Goal: Communication & Community: Answer question/provide support

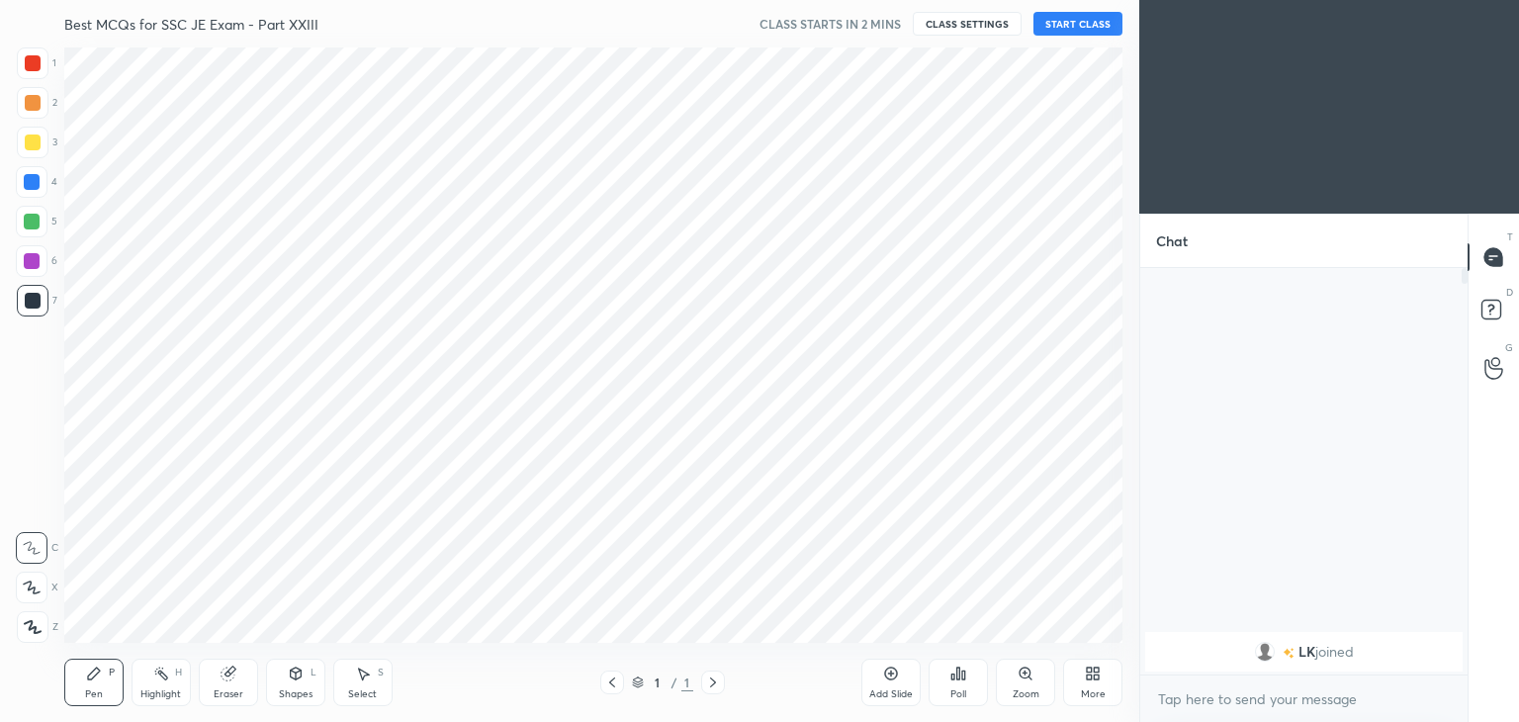
scroll to position [98314, 97850]
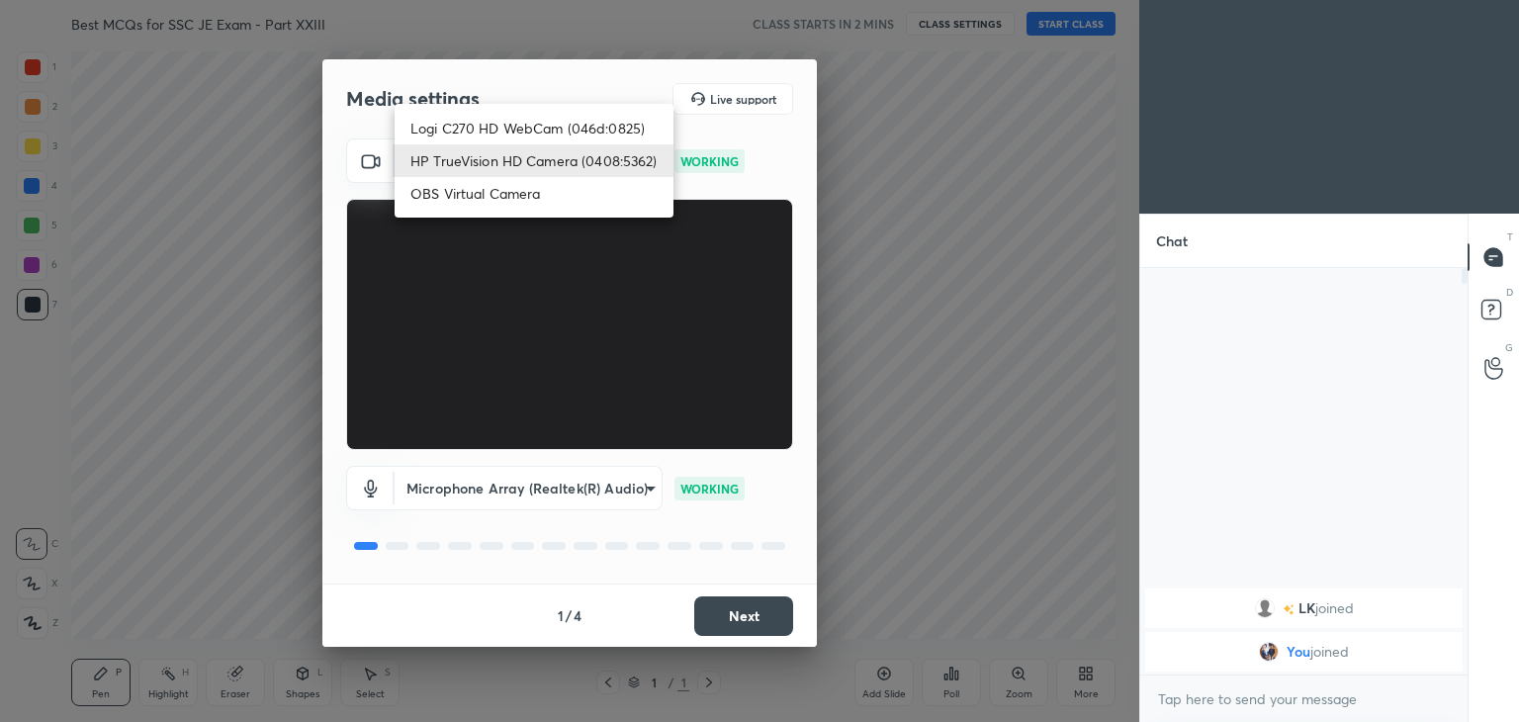
click at [545, 147] on body "1 2 3 4 5 6 7 C X Z C X Z E E Erase all H H Best MCQs for SSC JE Exam - Part XX…" at bounding box center [759, 361] width 1519 height 722
click at [545, 147] on li "HP TrueVision HD Camera (0408:5362)" at bounding box center [534, 160] width 279 height 33
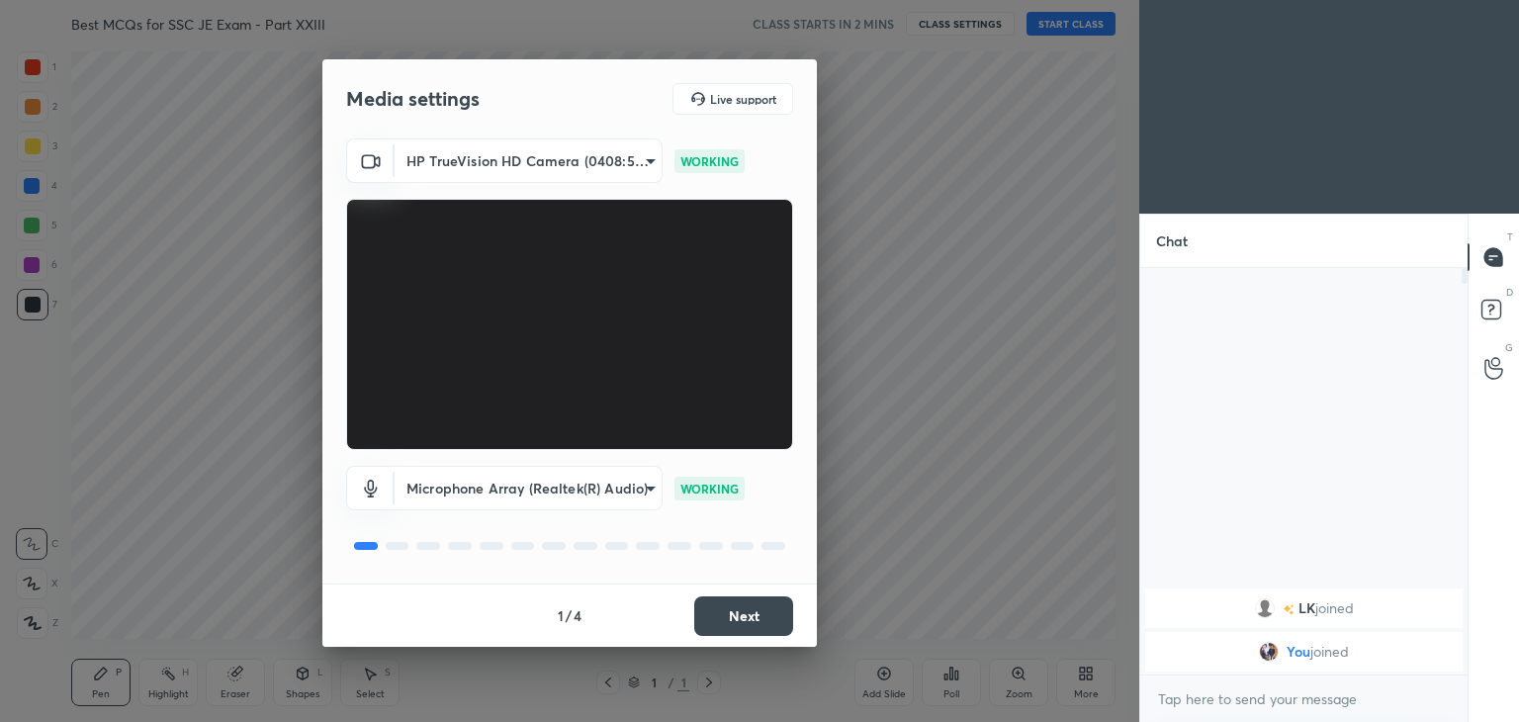
click at [749, 613] on button "Next" at bounding box center [743, 616] width 99 height 40
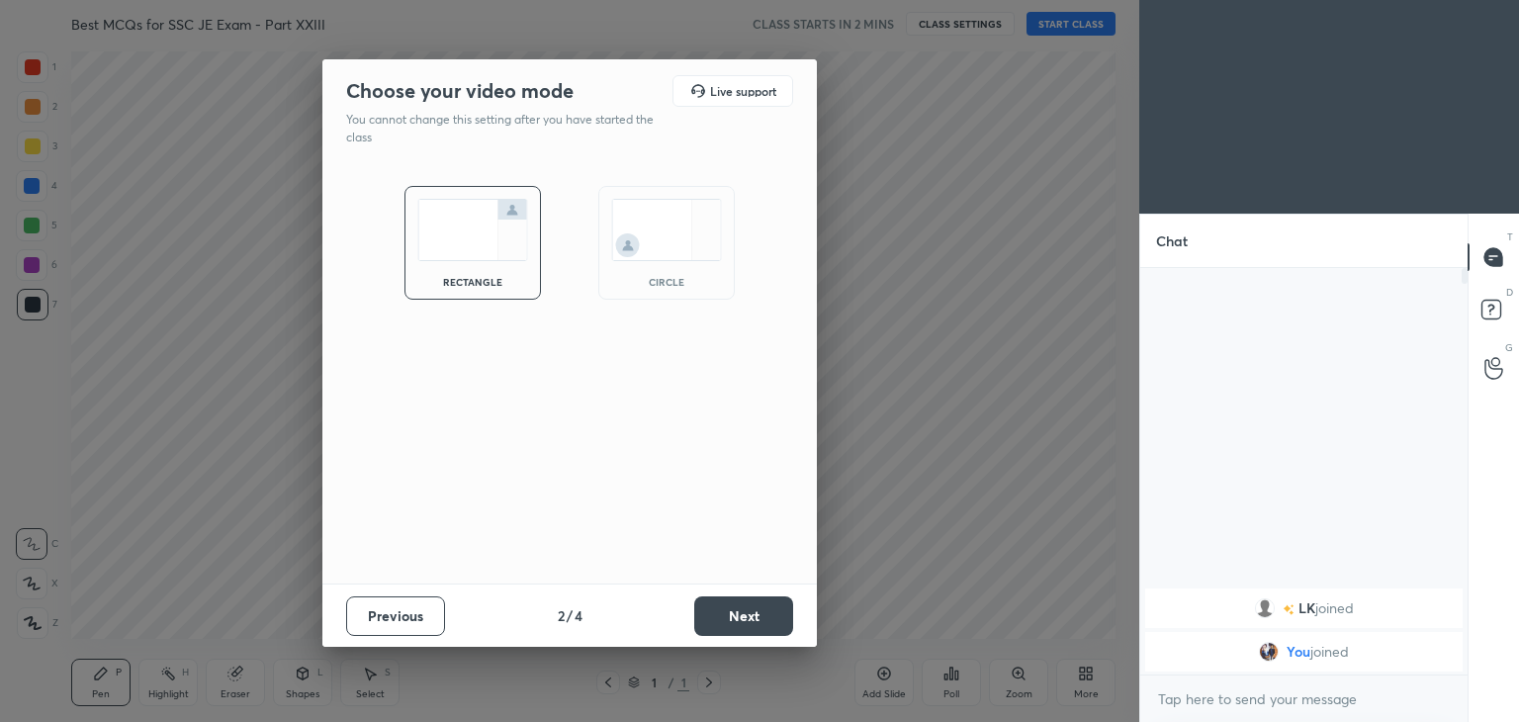
click at [749, 613] on button "Next" at bounding box center [743, 616] width 99 height 40
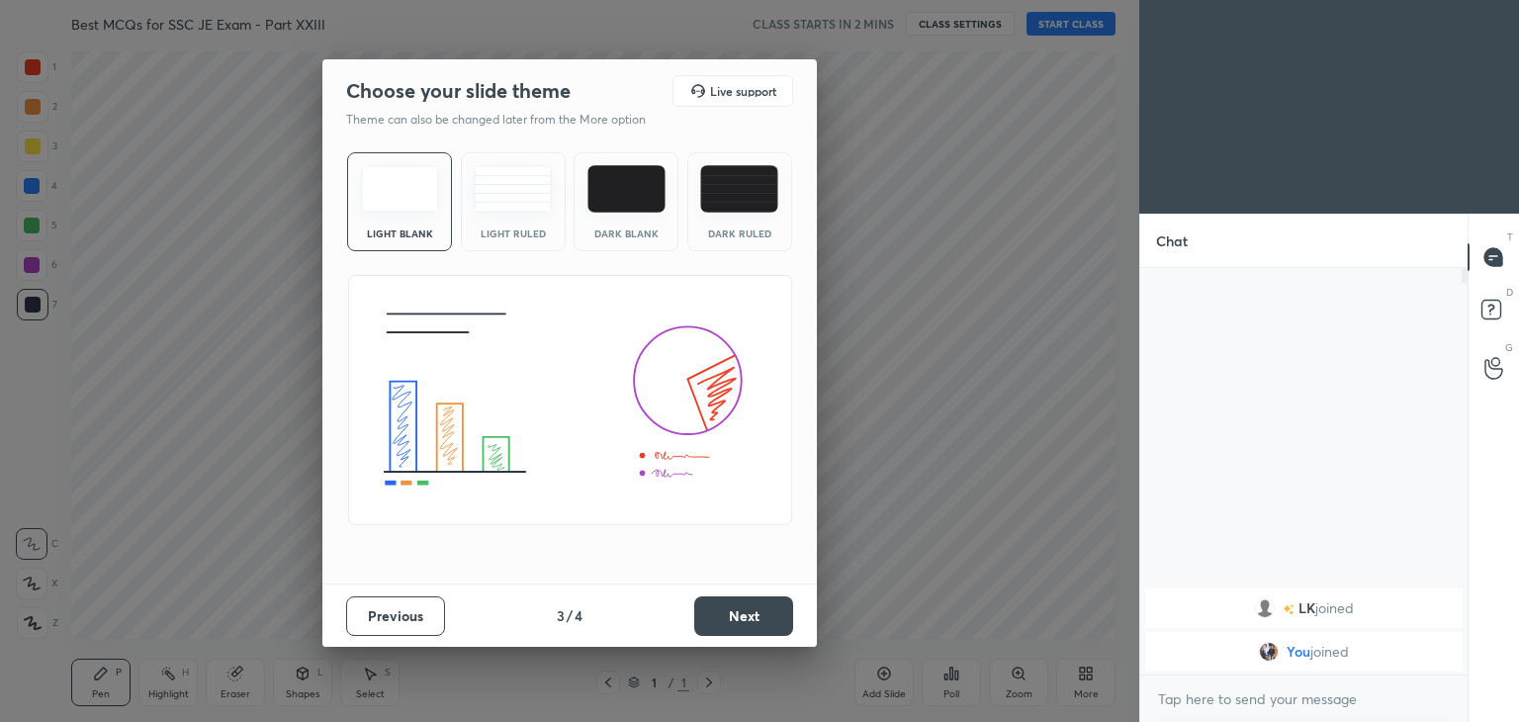
click at [749, 613] on button "Next" at bounding box center [743, 616] width 99 height 40
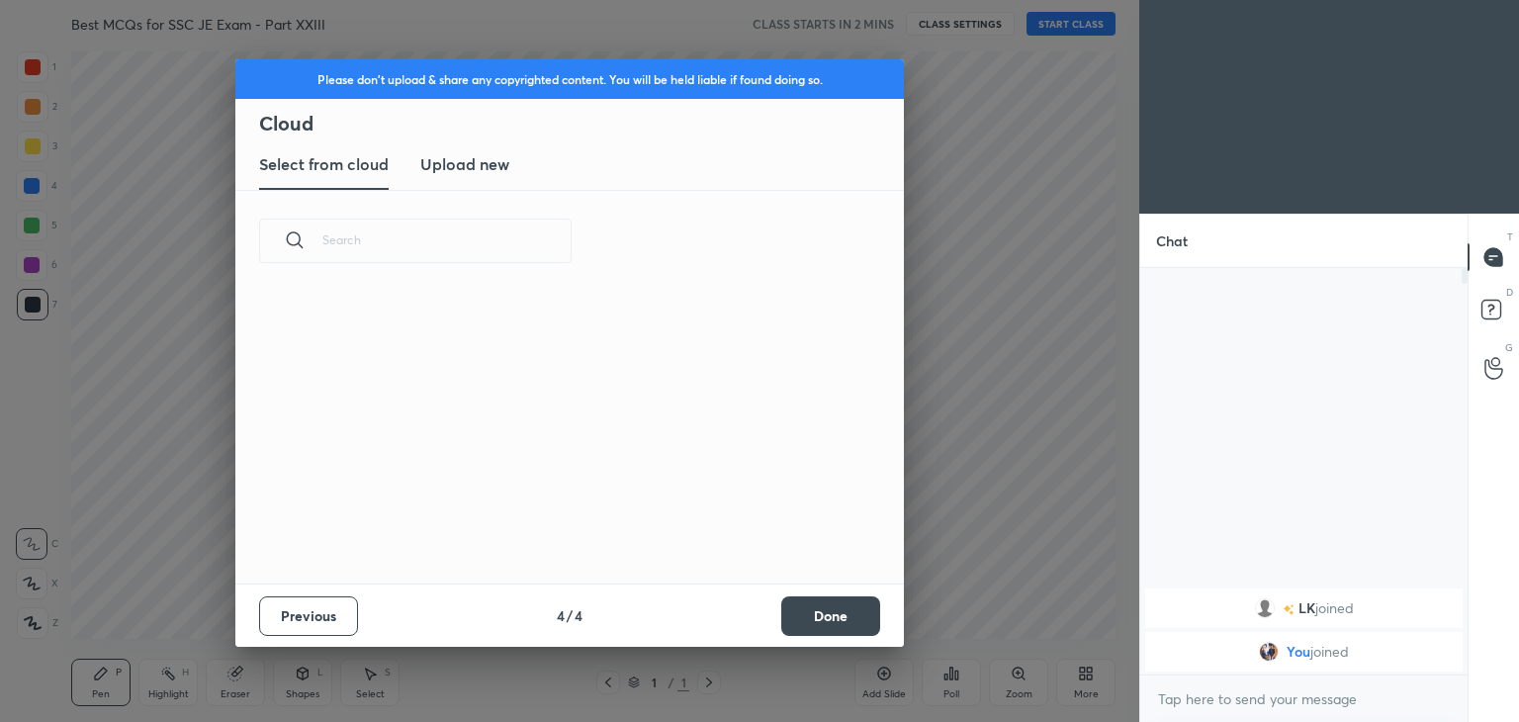
click at [835, 611] on button "Done" at bounding box center [830, 616] width 99 height 40
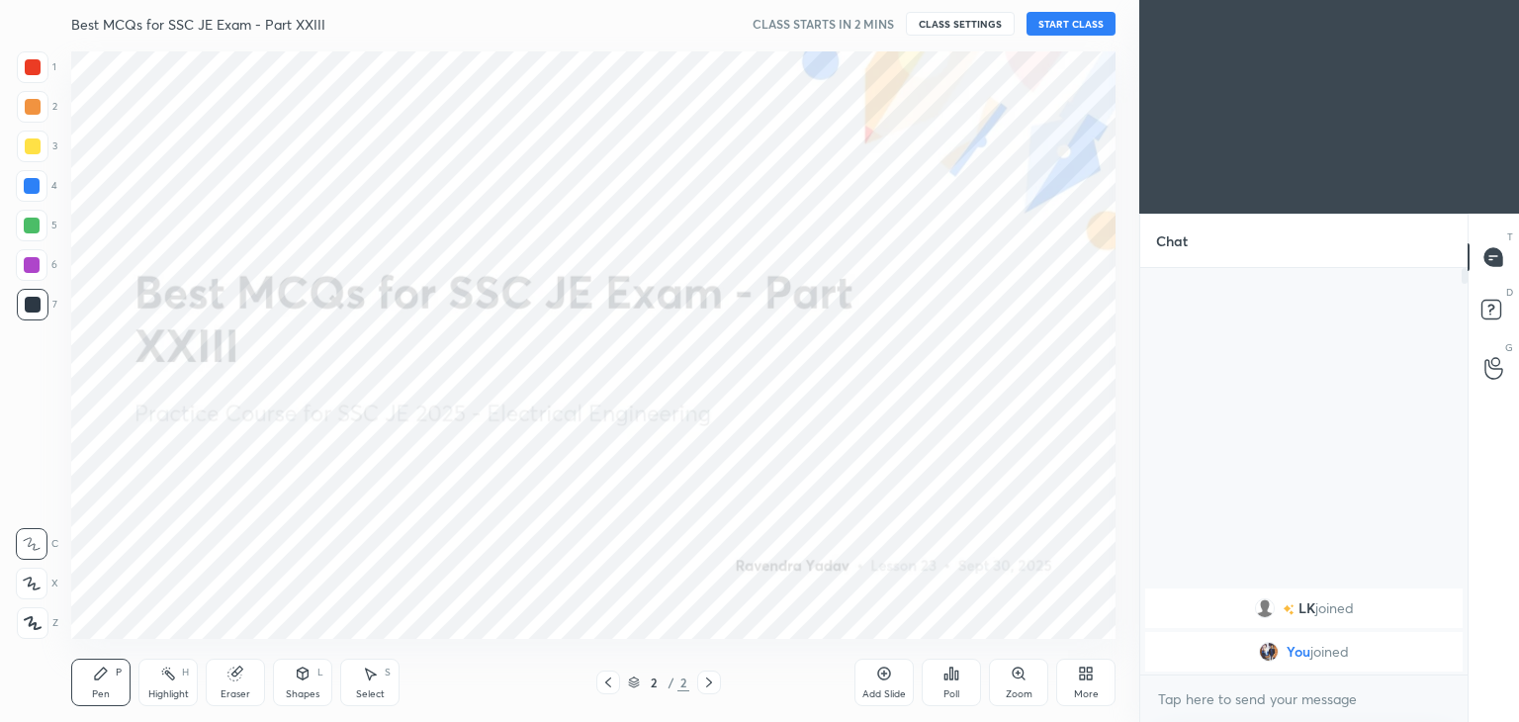
click at [944, 28] on button "CLASS SETTINGS" at bounding box center [960, 24] width 109 height 24
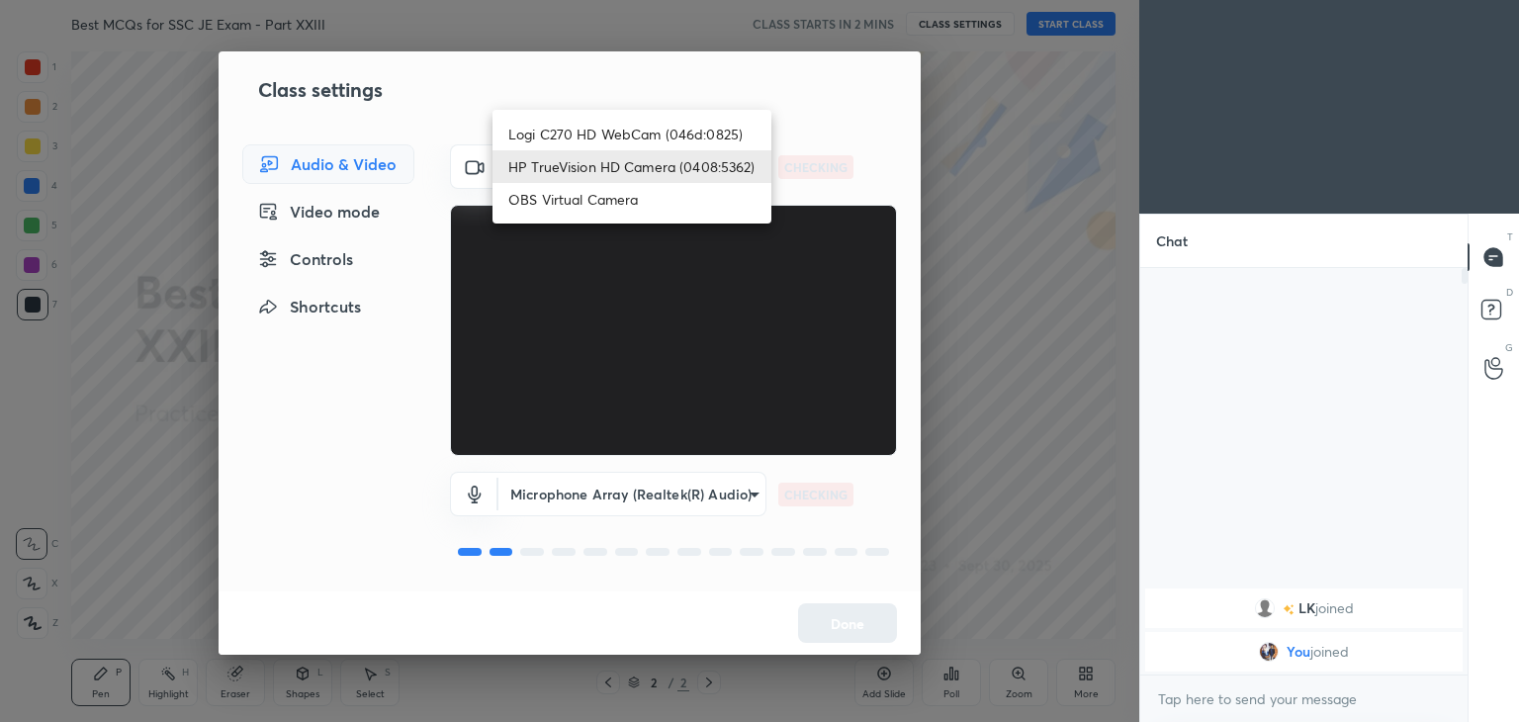
click at [635, 165] on body "1 2 3 4 5 6 7 C X Z C X Z E E Erase all H H Best MCQs for SSC JE Exam - Part XX…" at bounding box center [759, 361] width 1519 height 722
click at [625, 137] on li "Logi C270 HD WebCam (046d:0825)" at bounding box center [632, 134] width 279 height 33
type input "f7d1afb7c9de9e4a754af8163ae90a07716e8f4ac3369fe1a9090404ef363049"
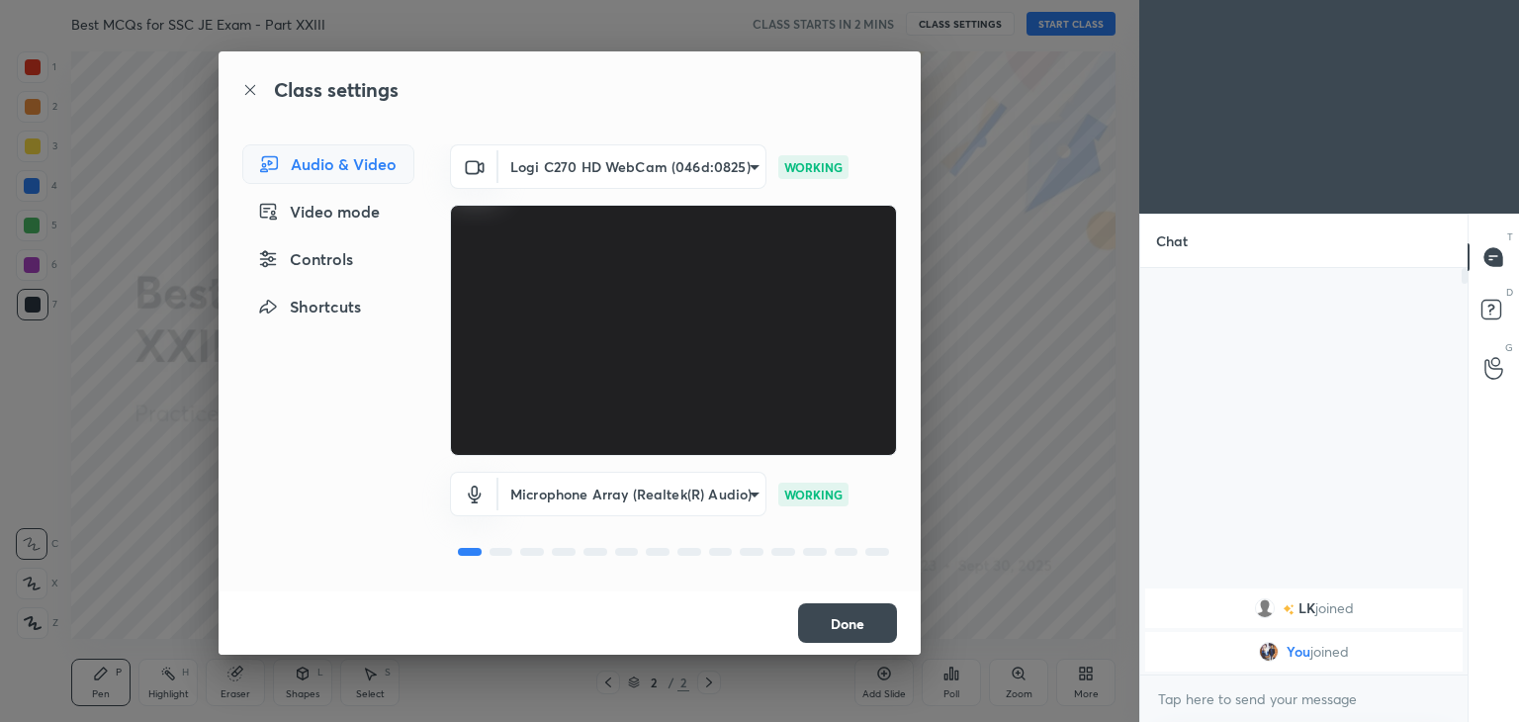
click at [870, 634] on button "Done" at bounding box center [847, 623] width 99 height 40
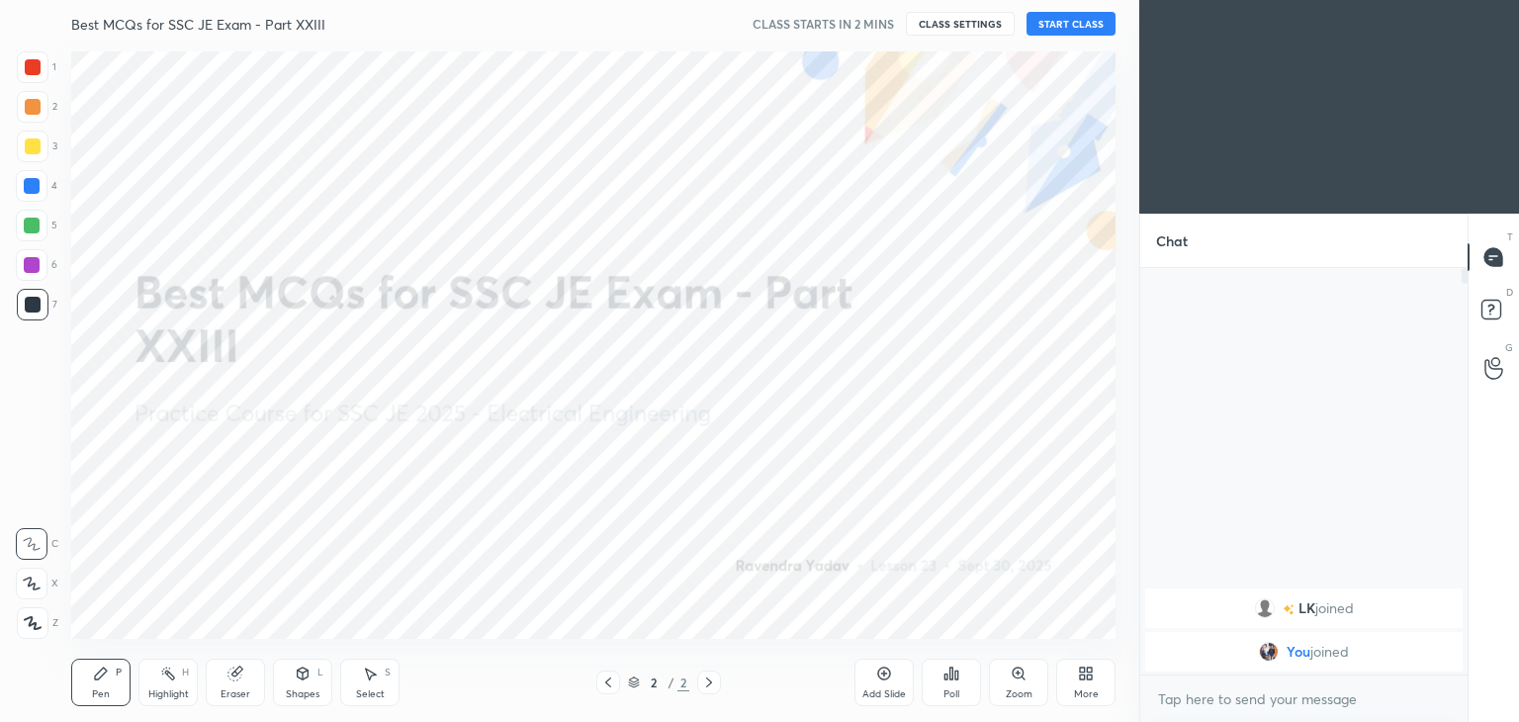
click at [877, 634] on button "Done" at bounding box center [847, 623] width 99 height 40
click at [889, 634] on div "Add Slide Poll Zoom More" at bounding box center [985, 682] width 261 height 111
click at [967, 27] on button "CLASS SETTINGS" at bounding box center [960, 24] width 109 height 24
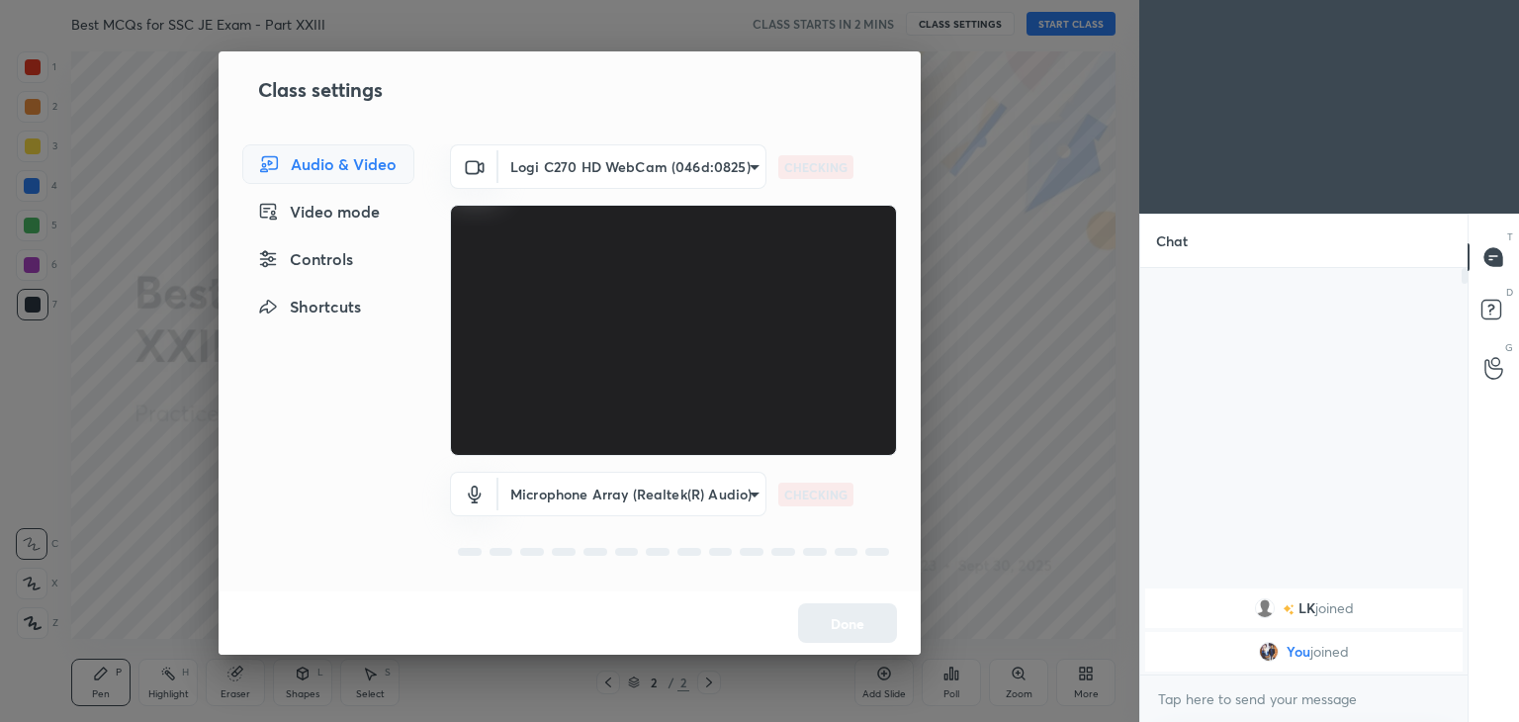
click at [600, 165] on body "1 2 3 4 5 6 7 C X Z C X Z E E Erase all H H Best MCQs for SSC JE Exam - Part XX…" at bounding box center [759, 361] width 1519 height 722
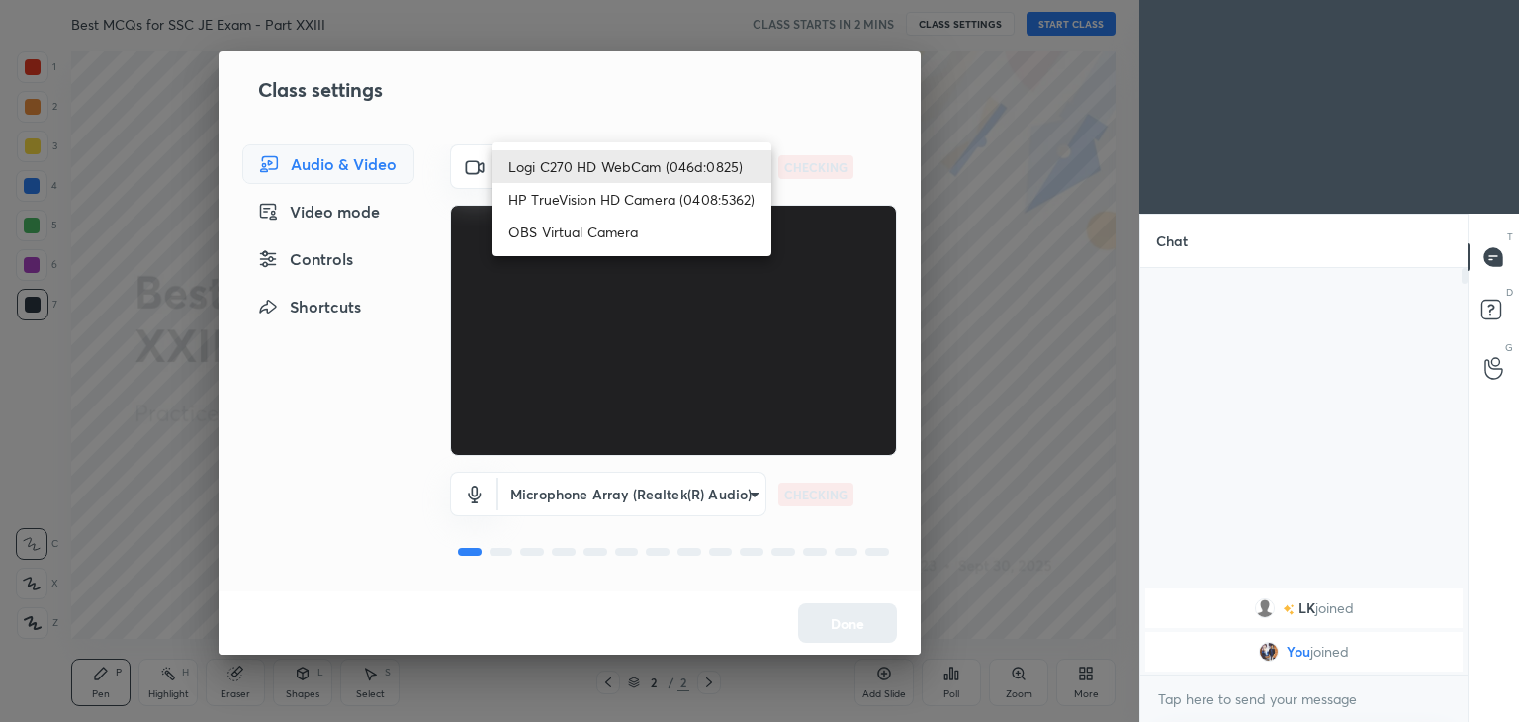
click at [597, 195] on li "HP TrueVision HD Camera (0408:5362)" at bounding box center [632, 199] width 279 height 33
type input "6e129c3dbbea9c9f038ced86e3329b4af5251c06b4e783936748cd200869bc07"
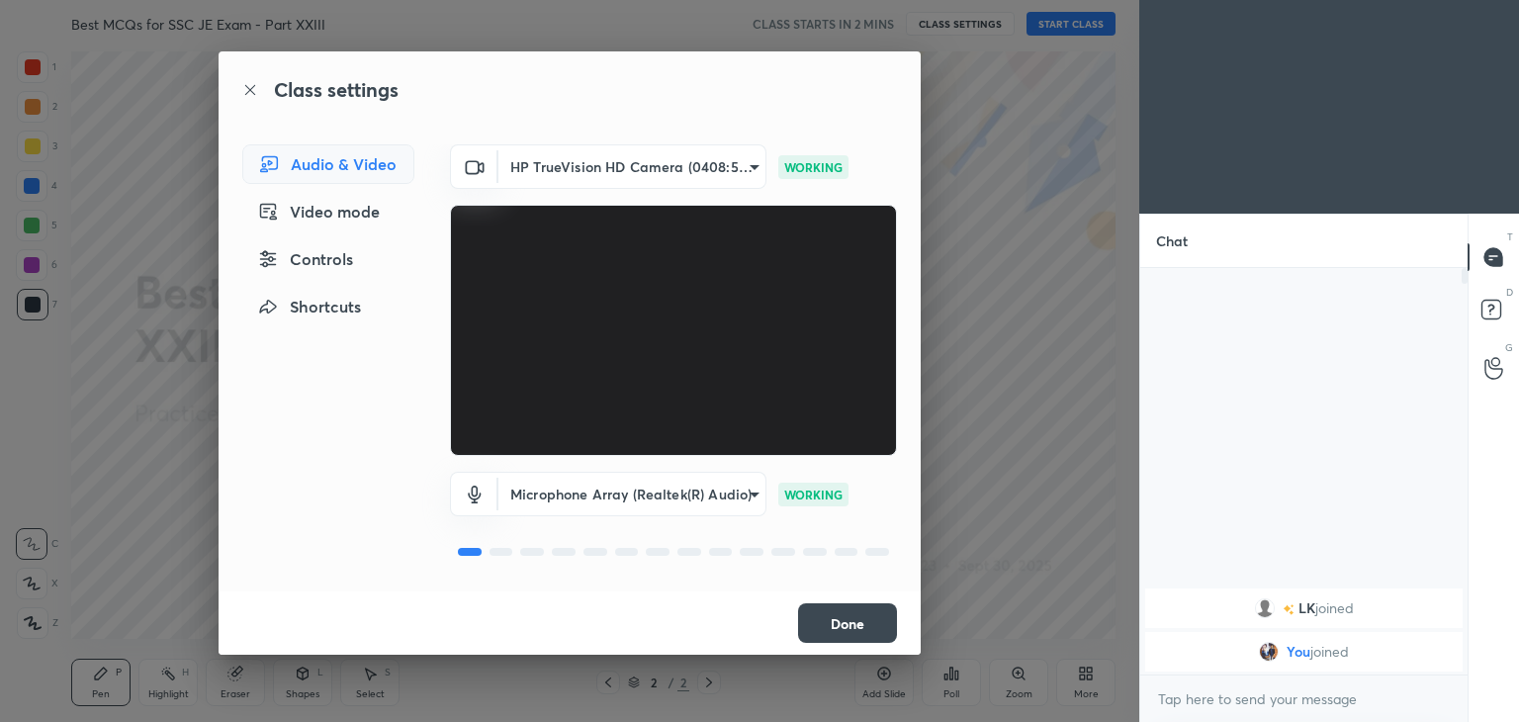
click at [866, 630] on button "Done" at bounding box center [847, 623] width 99 height 40
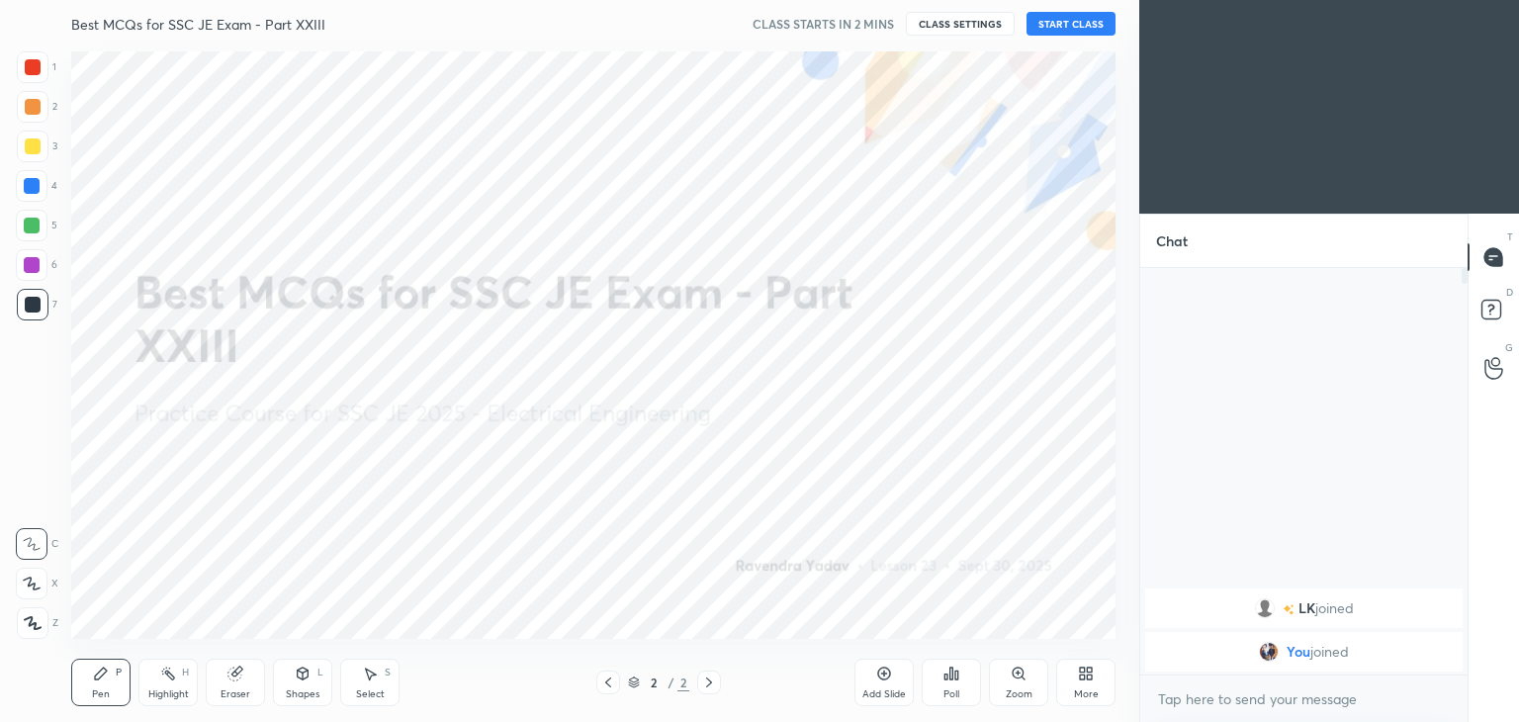
click at [874, 632] on button "Done" at bounding box center [847, 623] width 99 height 40
click at [884, 632] on div "Add Slide Poll Zoom More" at bounding box center [985, 682] width 261 height 111
click at [953, 39] on div "Best MCQs for SSC JE Exam - Part XXIII CLASS STARTS IN 2 MINS CLASS SETTINGS ST…" at bounding box center [593, 23] width 1044 height 47
click at [973, 25] on button "CLASS SETTINGS" at bounding box center [960, 24] width 109 height 24
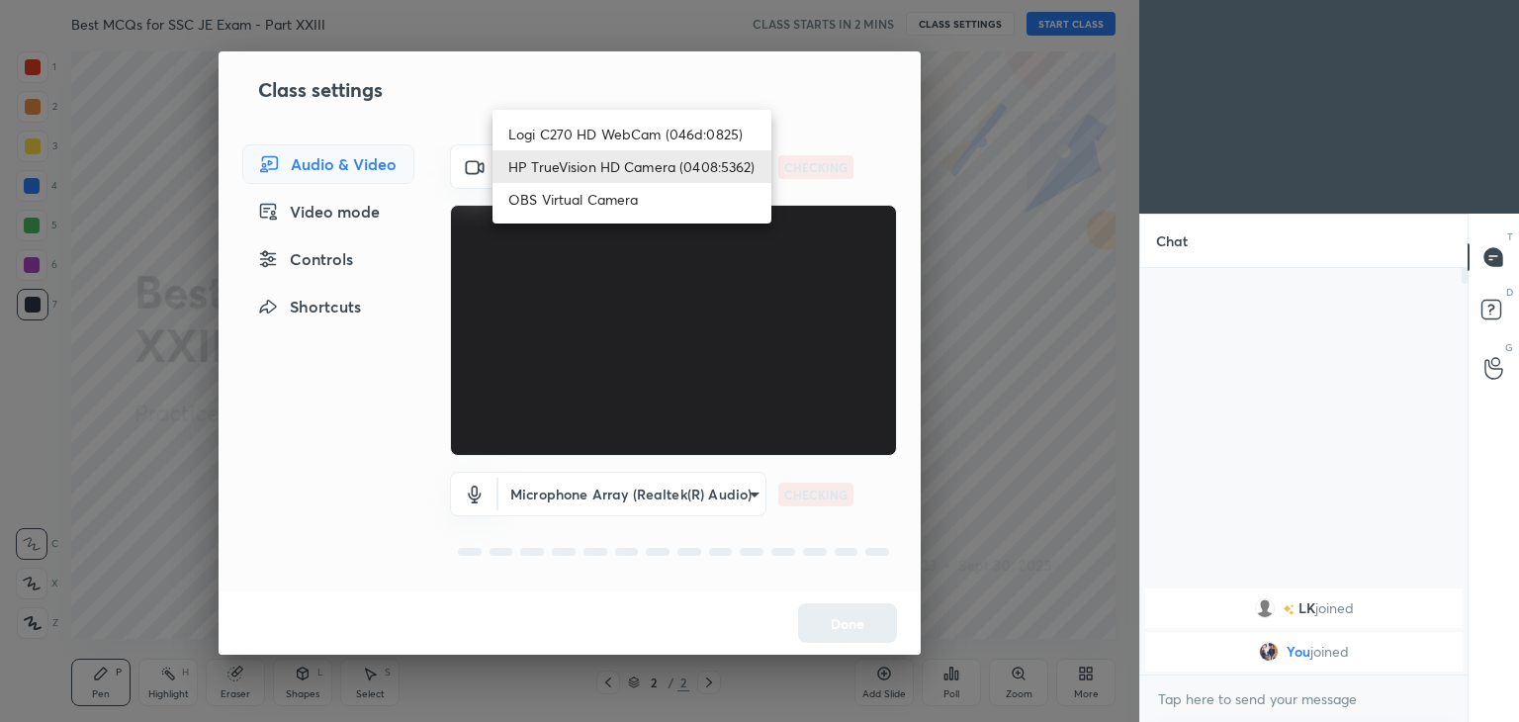
click at [580, 169] on body "1 2 3 4 5 6 7 C X Z C X Z E E Erase all H H Best MCQs for SSC JE Exam - Part XX…" at bounding box center [759, 361] width 1519 height 722
click at [593, 139] on li "Logi C270 HD WebCam (046d:0825)" at bounding box center [632, 134] width 279 height 33
type input "f7d1afb7c9de9e4a754af8163ae90a07716e8f4ac3369fe1a9090404ef363049"
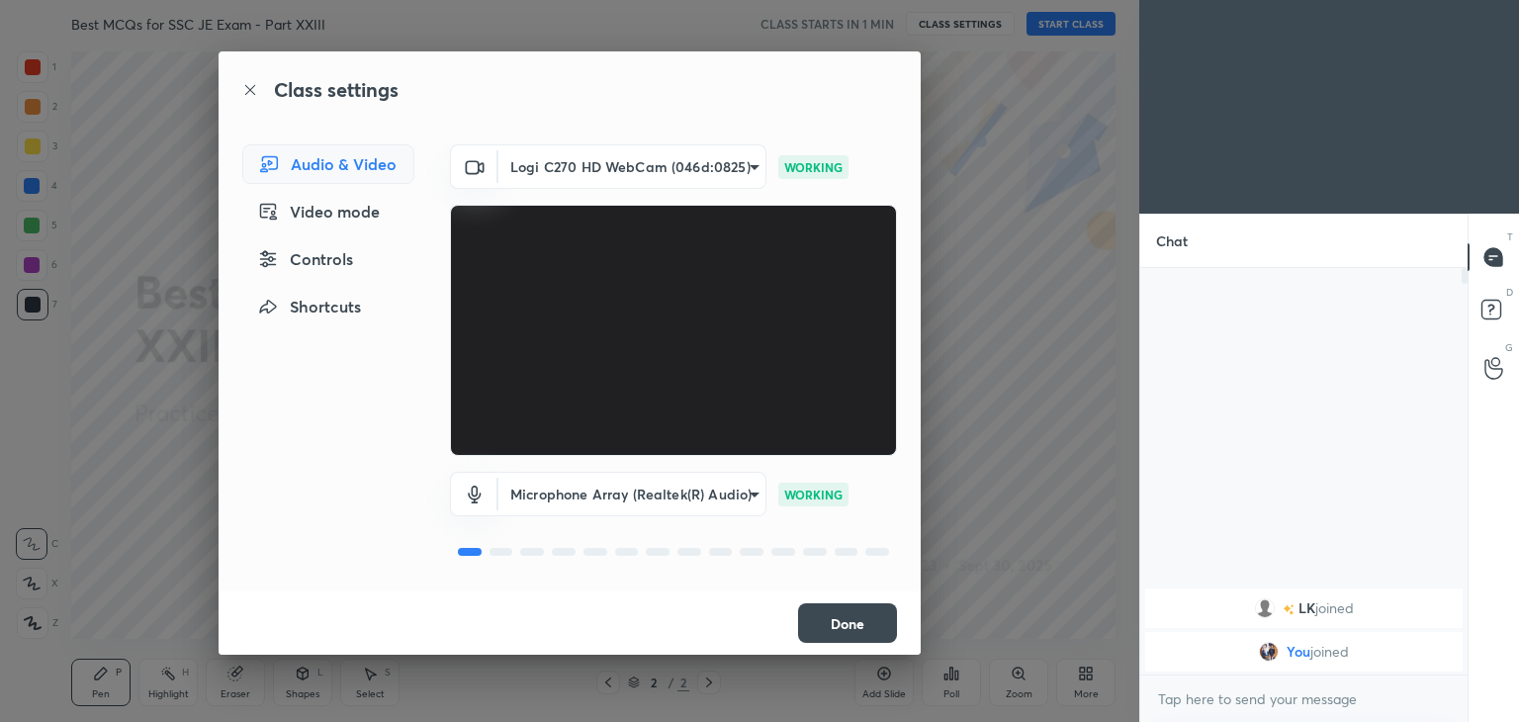
click at [845, 630] on button "Done" at bounding box center [847, 623] width 99 height 40
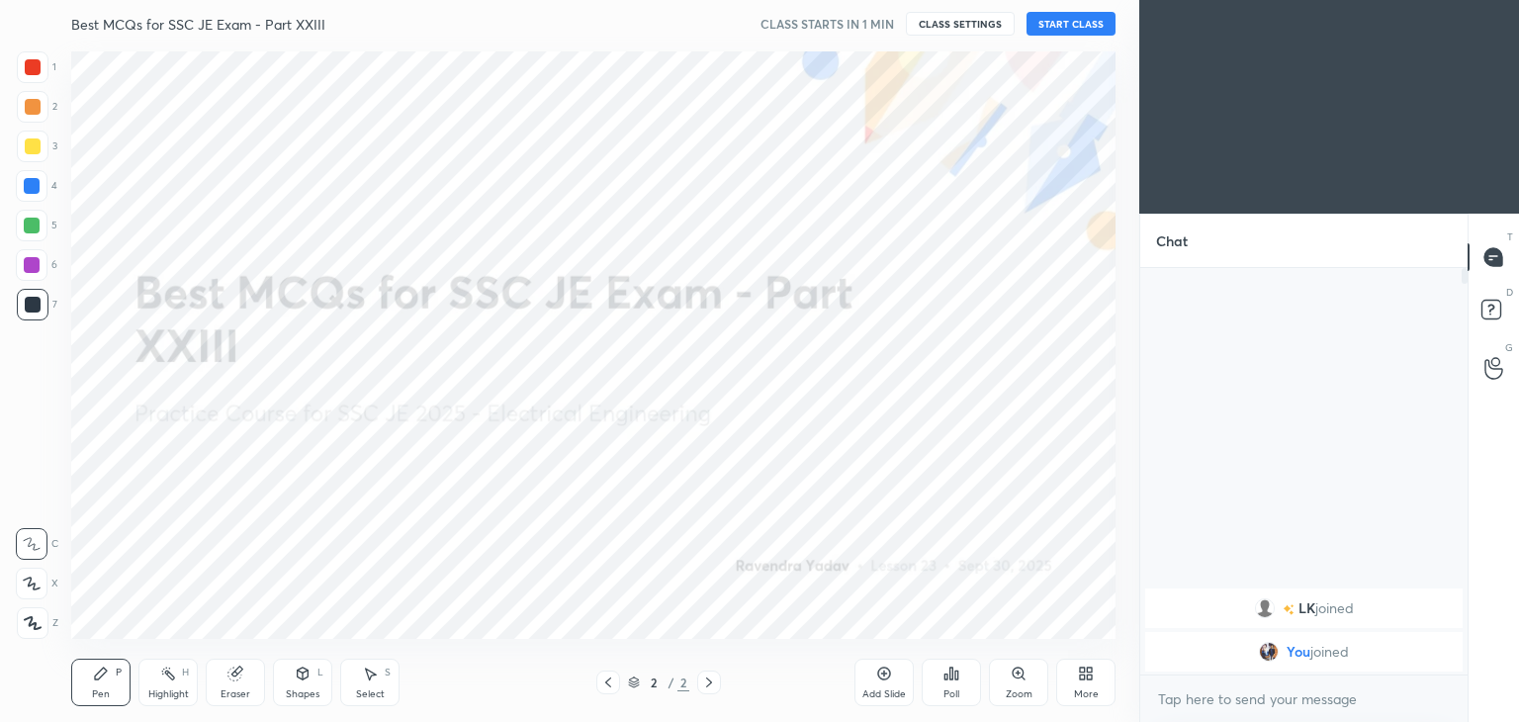
click at [855, 628] on button "Done" at bounding box center [847, 623] width 99 height 40
click at [865, 628] on div "Add Slide Poll Zoom More" at bounding box center [985, 682] width 261 height 111
click at [874, 632] on div "Add Slide Poll Zoom More" at bounding box center [985, 682] width 261 height 111
click at [1066, 29] on button "START CLASS" at bounding box center [1071, 24] width 89 height 24
click at [877, 19] on span "mute" at bounding box center [876, 24] width 28 height 14
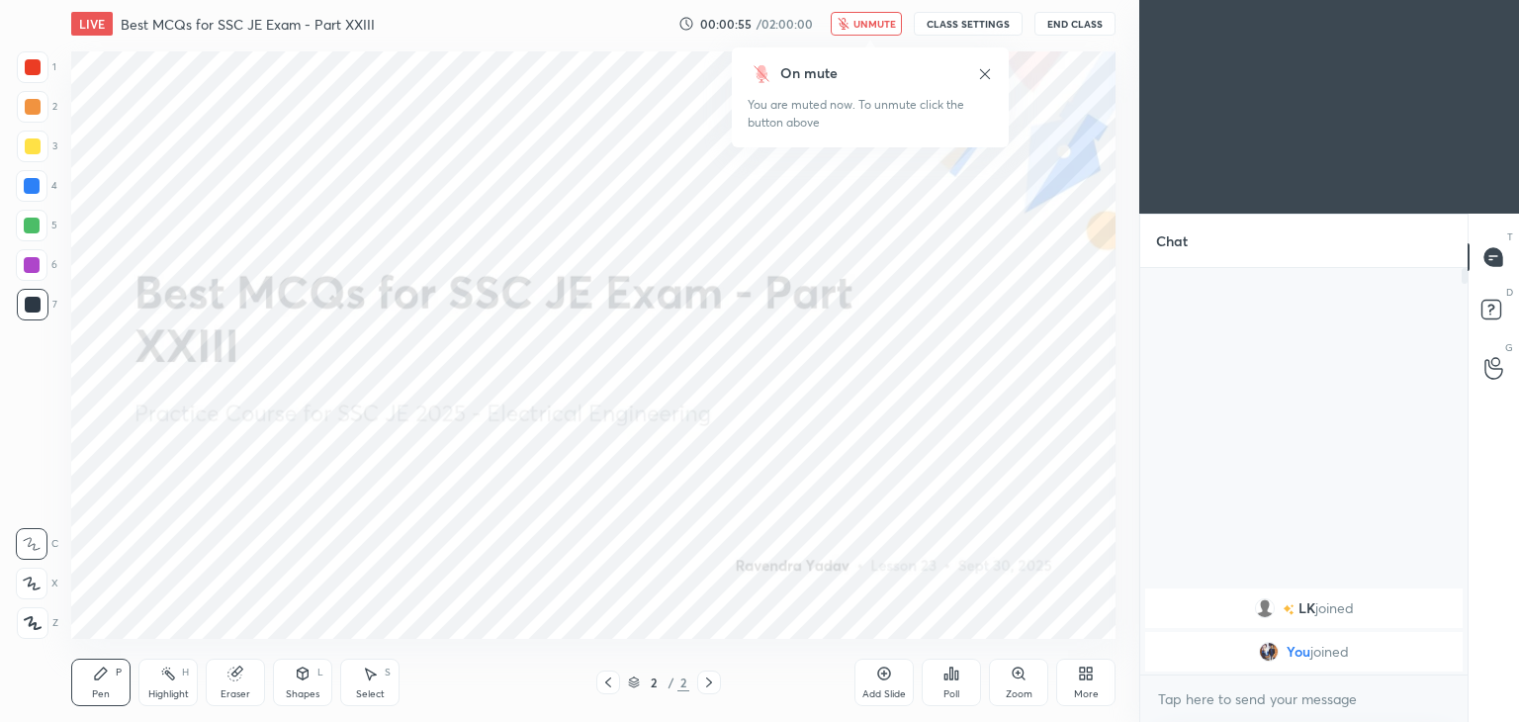
click at [1088, 699] on div "More" at bounding box center [1086, 694] width 25 height 10
click at [975, 476] on div "Upload File" at bounding box center [974, 475] width 79 height 47
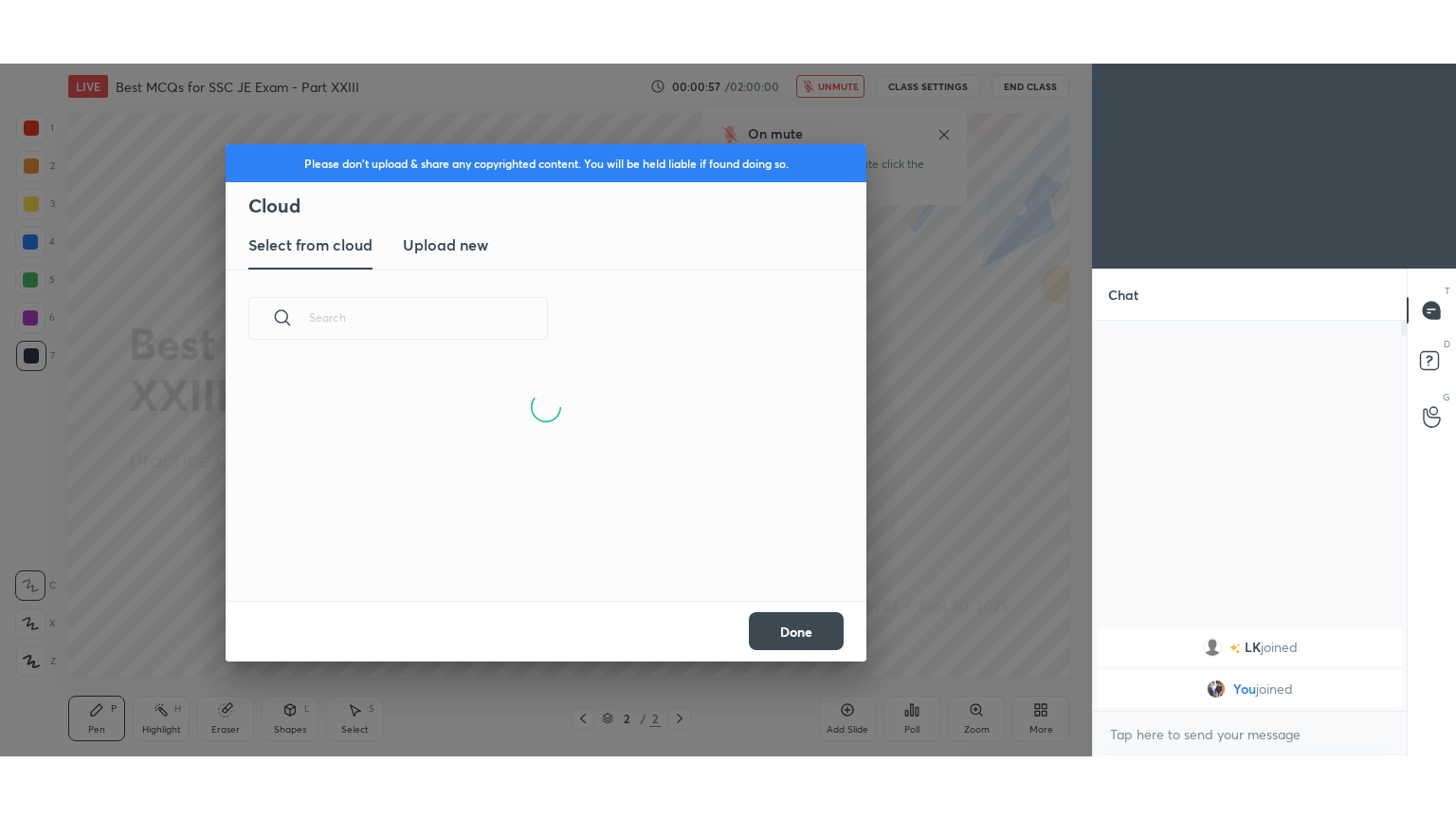
scroll to position [233, 609]
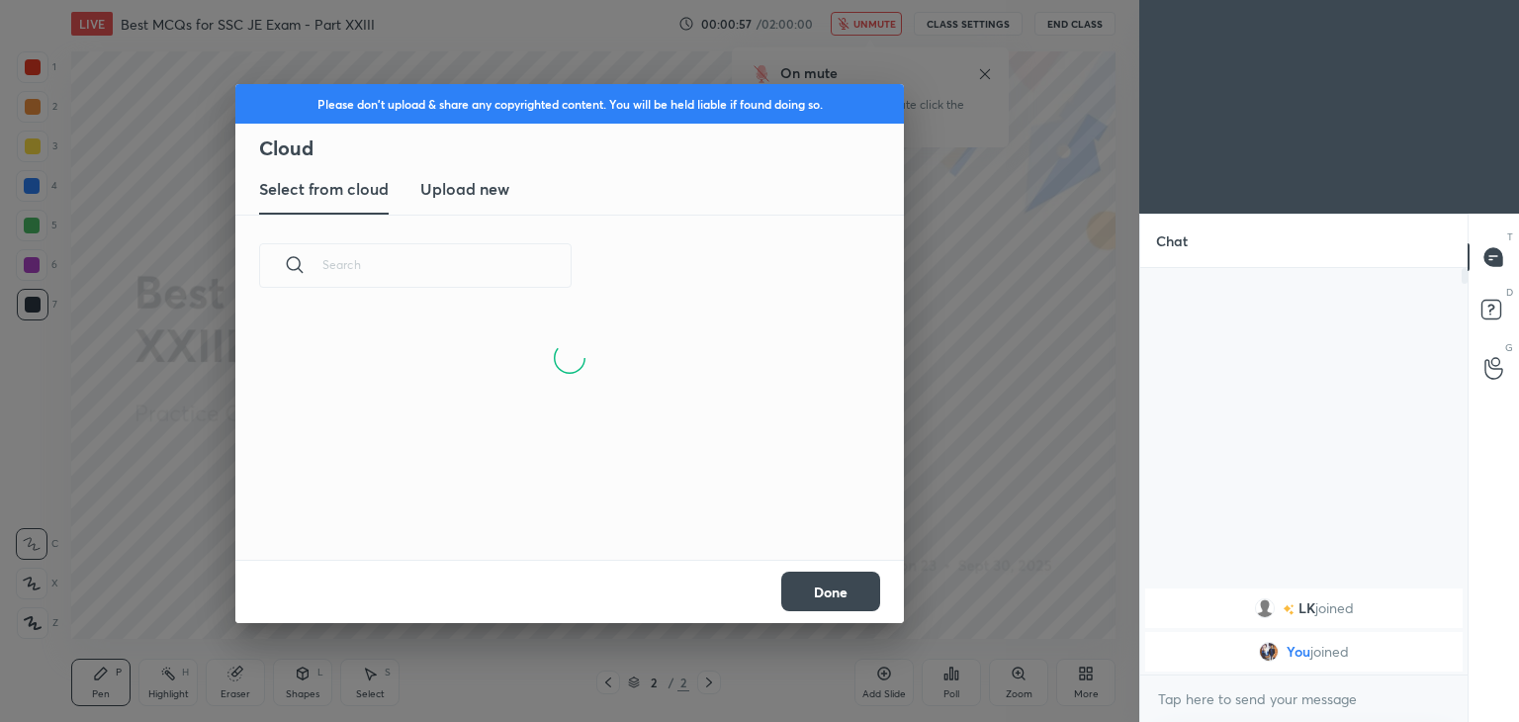
click at [451, 191] on h3 "Upload new" at bounding box center [464, 189] width 89 height 24
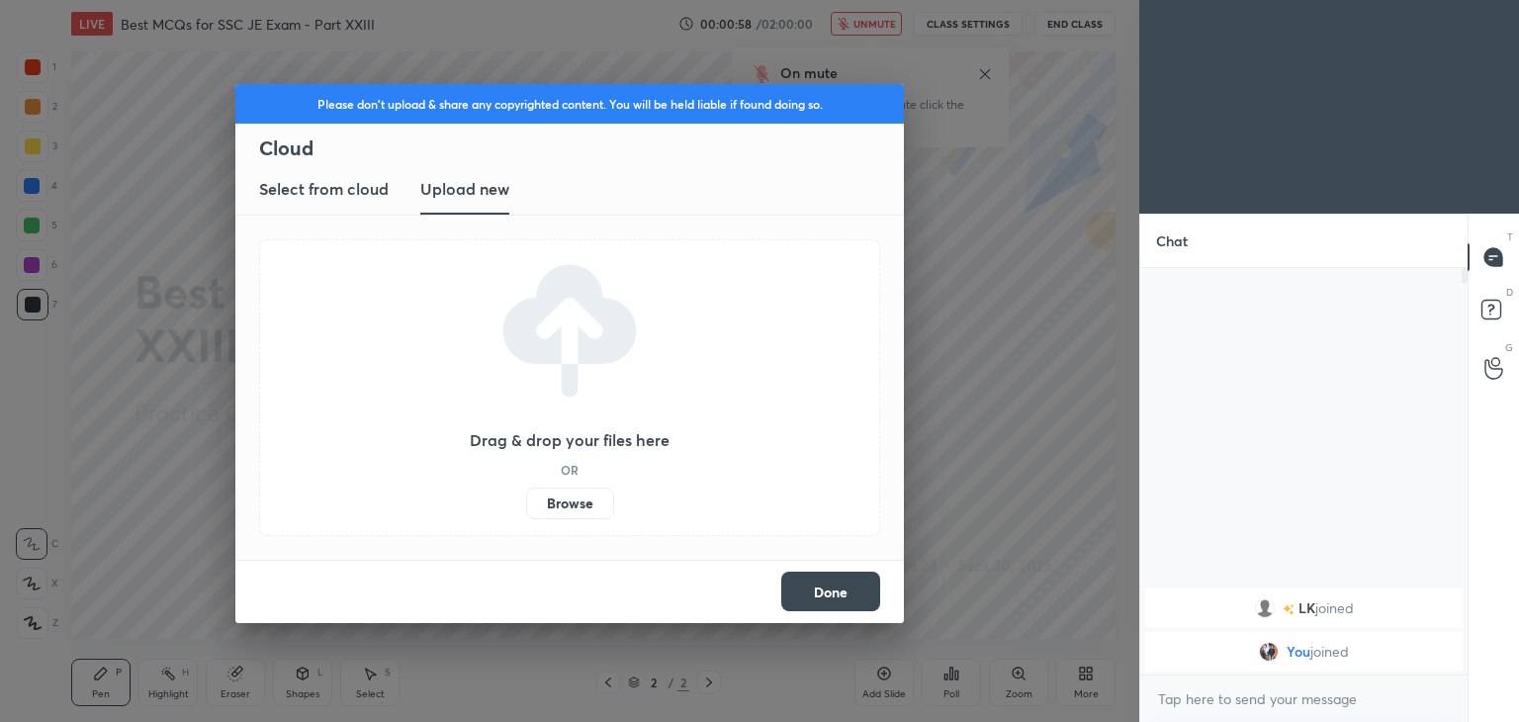
click at [557, 501] on label "Browse" at bounding box center [570, 504] width 88 height 32
click at [526, 501] on input "Browse" at bounding box center [526, 504] width 0 height 32
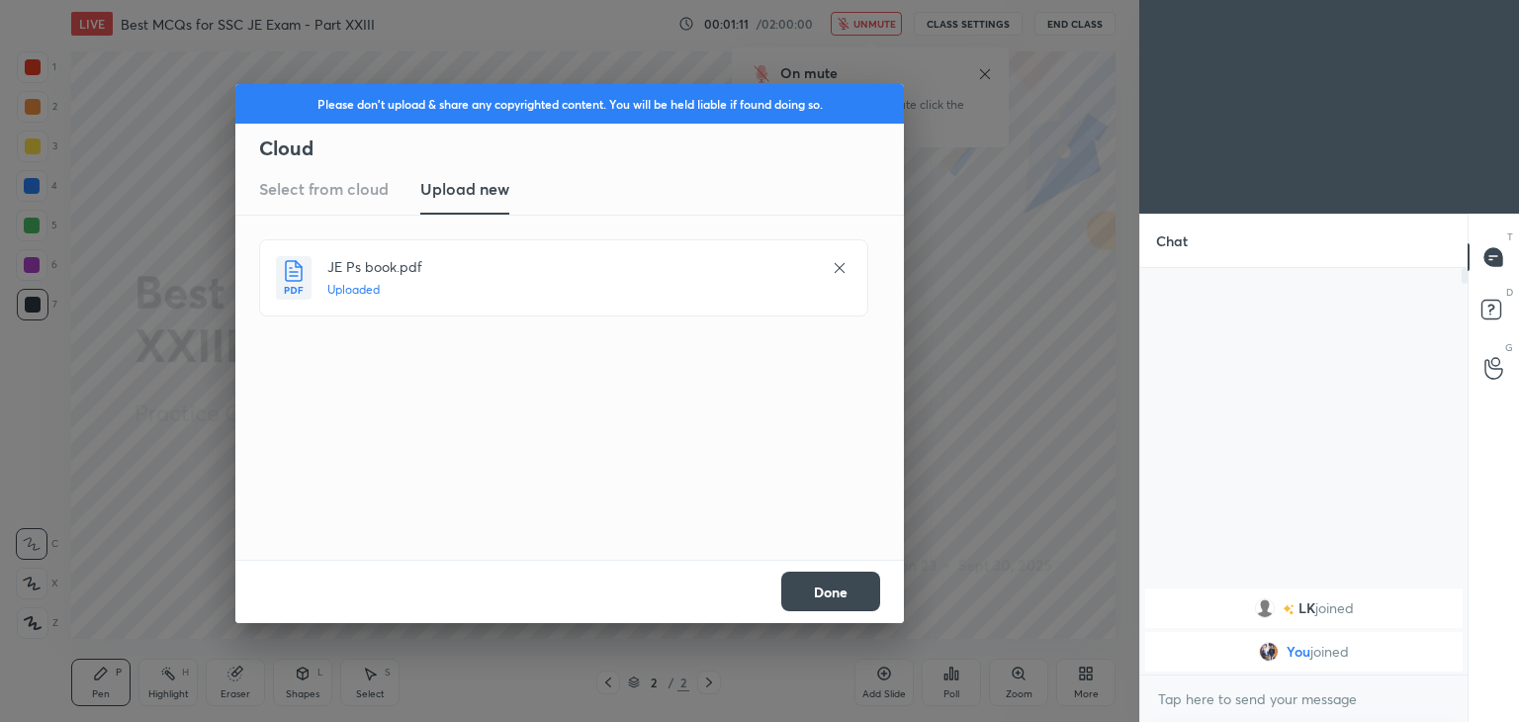
click at [819, 594] on button "Done" at bounding box center [830, 592] width 99 height 40
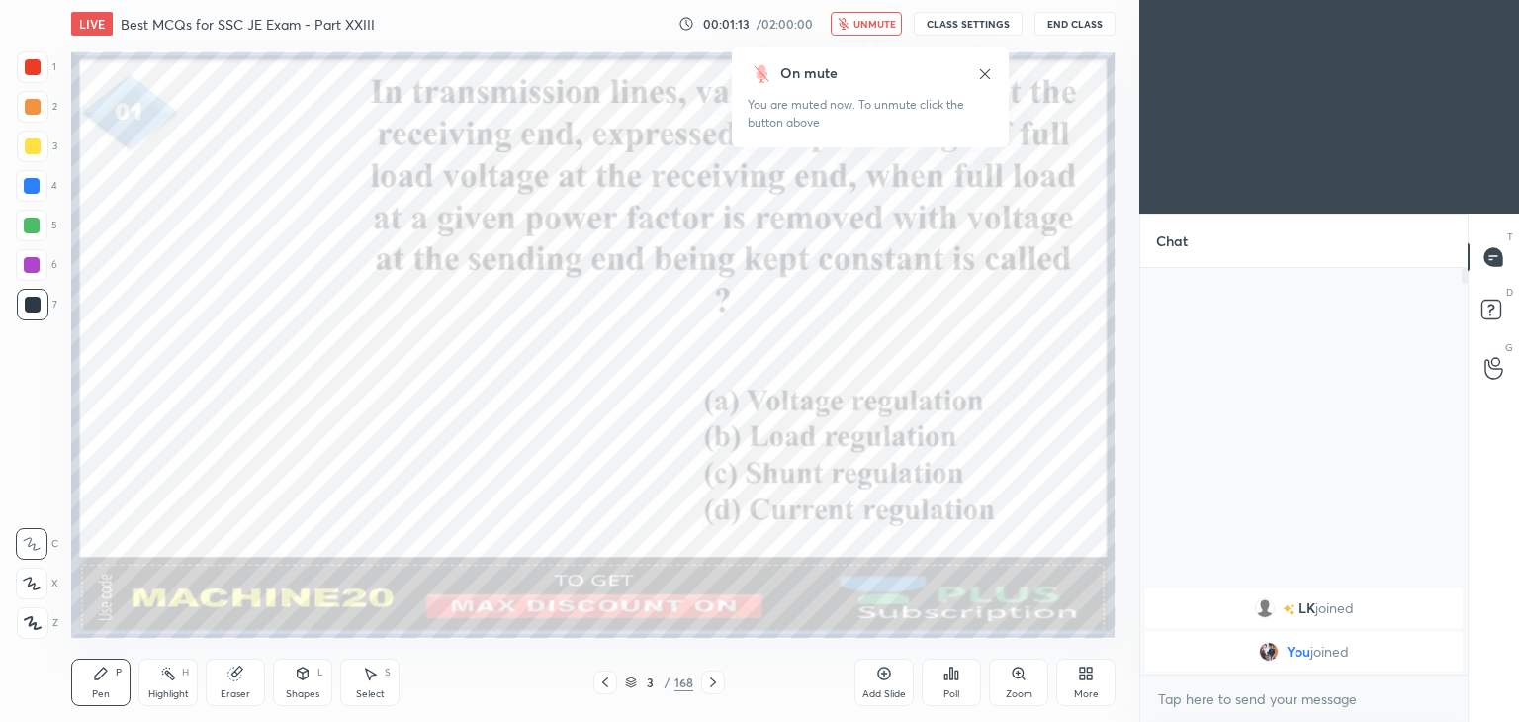
click at [597, 685] on icon at bounding box center [605, 683] width 16 height 16
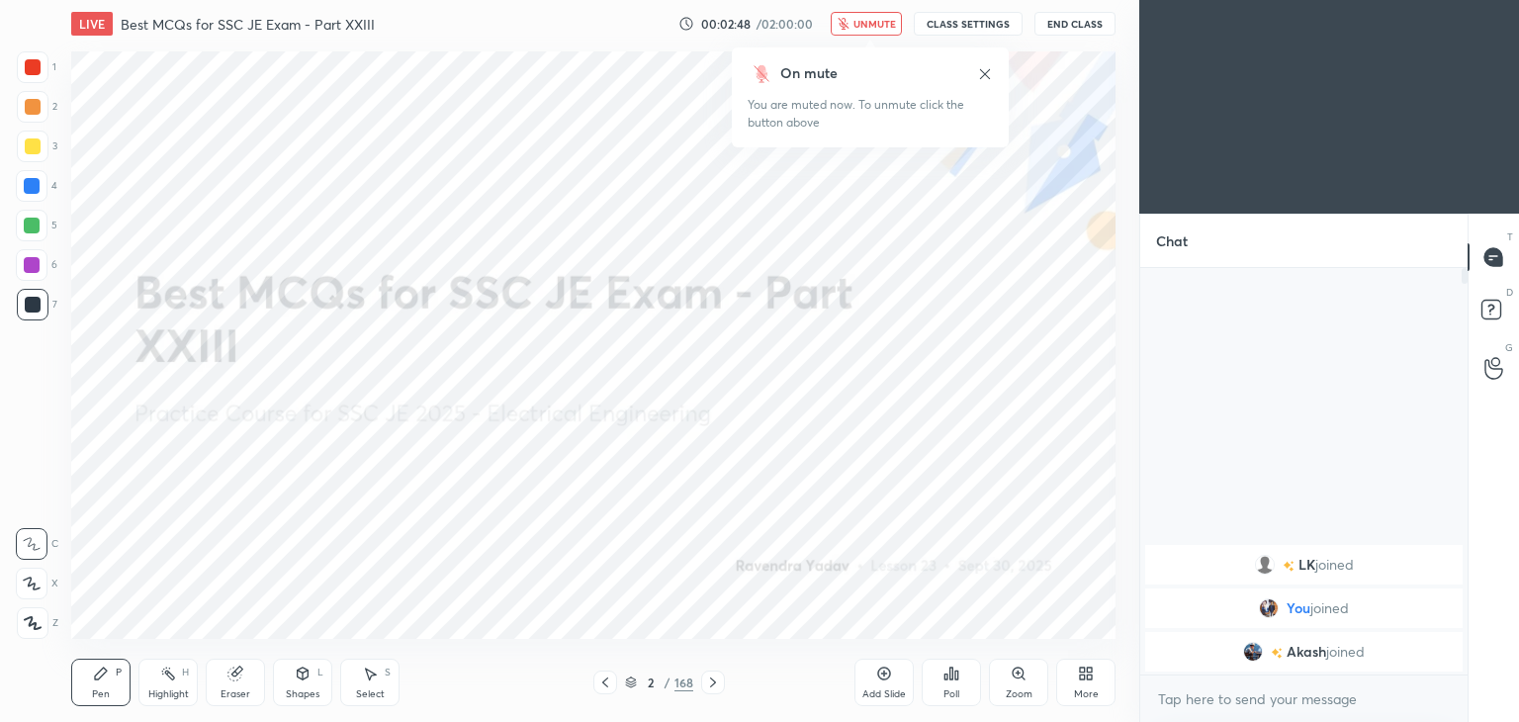
click at [1084, 680] on icon at bounding box center [1086, 674] width 16 height 16
click at [1071, 541] on div "Full screen" at bounding box center [1061, 543] width 49 height 10
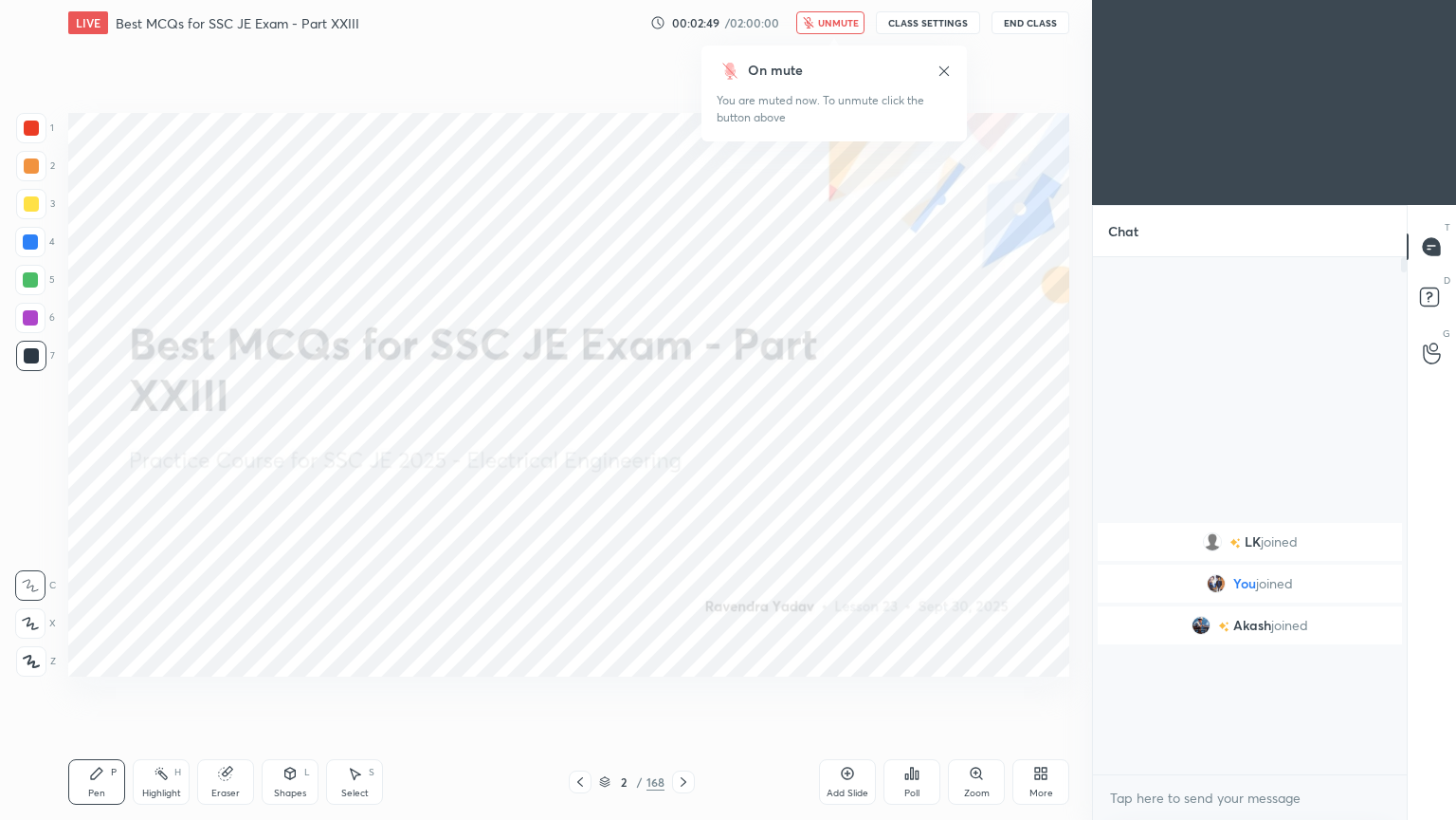
scroll to position [354, 308]
type textarea "x"
click at [24, 134] on div at bounding box center [32, 129] width 15 height 15
click at [41, 624] on div at bounding box center [31, 623] width 31 height 31
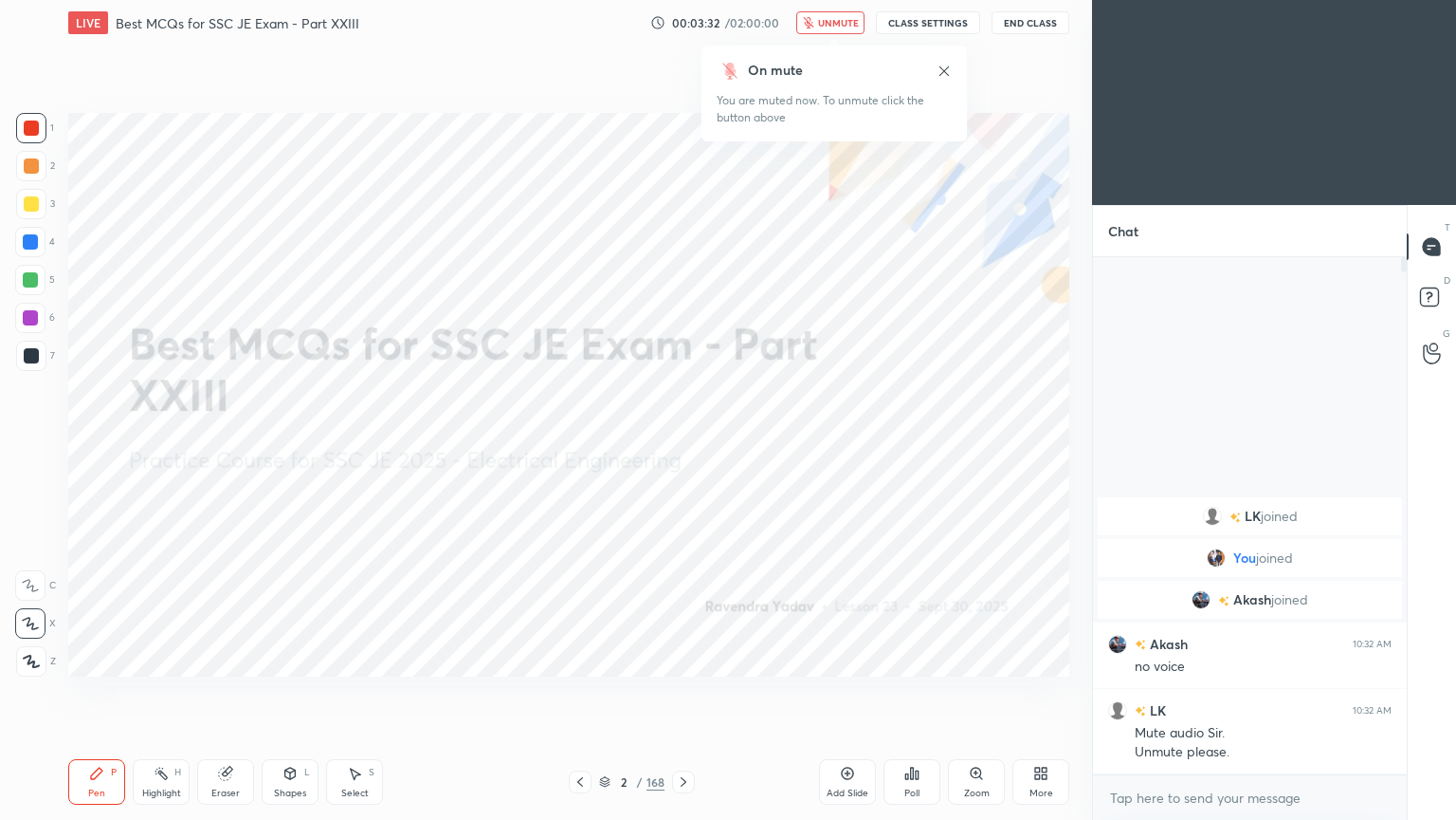
click at [240, 691] on div "Eraser" at bounding box center [225, 781] width 57 height 45
click at [61, 660] on div "E E Erase all" at bounding box center [38, 620] width 47 height 114
click at [35, 658] on span "Erase all" at bounding box center [31, 661] width 29 height 13
click at [91, 691] on icon at bounding box center [97, 773] width 15 height 15
click at [235, 691] on div "Eraser" at bounding box center [225, 781] width 57 height 45
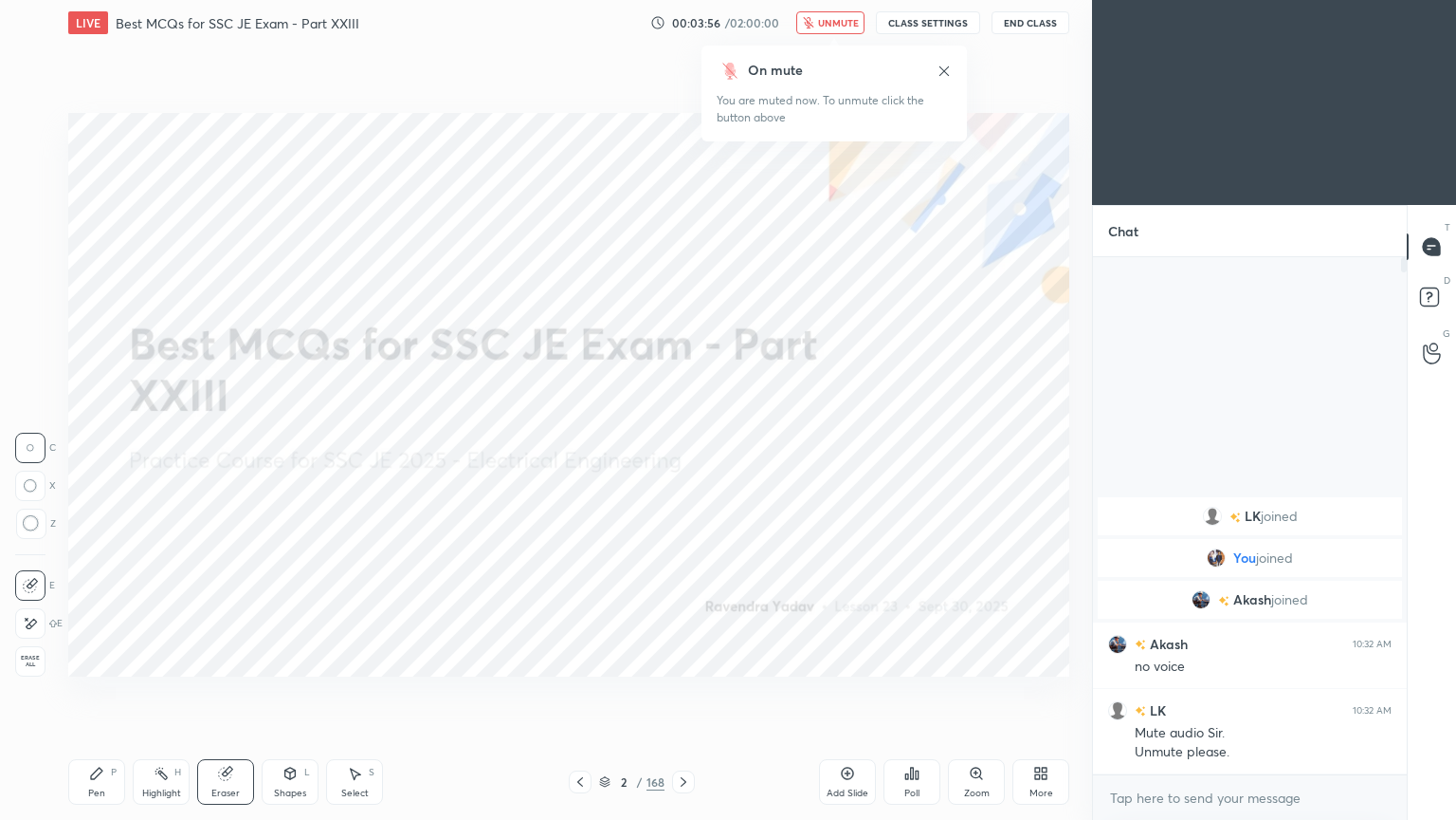
click at [23, 656] on span "Erase all" at bounding box center [31, 661] width 29 height 13
click at [955, 23] on button "CLASS SETTINGS" at bounding box center [928, 23] width 104 height 23
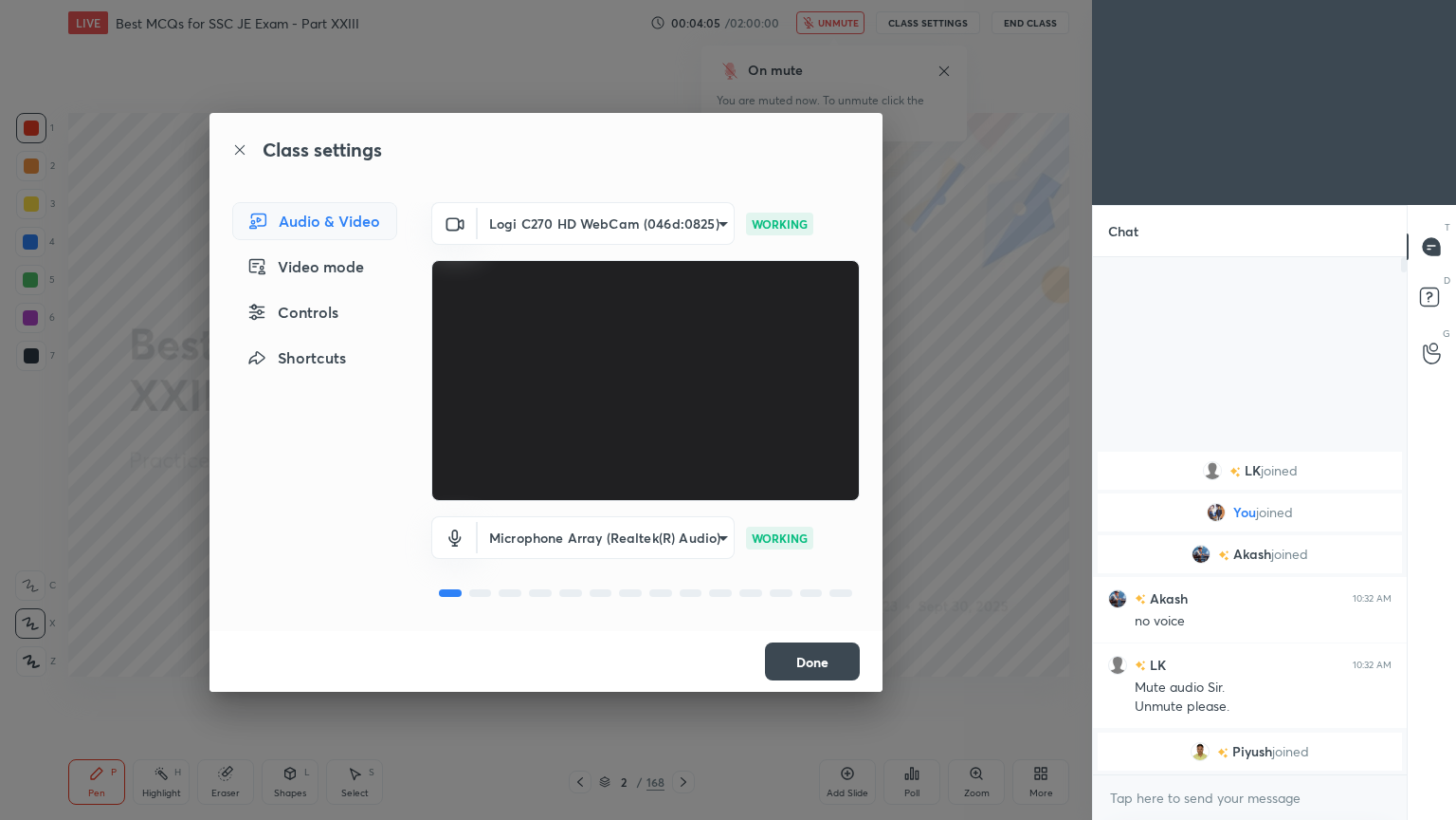
click at [1013, 457] on div "Class settings Audio & Video Video mode Controls Shortcuts Logi C270 HD WebCam …" at bounding box center [545, 410] width 1092 height 820
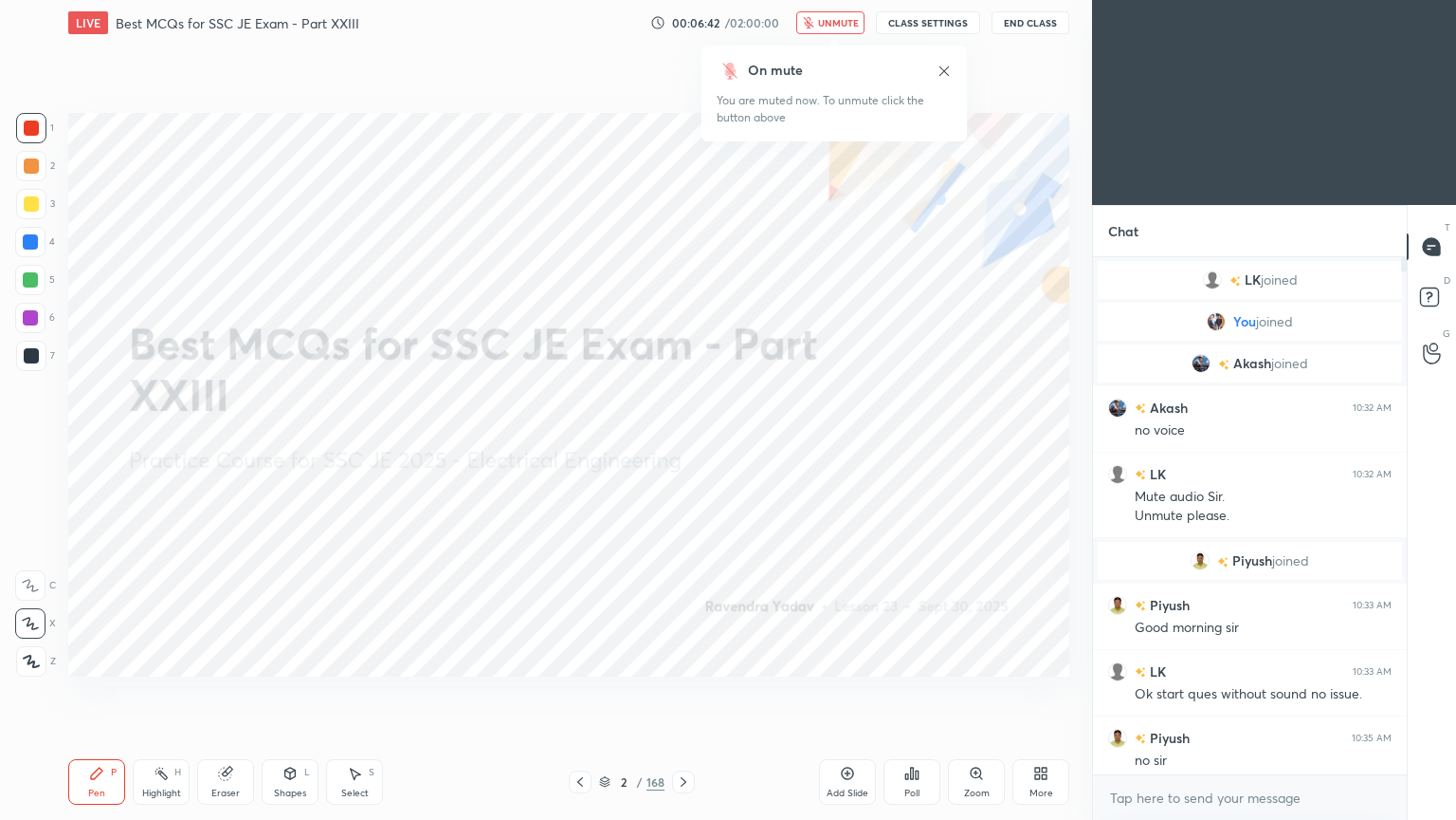
drag, startPoint x: 1404, startPoint y: 733, endPoint x: 1406, endPoint y: 772, distance: 39.1
click at [1406, 691] on div at bounding box center [1401, 515] width 12 height 517
click at [1404, 662] on div "Chat LK joined You joined Akash joined Akash 10:32 AM no voice LK 10:32 AM Mute…" at bounding box center [1274, 512] width 364 height 615
drag, startPoint x: 1404, startPoint y: 692, endPoint x: 1410, endPoint y: 727, distance: 35.5
click at [1410, 691] on div "T Messages (T) D Doubts (D) G Raise Hand (G)" at bounding box center [1431, 512] width 49 height 615
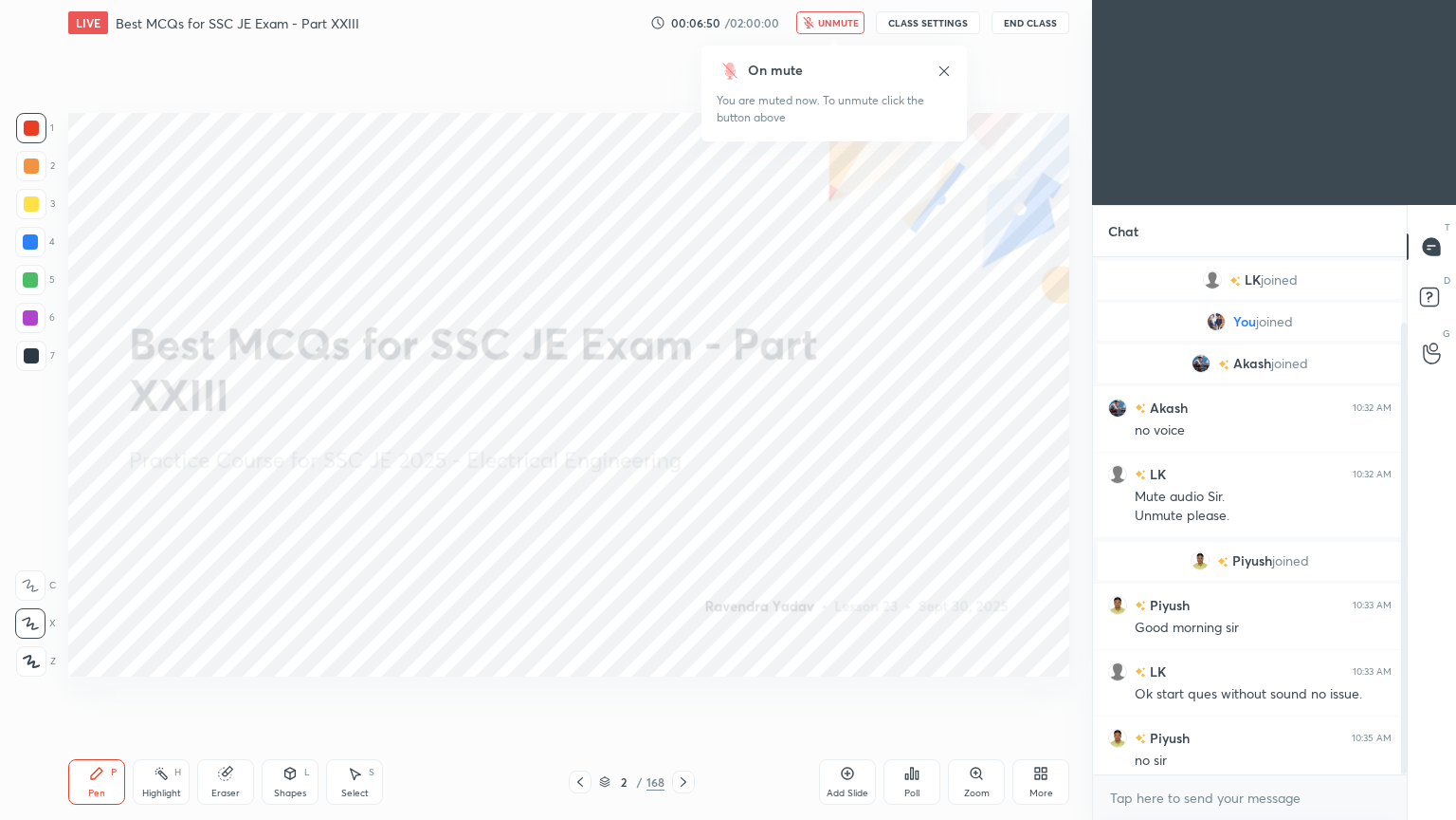
scroll to position [75, 0]
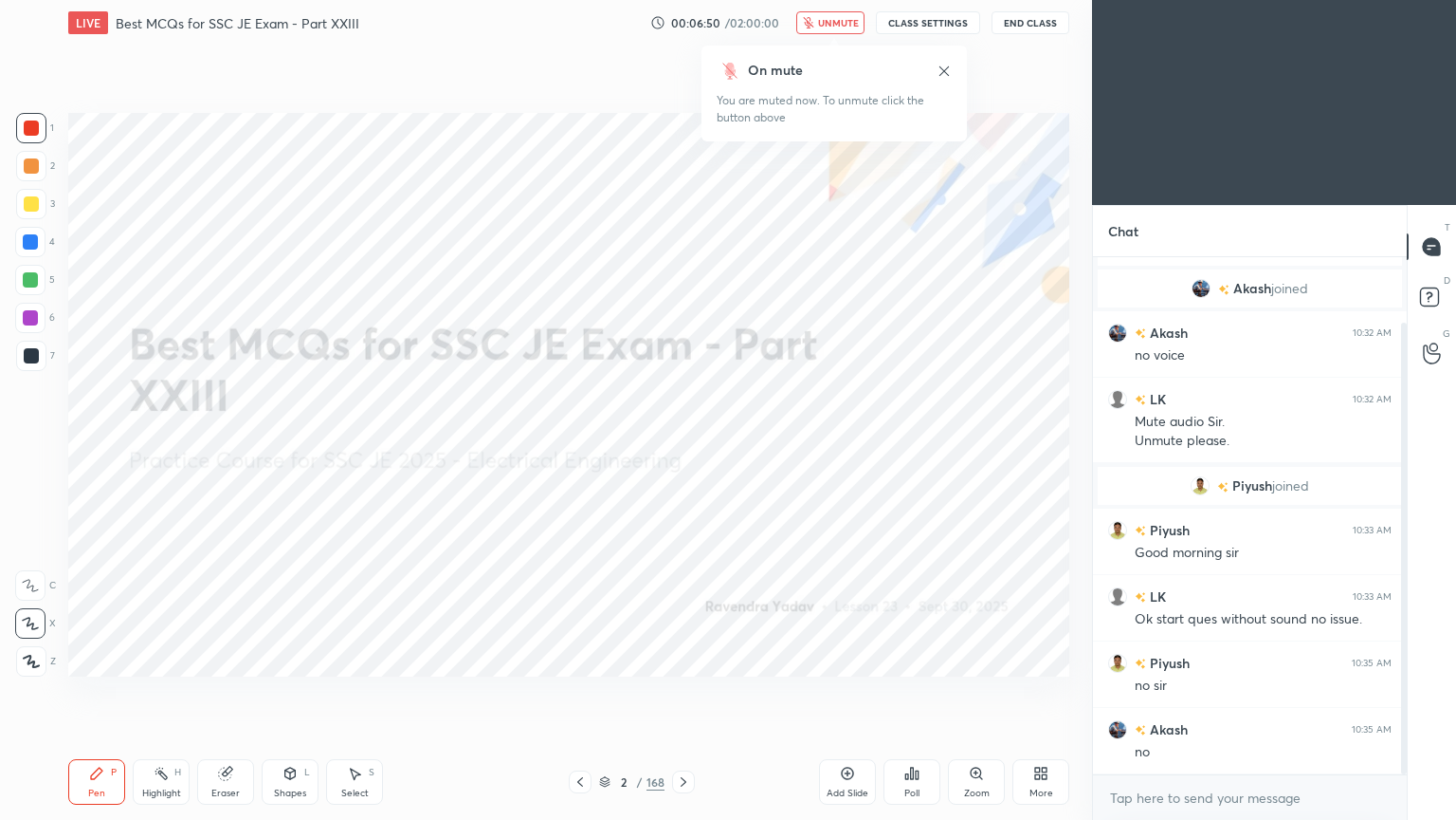
drag, startPoint x: 1403, startPoint y: 685, endPoint x: 1406, endPoint y: 738, distance: 53.1
click at [1406, 691] on div at bounding box center [1404, 548] width 6 height 452
click at [224, 691] on icon at bounding box center [225, 773] width 15 height 15
click at [43, 662] on span "Erase all" at bounding box center [31, 661] width 29 height 13
click at [949, 29] on button "CLASS SETTINGS" at bounding box center [928, 23] width 104 height 23
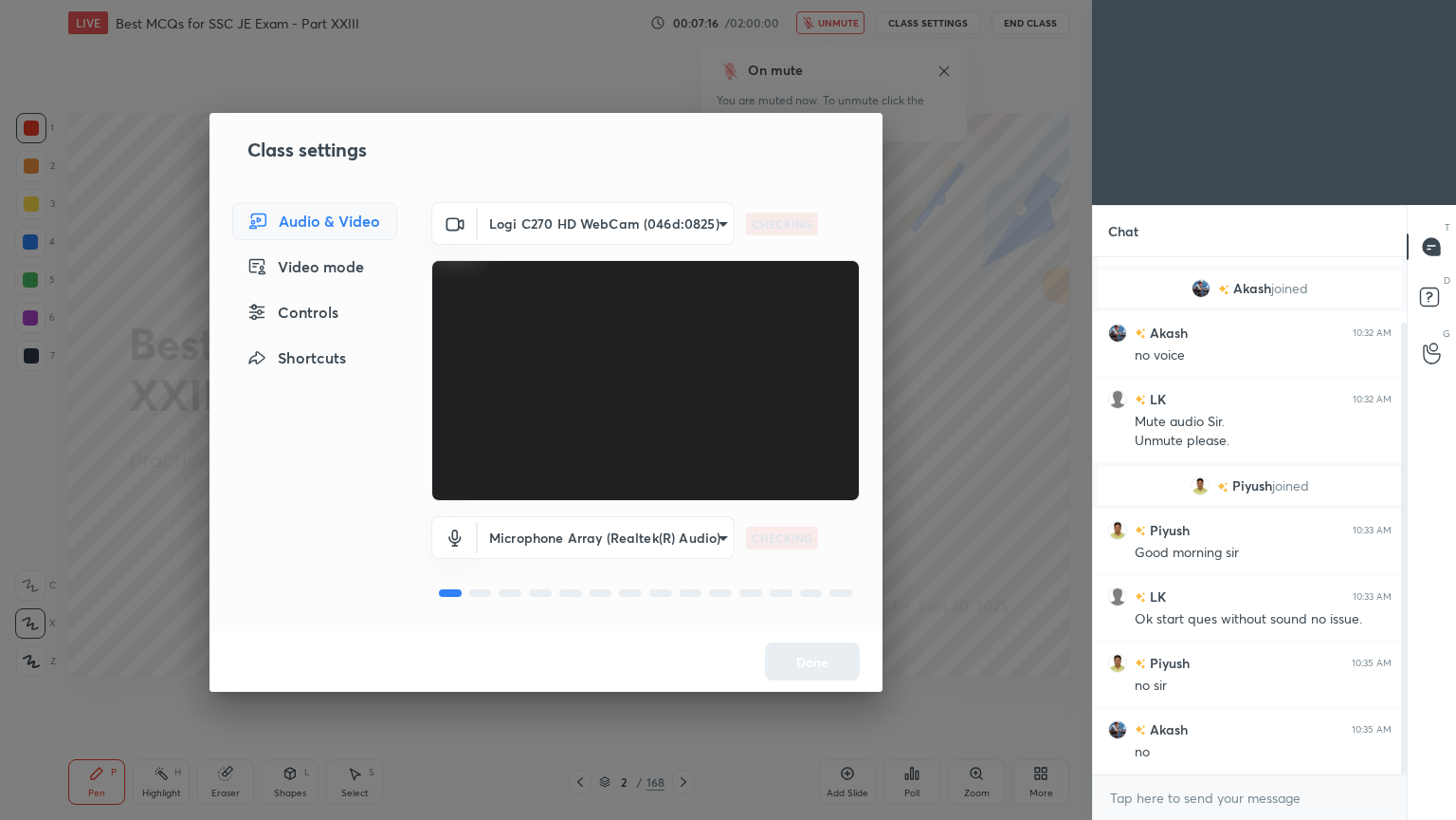
click at [569, 235] on body "1 2 3 4 5 6 7 C X Z C X Z E E Erase all H H LIVE Best MCQs for SSC JE Exam - Pa…" at bounding box center [728, 410] width 1456 height 820
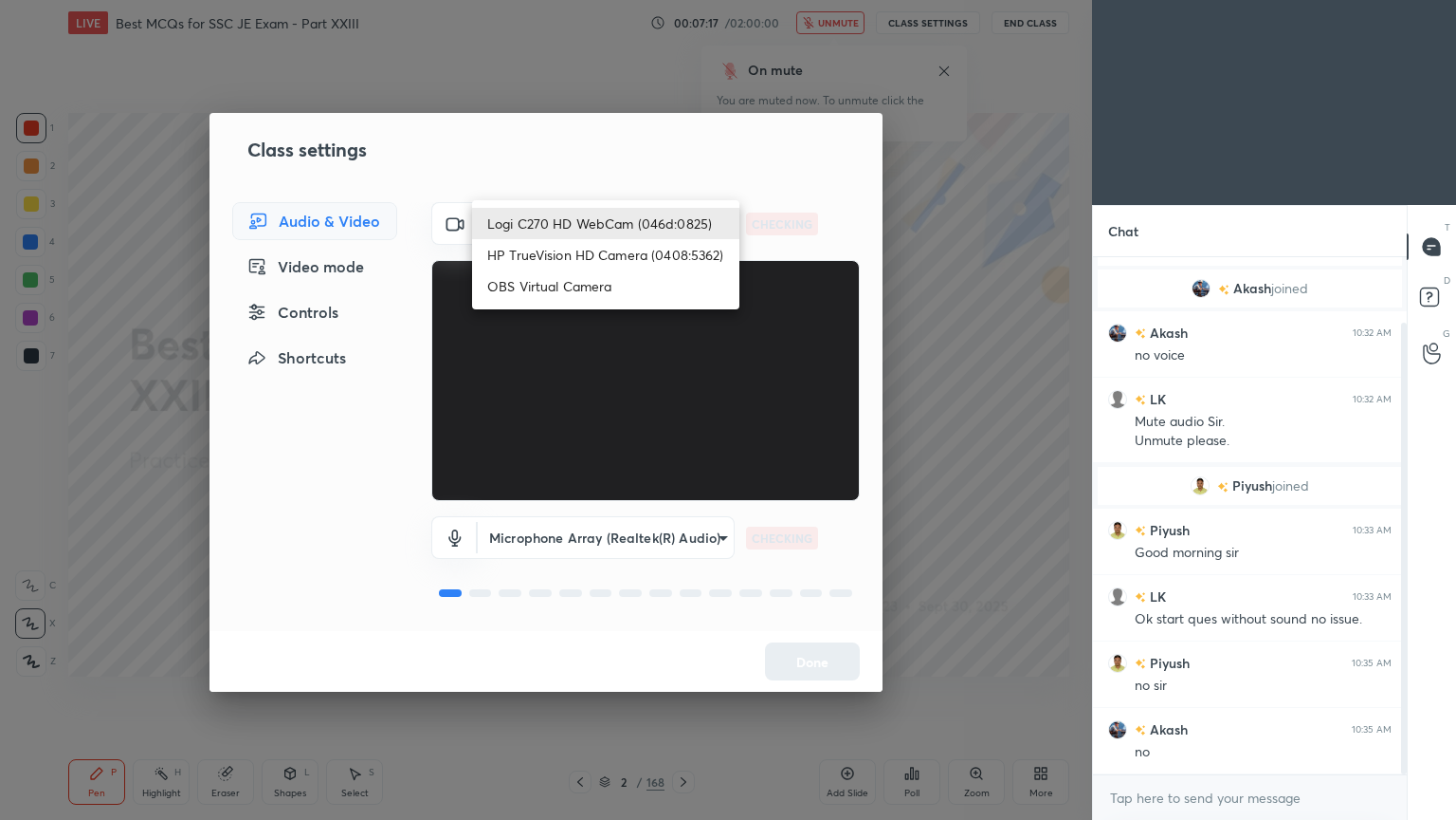
click at [555, 258] on li "HP TrueVision HD Camera (0408:5362)" at bounding box center [606, 254] width 267 height 32
type input "6e129c3dbbea9c9f038ced86e3329b4af5251c06b4e783936748cd200869bc07"
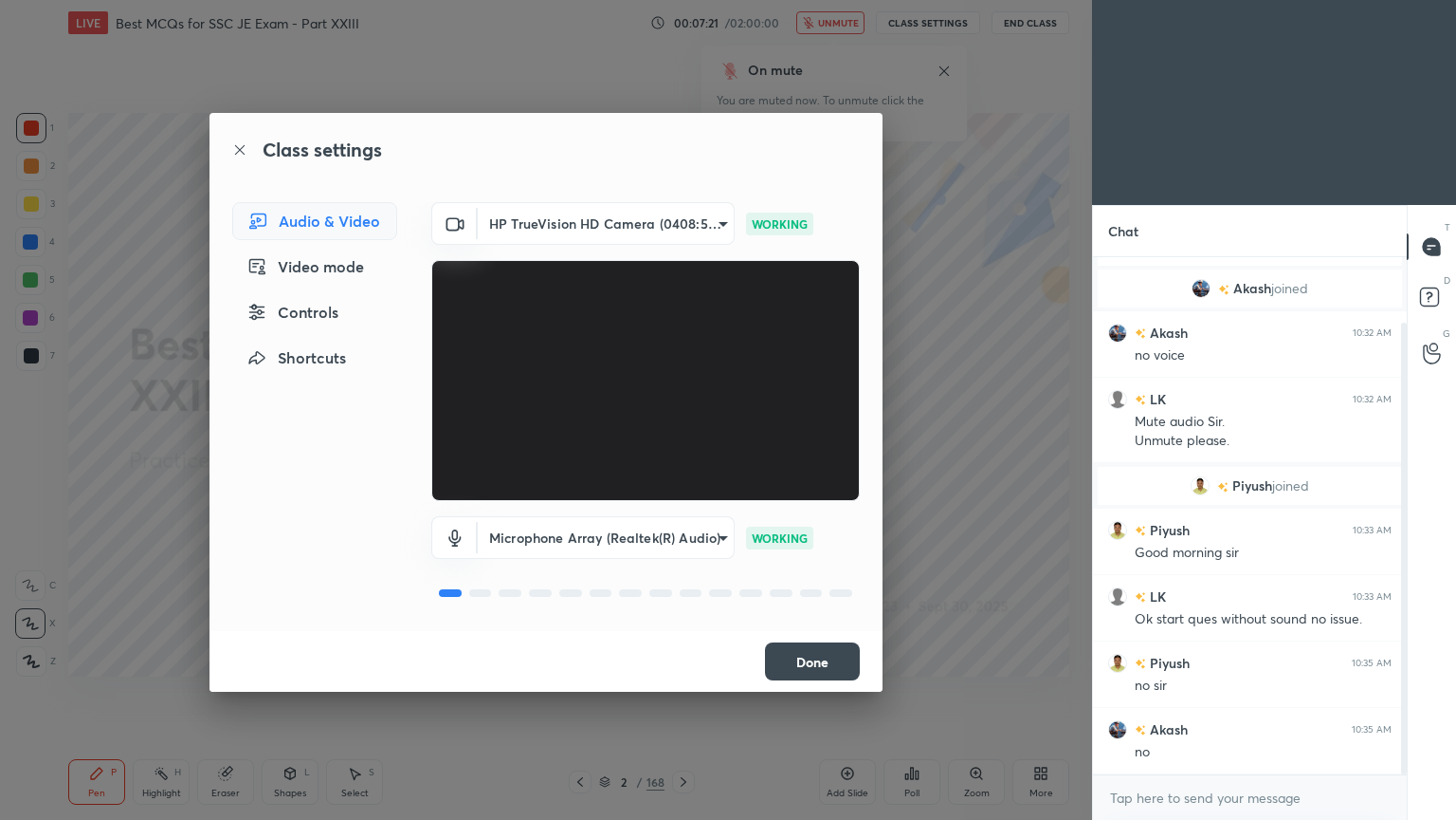
click at [820, 654] on button "Done" at bounding box center [812, 662] width 95 height 38
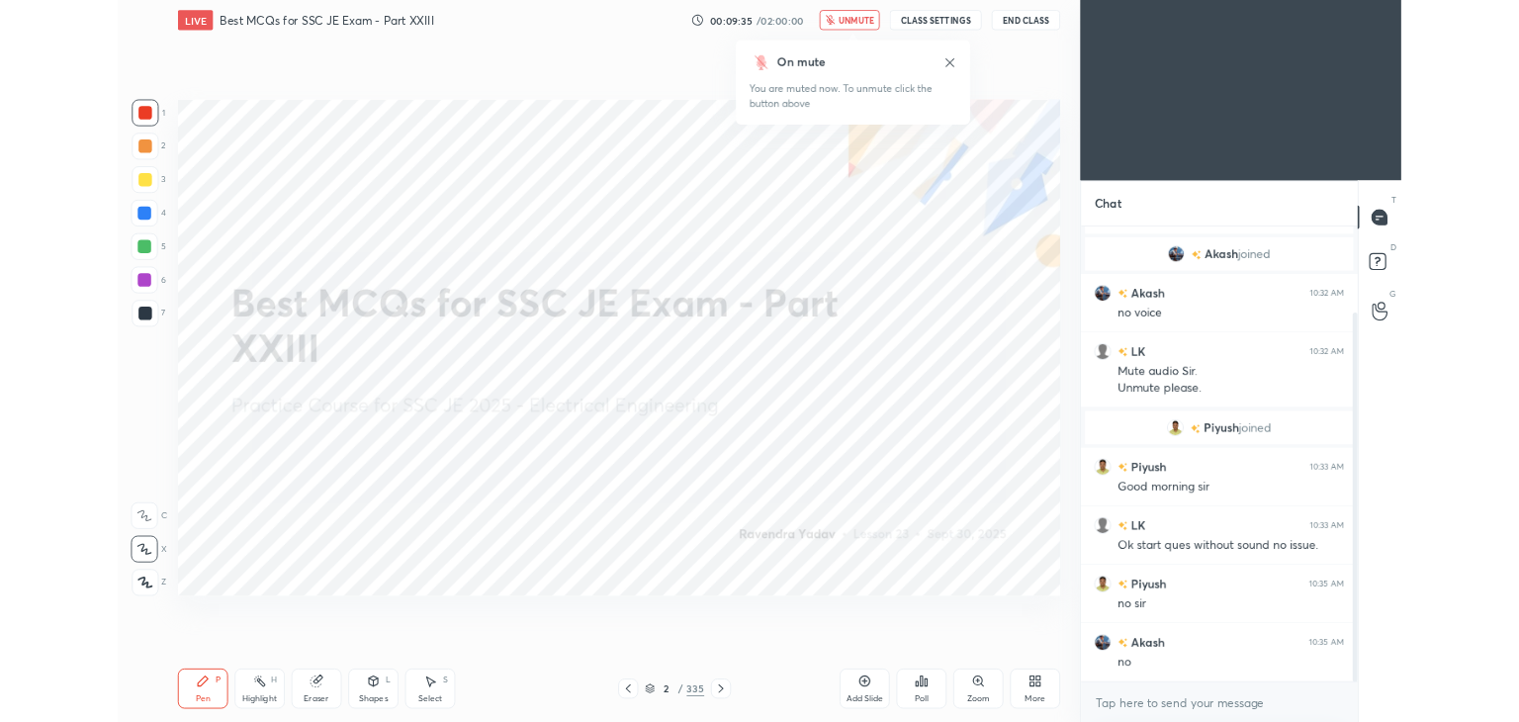
scroll to position [126, 0]
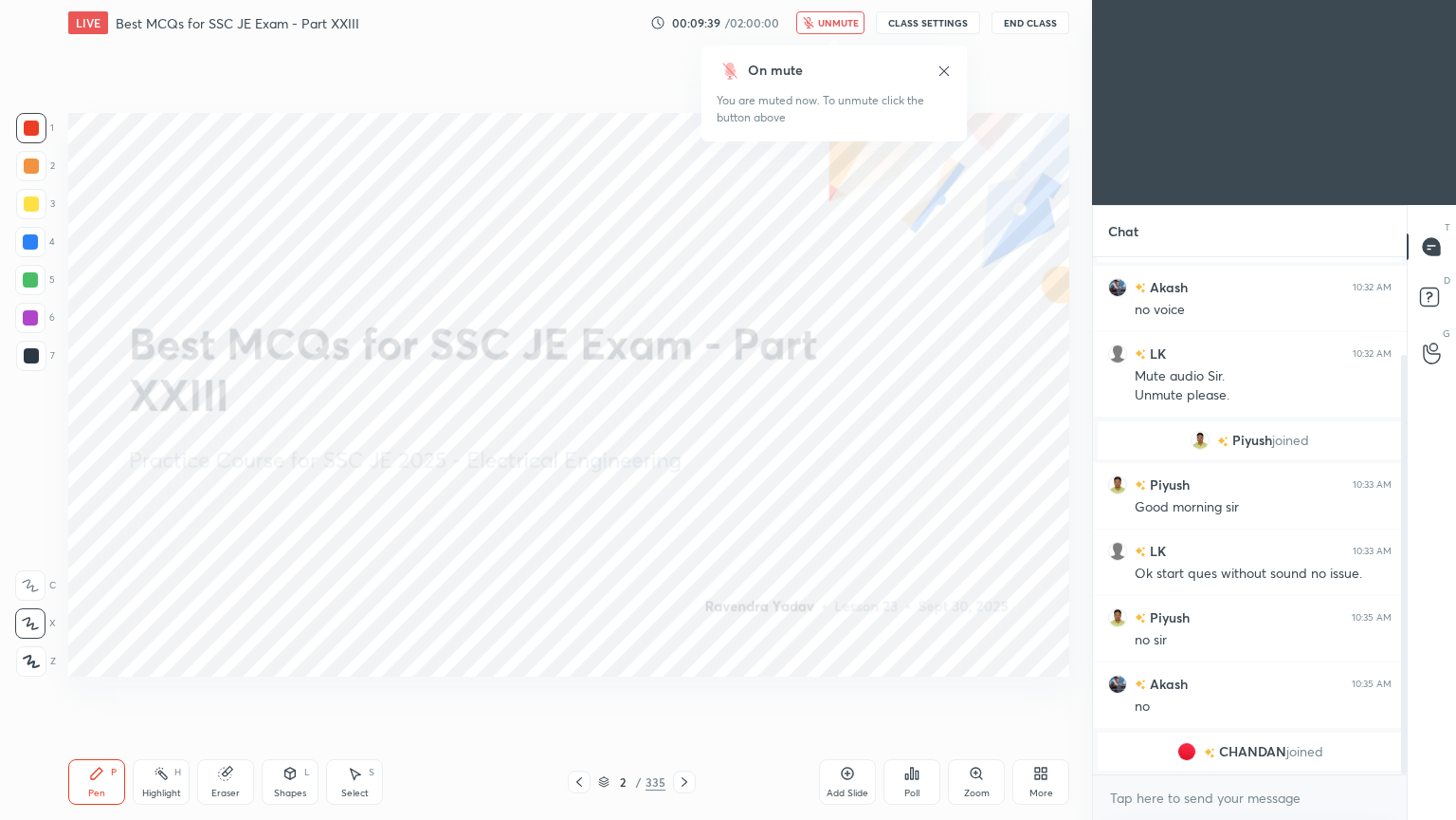
click at [842, 19] on span "unmute" at bounding box center [839, 23] width 41 height 13
click at [930, 23] on button "CLASS SETTINGS" at bounding box center [928, 23] width 104 height 23
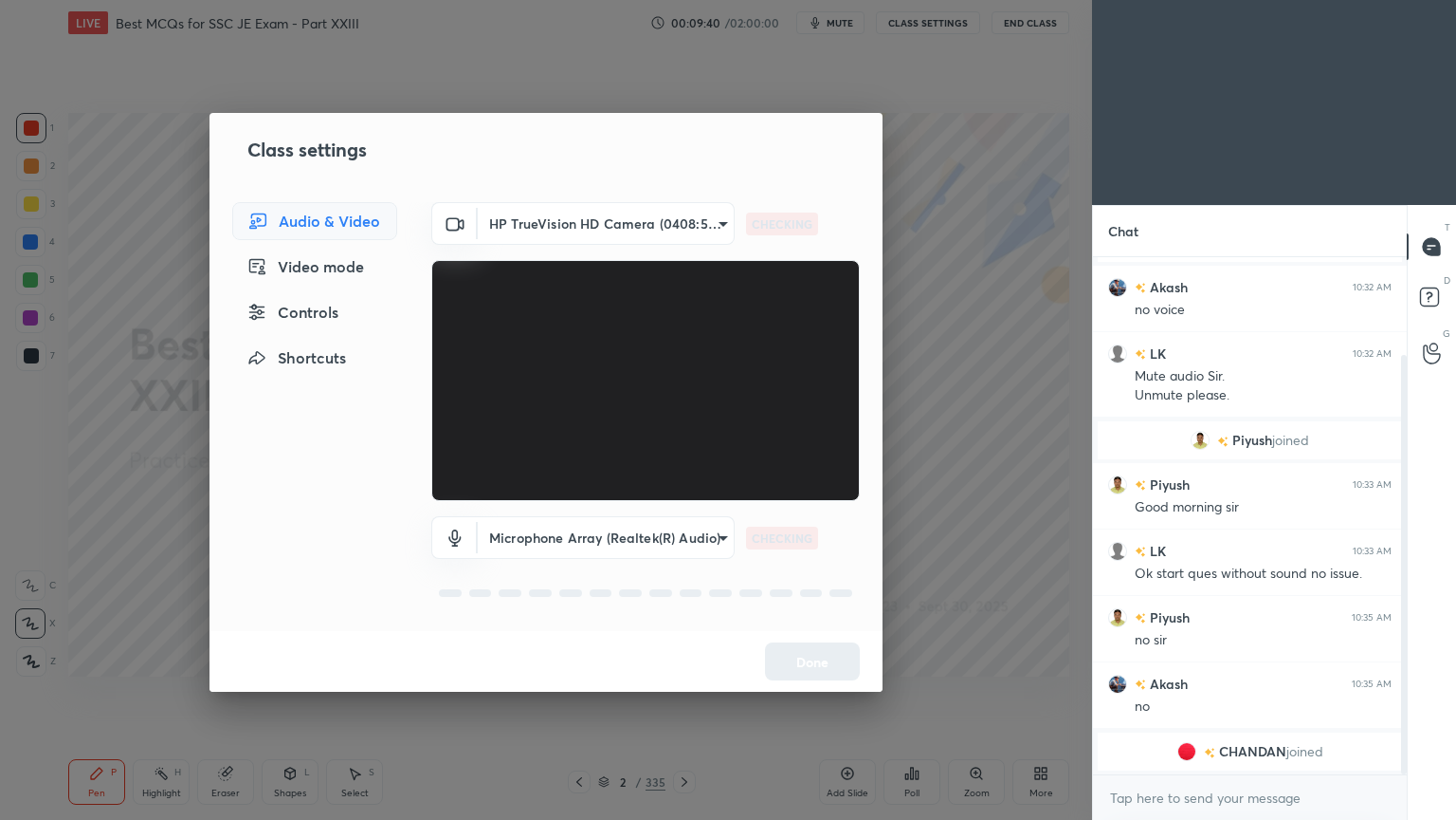
click at [568, 222] on body "1 2 3 4 5 6 7 C X Z C X Z E E Erase all H H LIVE Best MCQs for SSC JE Exam - Pa…" at bounding box center [728, 410] width 1456 height 820
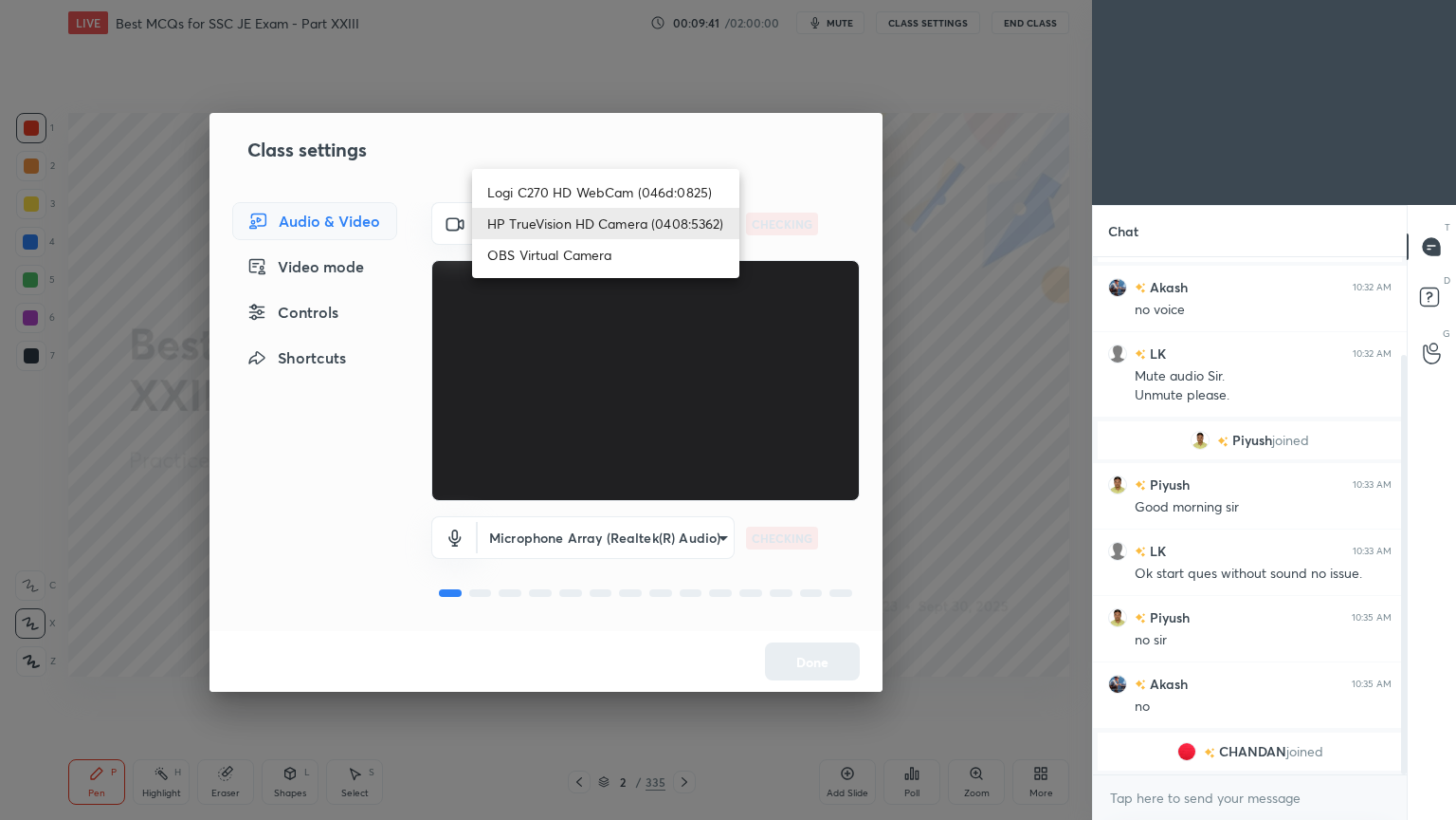
click at [589, 194] on li "Logi C270 HD WebCam (046d:0825)" at bounding box center [606, 192] width 267 height 32
type input "f7d1afb7c9de9e4a754af8163ae90a07716e8f4ac3369fe1a9090404ef363049"
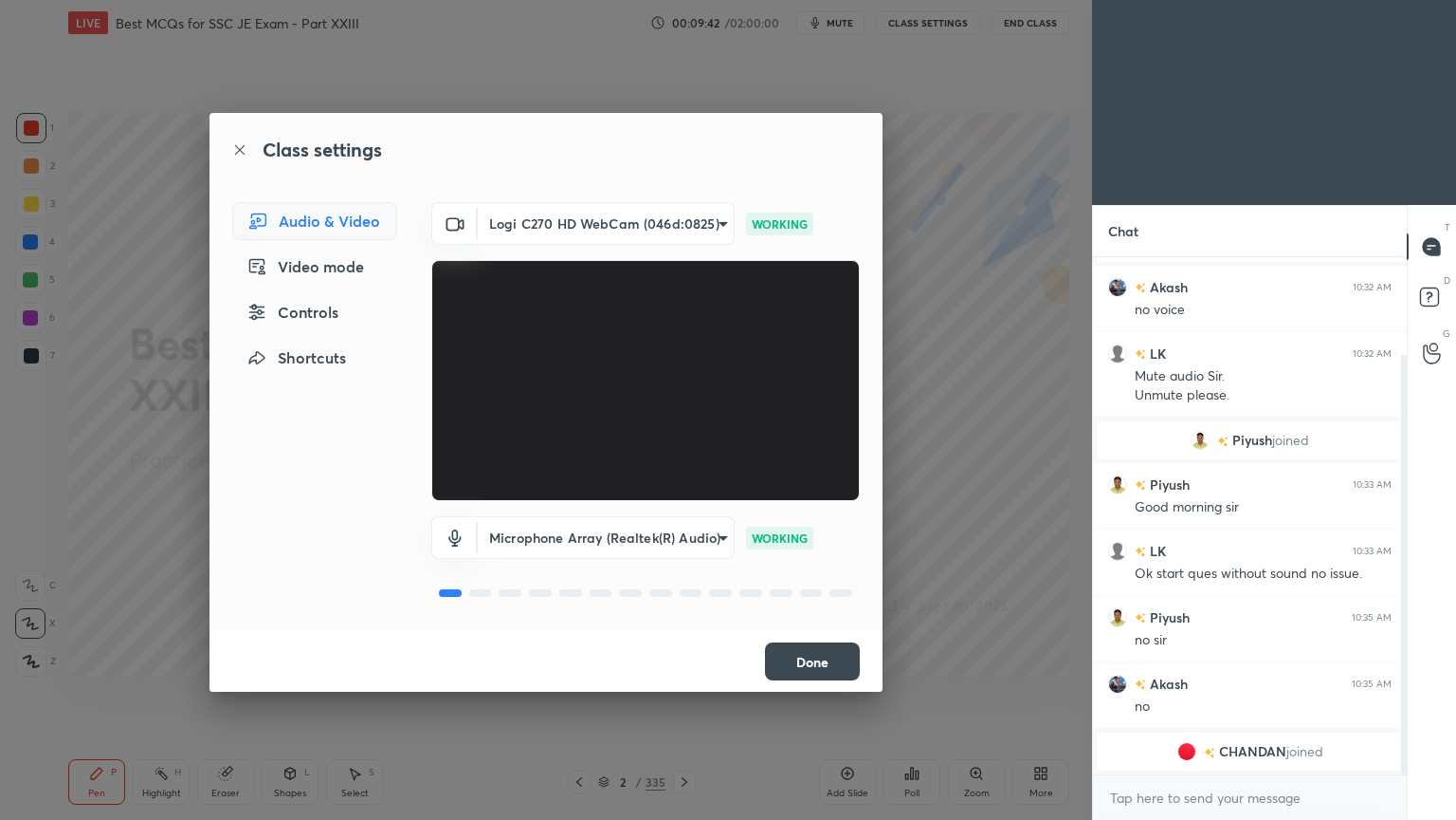
click at [823, 664] on button "Done" at bounding box center [812, 662] width 95 height 38
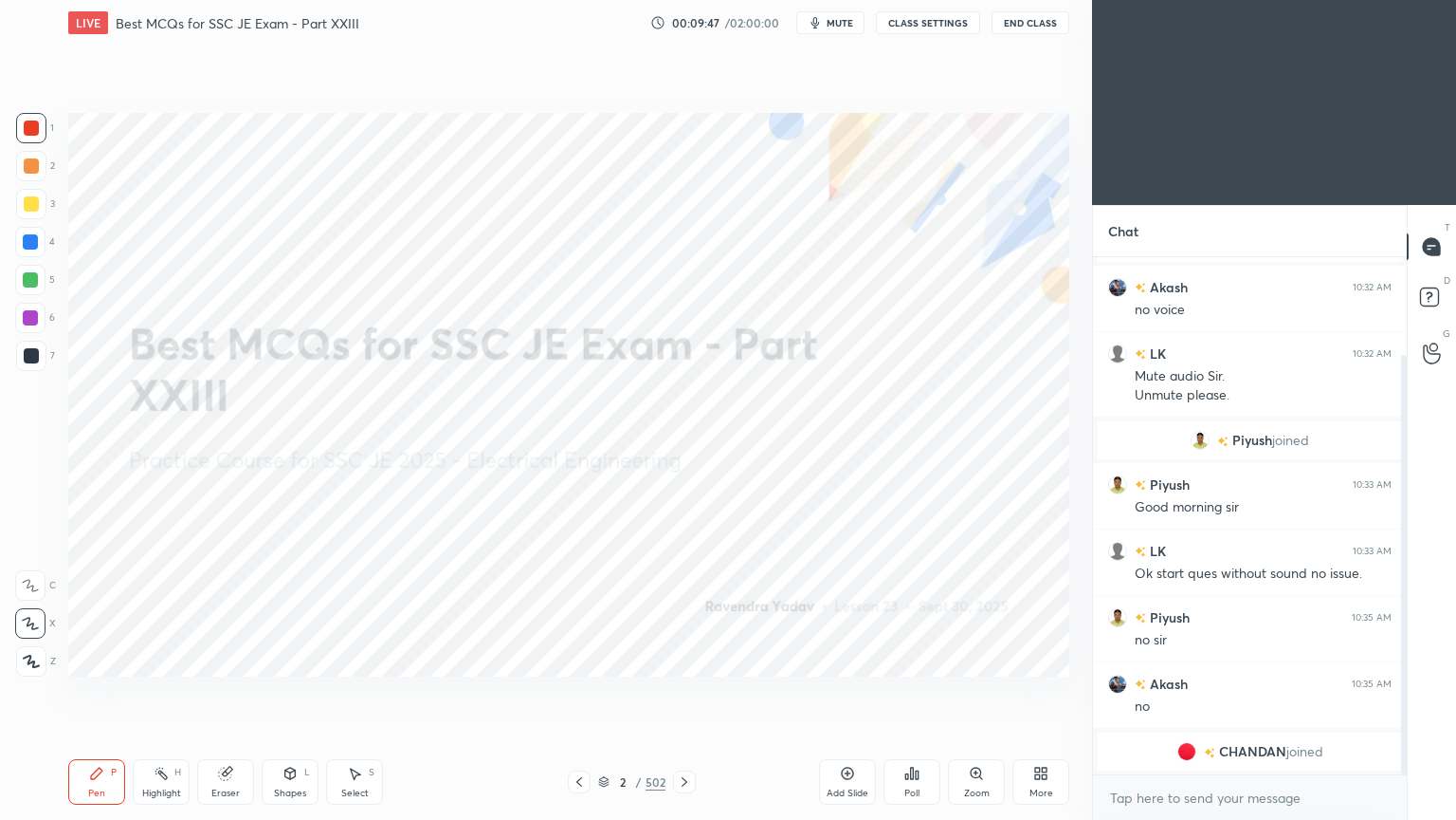
click at [853, 24] on span "mute" at bounding box center [840, 23] width 27 height 13
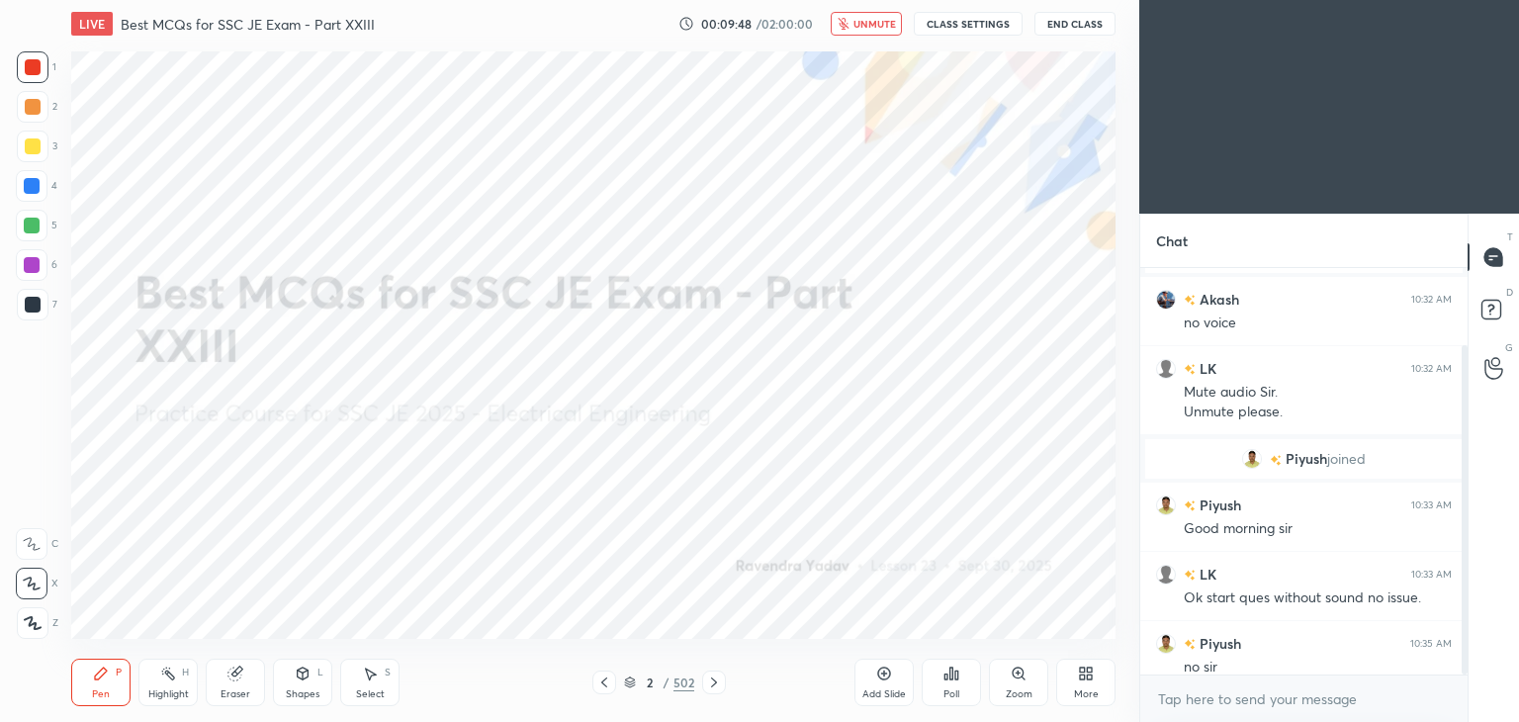
scroll to position [98314, 97850]
type textarea "x"
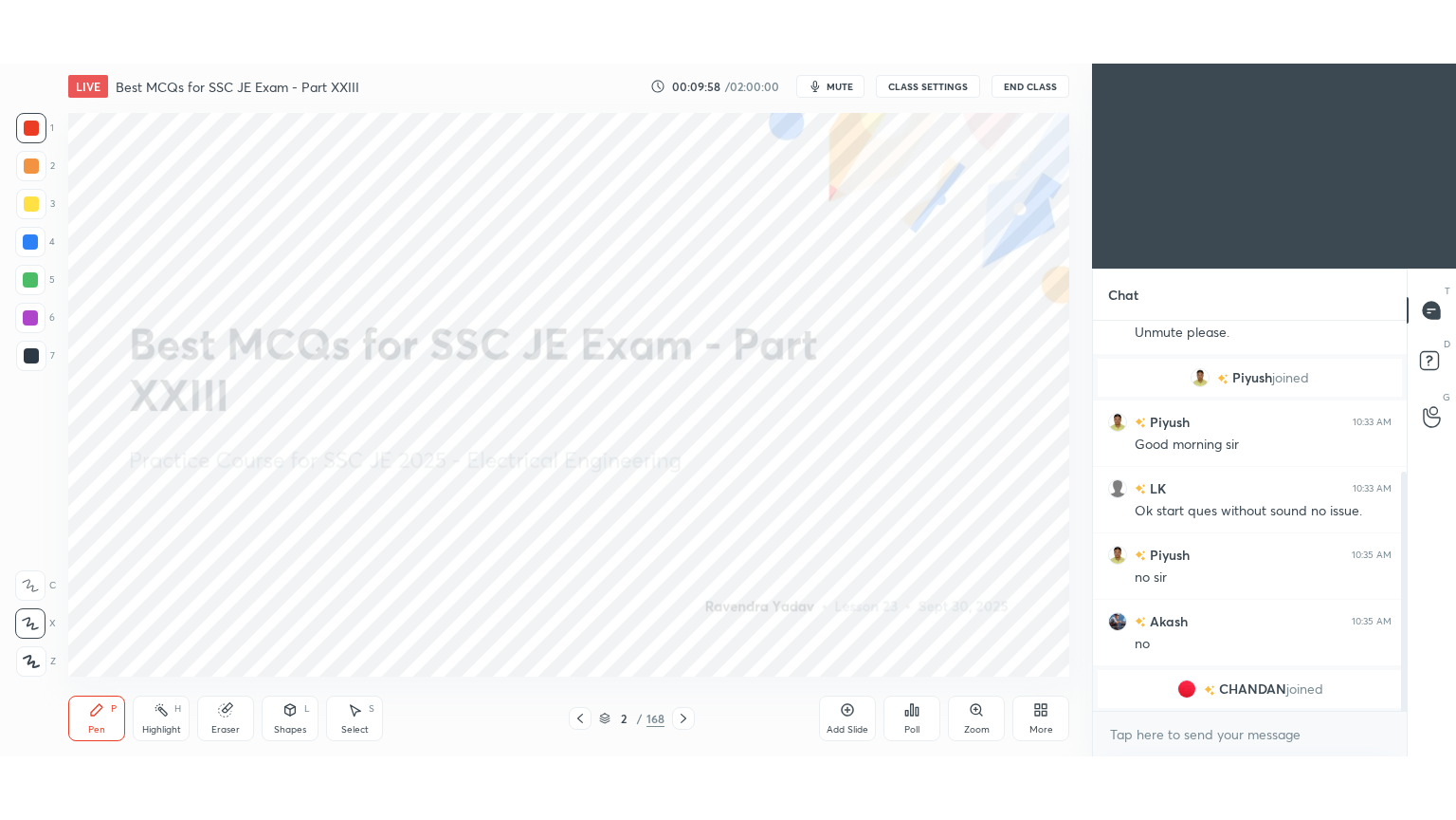
scroll to position [94289, 93792]
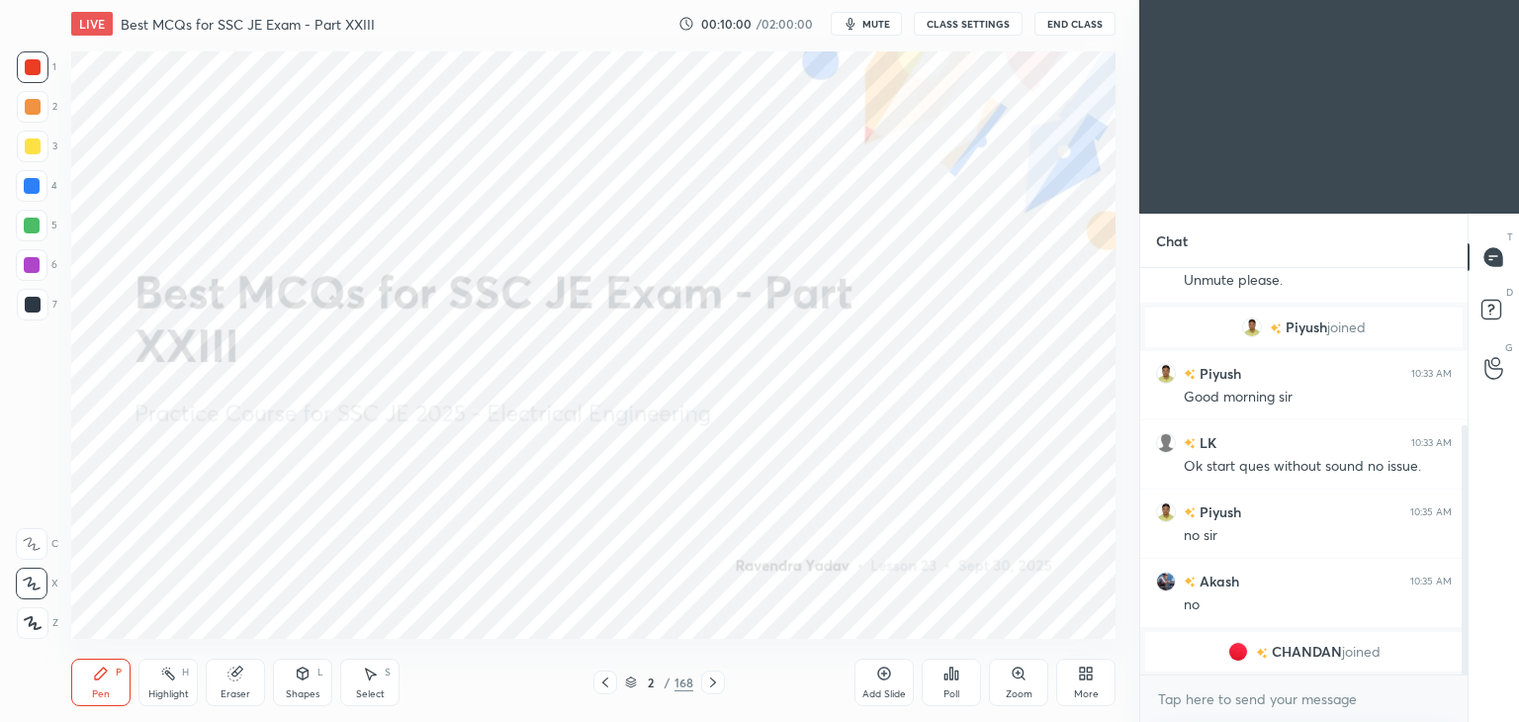
click at [1088, 685] on div "More" at bounding box center [1085, 682] width 59 height 47
click at [1057, 544] on div "Full screen" at bounding box center [1061, 543] width 49 height 10
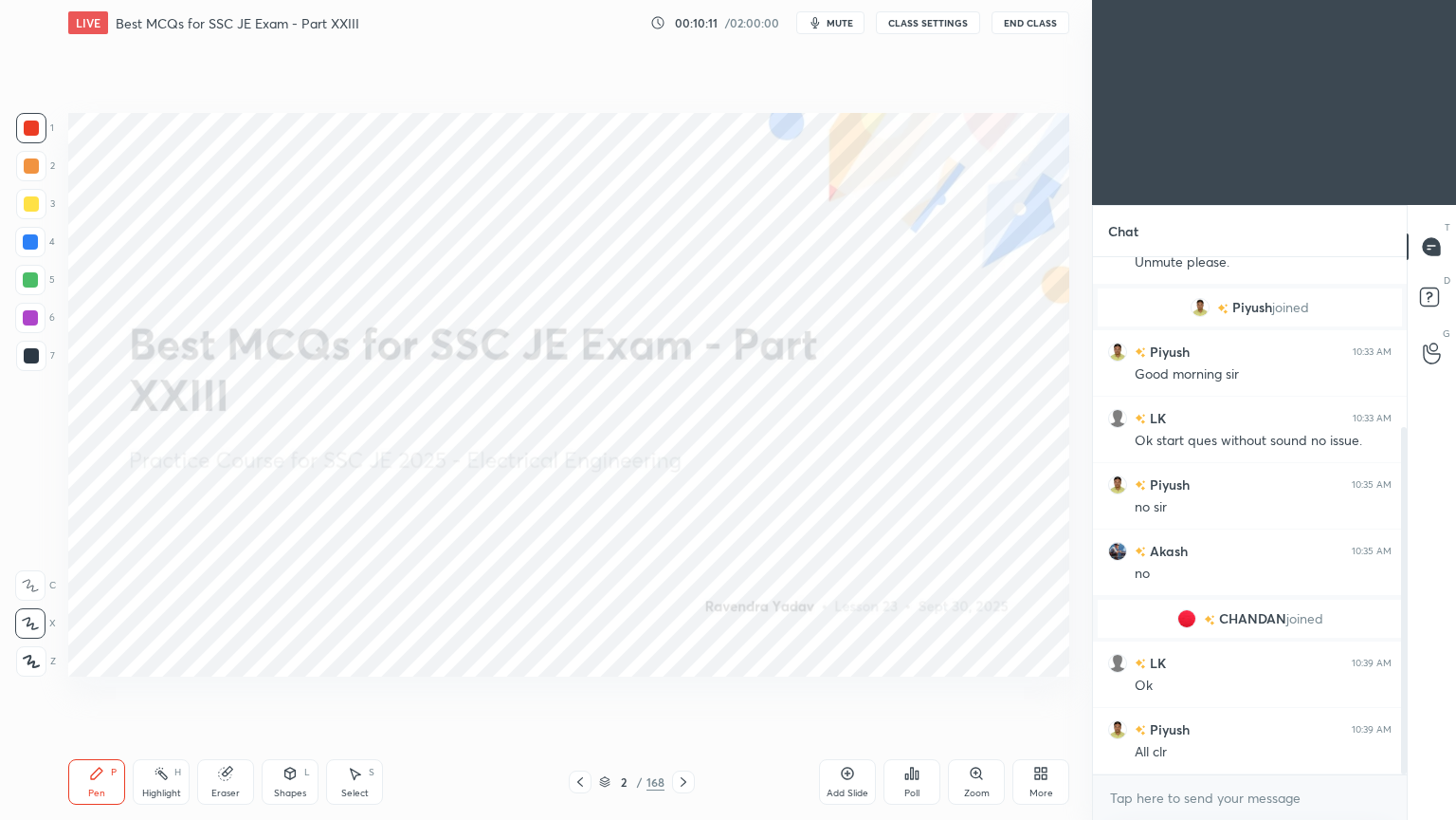
scroll to position [318, 0]
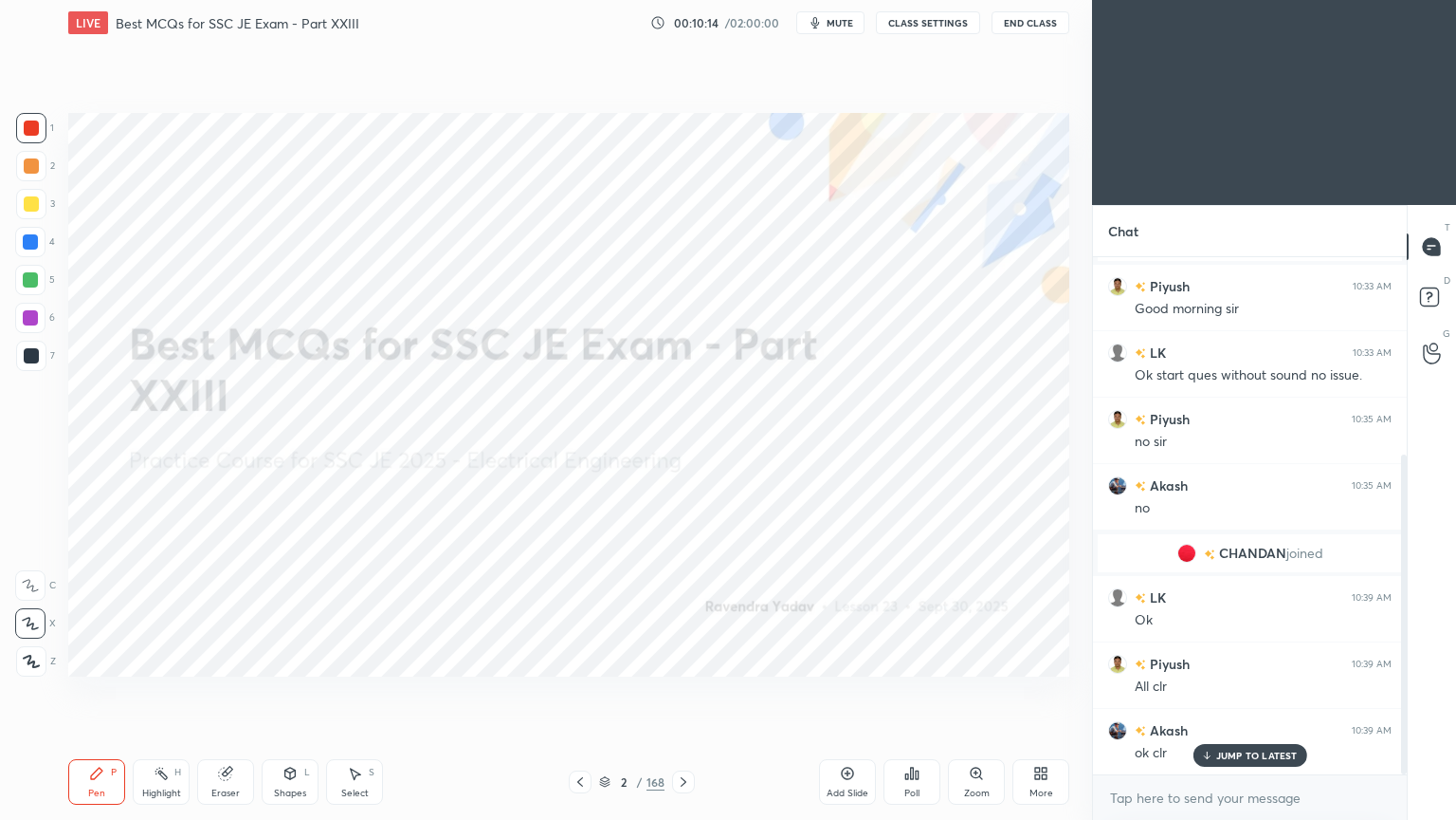
click at [16, 113] on div "1" at bounding box center [35, 129] width 38 height 31
click at [680, 691] on icon at bounding box center [683, 782] width 15 height 15
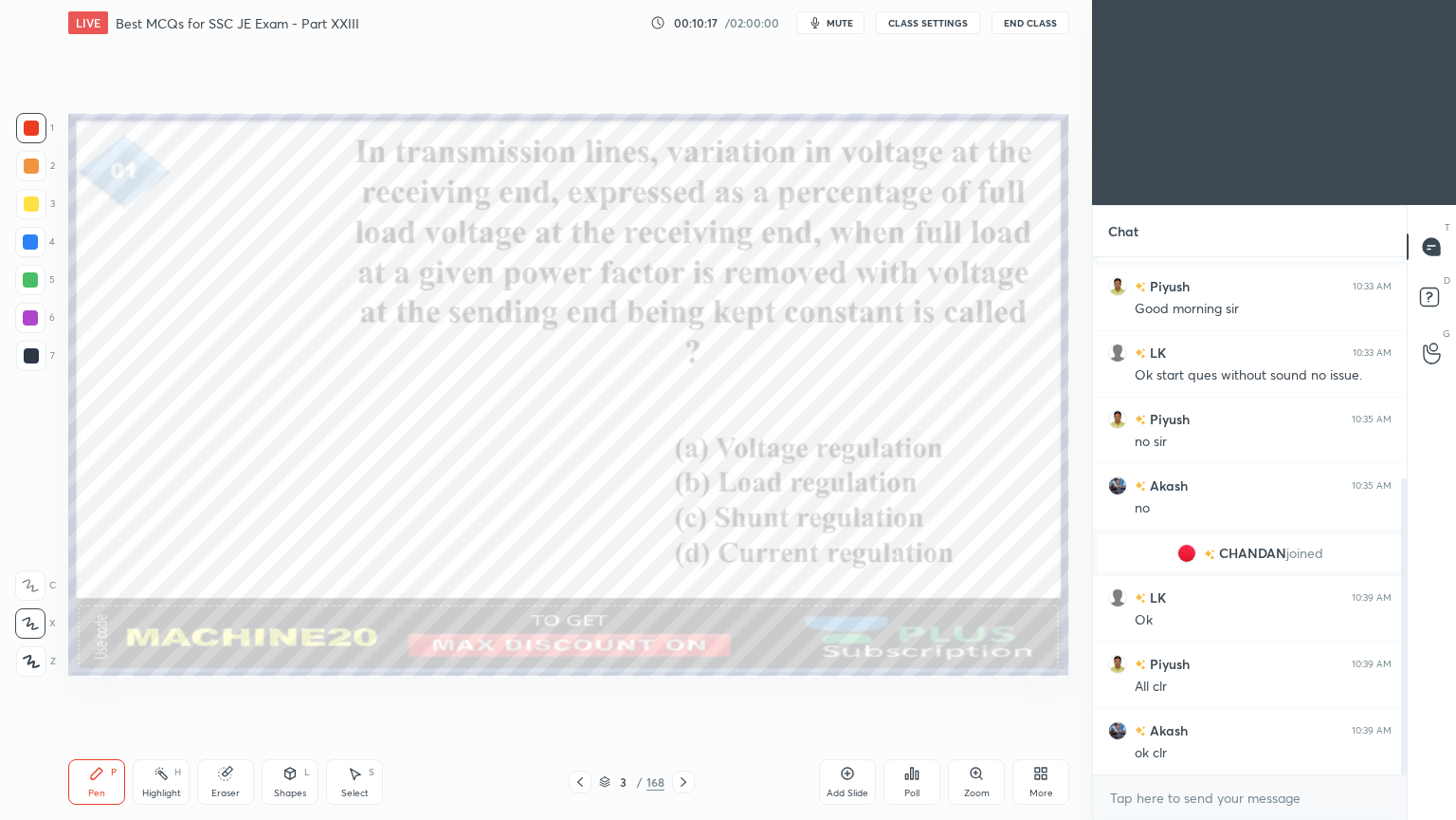
scroll to position [387, 0]
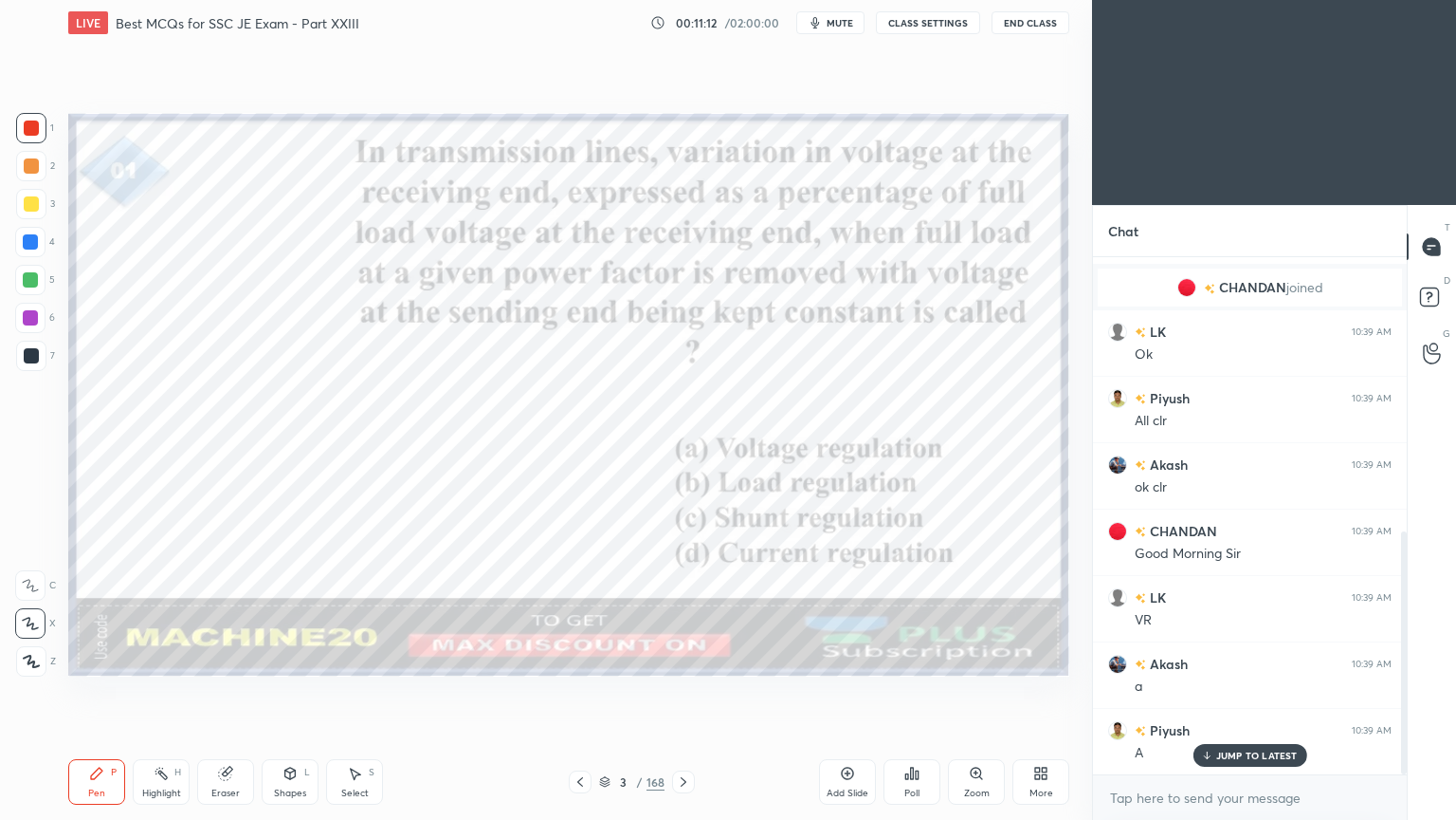
click at [685, 691] on icon at bounding box center [683, 782] width 6 height 10
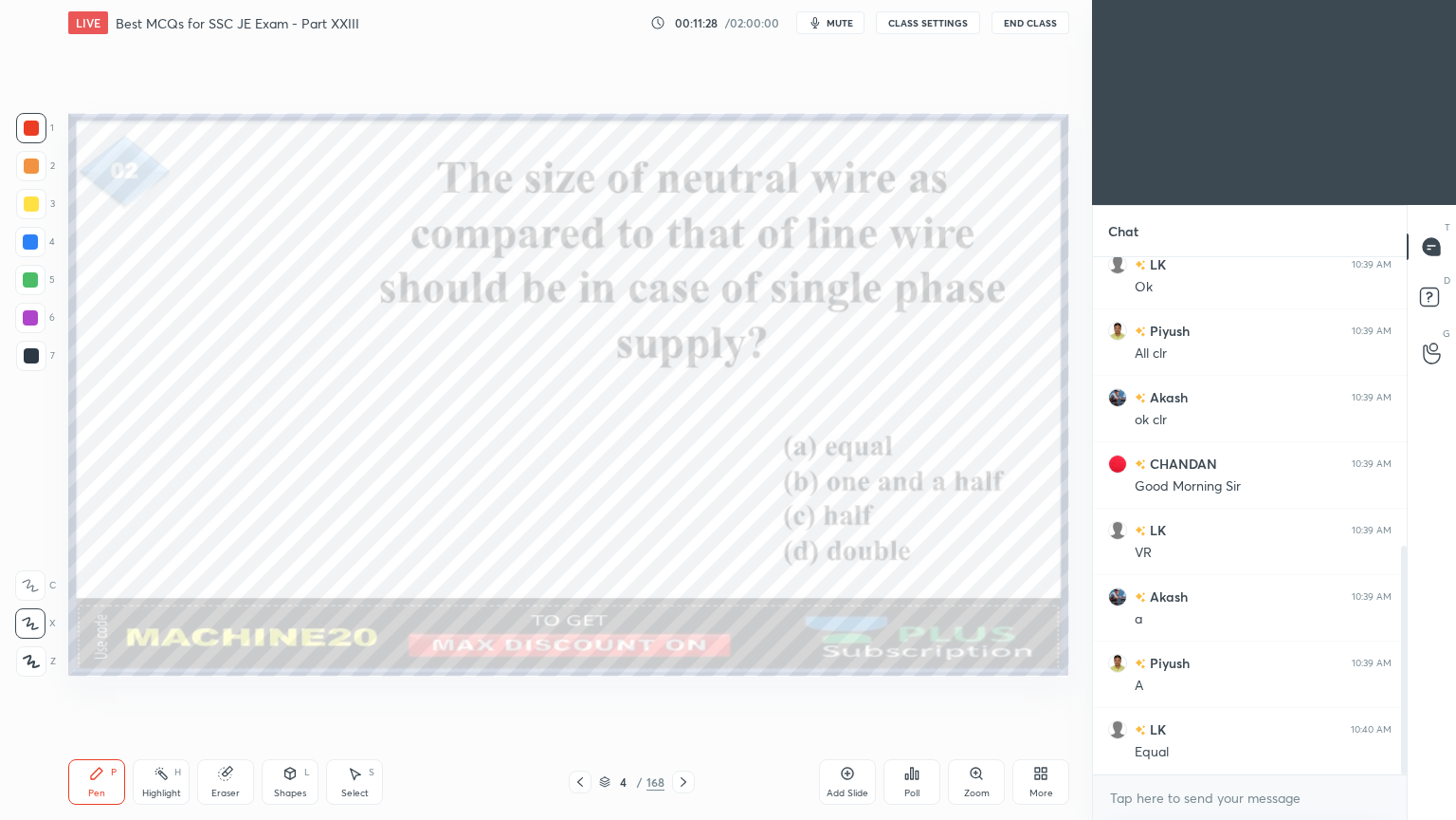
scroll to position [717, 0]
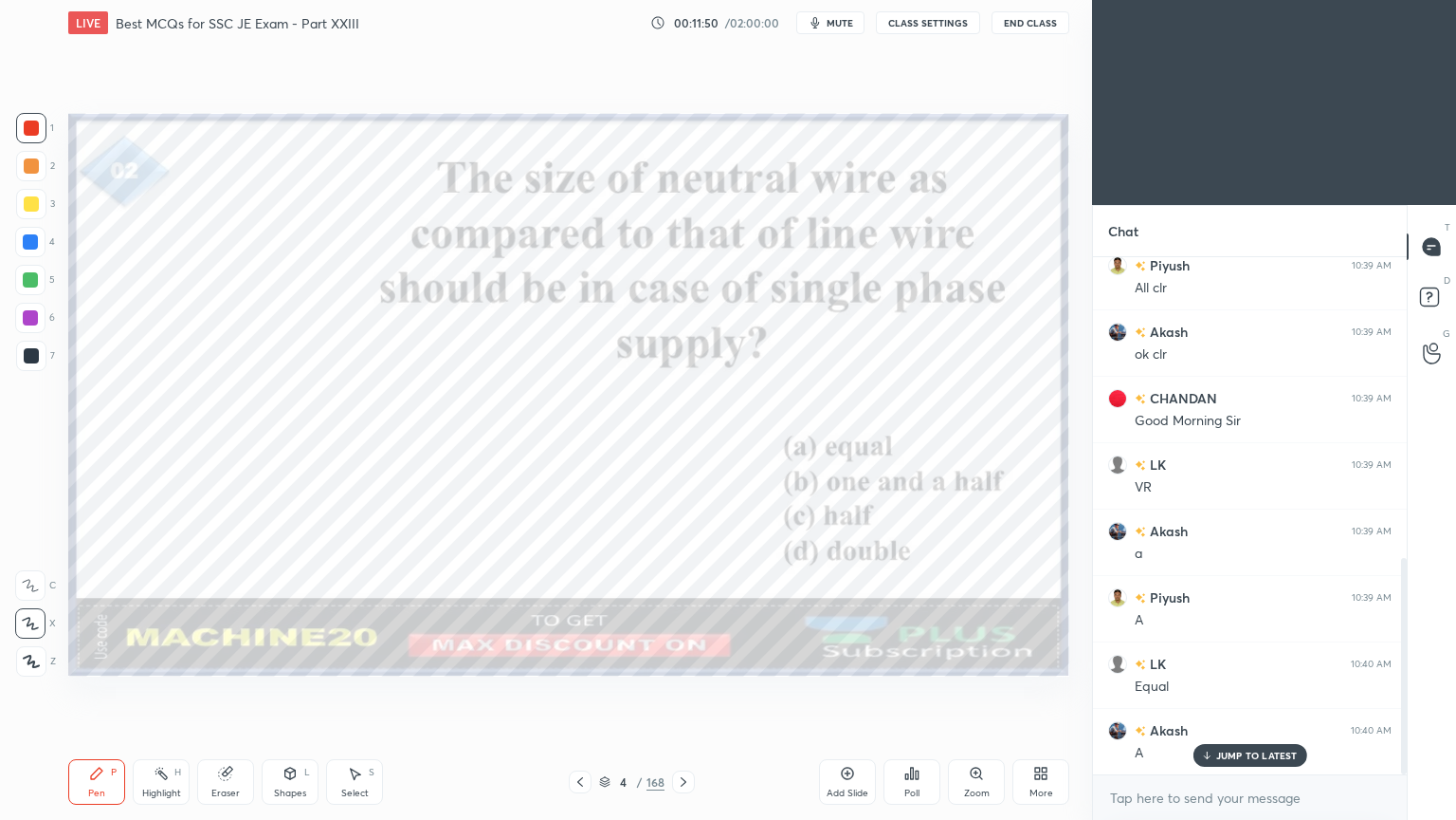
click at [682, 691] on icon at bounding box center [683, 782] width 6 height 10
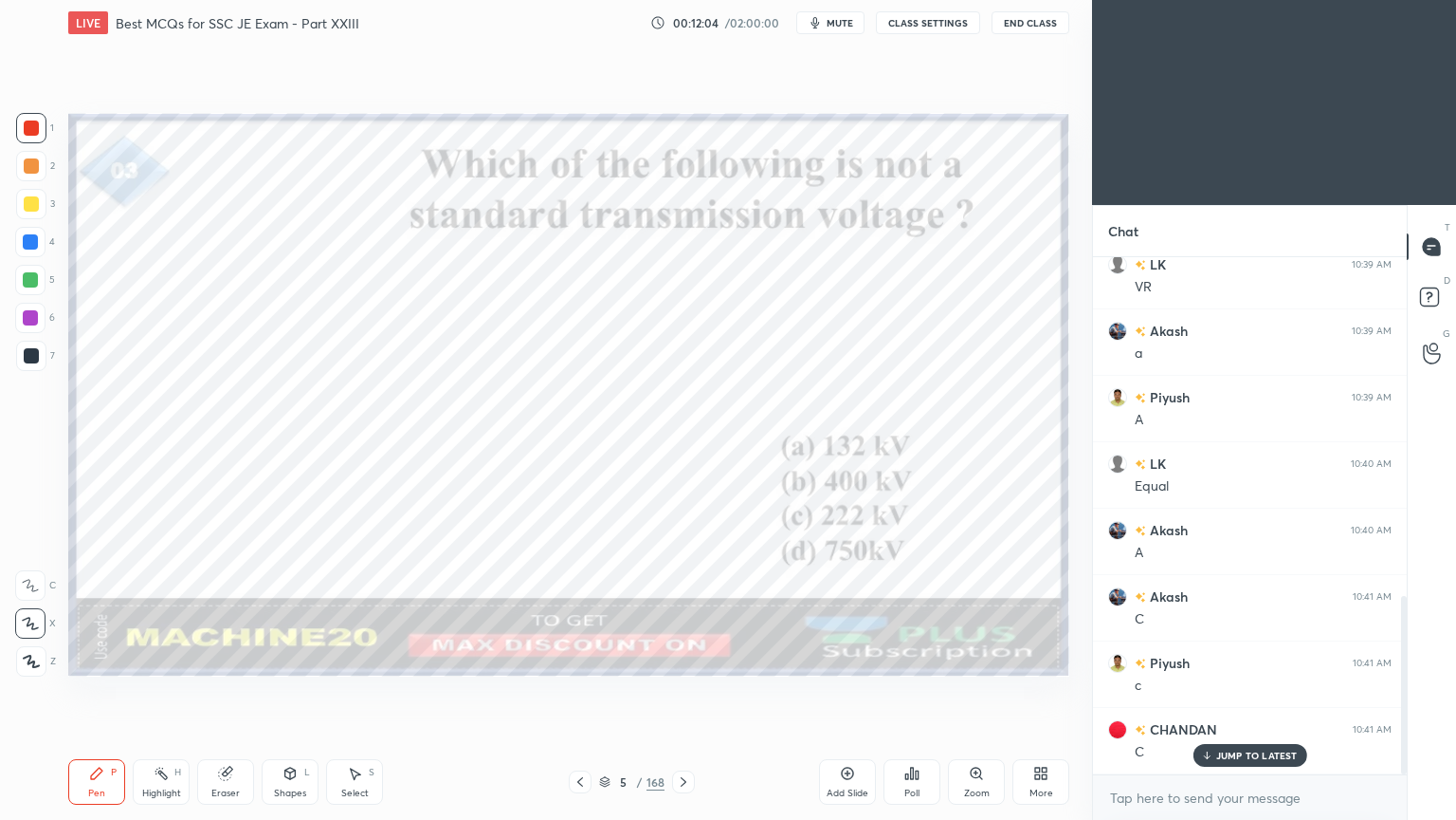
scroll to position [983, 0]
click at [683, 691] on icon at bounding box center [683, 782] width 15 height 15
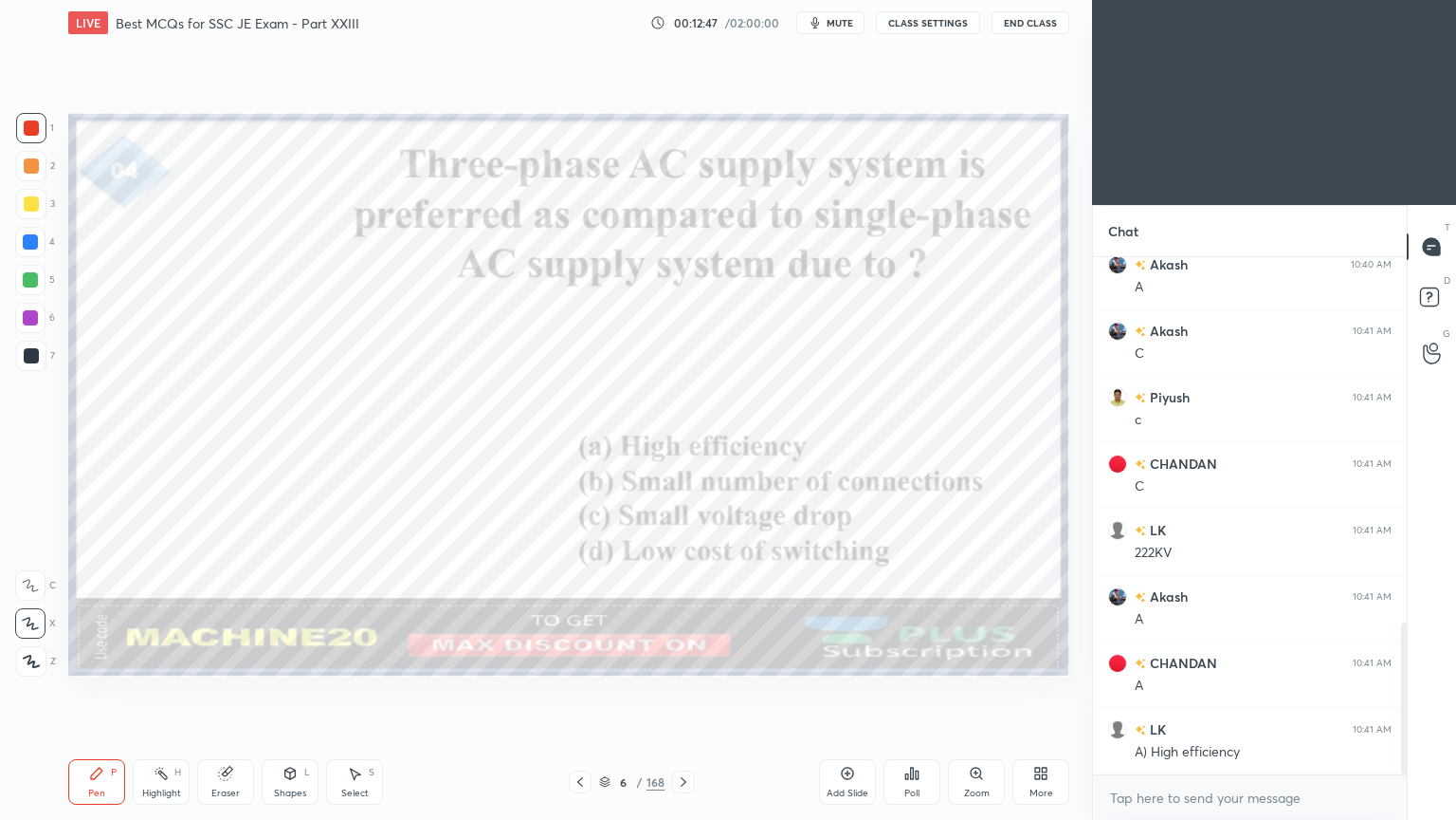
scroll to position [1249, 0]
click at [683, 691] on icon at bounding box center [683, 782] width 15 height 15
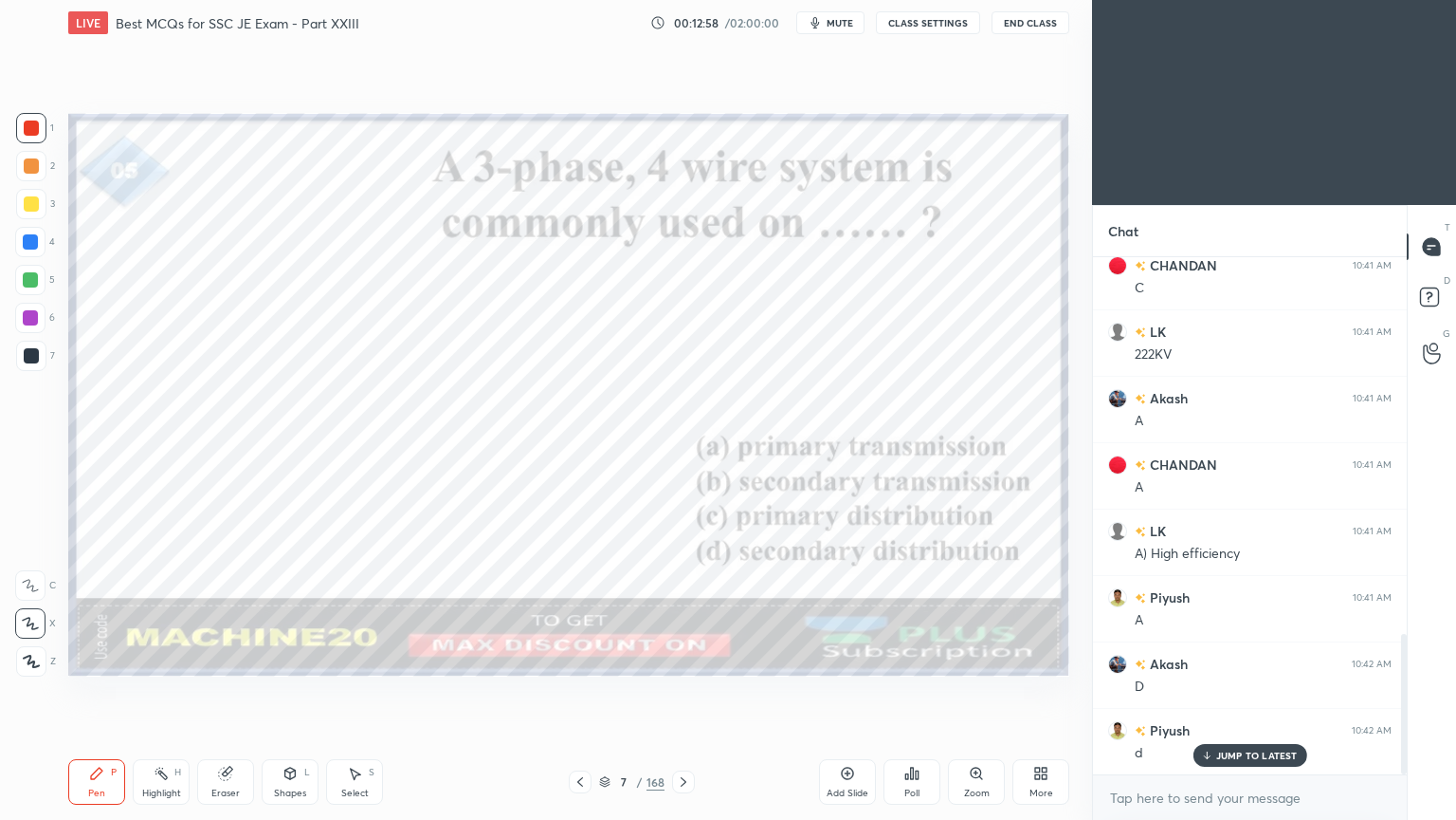
scroll to position [1448, 0]
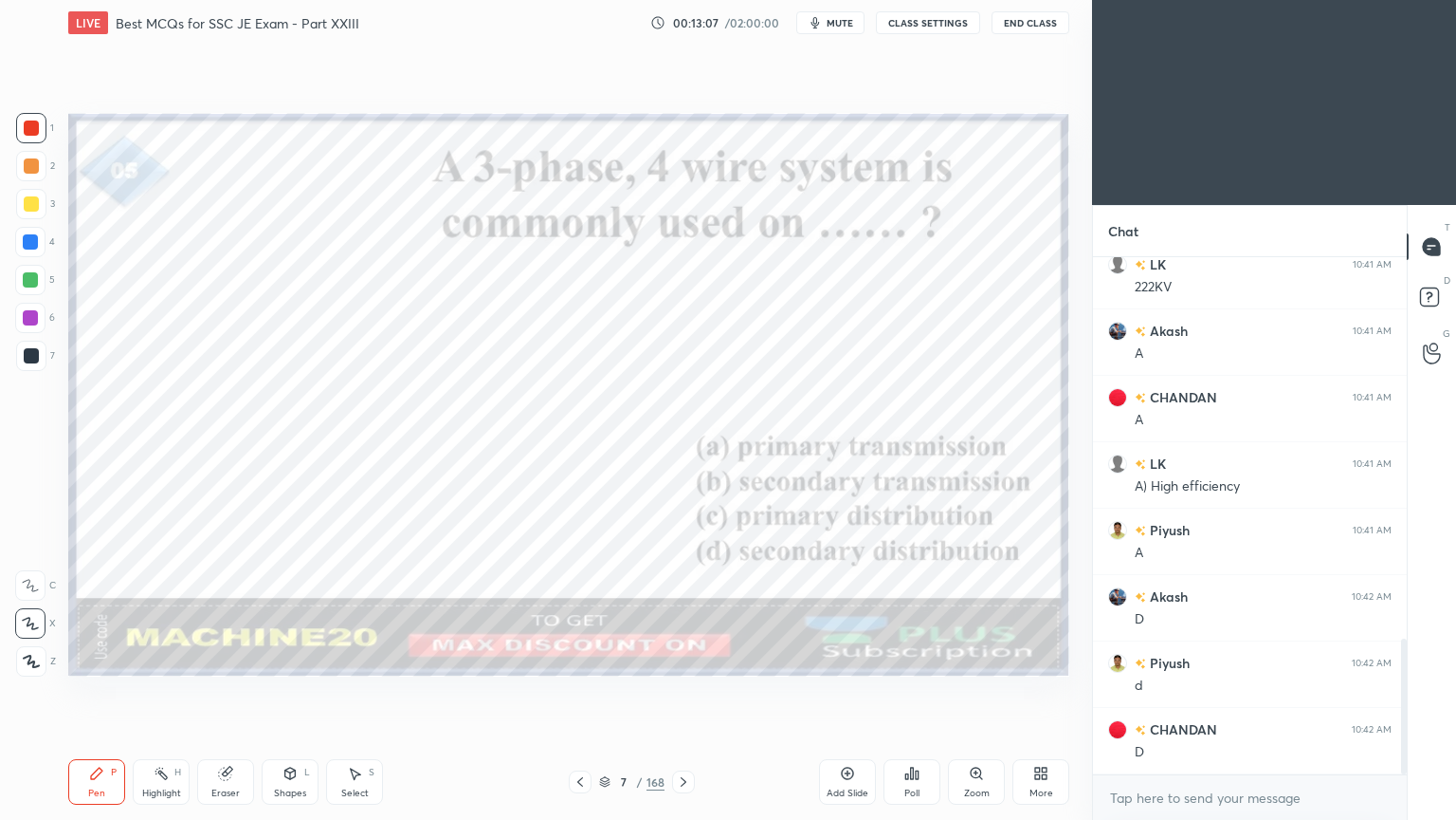
click at [674, 691] on div at bounding box center [683, 782] width 23 height 23
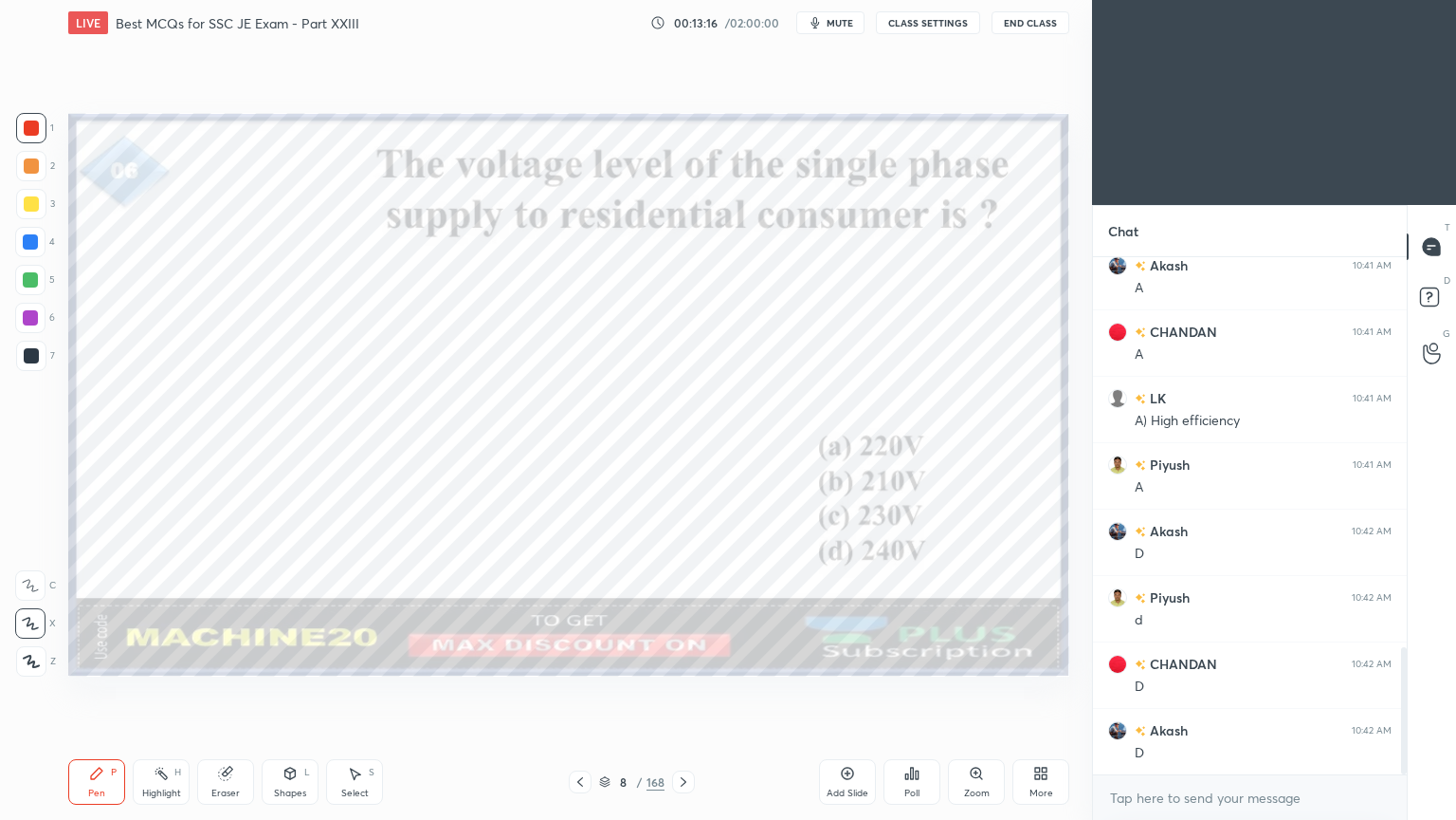
scroll to position [1581, 0]
click at [679, 691] on icon at bounding box center [683, 782] width 15 height 15
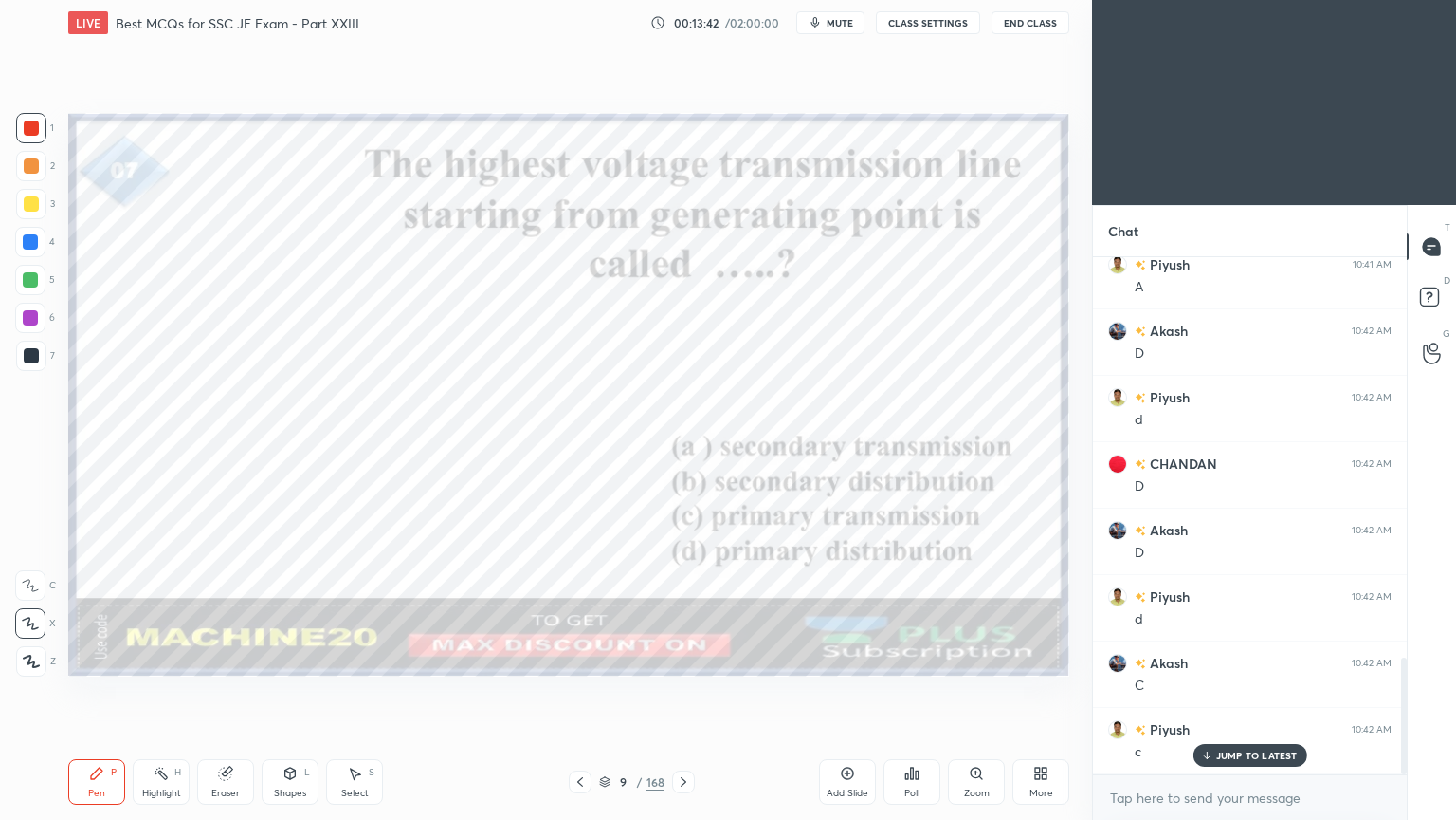
scroll to position [1780, 0]
click at [682, 691] on icon at bounding box center [683, 782] width 6 height 10
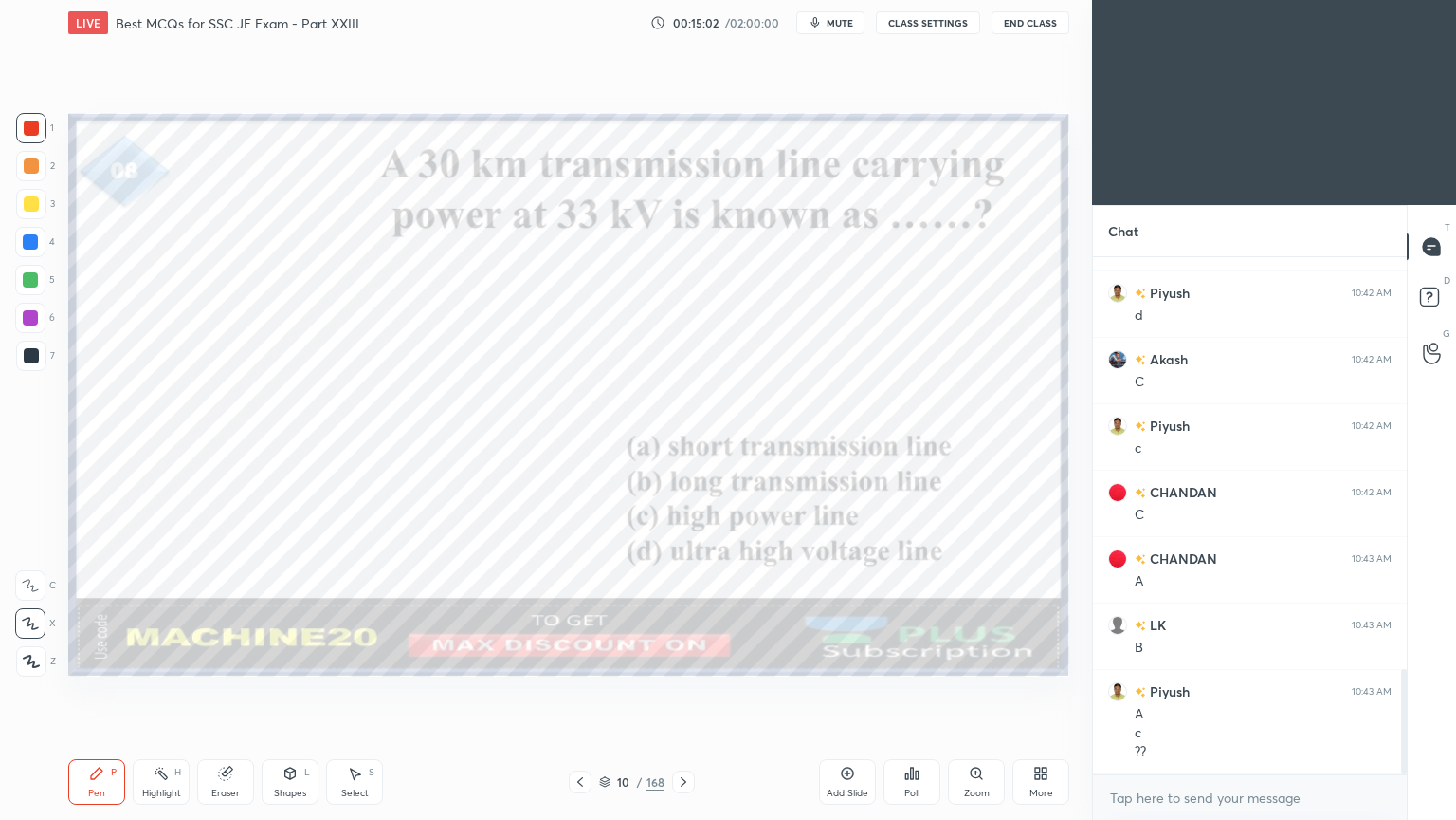
scroll to position [2083, 0]
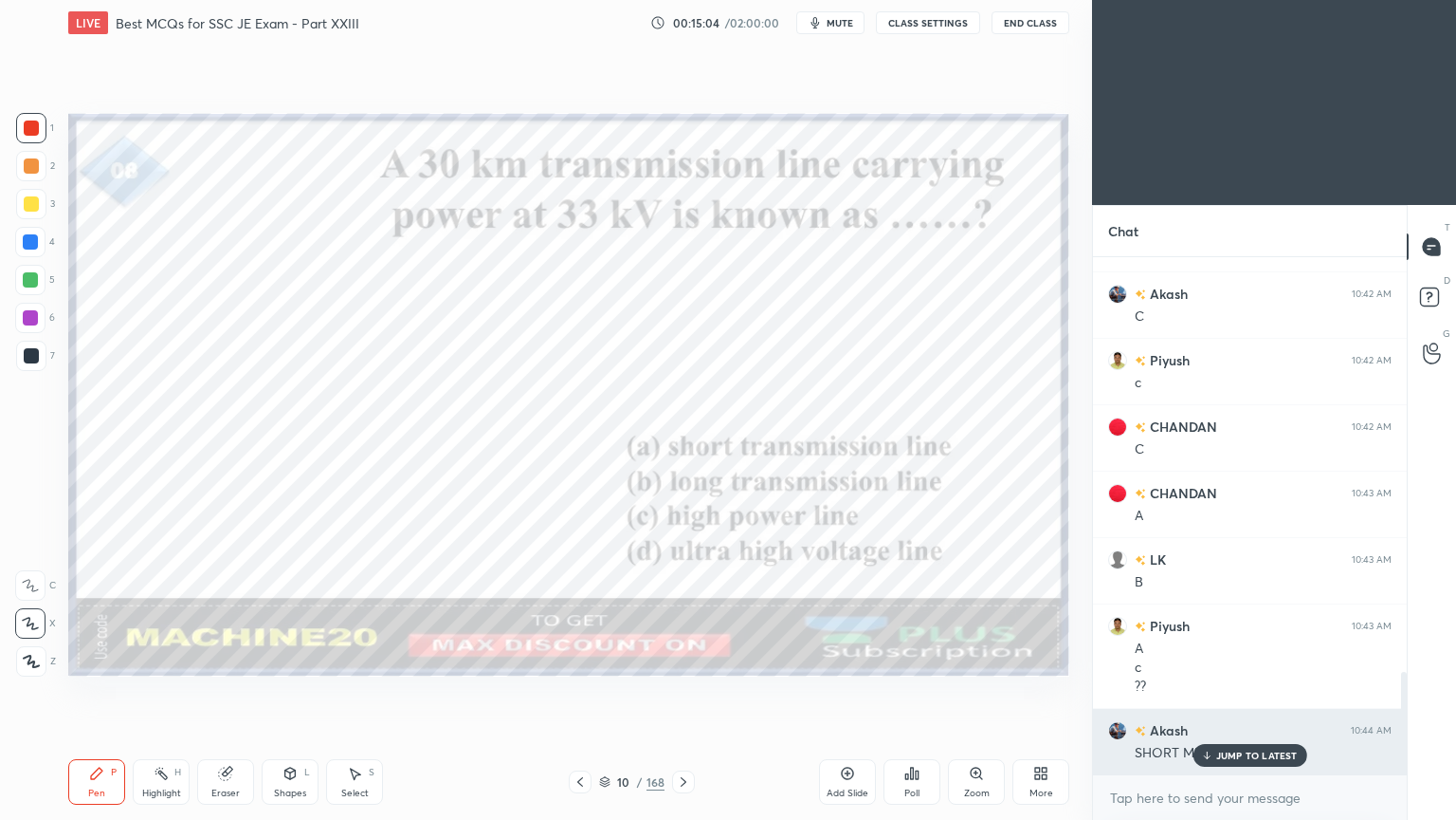
click at [1234, 691] on p "JUMP TO LATEST" at bounding box center [1257, 755] width 81 height 12
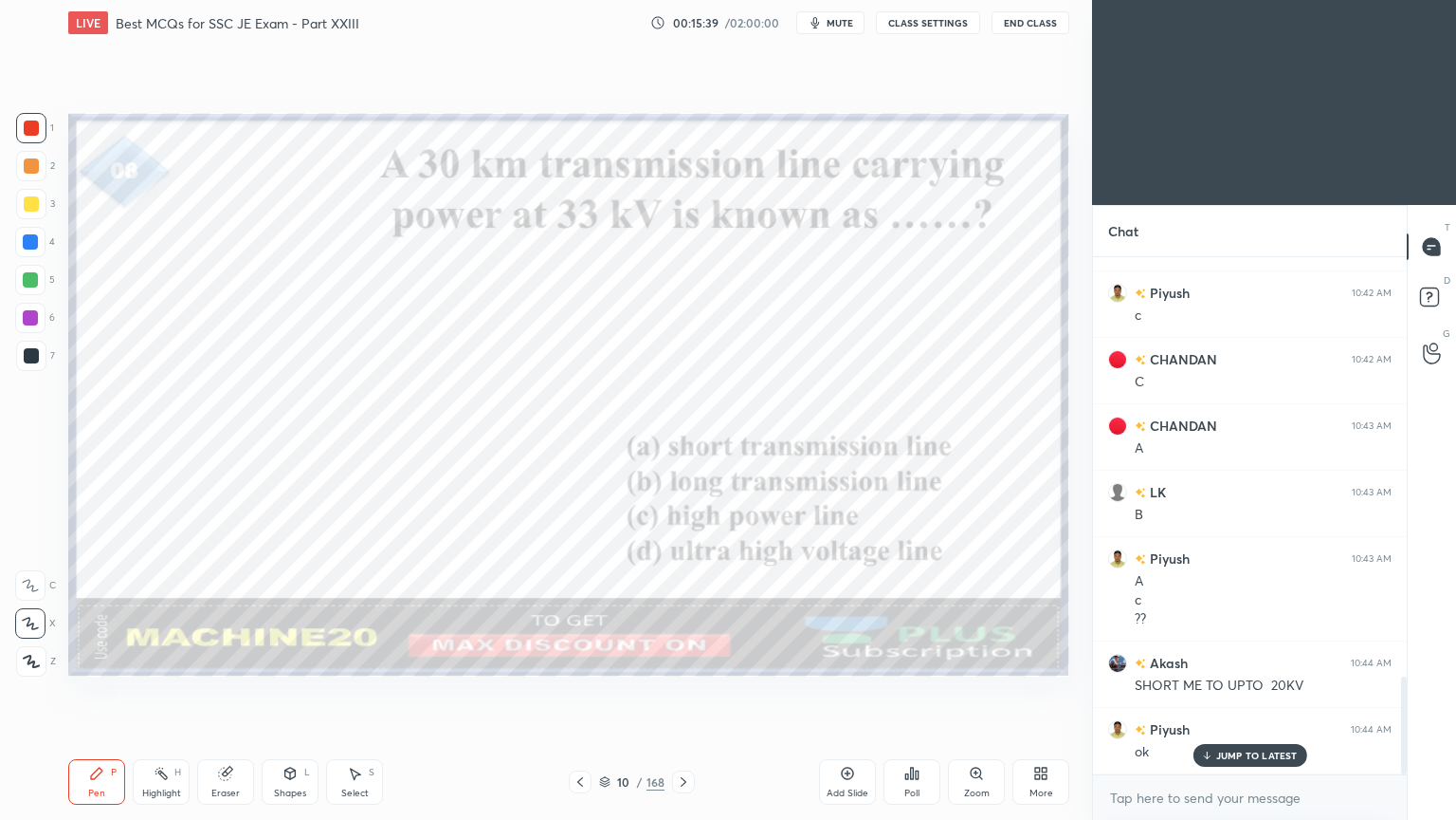
scroll to position [2216, 0]
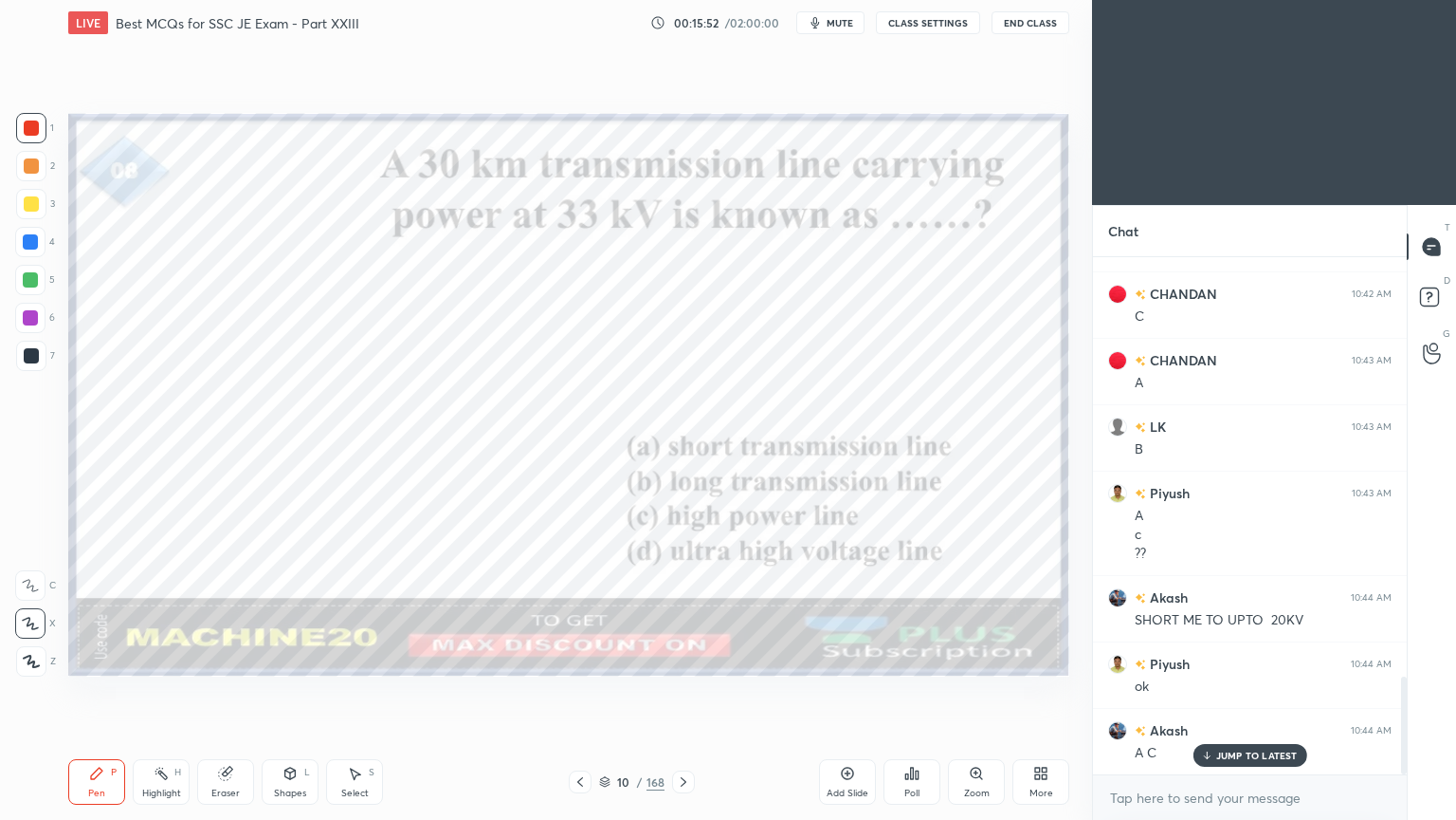
click at [679, 691] on icon at bounding box center [683, 782] width 15 height 15
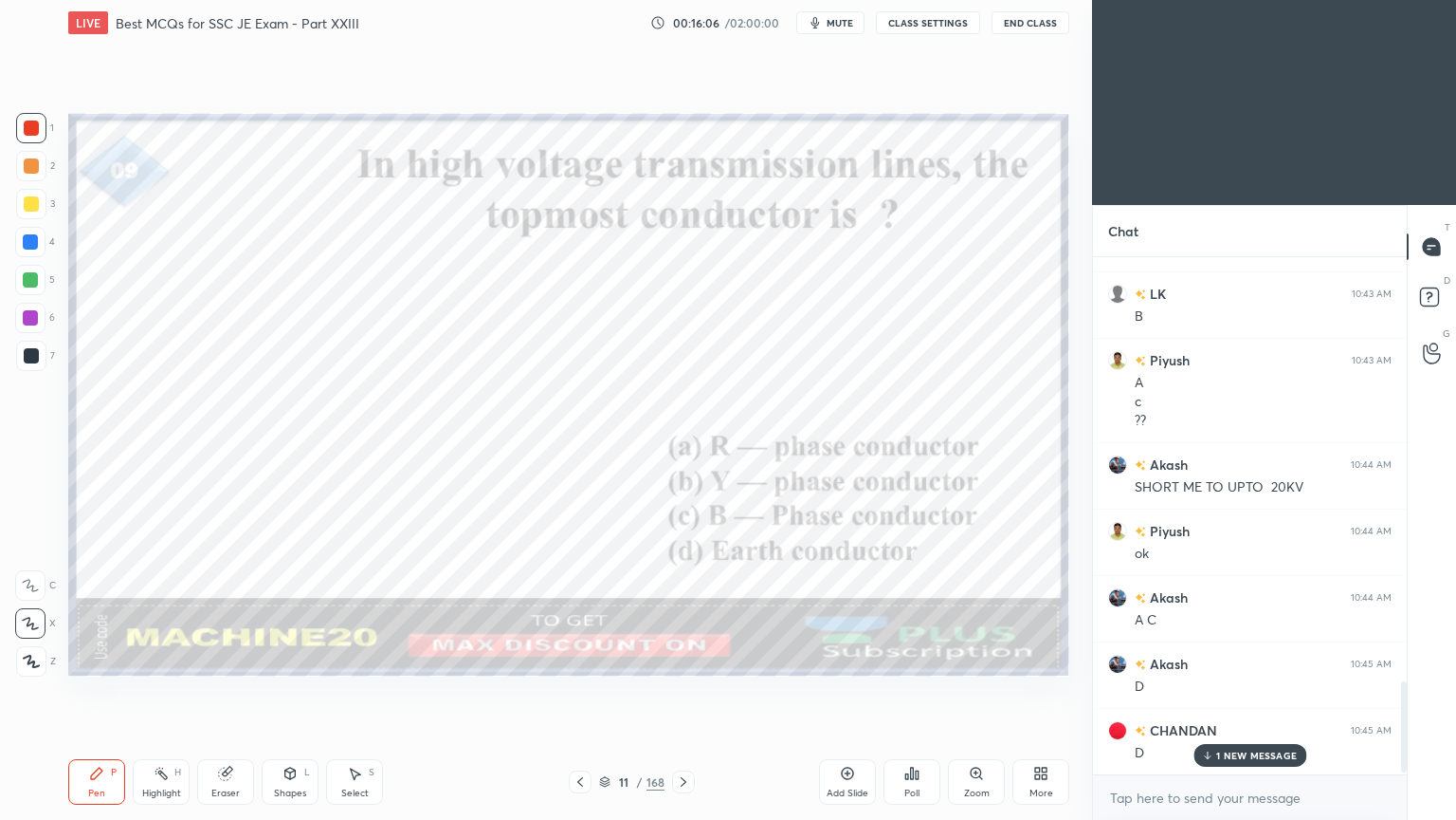
scroll to position [2416, 0]
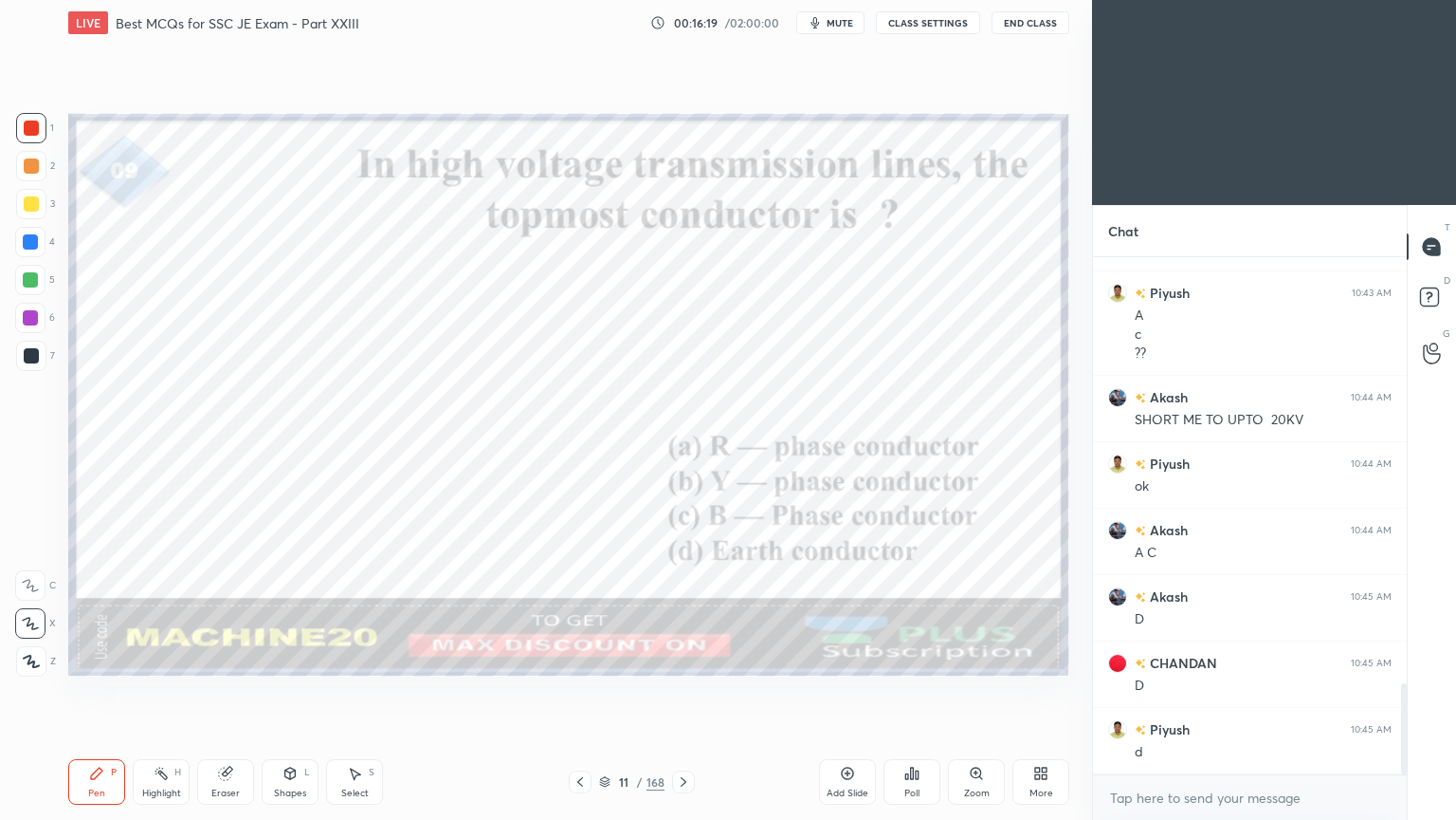
click at [687, 691] on icon at bounding box center [683, 782] width 15 height 15
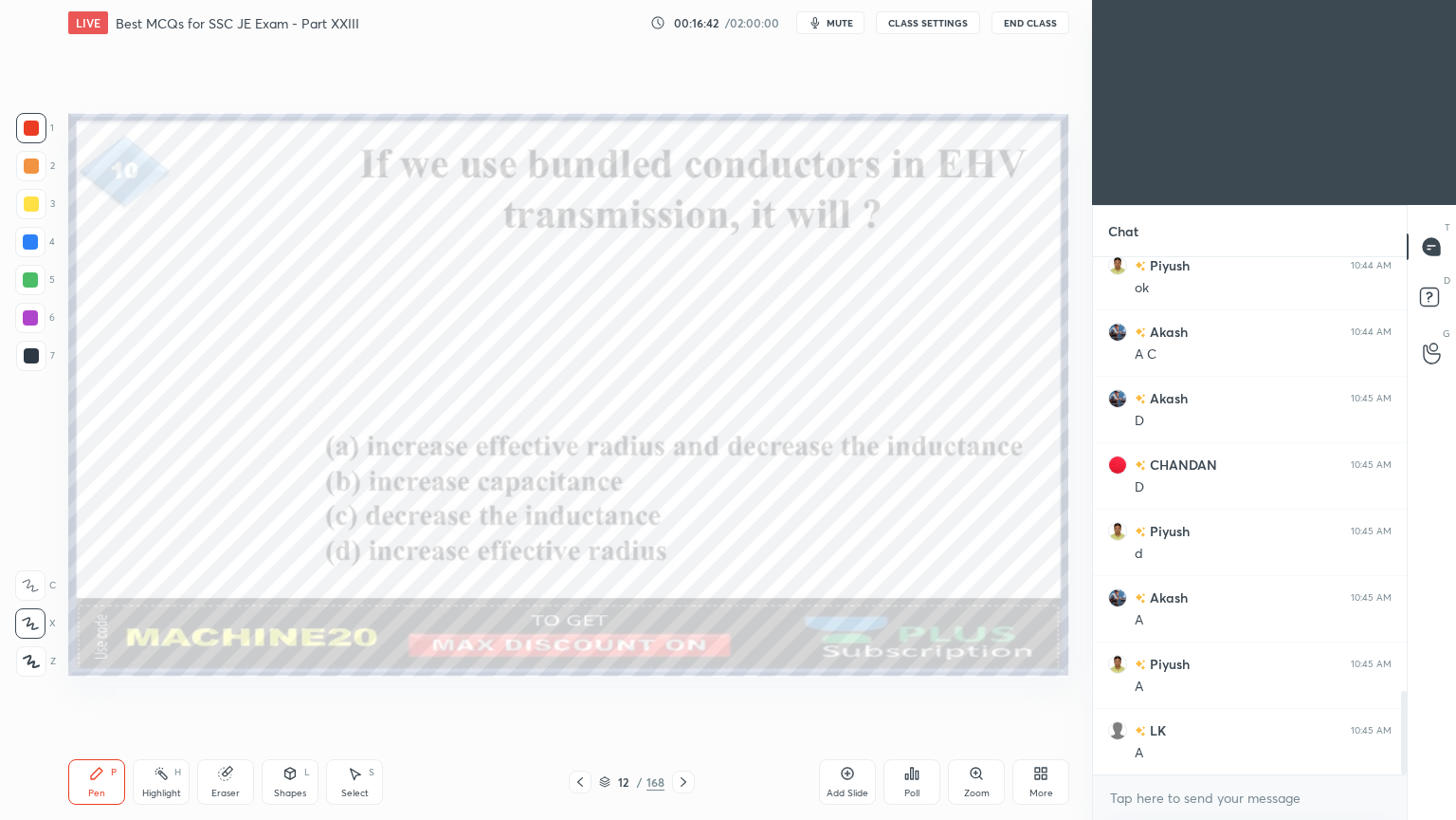
scroll to position [2682, 0]
click at [683, 691] on icon at bounding box center [683, 782] width 6 height 10
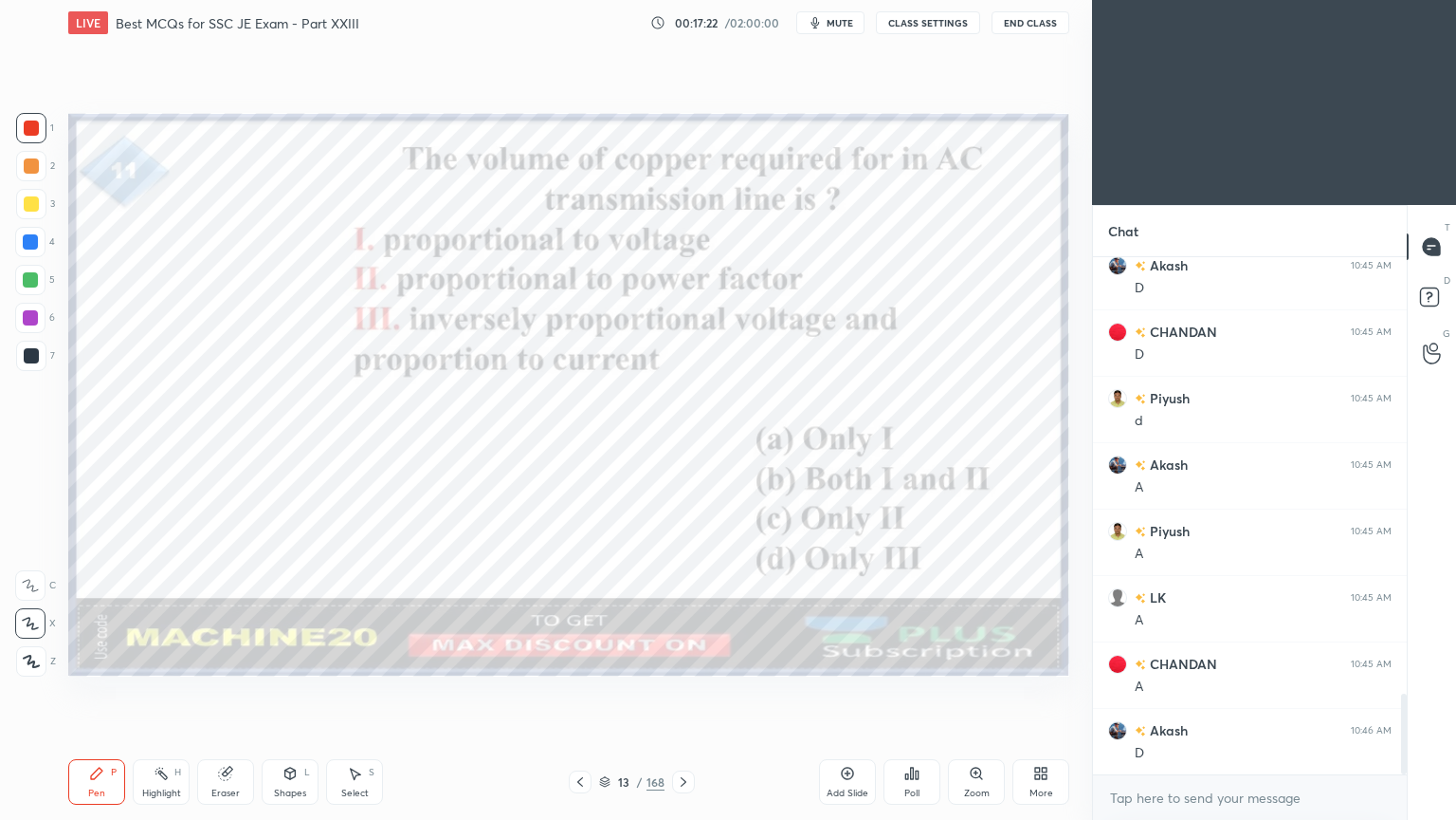
scroll to position [2815, 0]
click at [682, 691] on icon at bounding box center [683, 782] width 15 height 15
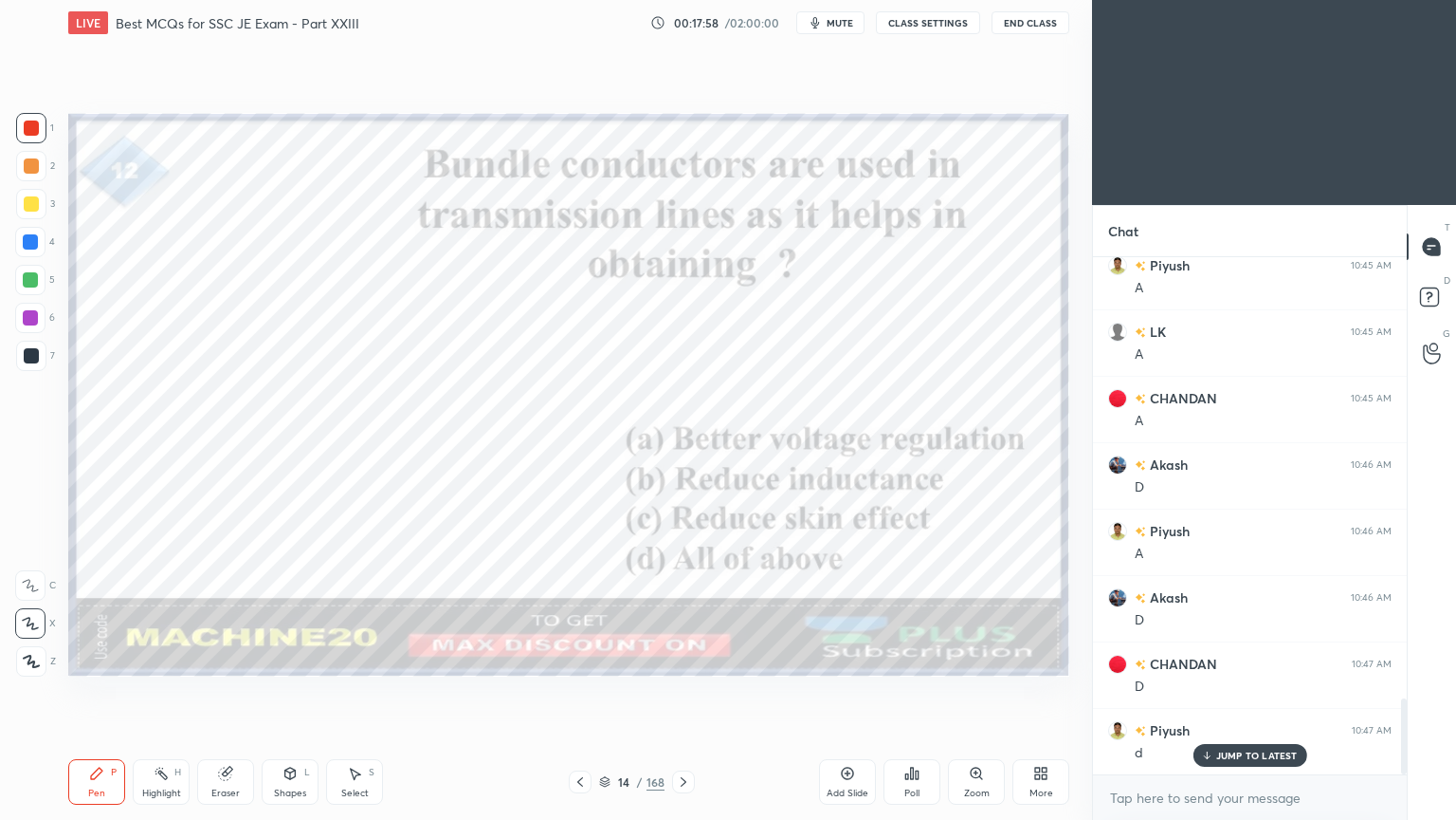
scroll to position [3081, 0]
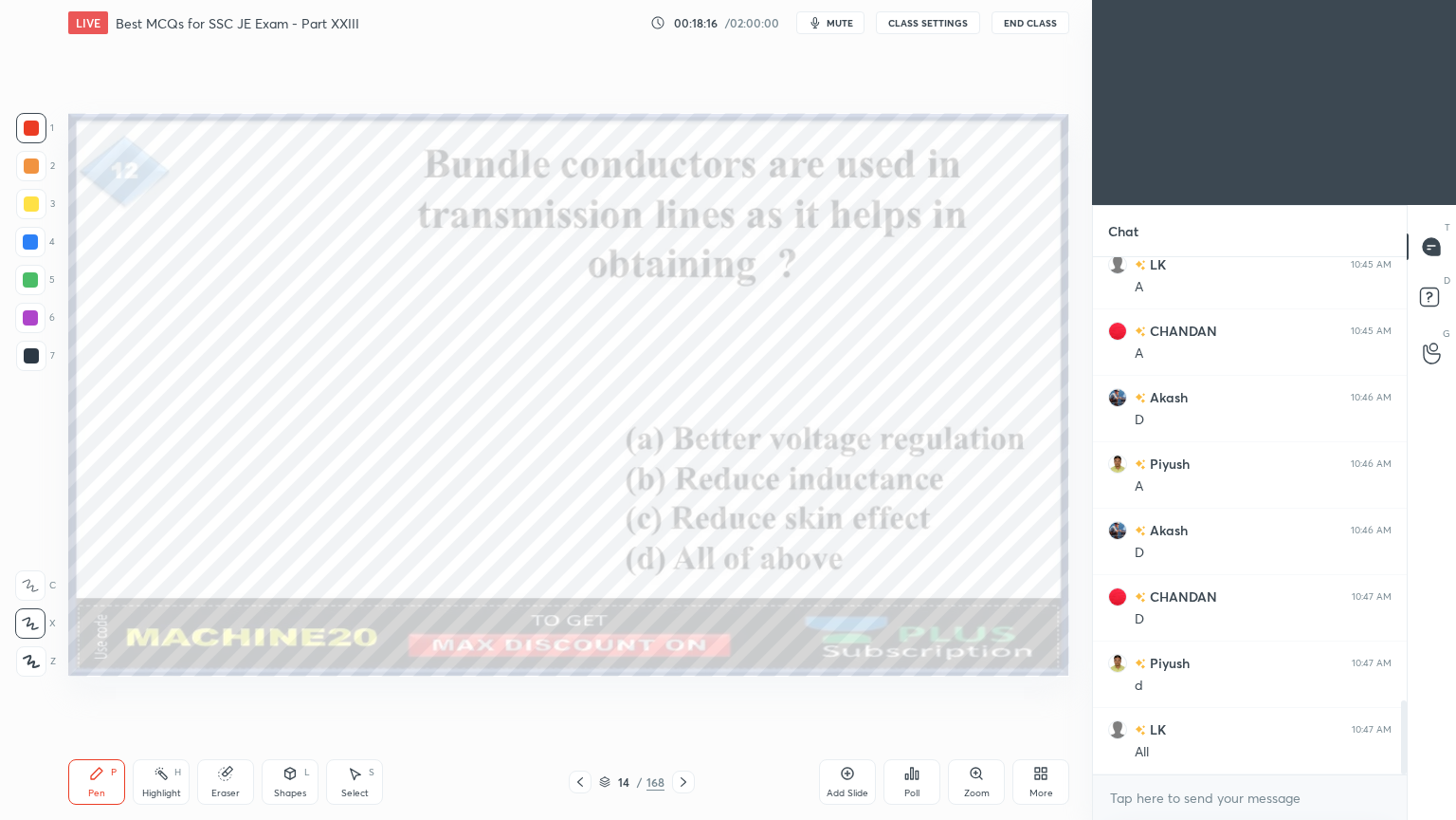
drag, startPoint x: 675, startPoint y: 782, endPoint x: 689, endPoint y: 777, distance: 14.9
click at [680, 691] on icon at bounding box center [683, 782] width 15 height 15
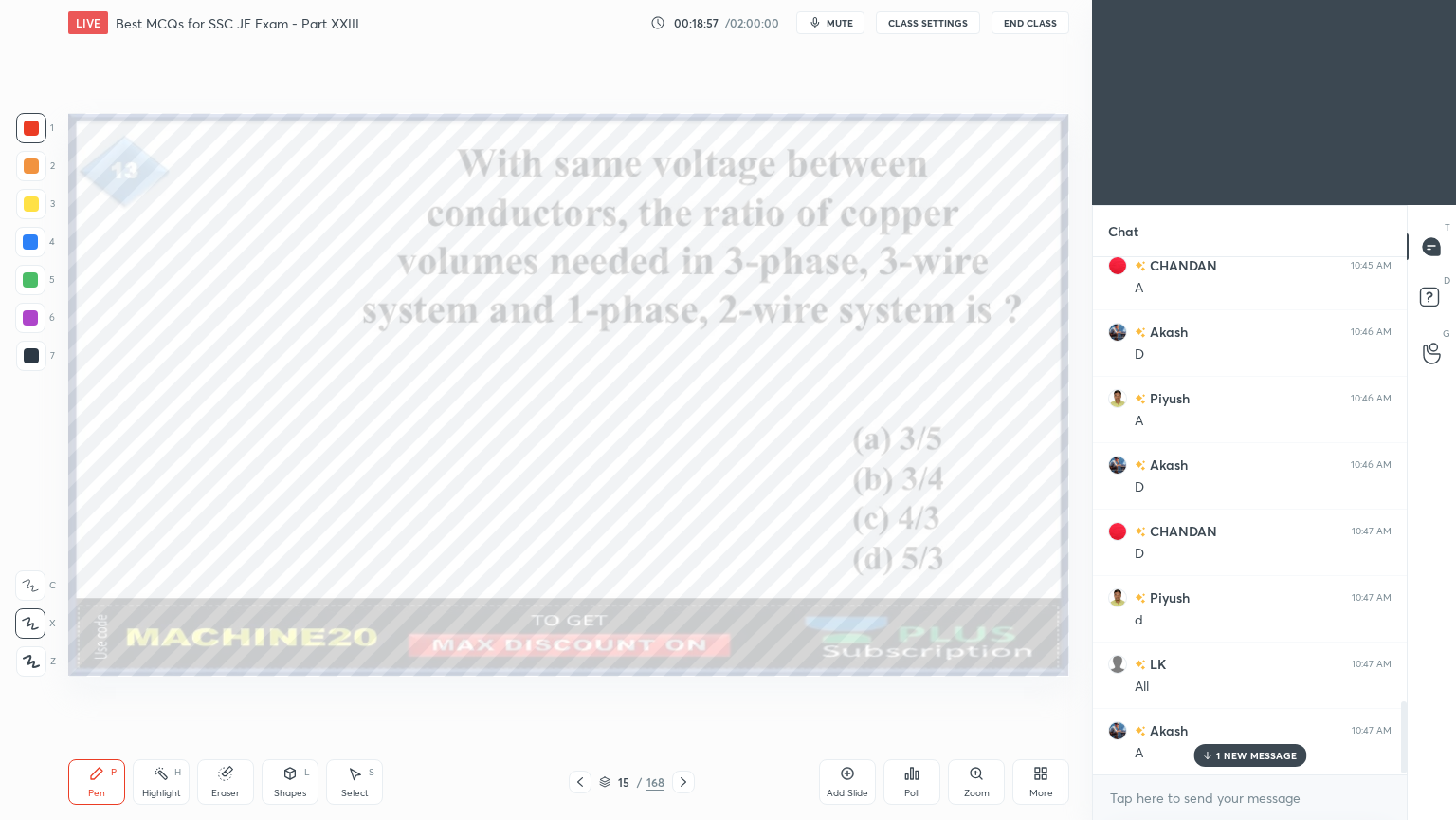
scroll to position [3213, 0]
click at [682, 691] on div at bounding box center [683, 782] width 23 height 23
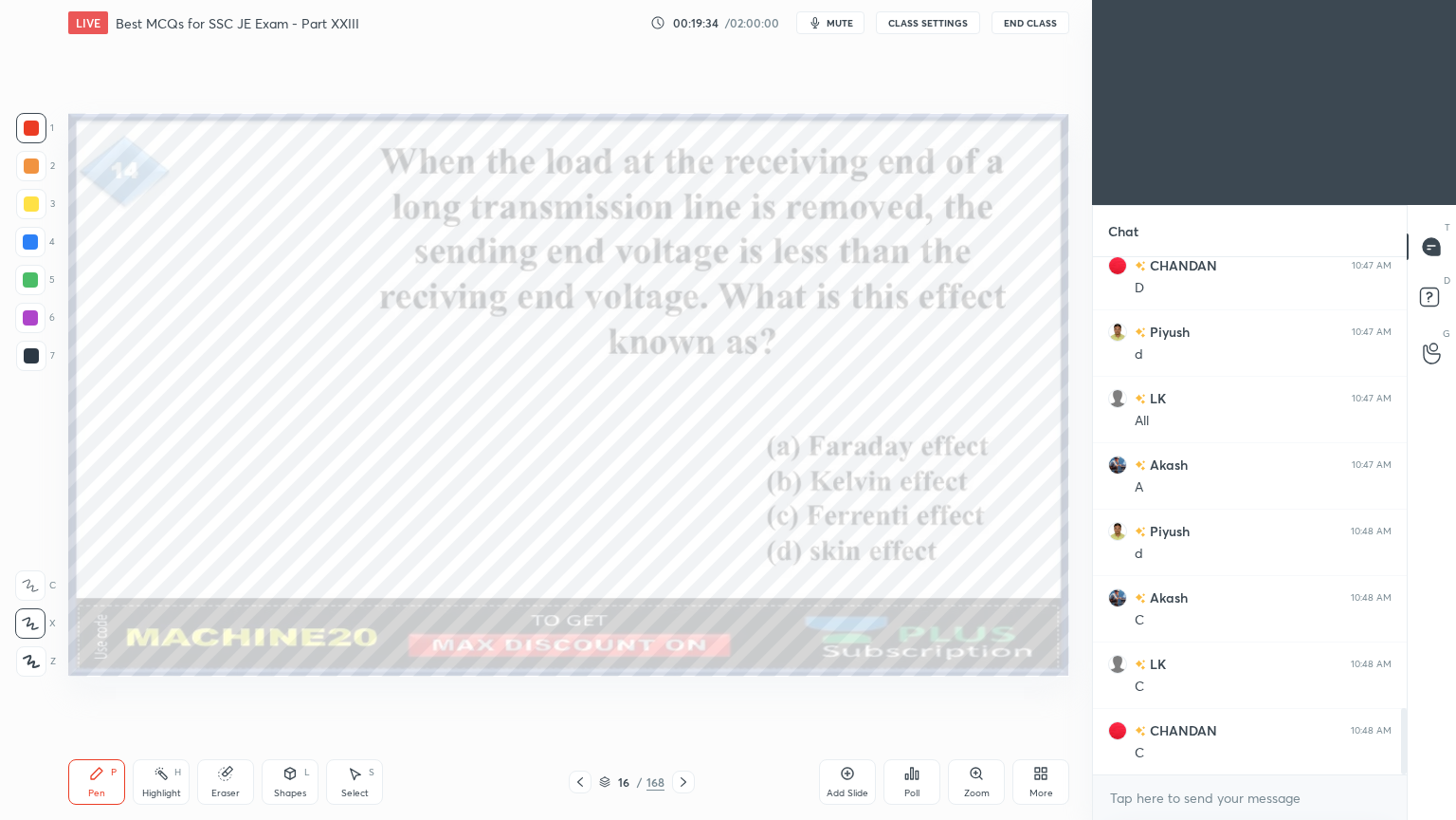
scroll to position [3479, 0]
click at [686, 691] on icon at bounding box center [683, 782] width 15 height 15
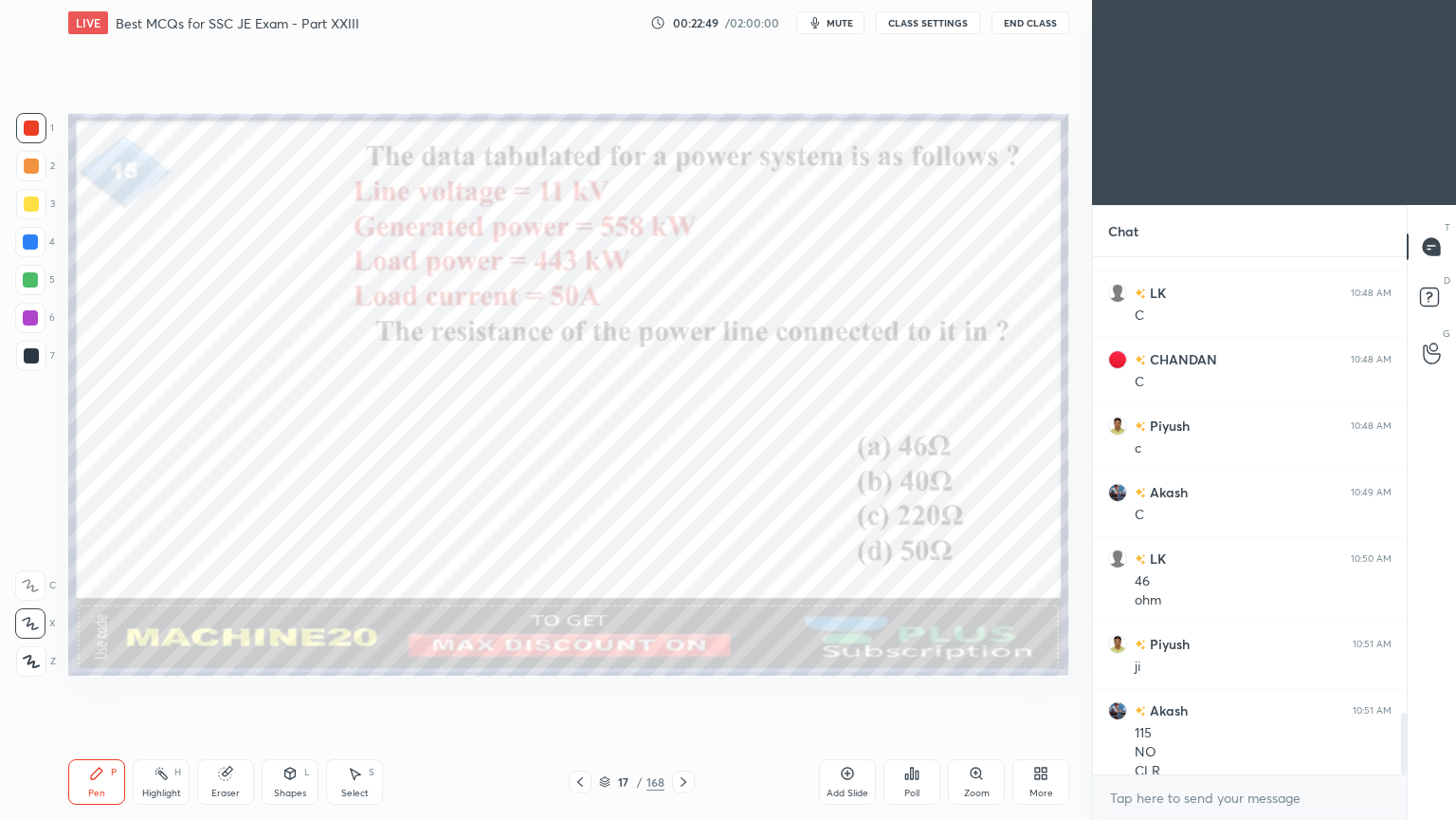
scroll to position [3801, 0]
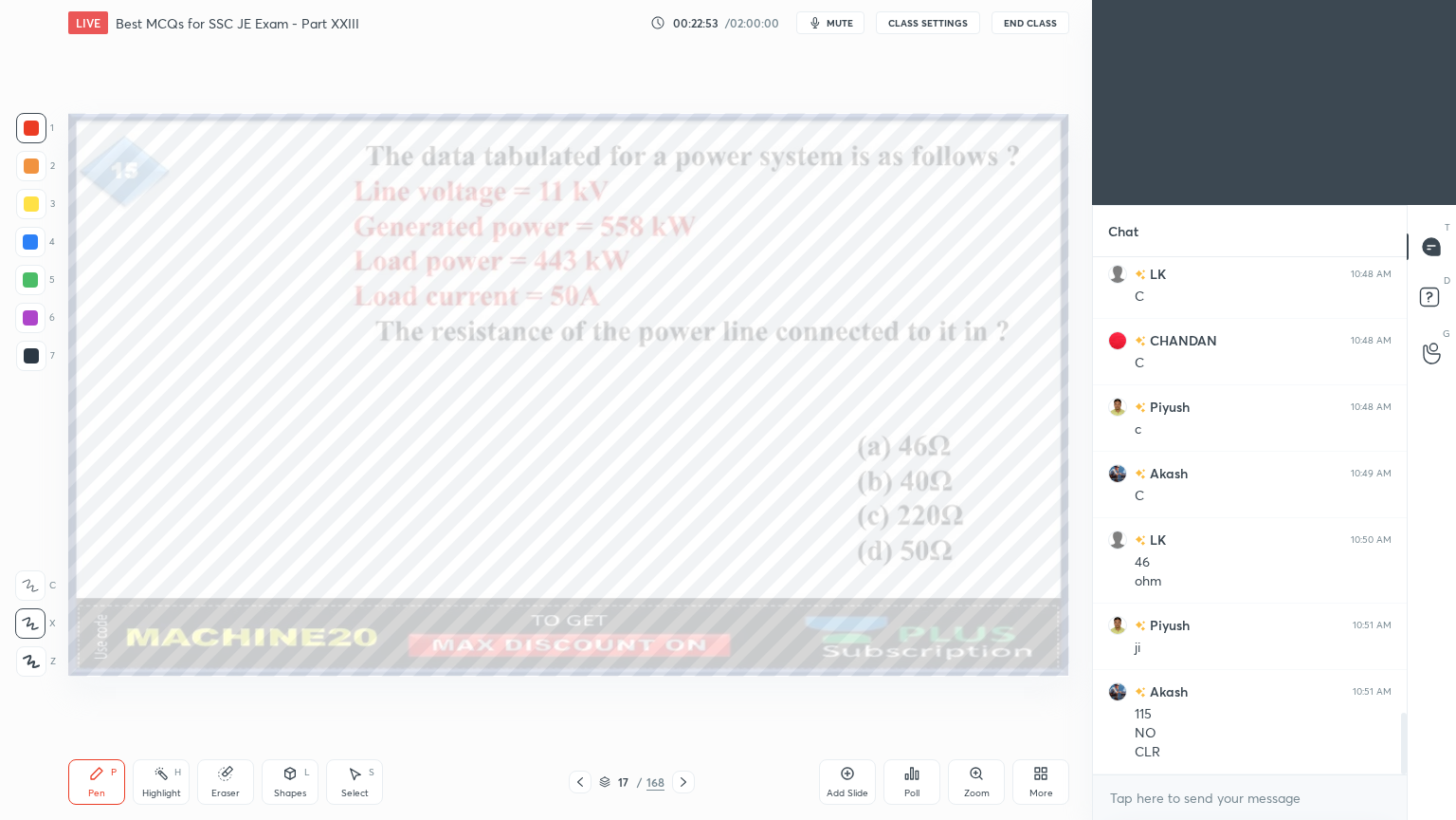
click at [686, 691] on icon at bounding box center [683, 782] width 15 height 15
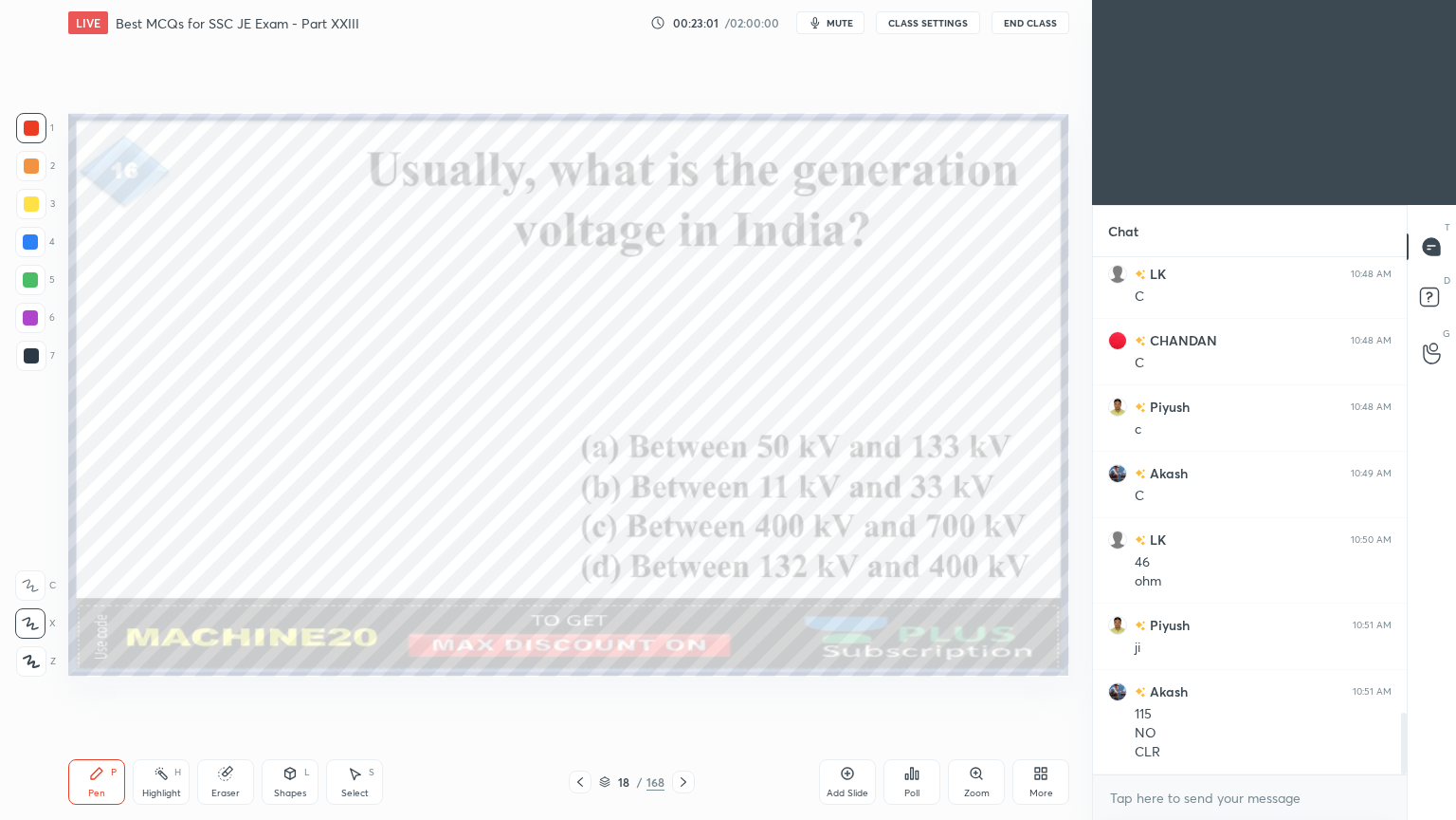
drag, startPoint x: 837, startPoint y: 28, endPoint x: 827, endPoint y: 50, distance: 24.2
click at [837, 30] on button "mute" at bounding box center [830, 23] width 68 height 23
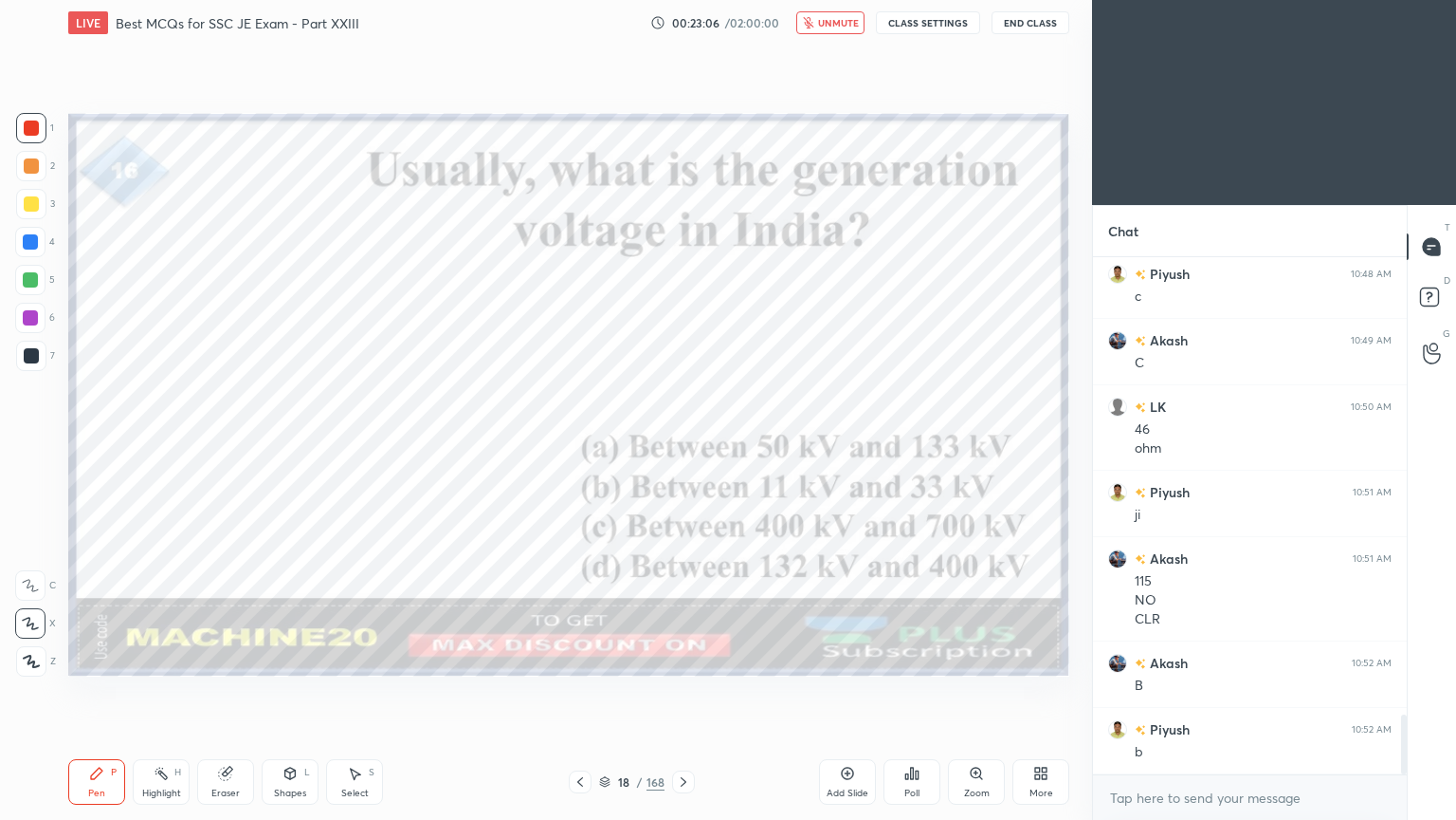
scroll to position [3999, 0]
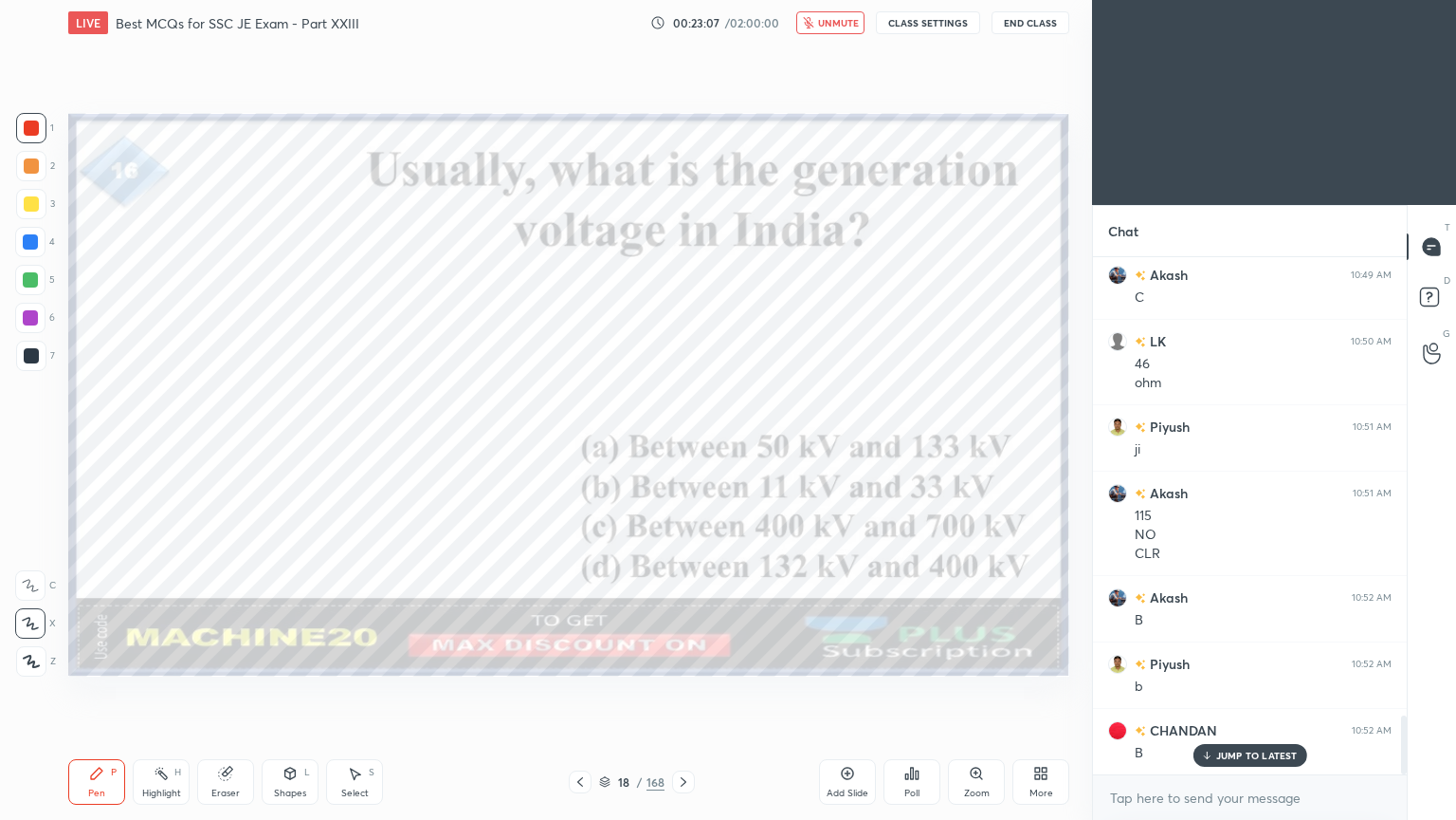
click at [844, 27] on span "unmute" at bounding box center [839, 23] width 41 height 13
click at [682, 691] on icon at bounding box center [683, 782] width 15 height 15
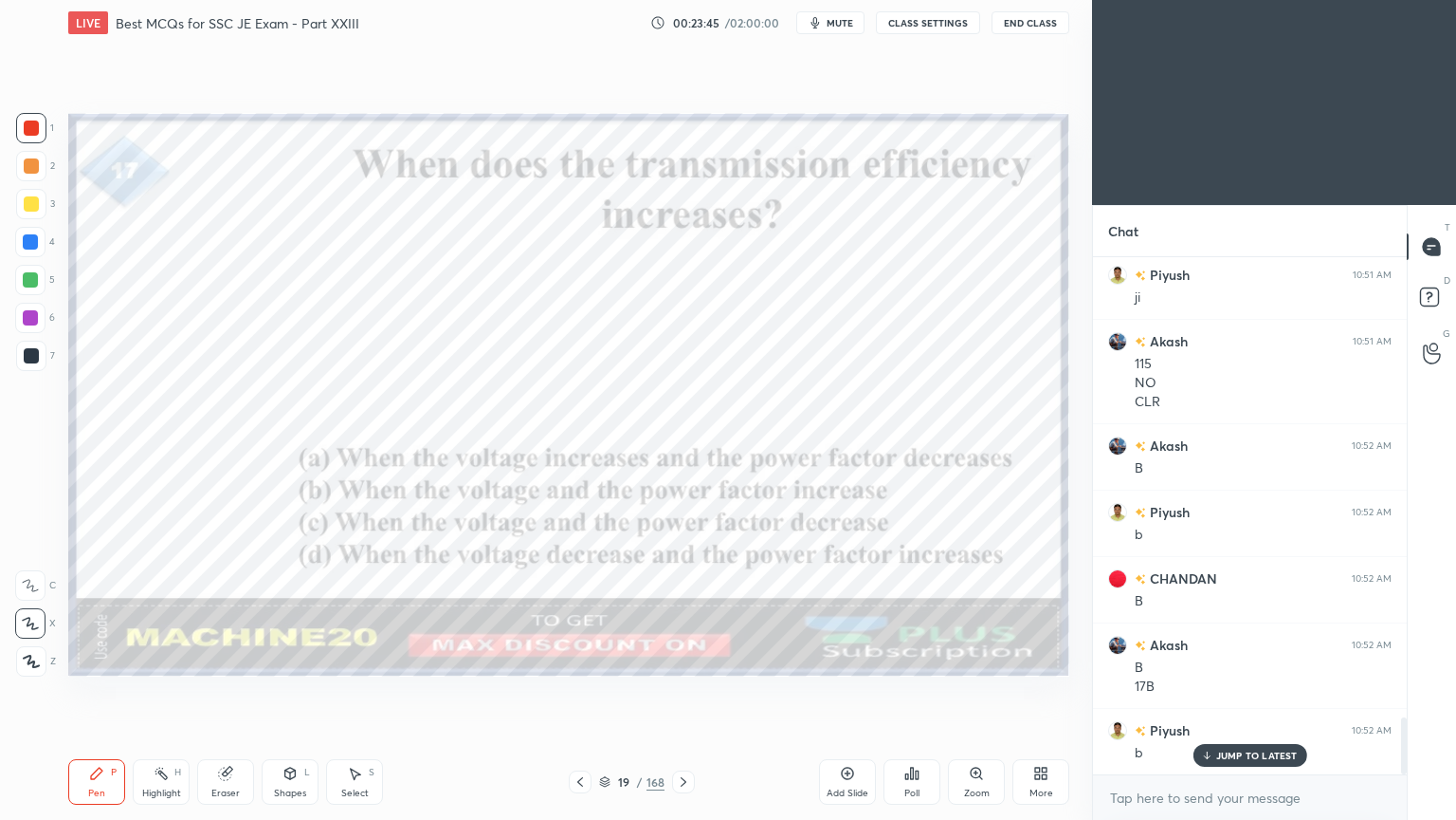
scroll to position [4219, 0]
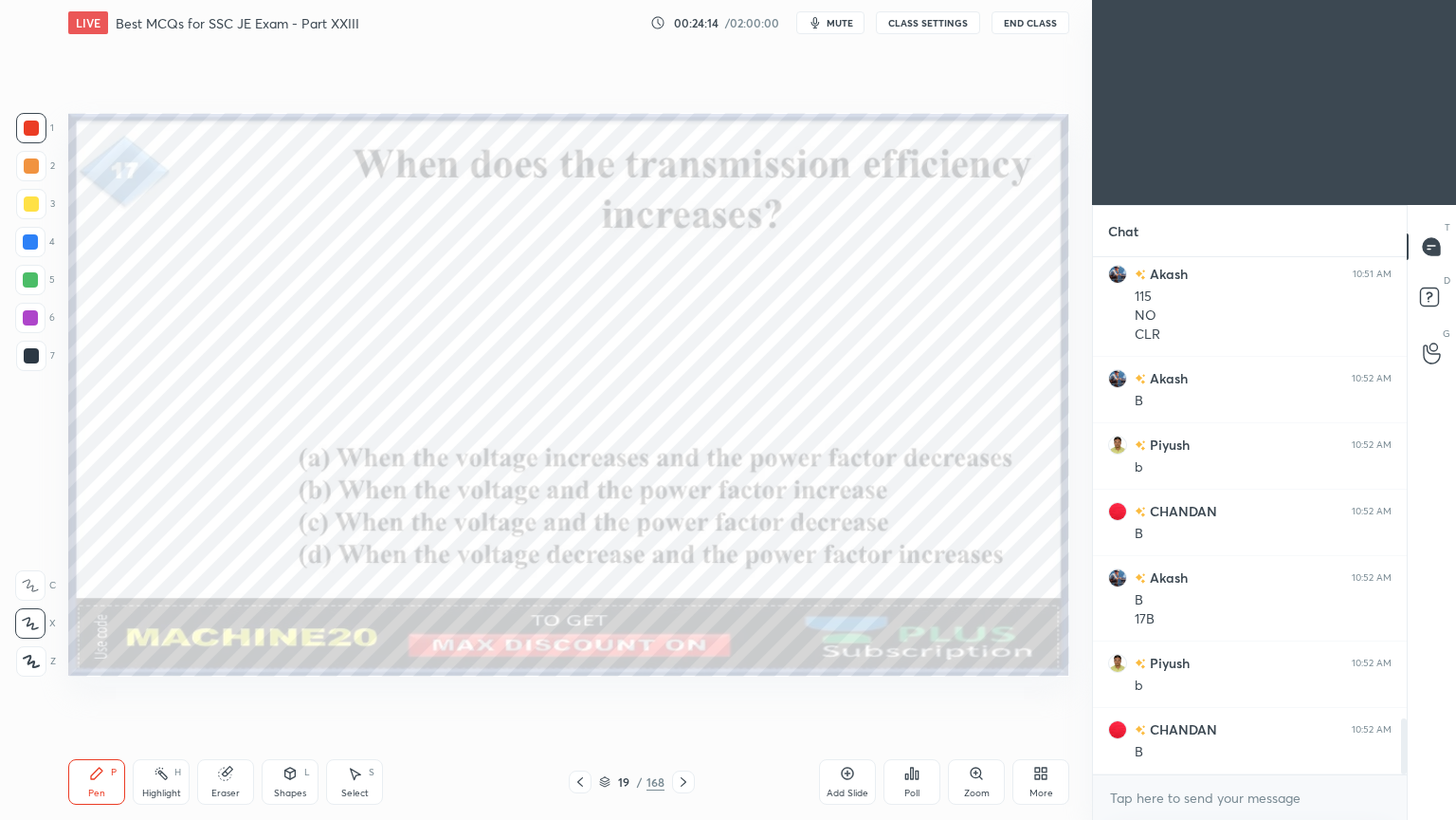
click at [672, 691] on div at bounding box center [683, 782] width 23 height 23
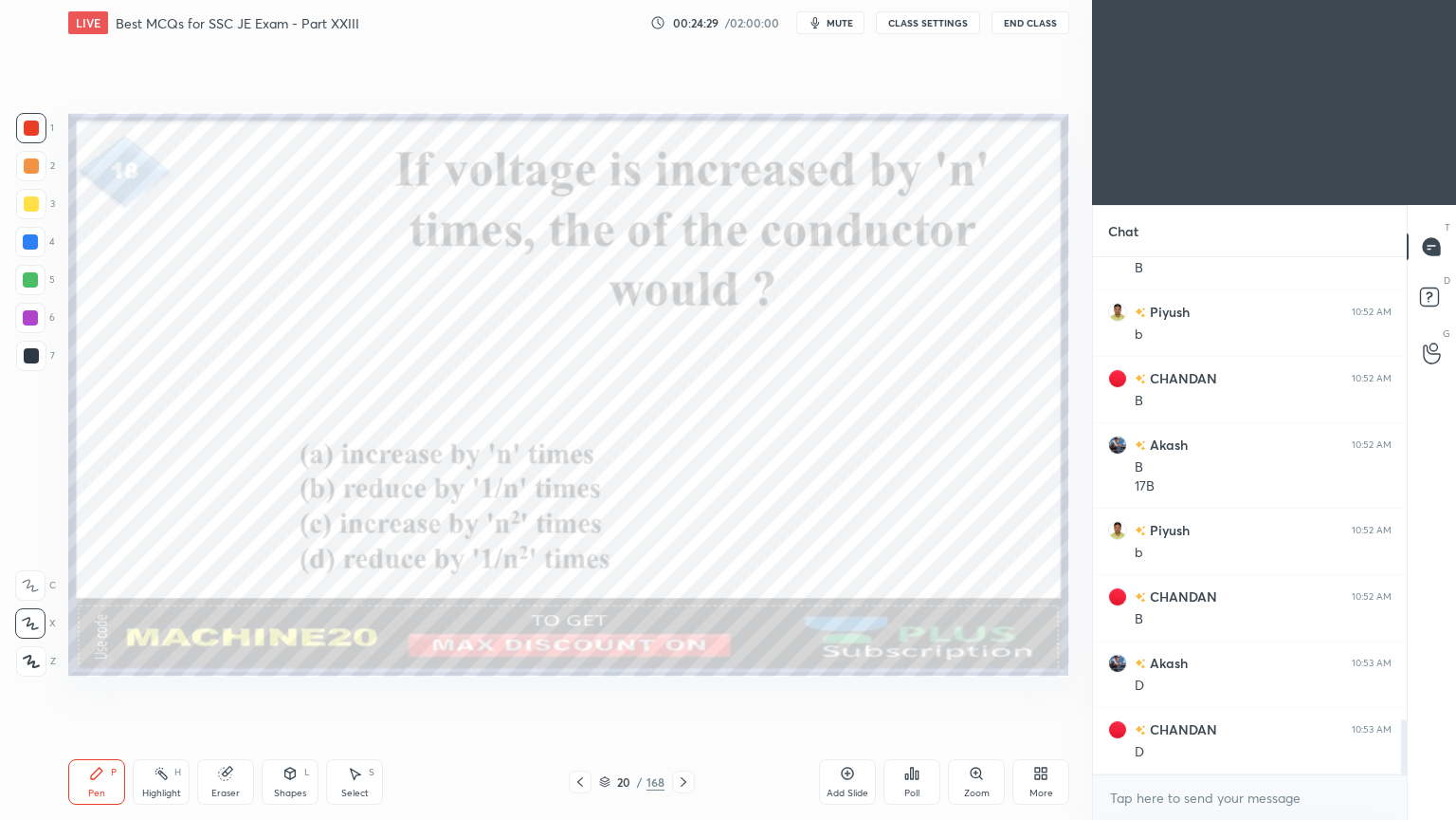
scroll to position [4416, 0]
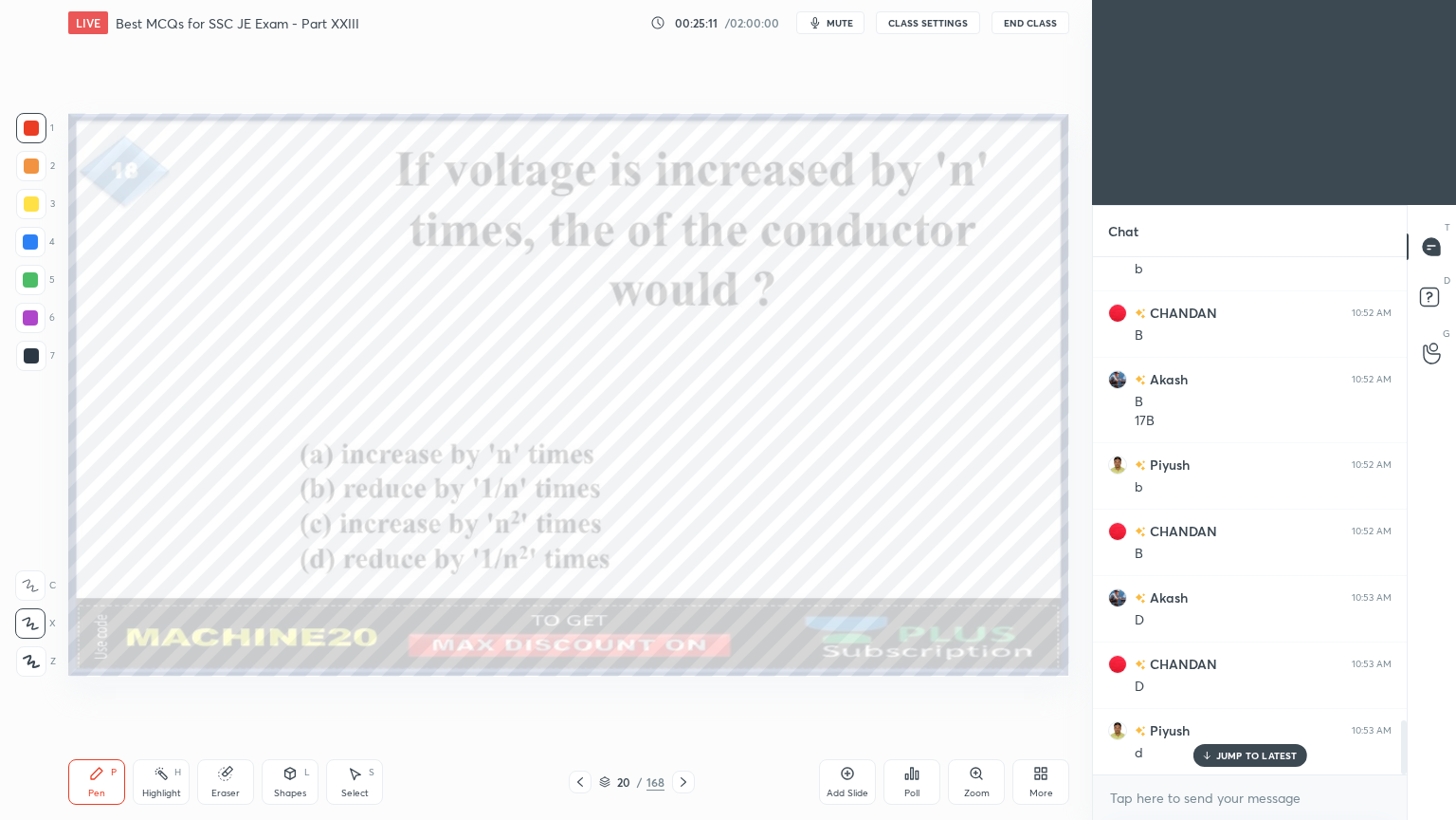
click at [680, 691] on div at bounding box center [683, 782] width 23 height 23
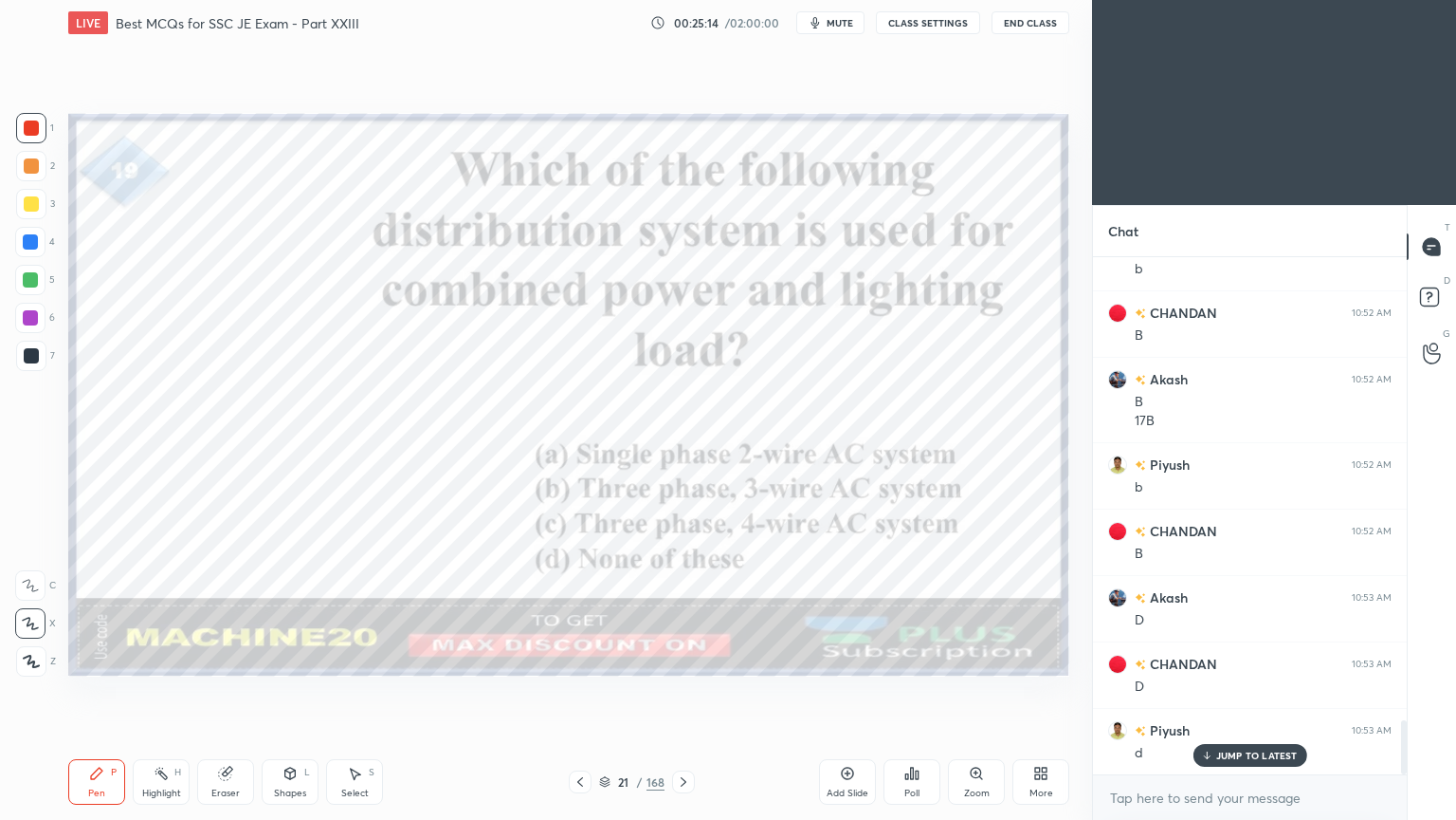
click at [579, 691] on div at bounding box center [580, 782] width 23 height 23
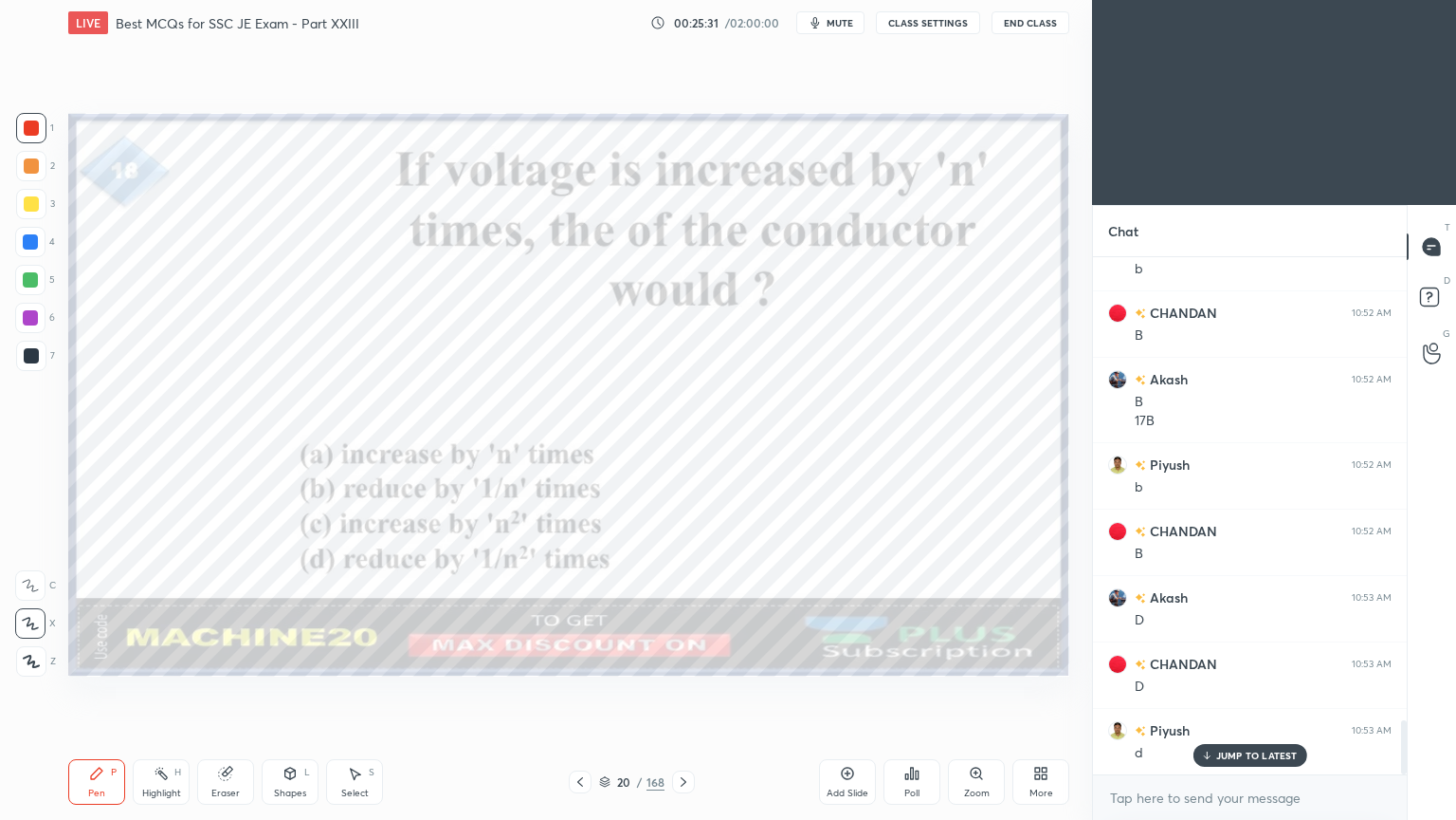
drag, startPoint x: 685, startPoint y: 783, endPoint x: 689, endPoint y: 793, distance: 10.8
click at [685, 691] on icon at bounding box center [683, 782] width 15 height 15
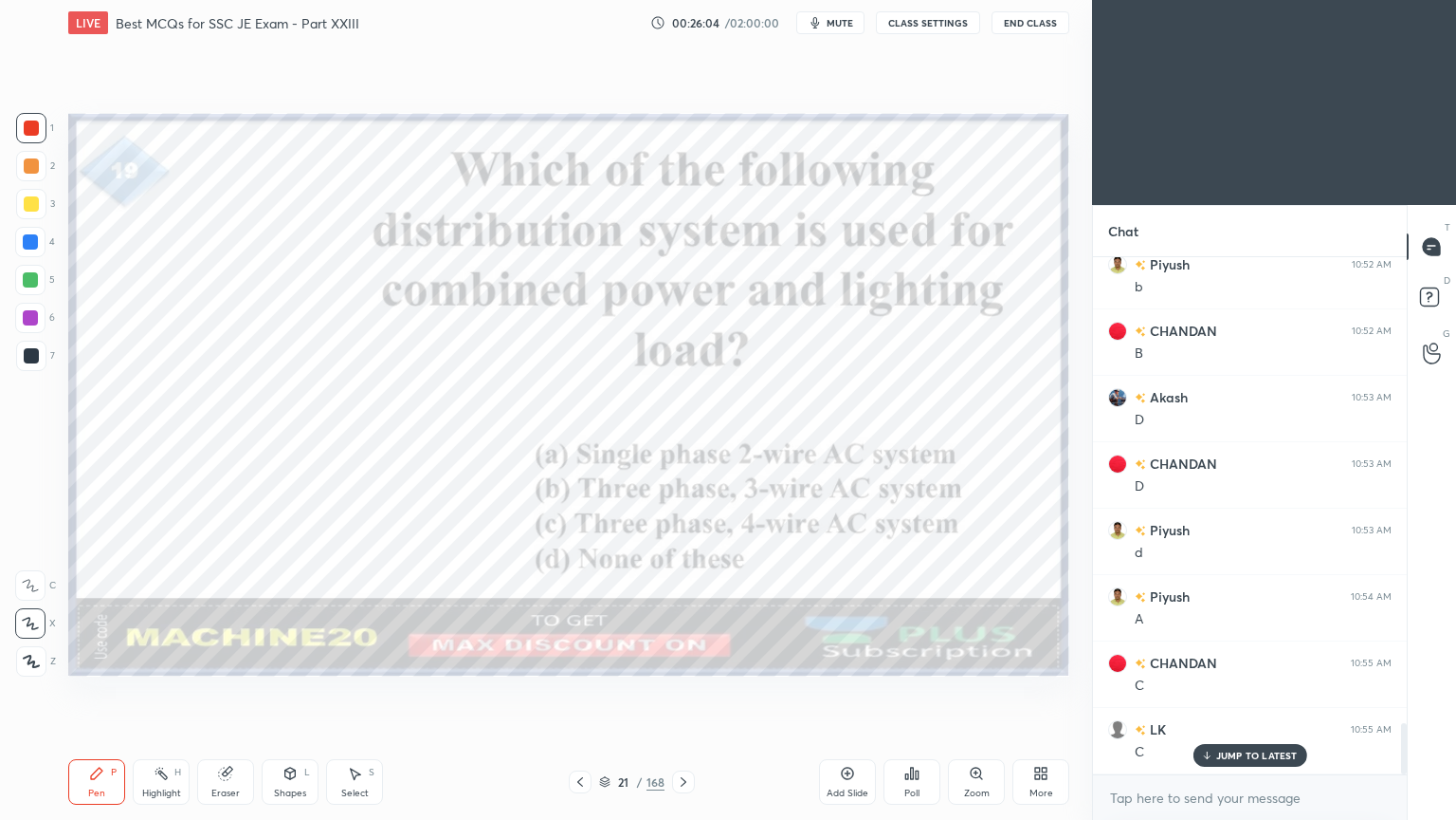
scroll to position [4682, 0]
click at [679, 691] on div at bounding box center [683, 782] width 23 height 23
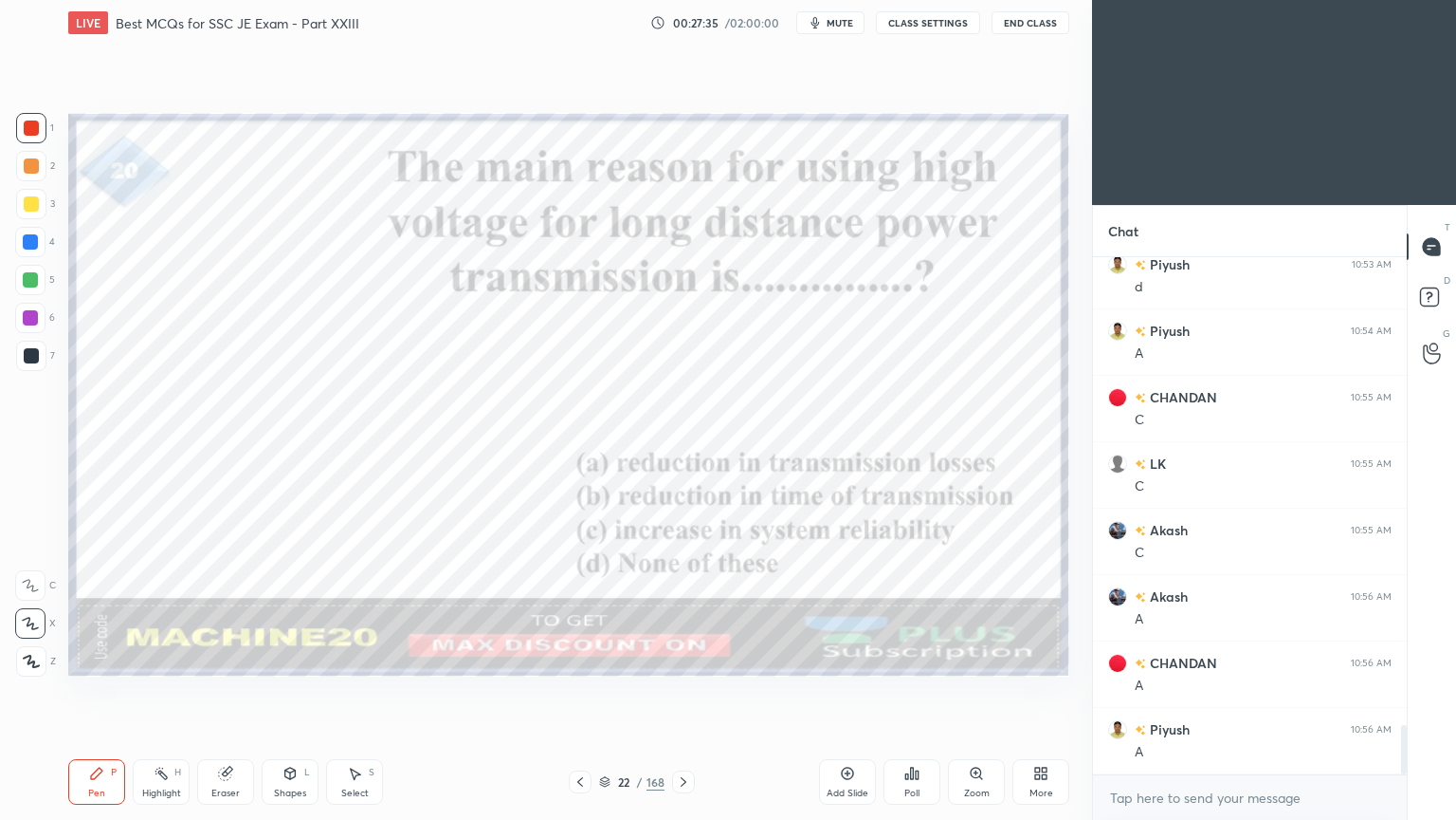
scroll to position [4948, 0]
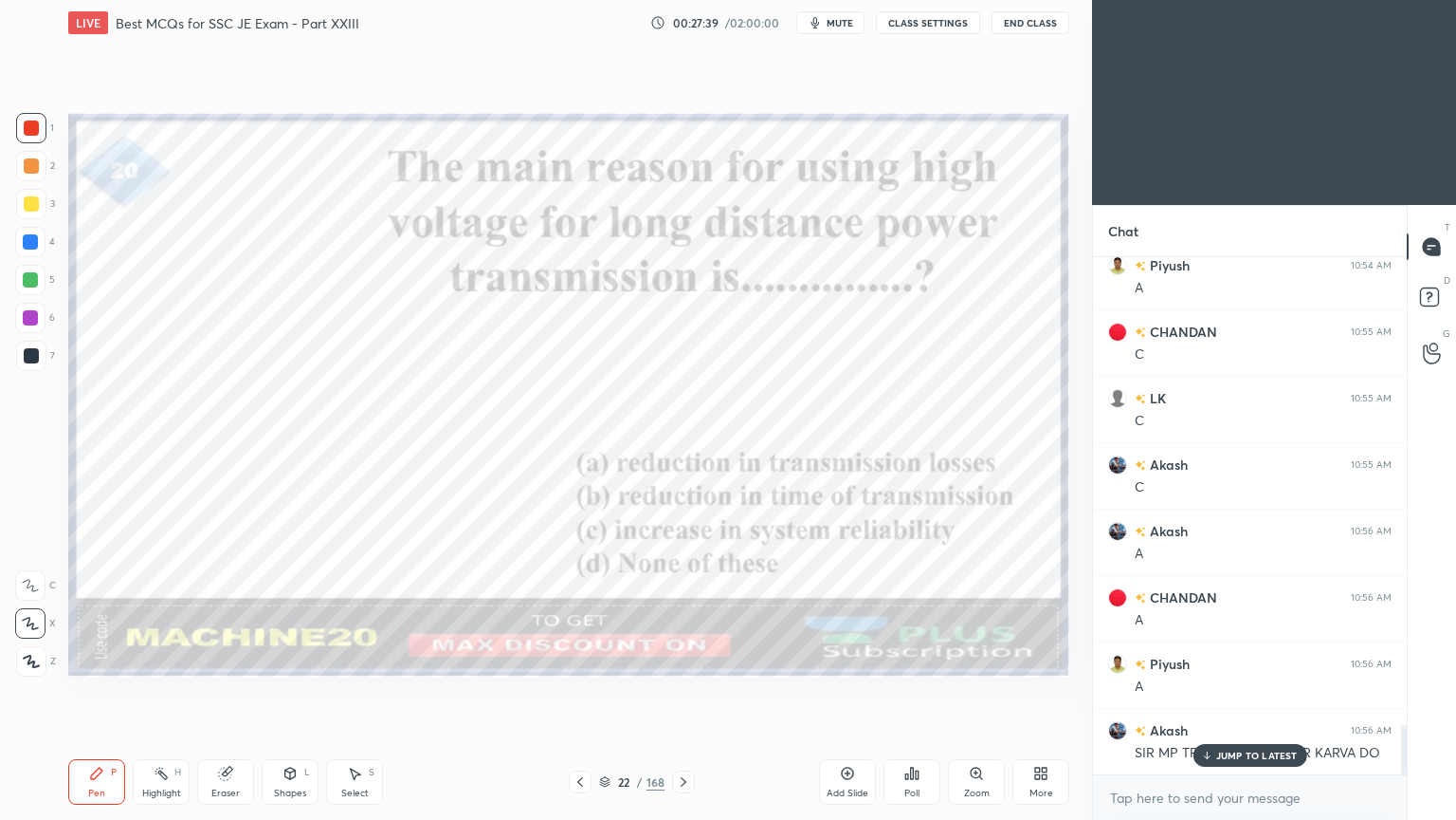
click at [1257, 691] on p "JUMP TO LATEST" at bounding box center [1257, 755] width 81 height 12
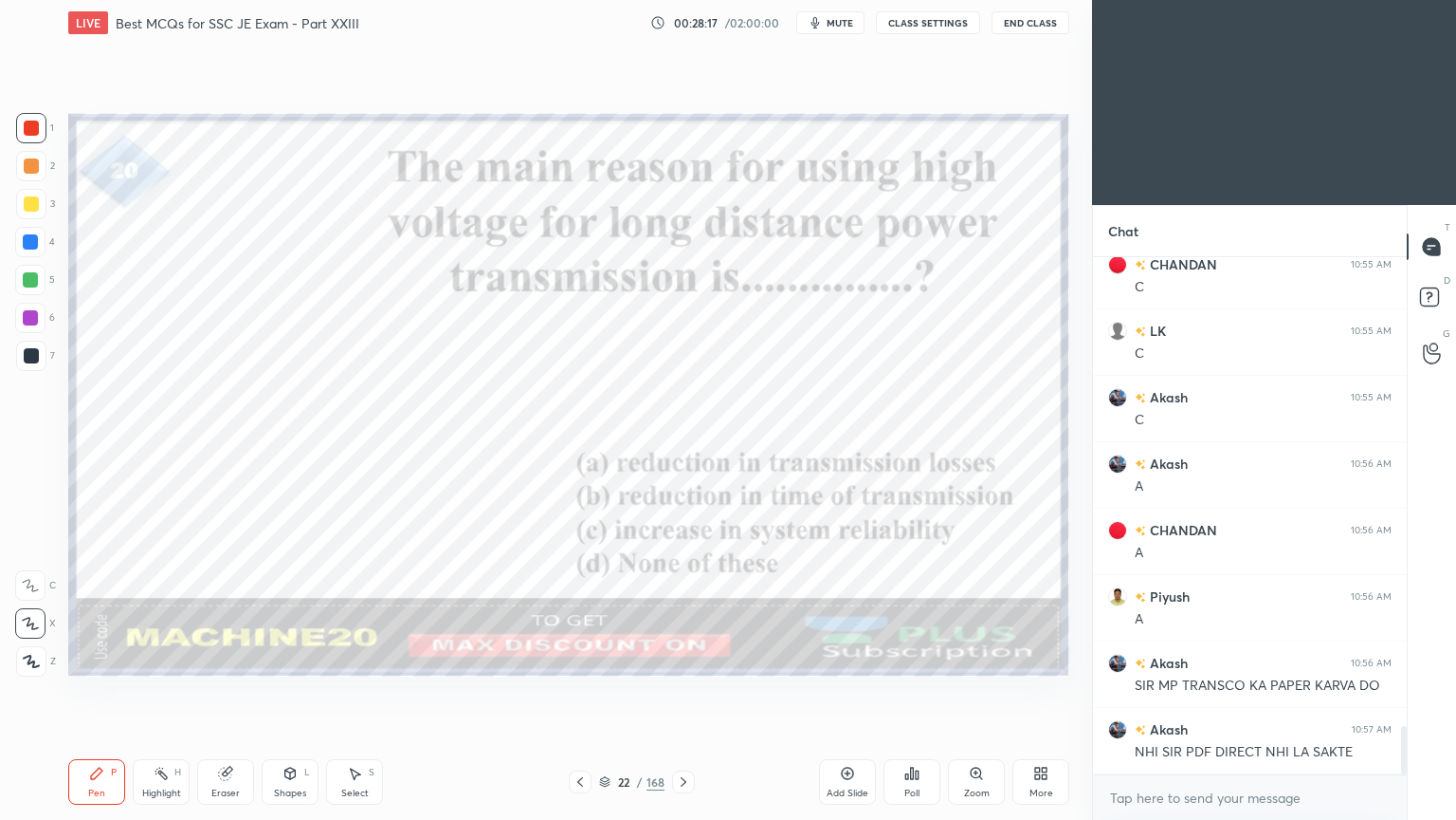
click at [681, 691] on icon at bounding box center [683, 782] width 6 height 10
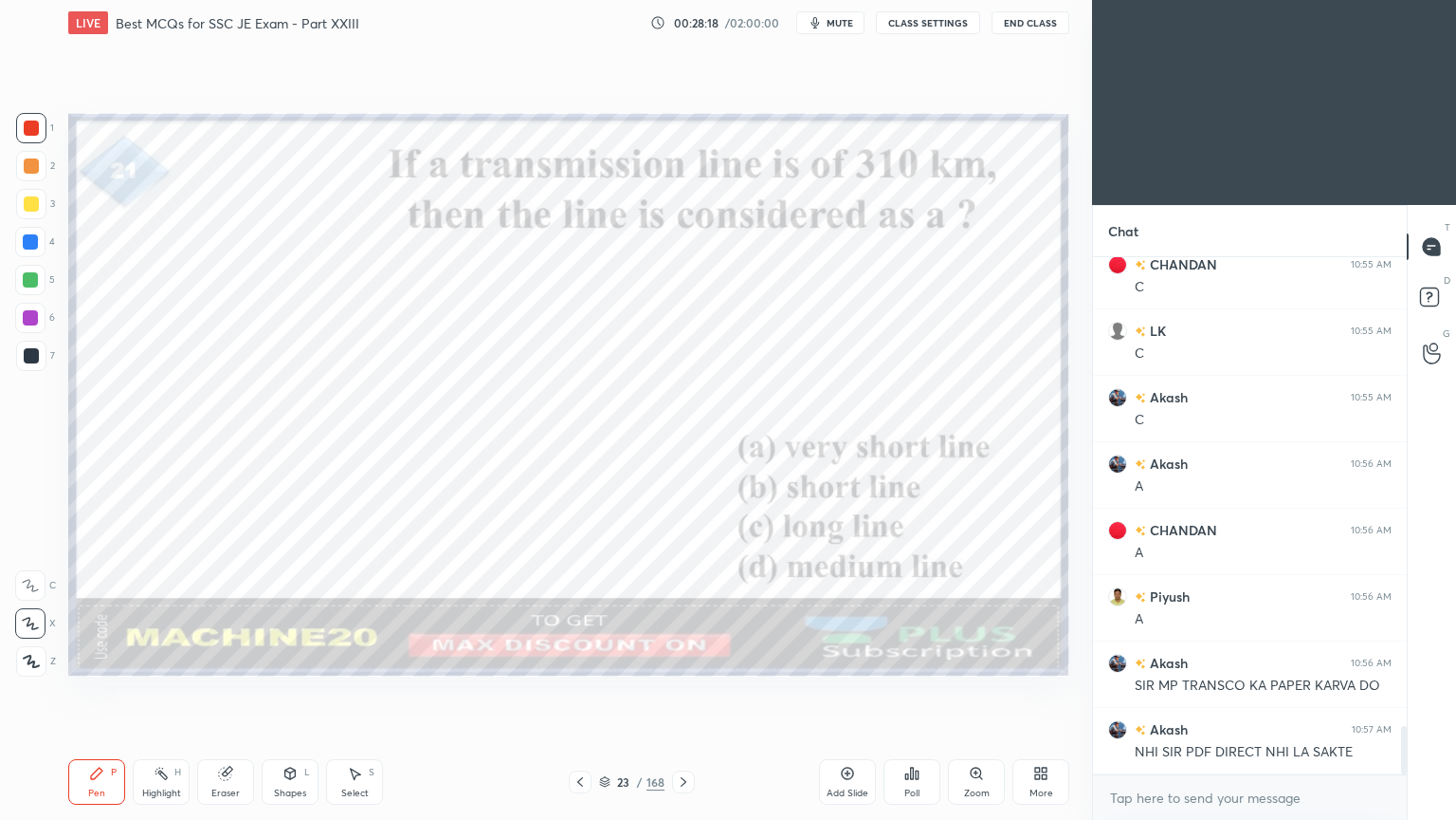
scroll to position [5081, 0]
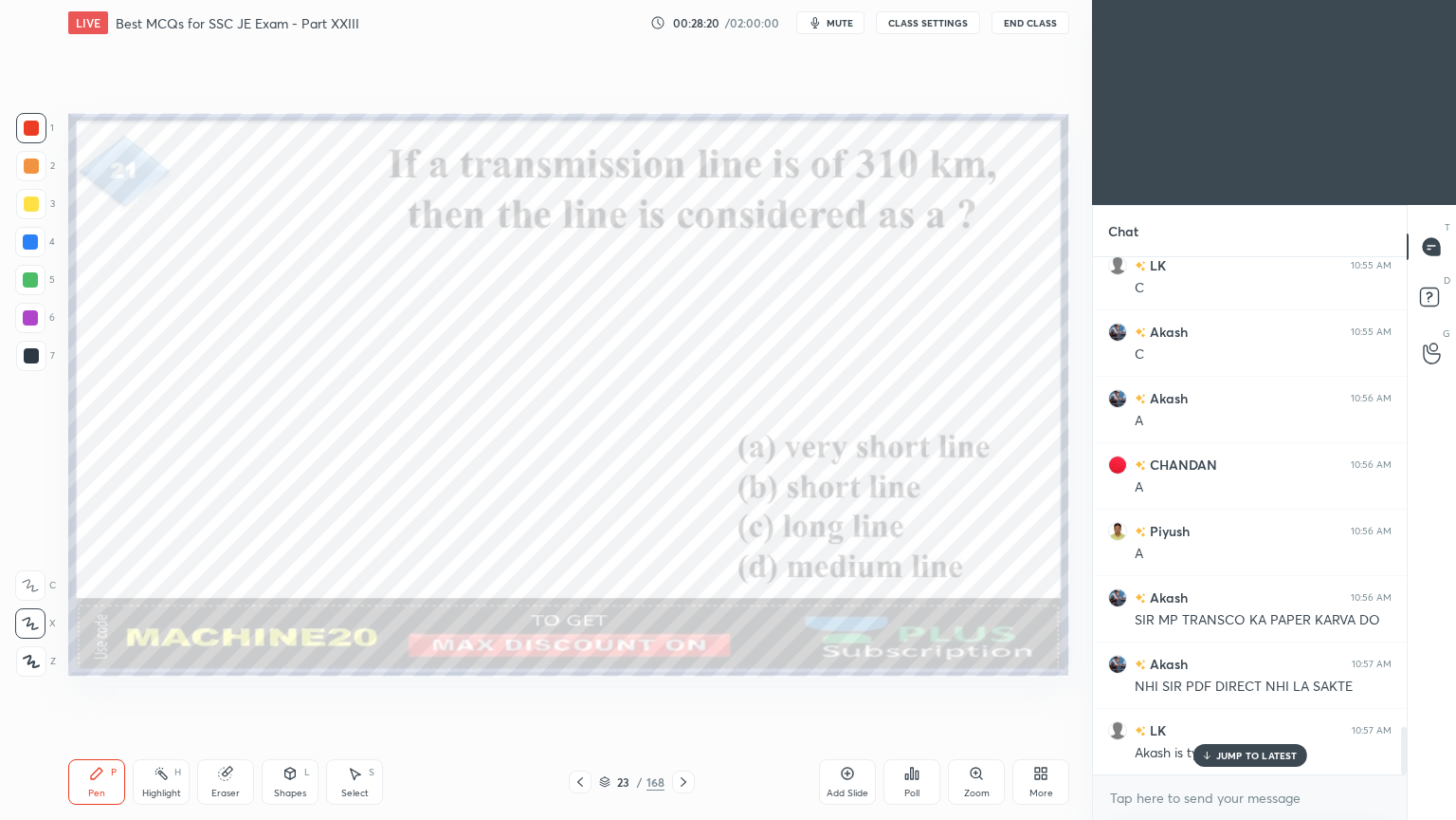
click at [1221, 691] on div "JUMP TO LATEST" at bounding box center [1249, 755] width 114 height 23
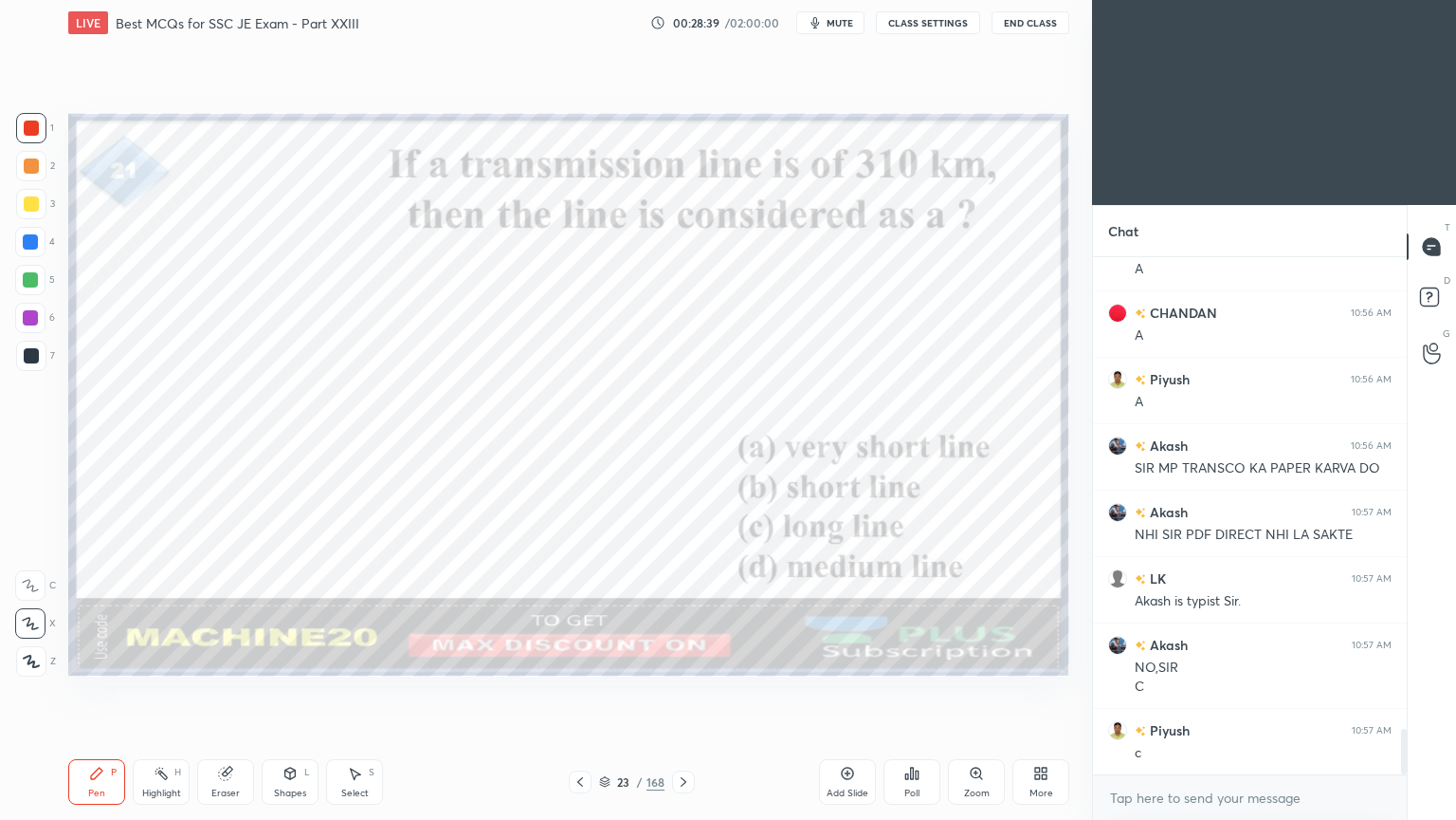
scroll to position [5300, 0]
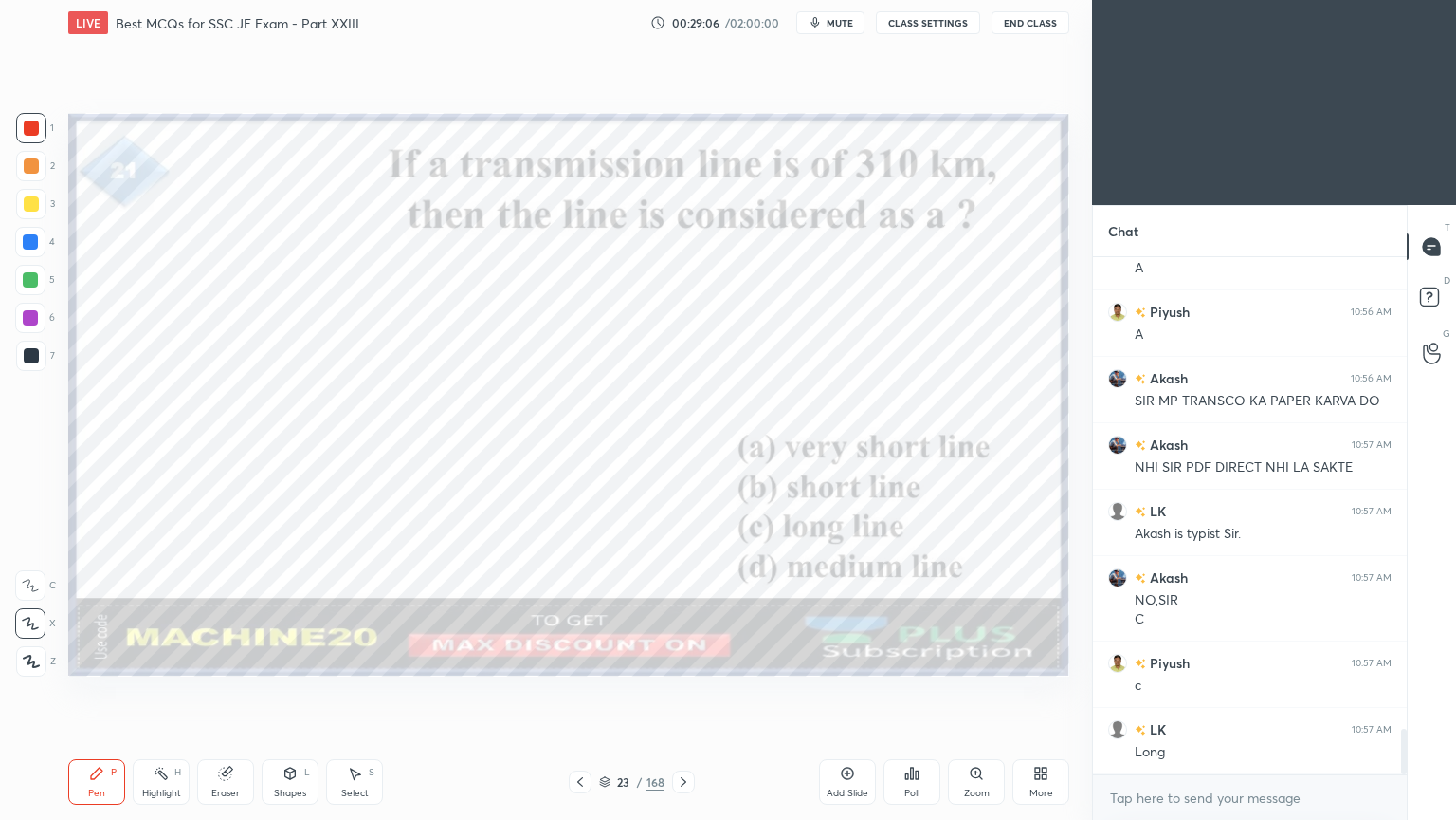
click at [682, 691] on icon at bounding box center [683, 782] width 15 height 15
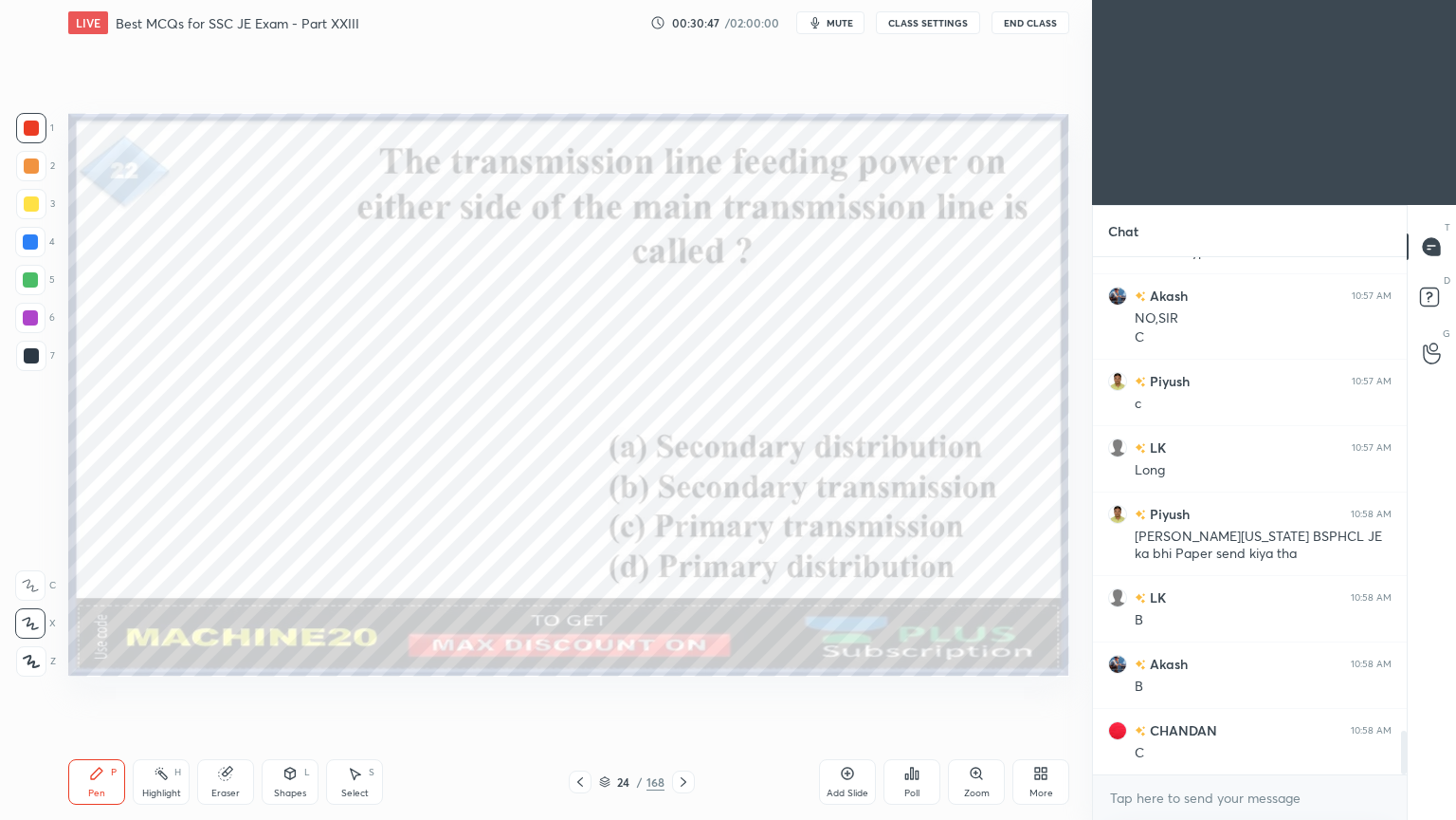
scroll to position [5649, 0]
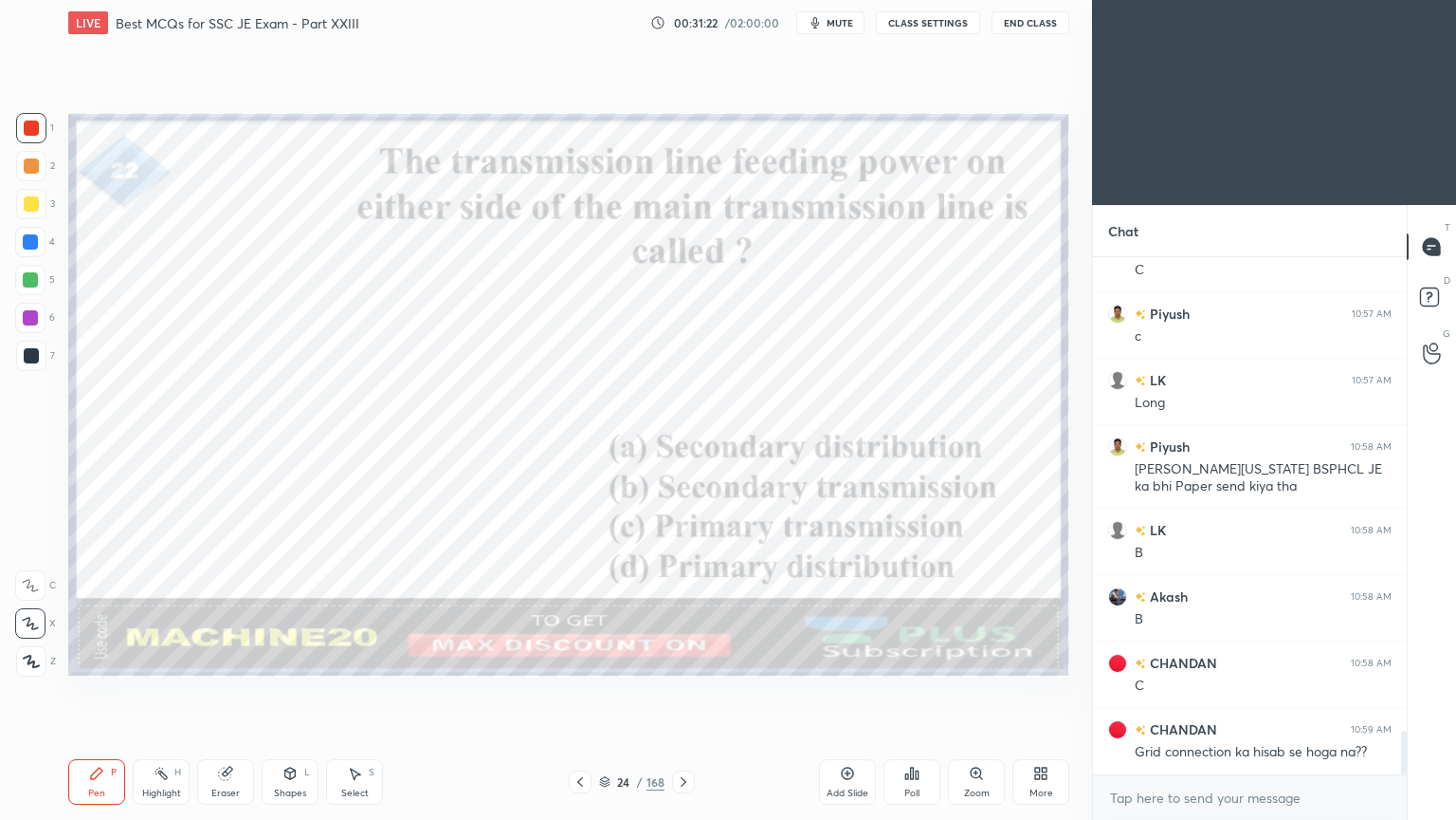
click at [682, 691] on icon at bounding box center [683, 782] width 6 height 10
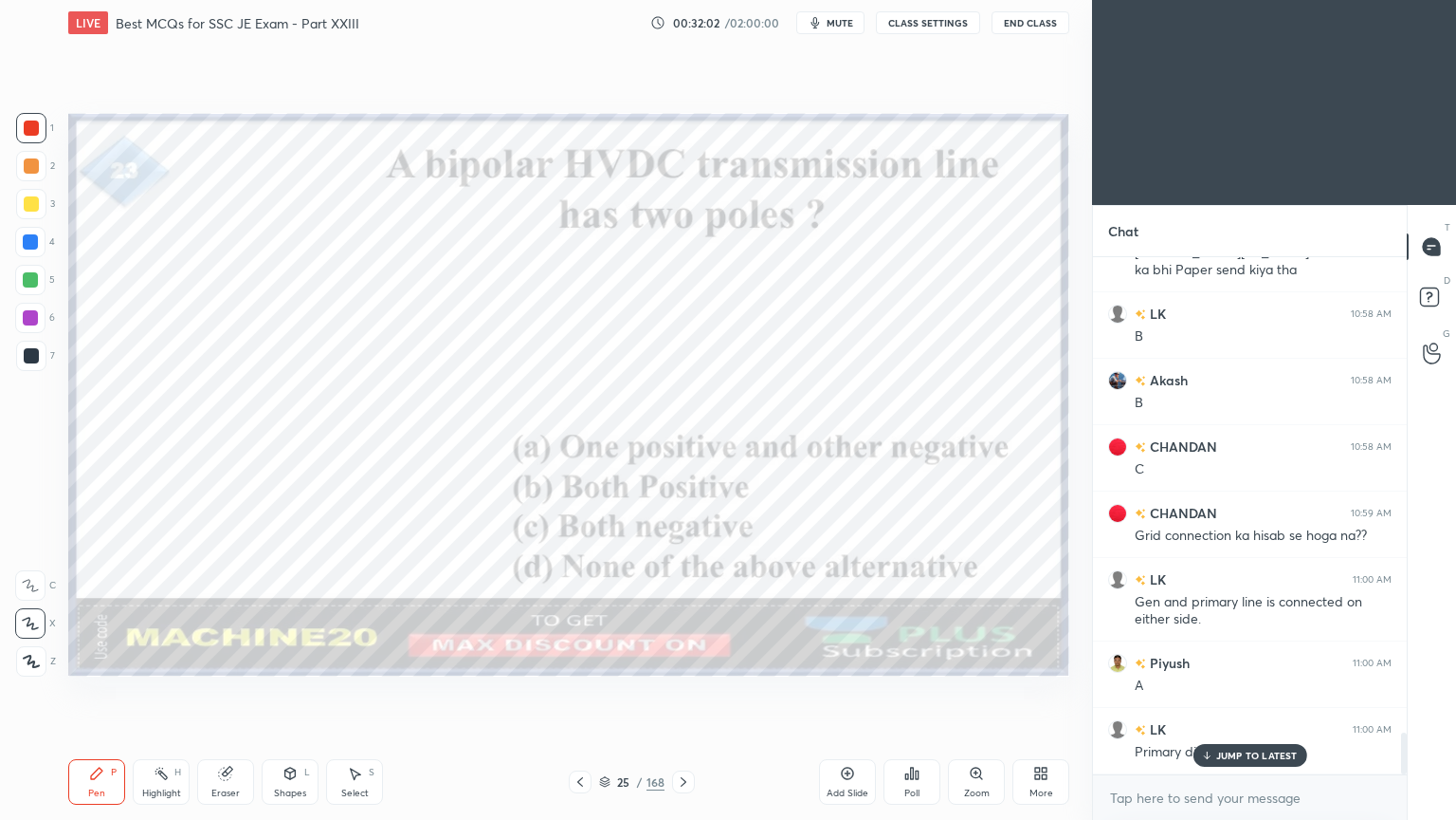
scroll to position [5931, 0]
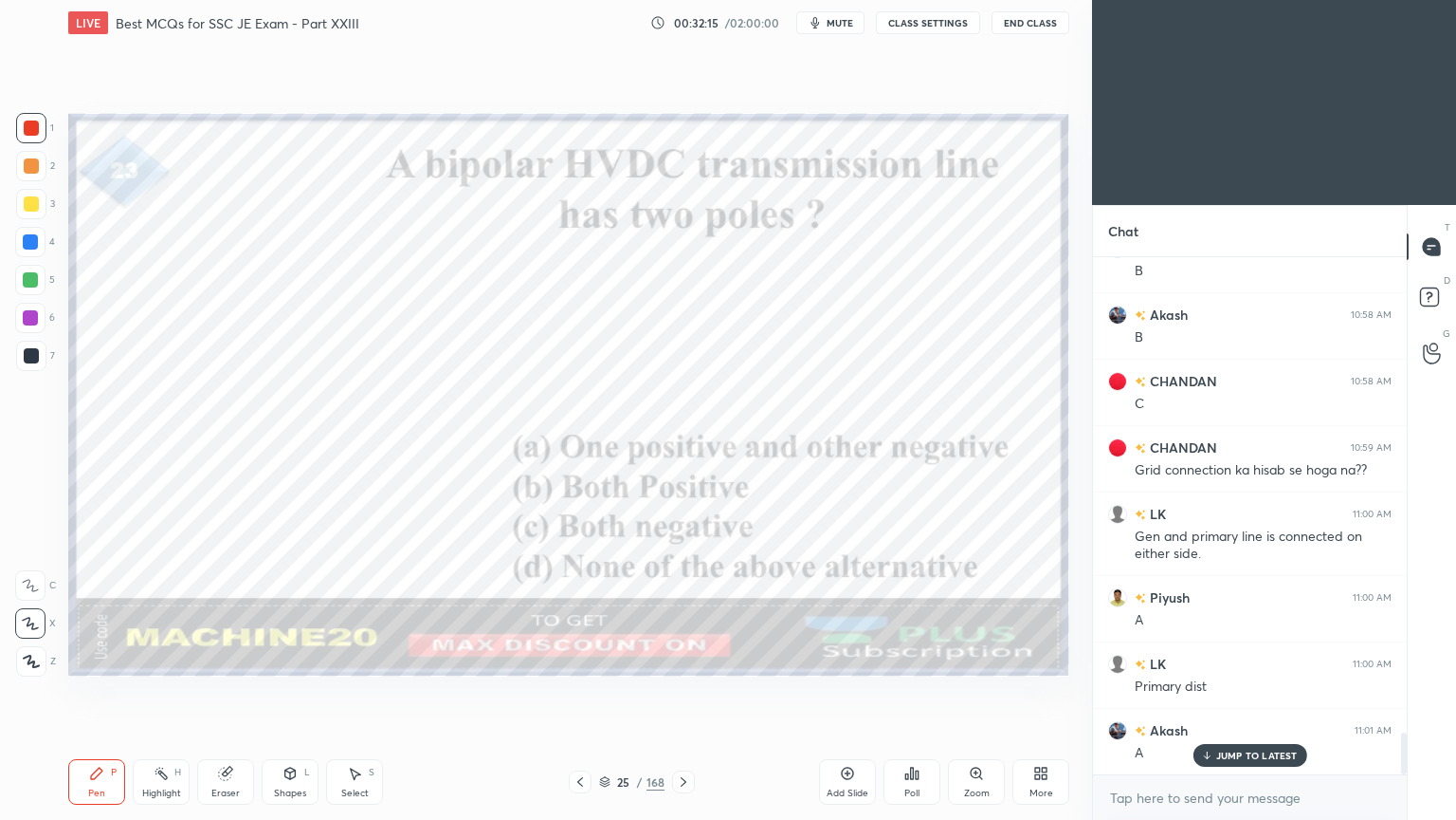
click at [680, 691] on icon at bounding box center [683, 782] width 15 height 15
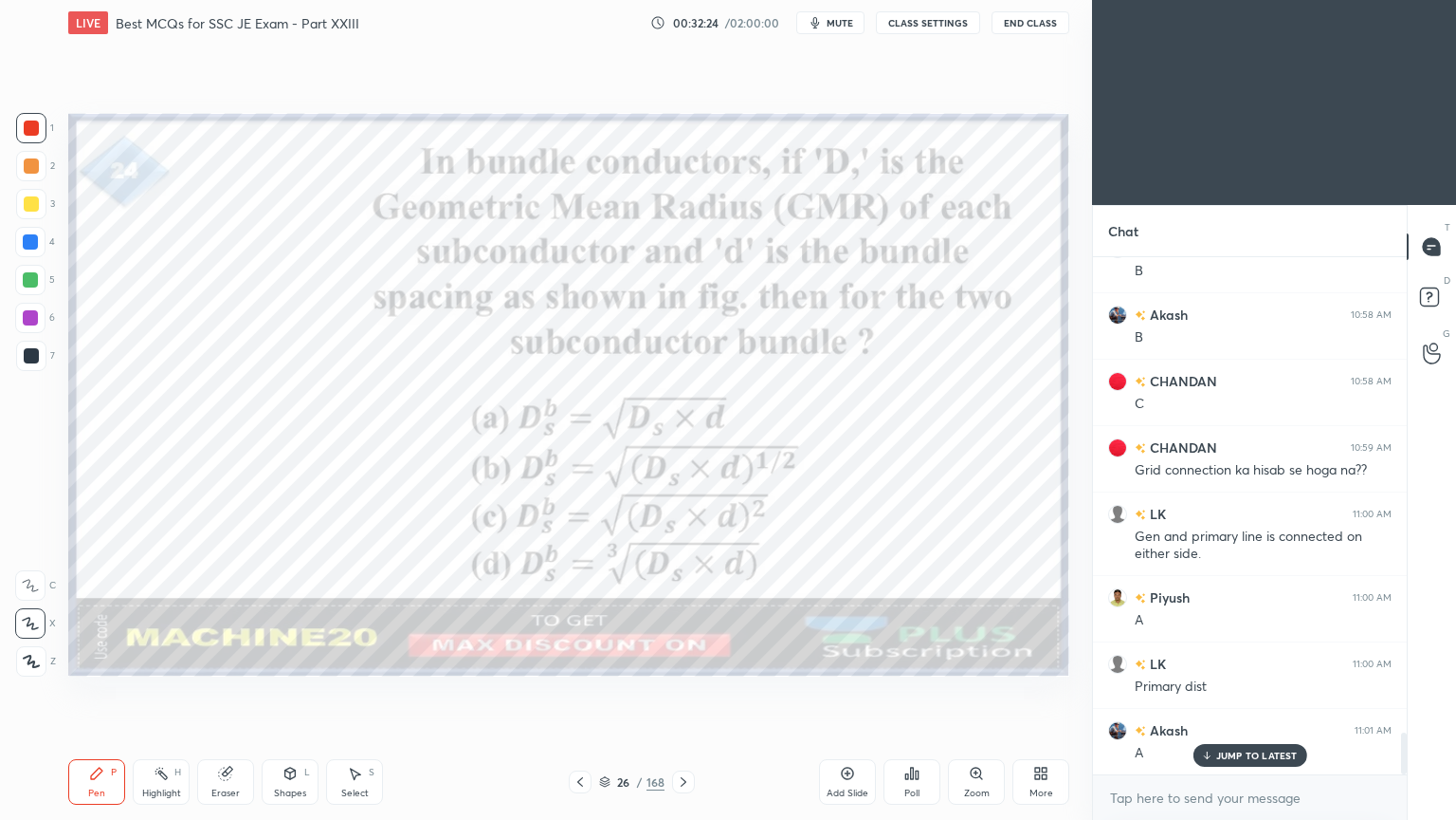
click at [683, 691] on icon at bounding box center [683, 782] width 15 height 15
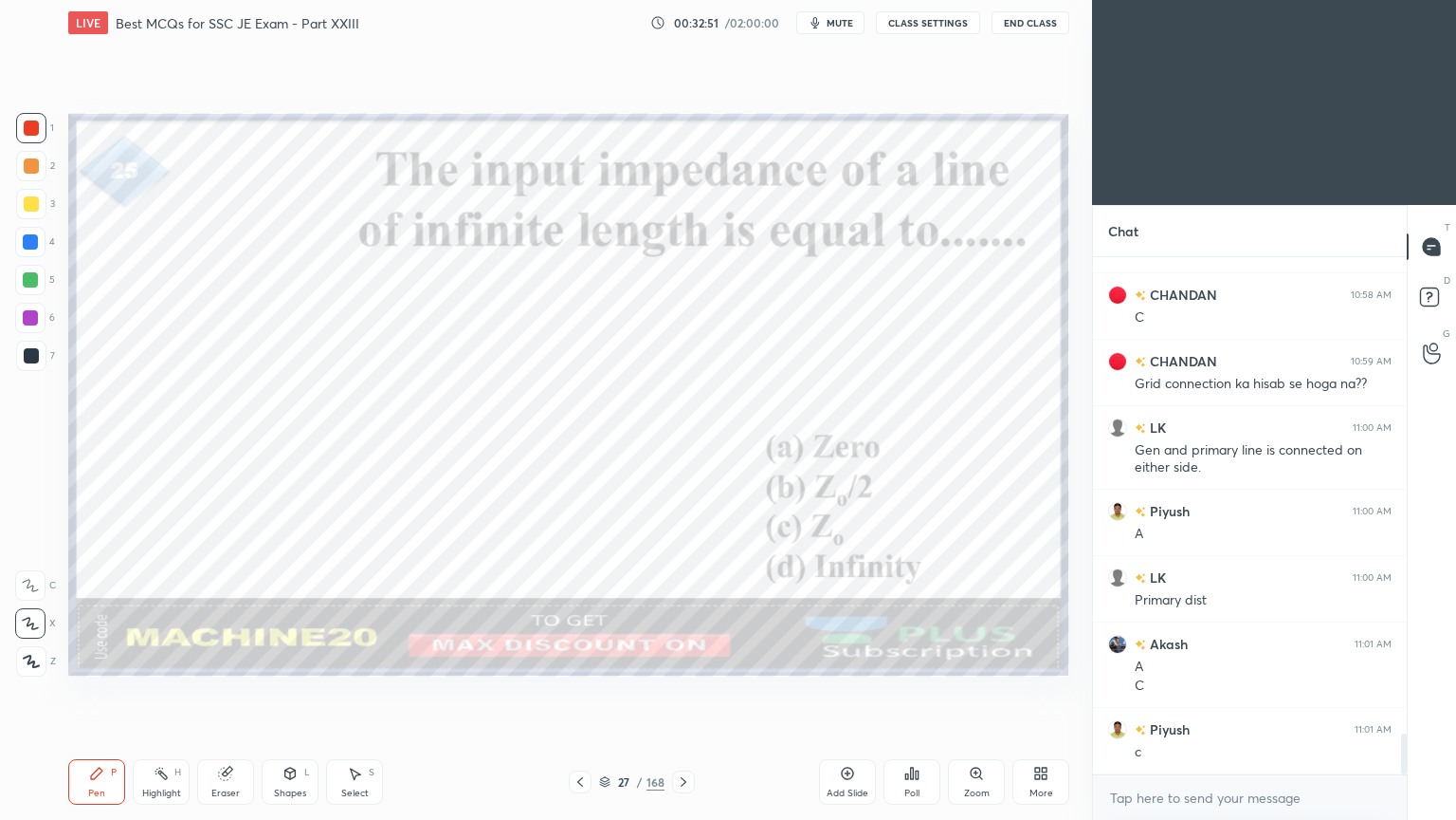
scroll to position [6082, 0]
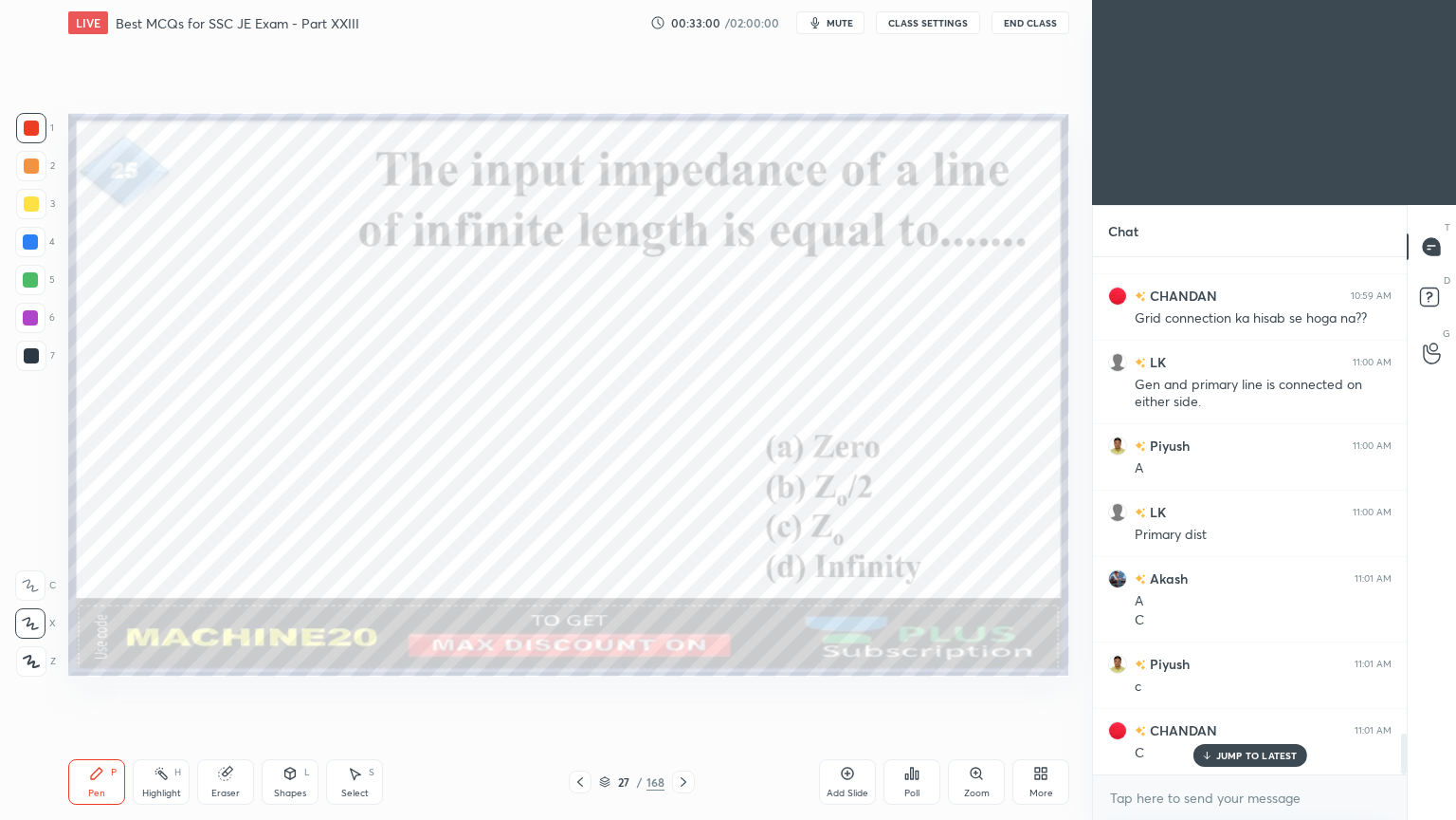
click at [686, 691] on icon at bounding box center [683, 782] width 15 height 15
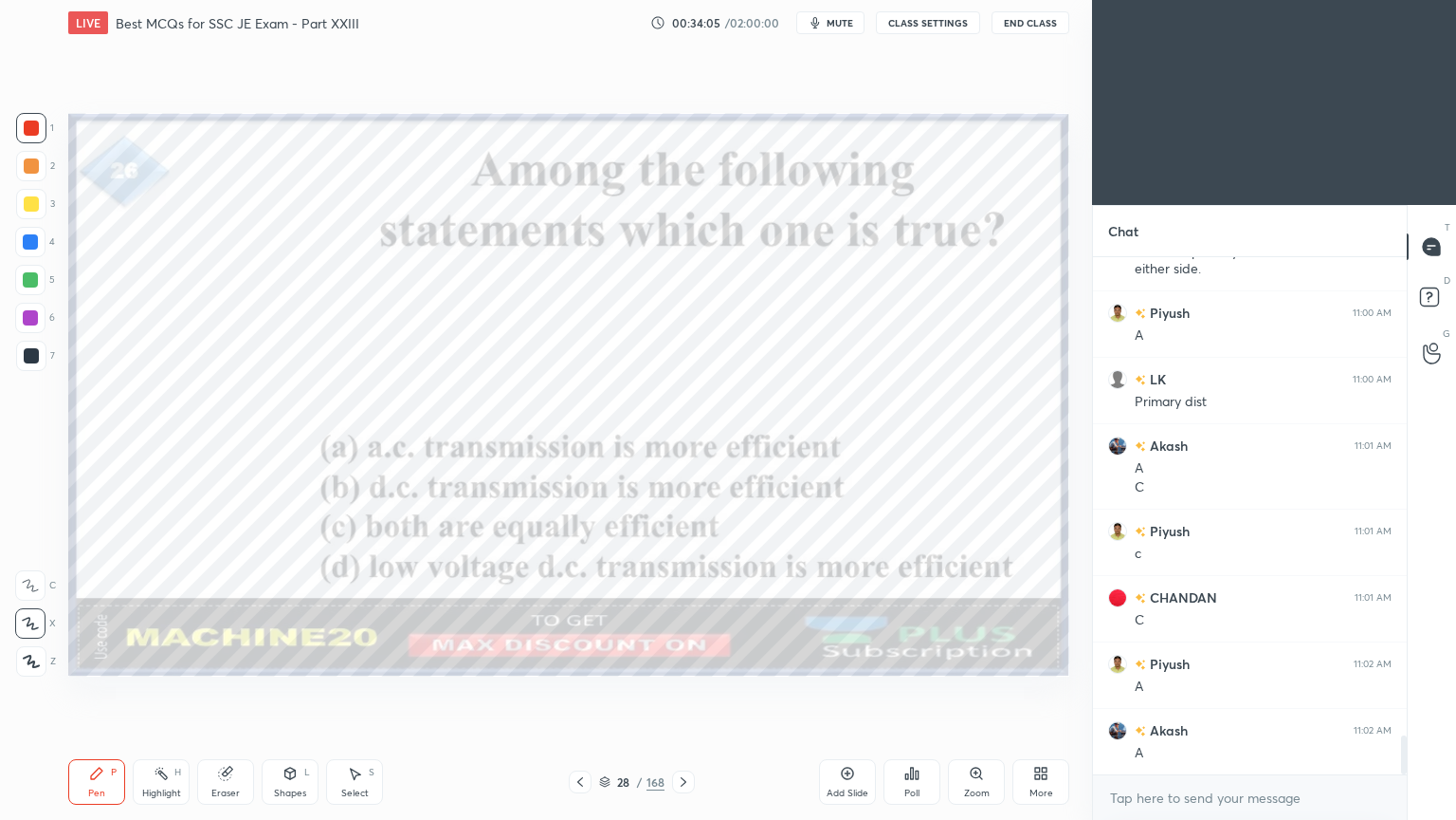
scroll to position [6283, 0]
click at [681, 691] on icon at bounding box center [683, 782] width 6 height 10
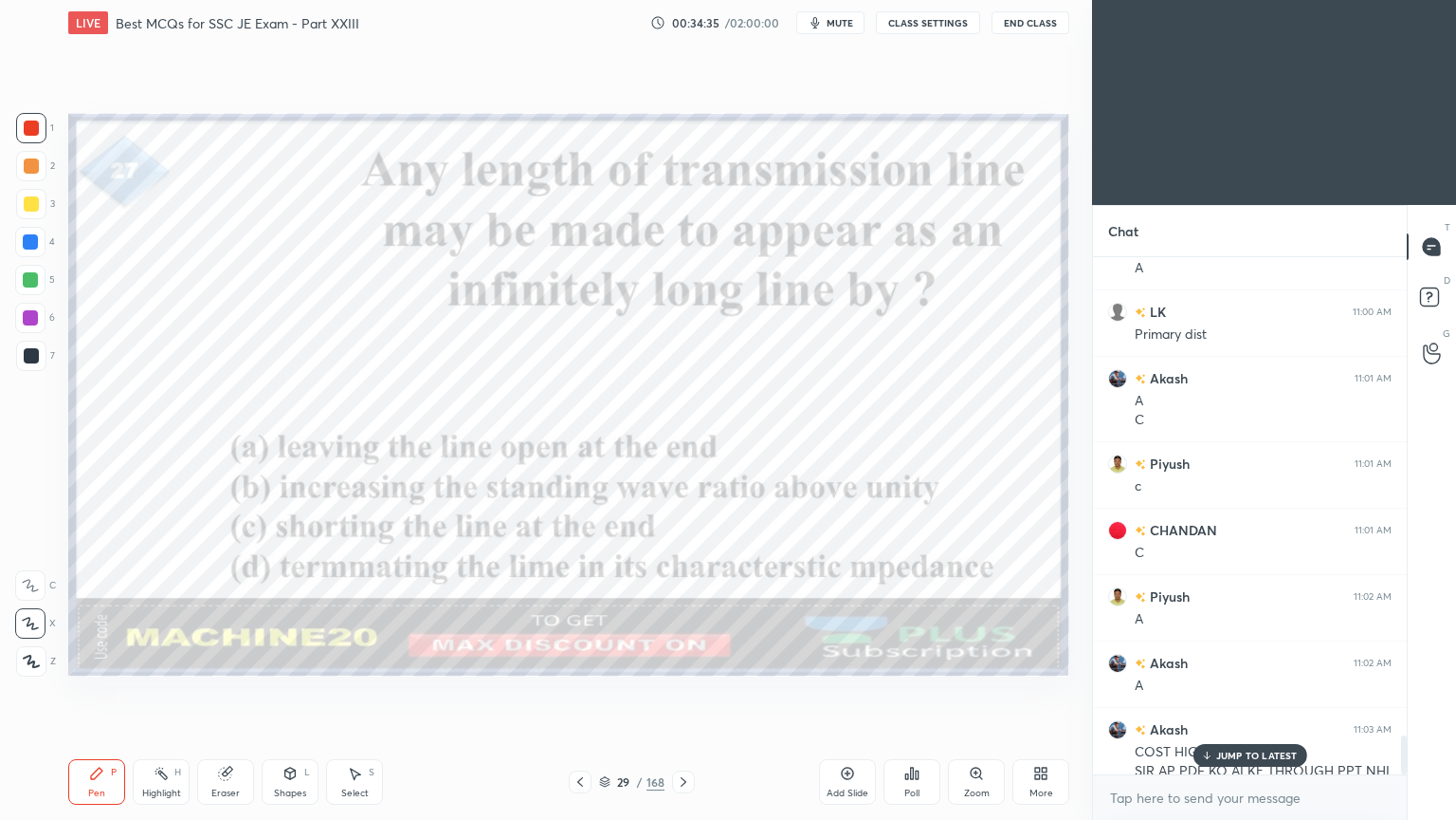
scroll to position [6317, 0]
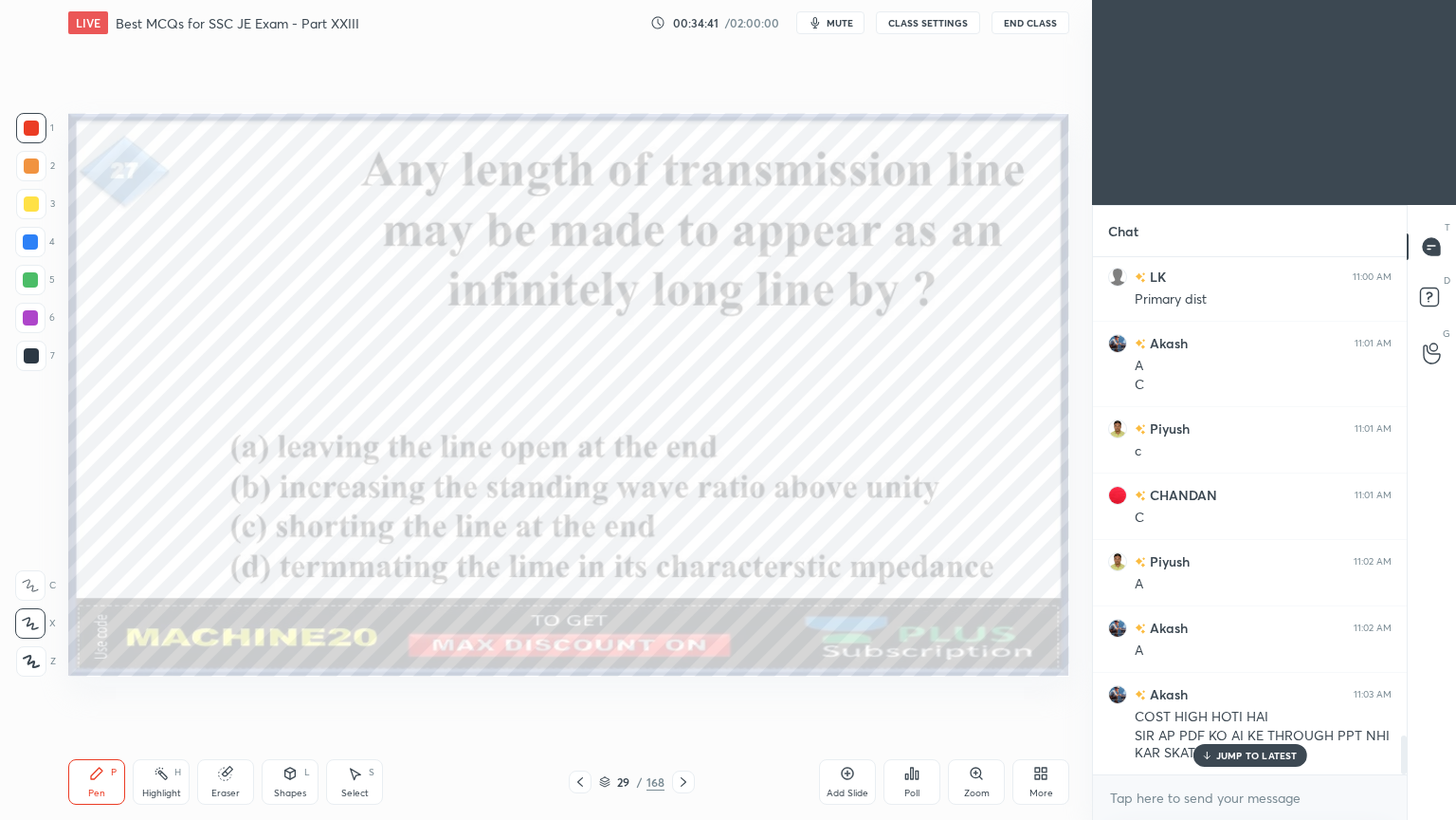
click at [1236, 691] on p "JUMP TO LATEST" at bounding box center [1257, 755] width 81 height 12
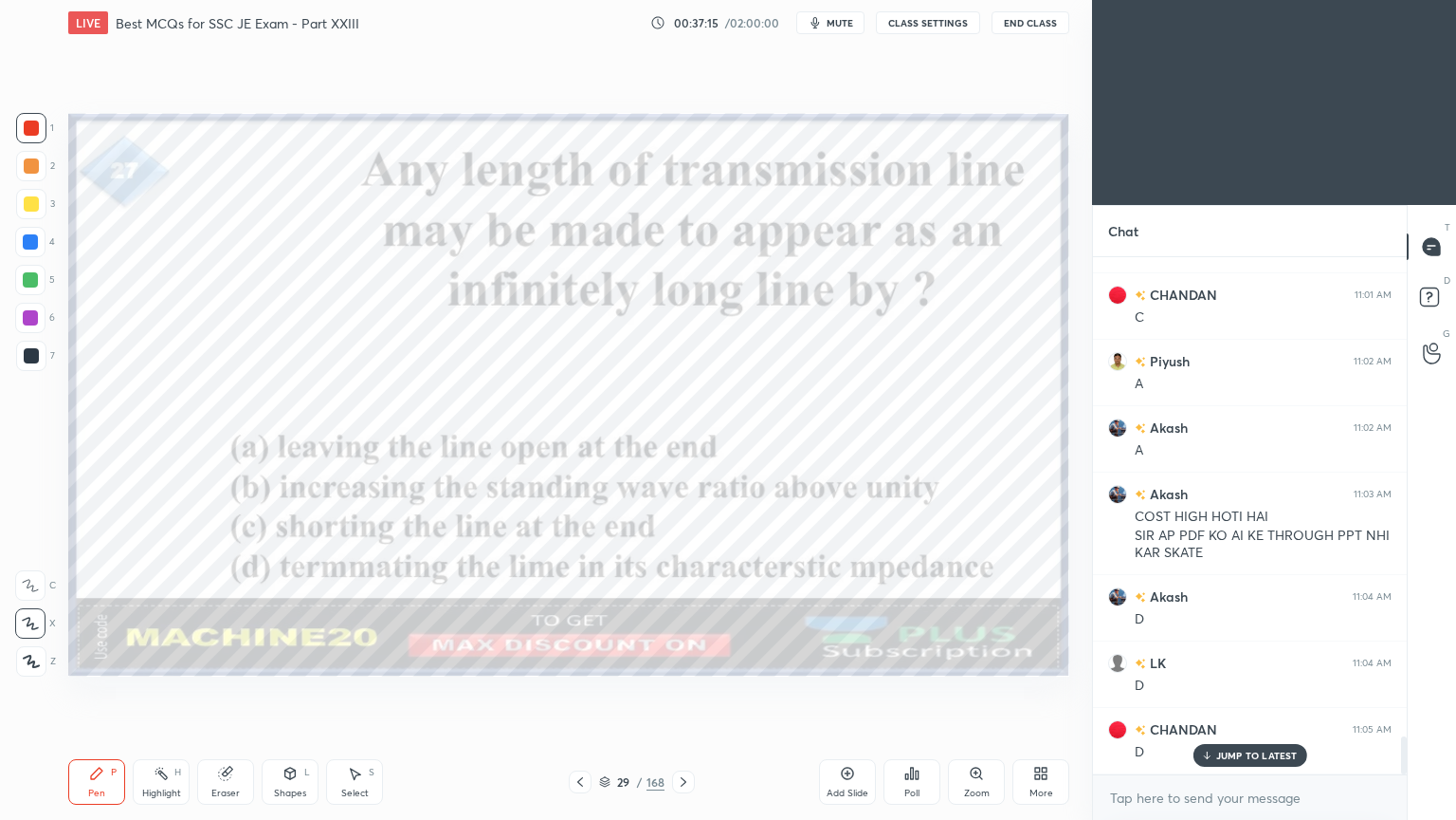
scroll to position [6583, 0]
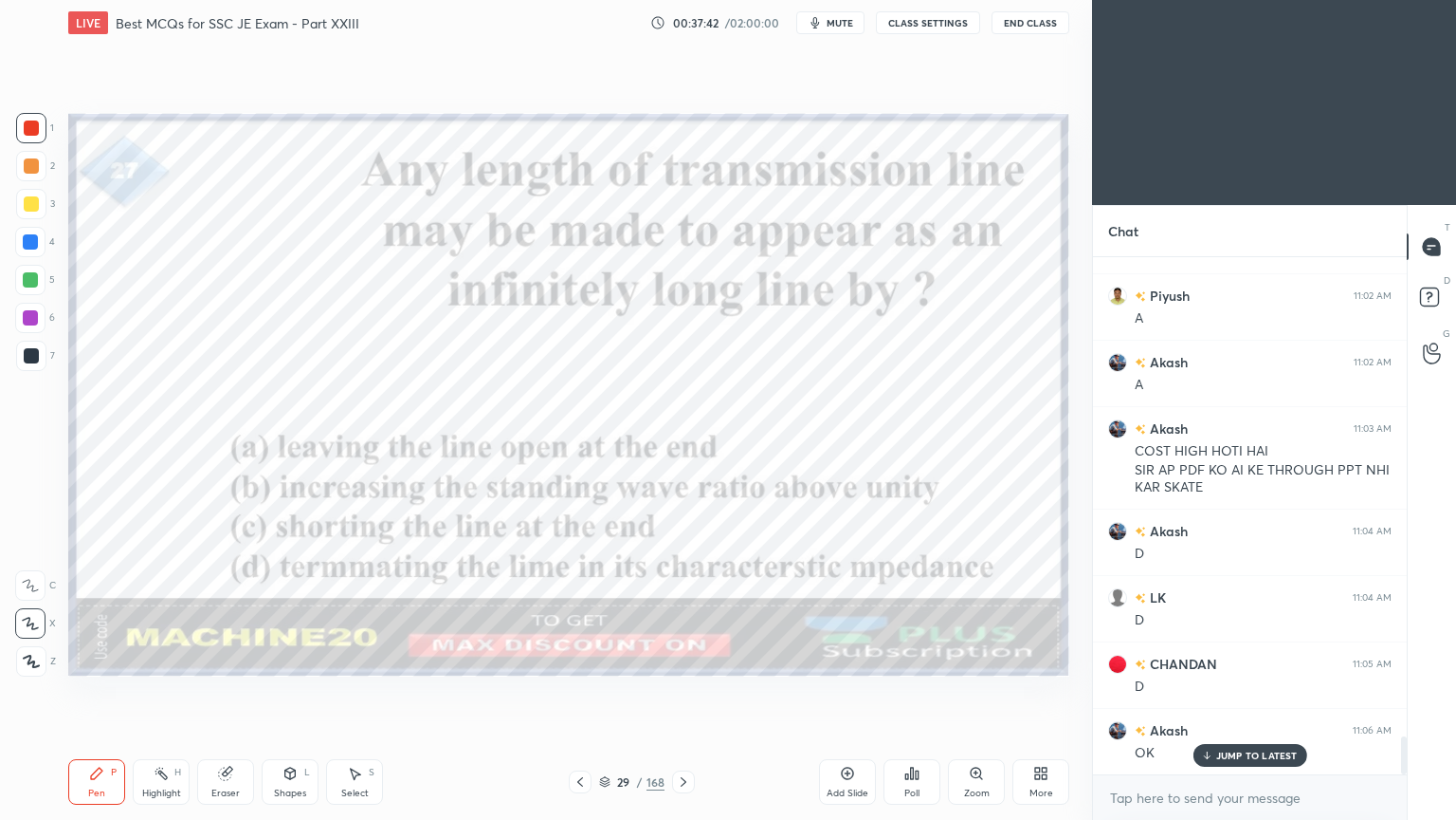
click at [682, 691] on div at bounding box center [683, 782] width 23 height 23
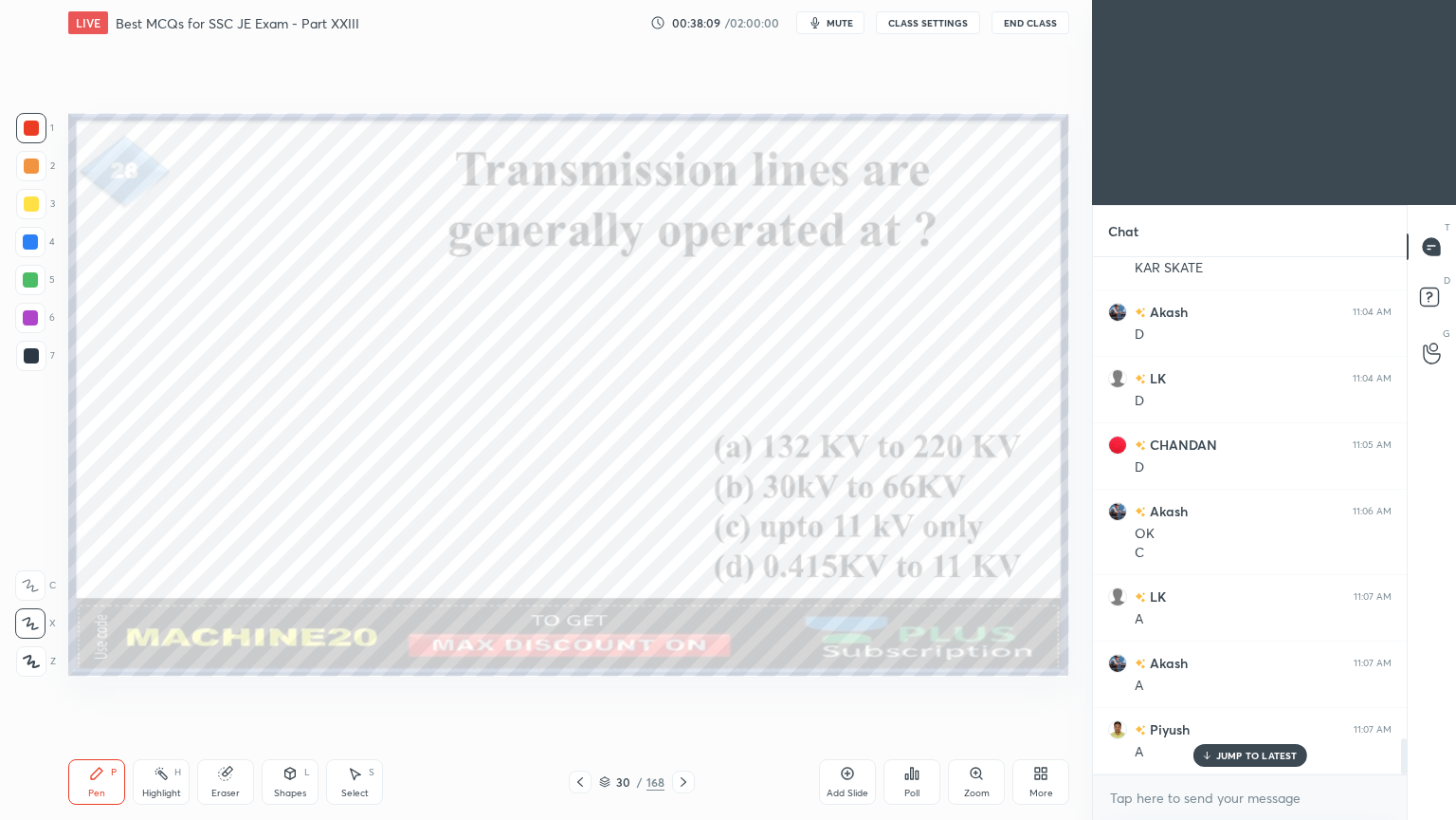
scroll to position [6868, 0]
click at [682, 691] on icon at bounding box center [683, 782] width 15 height 15
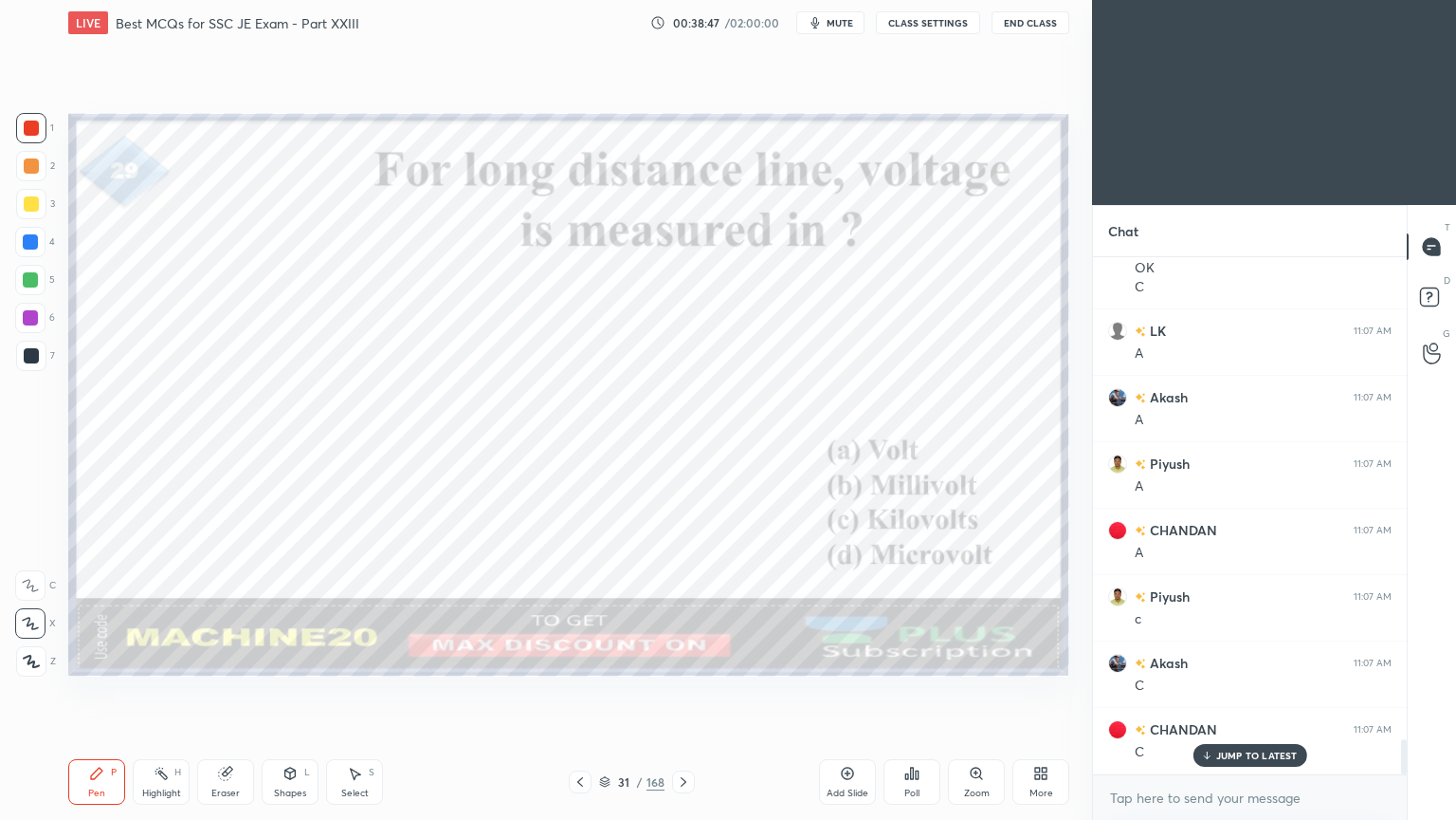
scroll to position [7134, 0]
click at [682, 691] on icon at bounding box center [683, 782] width 15 height 15
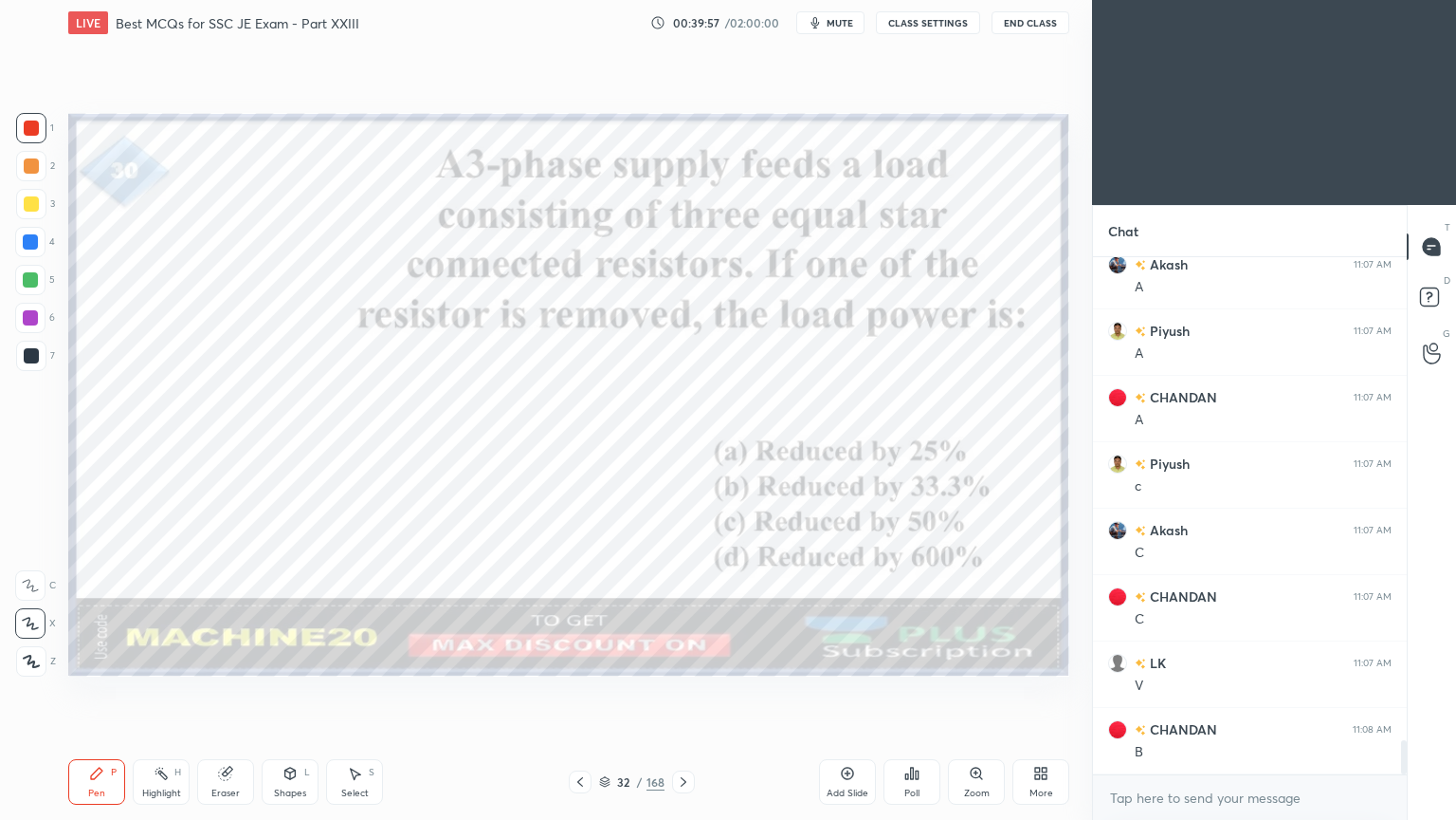
scroll to position [7267, 0]
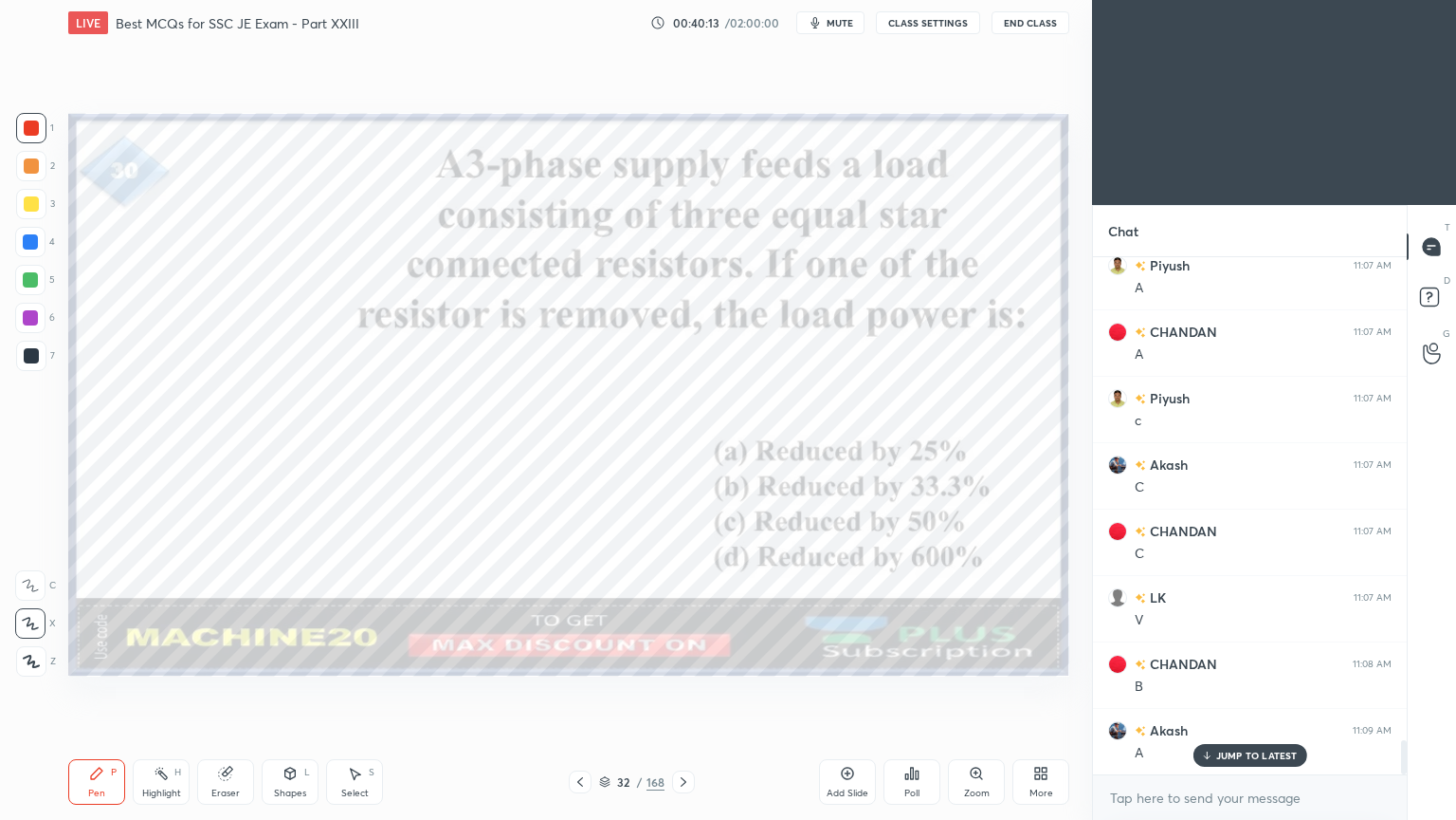
click at [680, 691] on icon at bounding box center [683, 782] width 15 height 15
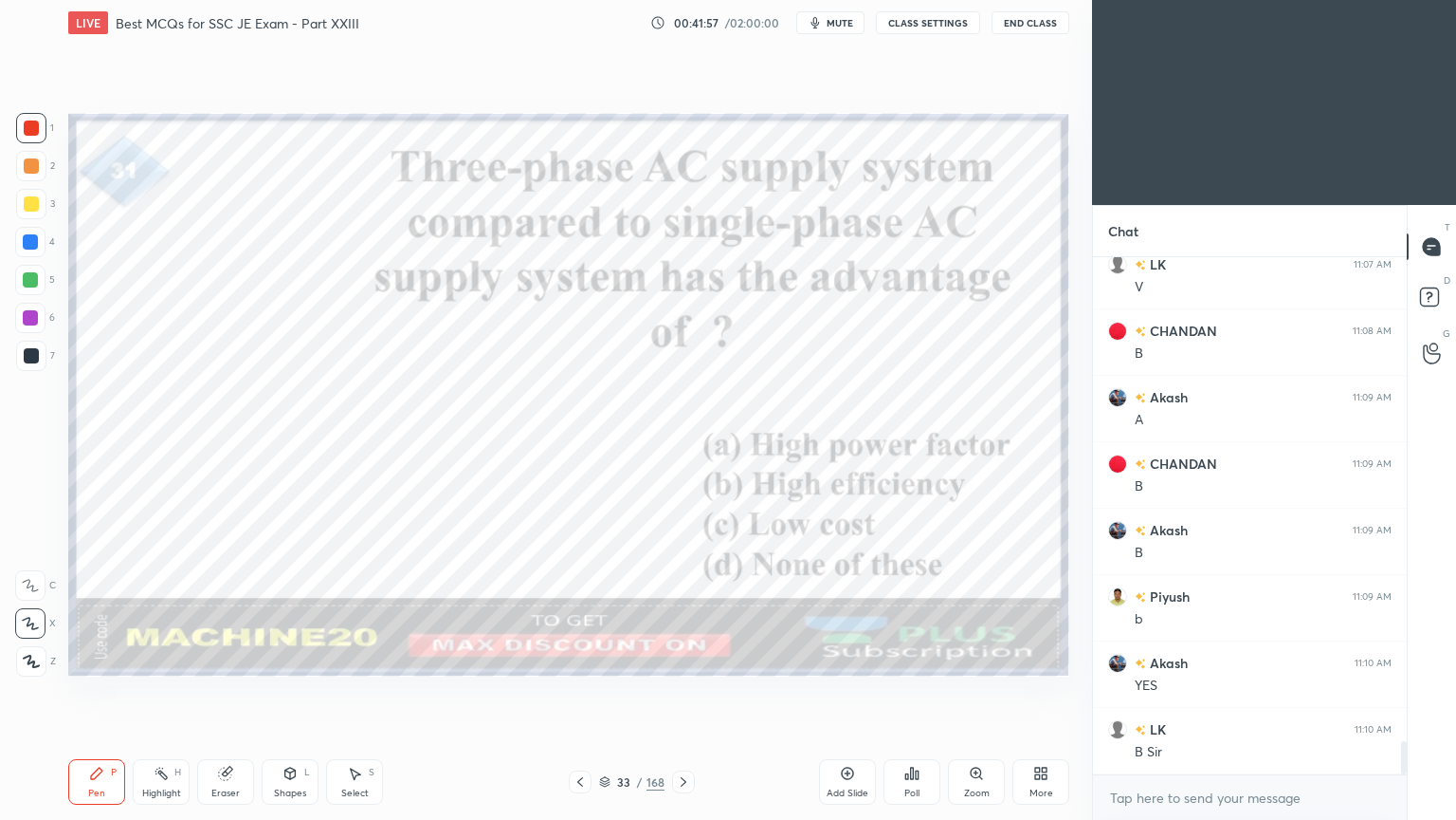
scroll to position [7665, 0]
click at [224, 691] on div "Eraser" at bounding box center [225, 781] width 57 height 45
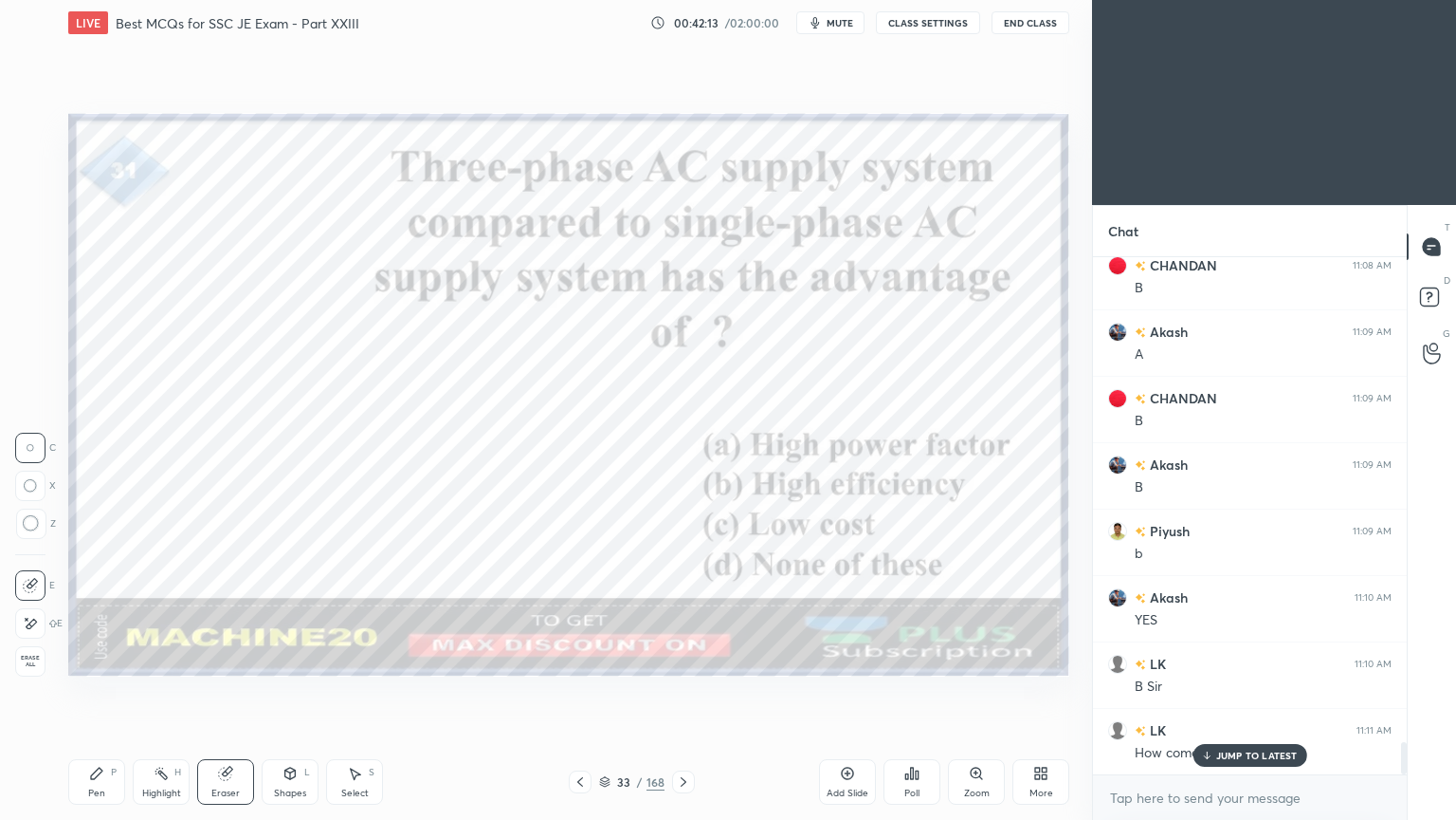
click at [20, 627] on div at bounding box center [31, 623] width 31 height 31
click at [82, 691] on div "Pen P" at bounding box center [96, 781] width 57 height 45
click at [676, 691] on icon at bounding box center [683, 782] width 15 height 15
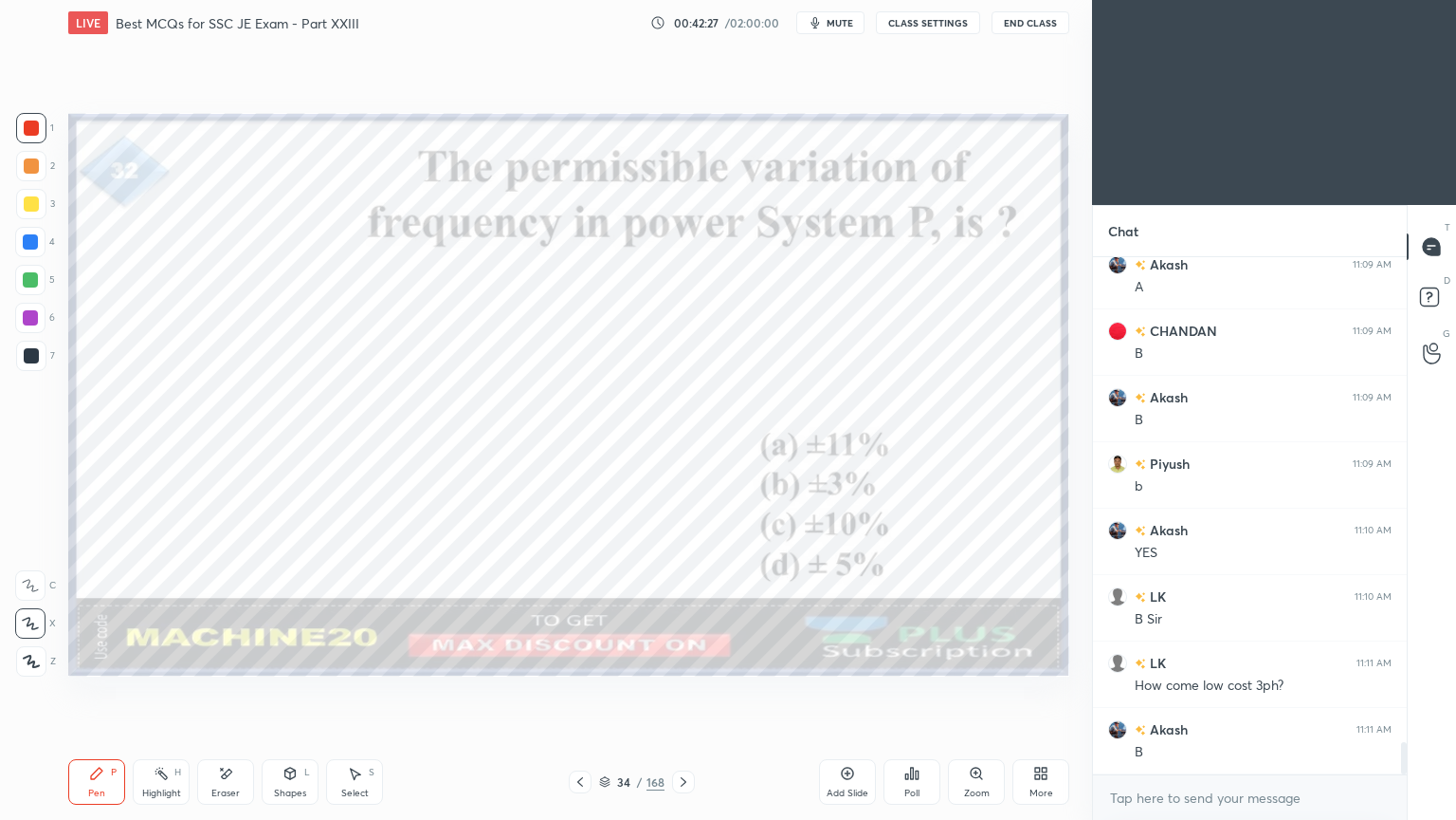
scroll to position [7797, 0]
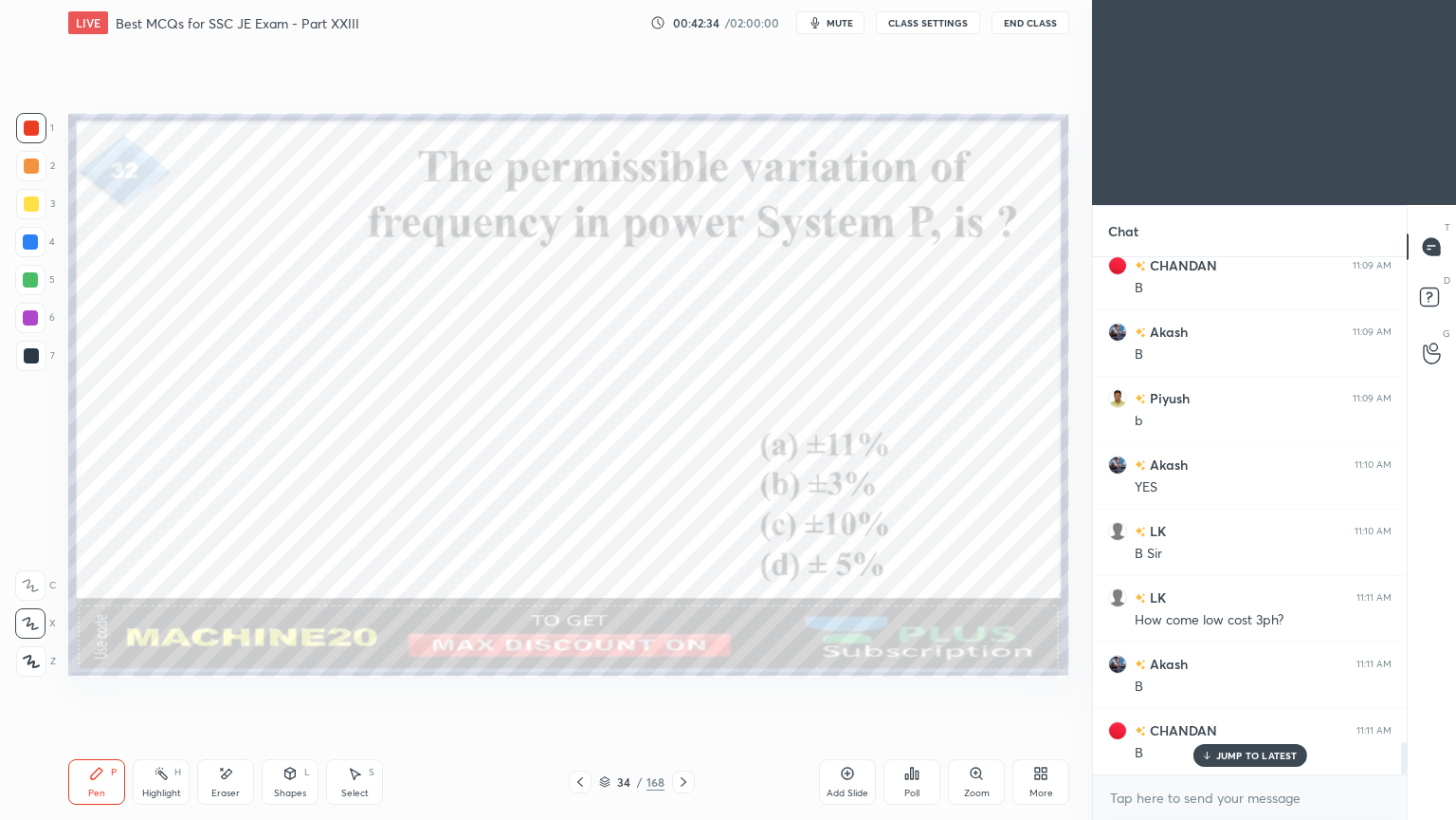
click at [676, 691] on icon at bounding box center [683, 782] width 15 height 15
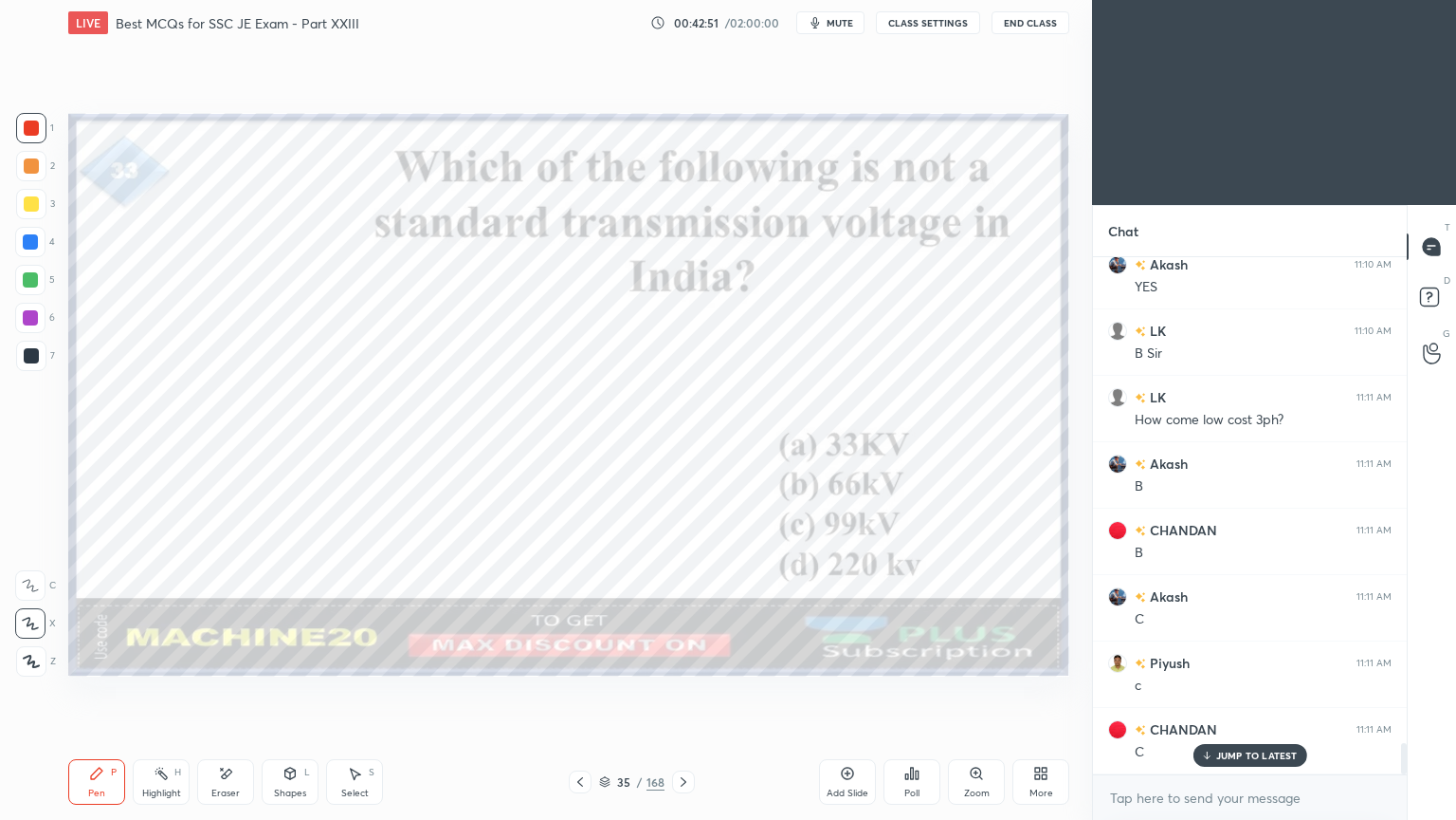
scroll to position [8063, 0]
click at [679, 691] on div "Pen P Highlight H Eraser Shapes L Select S 35 / 168 Add Slide Poll Zoom More" at bounding box center [568, 781] width 1001 height 76
click at [687, 691] on icon at bounding box center [683, 782] width 15 height 15
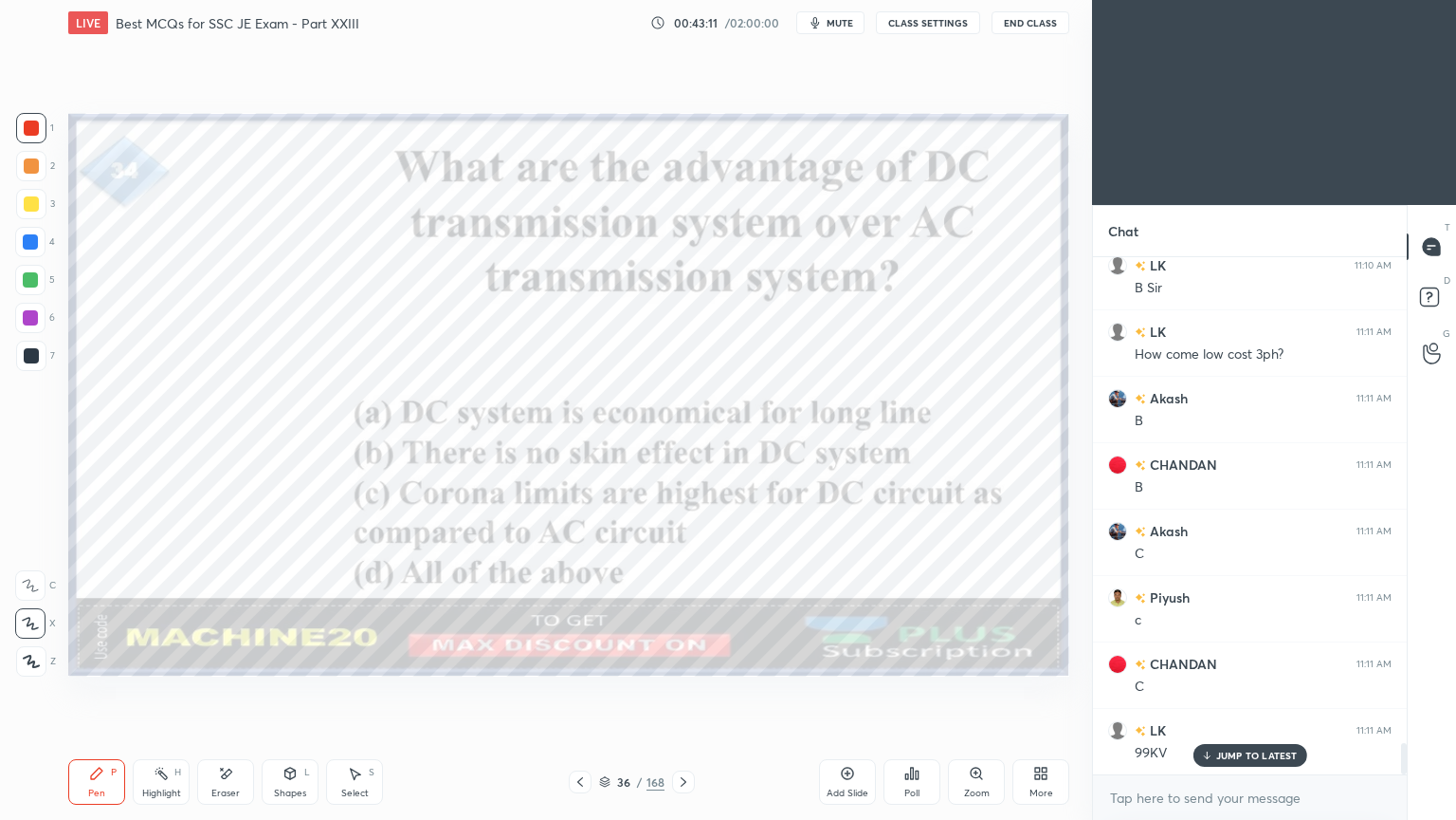
click at [680, 691] on icon at bounding box center [683, 782] width 15 height 15
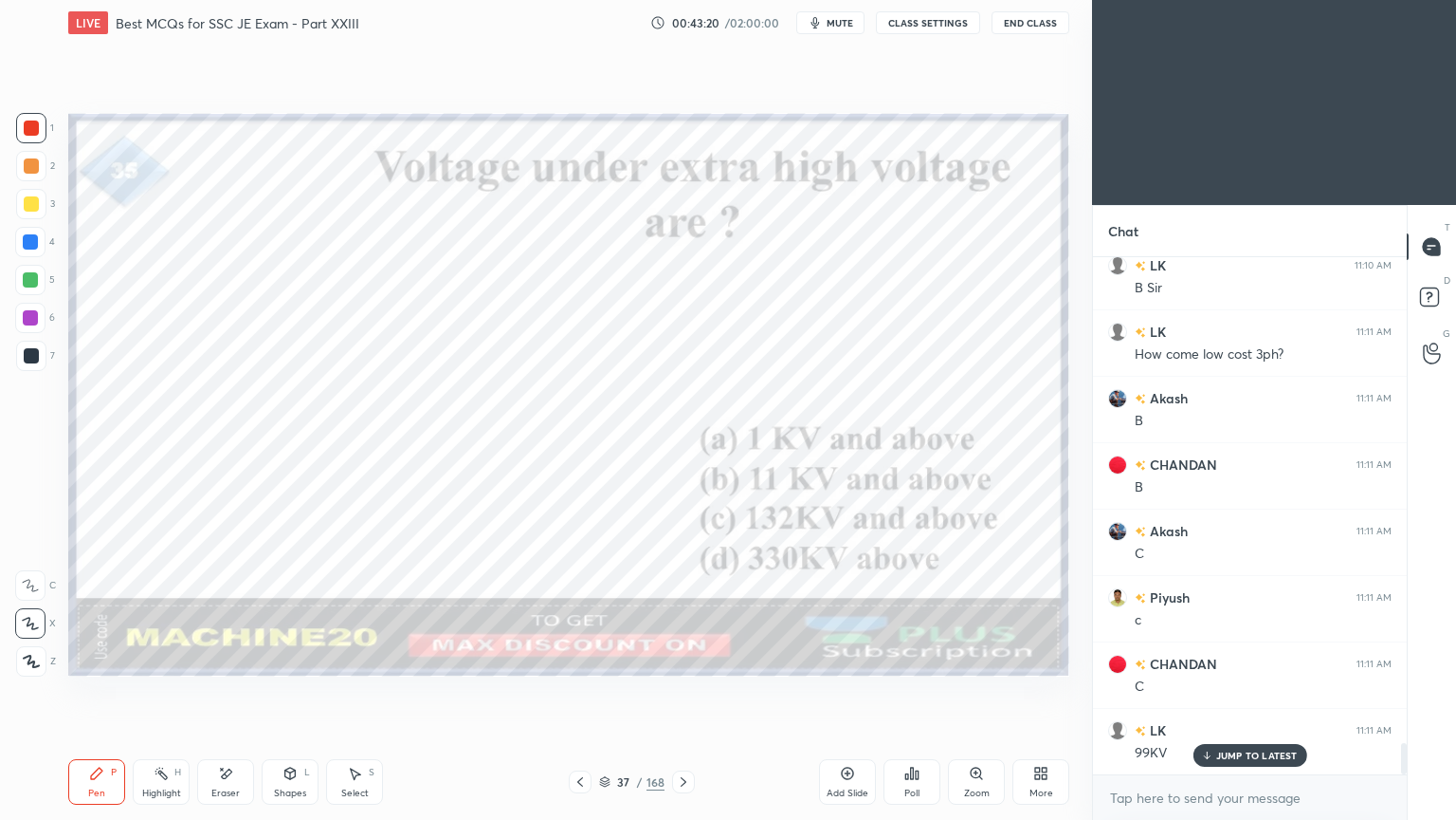
scroll to position [8146, 0]
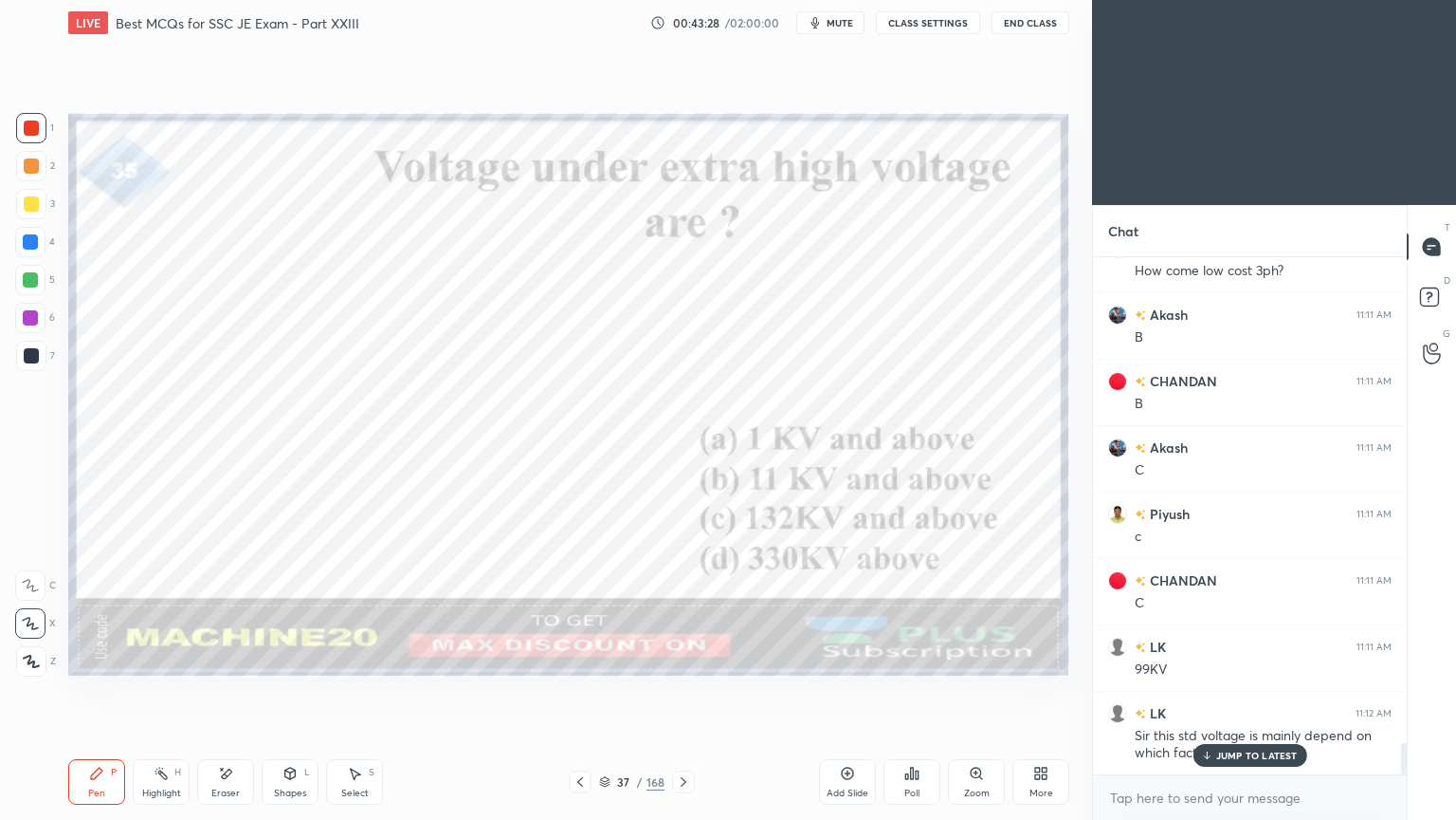
click at [1226, 691] on p "JUMP TO LATEST" at bounding box center [1257, 755] width 81 height 12
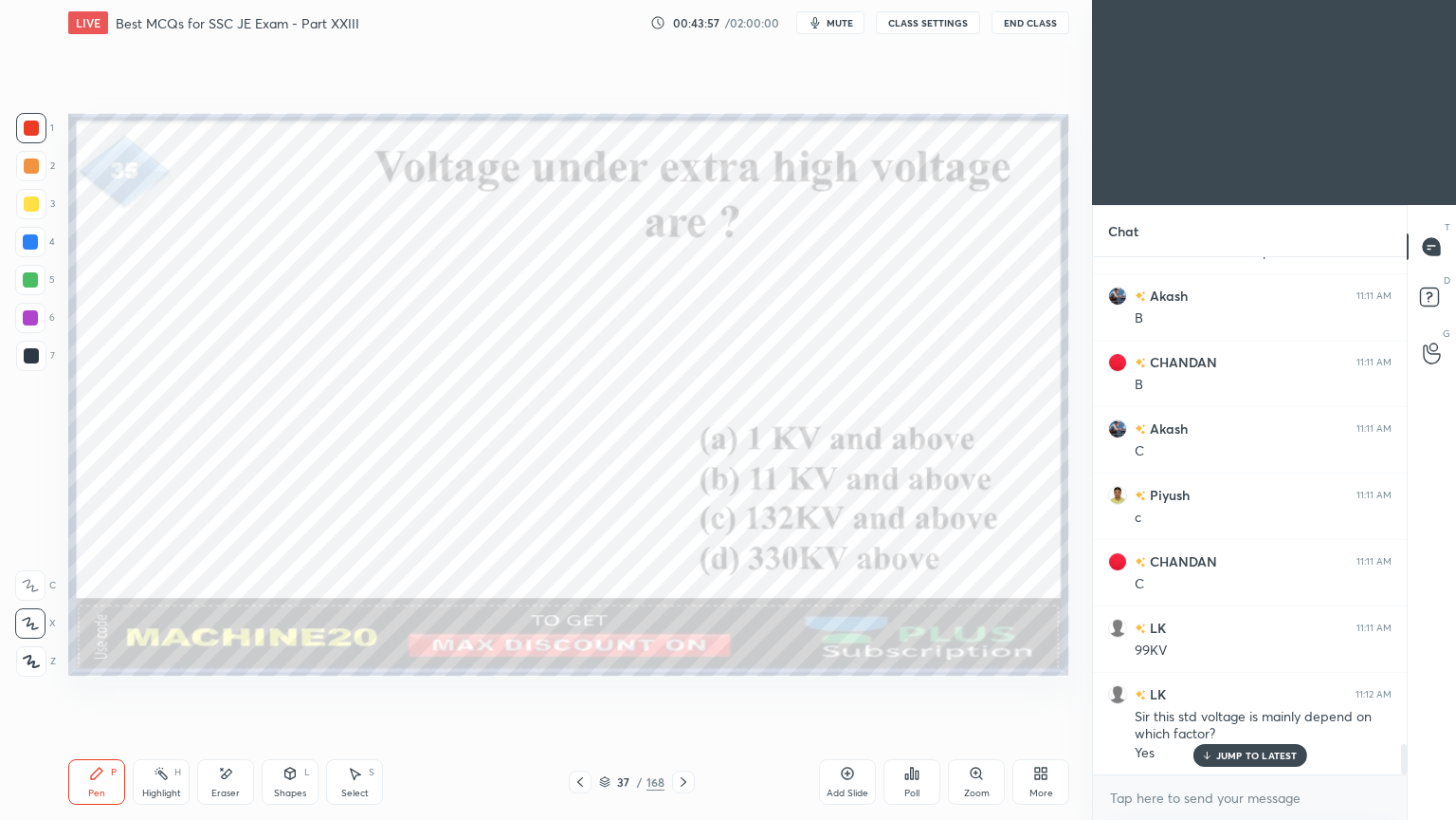
click at [572, 691] on div at bounding box center [580, 782] width 23 height 23
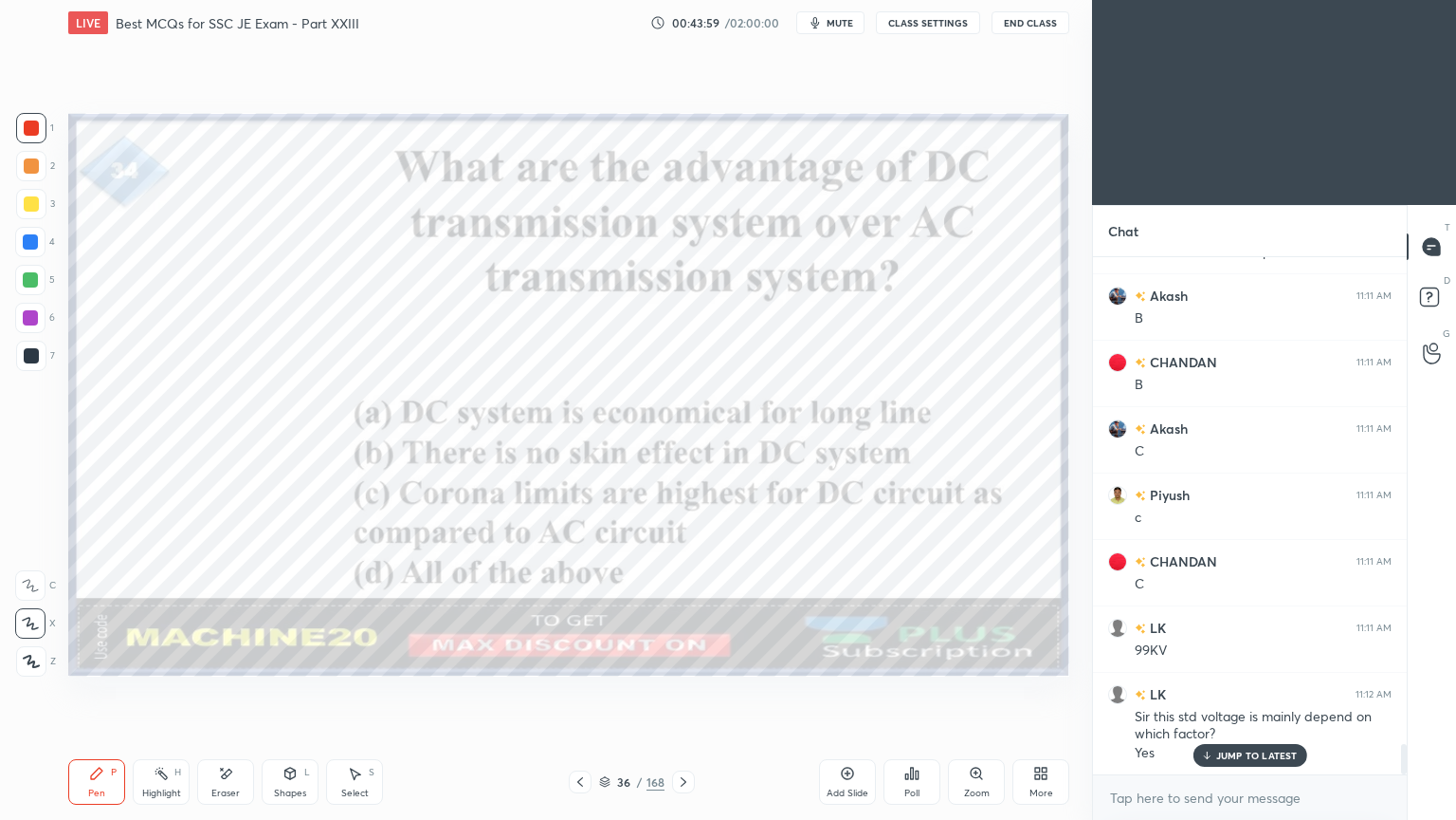
click at [571, 691] on div at bounding box center [580, 782] width 23 height 23
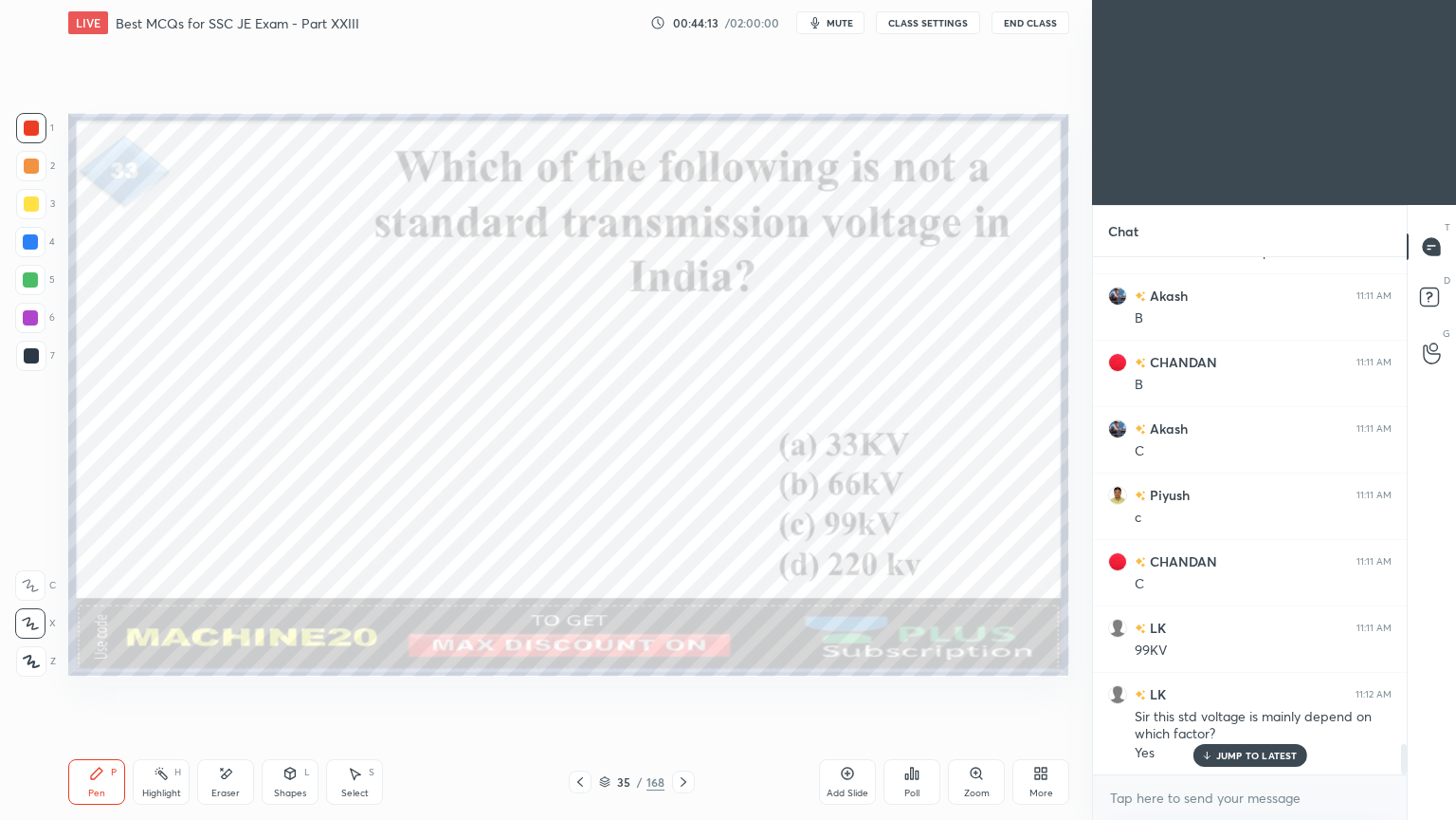
click at [679, 691] on icon at bounding box center [683, 782] width 15 height 15
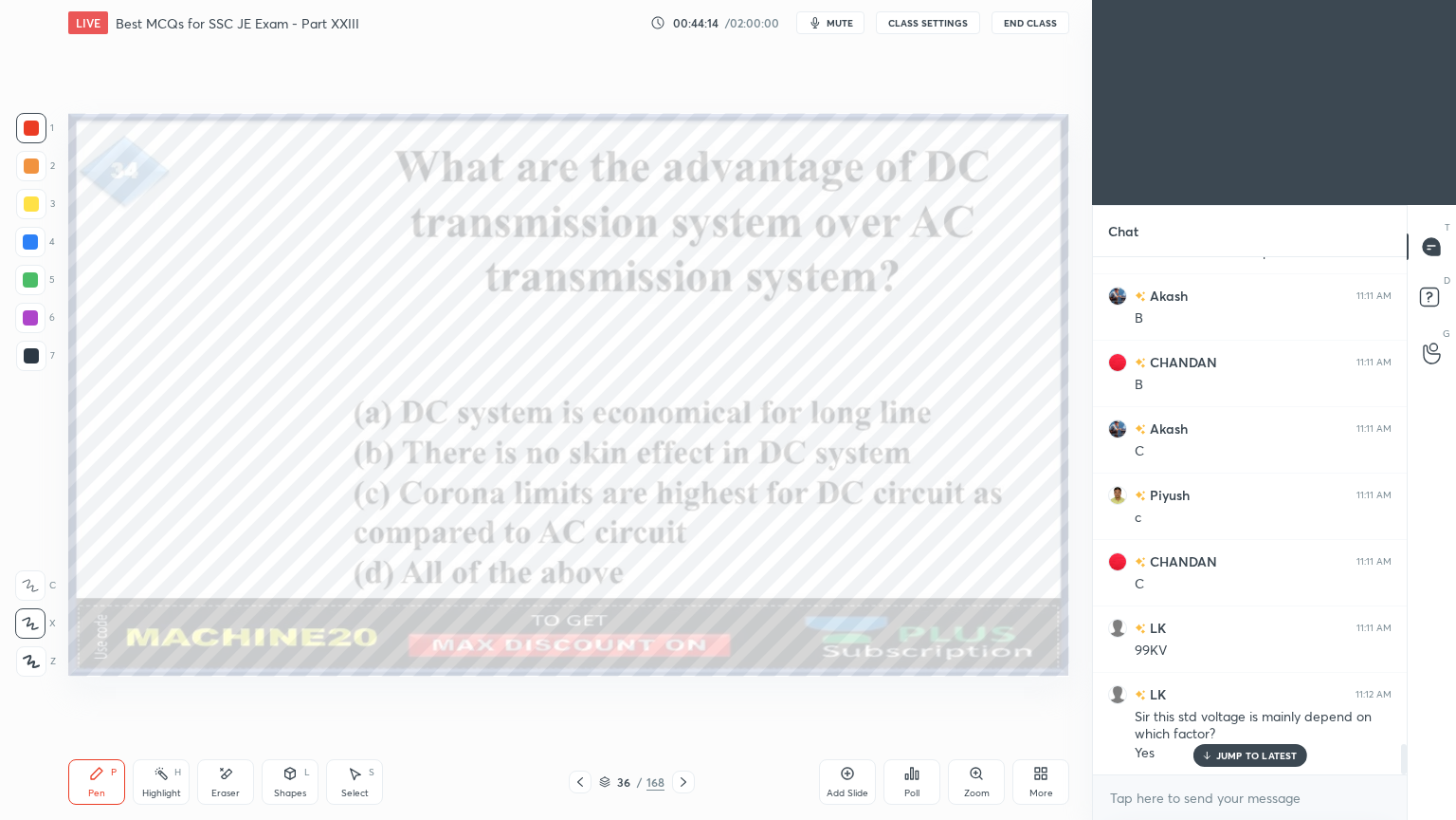
click at [676, 691] on icon at bounding box center [683, 782] width 15 height 15
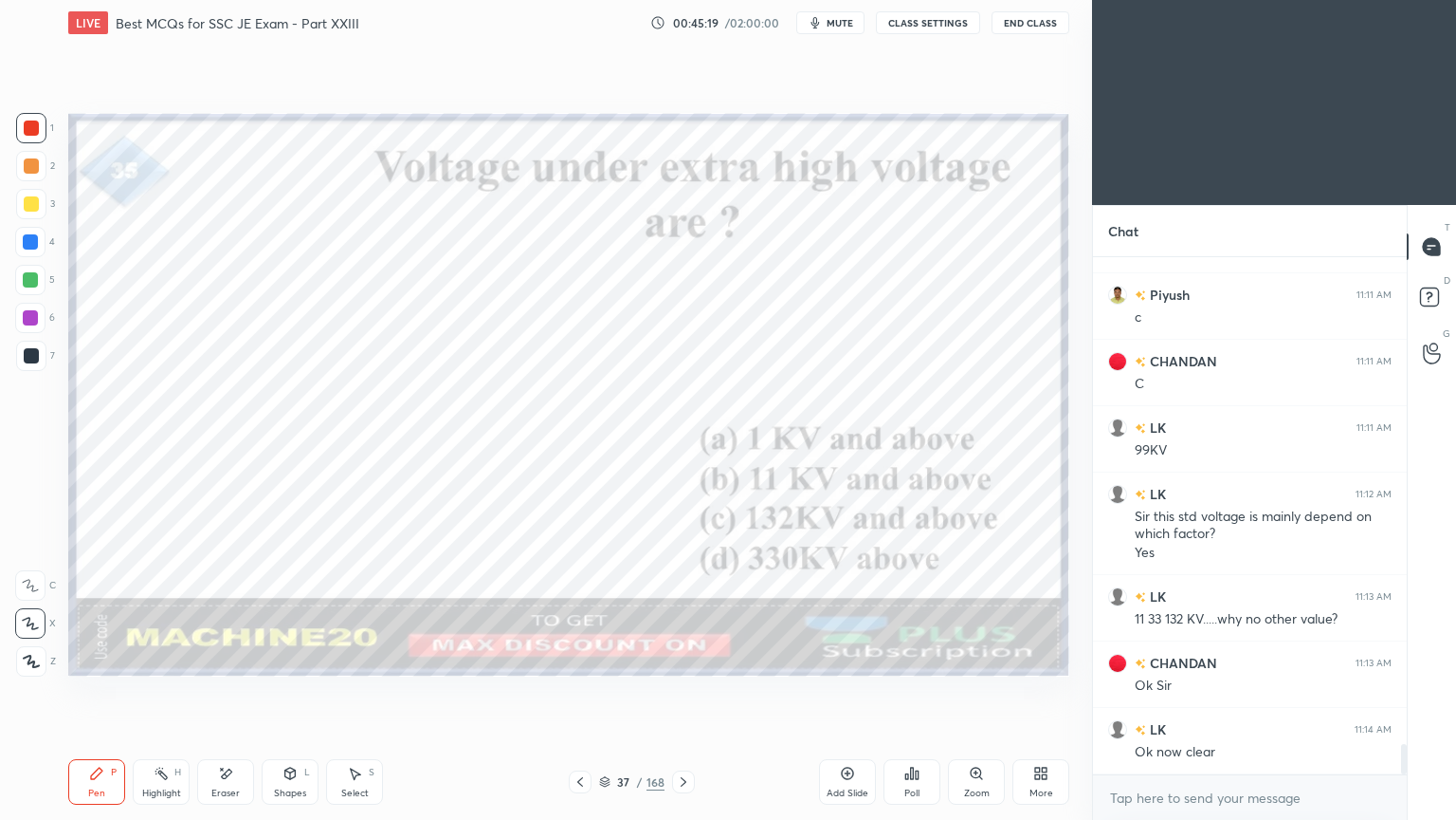
scroll to position [8431, 0]
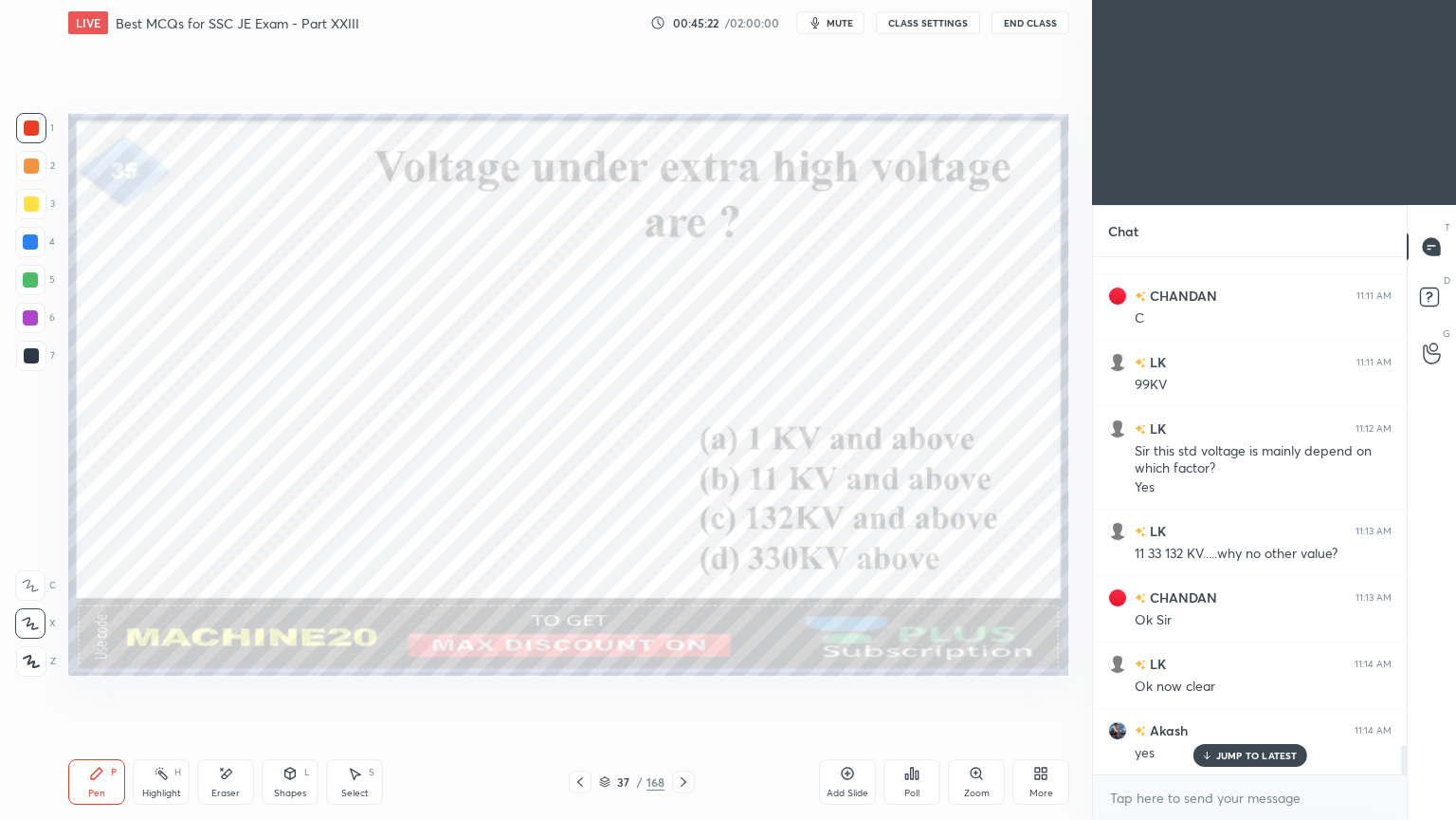
click at [581, 691] on icon at bounding box center [580, 782] width 15 height 15
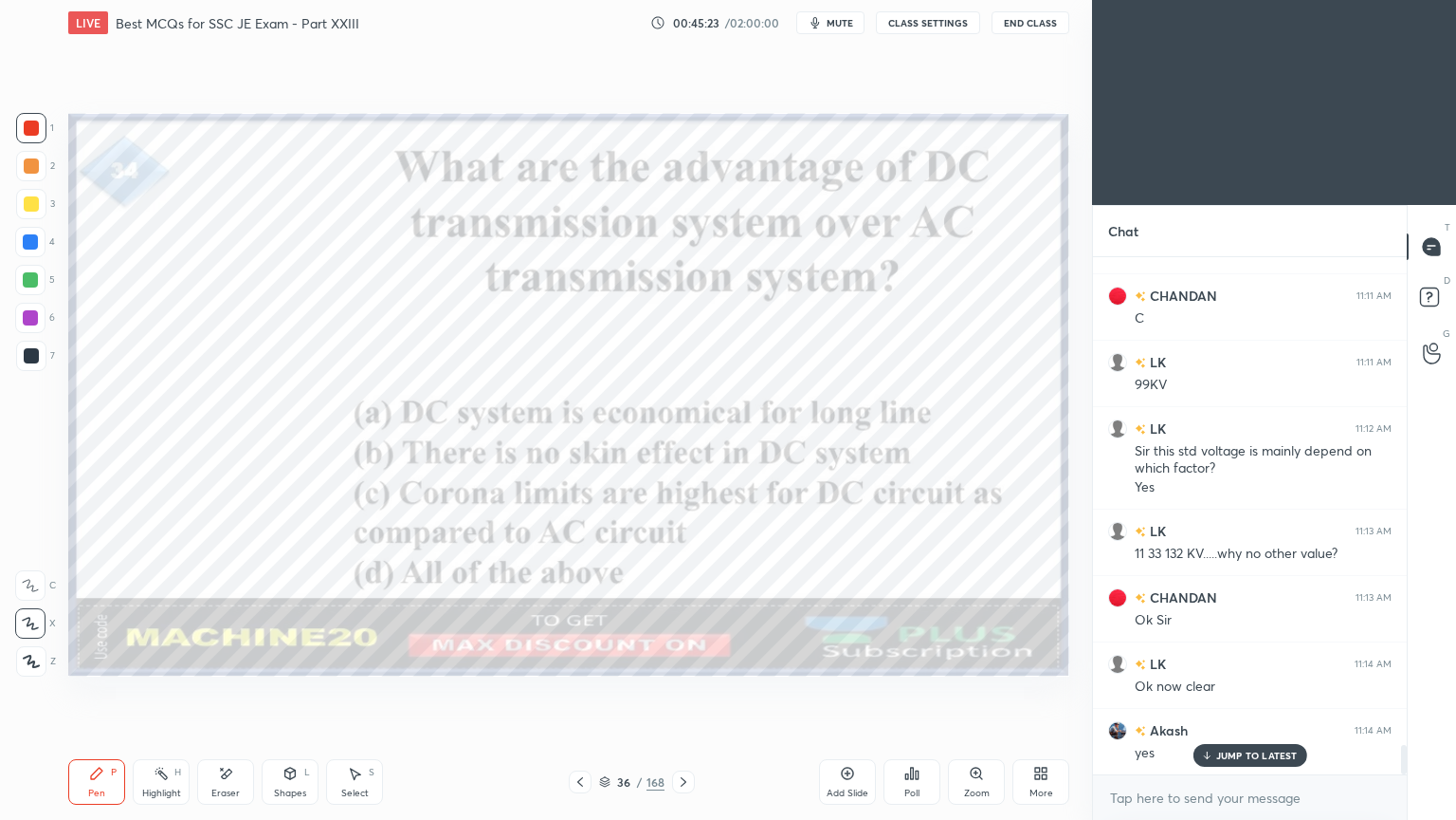
click at [569, 691] on div at bounding box center [580, 782] width 23 height 23
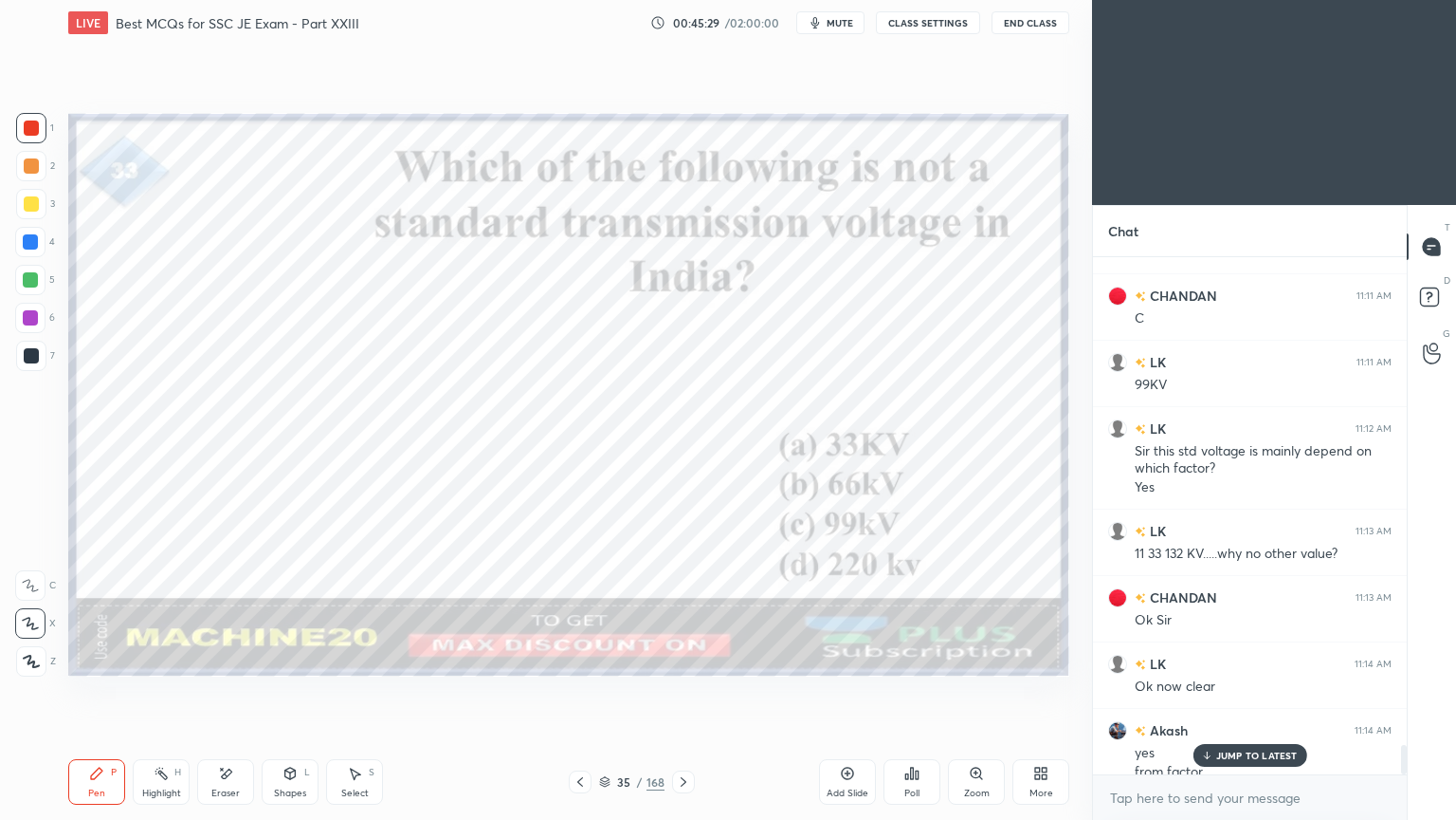
scroll to position [8450, 0]
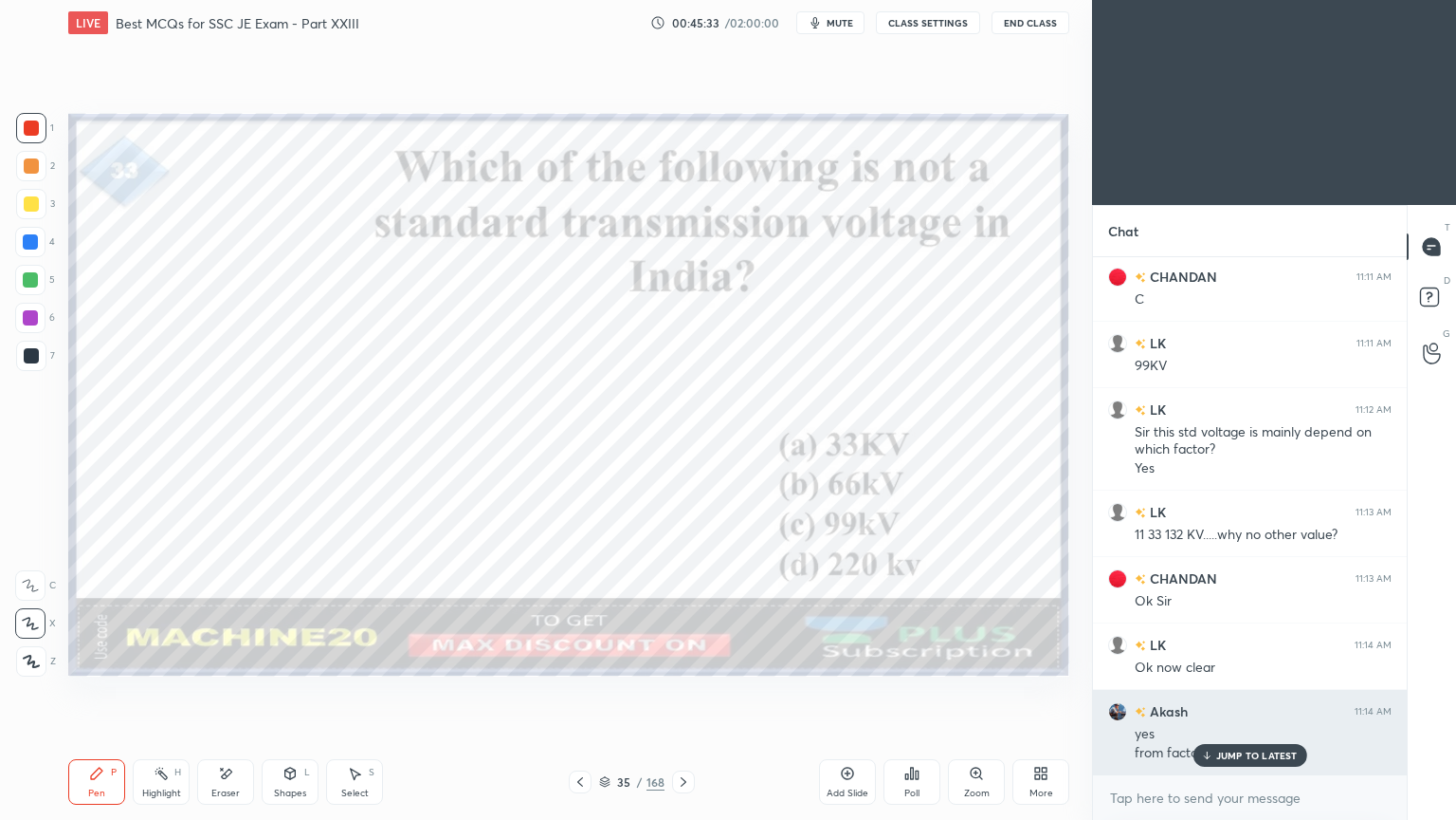
click at [1260, 691] on p "JUMP TO LATEST" at bounding box center [1257, 755] width 81 height 12
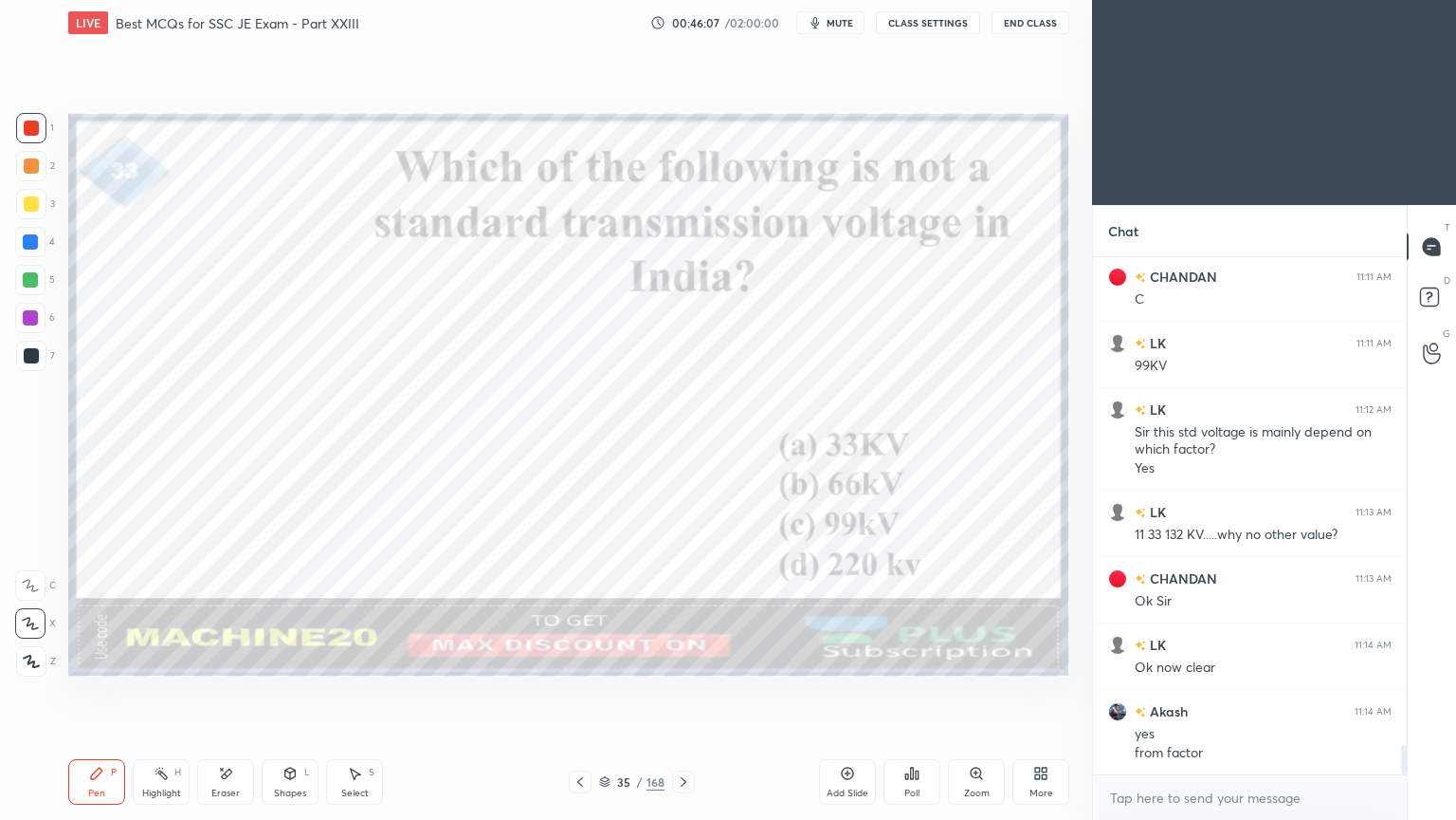
click at [230, 691] on icon at bounding box center [226, 773] width 11 height 10
click at [103, 691] on icon at bounding box center [97, 773] width 15 height 15
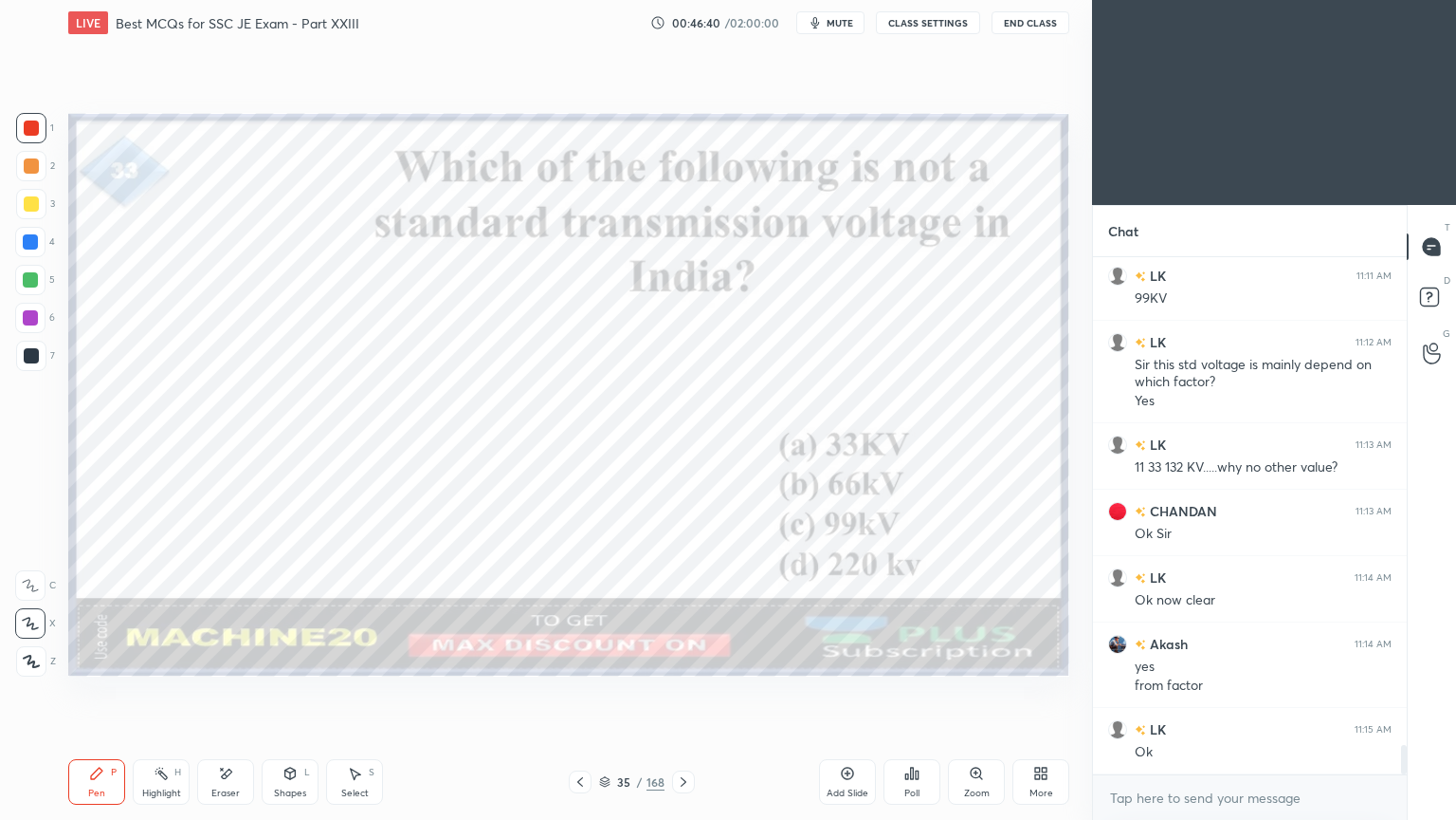
scroll to position [8583, 0]
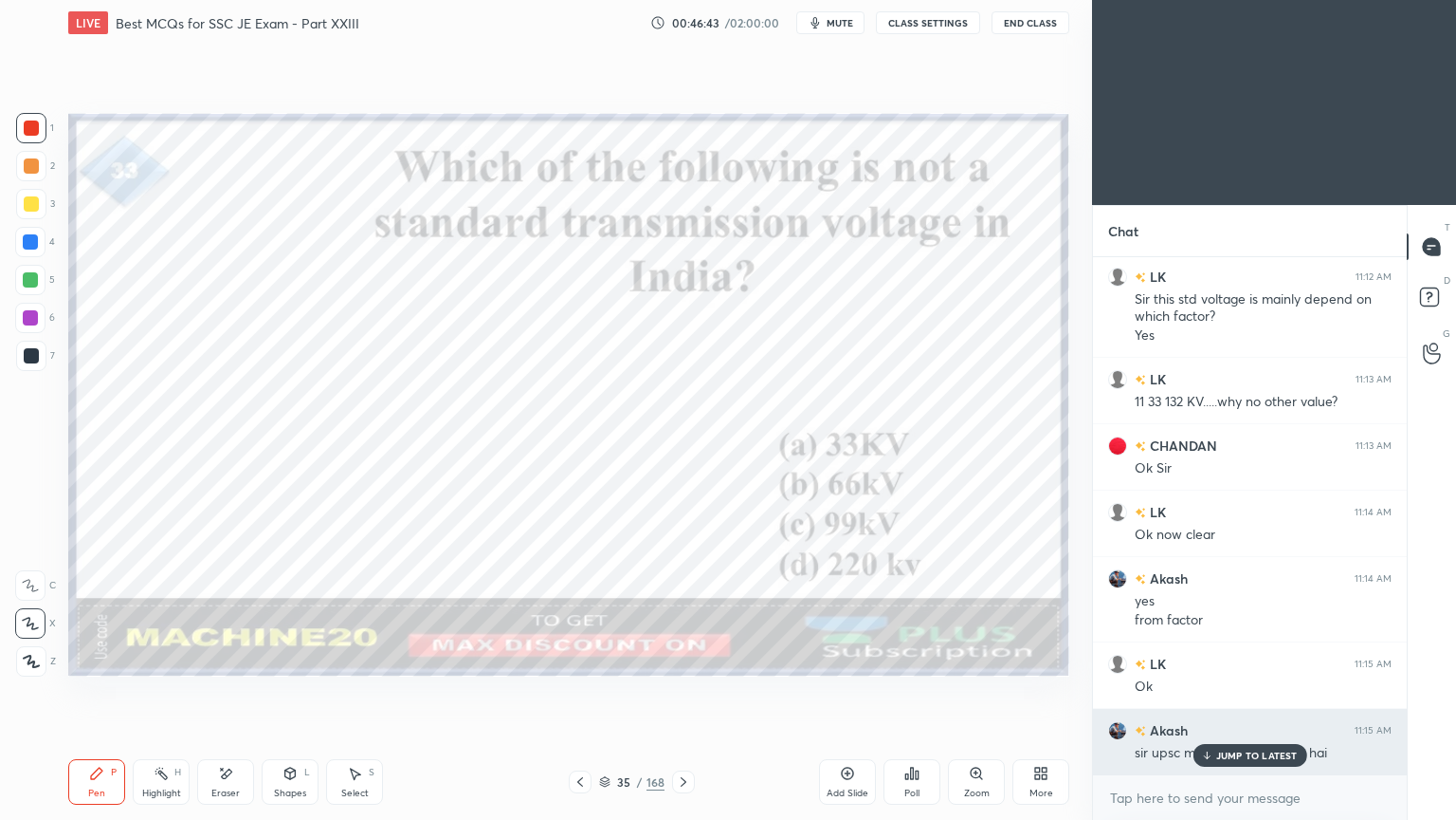
click at [1226, 691] on p "JUMP TO LATEST" at bounding box center [1257, 755] width 81 height 12
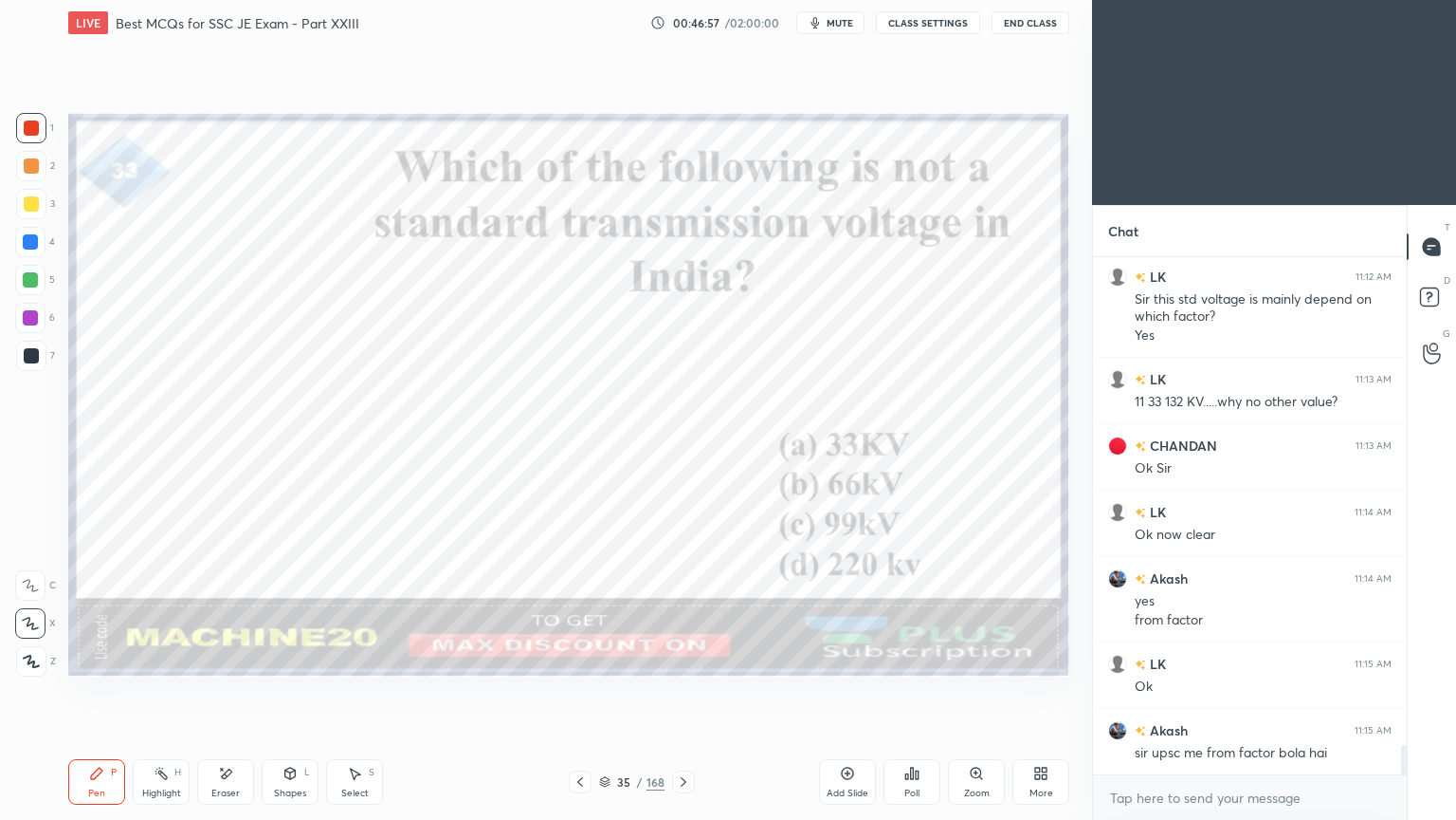
scroll to position [8651, 0]
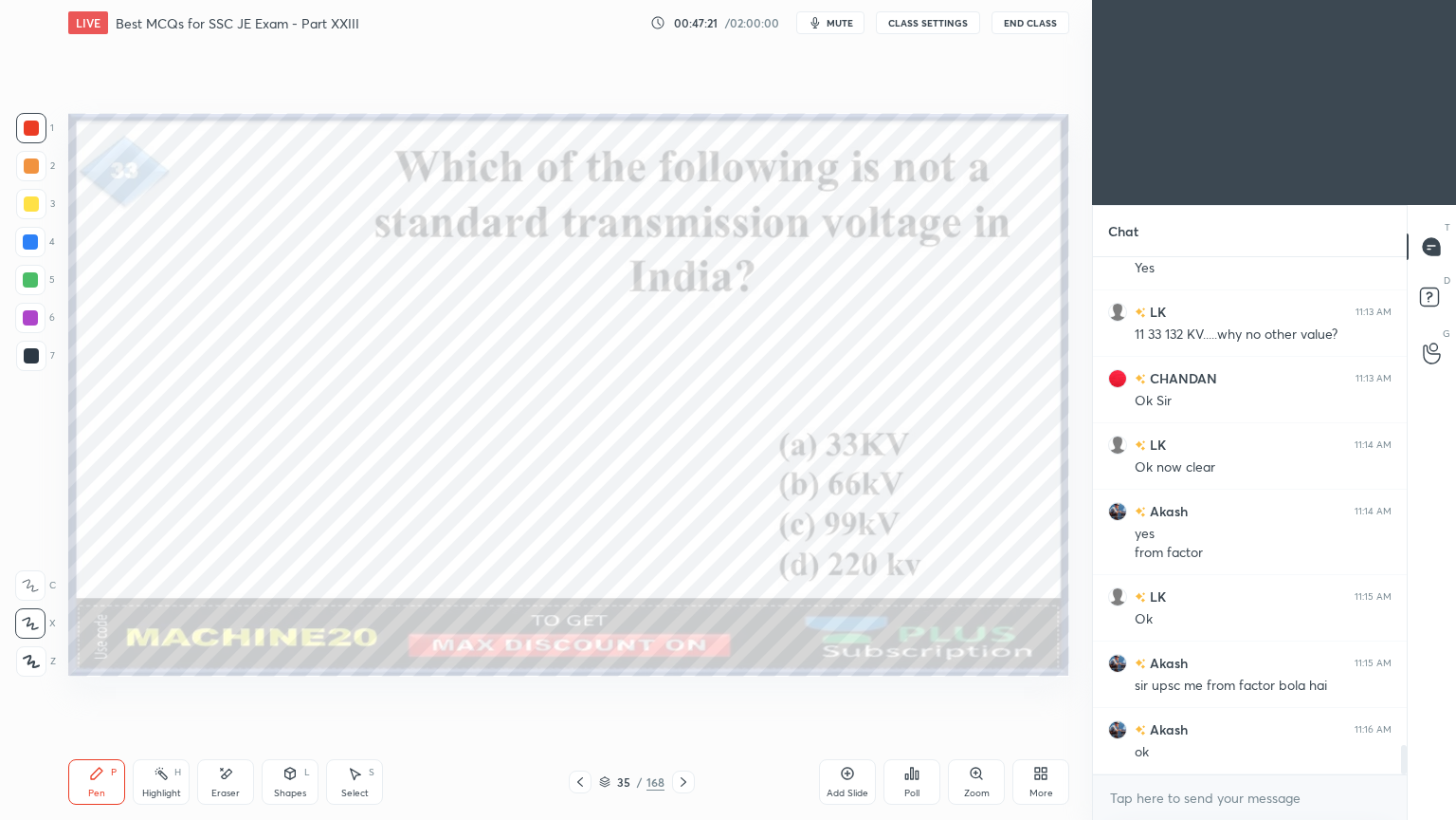
click at [1035, 691] on div "Add Slide Poll Zoom More" at bounding box center [944, 782] width 250 height 106
click at [691, 691] on div at bounding box center [683, 782] width 23 height 23
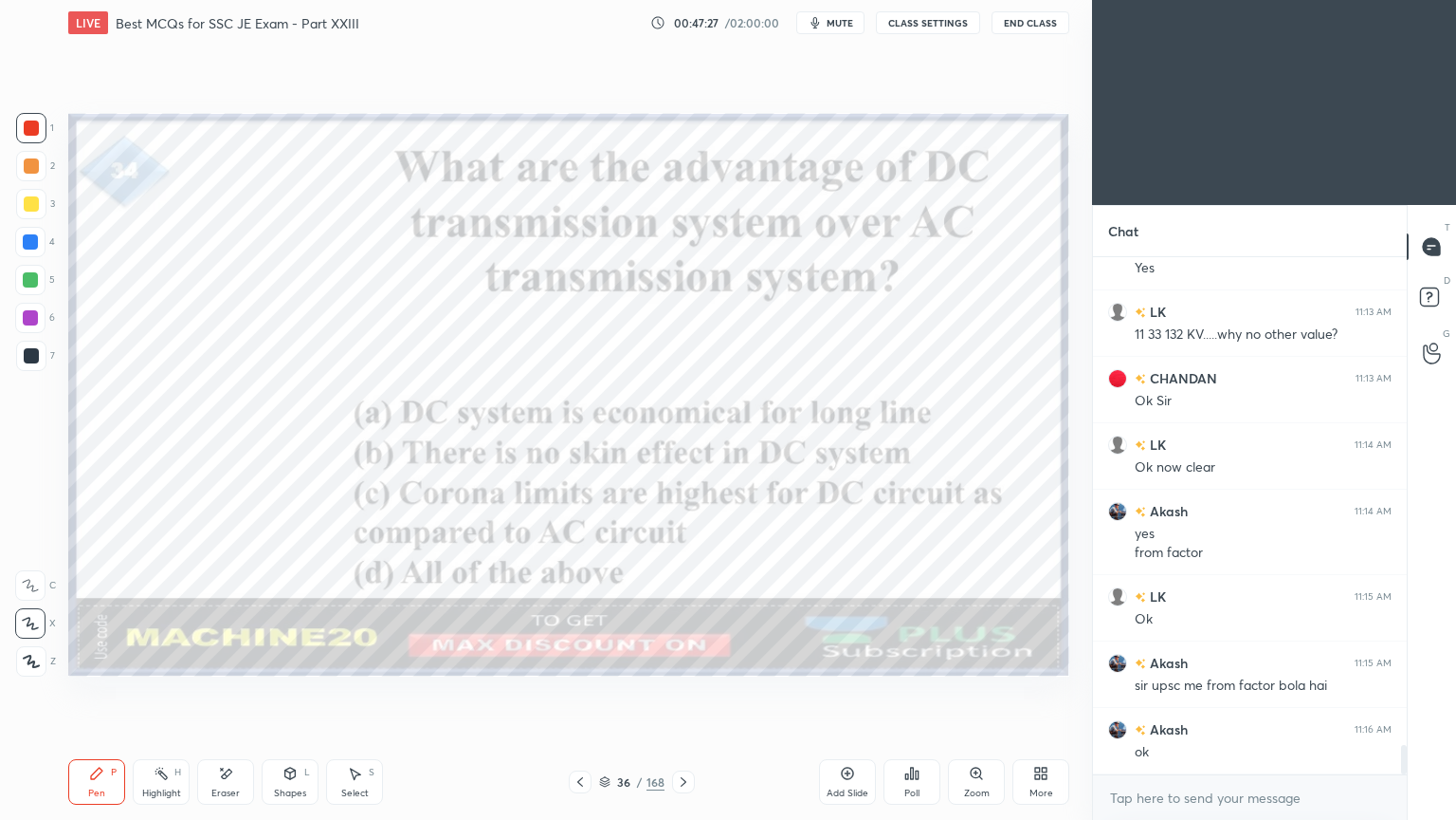
click at [682, 691] on div at bounding box center [683, 782] width 23 height 23
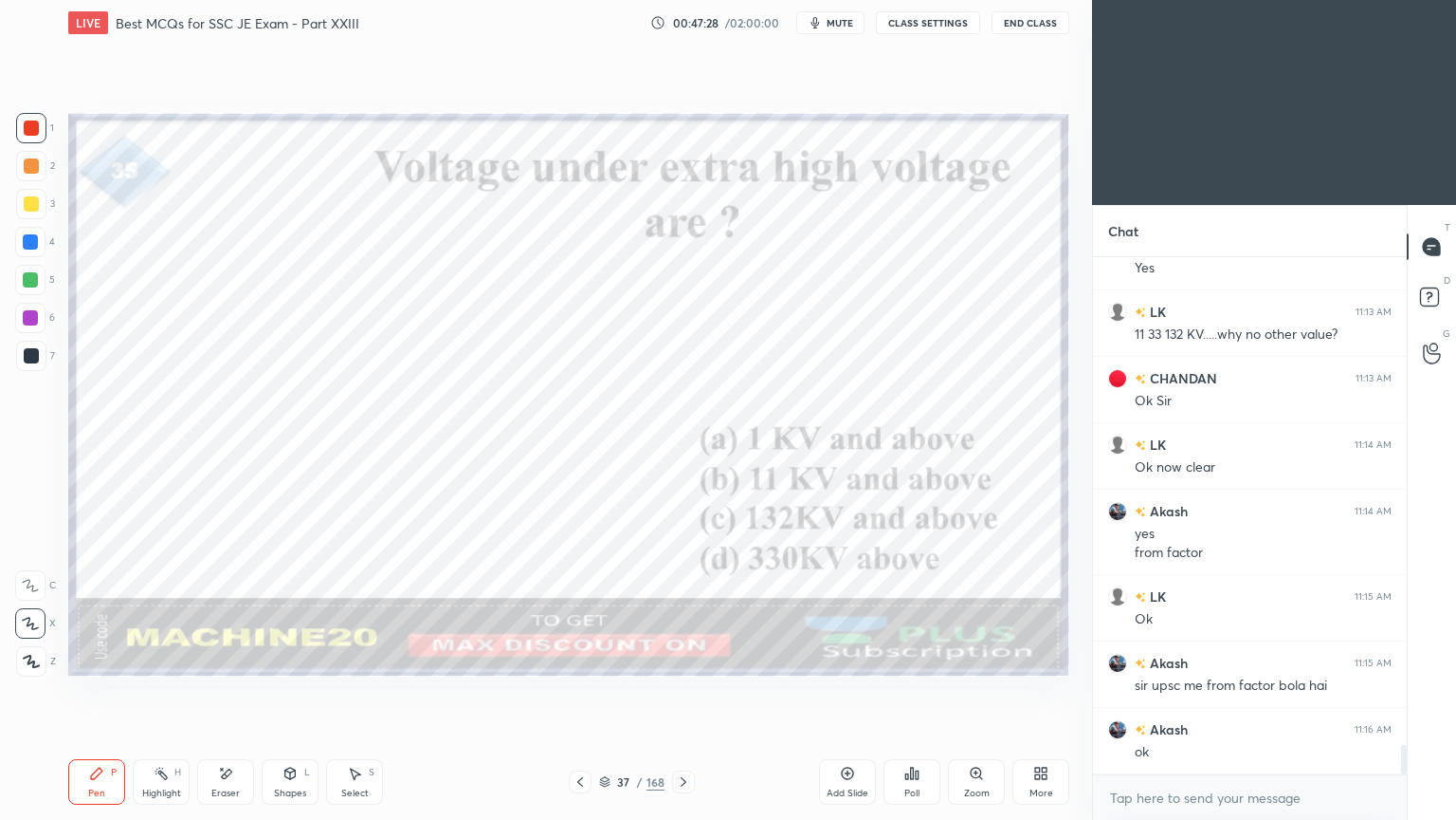
click at [681, 691] on icon at bounding box center [683, 782] width 6 height 10
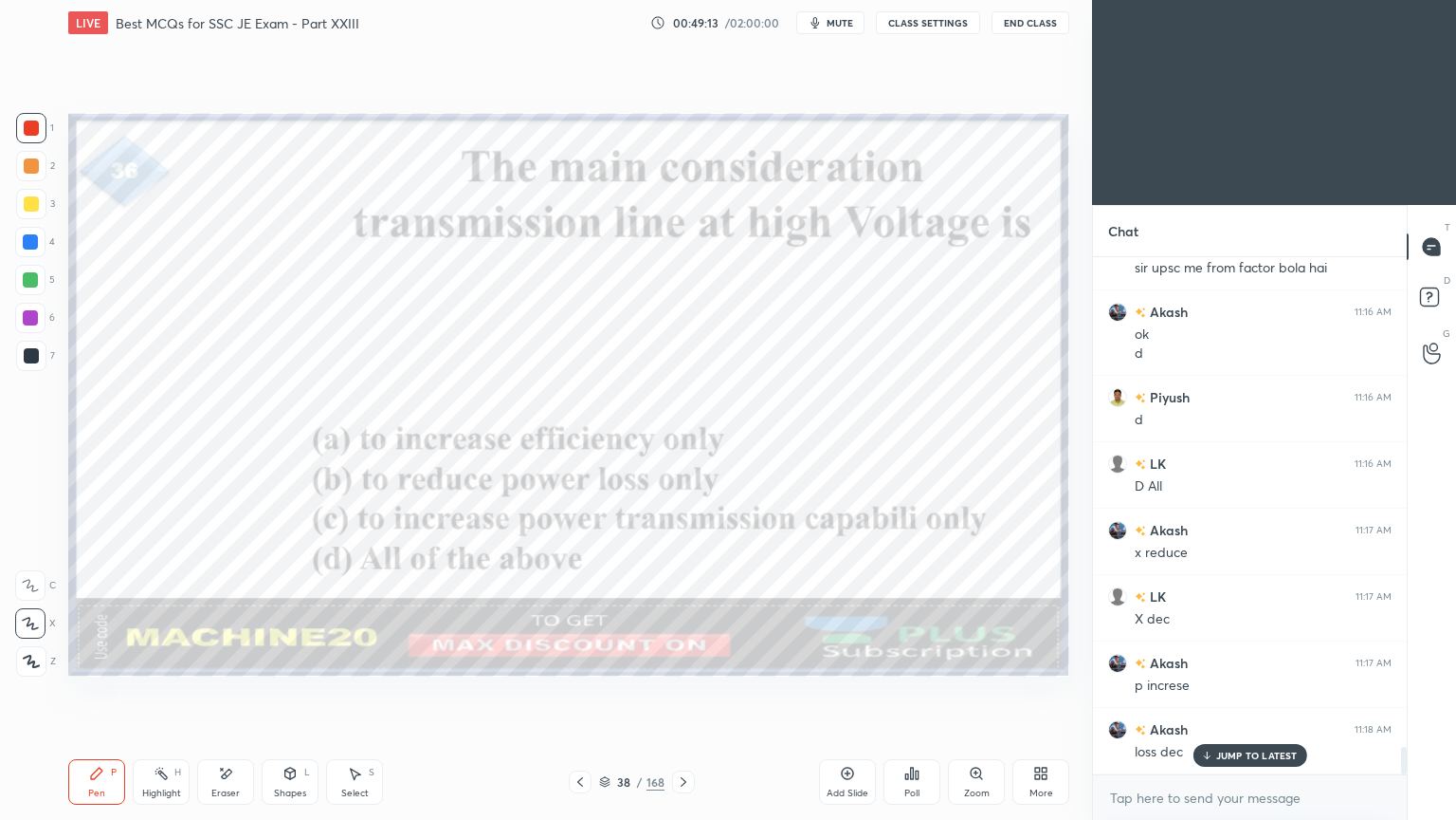
scroll to position [9133, 0]
click at [843, 22] on span "mute" at bounding box center [840, 23] width 27 height 13
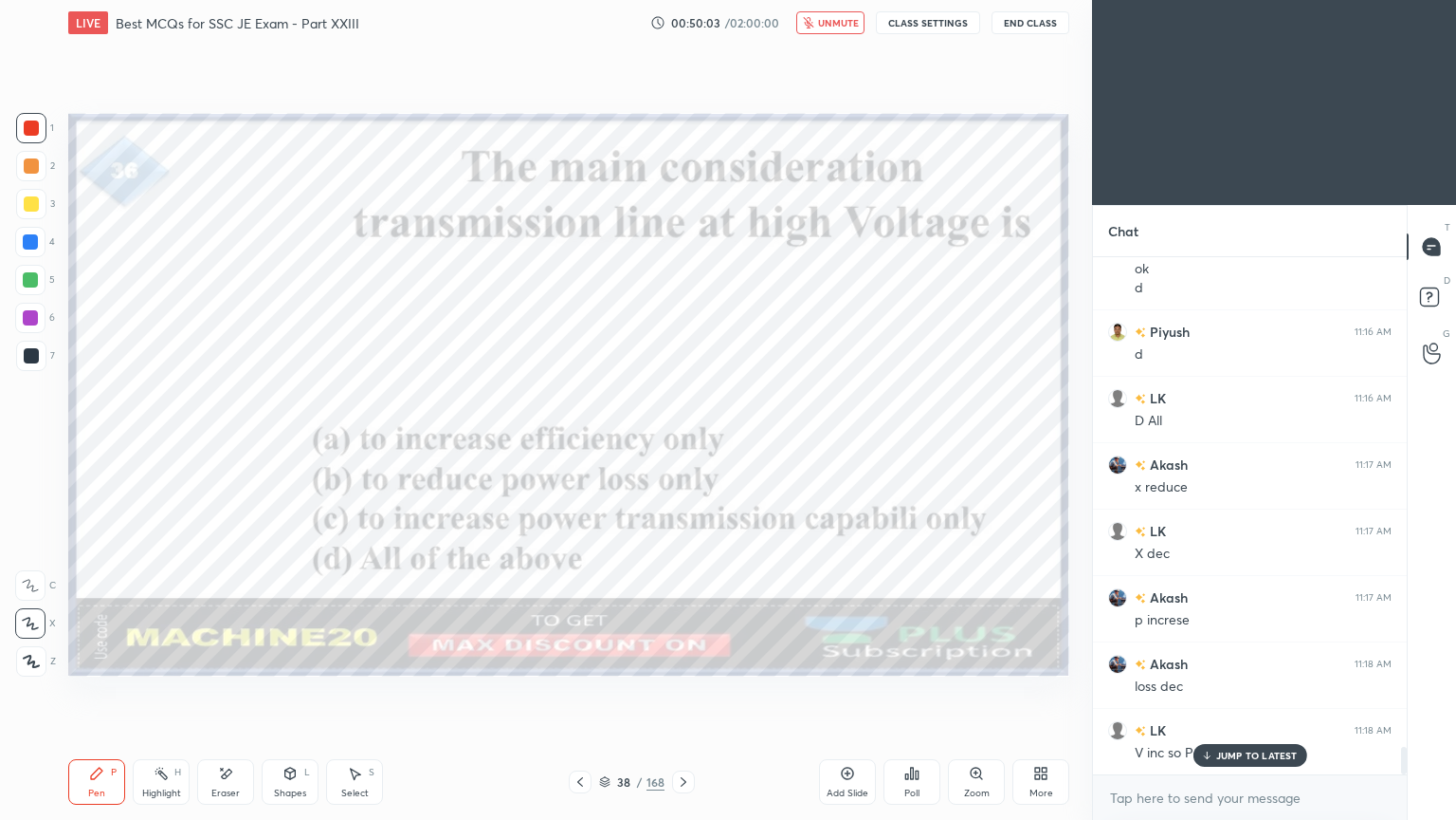
click at [680, 691] on icon at bounding box center [683, 782] width 15 height 15
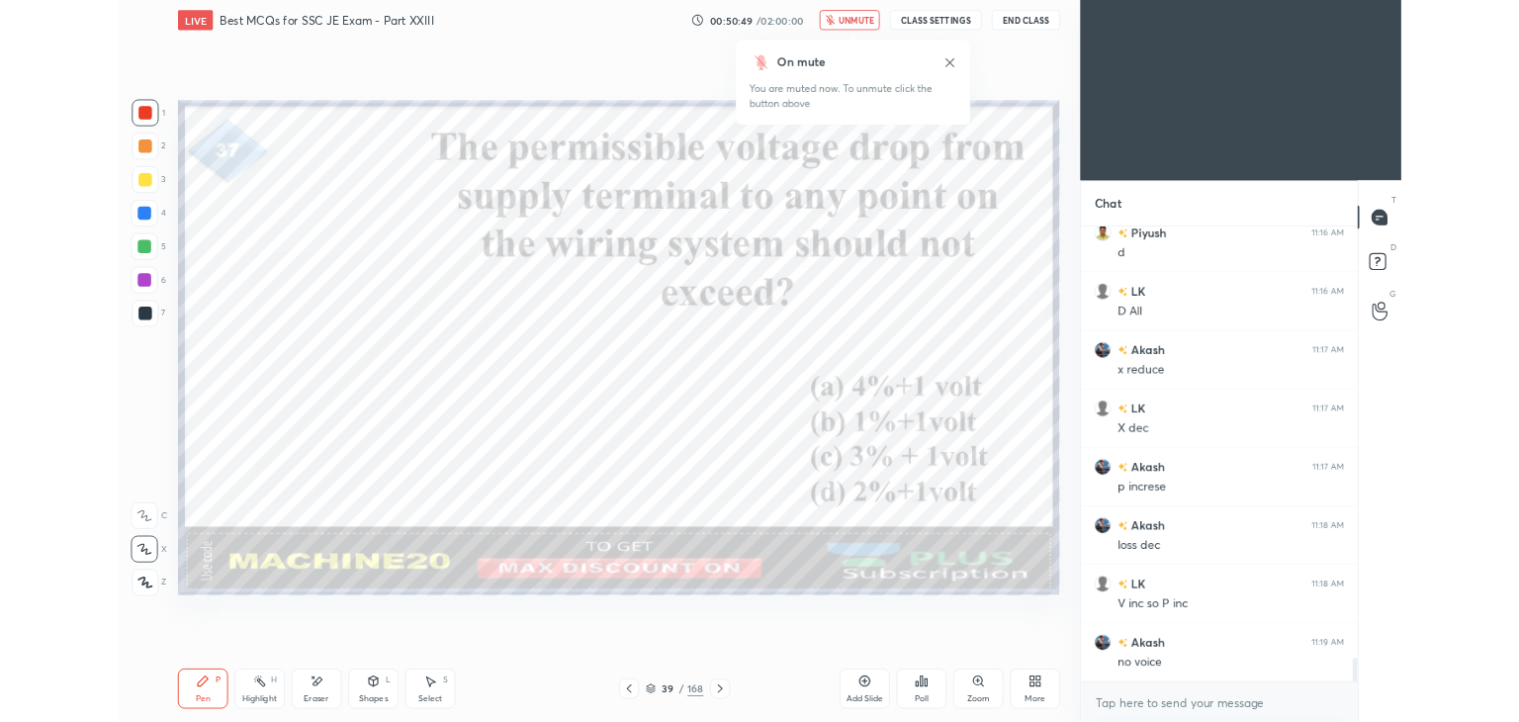
scroll to position [9662, 0]
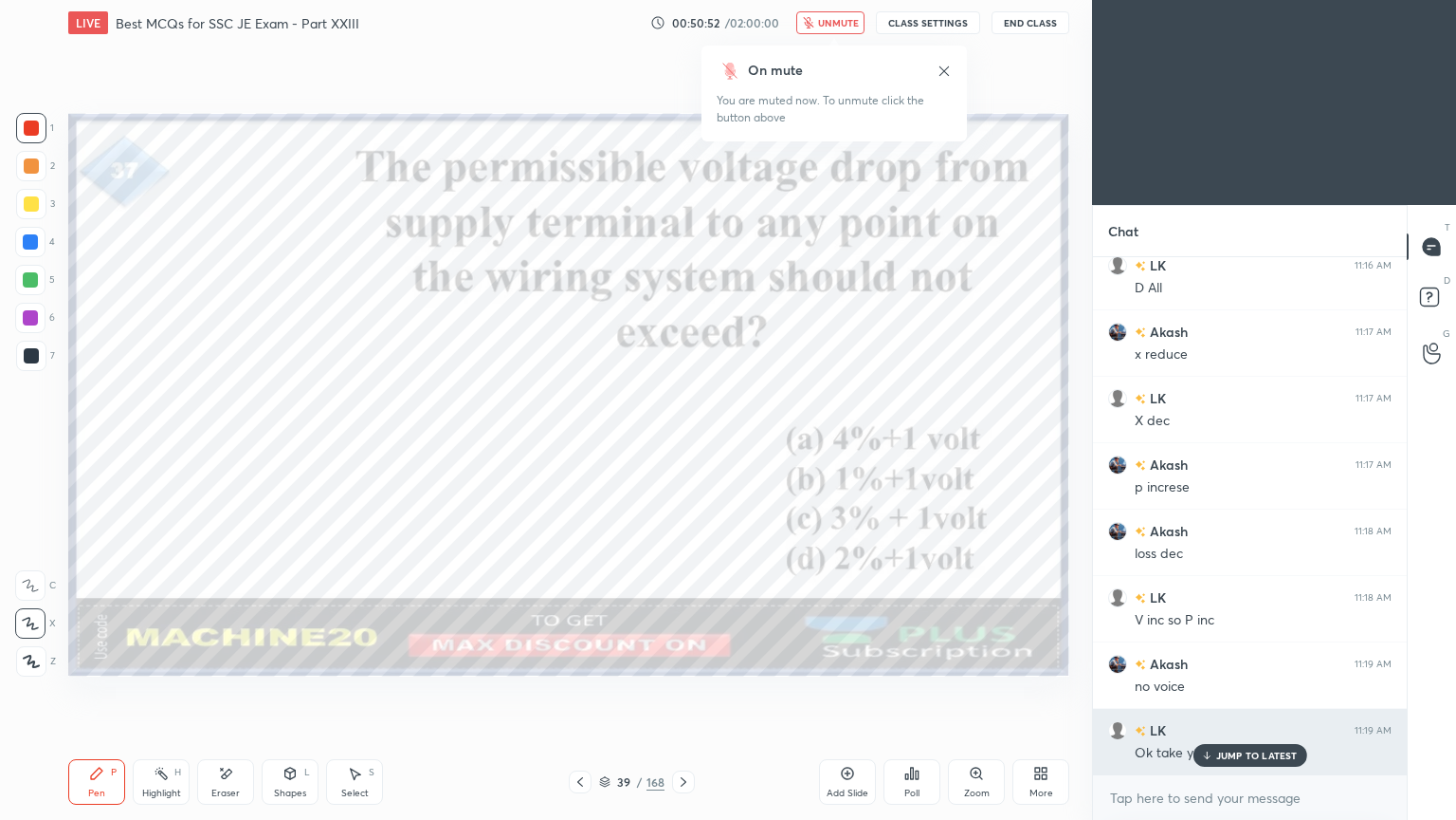
click at [1236, 691] on p "JUMP TO LATEST" at bounding box center [1257, 755] width 81 height 12
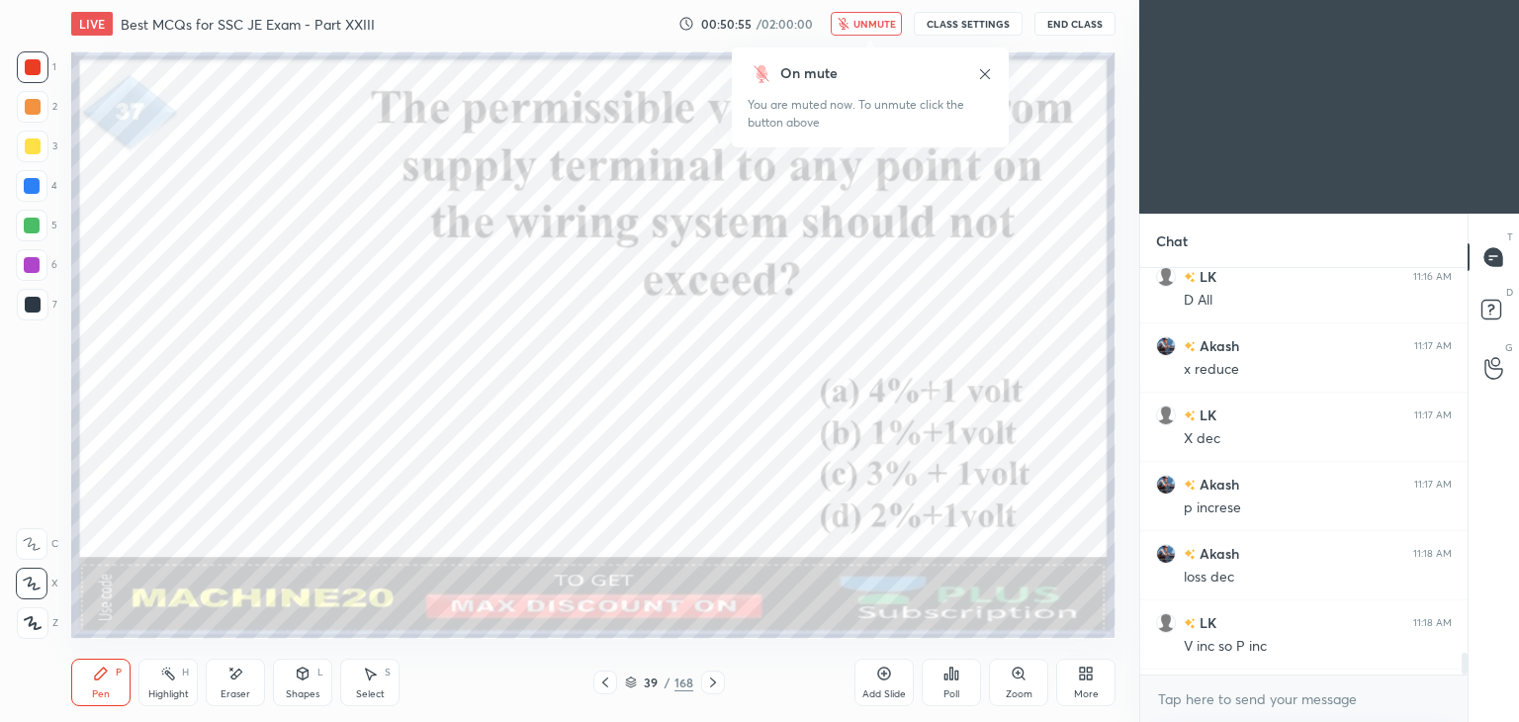
scroll to position [98314, 97850]
type textarea "x"
click at [1084, 696] on div "More" at bounding box center [1086, 694] width 25 height 10
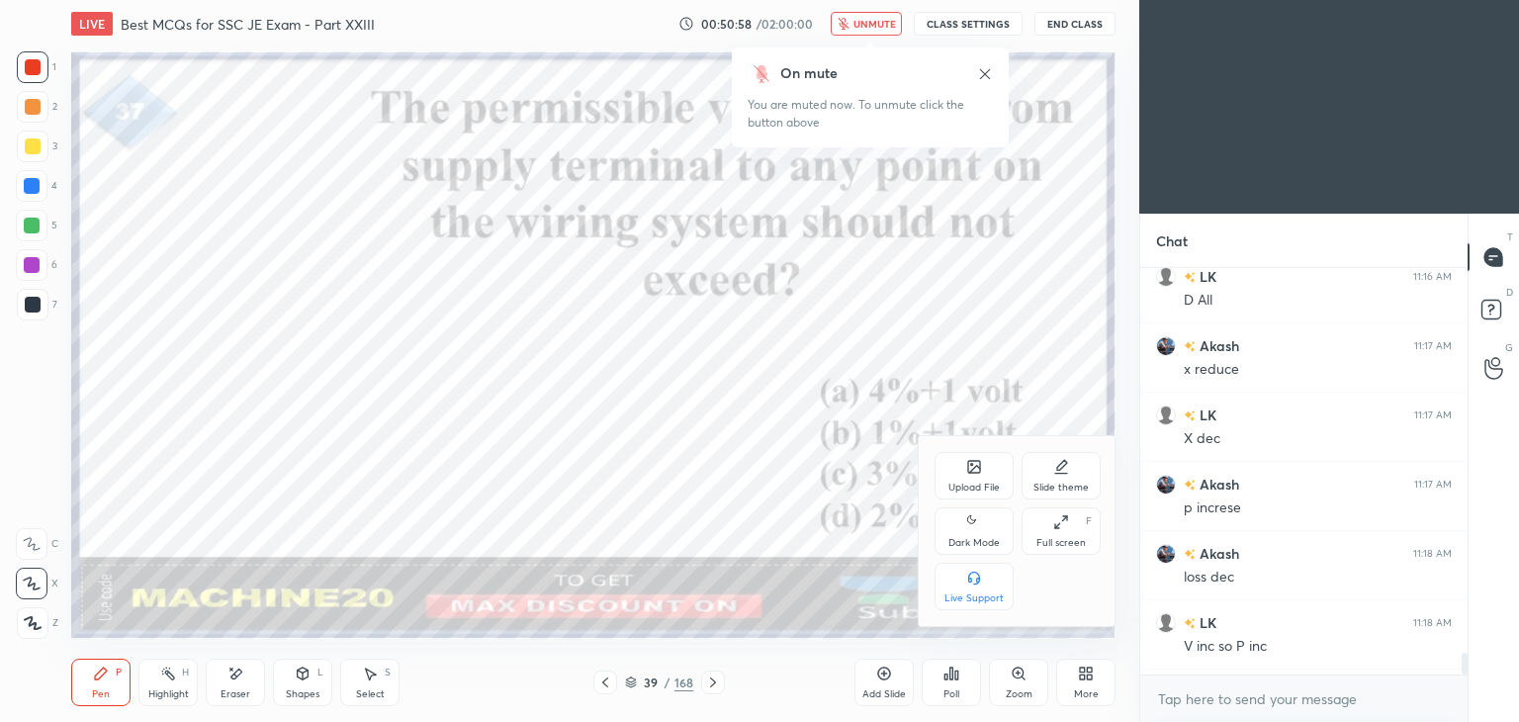
click at [985, 597] on div "Live Support" at bounding box center [974, 598] width 59 height 10
click at [756, 522] on div at bounding box center [759, 361] width 1519 height 722
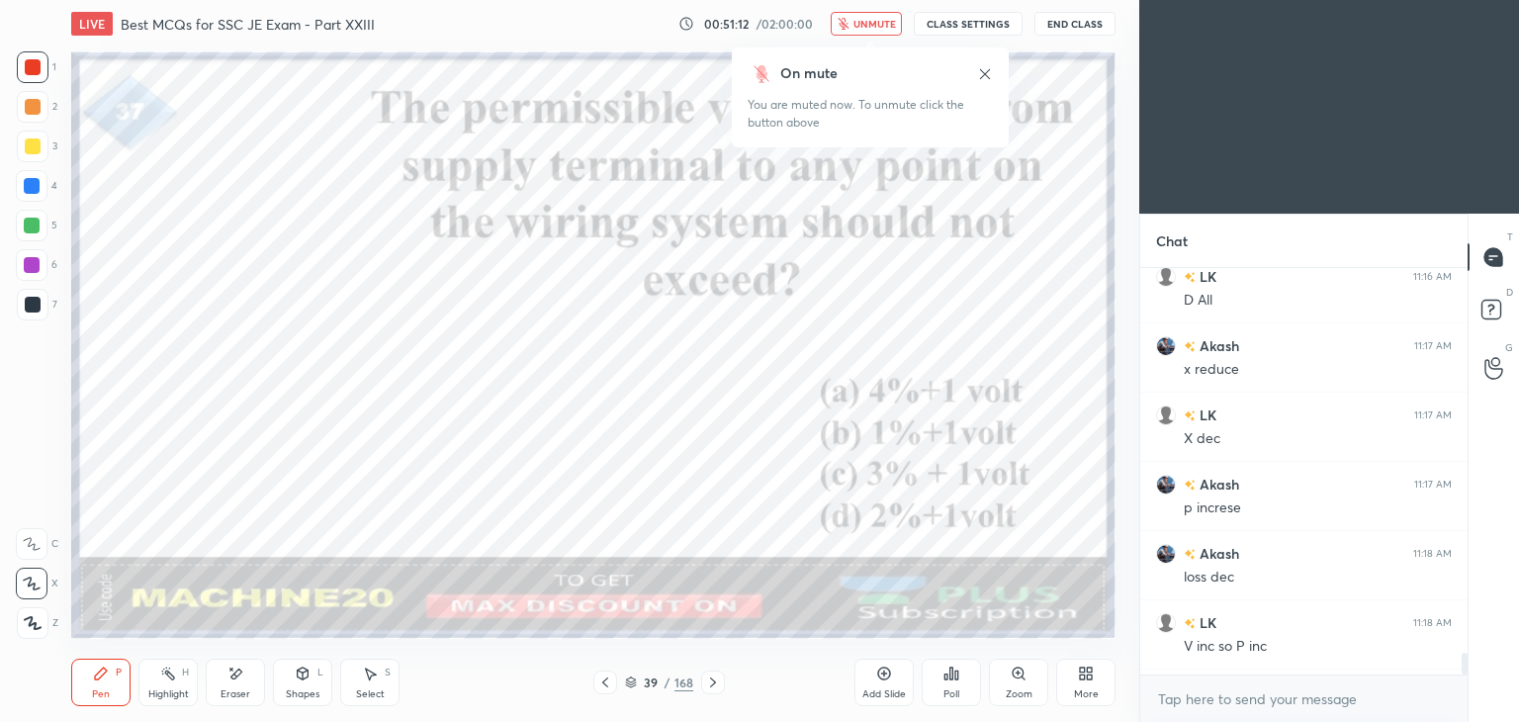
click at [960, 14] on button "CLASS SETTINGS" at bounding box center [968, 24] width 109 height 24
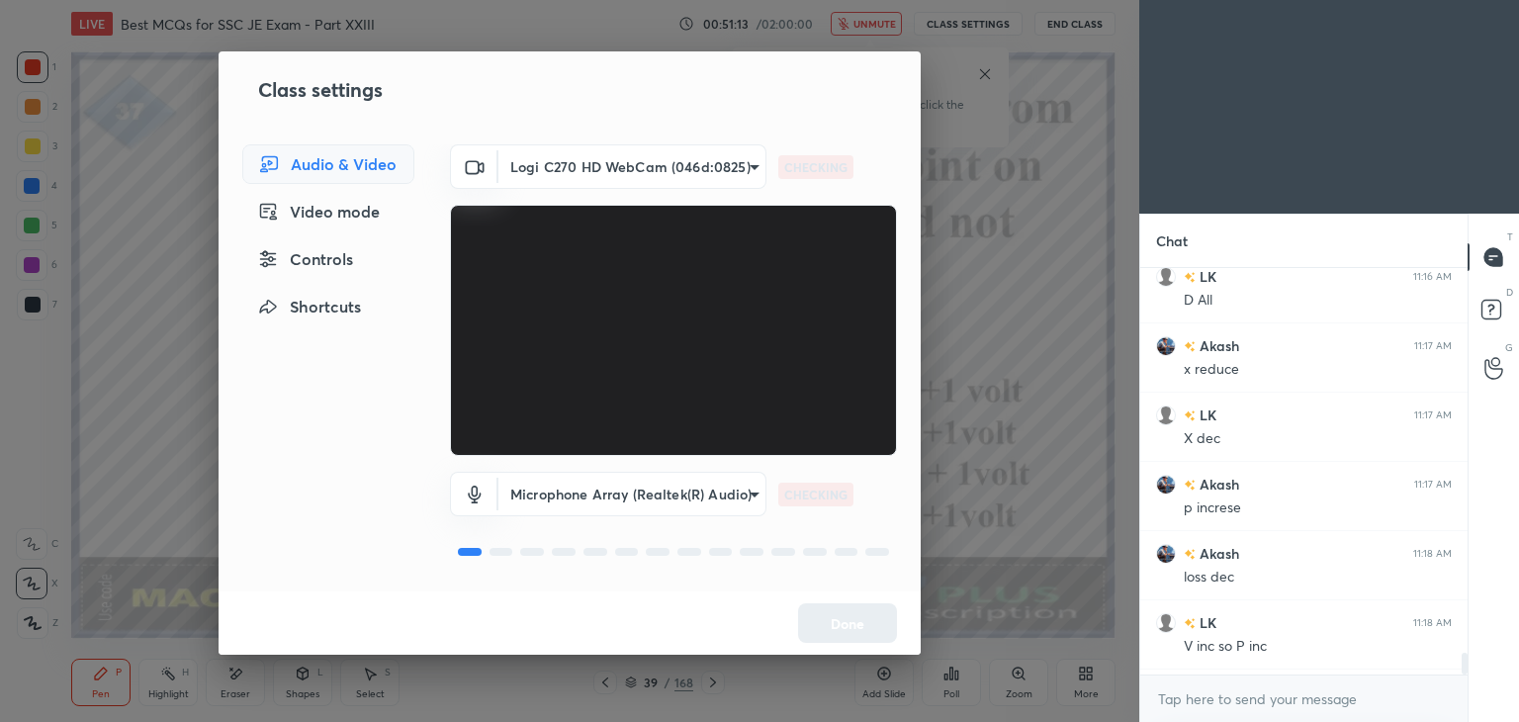
click at [622, 166] on body "1 2 3 4 5 6 7 C X Z E E Erase all H H LIVE Best MCQs for SSC JE Exam - Part XXI…" at bounding box center [759, 361] width 1519 height 722
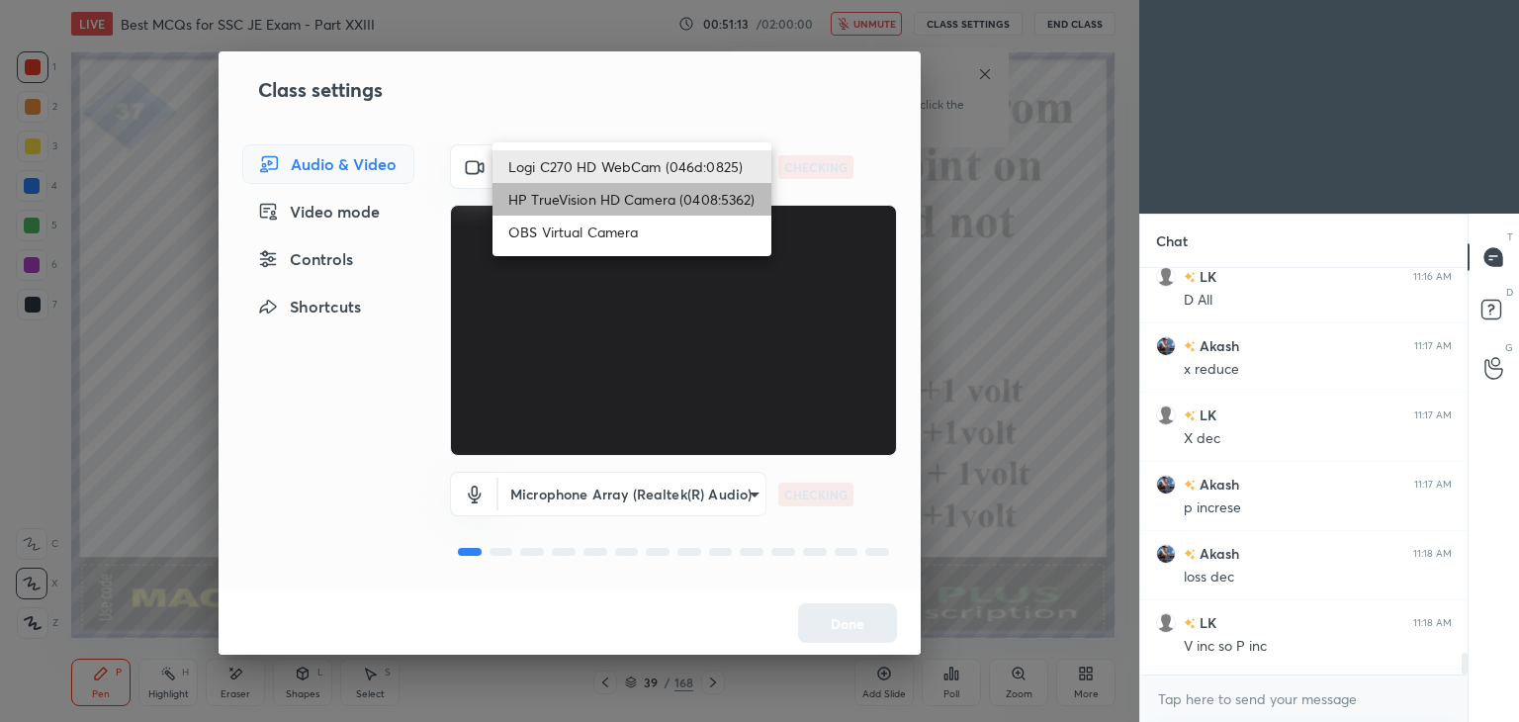
click at [610, 194] on li "HP TrueVision HD Camera (0408:5362)" at bounding box center [632, 199] width 279 height 33
type input "6e129c3dbbea9c9f038ced86e3329b4af5251c06b4e783936748cd200869bc07"
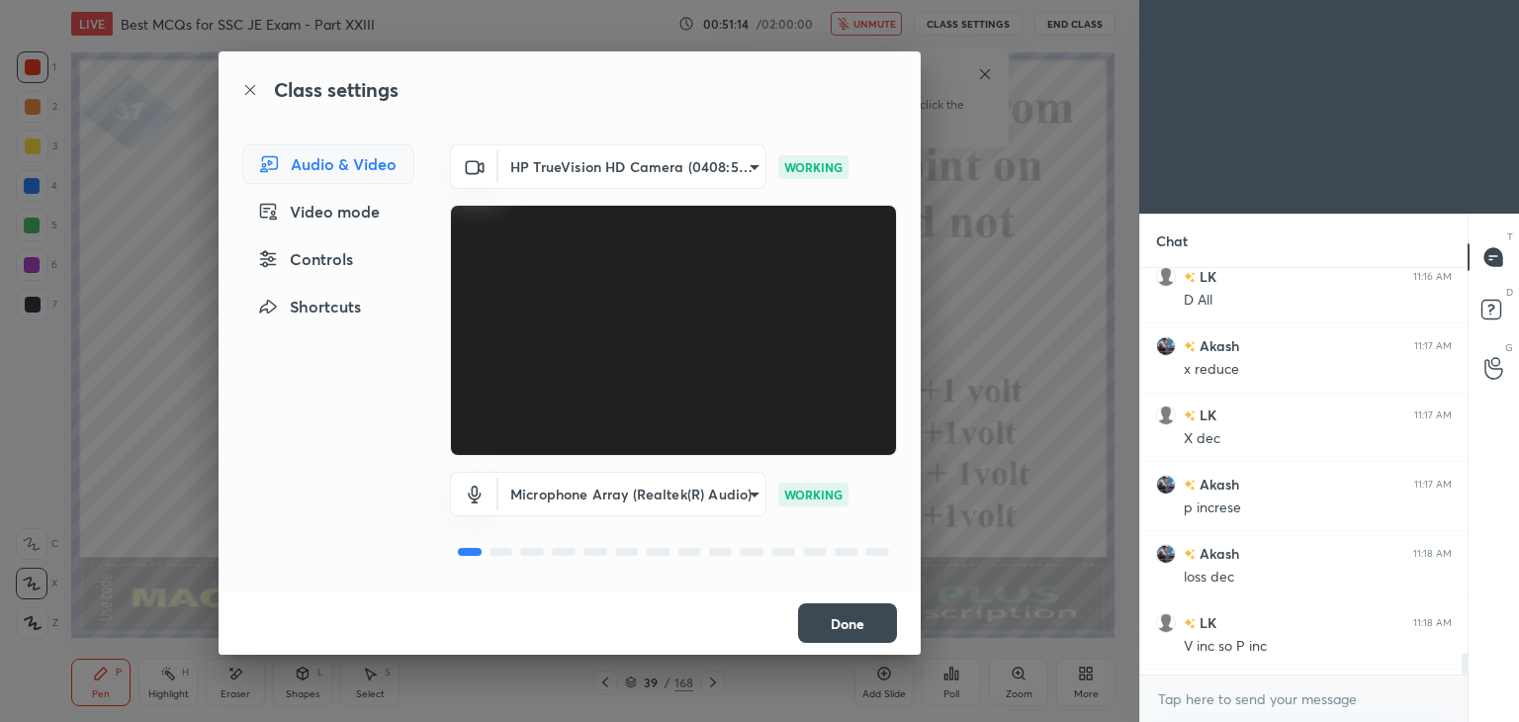
click at [862, 627] on button "Done" at bounding box center [847, 623] width 99 height 40
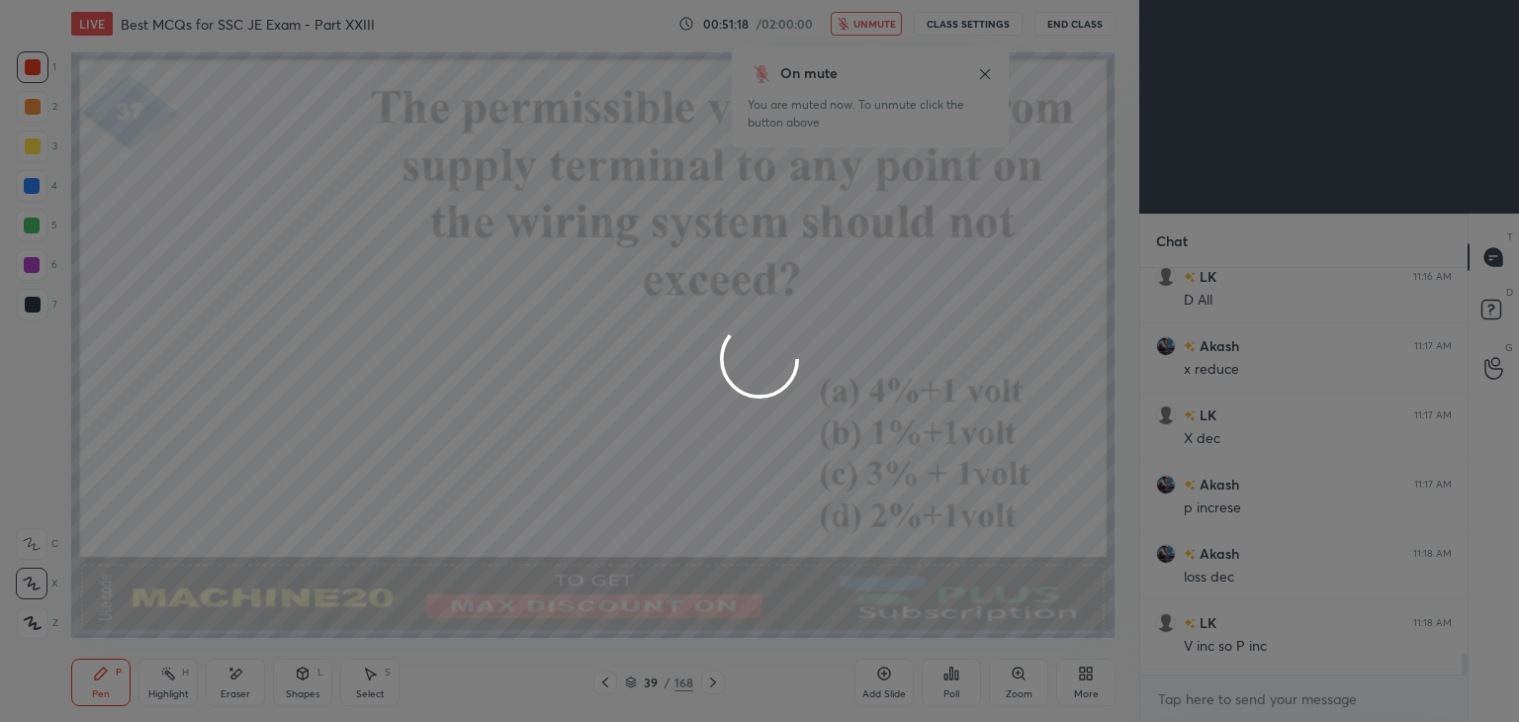
drag, startPoint x: 1463, startPoint y: 635, endPoint x: 1471, endPoint y: 700, distance: 65.8
click at [1471, 700] on div at bounding box center [759, 361] width 1519 height 722
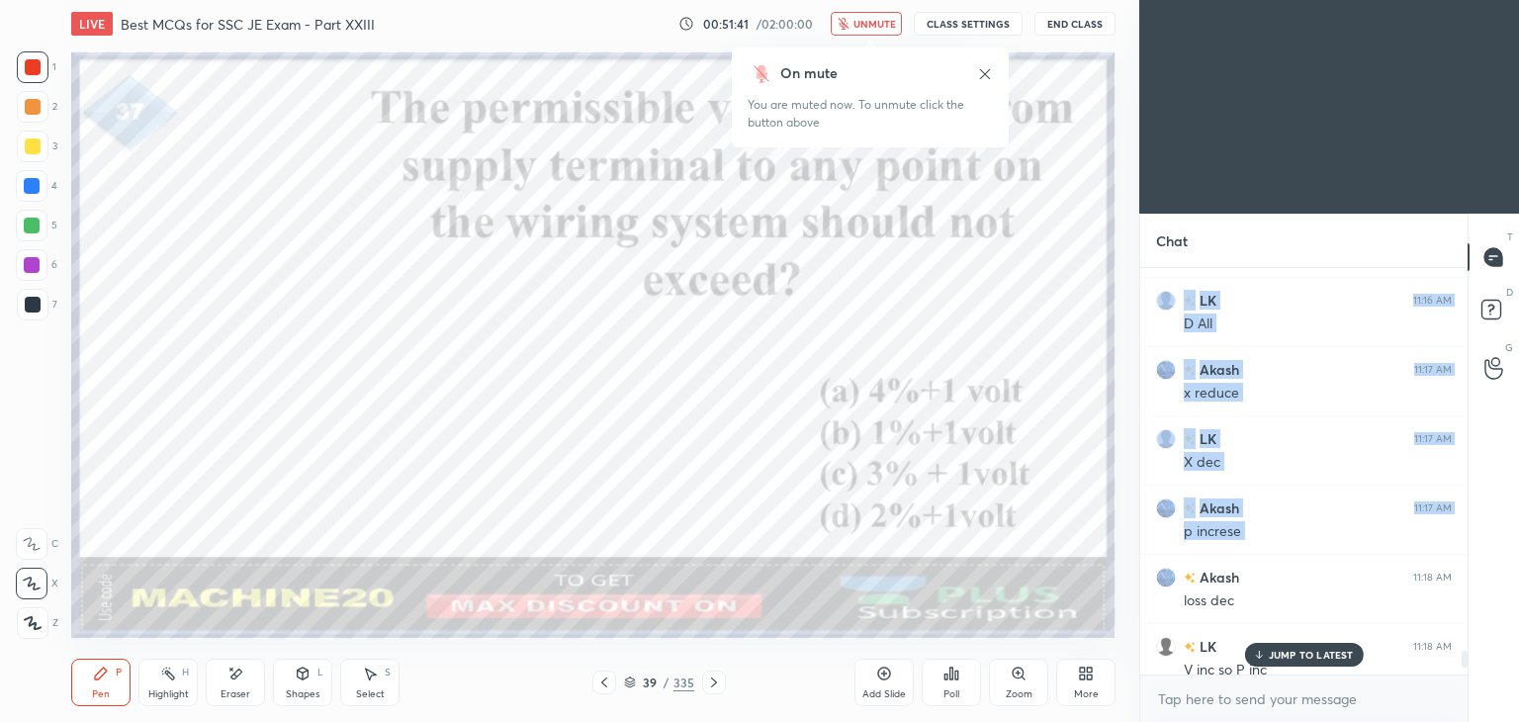
scroll to position [9594, 0]
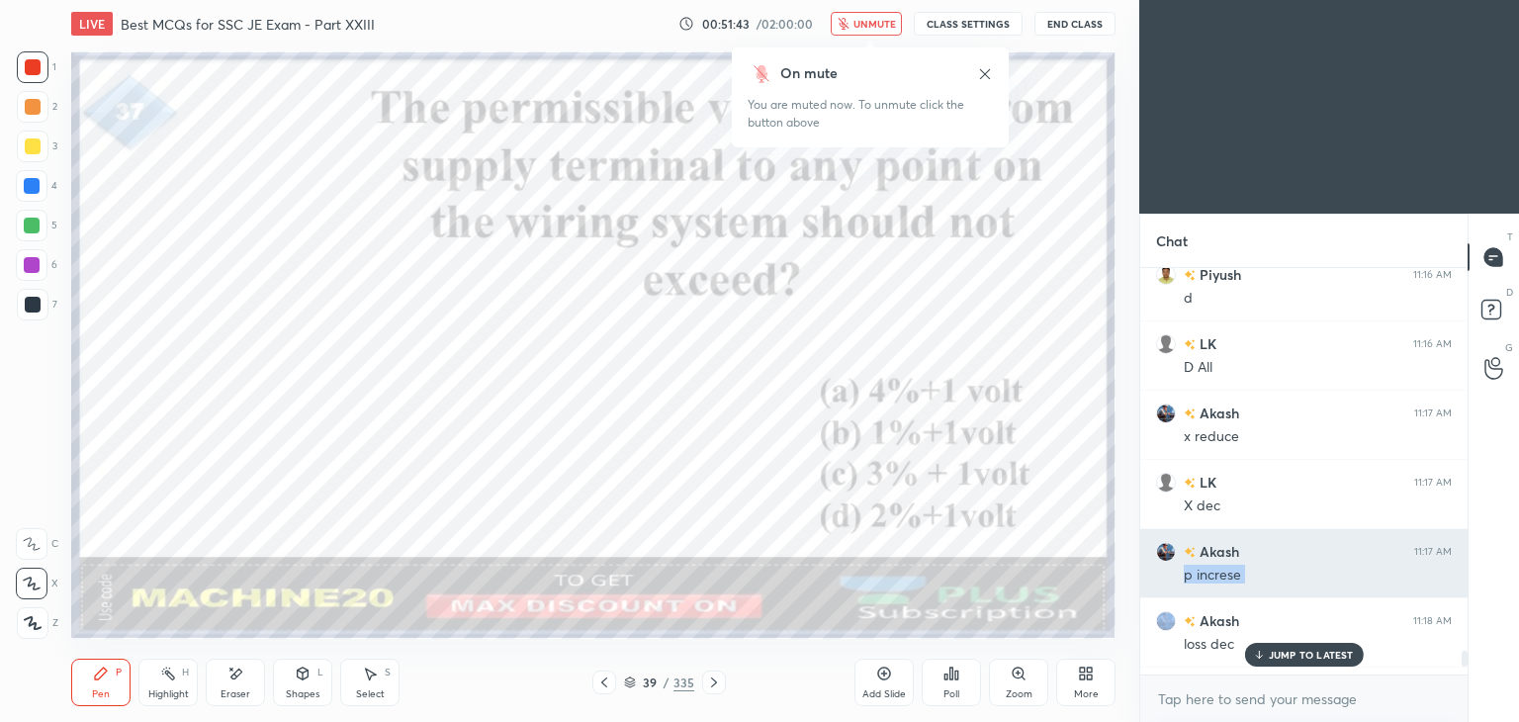
drag, startPoint x: 1170, startPoint y: 578, endPoint x: 1183, endPoint y: 593, distance: 20.4
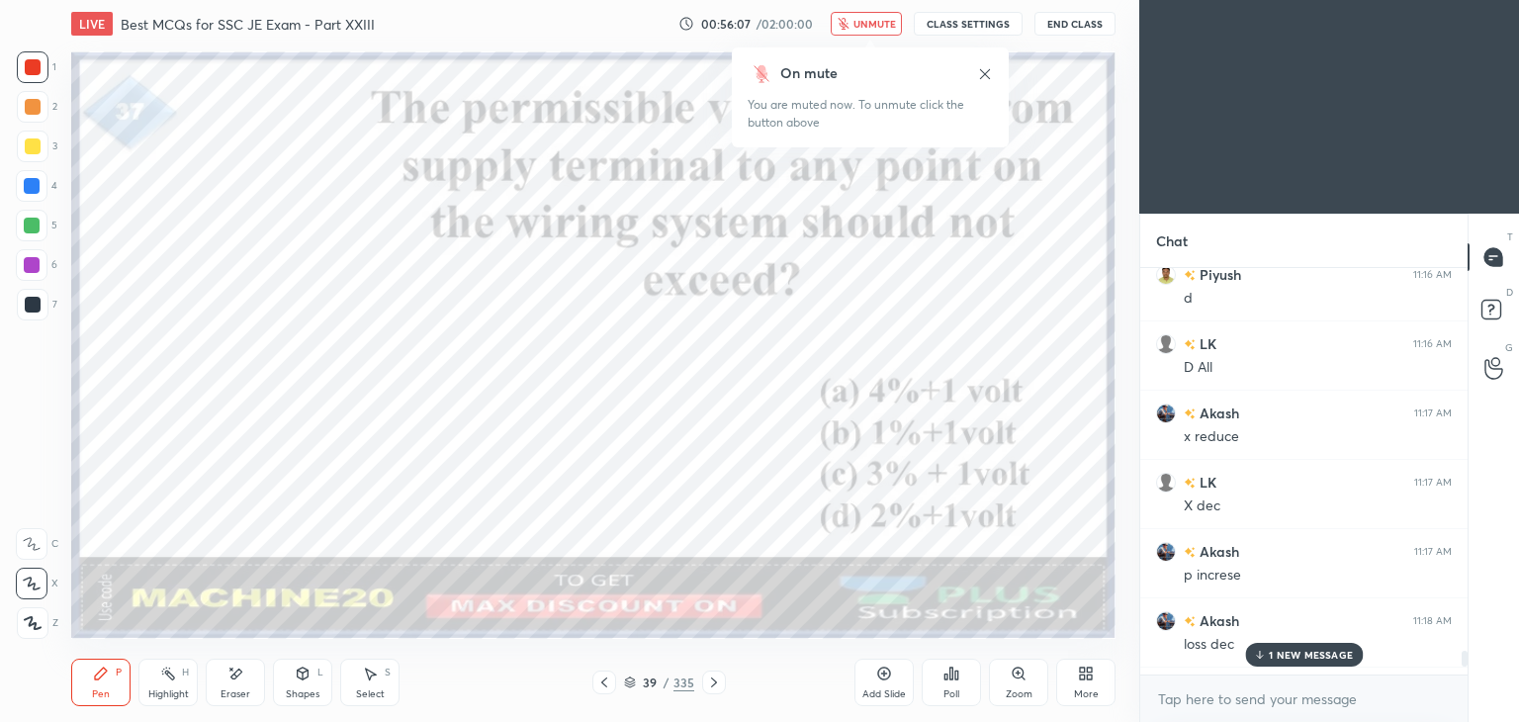
click at [1345, 649] on div "1 NEW MESSAGE" at bounding box center [1304, 655] width 118 height 24
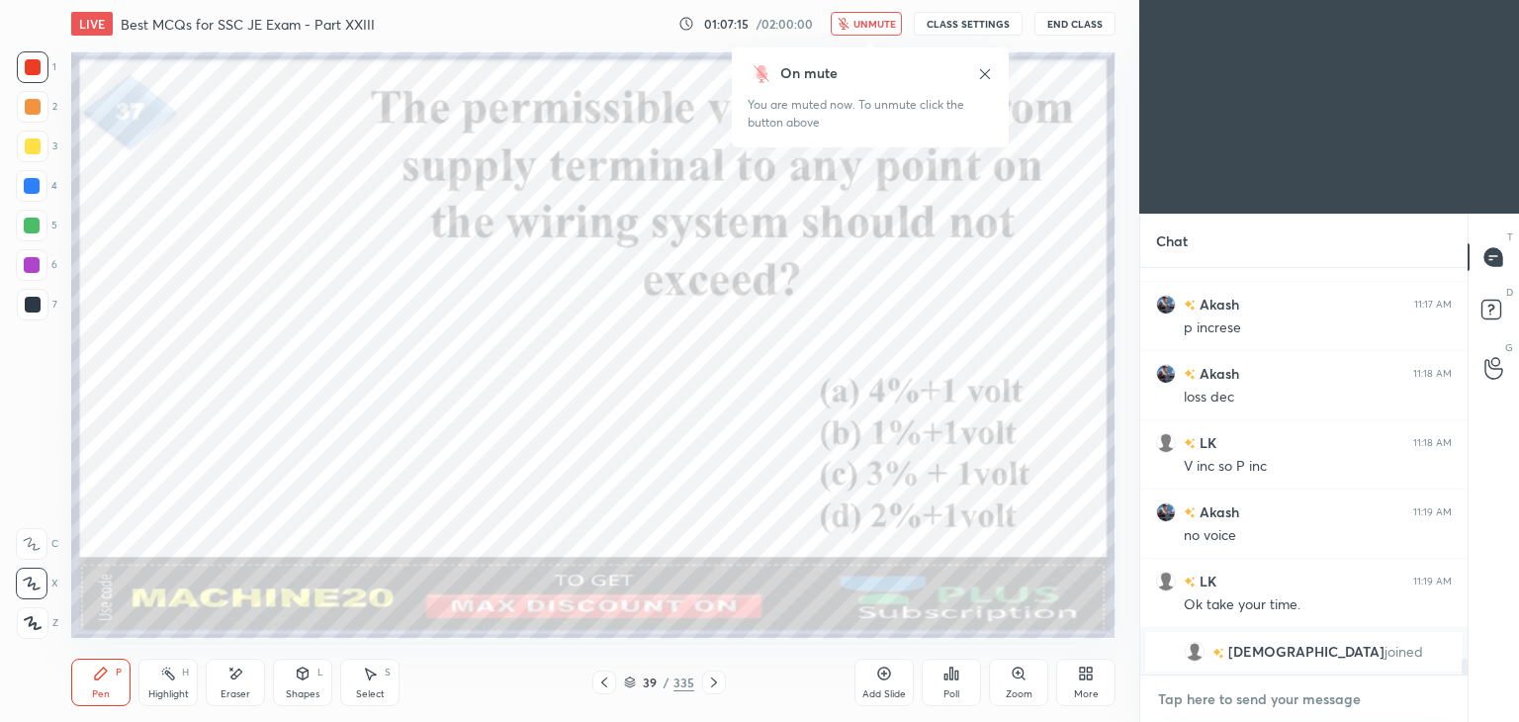
type textarea "x"
click at [1277, 696] on textarea at bounding box center [1304, 699] width 296 height 32
type textarea "p"
type textarea "x"
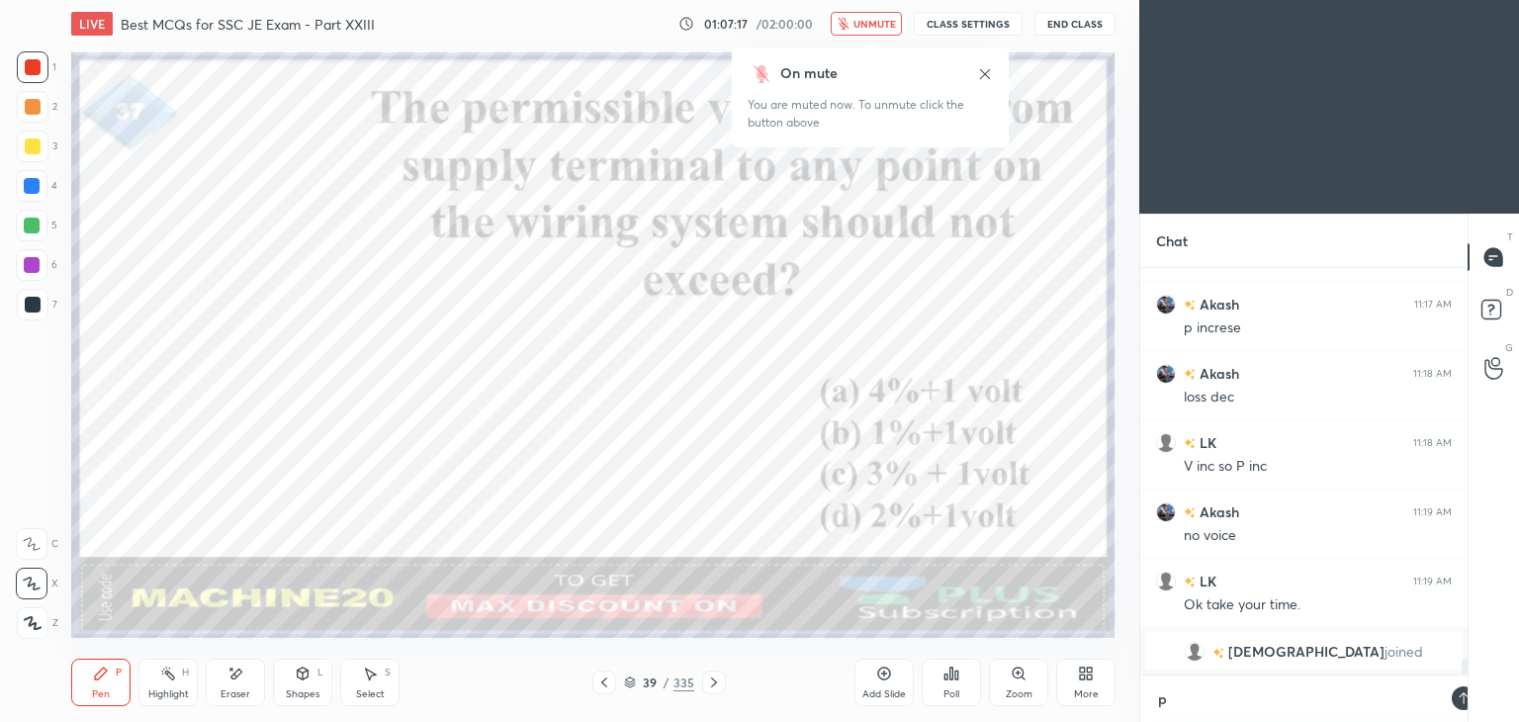
type textarea "pl"
type textarea "x"
type textarea "ple"
type textarea "x"
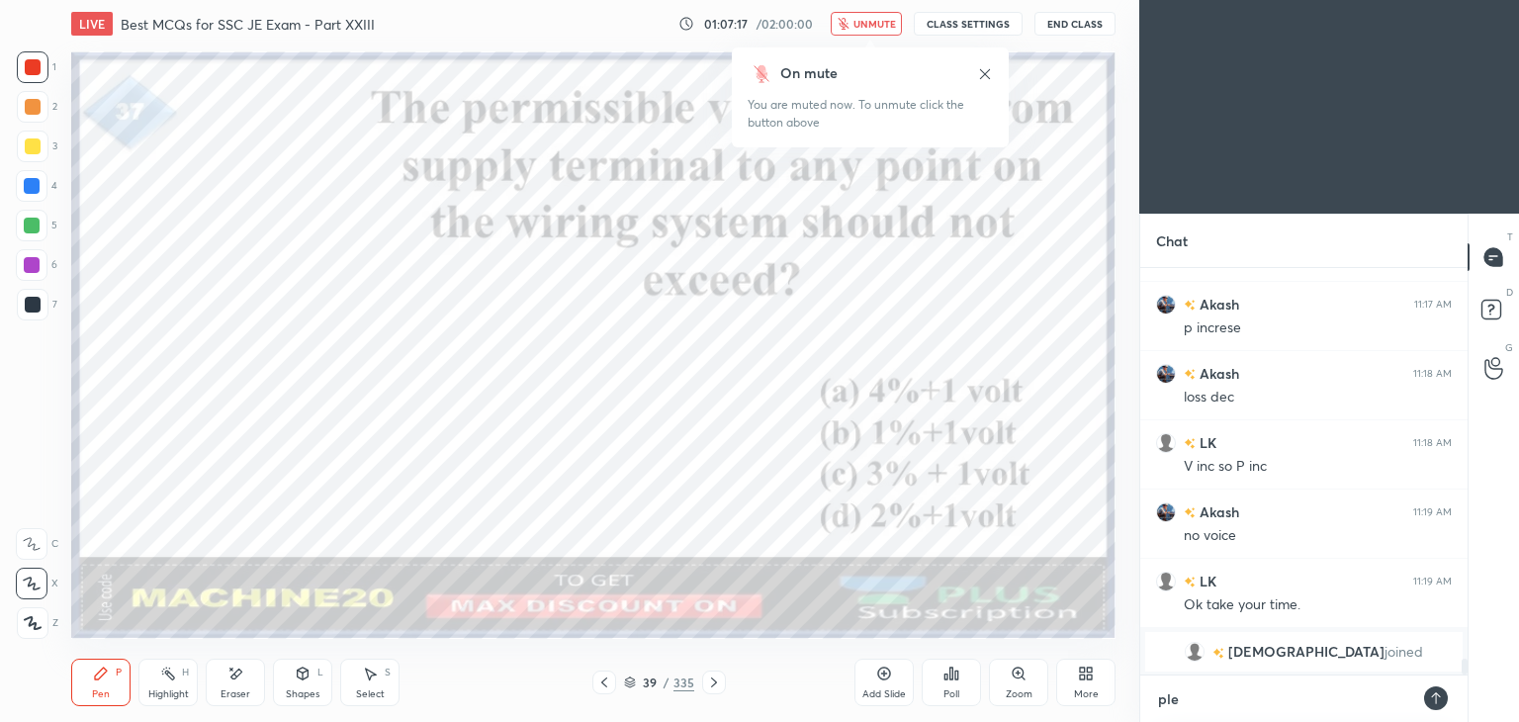
type textarea "plea"
type textarea "x"
type textarea "pleas"
type textarea "x"
type textarea "please"
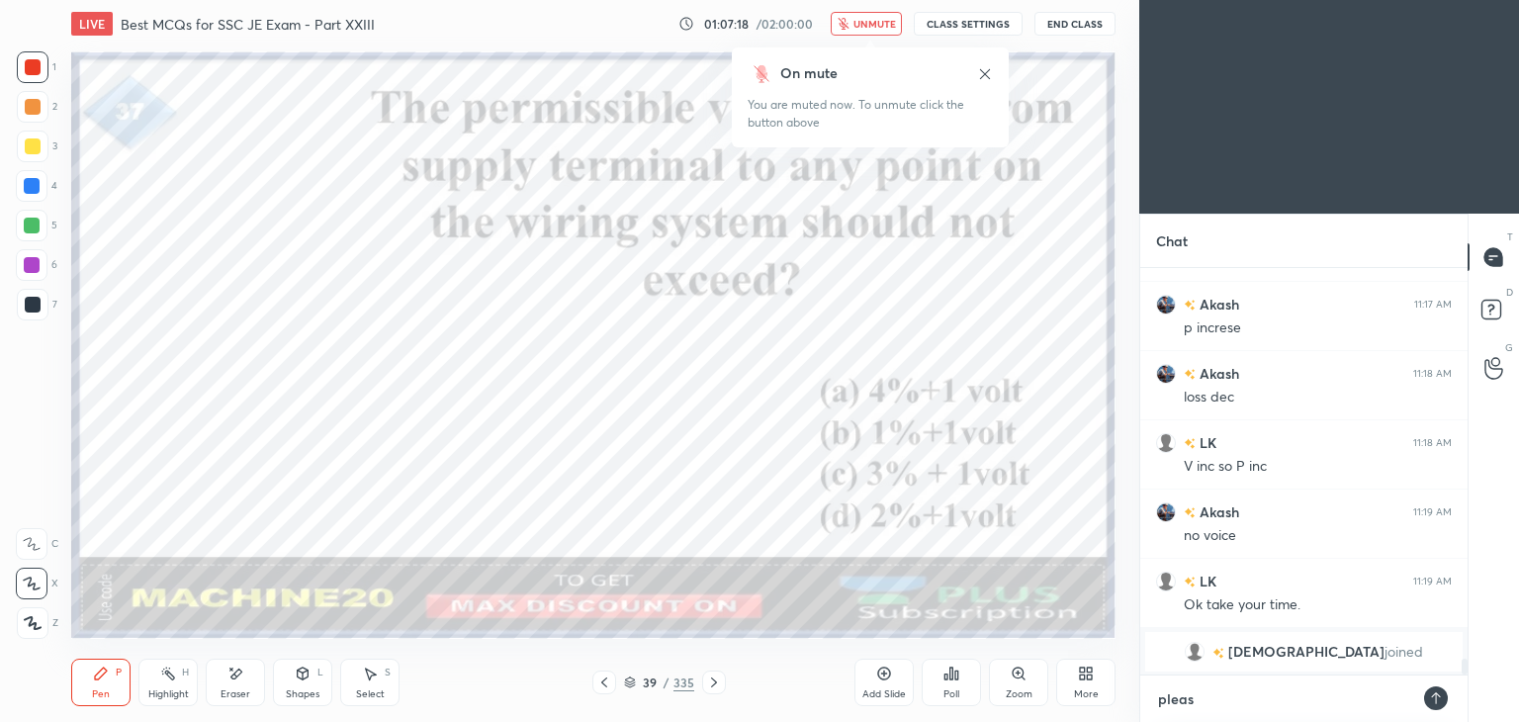
type textarea "x"
type textarea "please"
type textarea "x"
type textarea "please w"
type textarea "x"
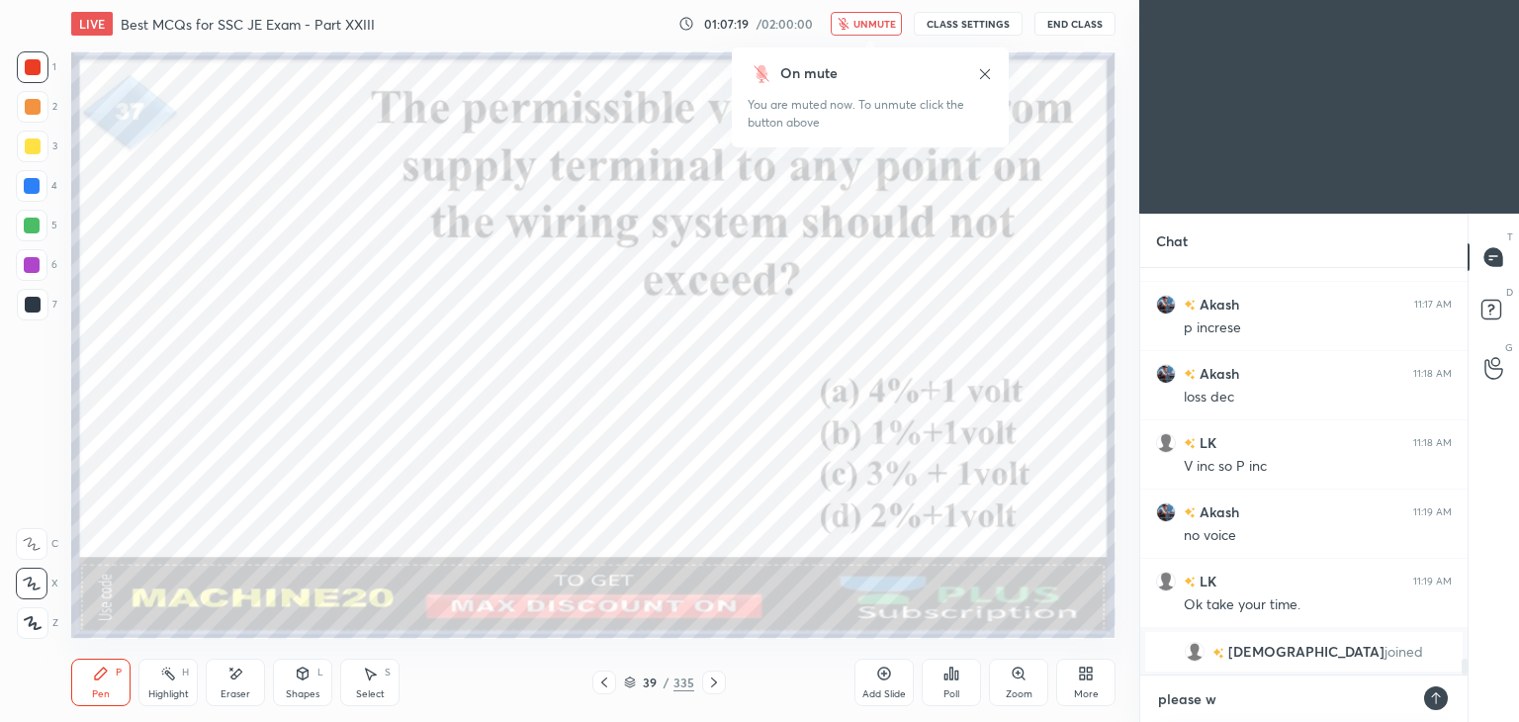
type textarea "please wa"
type textarea "x"
type textarea "please wai"
type textarea "x"
type textarea "please wait"
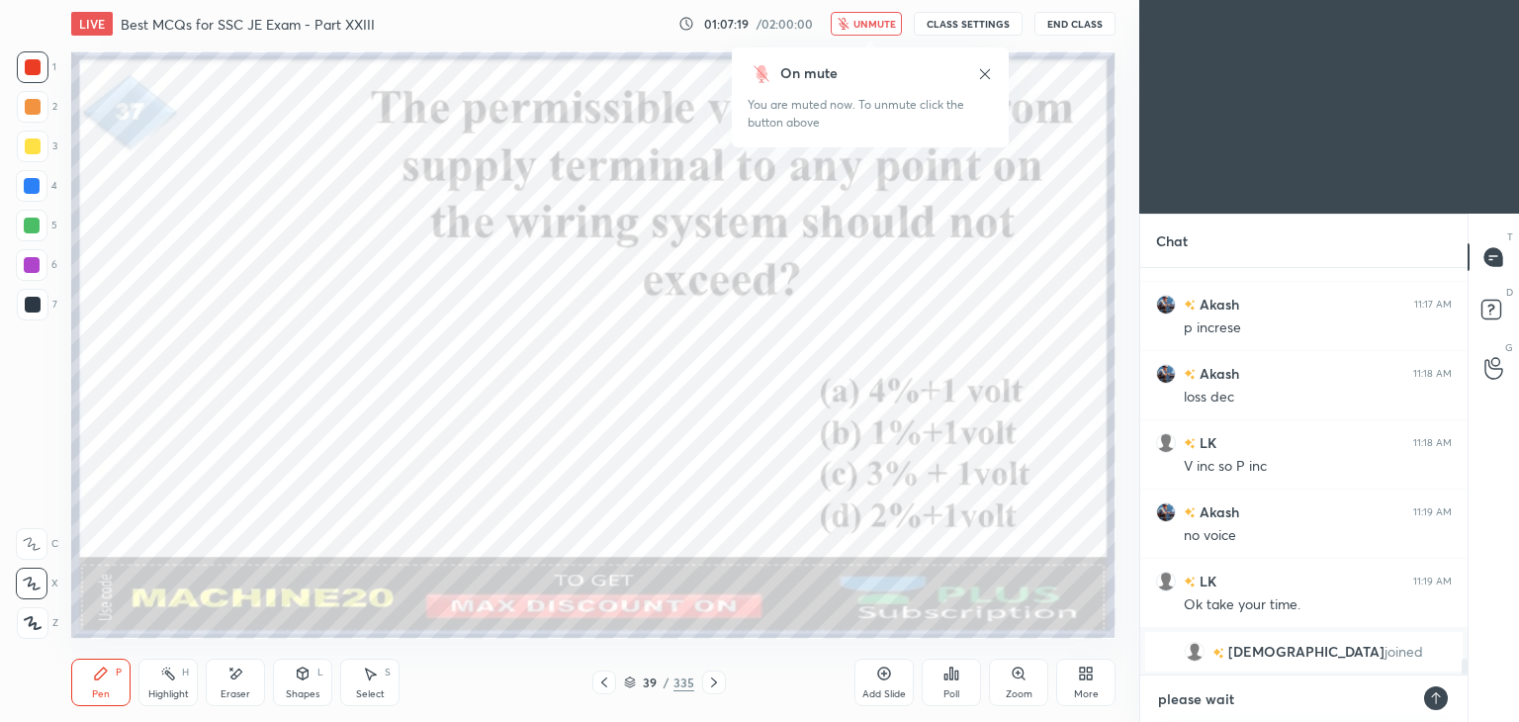
type textarea "x"
type textarea "please wait"
type textarea "x"
type textarea "please wait t"
type textarea "x"
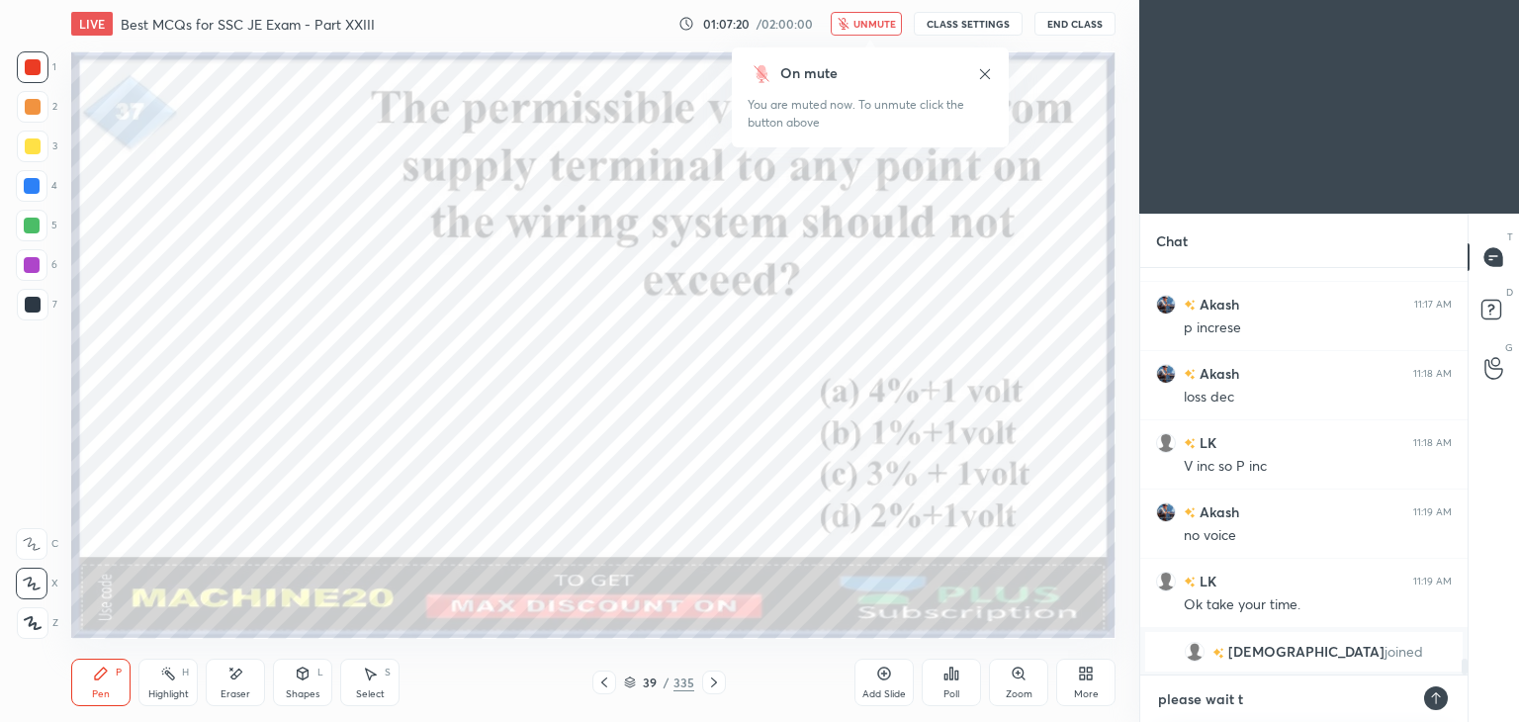
type textarea "please wait th"
type textarea "x"
type textarea "please wait the"
type textarea "x"
type textarea "please wait thee"
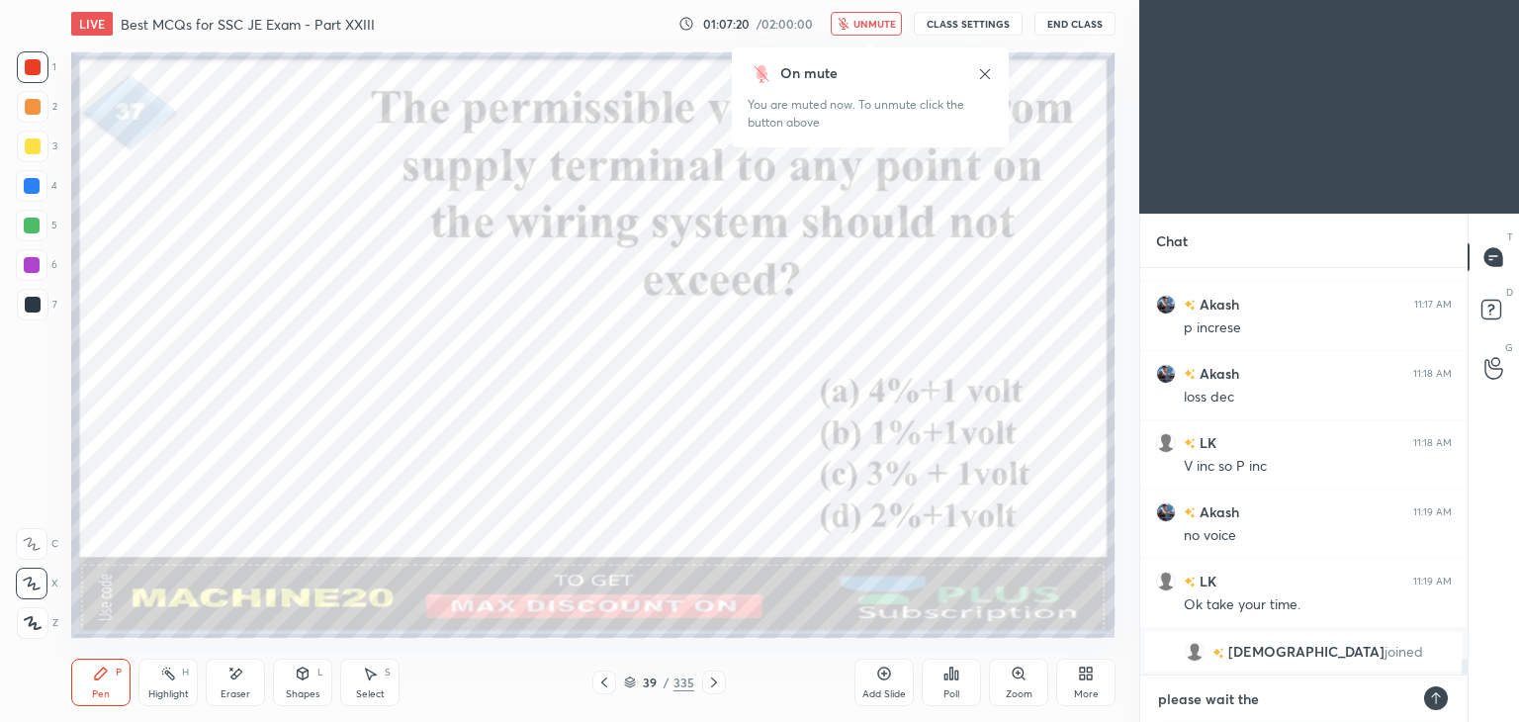
type textarea "x"
type textarea "please wait theek"
type textarea "x"
type textarea "please wait theek"
type textarea "x"
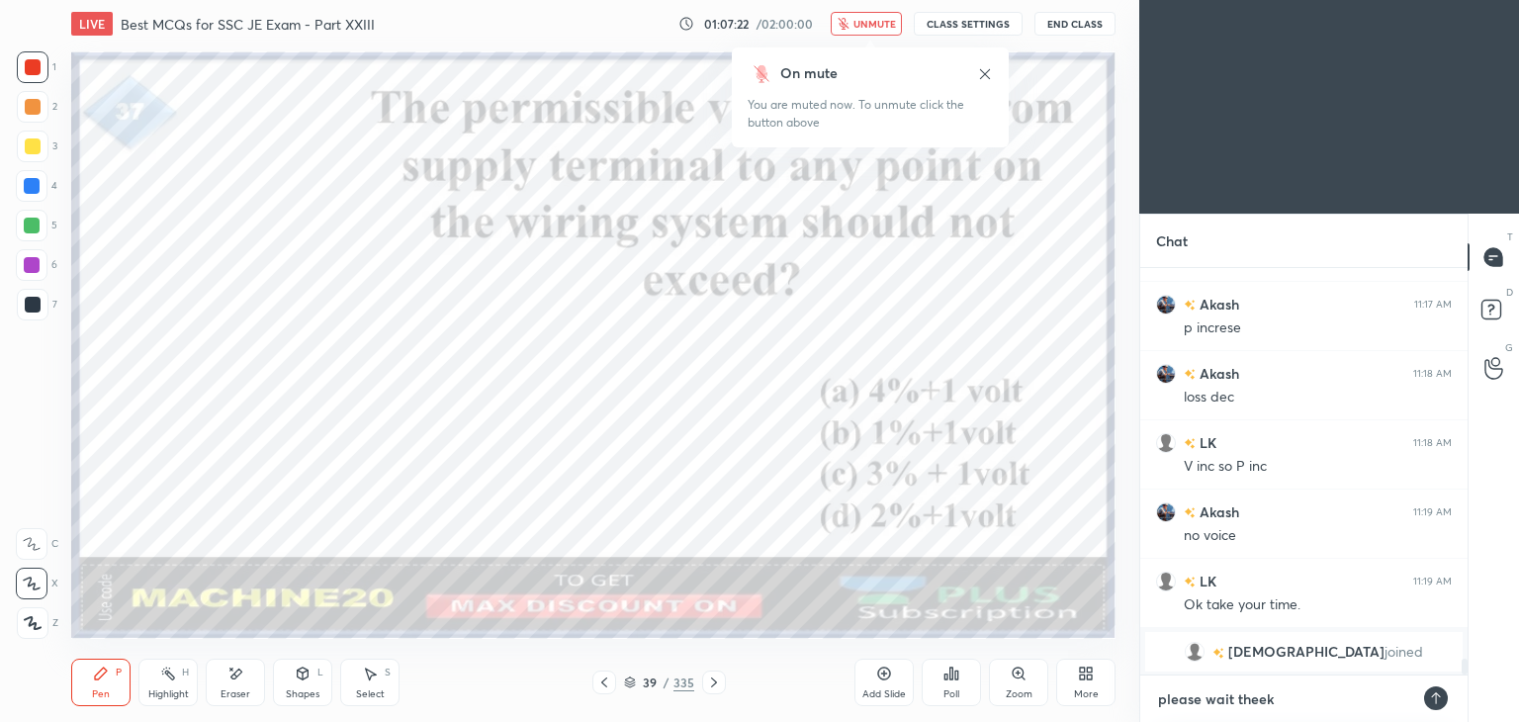
type textarea "please wait theek h"
type textarea "x"
type textarea "please wait [PERSON_NAME]"
type textarea "x"
type textarea "please wait [PERSON_NAME]"
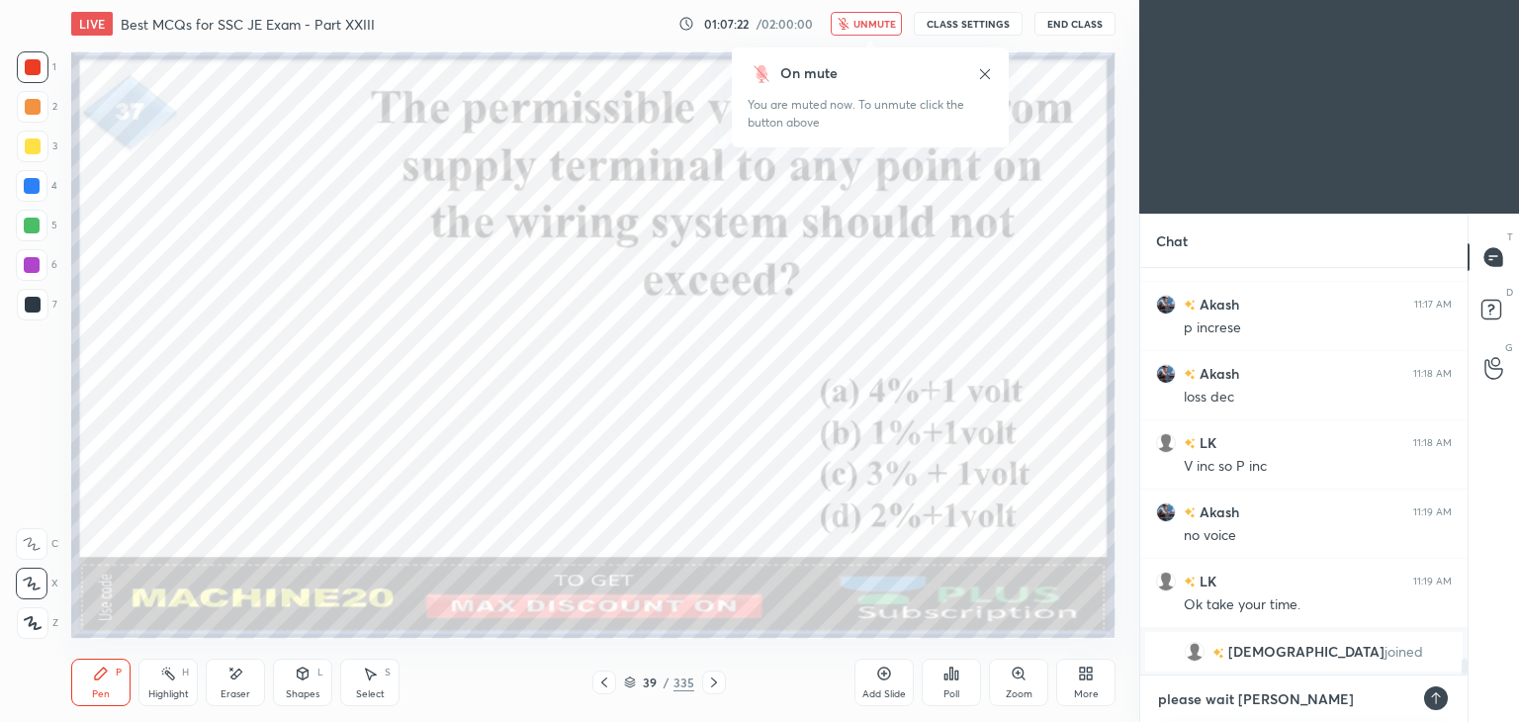
type textarea "x"
type textarea "please wait theek ho r"
type textarea "x"
type textarea "please wait theek [PERSON_NAME]"
type textarea "x"
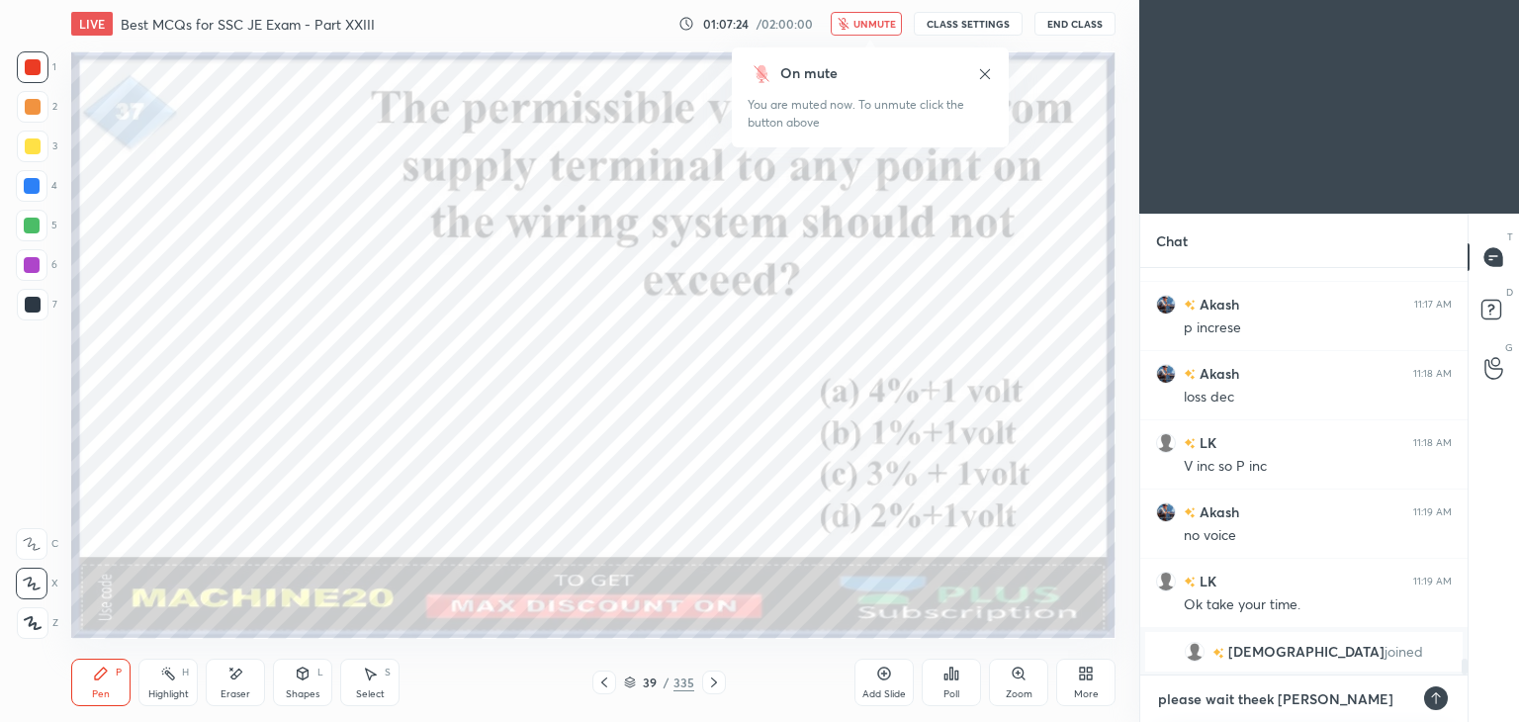
type textarea "please wait theek ho rah"
type textarea "x"
type textarea "please wait theek ho raha"
type textarea "x"
type textarea "please wait theek ho raha"
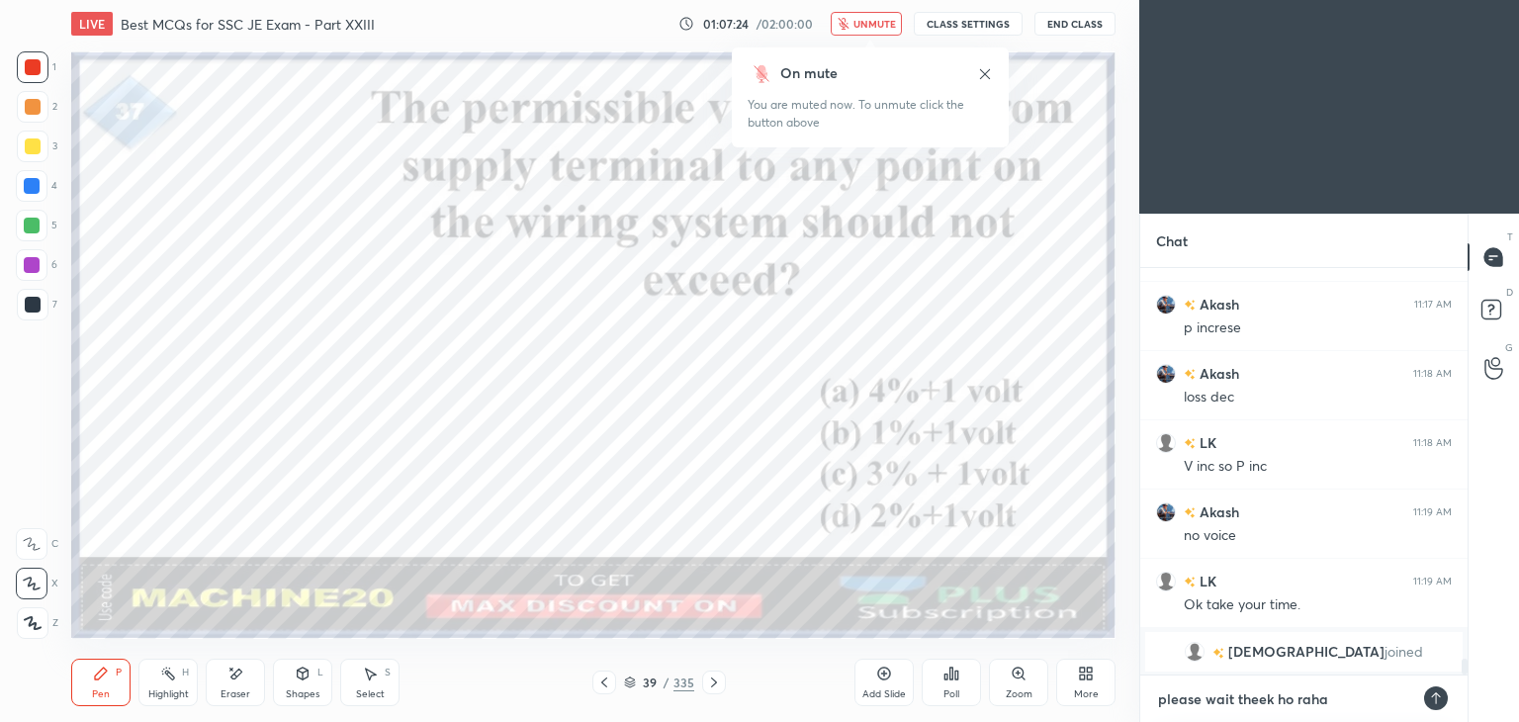
type textarea "x"
type textarea "please wait theek ho raha h"
type textarea "x"
type textarea "please wait theek ho raha ha"
type textarea "x"
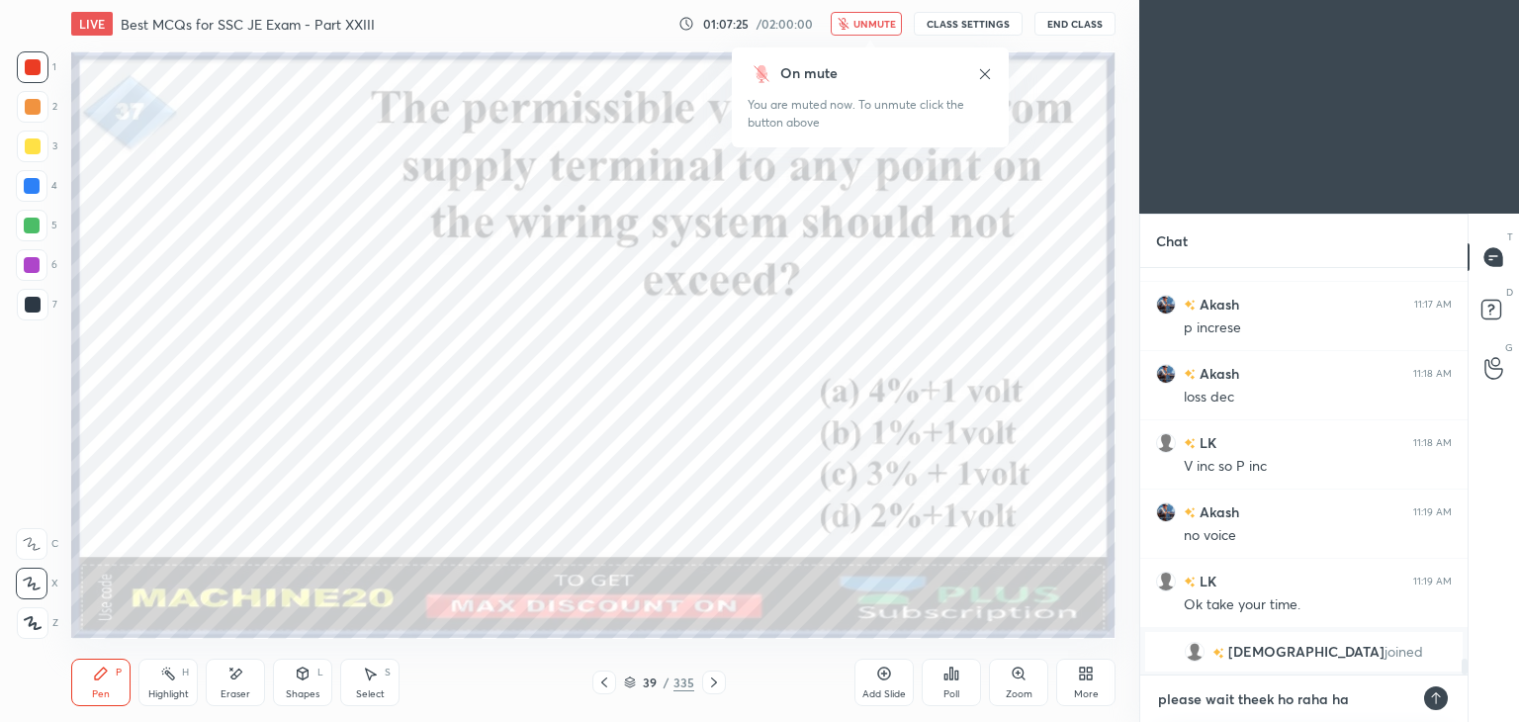
type textarea "please wait theek ho raha hai"
type textarea "x"
type textarea "please wait theek ho raha hai"
type textarea "x"
type textarea "please wait theek ho raha hai k"
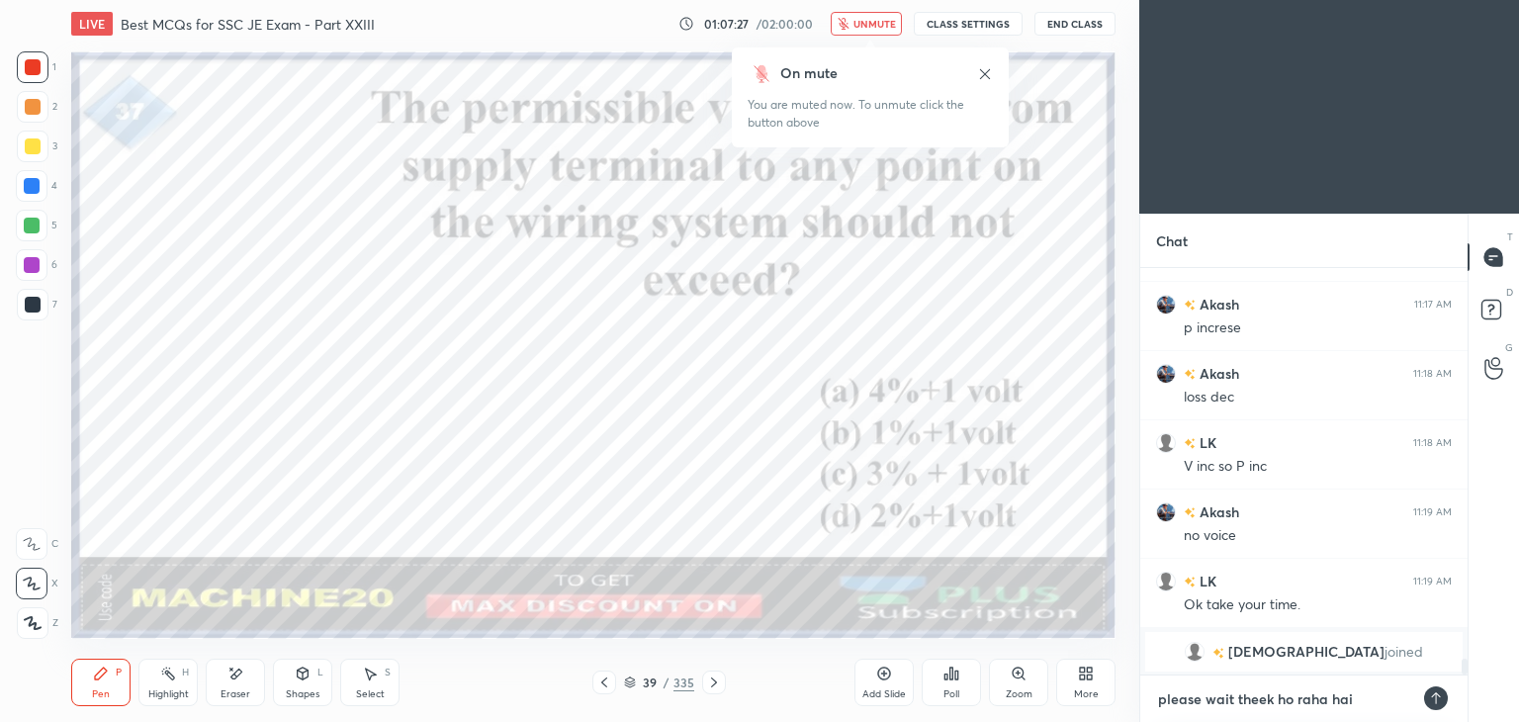
type textarea "x"
type textarea "please wait theek ho raha hai ku"
type textarea "x"
type textarea "please wait theek ho raha [PERSON_NAME]"
type textarea "x"
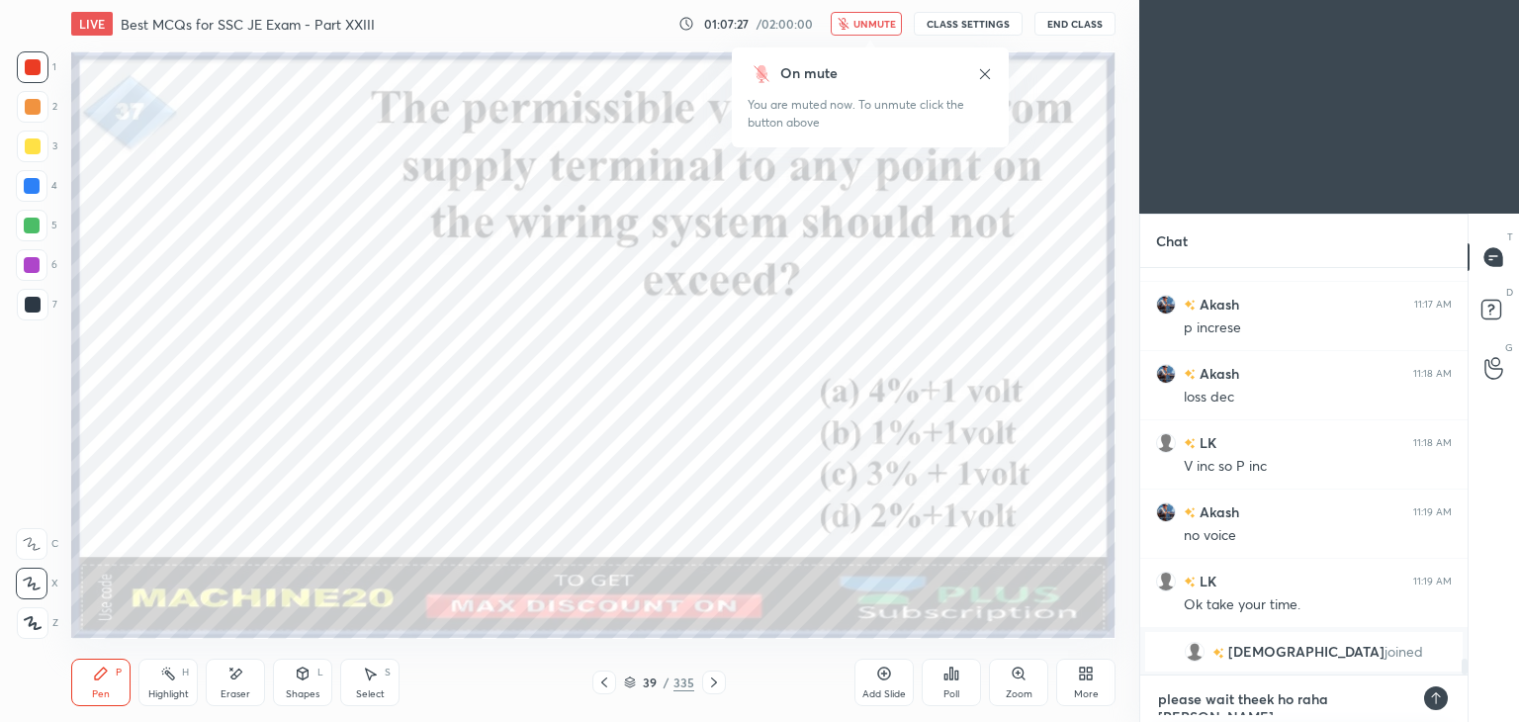
type textarea "please wait theek ho raha hai kuch"
type textarea "x"
type textarea "please wait theek ho raha hai kuch"
type textarea "x"
type textarea "please wait theek ho raha hai kuch t"
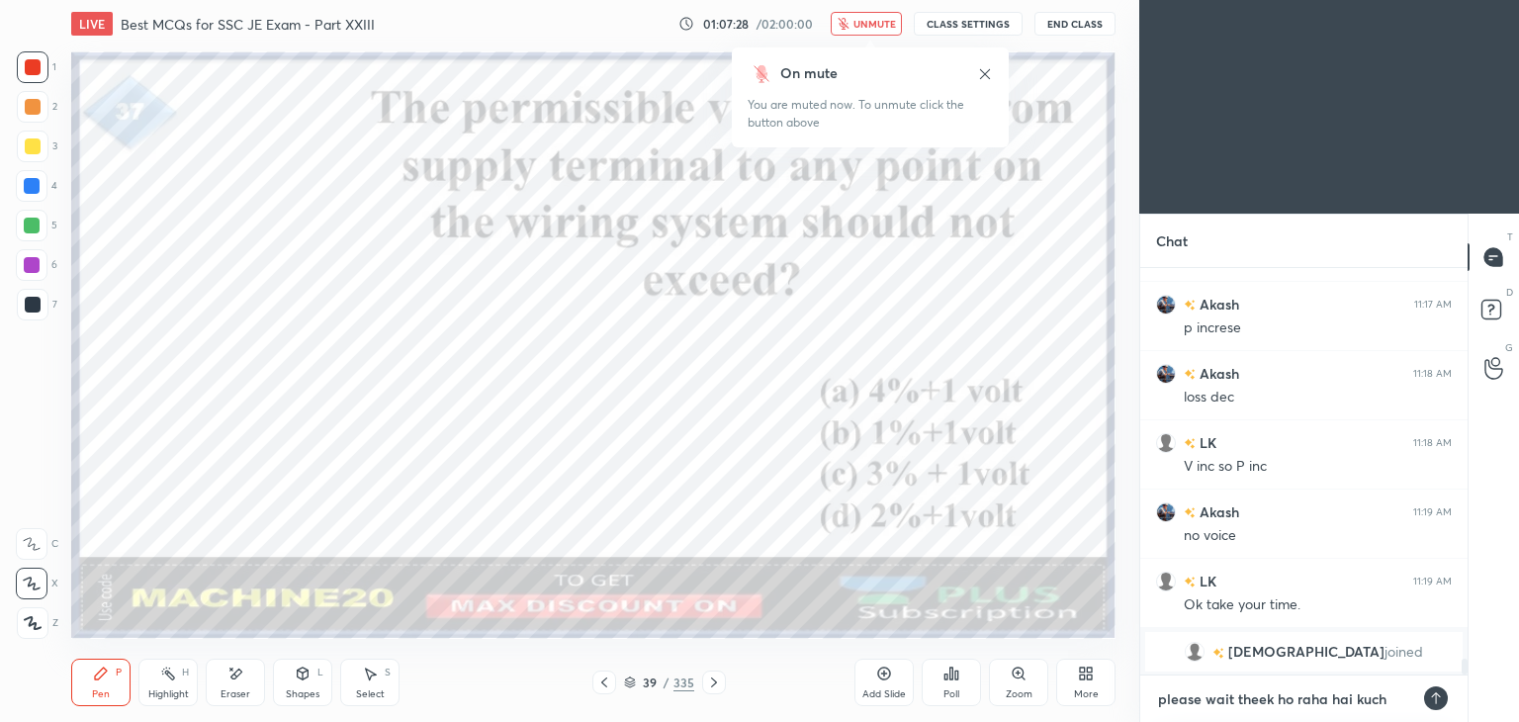
type textarea "x"
type textarea "please wait theek ho raha hai kuch ti"
type textarea "x"
type textarea "please wait theek ho raha hai [PERSON_NAME]"
type textarea "x"
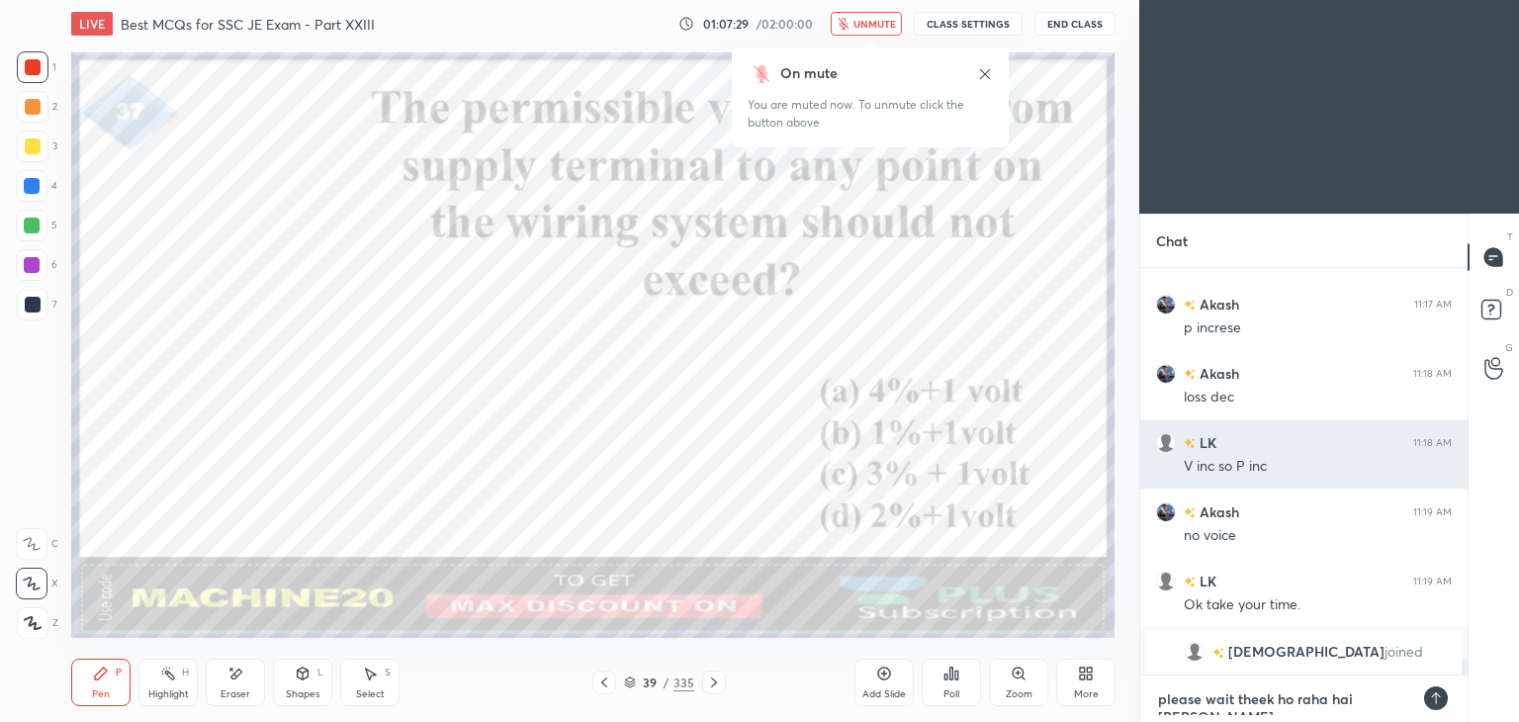
type textarea "please wait theek ho raha hai kuch time"
type textarea "x"
type textarea "please wait theek ho raha hai kuch time"
type textarea "x"
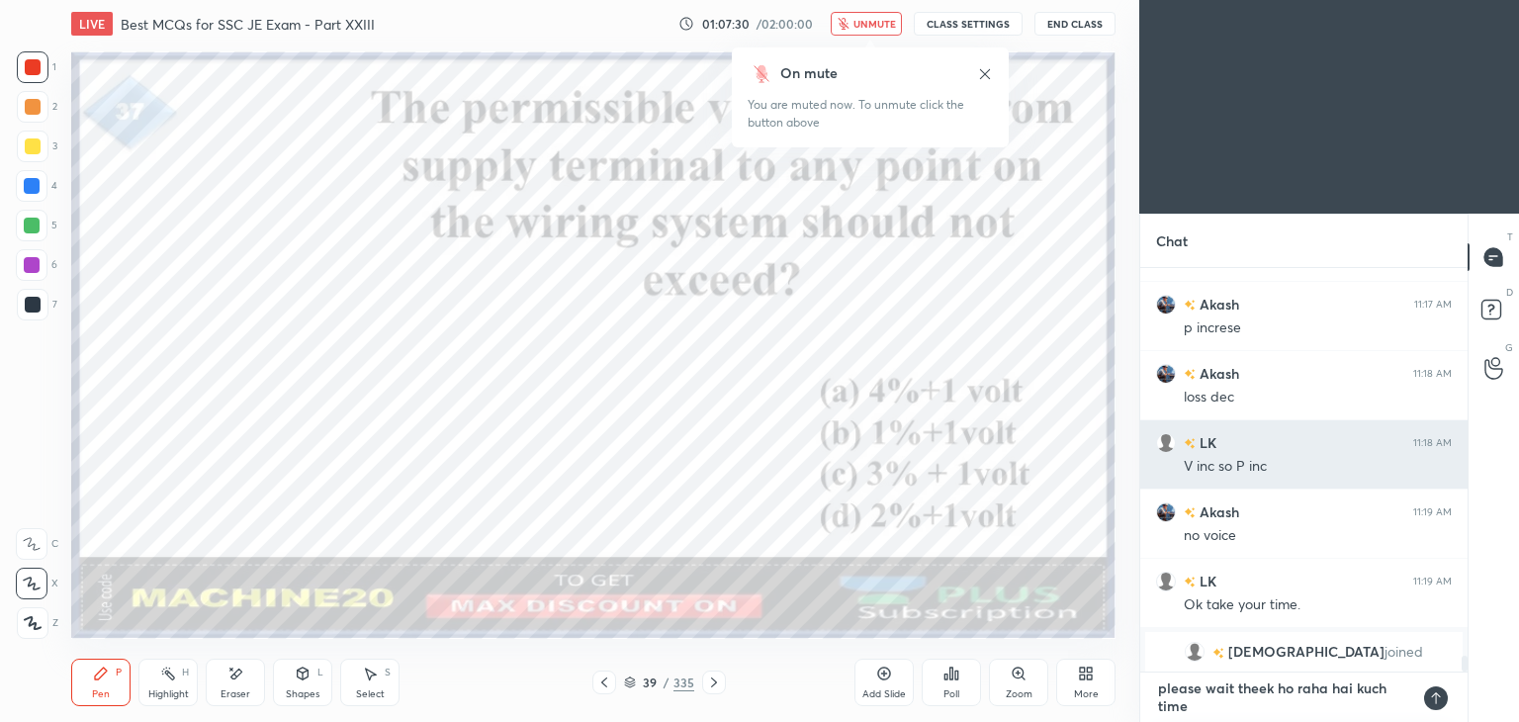
type textarea "please wait theek ho raha hai kuch time a"
type textarea "x"
type textarea "please wait theek ho raha hai kuch time au"
type textarea "x"
type textarea "please wait theek ho raha hai kuch time aur"
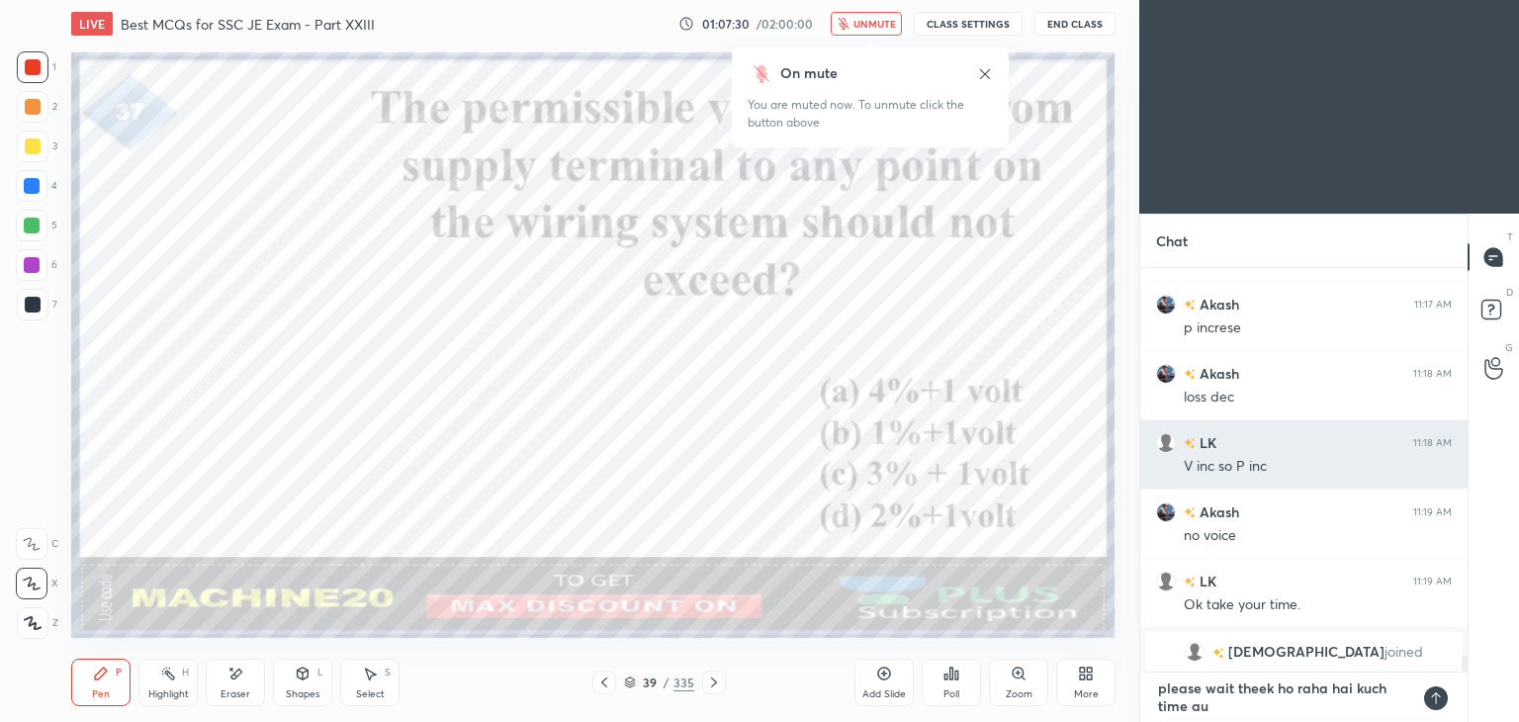
type textarea "x"
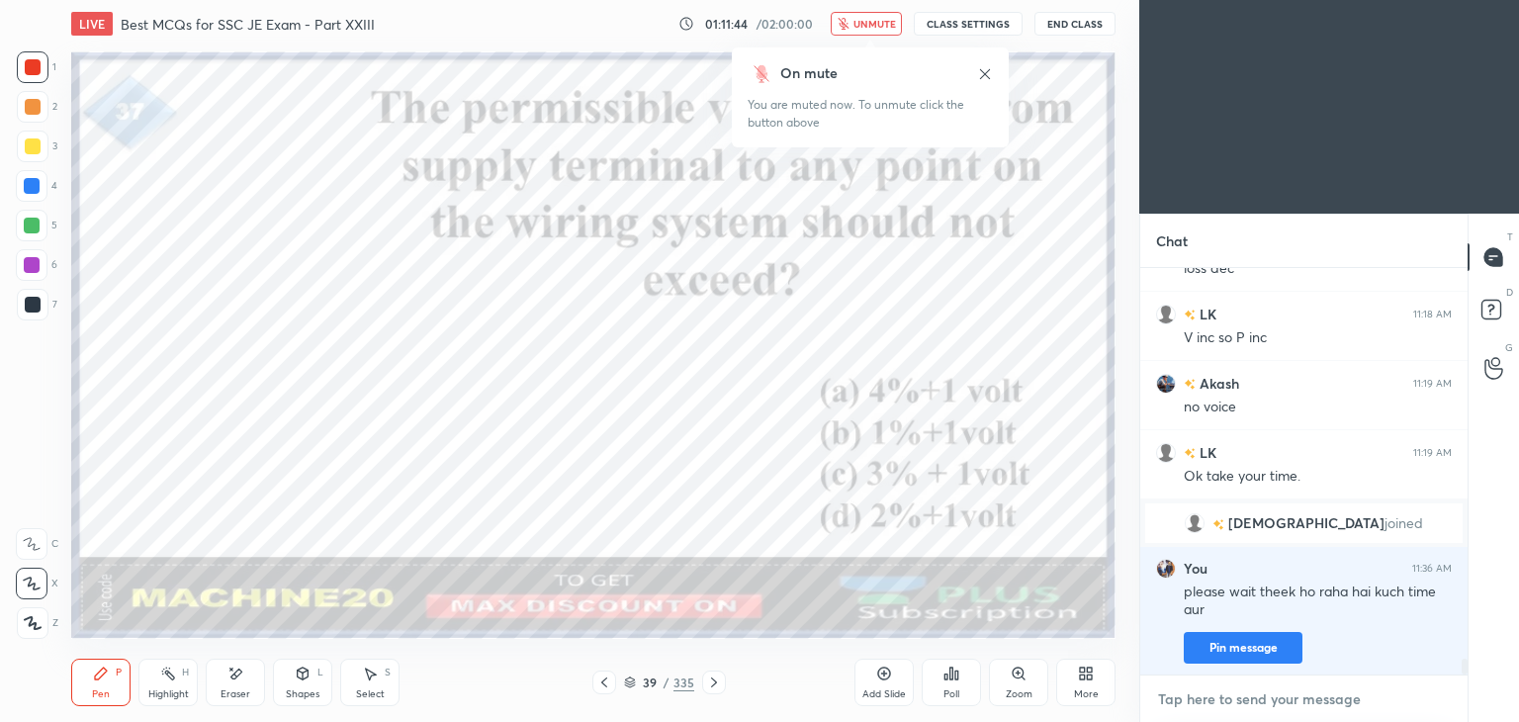
scroll to position [10039, 0]
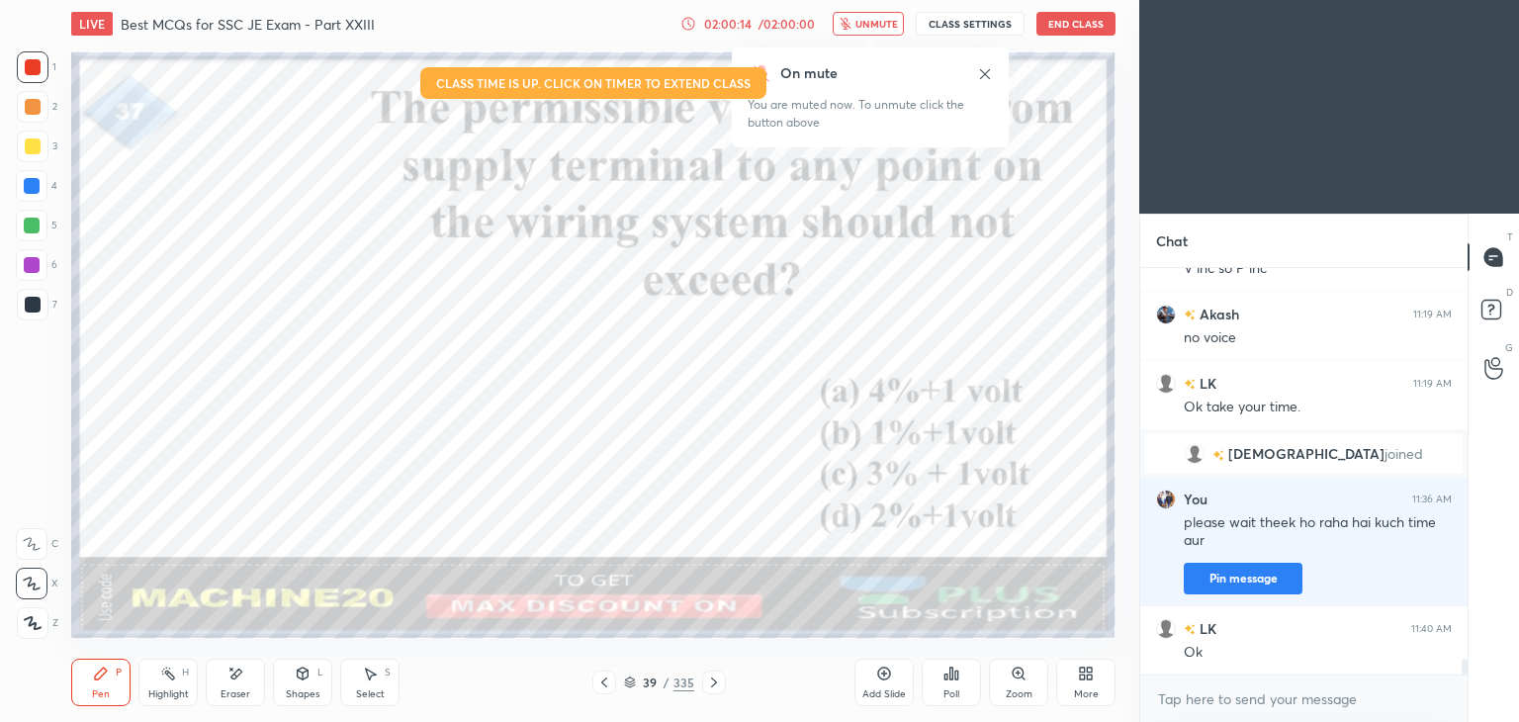
click at [1098, 24] on button "End Class" at bounding box center [1076, 24] width 79 height 24
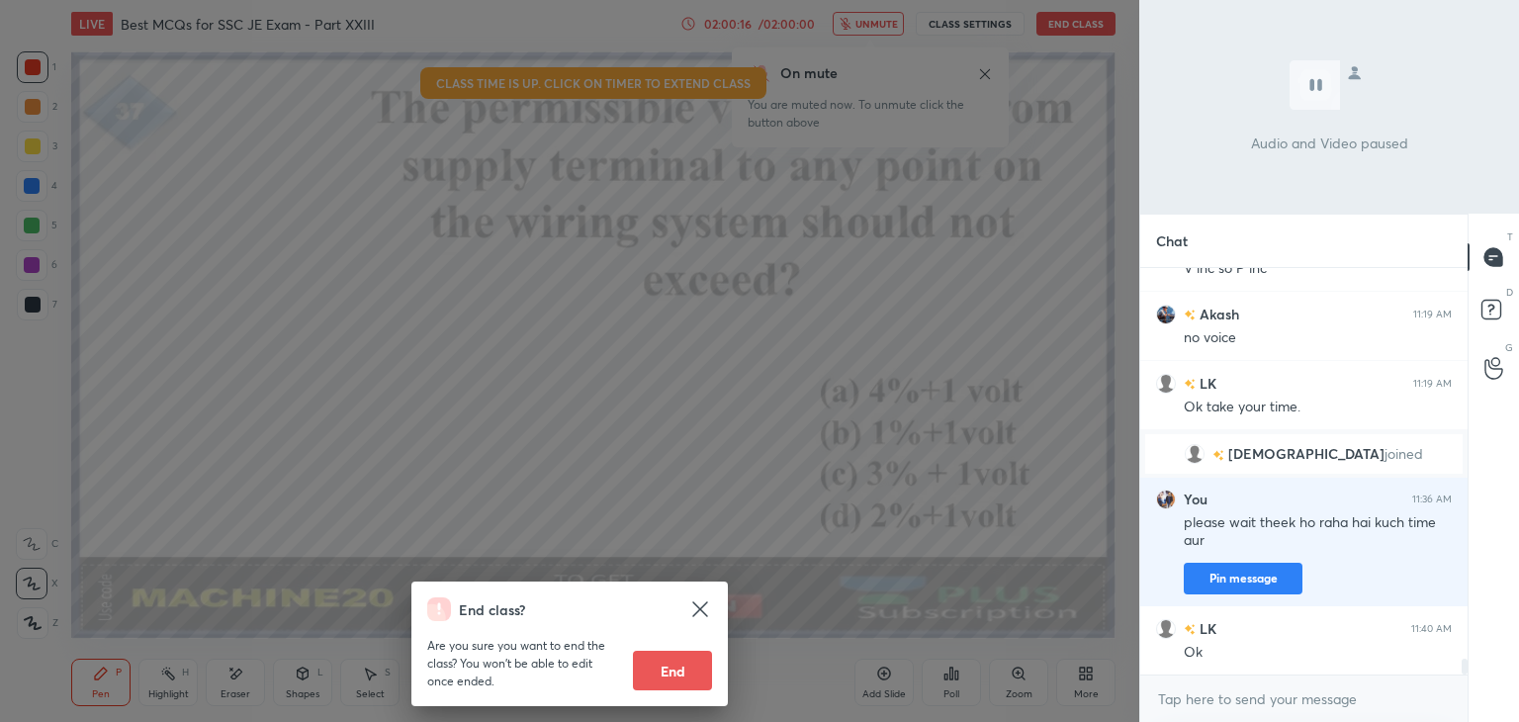
click at [669, 673] on button "End" at bounding box center [672, 671] width 79 height 40
type textarea "x"
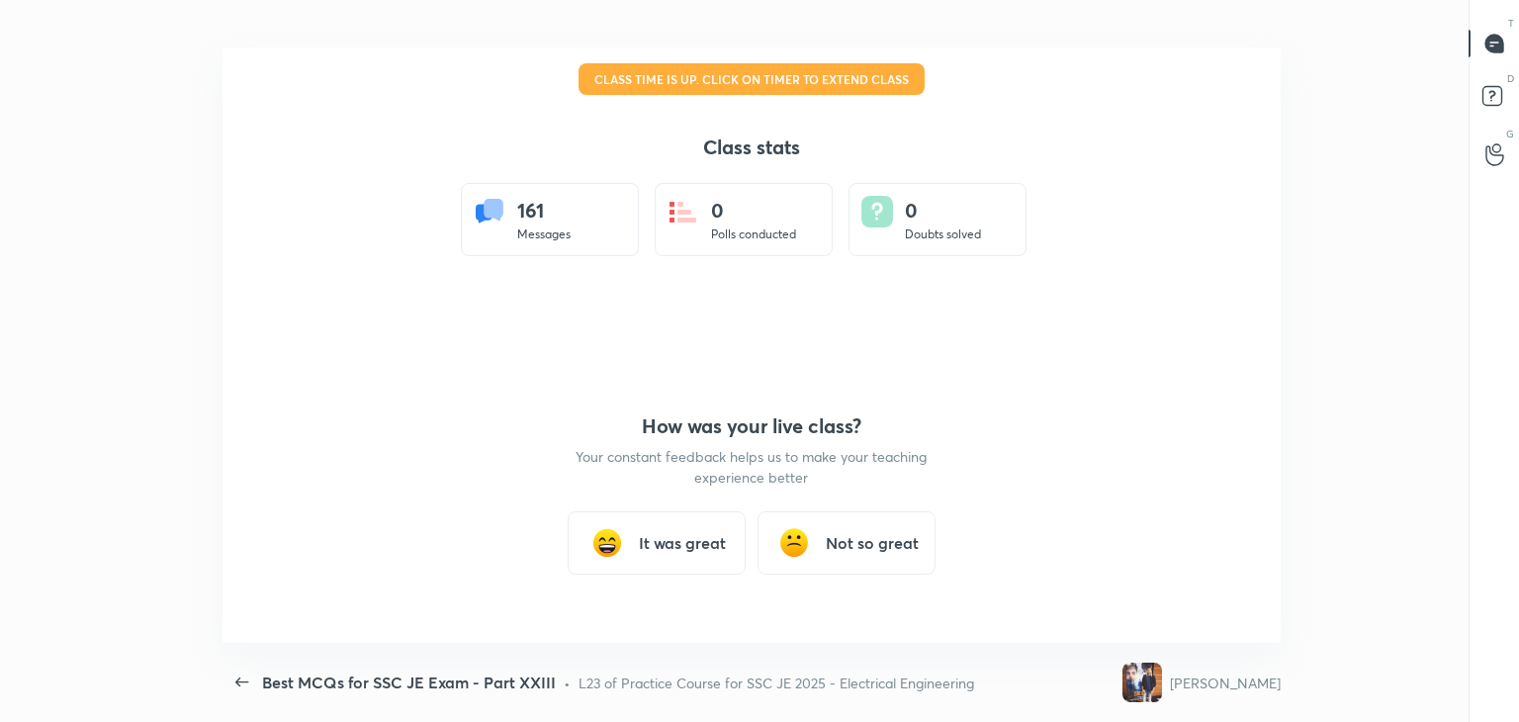
scroll to position [0, 0]
click at [862, 546] on h3 "Not so great" at bounding box center [872, 543] width 93 height 24
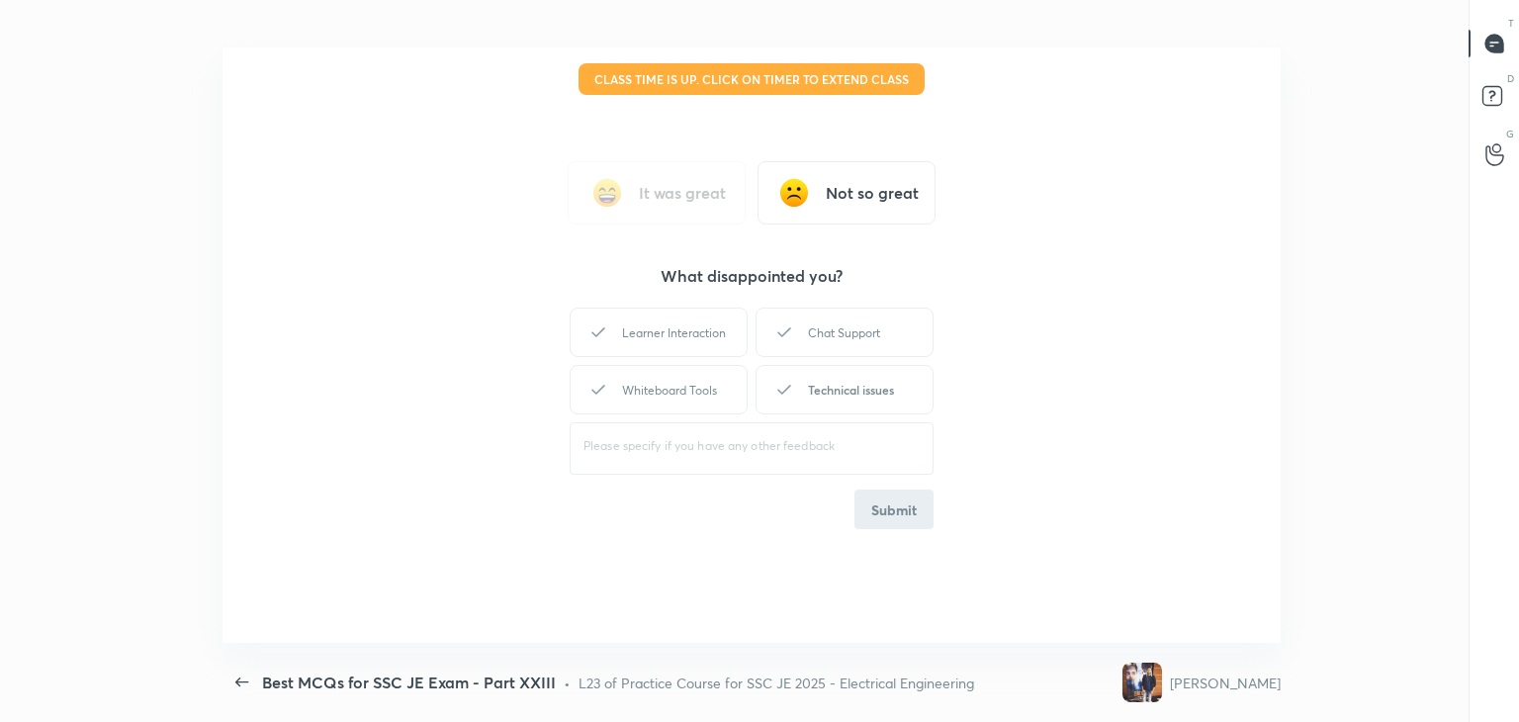
click at [823, 392] on div "Technical issues" at bounding box center [845, 389] width 178 height 49
click at [893, 514] on button "Submit" at bounding box center [894, 510] width 79 height 40
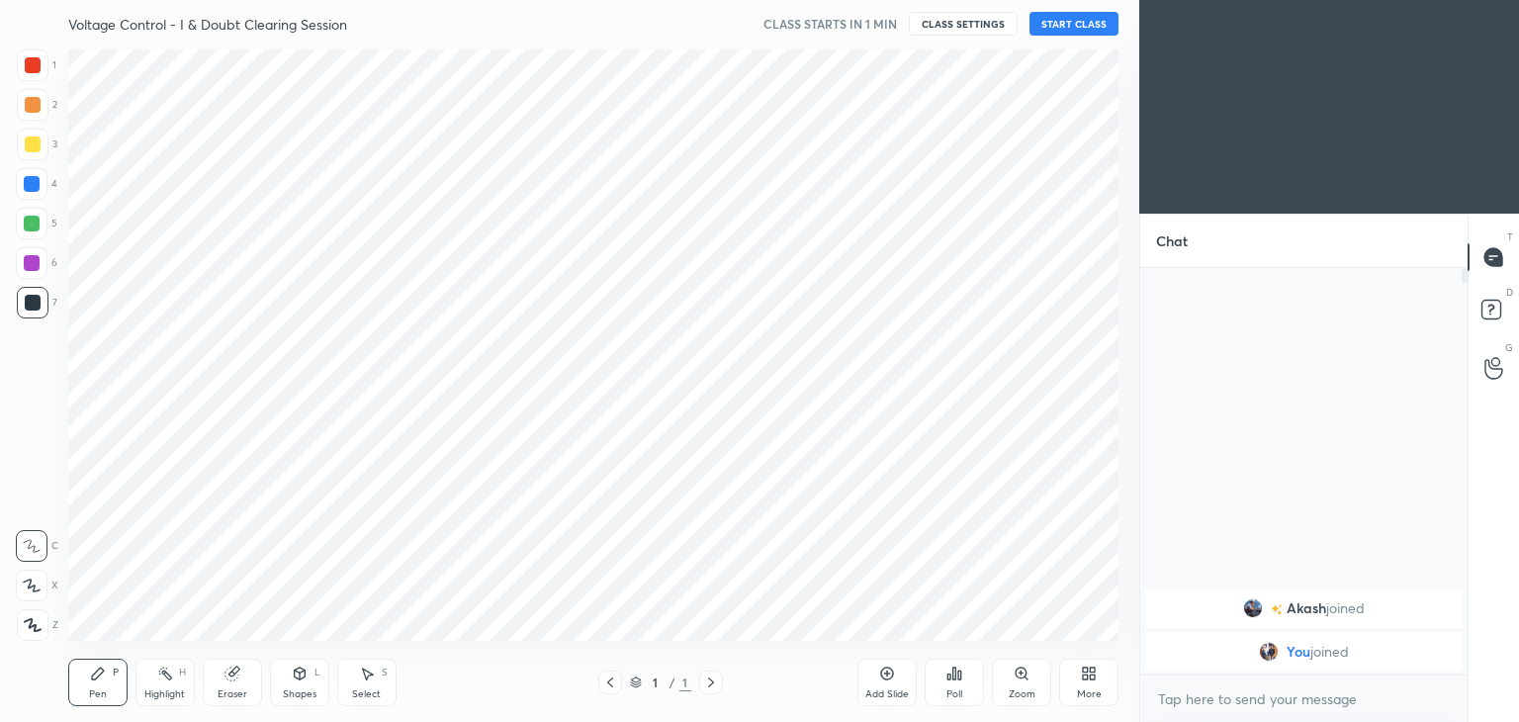
scroll to position [595, 1060]
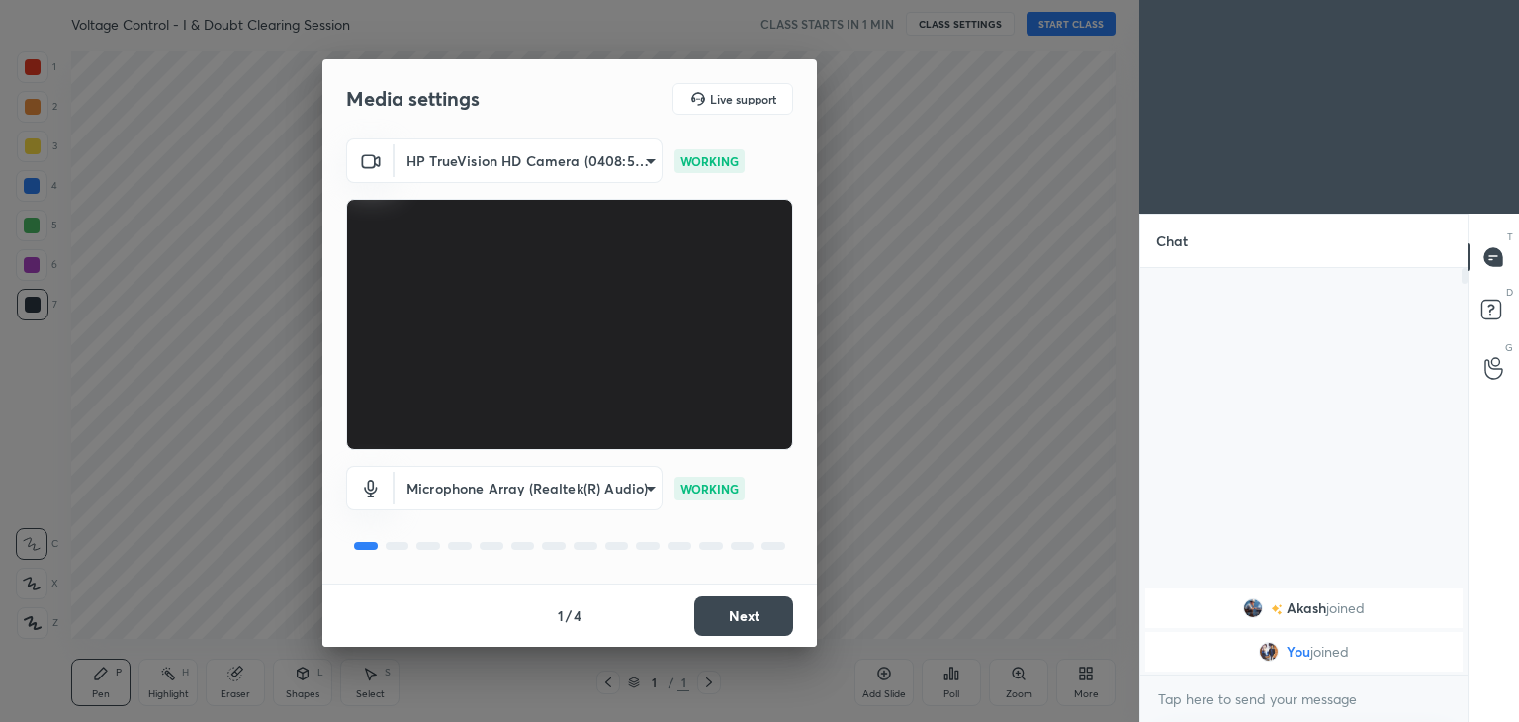
click at [509, 152] on body "1 2 3 4 5 6 7 C X Z C X Z E E Erase all H H Voltage Control - I & Doubt Clearin…" at bounding box center [759, 361] width 1519 height 722
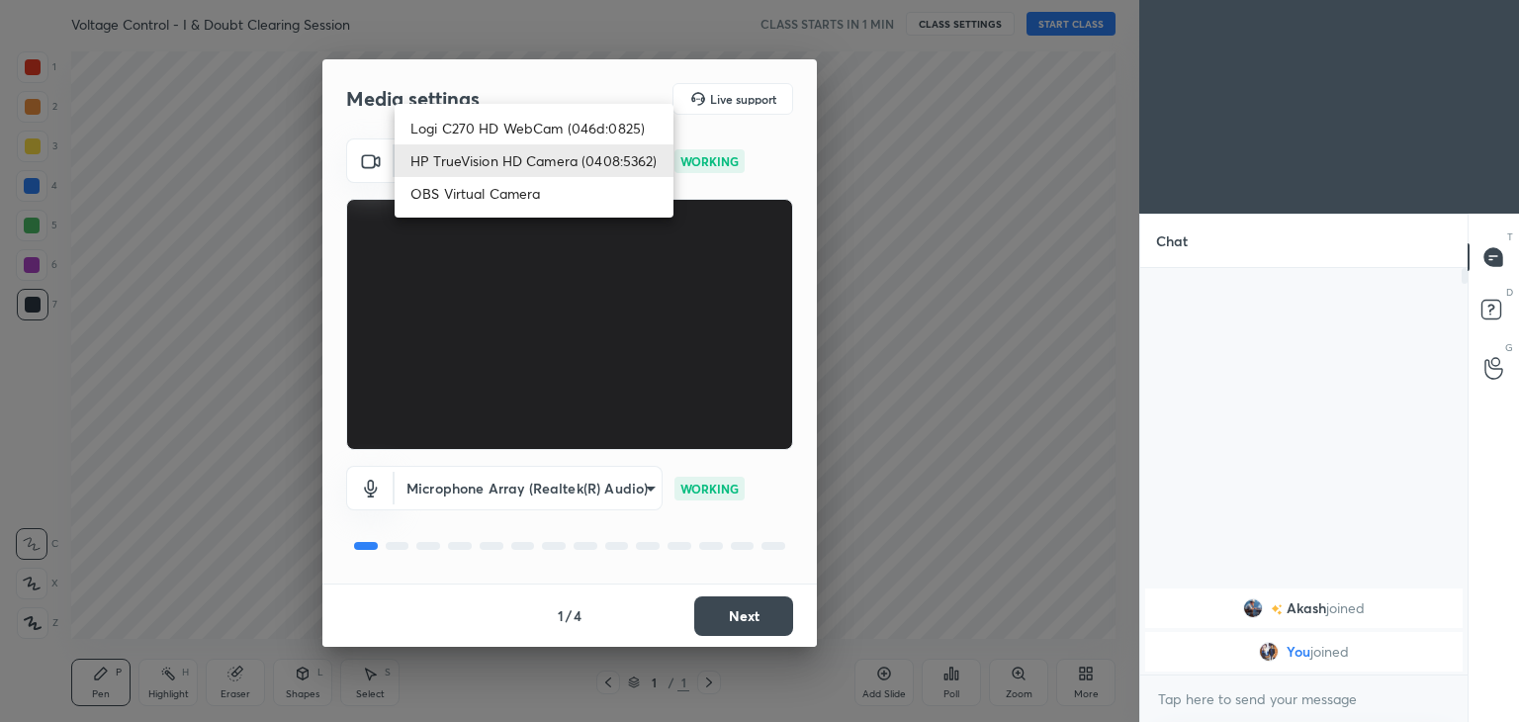
click at [506, 128] on li "Logi C270 HD WebCam (046d:0825)" at bounding box center [534, 128] width 279 height 33
type input "f7d1afb7c9de9e4a754af8163ae90a07716e8f4ac3369fe1a9090404ef363049"
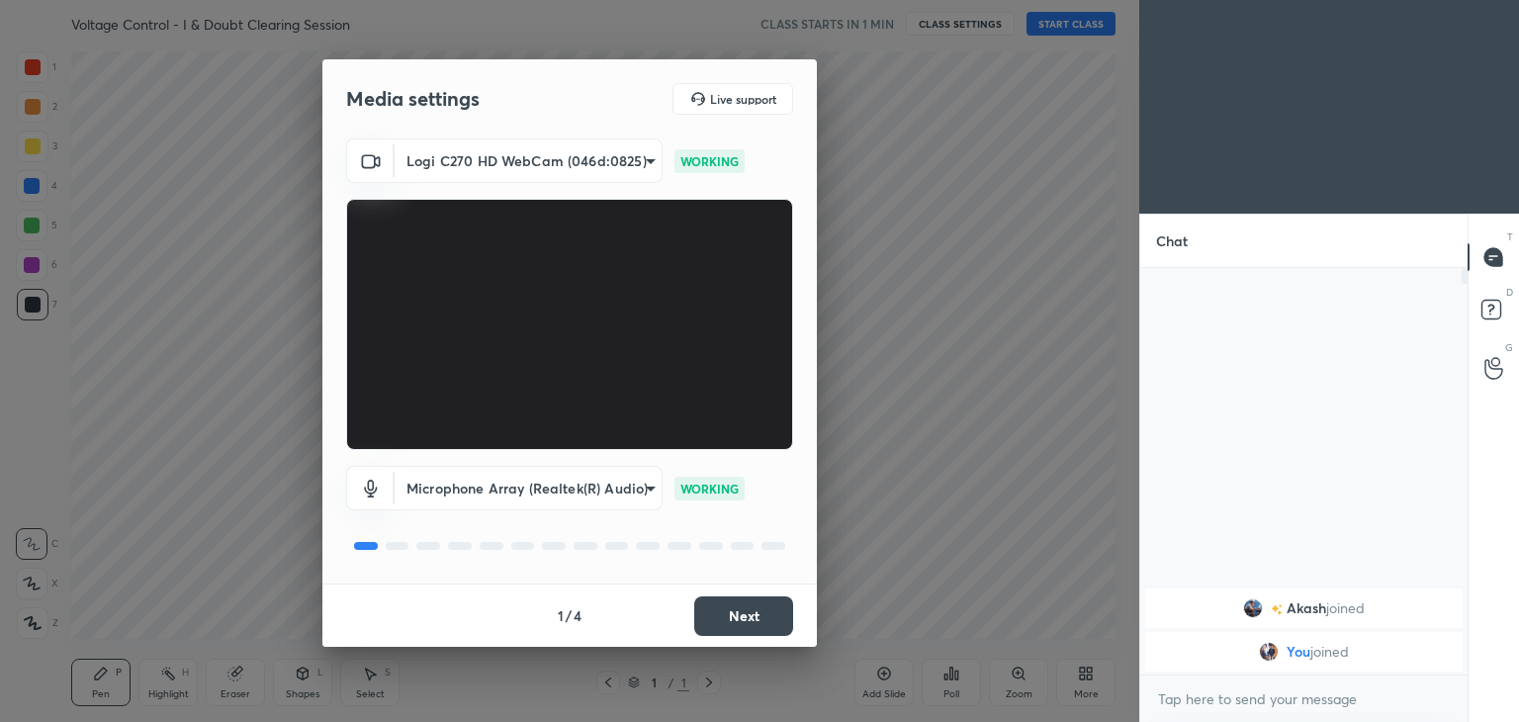
click at [763, 619] on button "Next" at bounding box center [743, 616] width 99 height 40
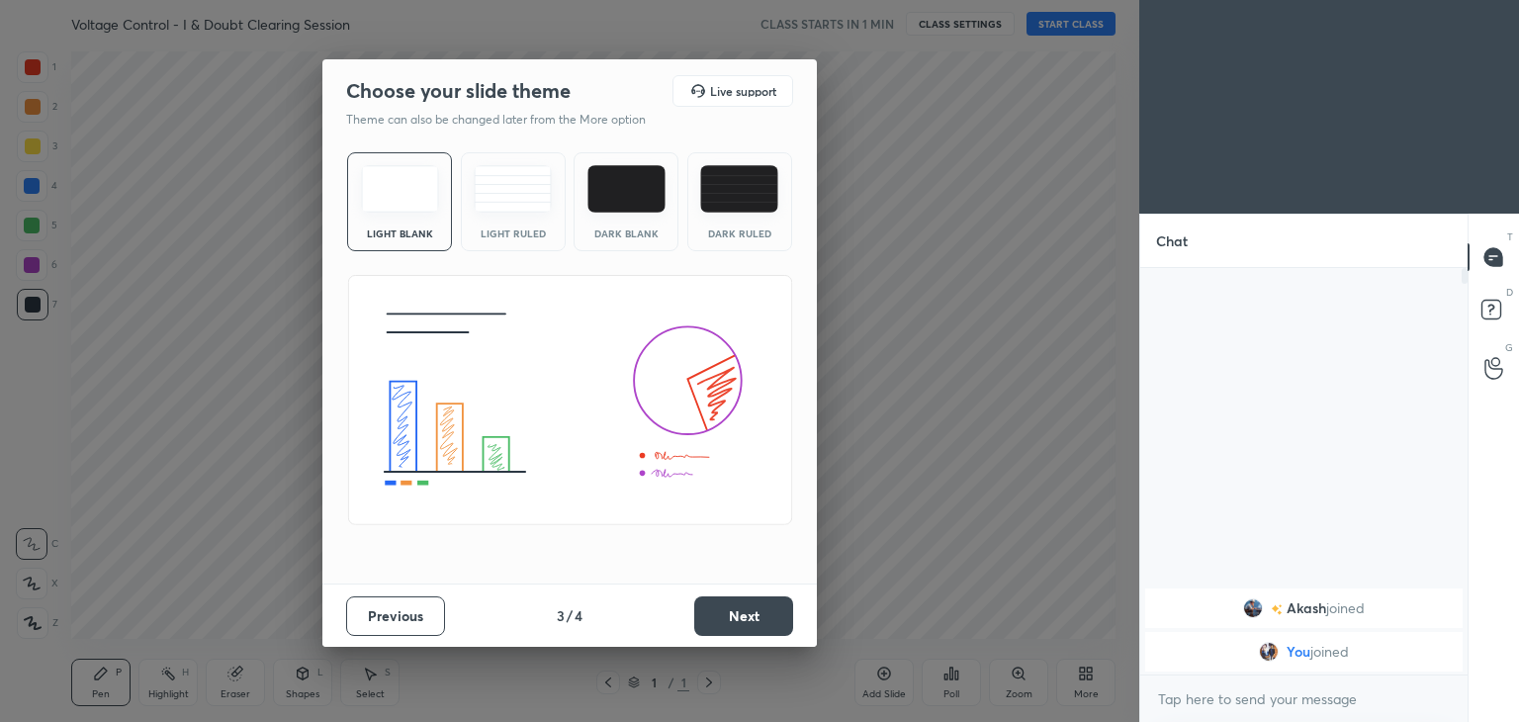
click at [783, 615] on button "Next" at bounding box center [743, 616] width 99 height 40
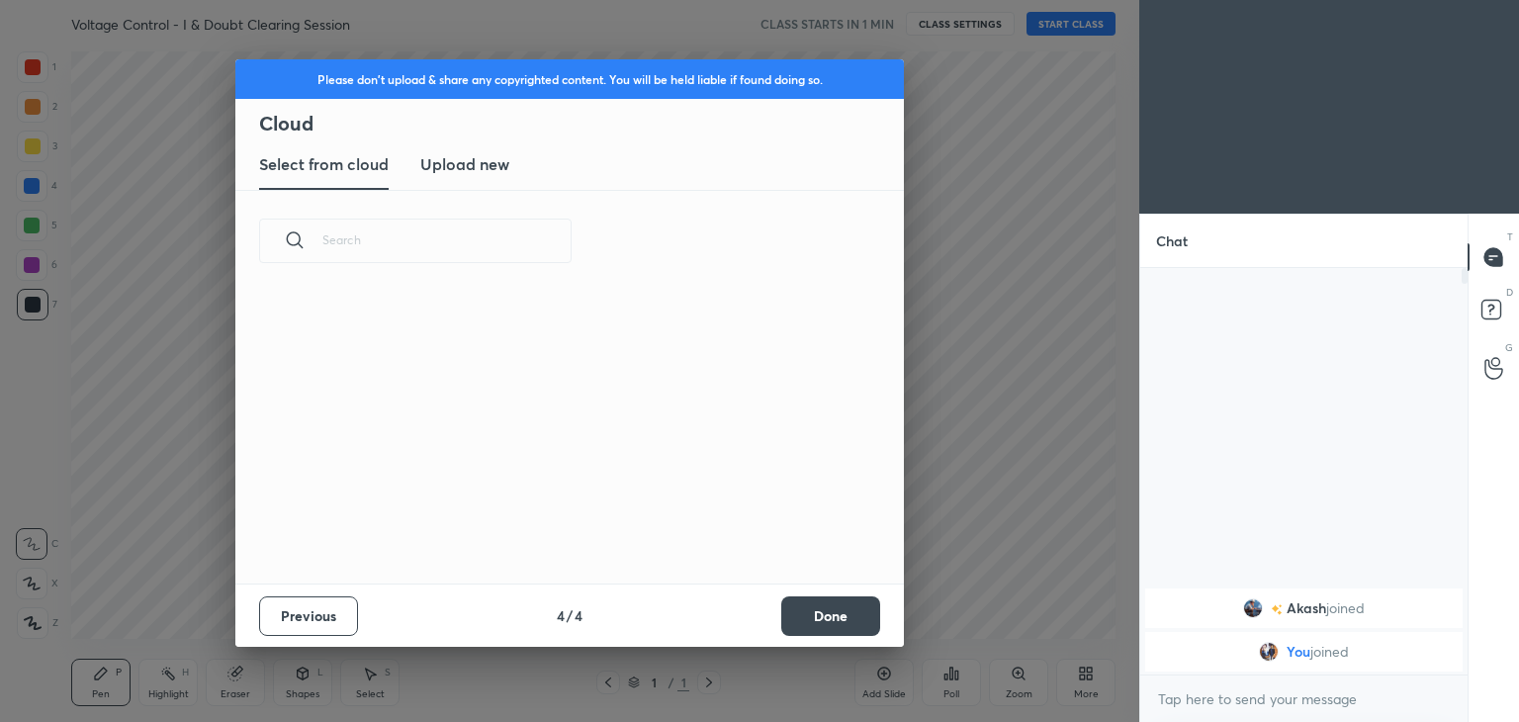
click at [798, 613] on button "Done" at bounding box center [830, 616] width 99 height 40
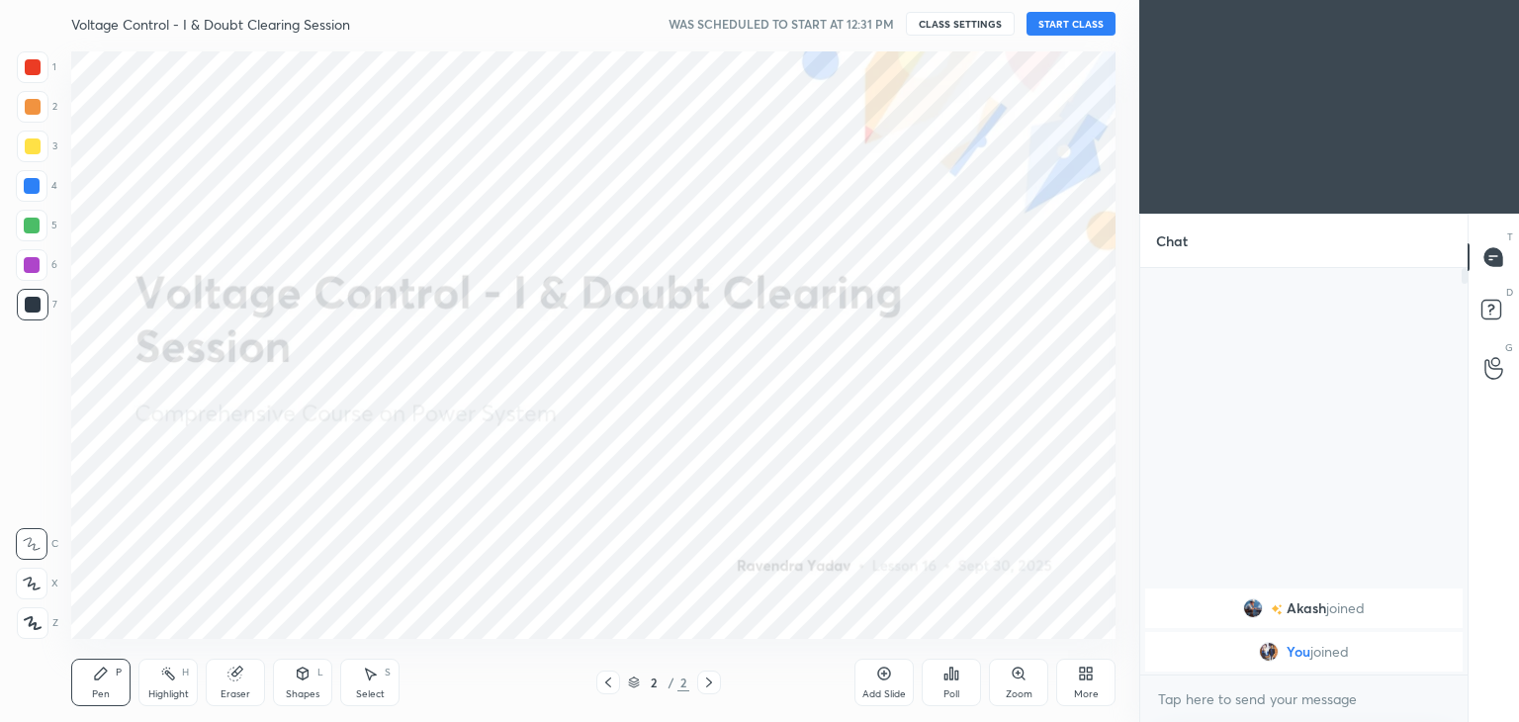
click at [1060, 20] on button "START CLASS" at bounding box center [1071, 24] width 89 height 24
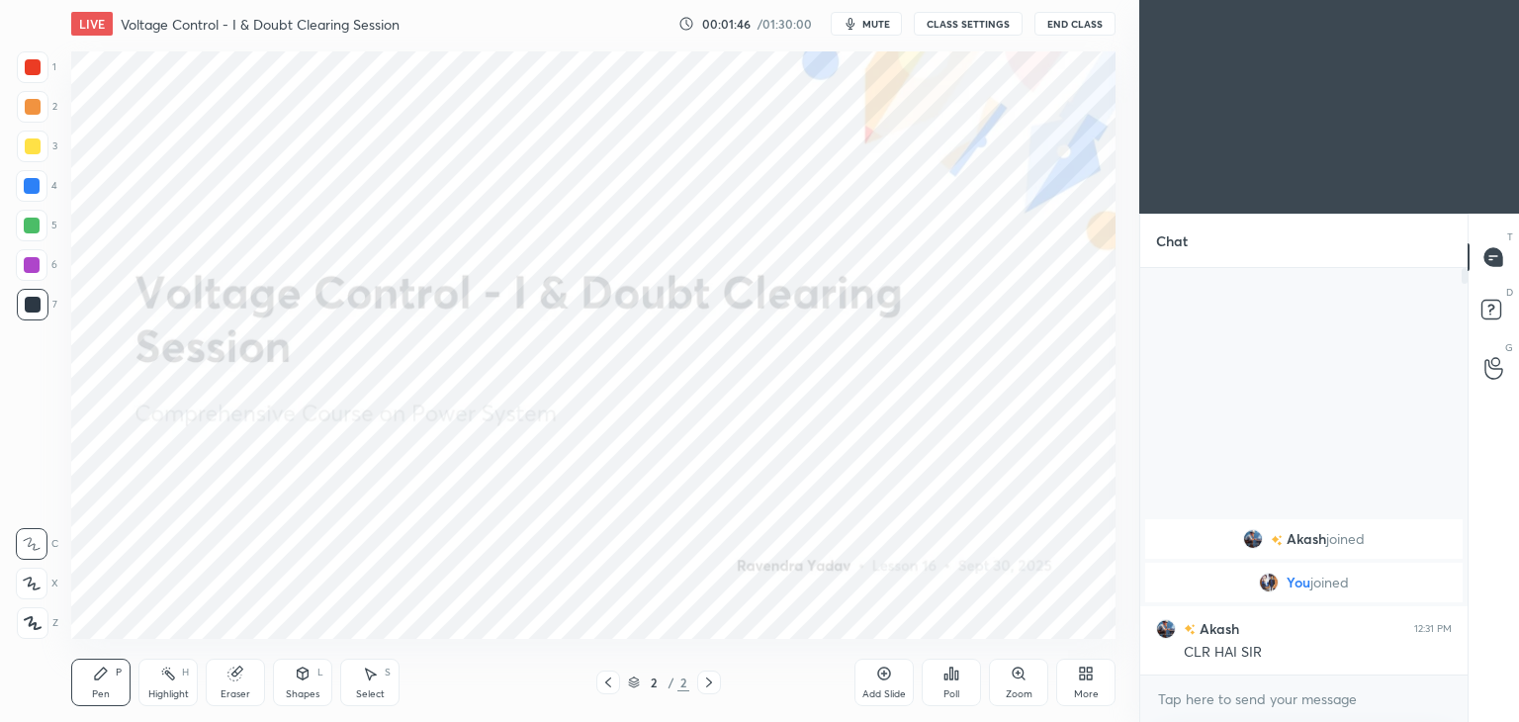
click at [31, 72] on div at bounding box center [33, 67] width 16 height 16
click at [44, 583] on div at bounding box center [32, 584] width 32 height 32
click at [1076, 689] on div "More" at bounding box center [1086, 694] width 25 height 10
click at [1076, 534] on div "Full screen F" at bounding box center [1061, 530] width 79 height 47
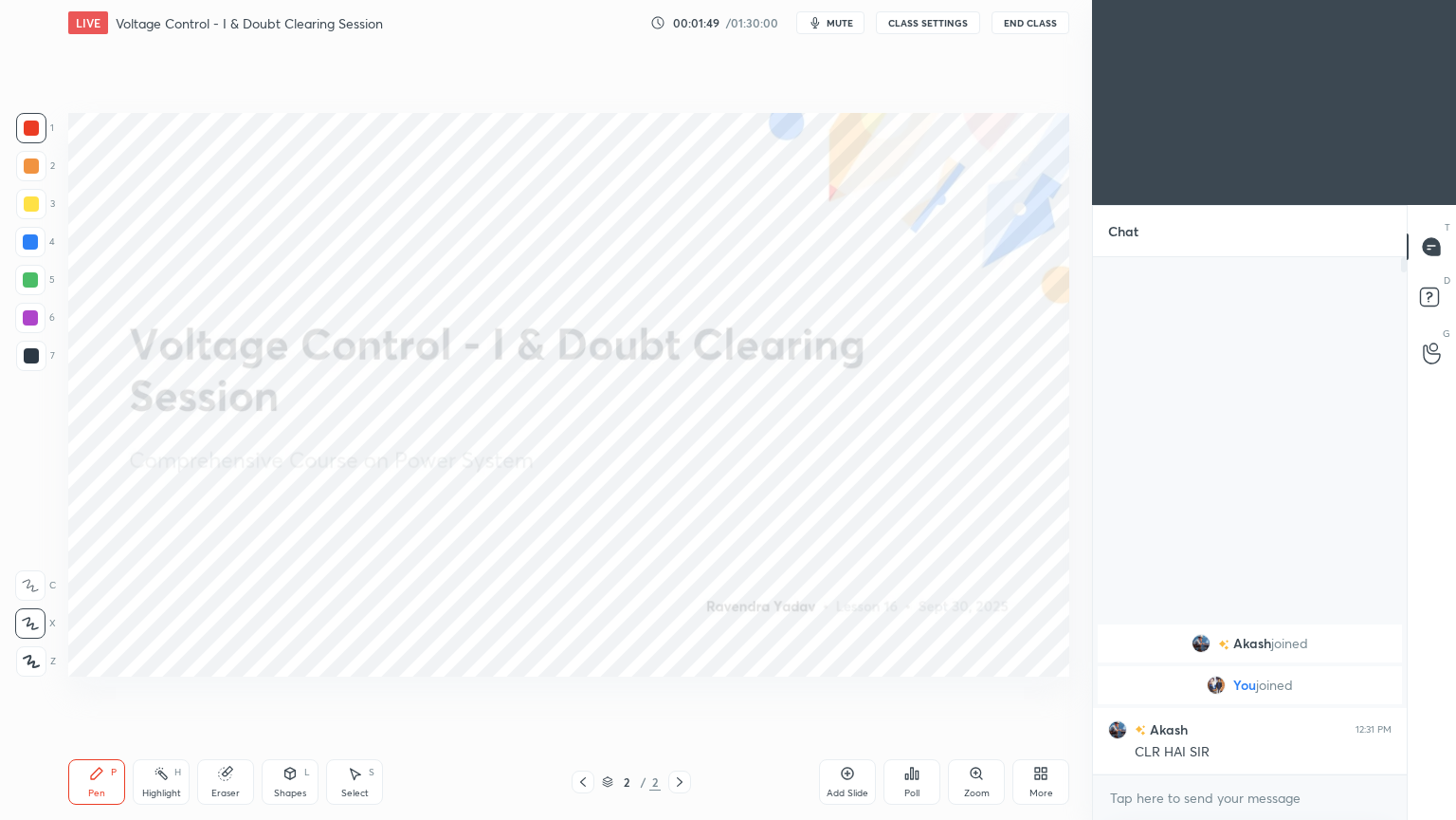
scroll to position [354, 308]
type textarea "x"
click at [849, 691] on div "Add Slide" at bounding box center [847, 793] width 42 height 10
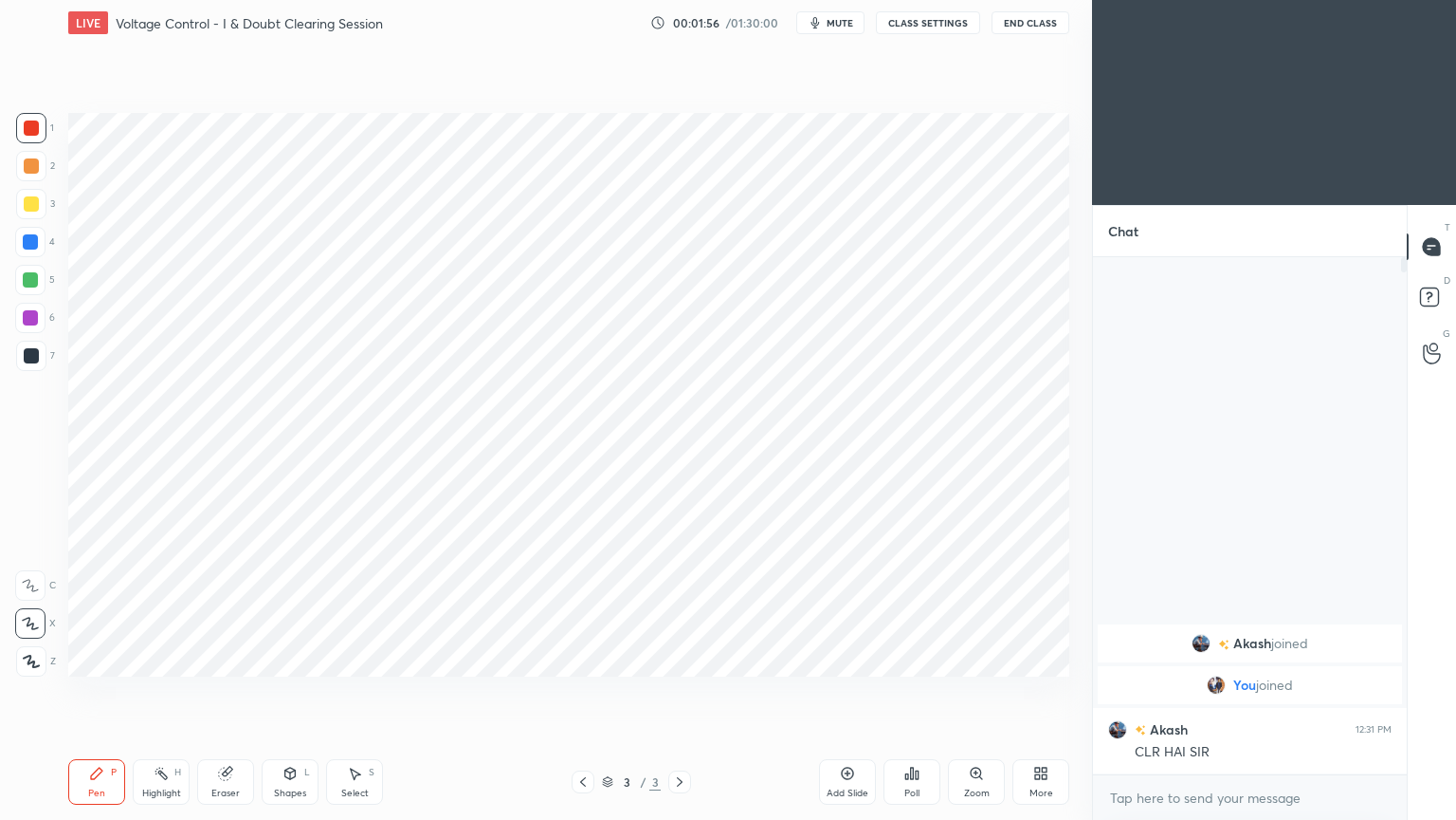
click at [38, 130] on div at bounding box center [32, 129] width 15 height 15
click at [12, 278] on div "1 2 3 4 5 6 7 C X Z C X Z E E Erase all H H" at bounding box center [30, 395] width 60 height 564
click at [16, 286] on div at bounding box center [31, 280] width 31 height 31
click at [289, 691] on div "Shapes L" at bounding box center [289, 781] width 57 height 45
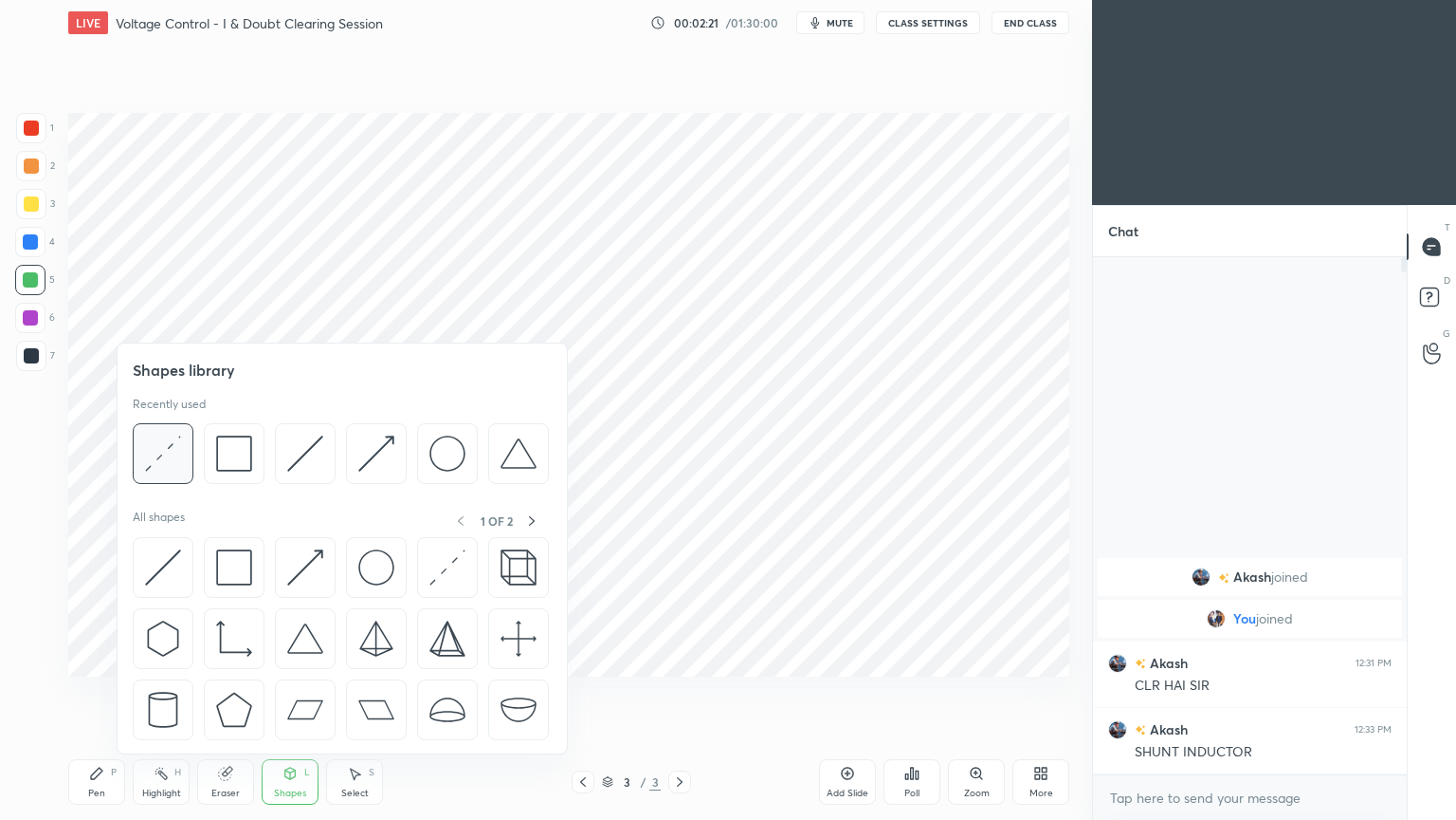
click at [175, 464] on img at bounding box center [163, 454] width 36 height 36
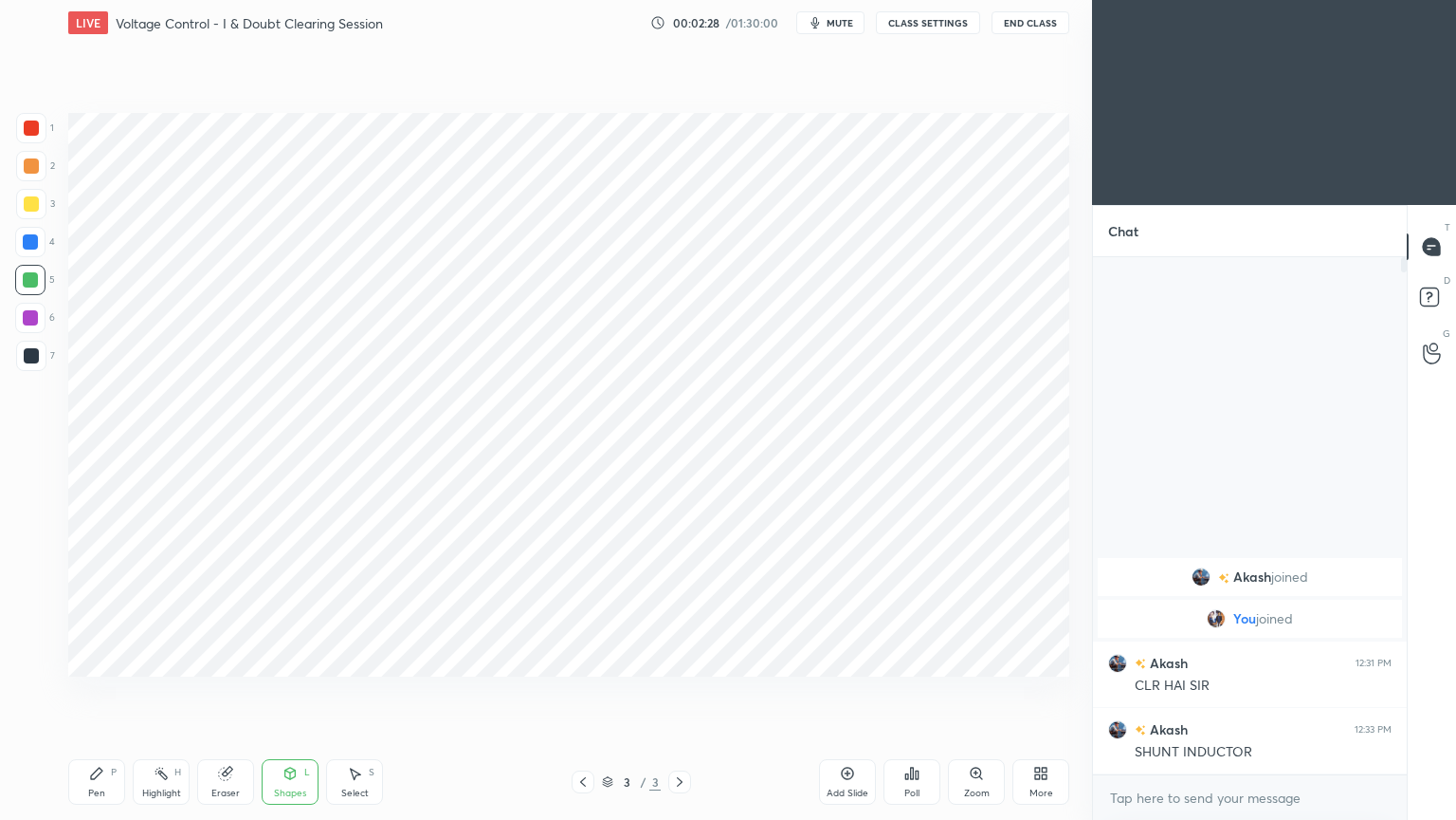
click at [32, 249] on div at bounding box center [31, 242] width 31 height 31
click at [96, 691] on div "Pen P" at bounding box center [96, 781] width 57 height 45
click at [28, 274] on div at bounding box center [31, 280] width 15 height 15
click at [39, 326] on div at bounding box center [31, 318] width 31 height 31
click at [32, 242] on div at bounding box center [31, 242] width 15 height 15
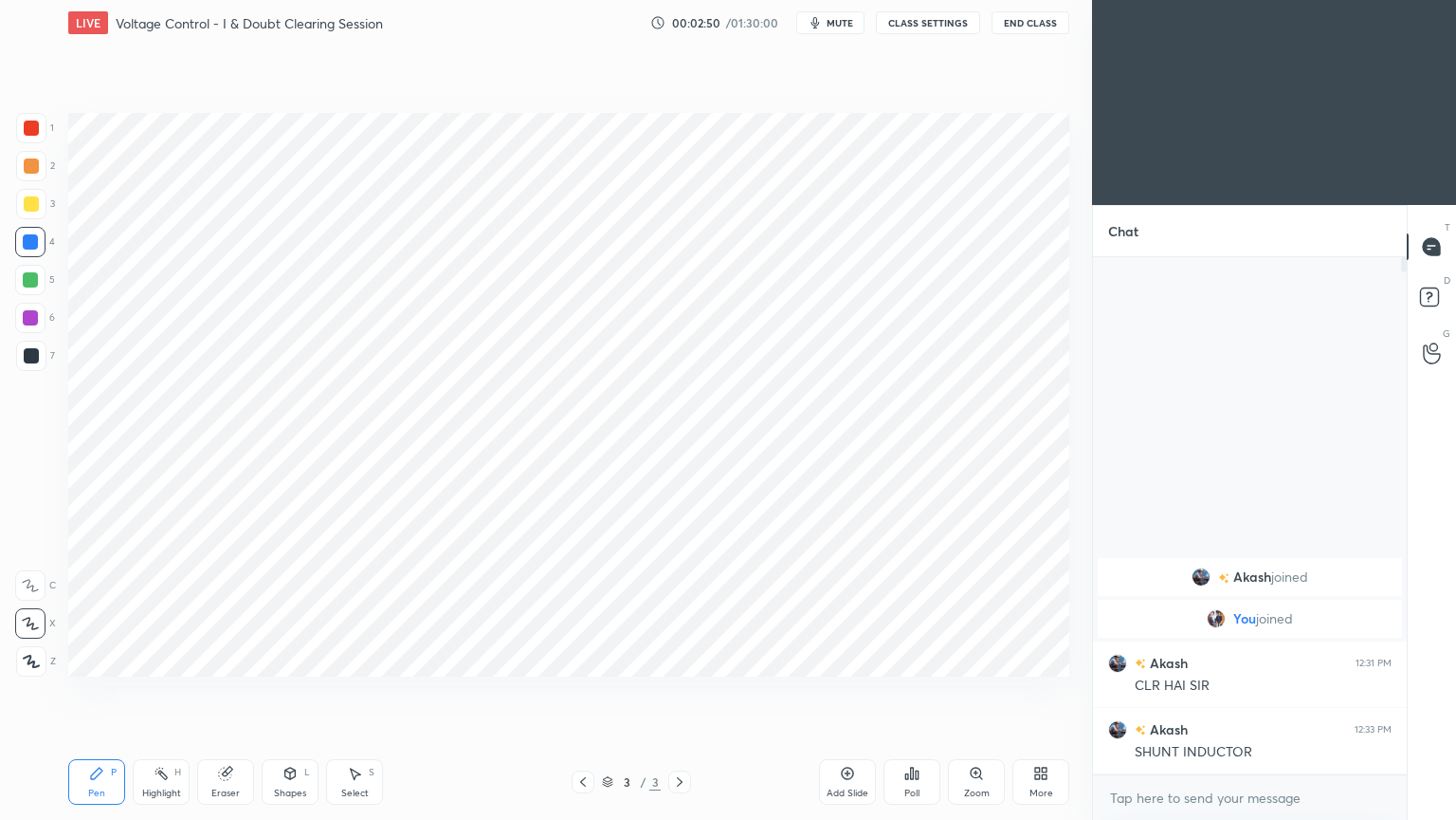
click at [29, 352] on div at bounding box center [32, 356] width 15 height 15
click at [95, 691] on div "Pen" at bounding box center [97, 793] width 17 height 10
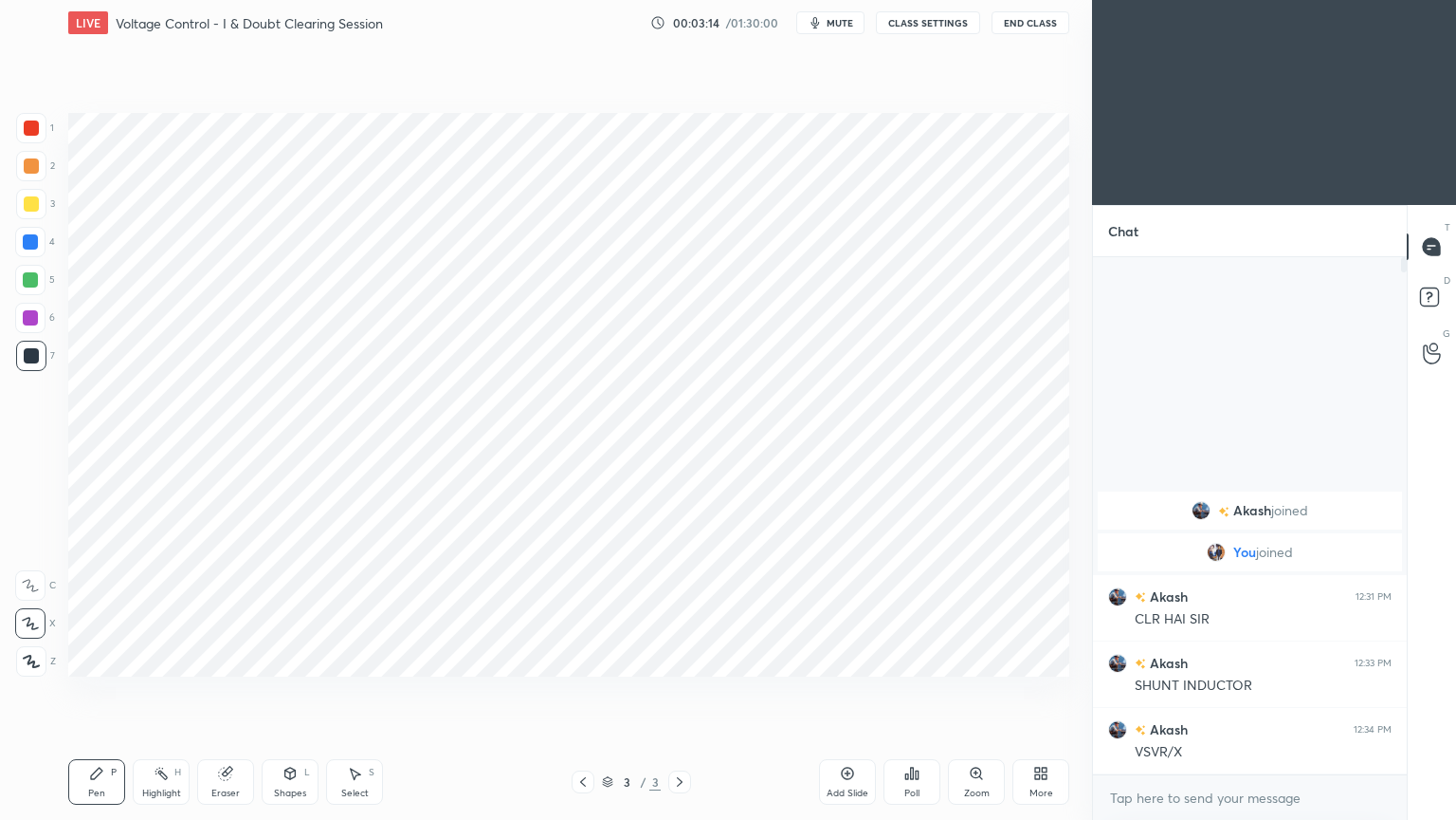
click at [31, 321] on div at bounding box center [31, 317] width 15 height 15
click at [279, 691] on div "Shapes L" at bounding box center [289, 781] width 57 height 45
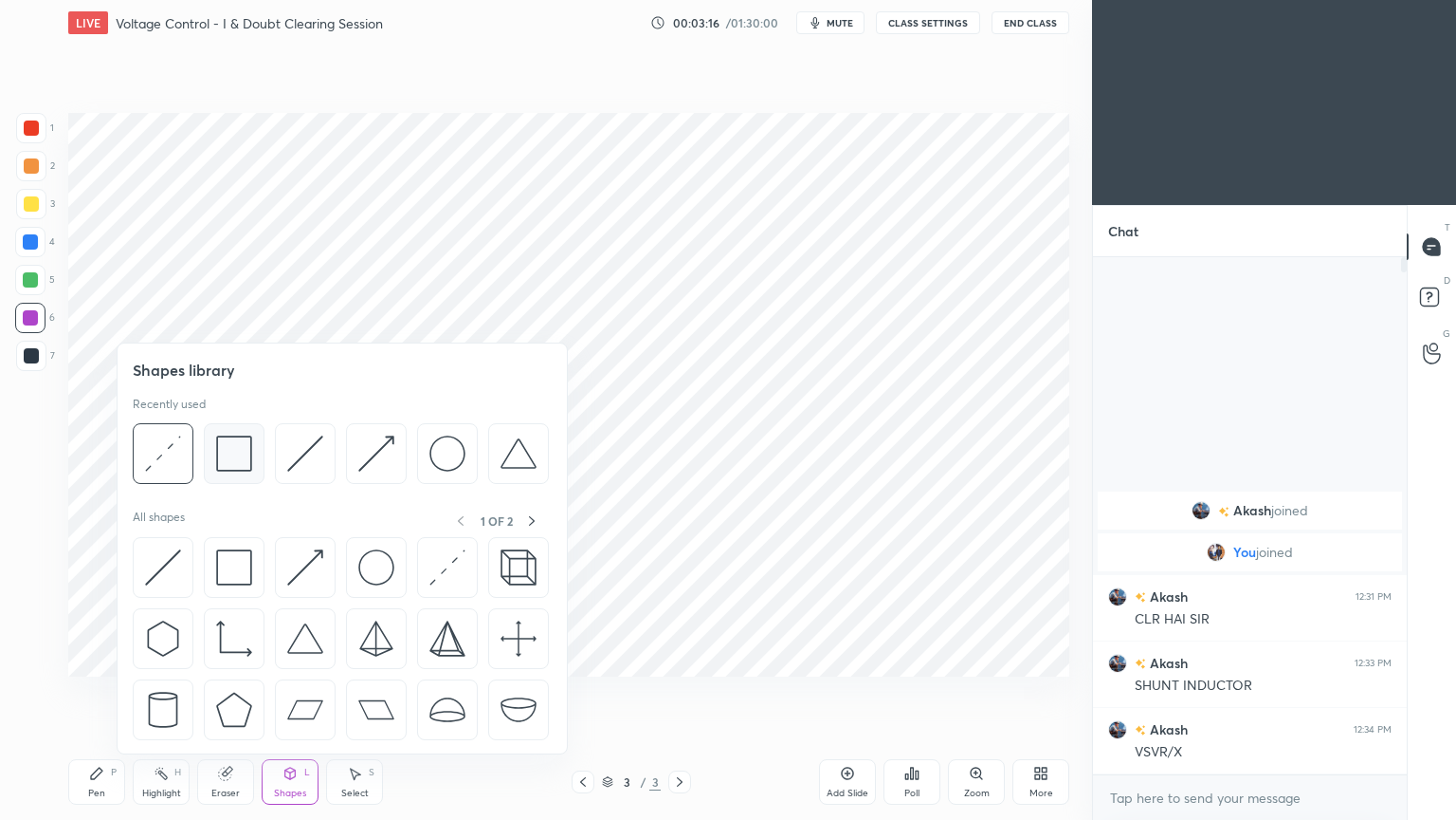
click at [233, 463] on img at bounding box center [235, 454] width 36 height 36
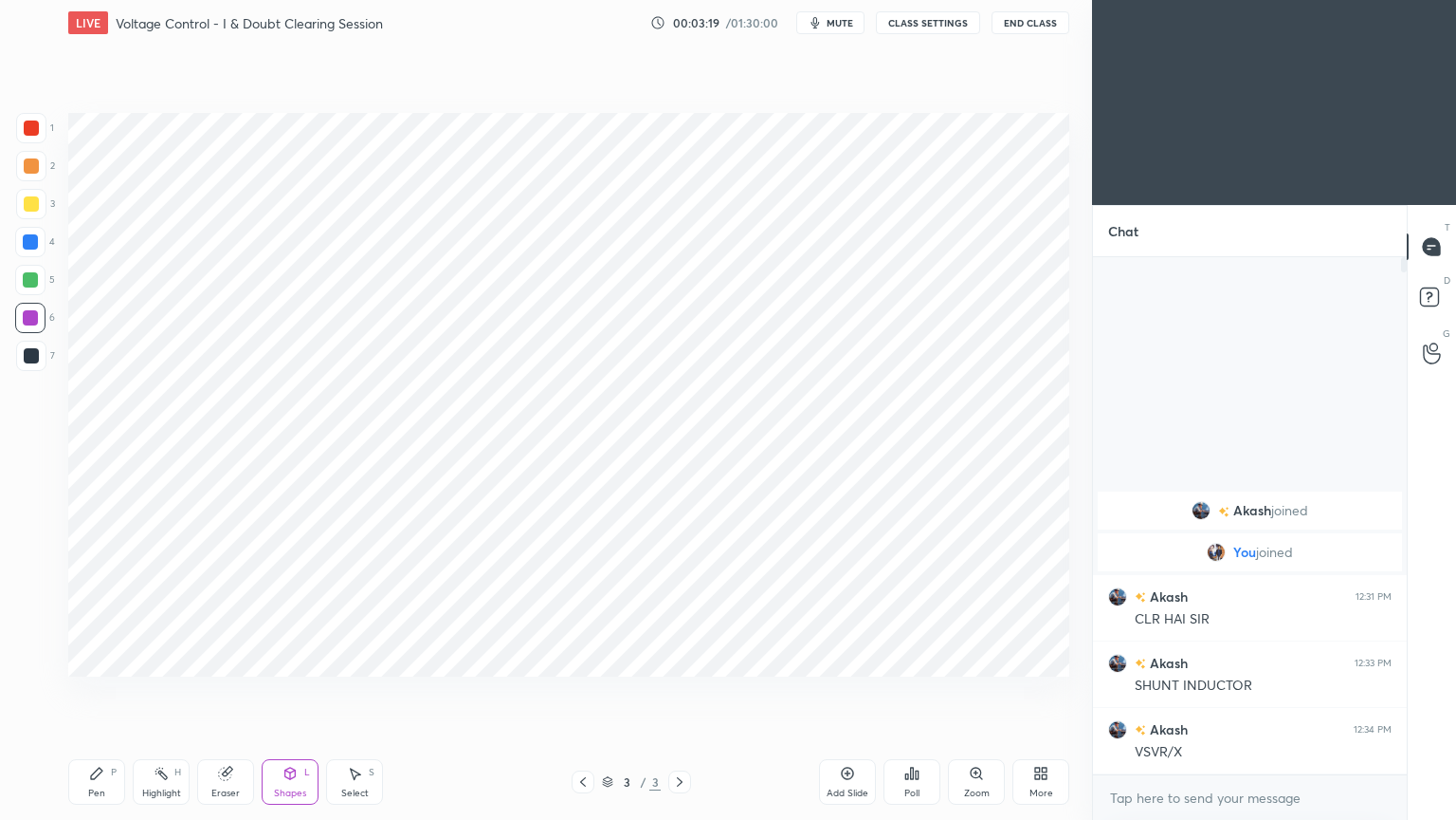
click at [30, 125] on div at bounding box center [32, 129] width 15 height 15
click at [35, 317] on div at bounding box center [31, 317] width 15 height 15
click at [35, 263] on div "4" at bounding box center [35, 246] width 40 height 38
click at [33, 230] on div at bounding box center [31, 242] width 31 height 31
click at [86, 691] on div "Pen P" at bounding box center [96, 781] width 57 height 45
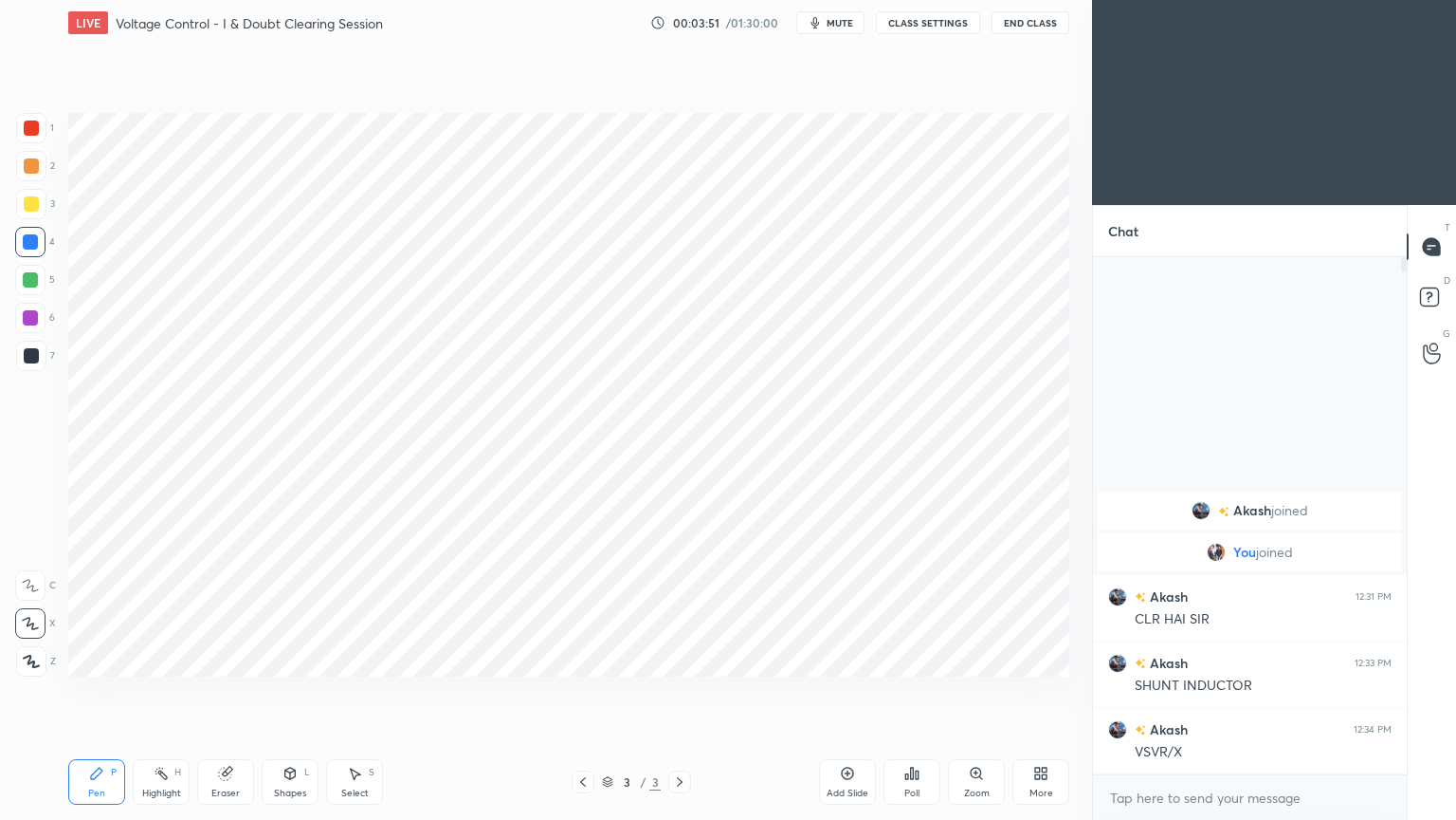
click at [36, 122] on div at bounding box center [32, 129] width 15 height 15
click at [27, 290] on div at bounding box center [31, 280] width 31 height 31
click at [286, 691] on div "Shapes L" at bounding box center [289, 781] width 57 height 45
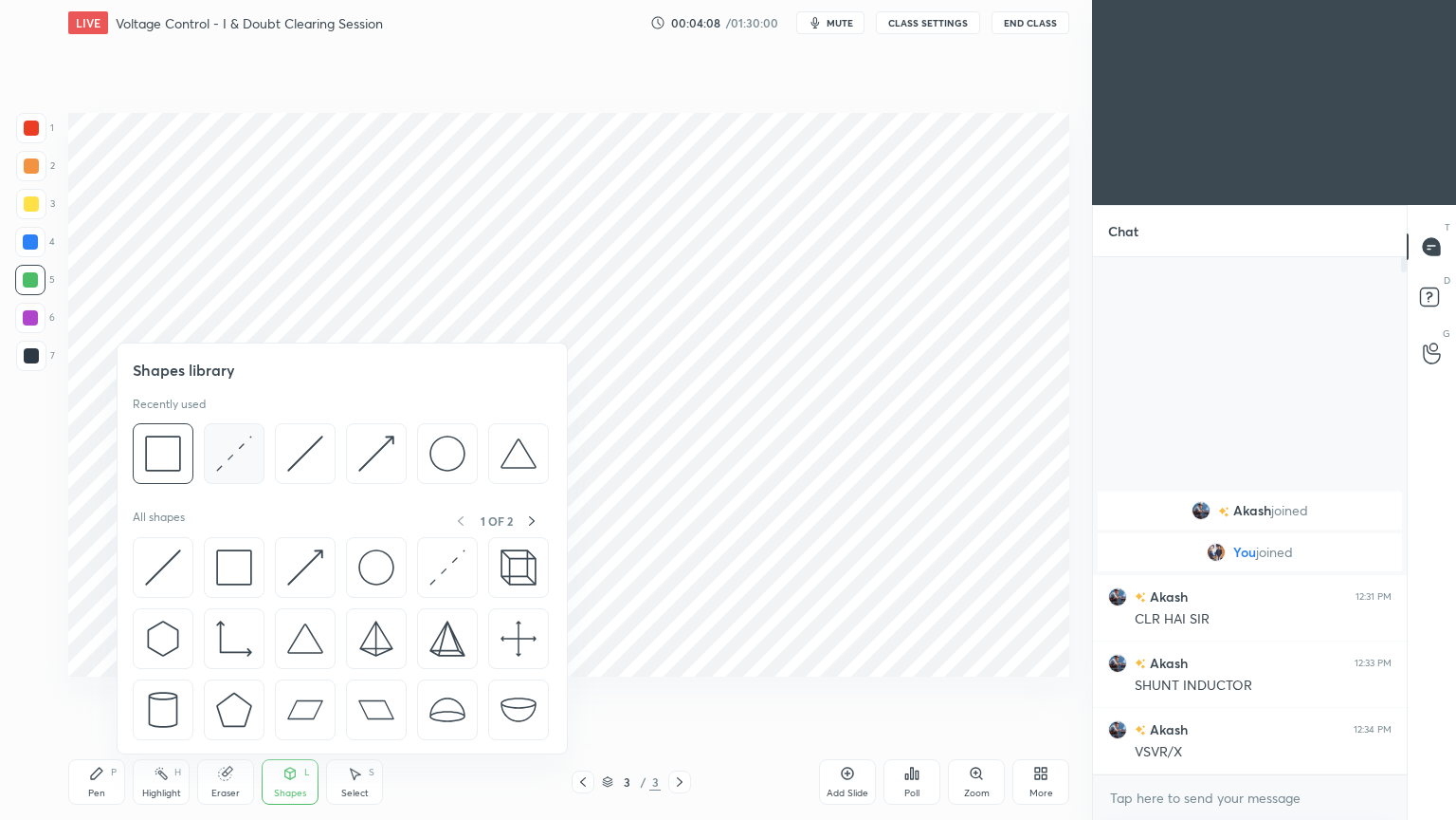
click at [231, 463] on img at bounding box center [235, 454] width 36 height 36
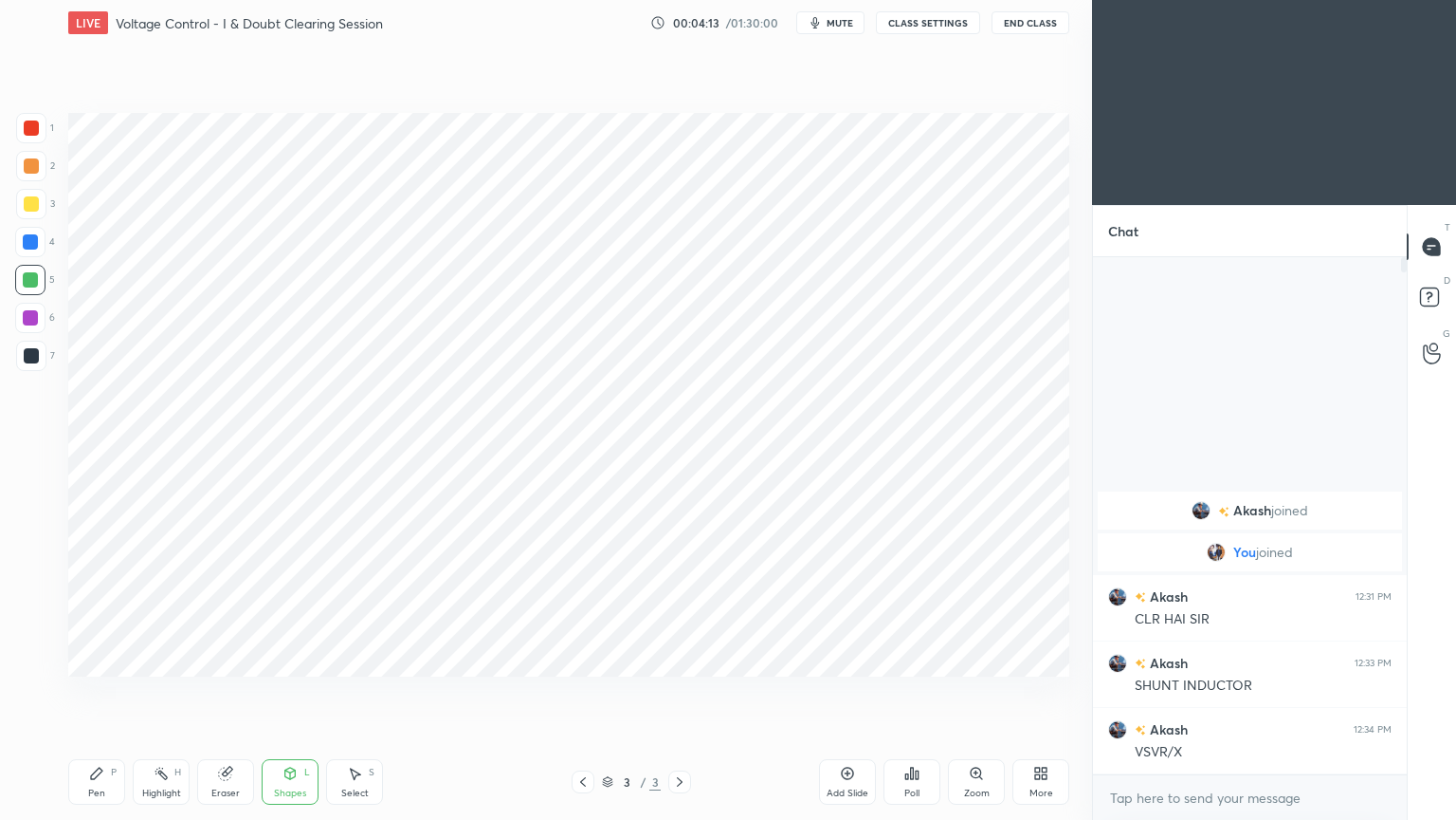
click at [35, 250] on div at bounding box center [31, 242] width 31 height 31
click at [94, 691] on div "Pen" at bounding box center [97, 793] width 17 height 10
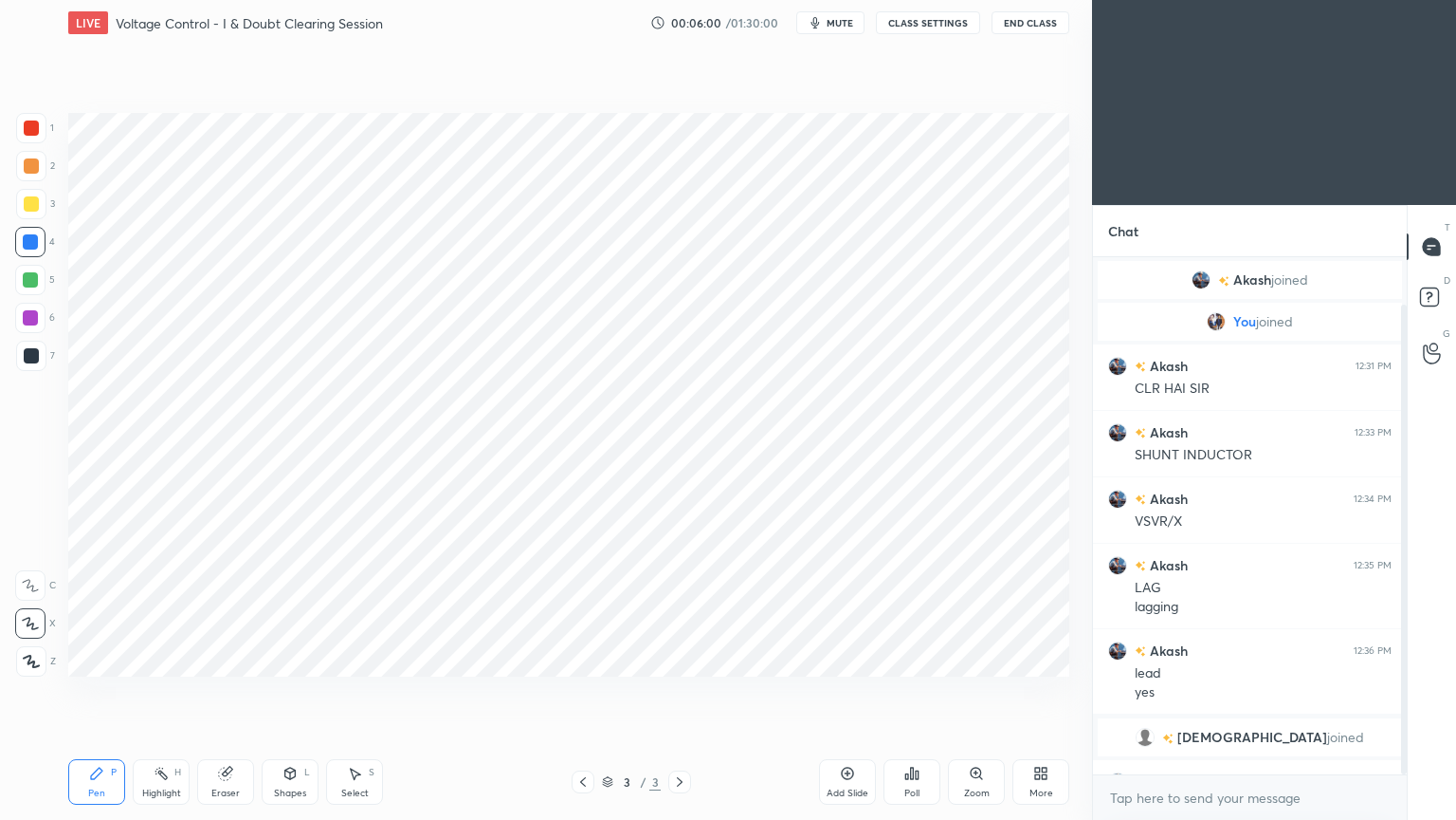
scroll to position [52, 0]
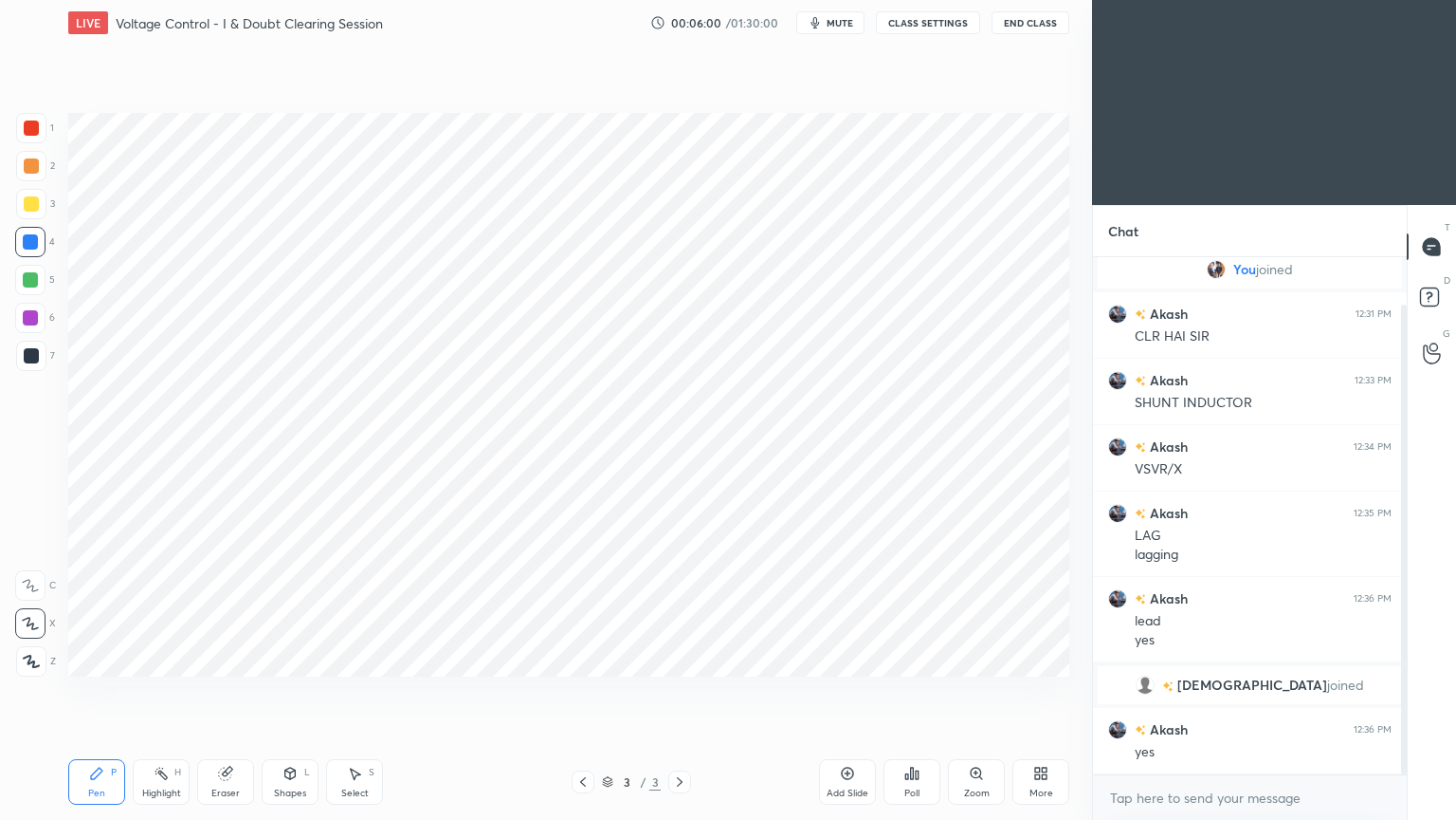
drag, startPoint x: 1403, startPoint y: 665, endPoint x: 1402, endPoint y: 699, distance: 34.0
click at [1402, 691] on div at bounding box center [1404, 540] width 6 height 470
click at [850, 691] on icon at bounding box center [847, 773] width 15 height 15
click at [220, 691] on div "Eraser" at bounding box center [225, 781] width 57 height 45
click at [81, 691] on div "Pen P" at bounding box center [96, 781] width 57 height 45
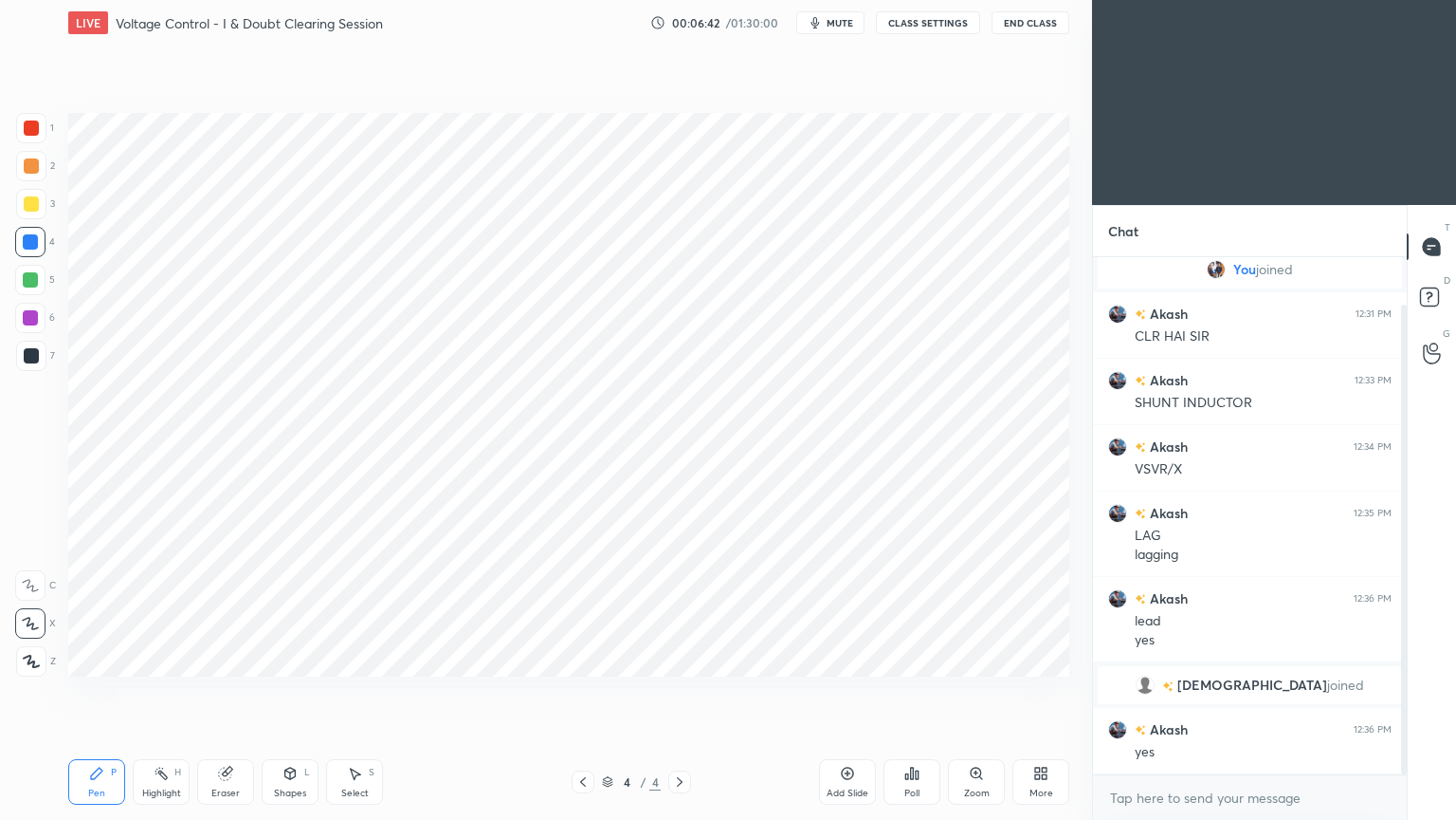
click at [214, 691] on div "Eraser" at bounding box center [226, 793] width 29 height 10
click at [103, 691] on div "Pen" at bounding box center [97, 793] width 17 height 10
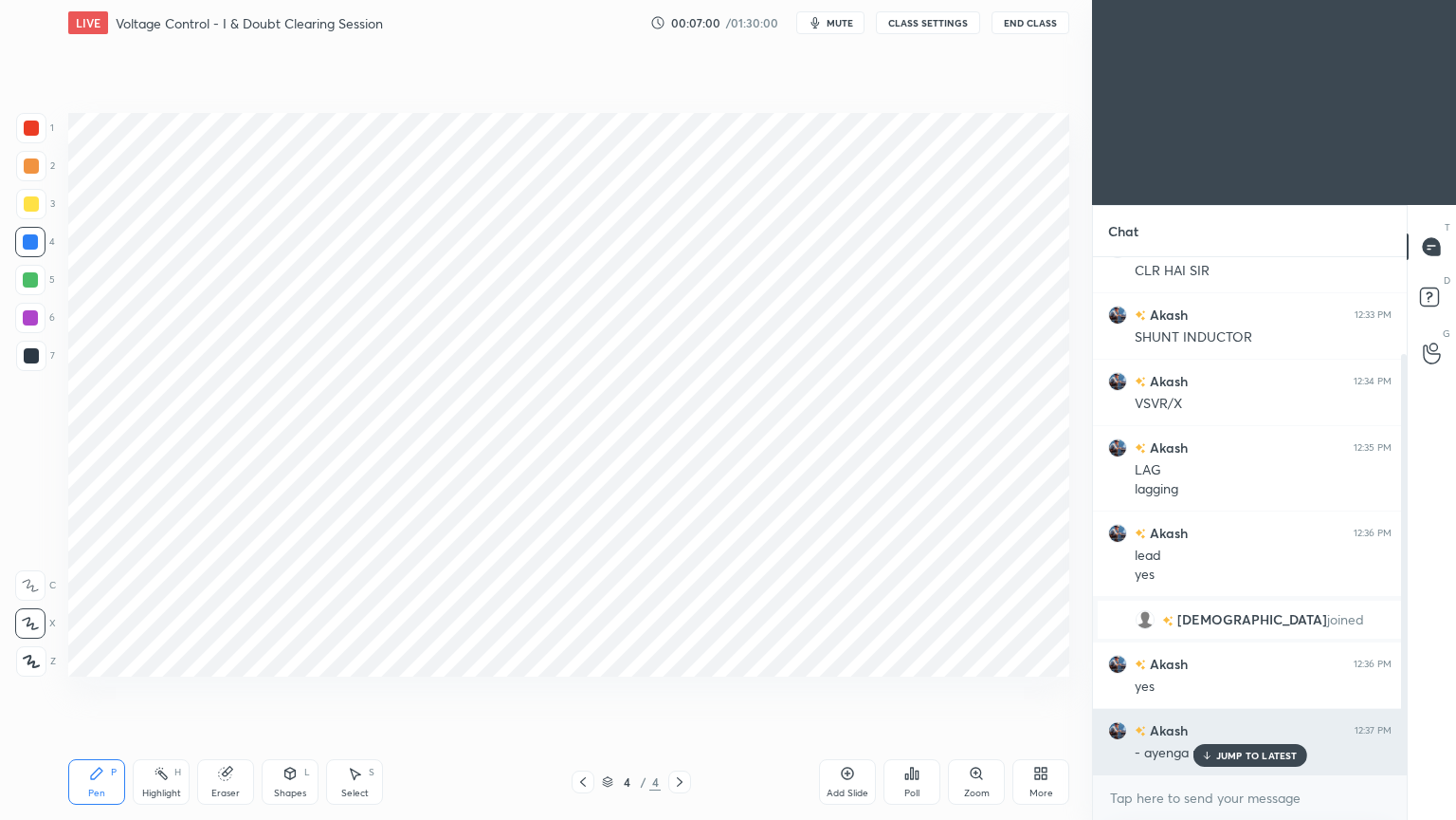
click at [1226, 691] on p "JUMP TO LATEST" at bounding box center [1257, 755] width 81 height 12
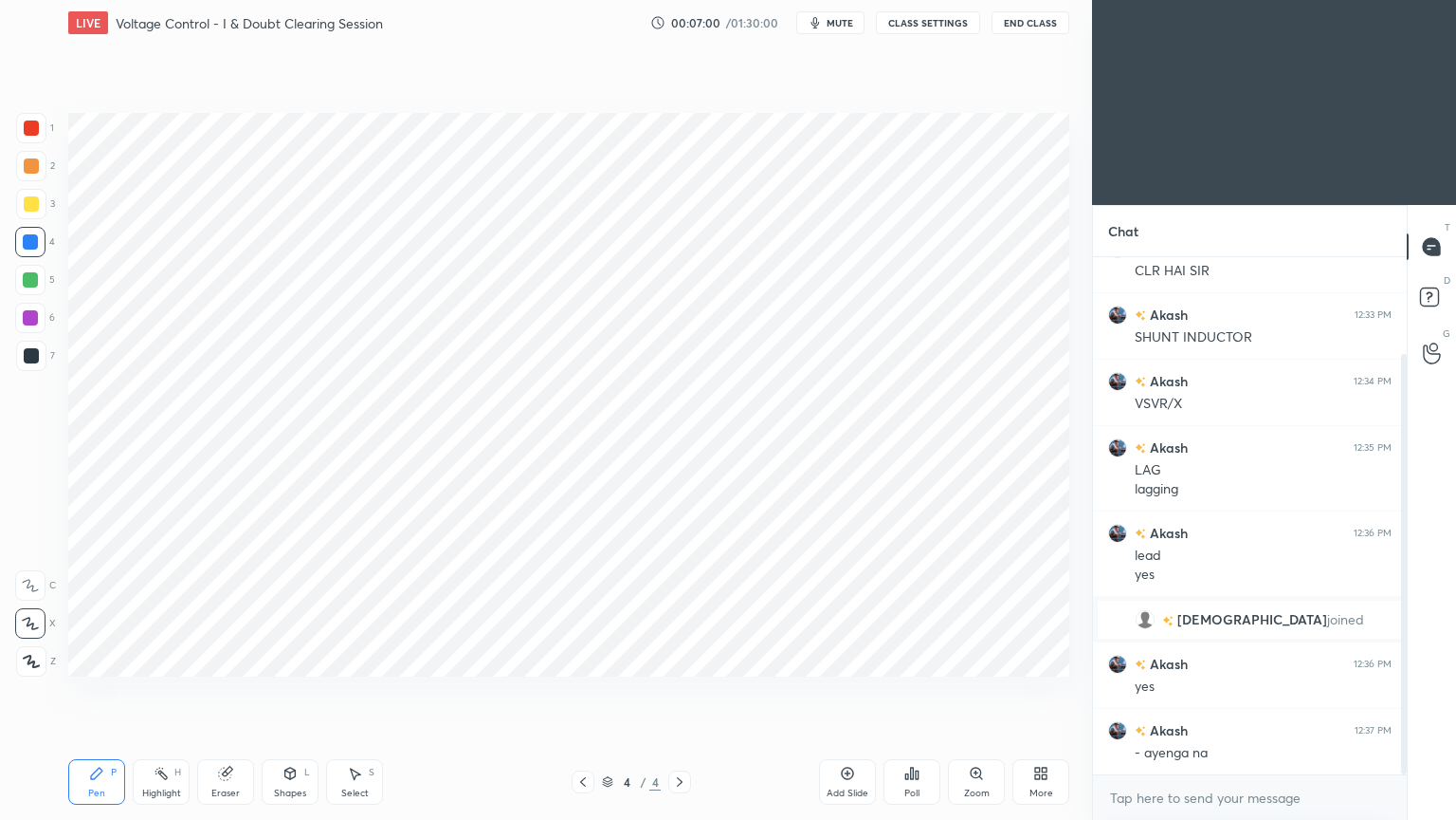
scroll to position [185, 0]
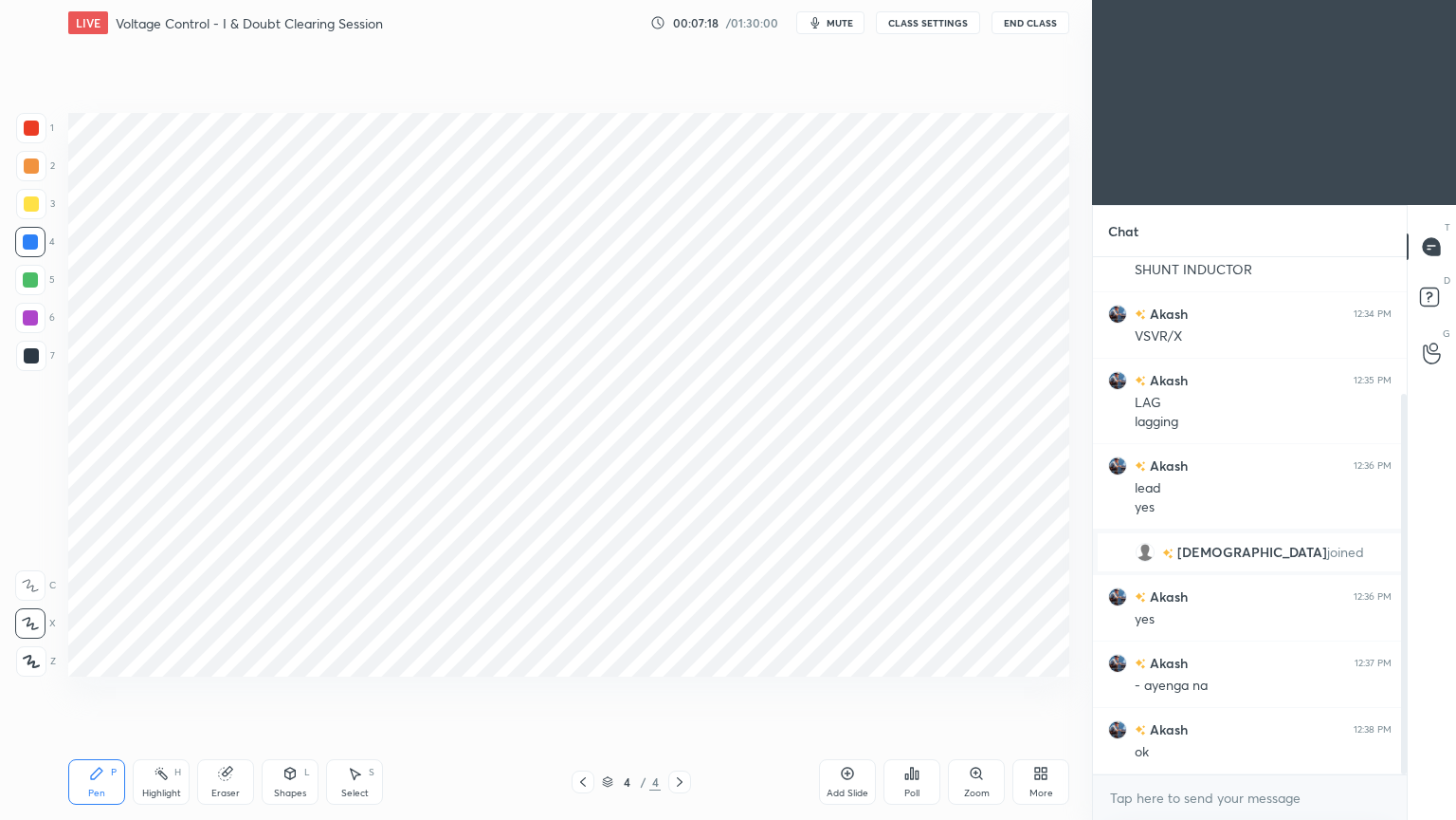
click at [23, 139] on div at bounding box center [32, 129] width 31 height 31
click at [45, 285] on div at bounding box center [31, 280] width 31 height 31
click at [297, 691] on div "Shapes" at bounding box center [290, 793] width 33 height 10
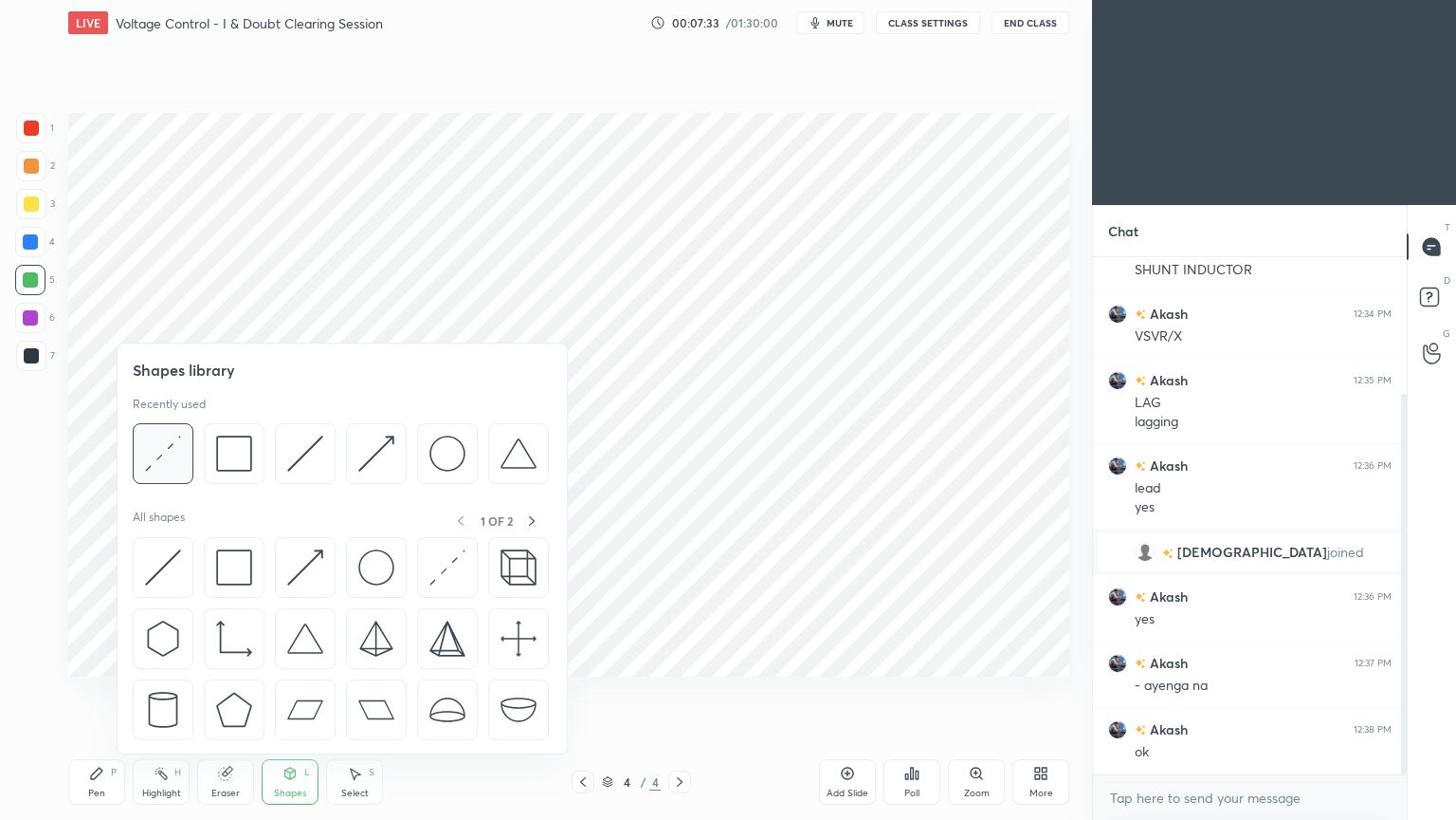
click at [182, 476] on div at bounding box center [162, 453] width 60 height 60
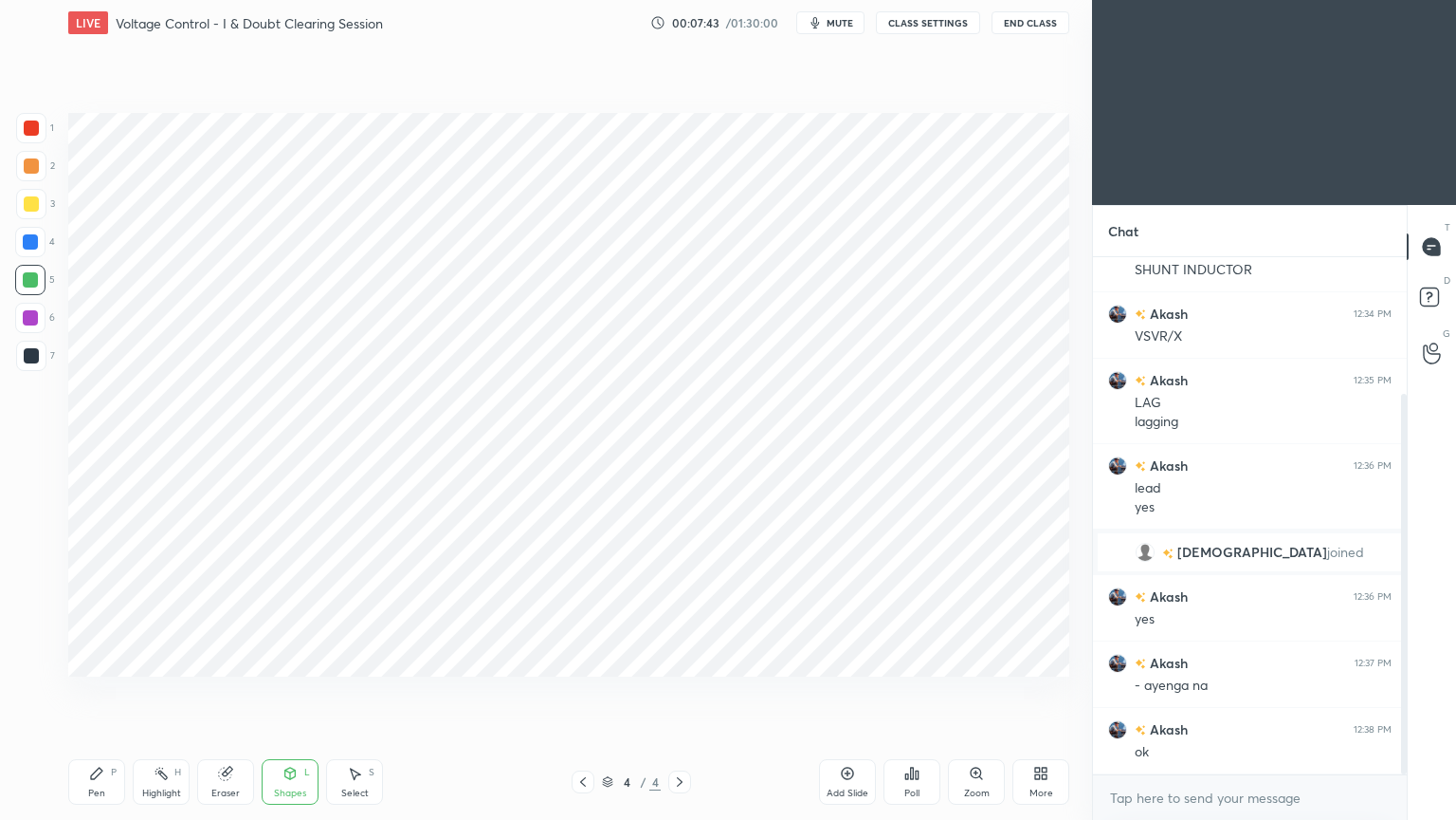
scroll to position [204, 0]
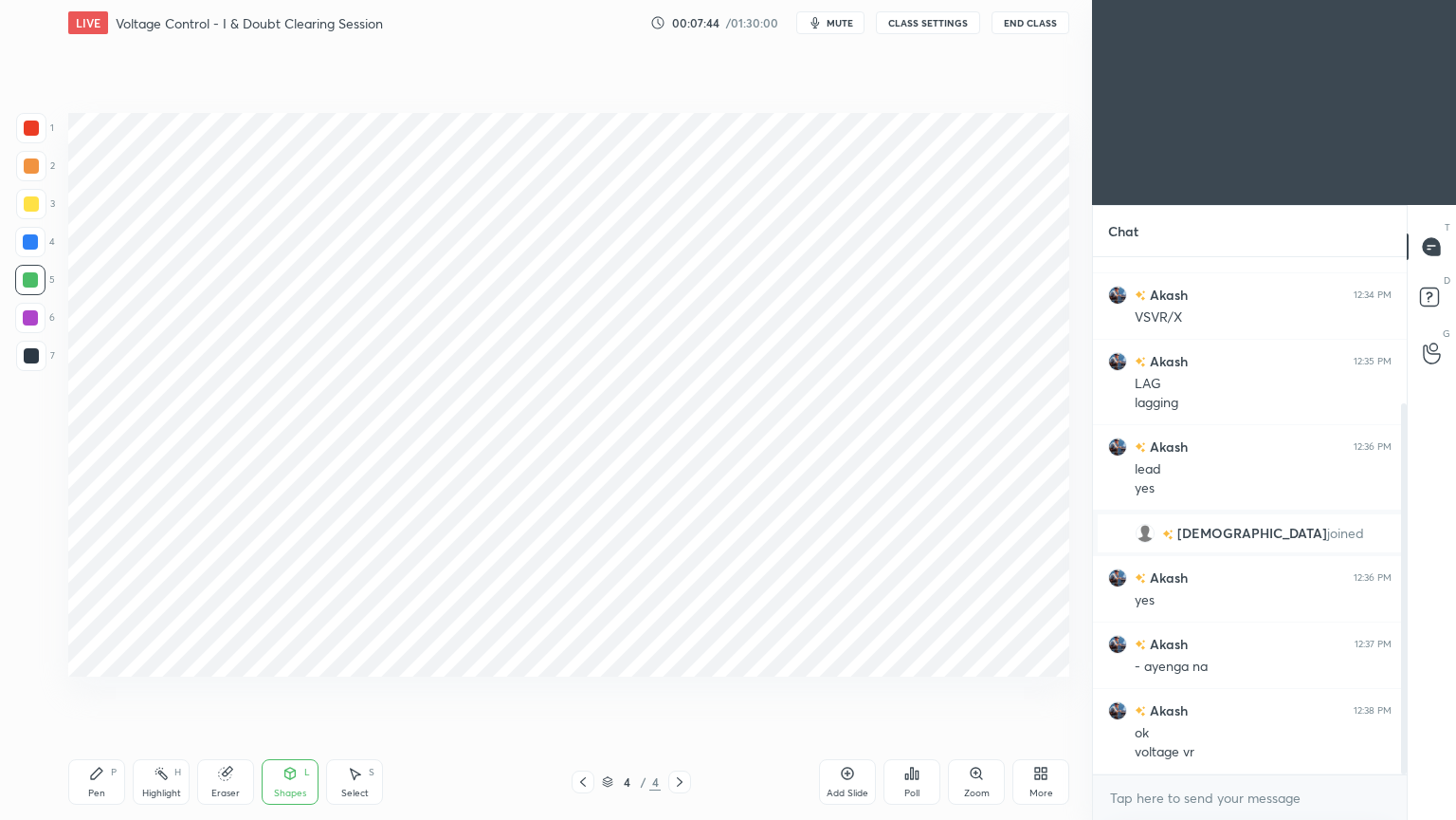
click at [31, 319] on div at bounding box center [31, 317] width 15 height 15
click at [287, 691] on div "Shapes L" at bounding box center [289, 781] width 57 height 45
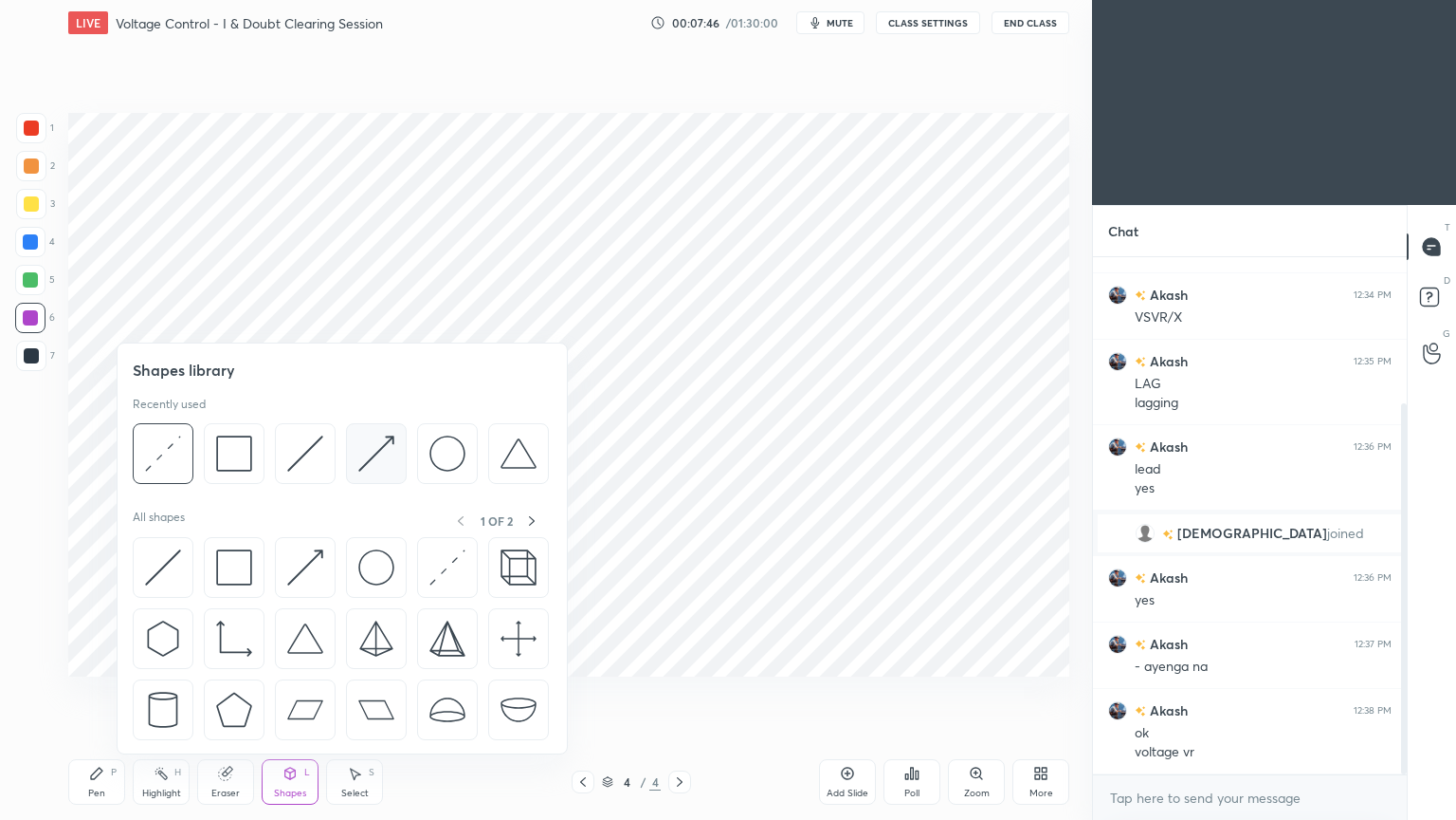
click at [368, 466] on img at bounding box center [377, 454] width 36 height 36
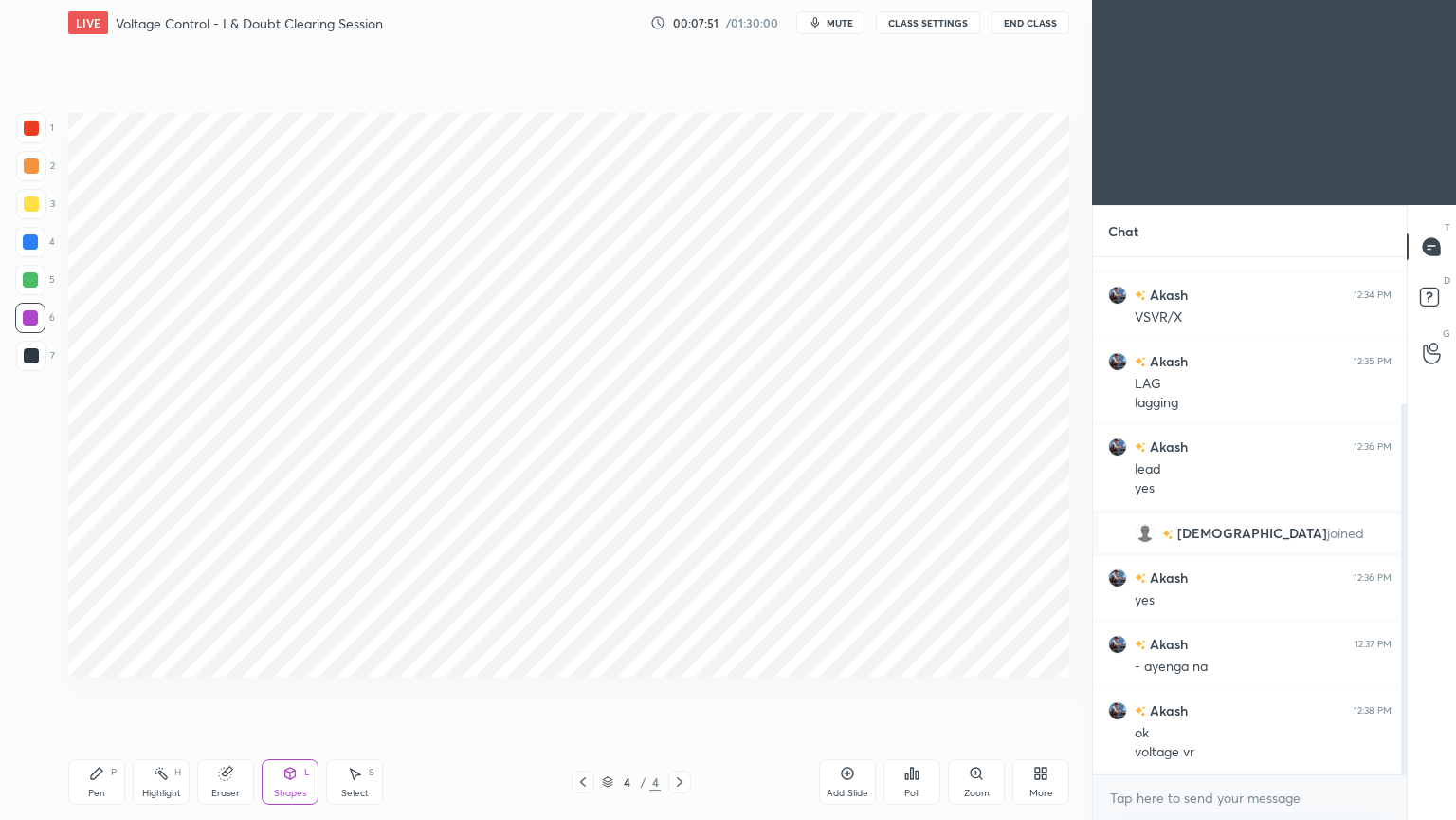
click at [99, 691] on div "Pen" at bounding box center [97, 793] width 17 height 10
click at [31, 356] on div at bounding box center [32, 356] width 15 height 15
click at [289, 691] on div "Shapes L" at bounding box center [289, 781] width 57 height 45
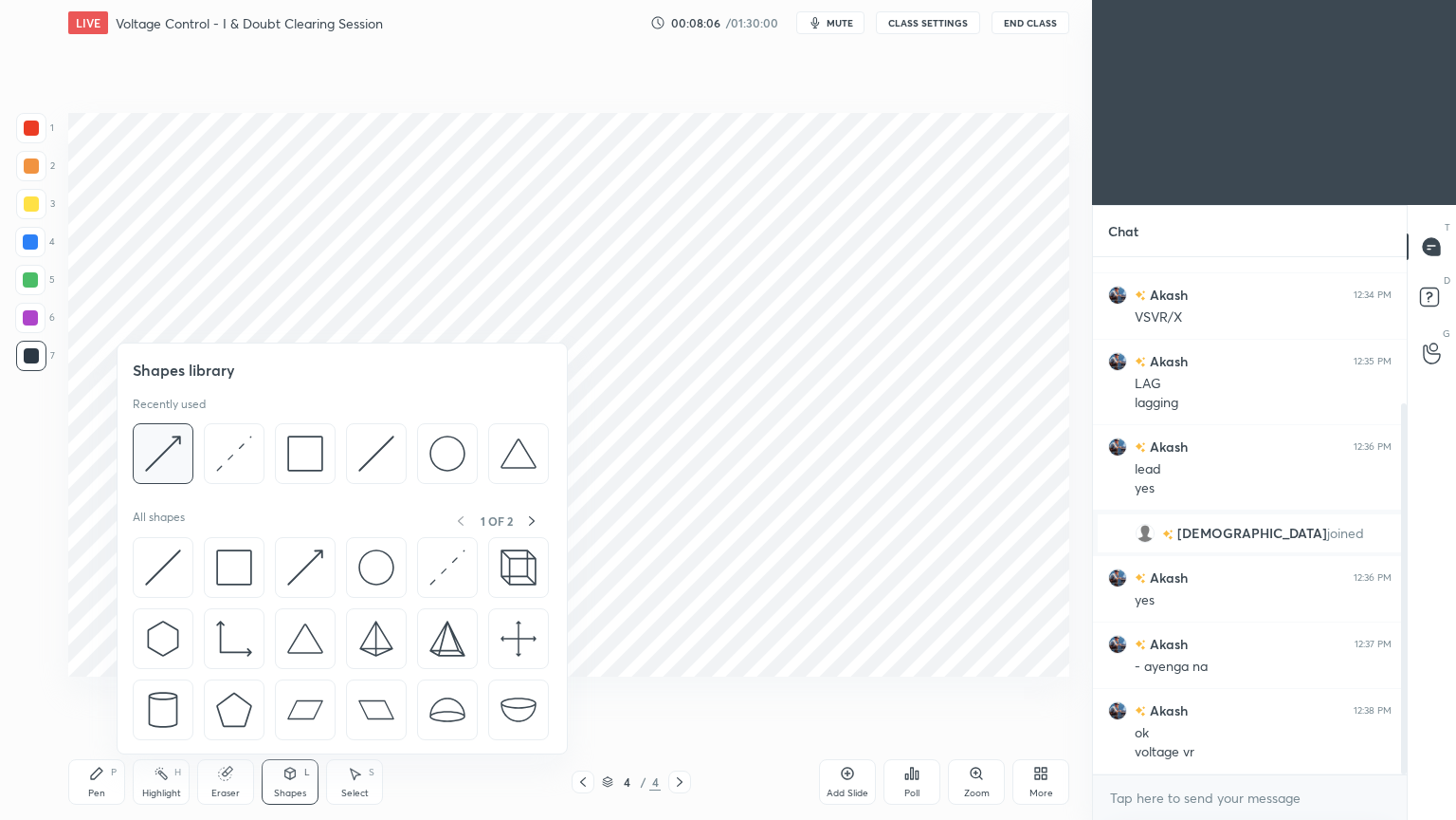
click at [176, 460] on img at bounding box center [163, 454] width 36 height 36
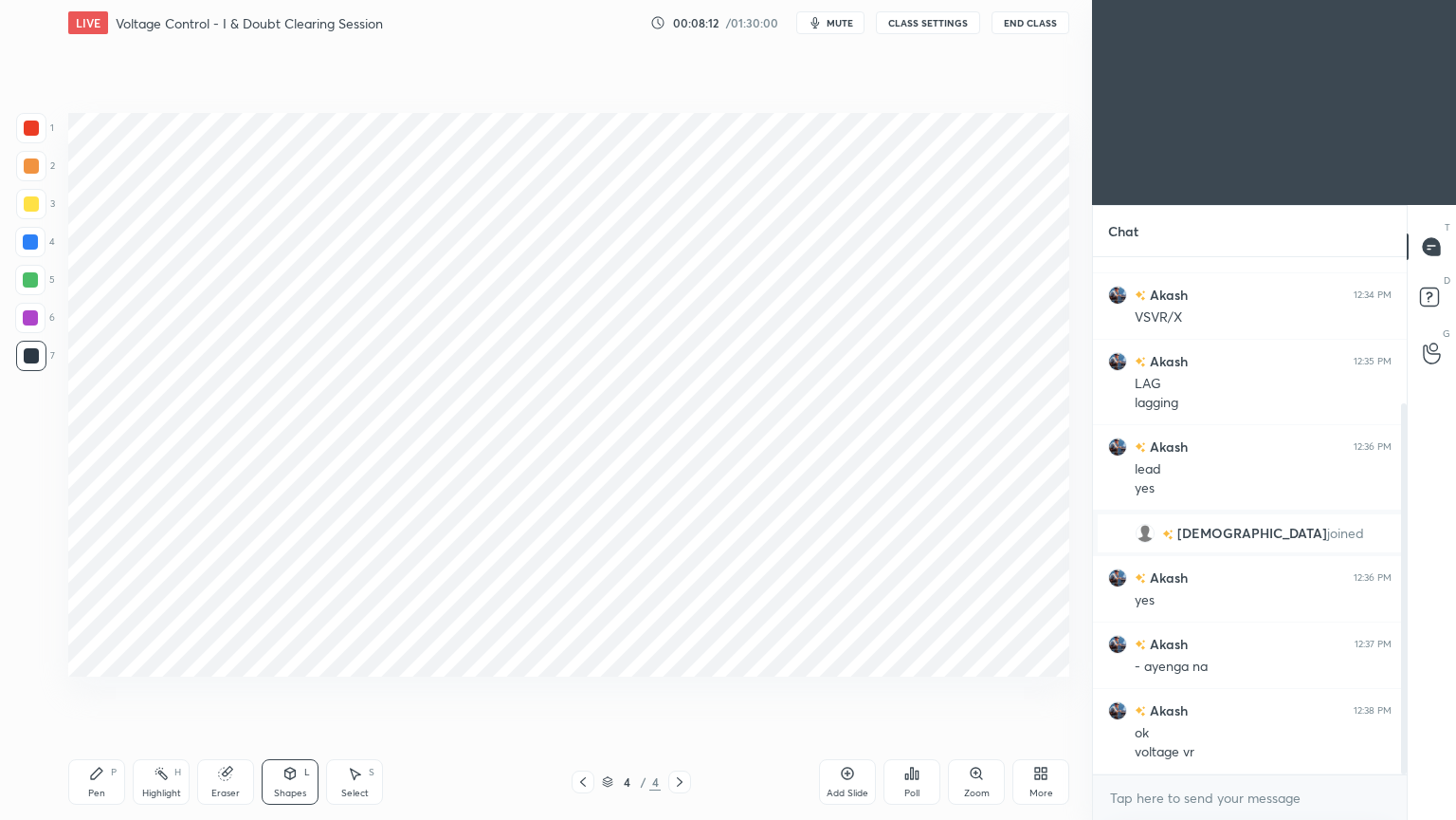
click at [65, 691] on div "LIVE Voltage Control - I & Doubt Clearing Session 00:08:12 / 01:30:00 mute CLAS…" at bounding box center [568, 410] width 1016 height 820
click at [99, 691] on div "Pen" at bounding box center [97, 793] width 17 height 10
click at [33, 129] on div at bounding box center [32, 129] width 15 height 15
drag, startPoint x: 38, startPoint y: 348, endPoint x: 29, endPoint y: 354, distance: 10.8
click at [41, 352] on div at bounding box center [32, 356] width 31 height 31
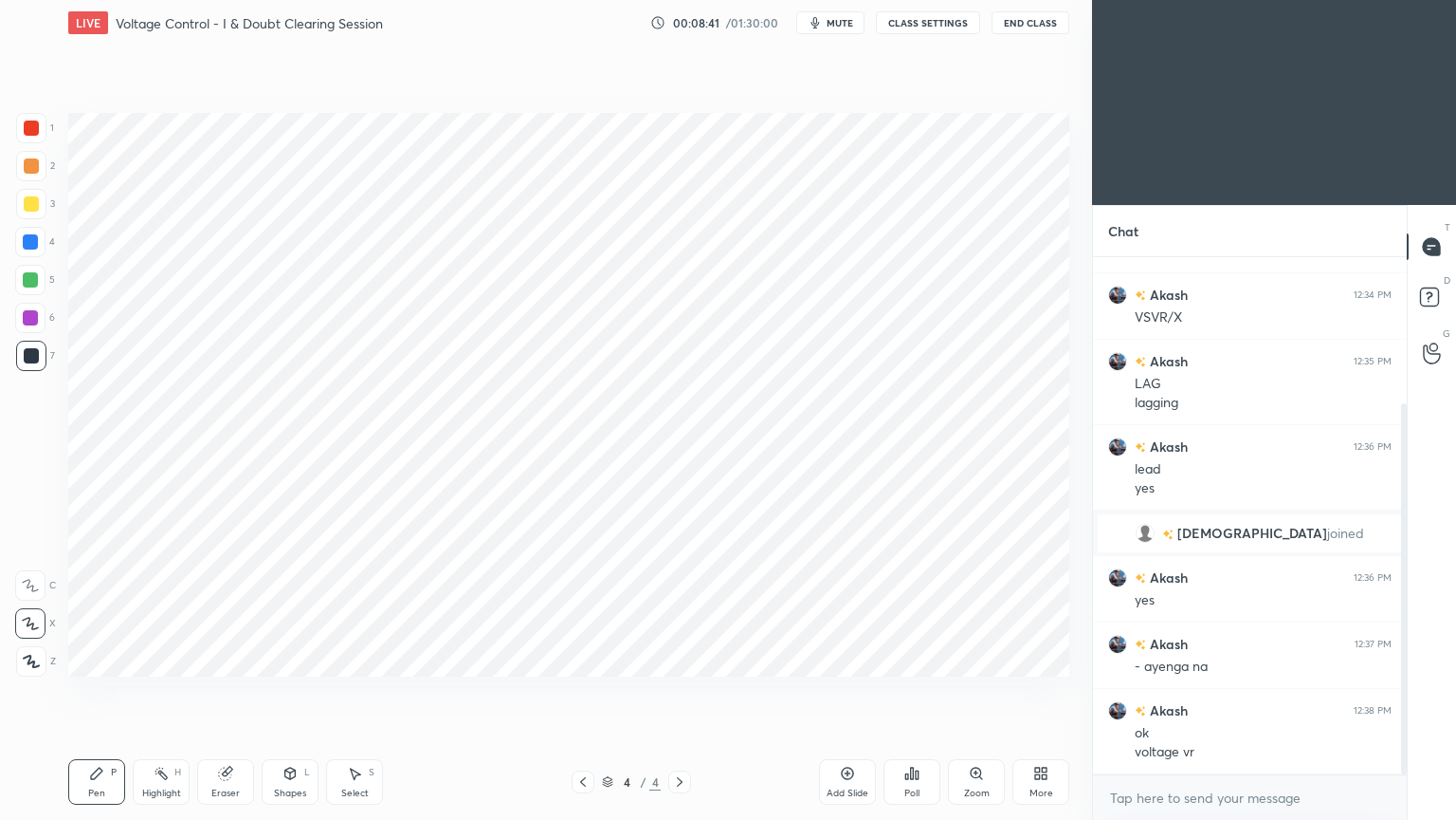
click at [290, 691] on div "Shapes" at bounding box center [290, 793] width 33 height 10
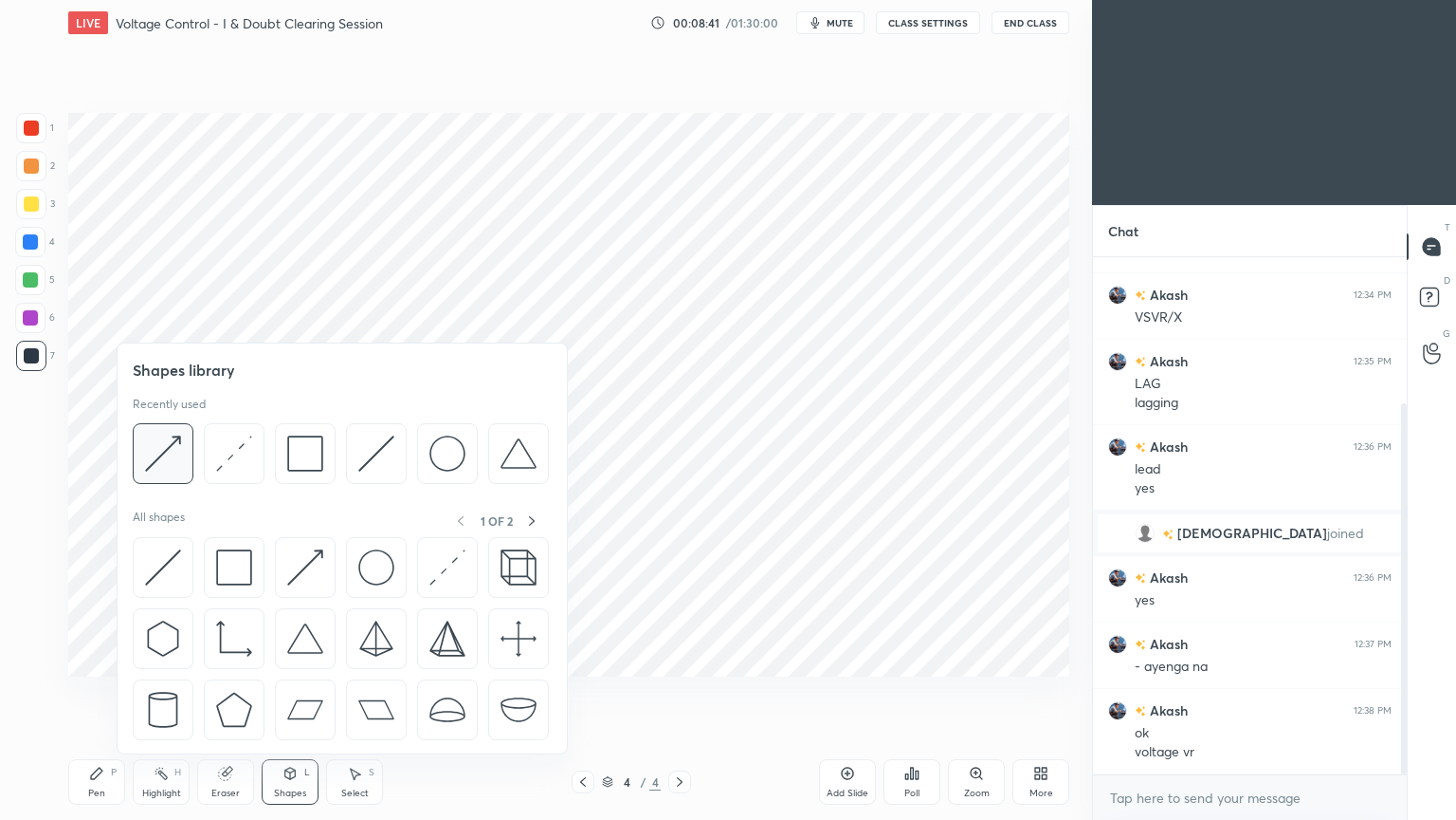
click at [156, 455] on img at bounding box center [163, 454] width 36 height 36
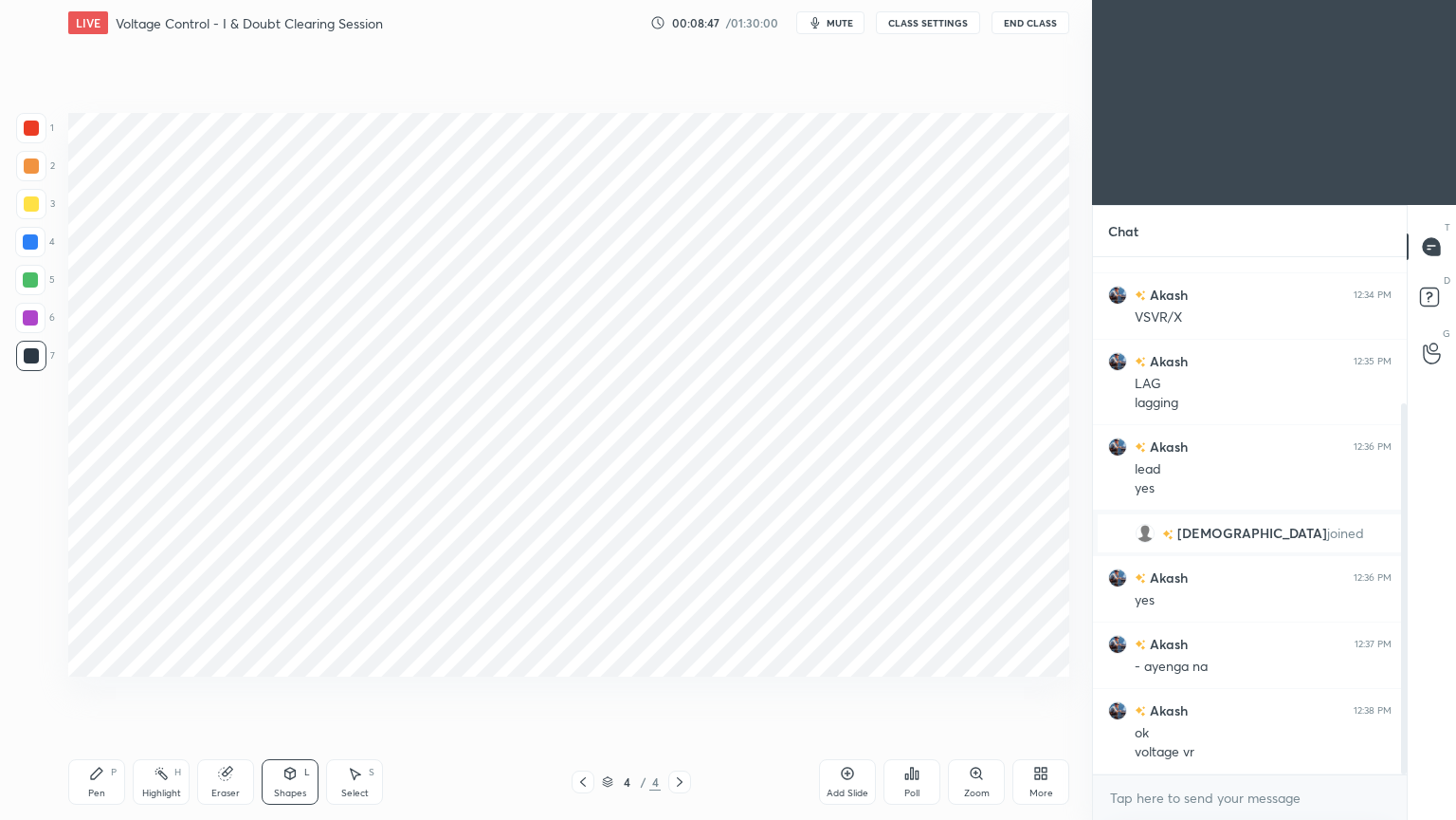
click at [81, 691] on div "Pen P" at bounding box center [96, 781] width 57 height 45
click at [33, 123] on div at bounding box center [32, 129] width 15 height 15
click at [221, 691] on div "Eraser" at bounding box center [225, 781] width 57 height 45
click at [35, 612] on div at bounding box center [31, 623] width 31 height 31
click at [108, 691] on div "Pen P" at bounding box center [96, 781] width 57 height 45
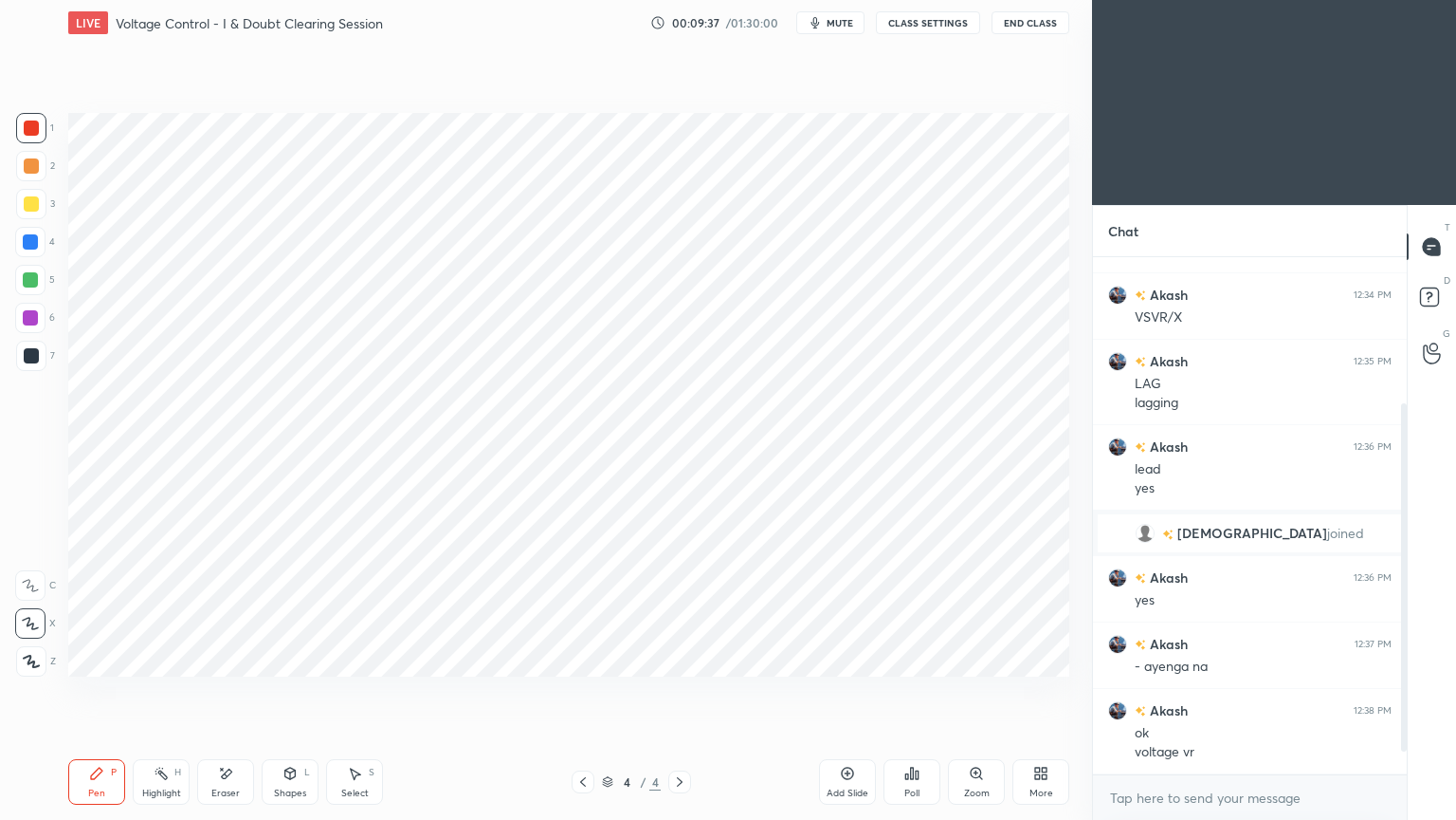
scroll to position [269, 0]
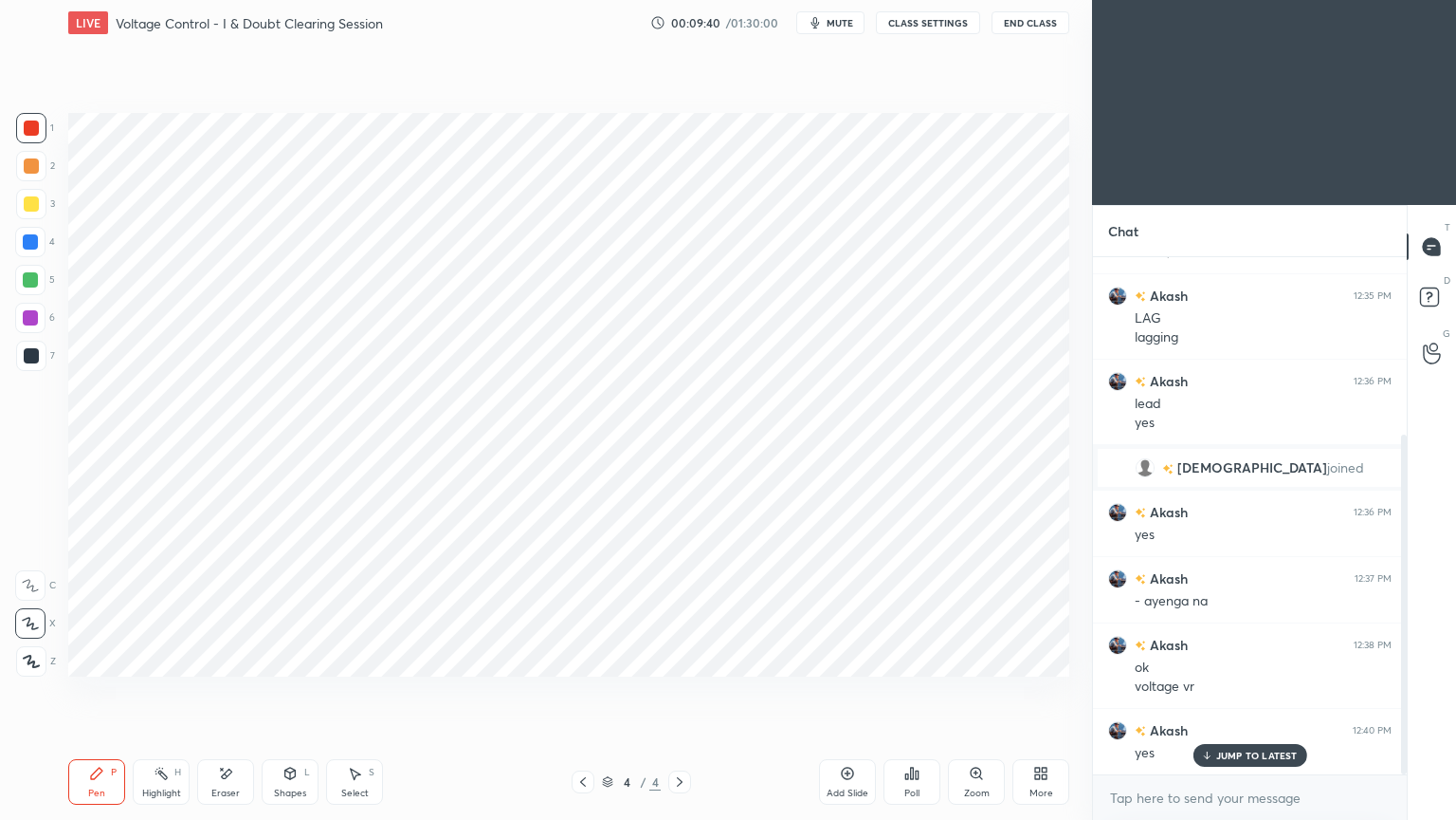
click at [289, 691] on icon at bounding box center [290, 773] width 15 height 15
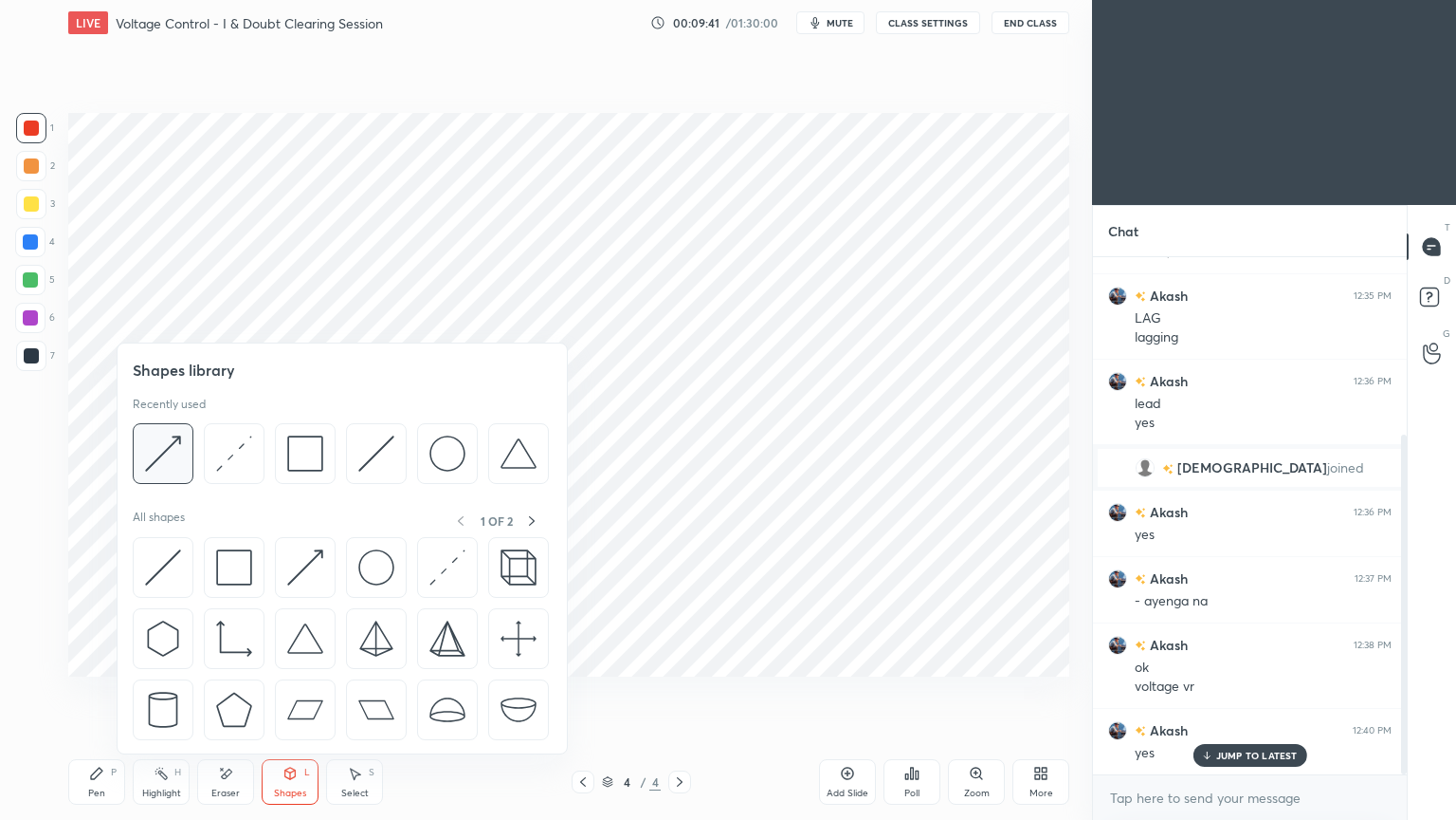
click at [172, 464] on img at bounding box center [163, 454] width 36 height 36
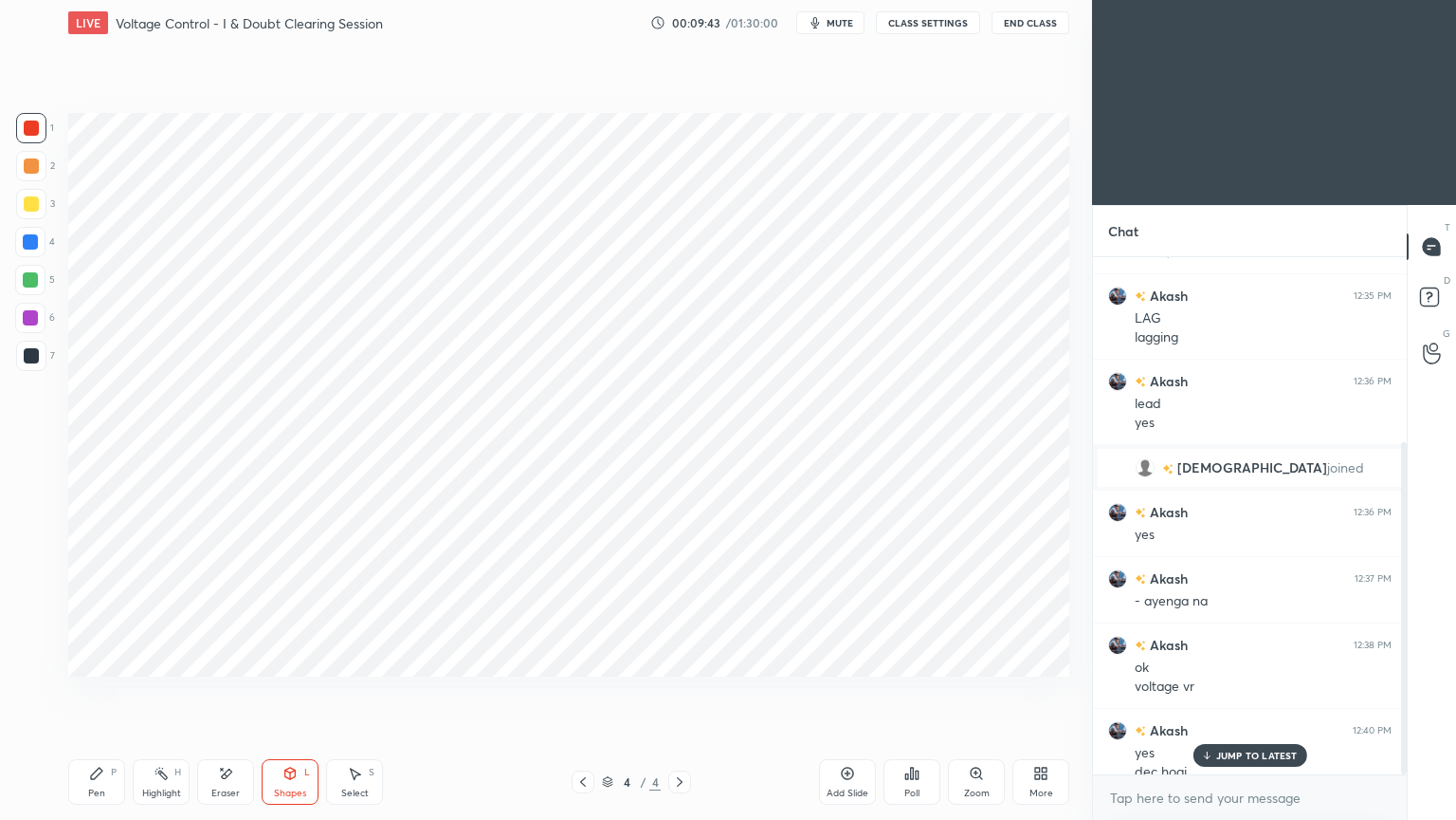
scroll to position [289, 0]
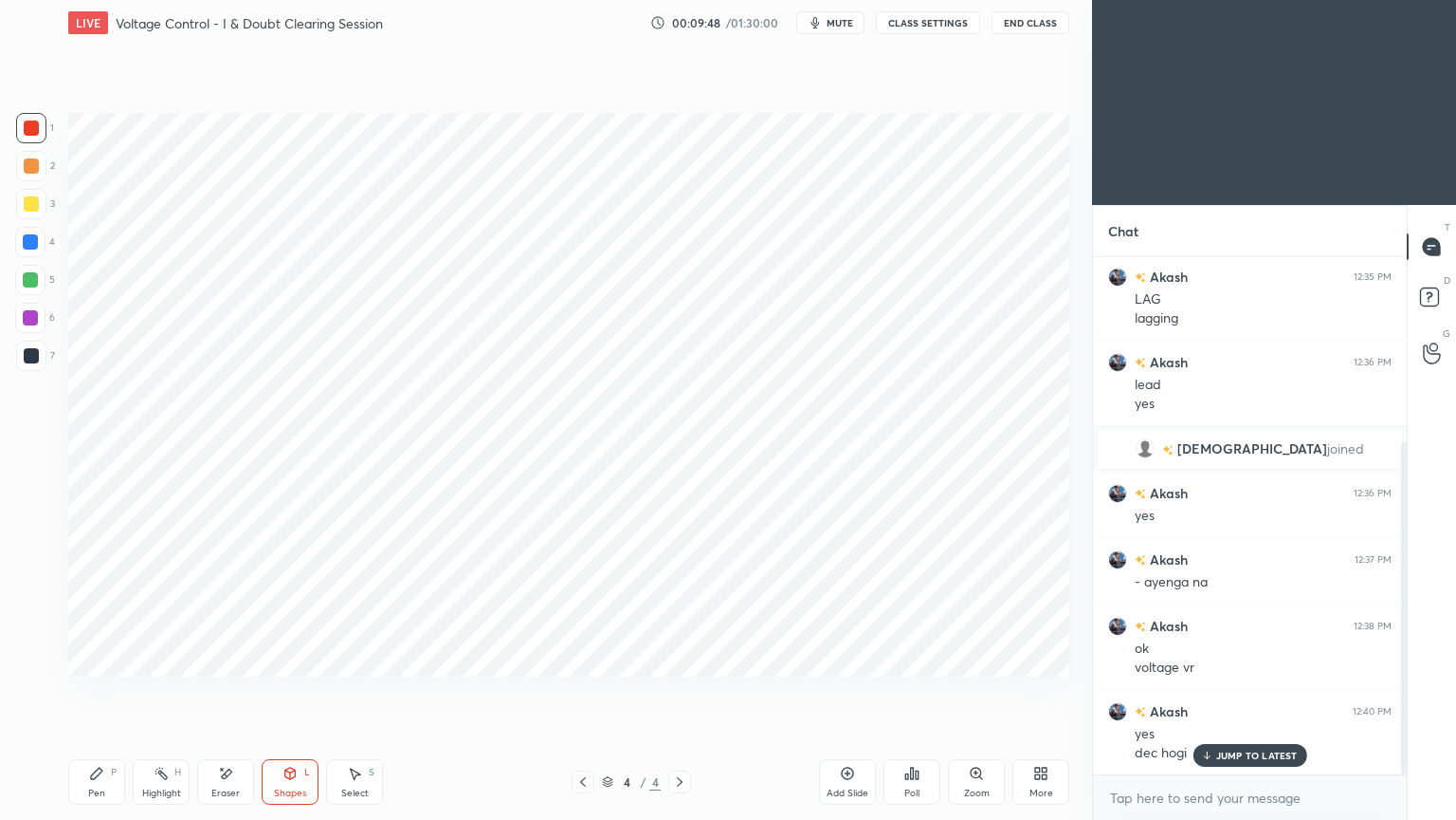
click at [97, 691] on div "Pen P" at bounding box center [96, 781] width 57 height 45
click at [161, 691] on div "Highlight" at bounding box center [161, 793] width 39 height 10
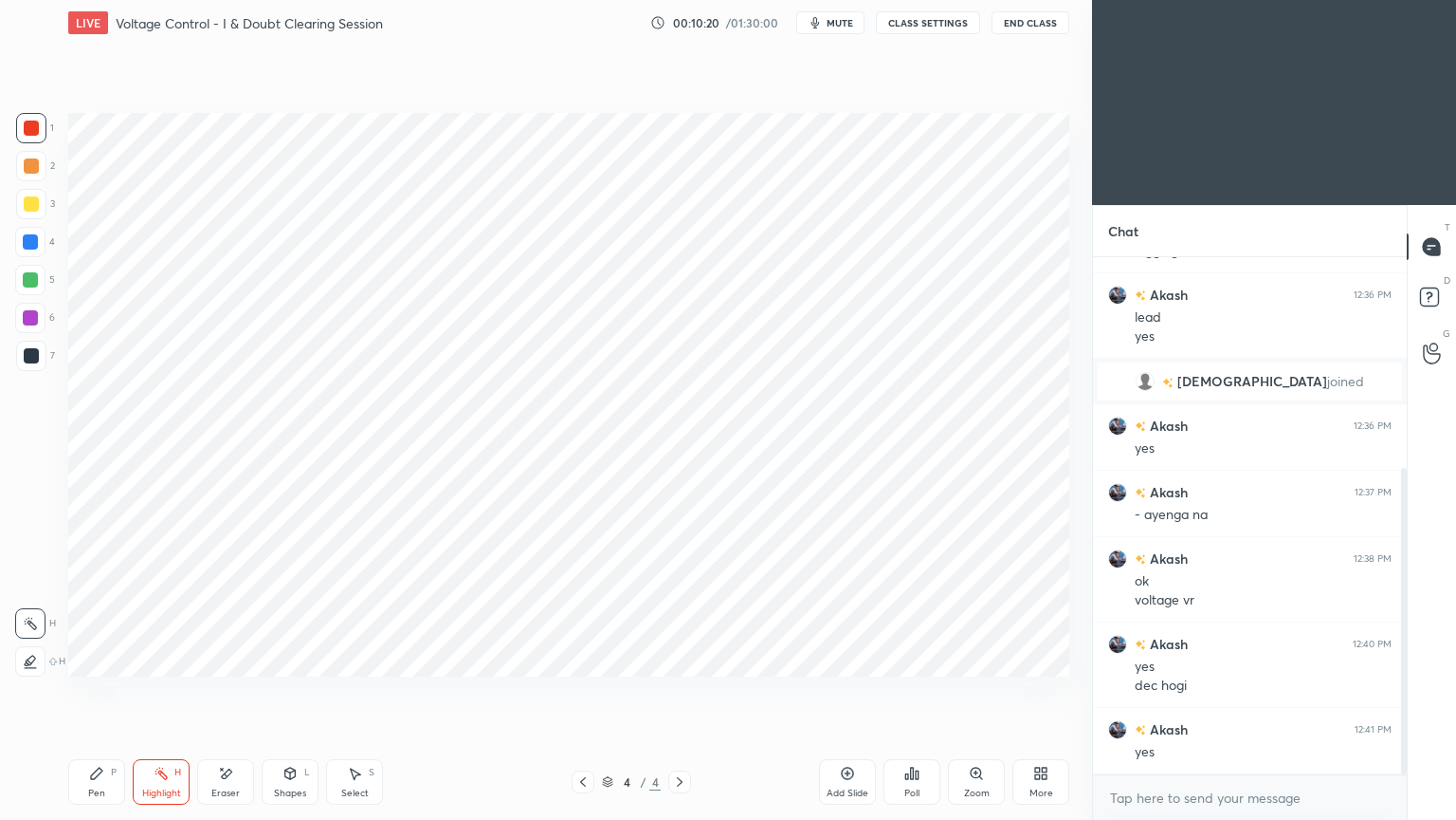
click at [89, 691] on div "Pen P" at bounding box center [96, 781] width 57 height 45
click at [34, 280] on div at bounding box center [31, 280] width 15 height 15
click at [289, 691] on div "Shapes L" at bounding box center [289, 781] width 57 height 45
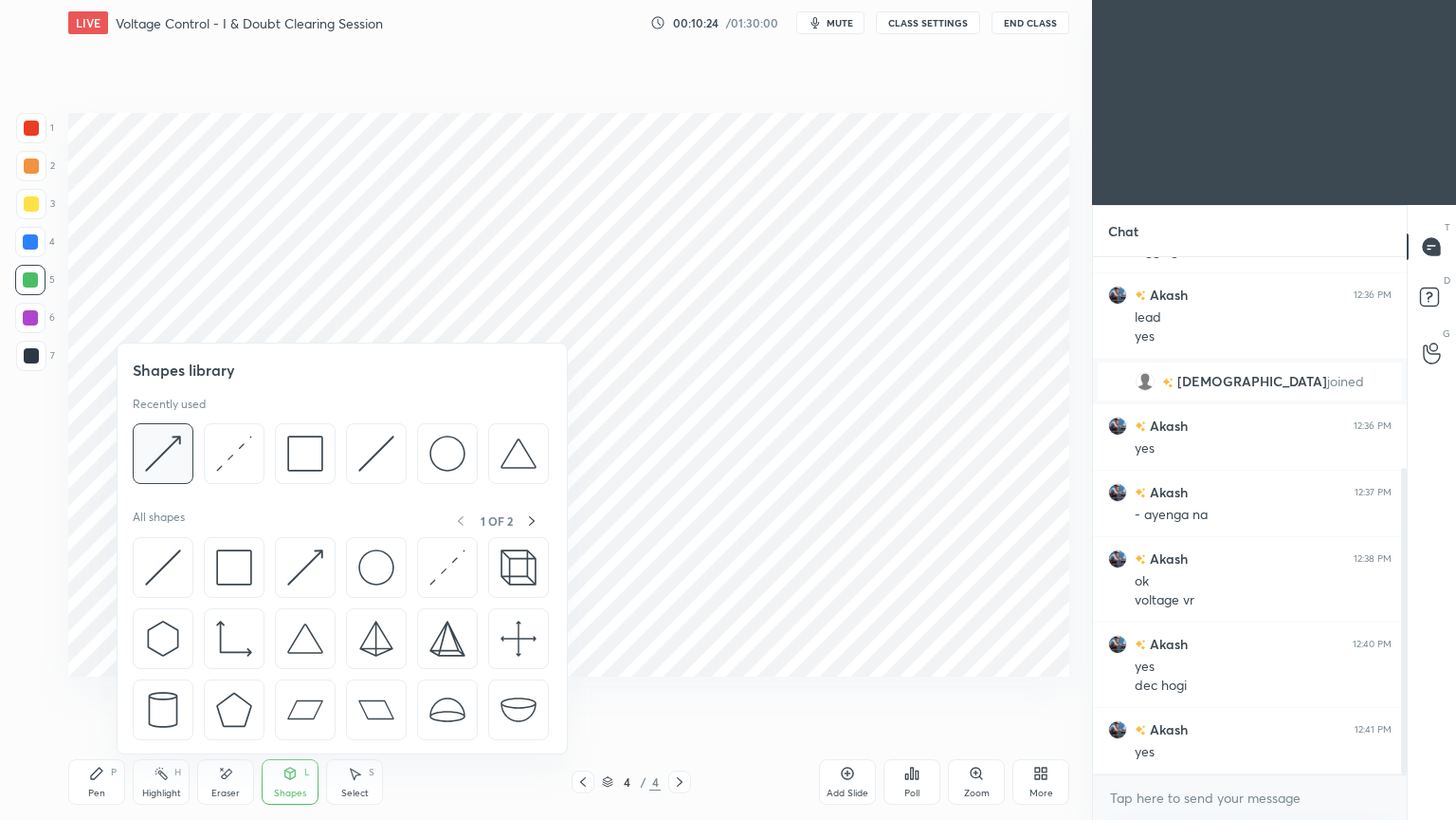
click at [171, 458] on img at bounding box center [163, 454] width 36 height 36
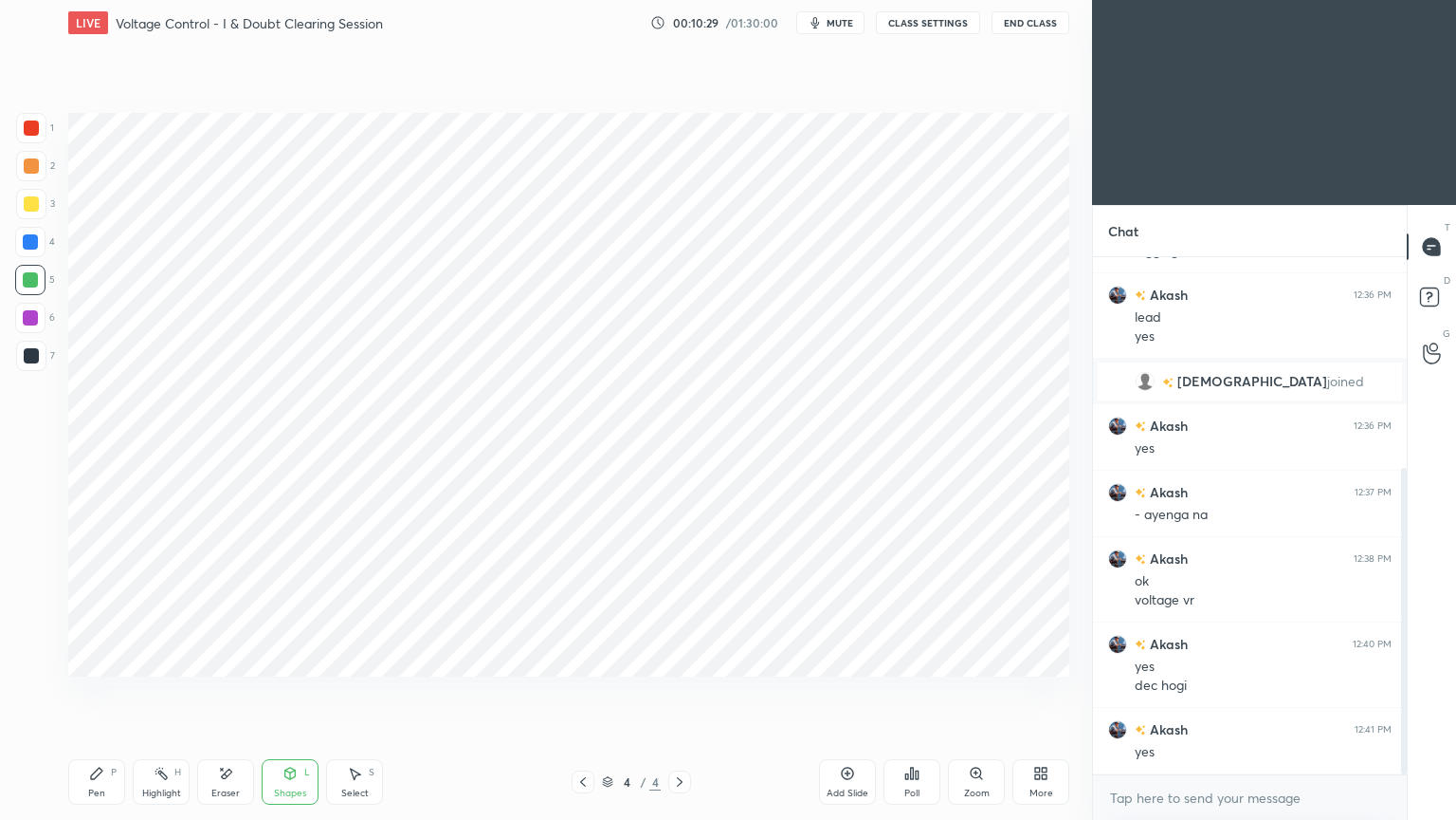
click at [93, 691] on div "Pen P" at bounding box center [96, 781] width 57 height 45
click at [20, 240] on div at bounding box center [31, 242] width 31 height 31
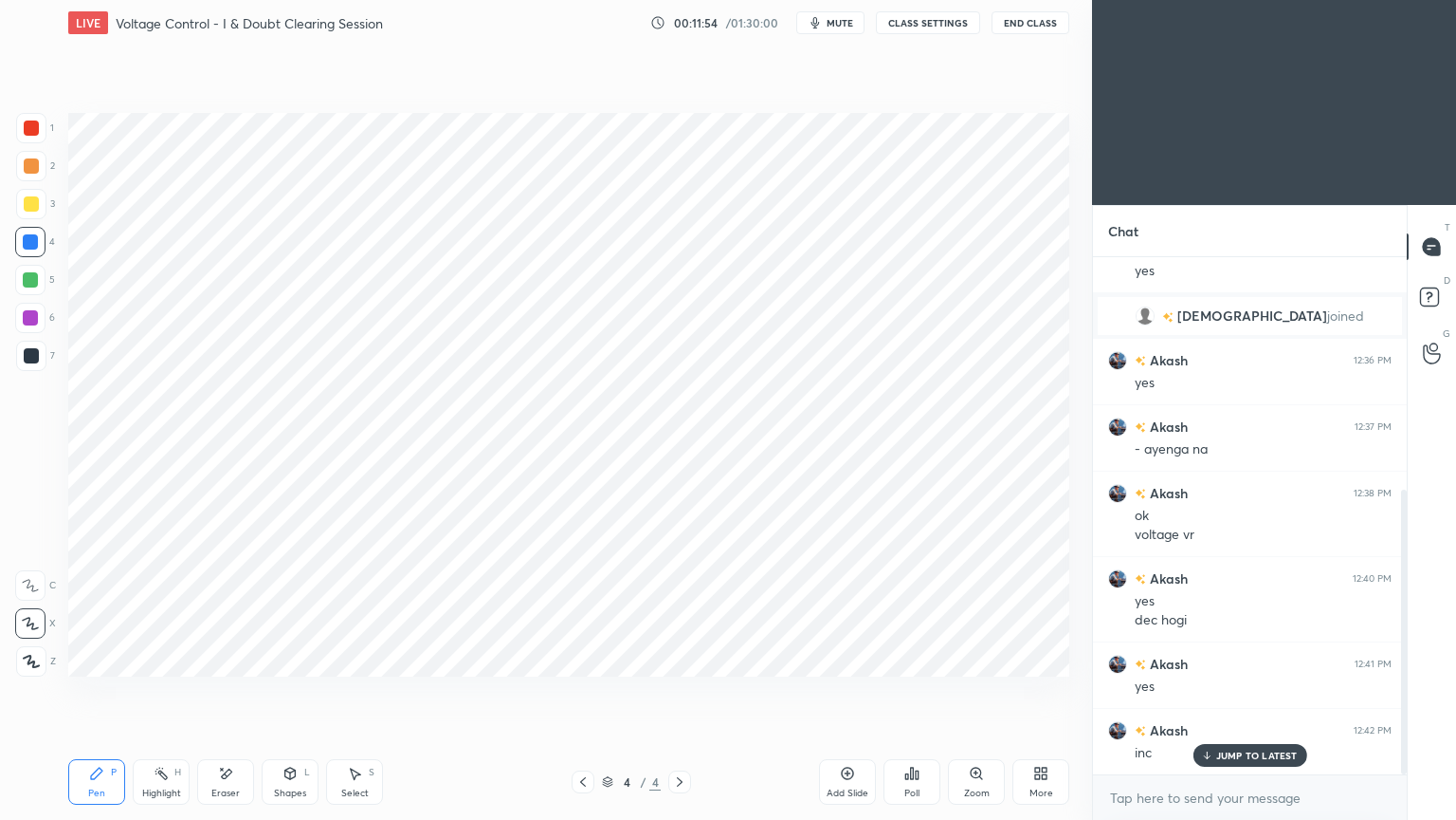
click at [32, 278] on div at bounding box center [31, 280] width 15 height 15
click at [305, 691] on div "Shapes" at bounding box center [290, 793] width 33 height 10
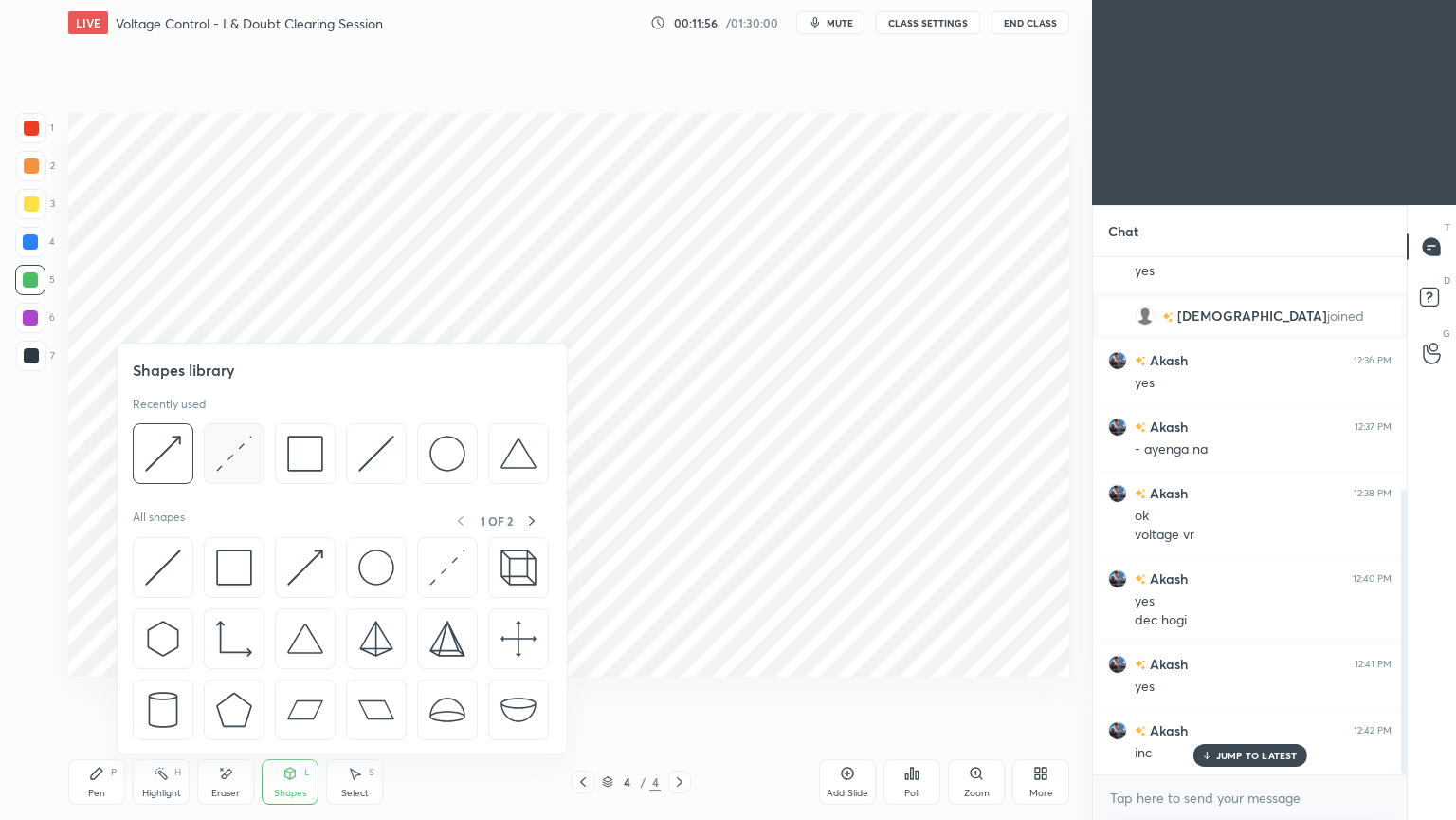
click at [246, 466] on img at bounding box center [235, 454] width 36 height 36
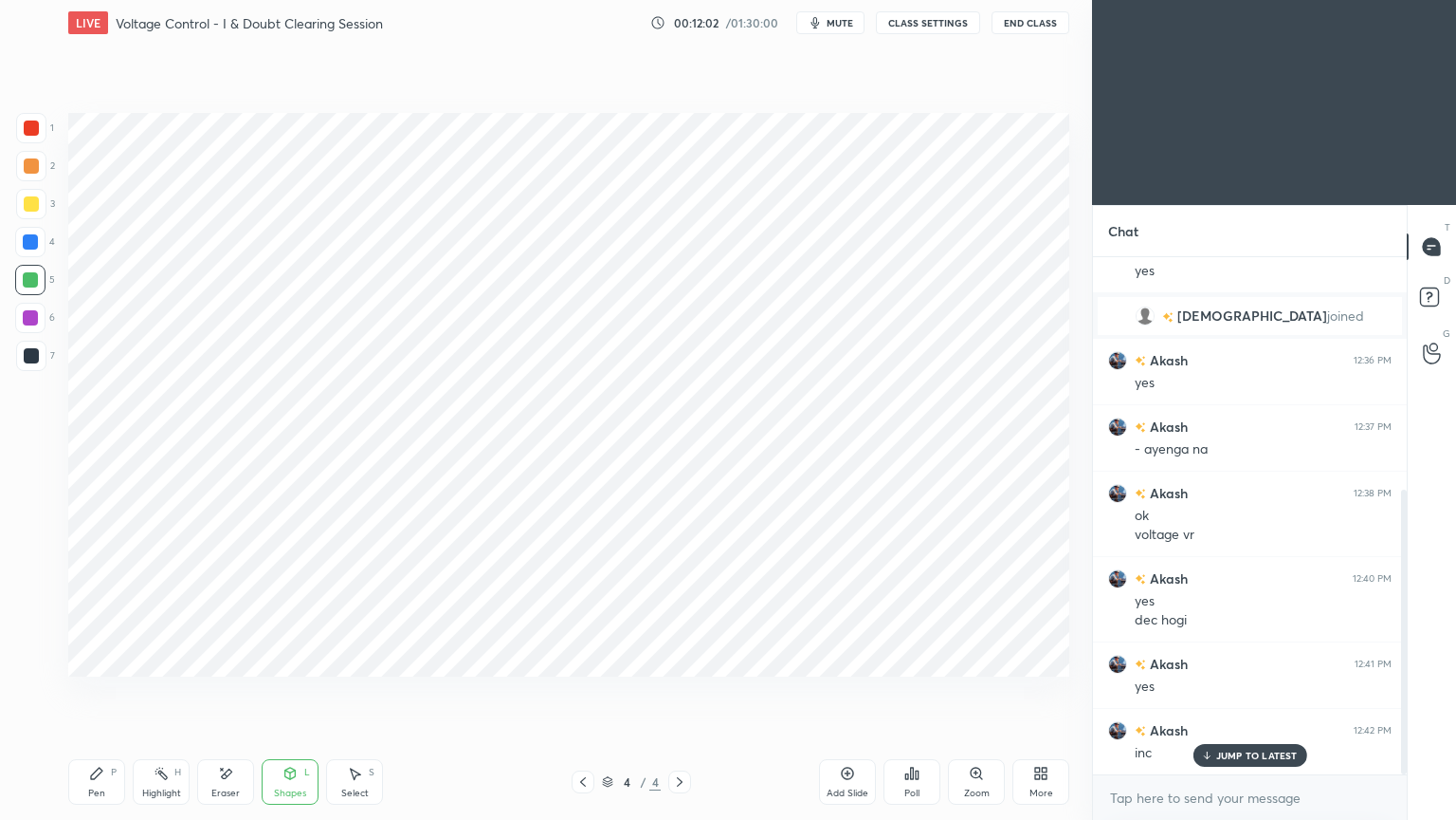
click at [27, 236] on div at bounding box center [31, 242] width 15 height 15
click at [263, 691] on div "Shapes L" at bounding box center [289, 781] width 57 height 45
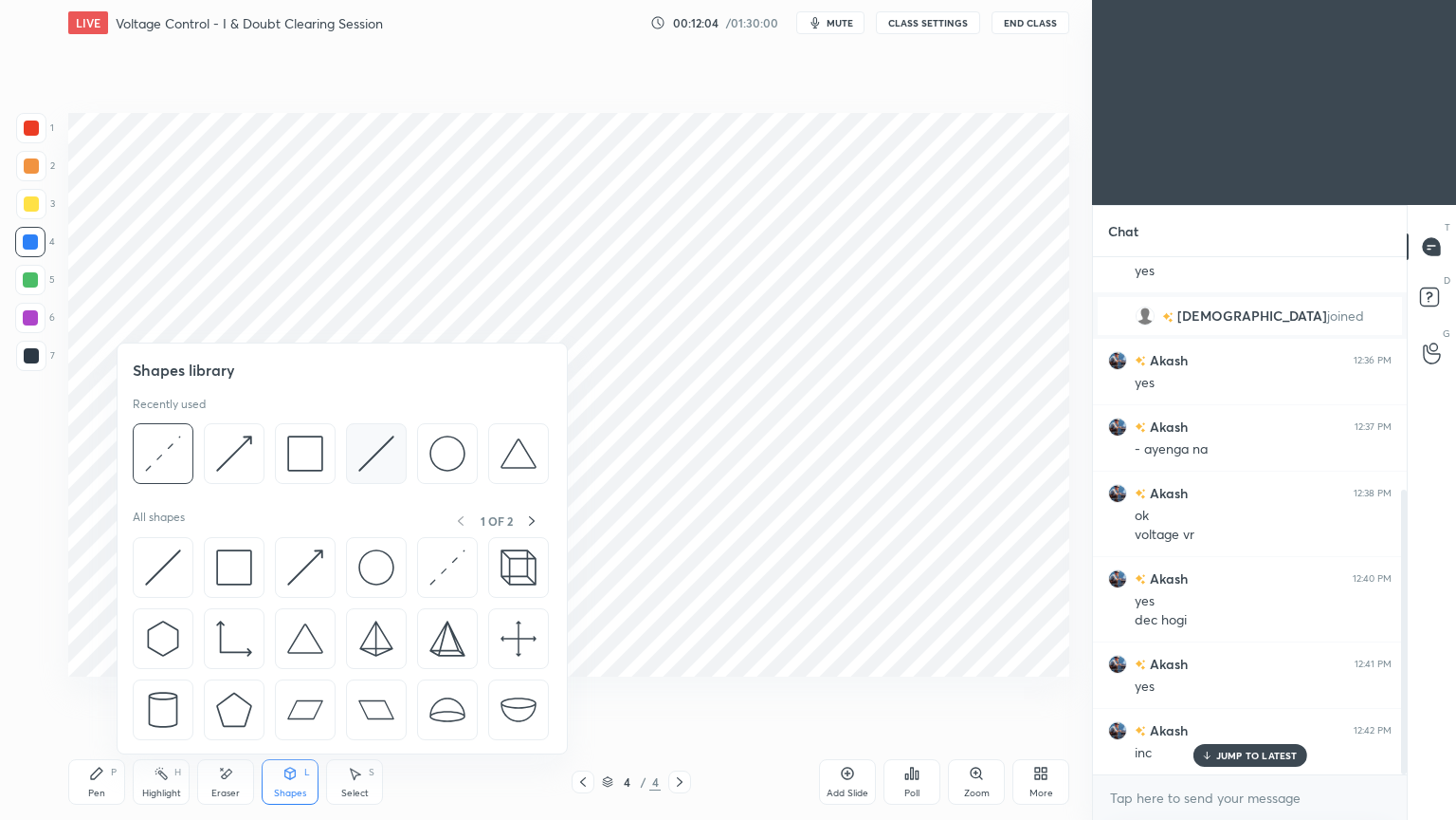
click at [376, 453] on img at bounding box center [377, 454] width 36 height 36
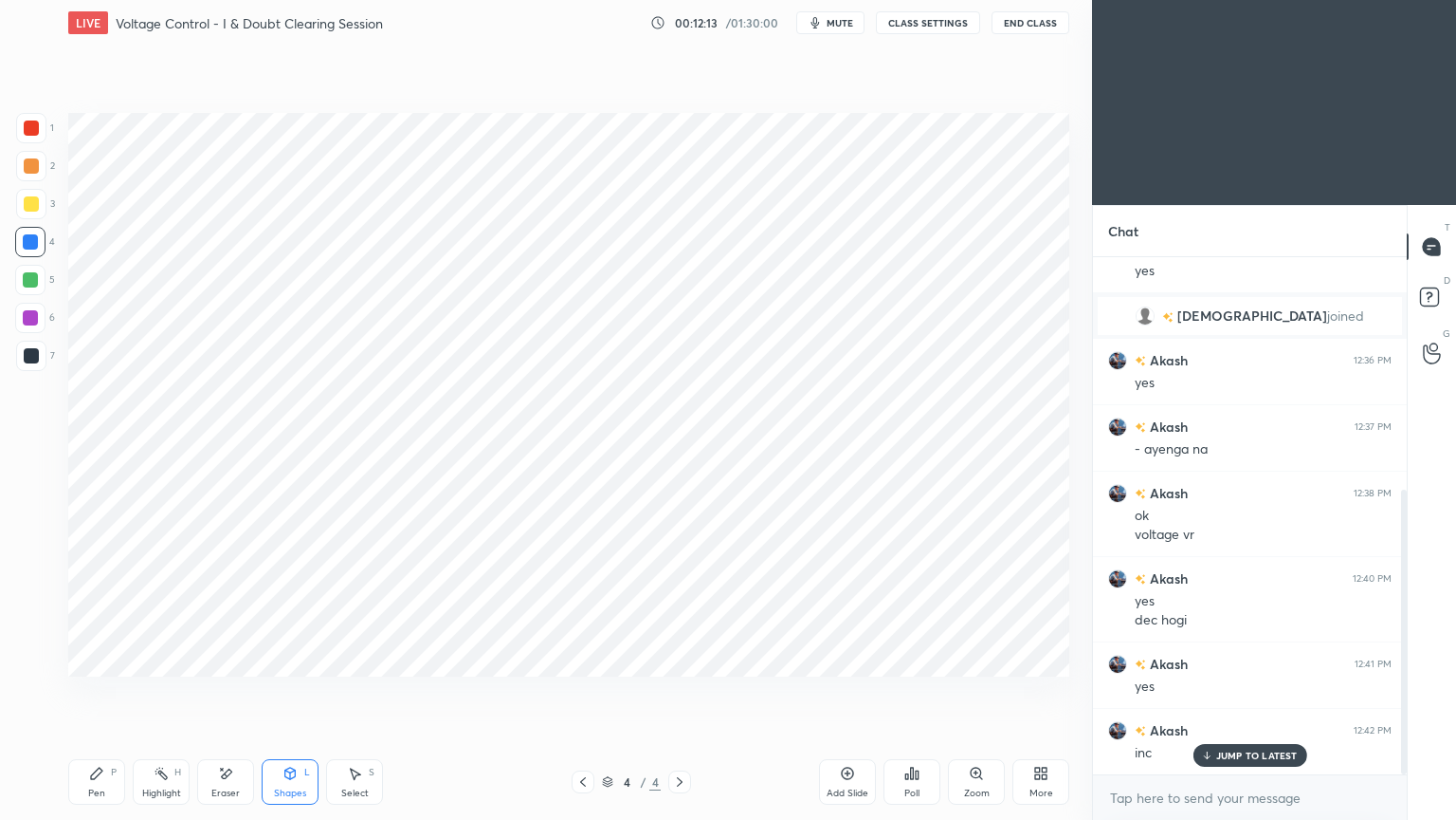
click at [33, 133] on div at bounding box center [32, 129] width 15 height 15
click at [31, 282] on div at bounding box center [31, 280] width 15 height 15
click at [35, 323] on div at bounding box center [31, 318] width 31 height 31
click at [290, 691] on div "Shapes L" at bounding box center [289, 781] width 57 height 45
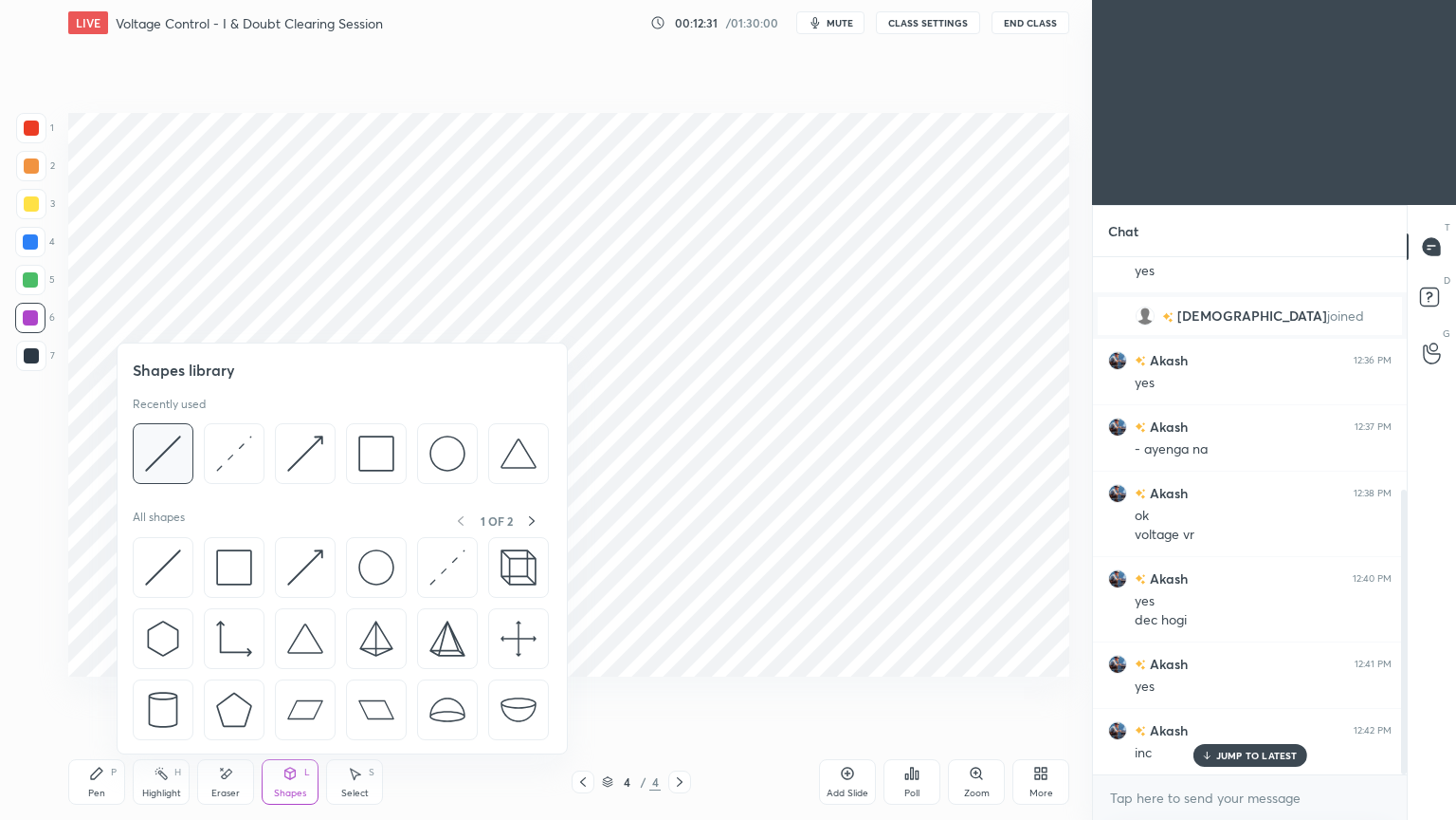
click at [176, 458] on img at bounding box center [163, 454] width 36 height 36
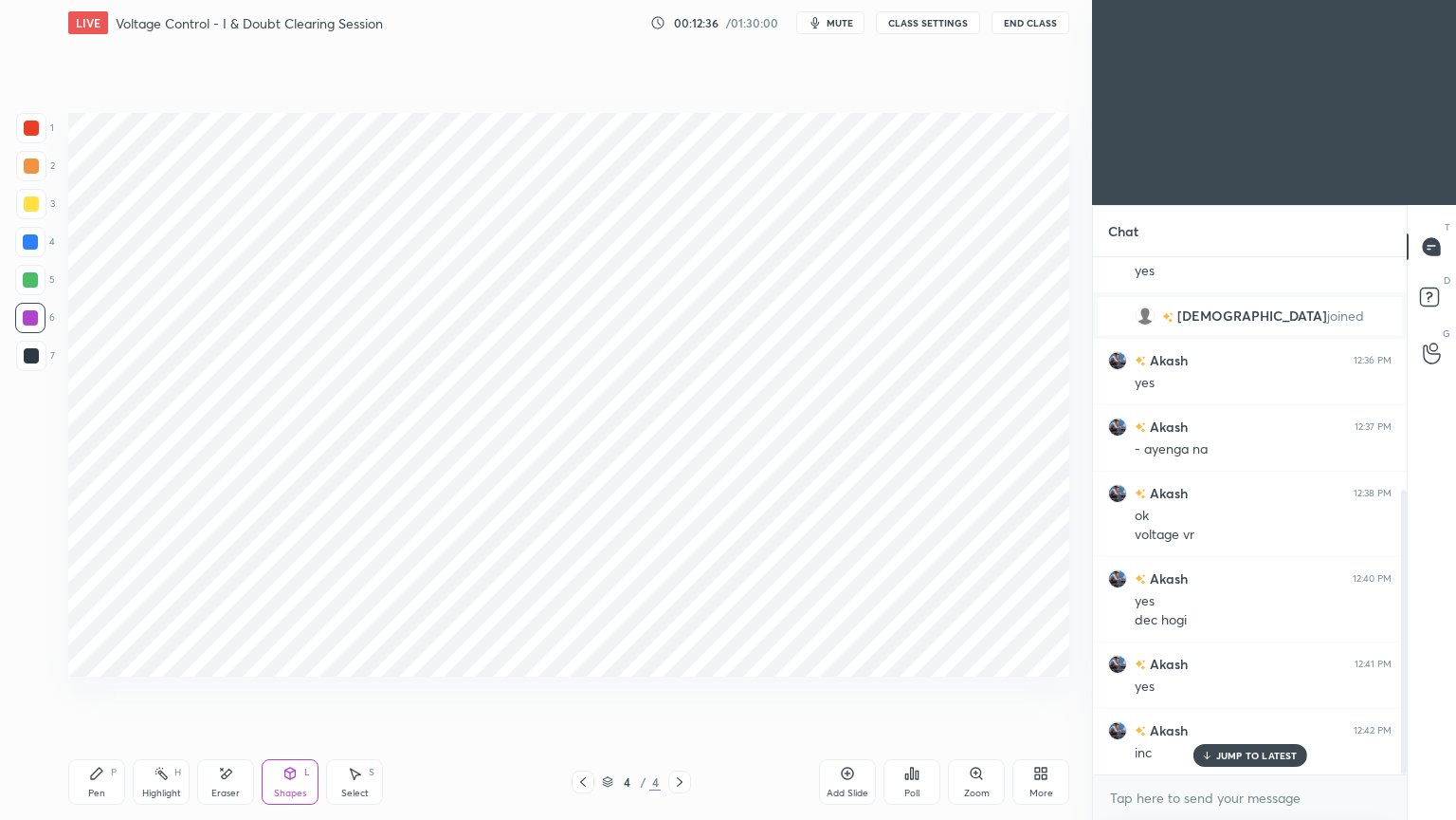
click at [146, 691] on div "Pen P Highlight H Eraser Shapes L Select S 4 / 4 Add Slide Poll Zoom More" at bounding box center [568, 781] width 1001 height 76
click at [89, 691] on div "Pen P" at bounding box center [96, 781] width 57 height 45
click at [298, 691] on div "Shapes" at bounding box center [290, 793] width 33 height 10
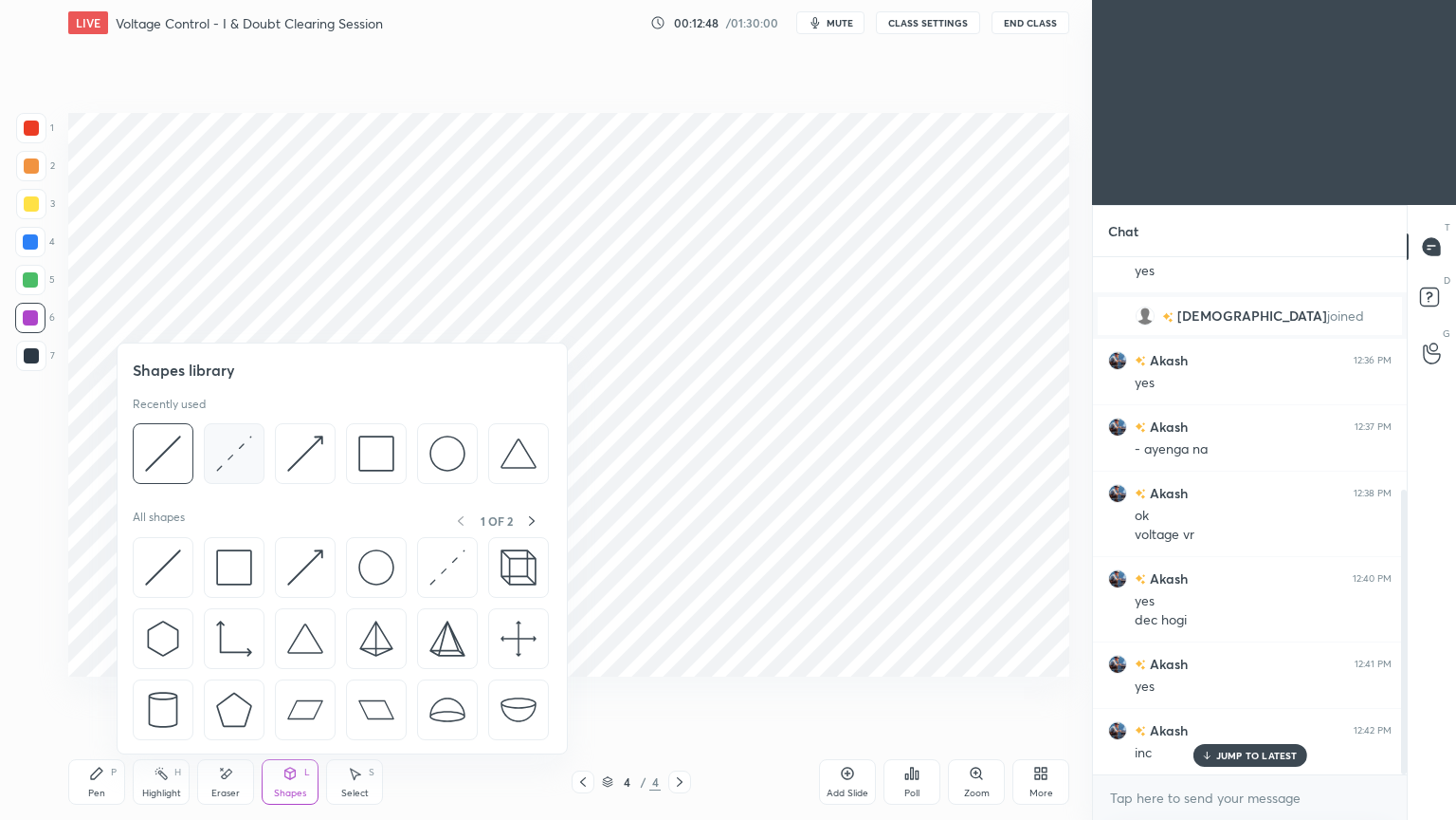
click at [229, 470] on img at bounding box center [235, 454] width 36 height 36
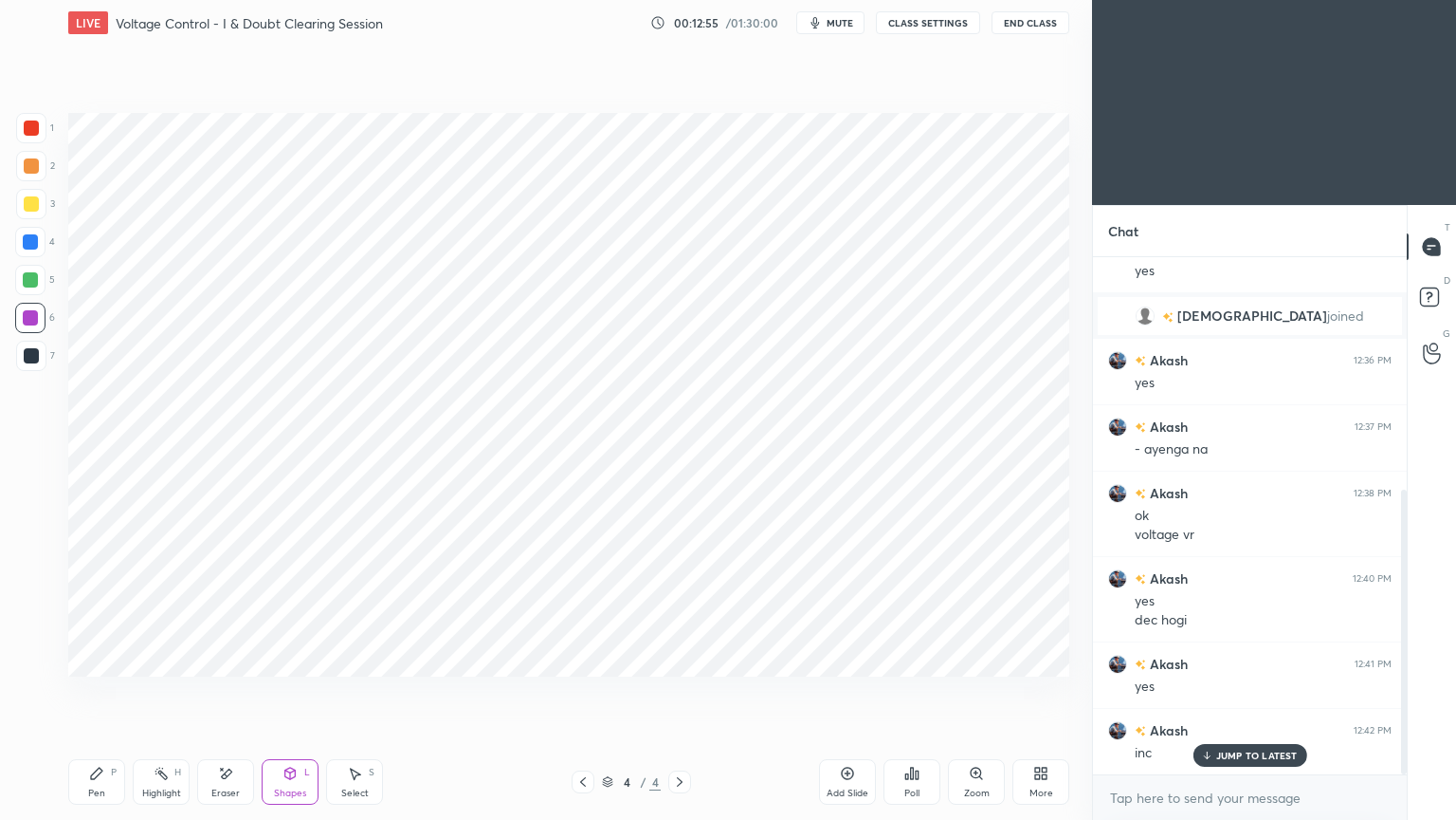
click at [296, 691] on div "Shapes" at bounding box center [290, 793] width 33 height 10
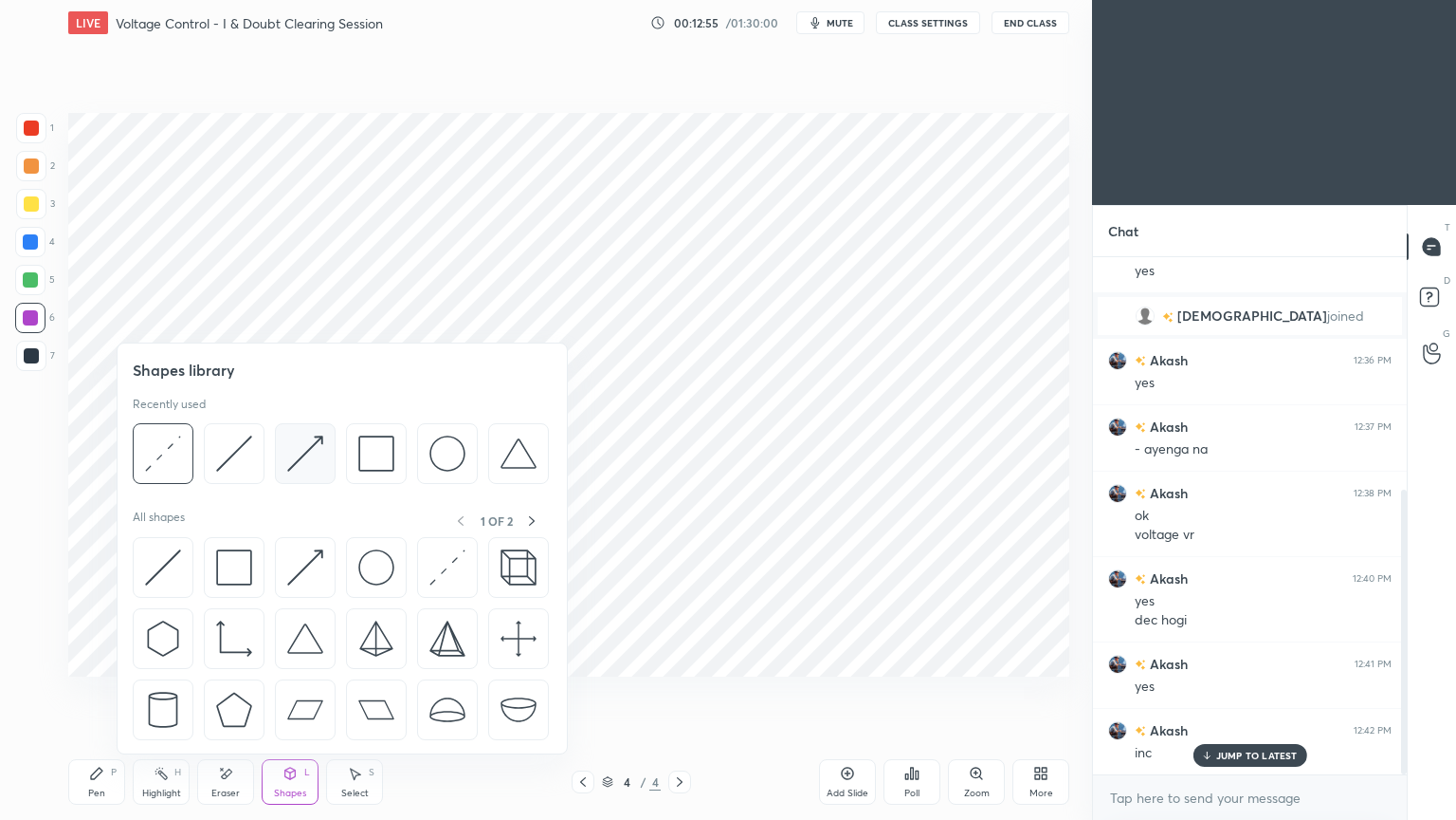
click at [296, 460] on img at bounding box center [306, 454] width 36 height 36
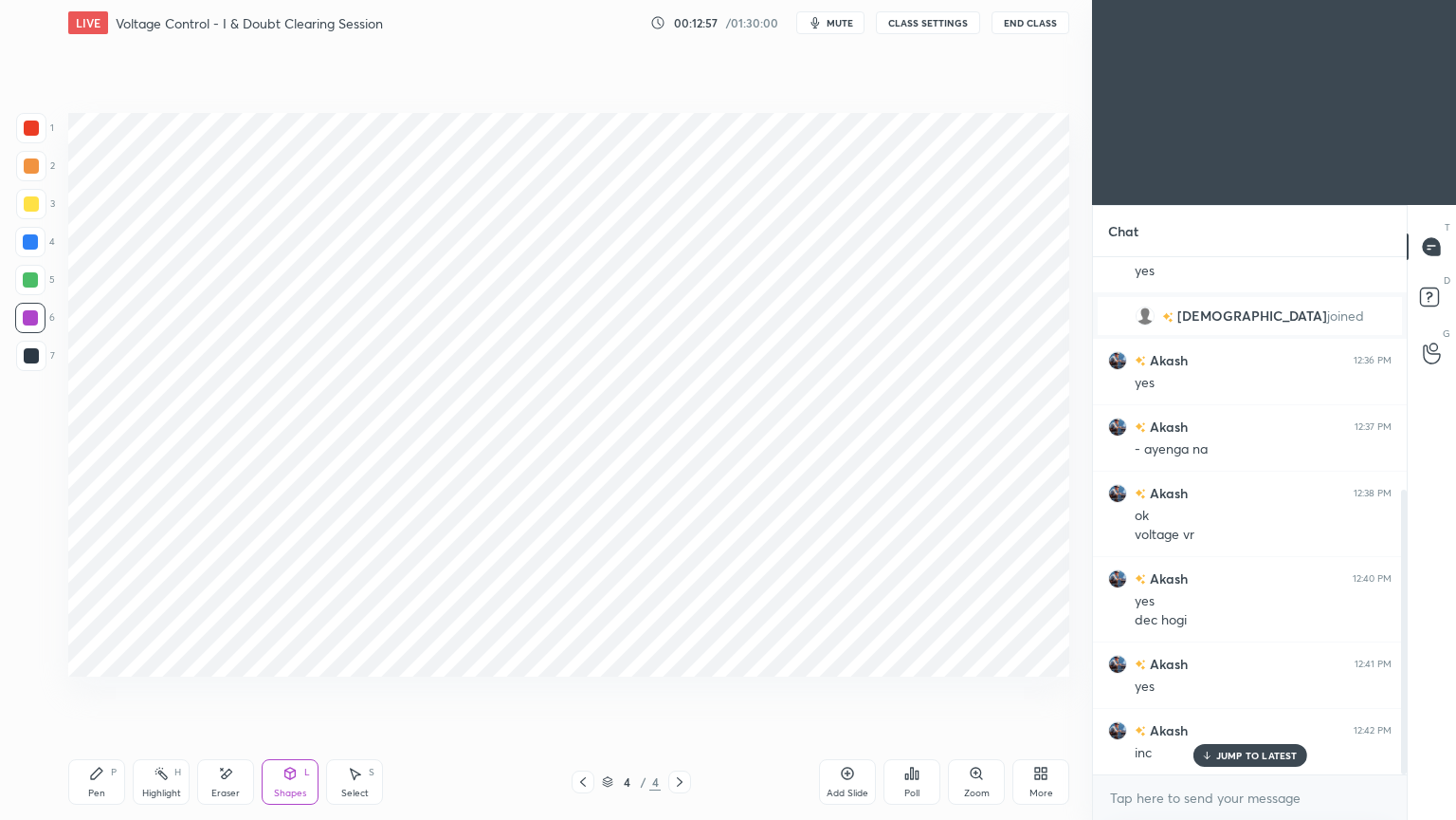
click at [290, 691] on div "Shapes L" at bounding box center [289, 781] width 57 height 45
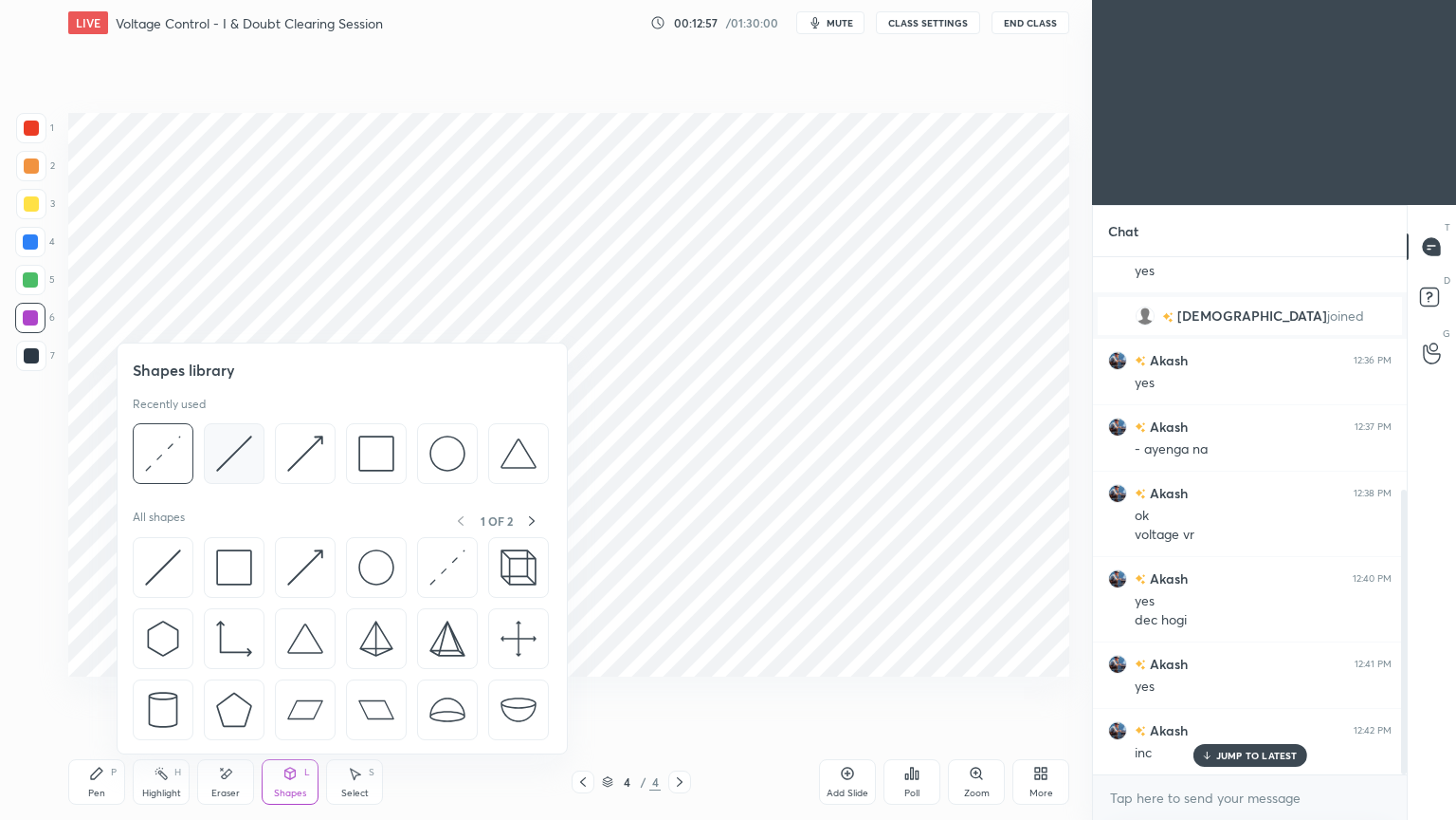
click at [226, 472] on div at bounding box center [234, 453] width 60 height 60
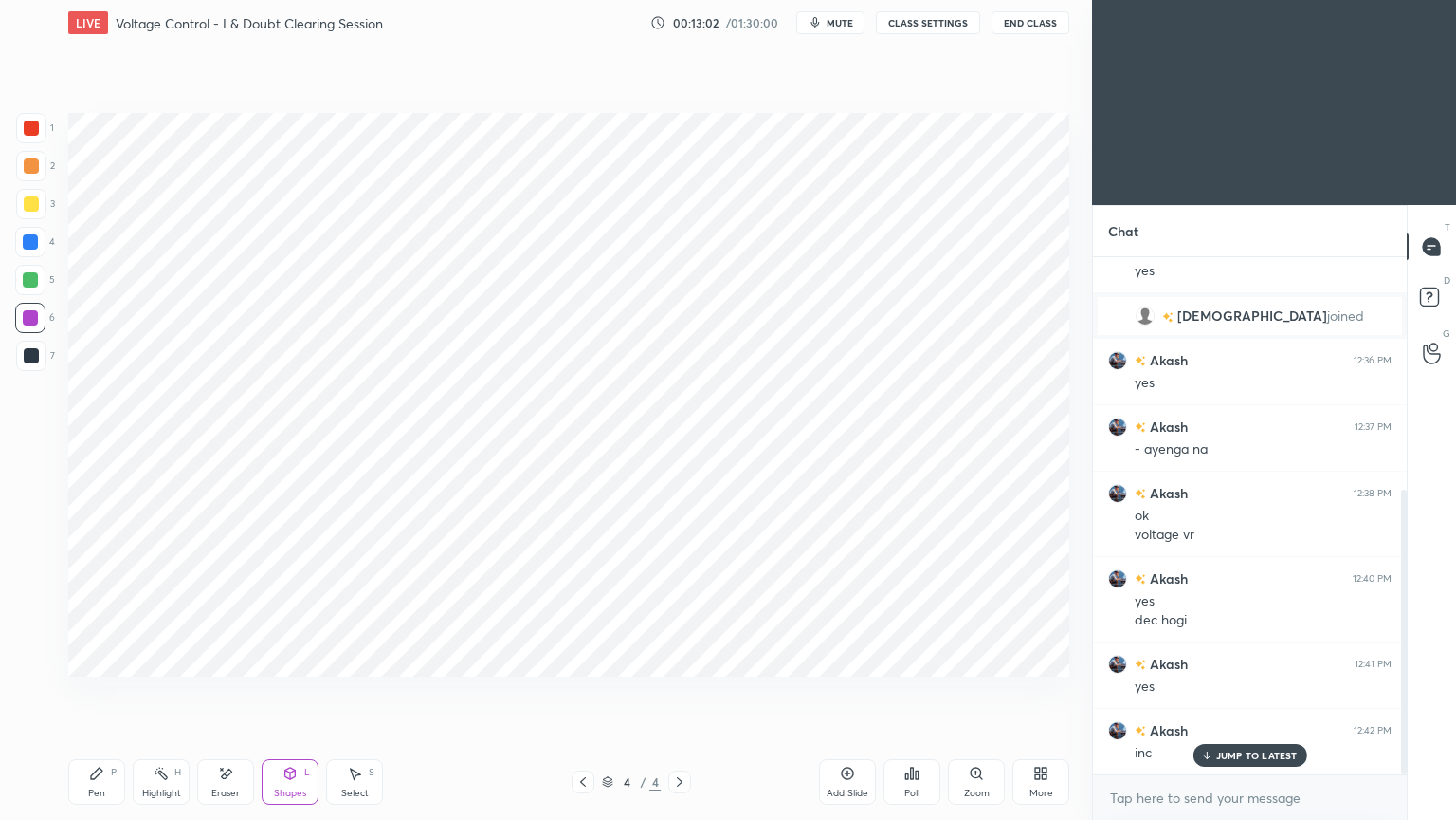
click at [72, 691] on div "Pen P" at bounding box center [96, 781] width 57 height 45
click at [43, 357] on div at bounding box center [32, 356] width 31 height 31
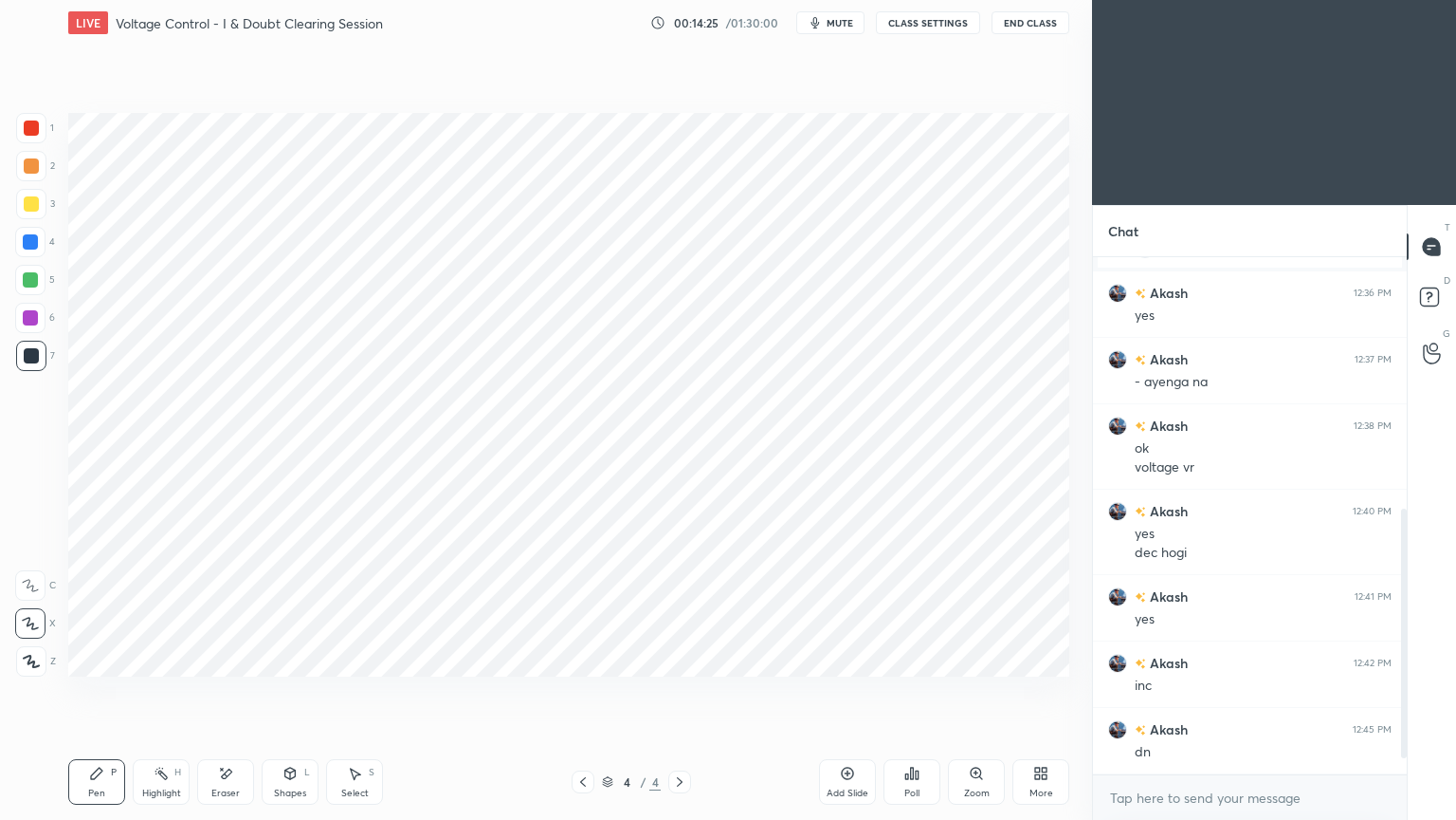
scroll to position [554, 0]
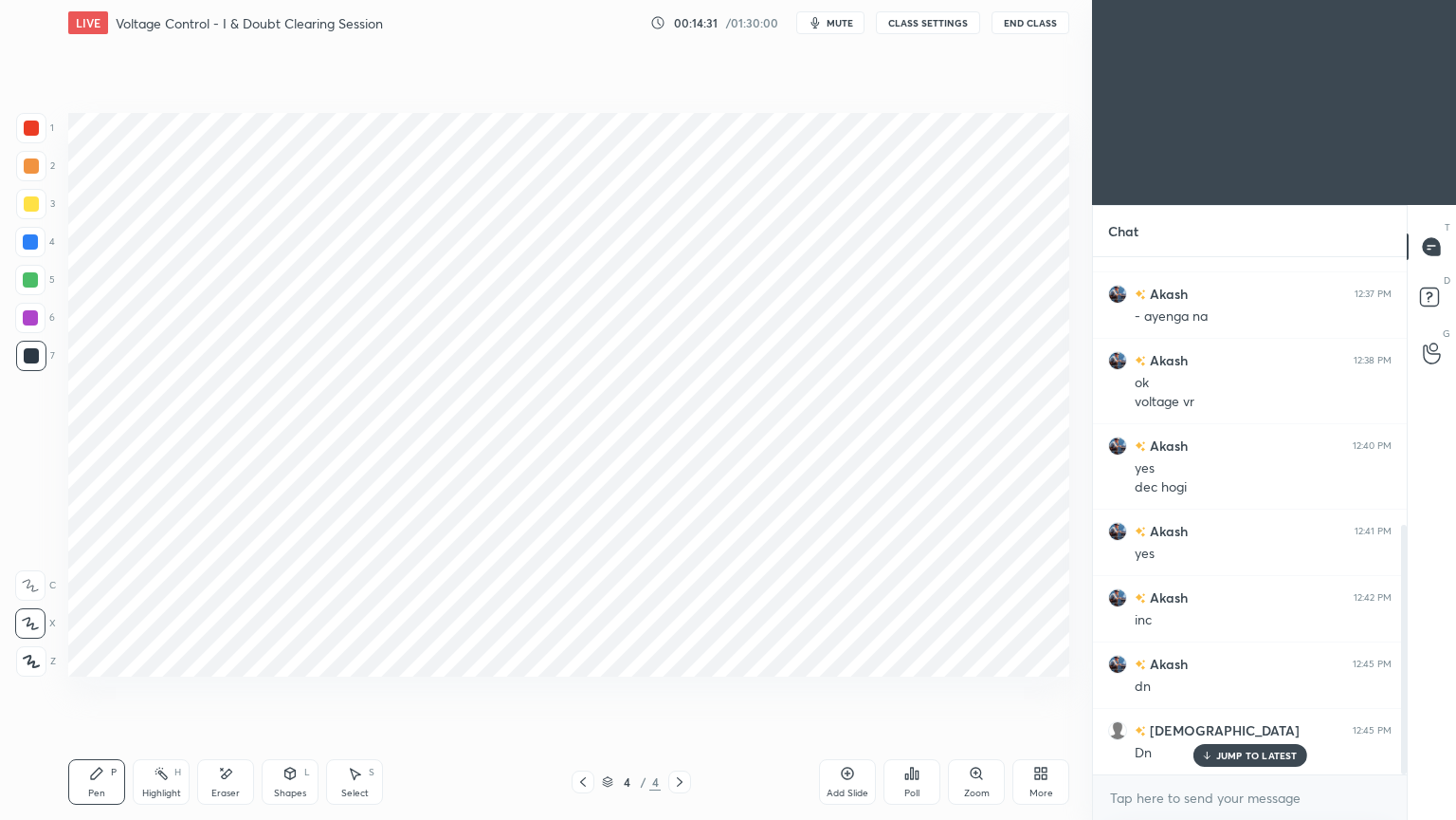
click at [859, 691] on div "Add Slide" at bounding box center [847, 793] width 42 height 10
click at [41, 243] on div at bounding box center [31, 242] width 31 height 31
click at [20, 133] on div at bounding box center [32, 129] width 31 height 31
click at [45, 292] on div "5" at bounding box center [35, 280] width 40 height 31
click at [296, 691] on div "Shapes" at bounding box center [290, 793] width 33 height 10
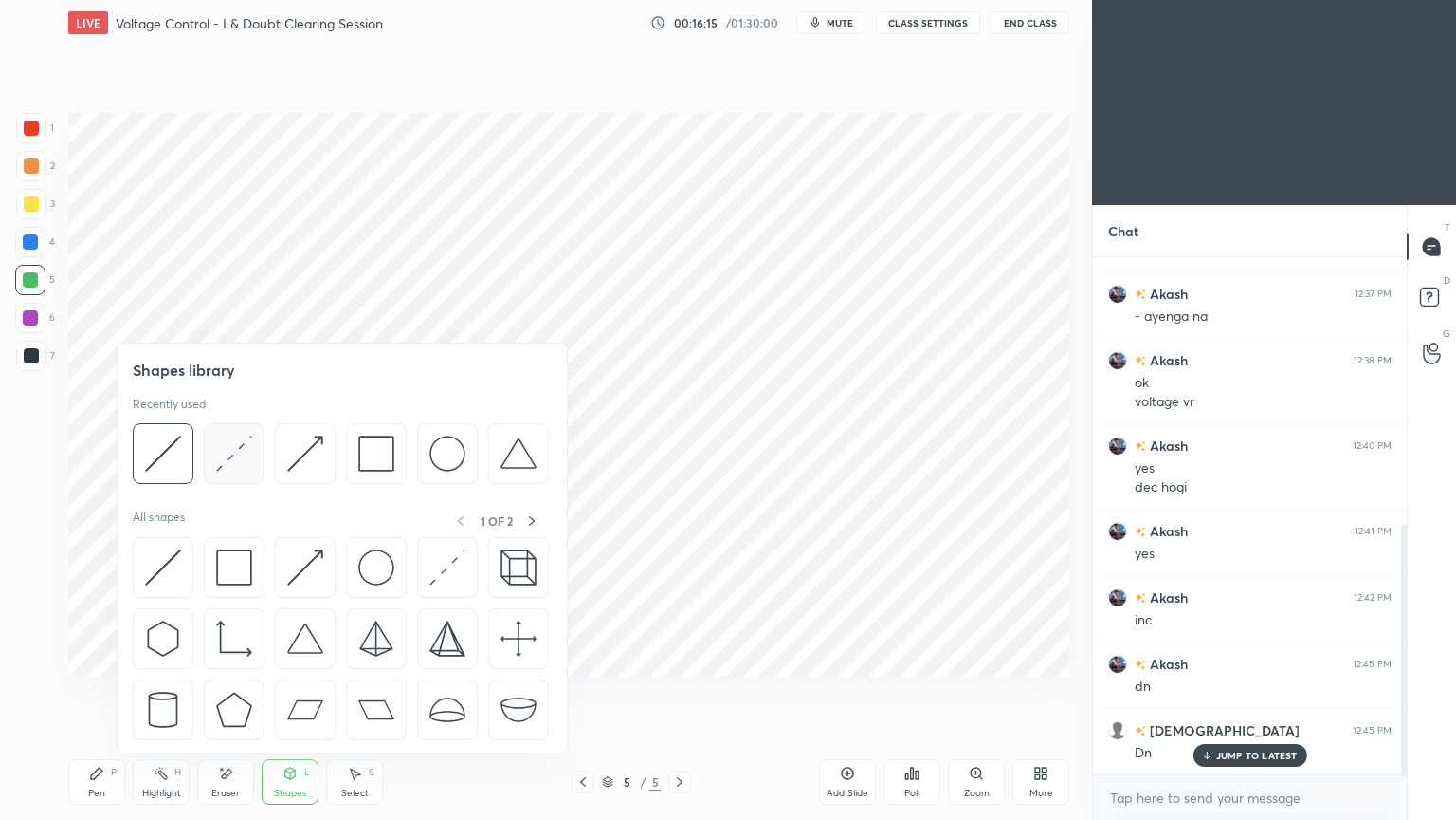
click at [221, 451] on img at bounding box center [235, 454] width 36 height 36
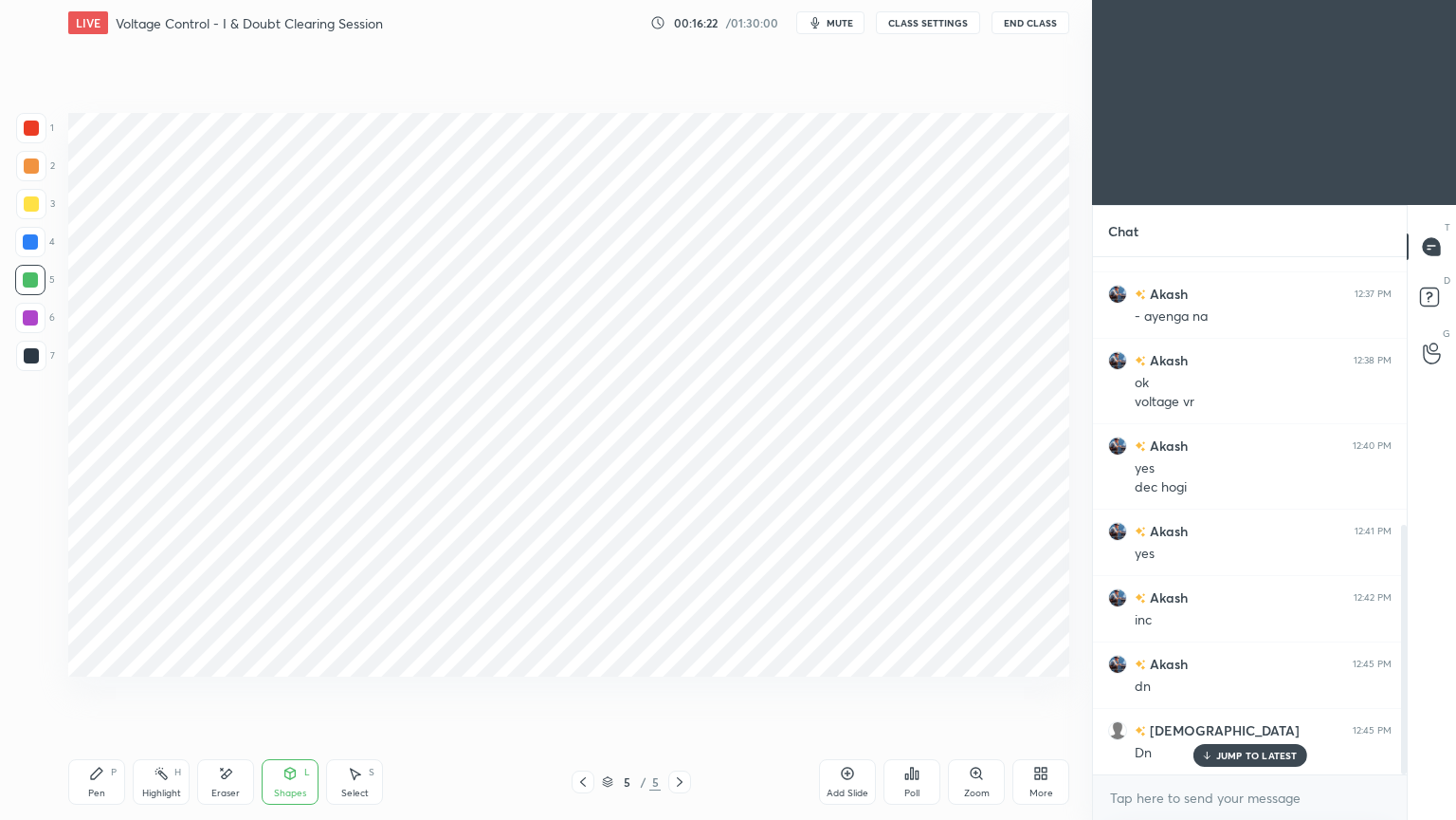
click at [35, 122] on div at bounding box center [32, 129] width 15 height 15
click at [31, 363] on div at bounding box center [32, 356] width 31 height 31
click at [97, 691] on div "Pen" at bounding box center [97, 793] width 17 height 10
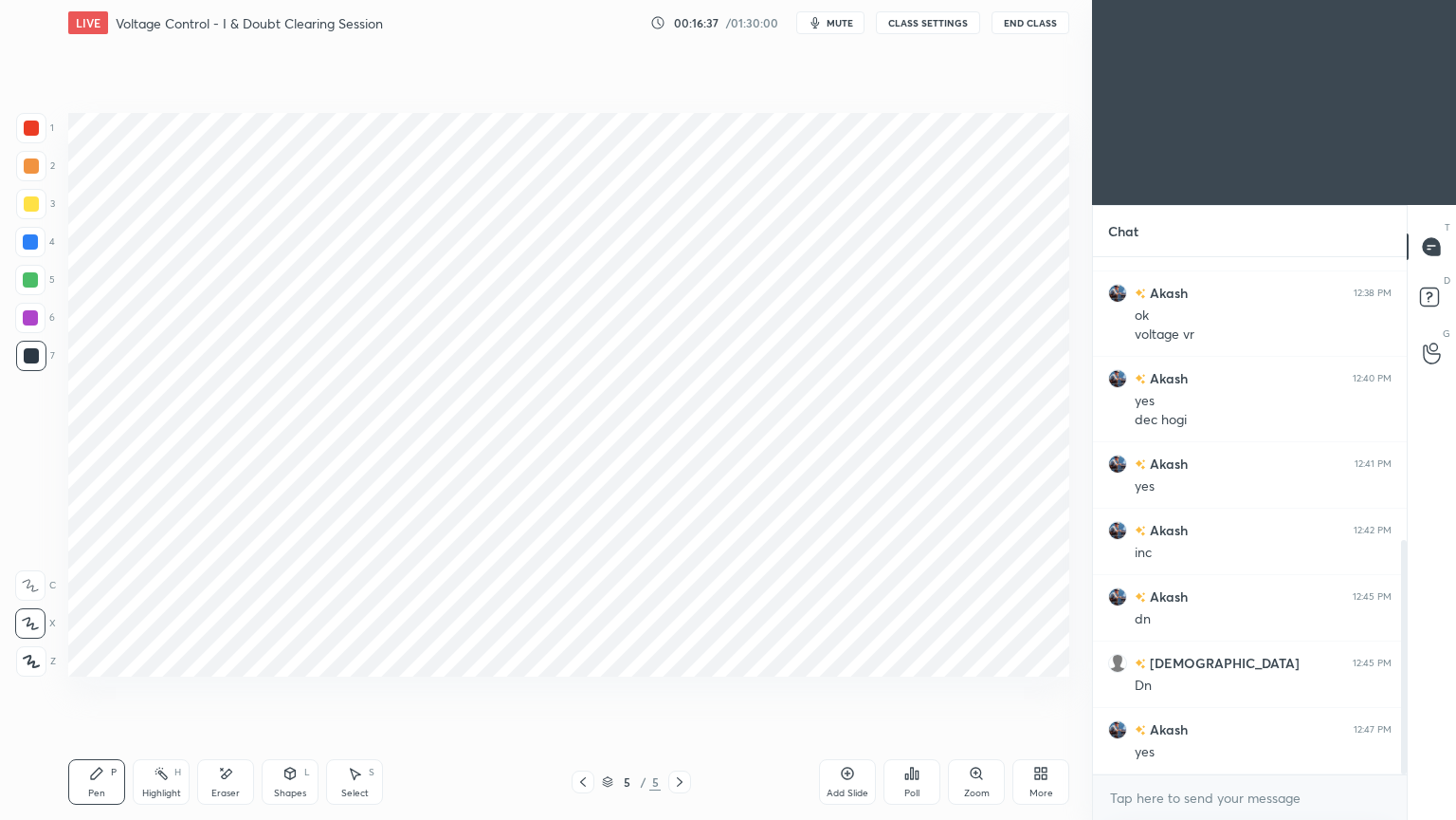
scroll to position [687, 0]
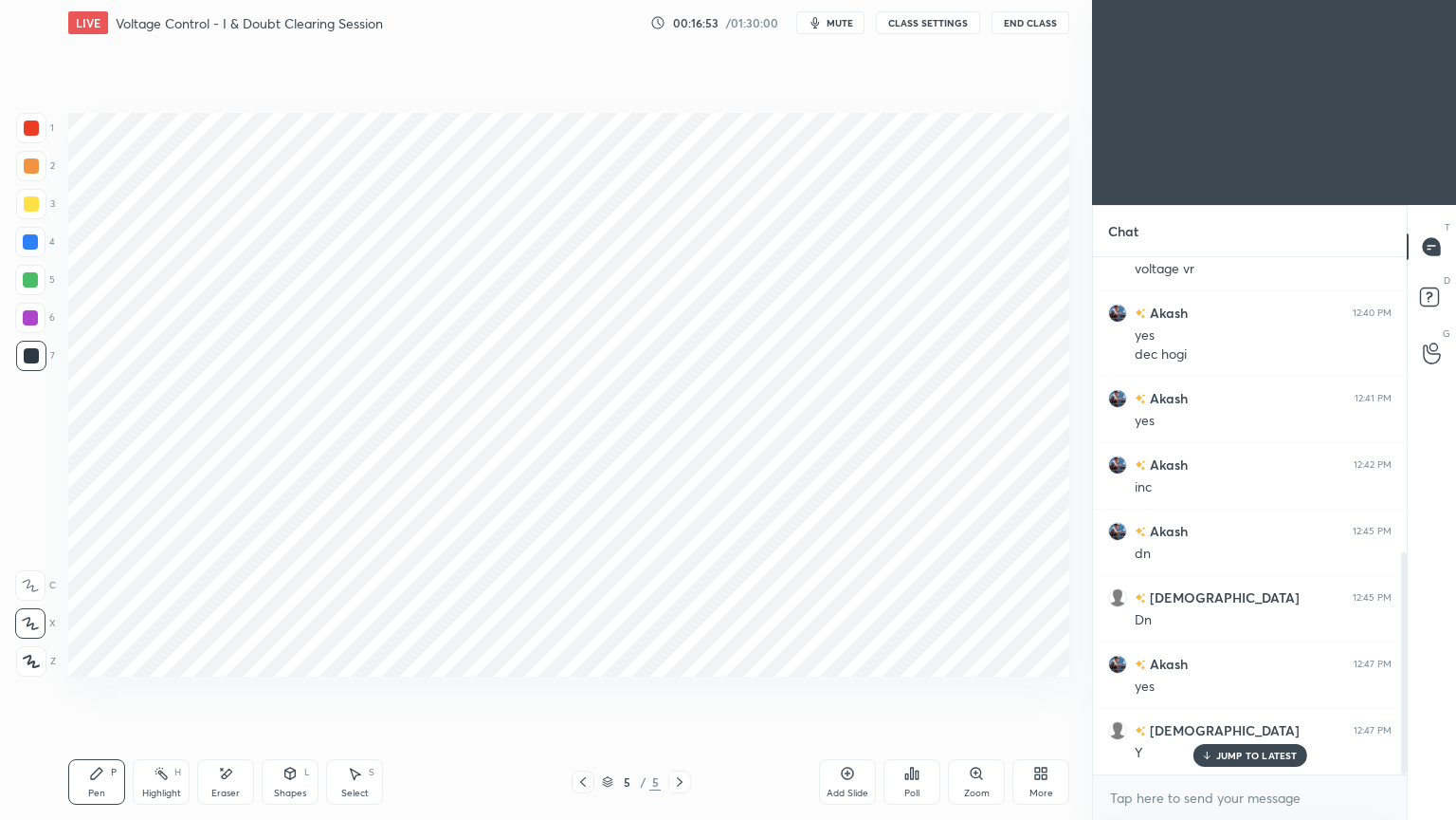
click at [578, 691] on icon at bounding box center [583, 782] width 15 height 15
click at [680, 691] on icon at bounding box center [680, 782] width 15 height 15
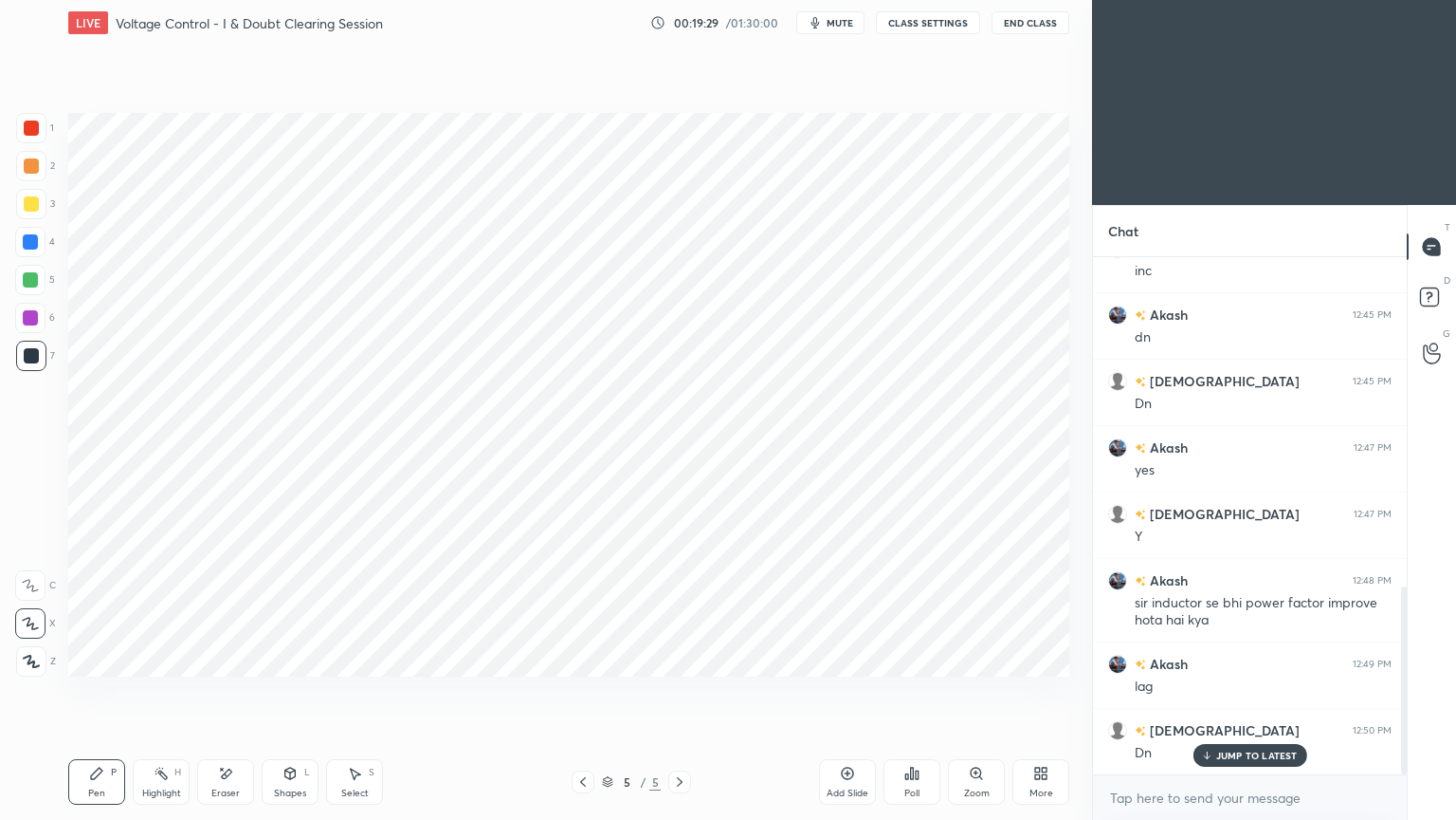
scroll to position [922, 0]
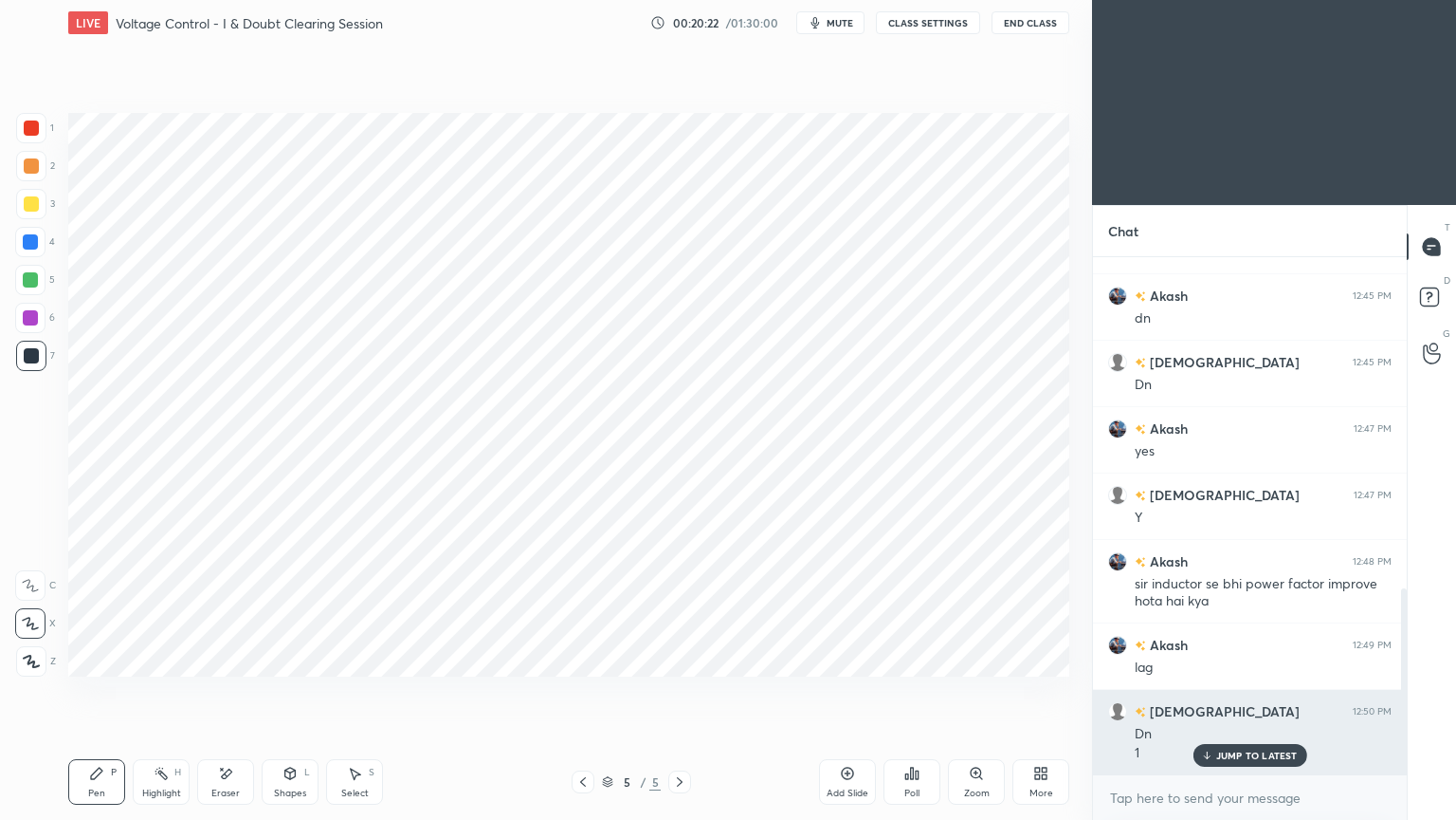
click at [1272, 691] on p "JUMP TO LATEST" at bounding box center [1257, 755] width 81 height 12
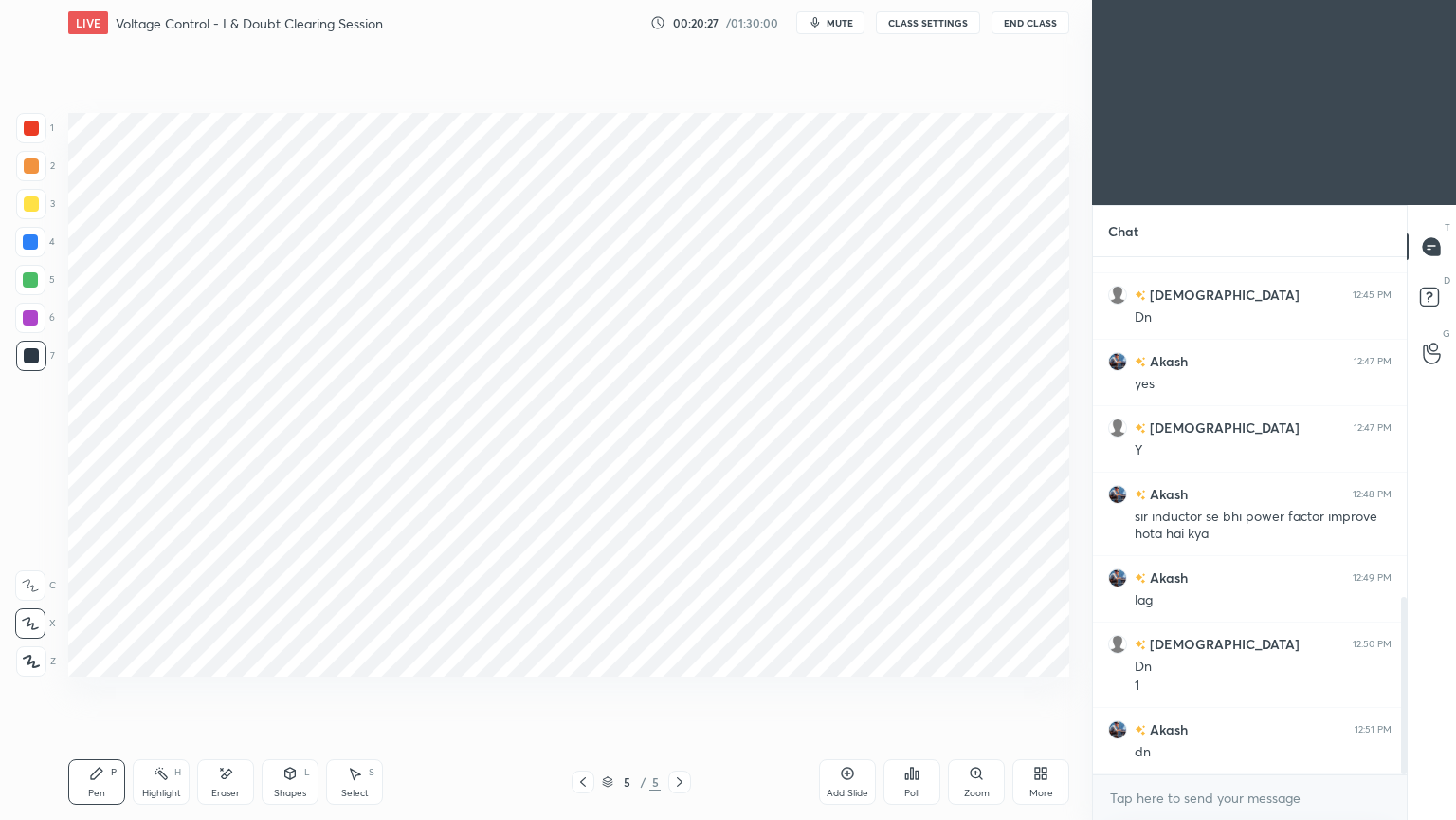
click at [863, 691] on div "Add Slide" at bounding box center [847, 781] width 57 height 45
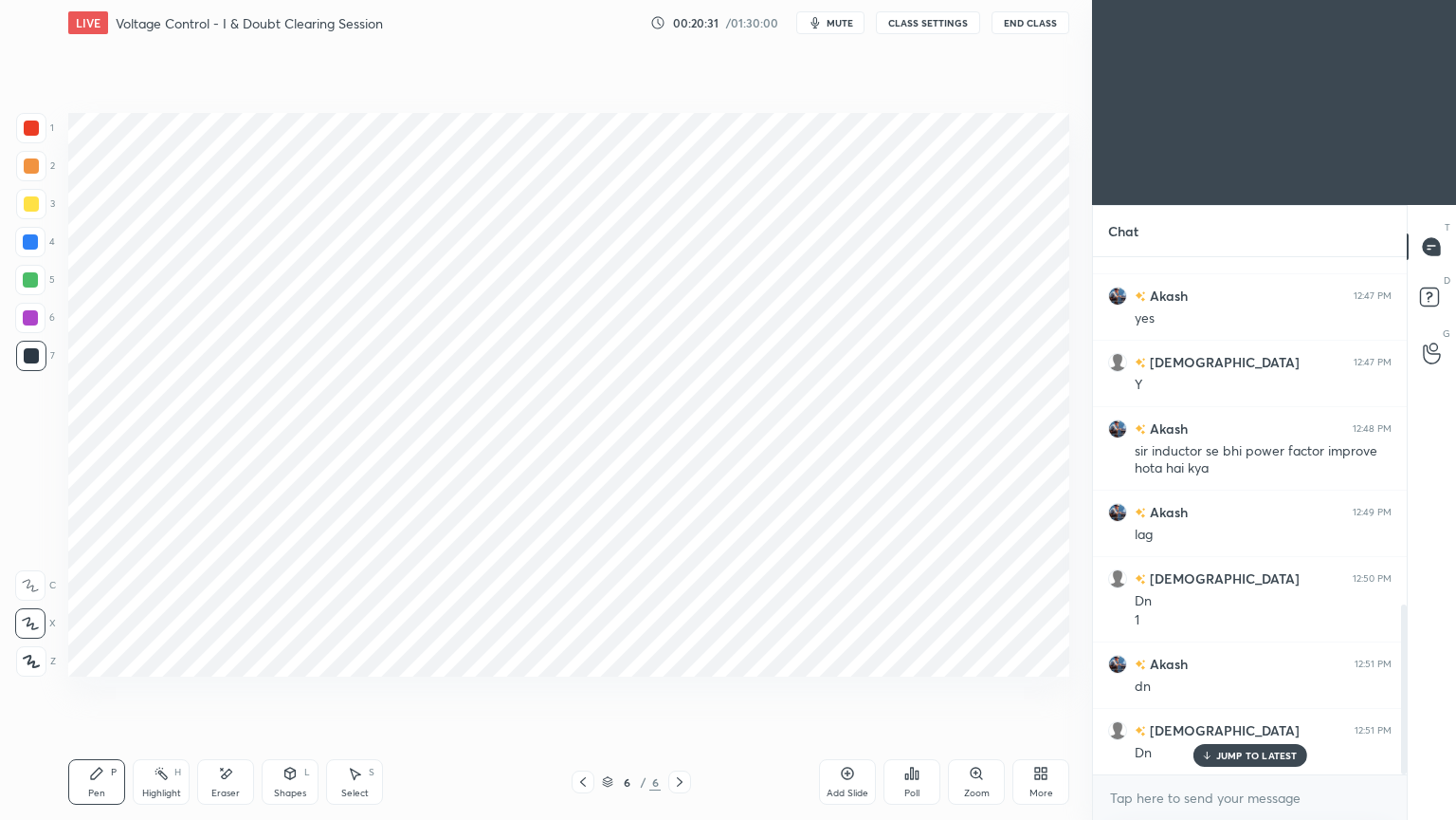
click at [38, 121] on div at bounding box center [32, 129] width 31 height 31
click at [29, 278] on div at bounding box center [31, 280] width 15 height 15
click at [294, 691] on div "Shapes L" at bounding box center [289, 781] width 57 height 45
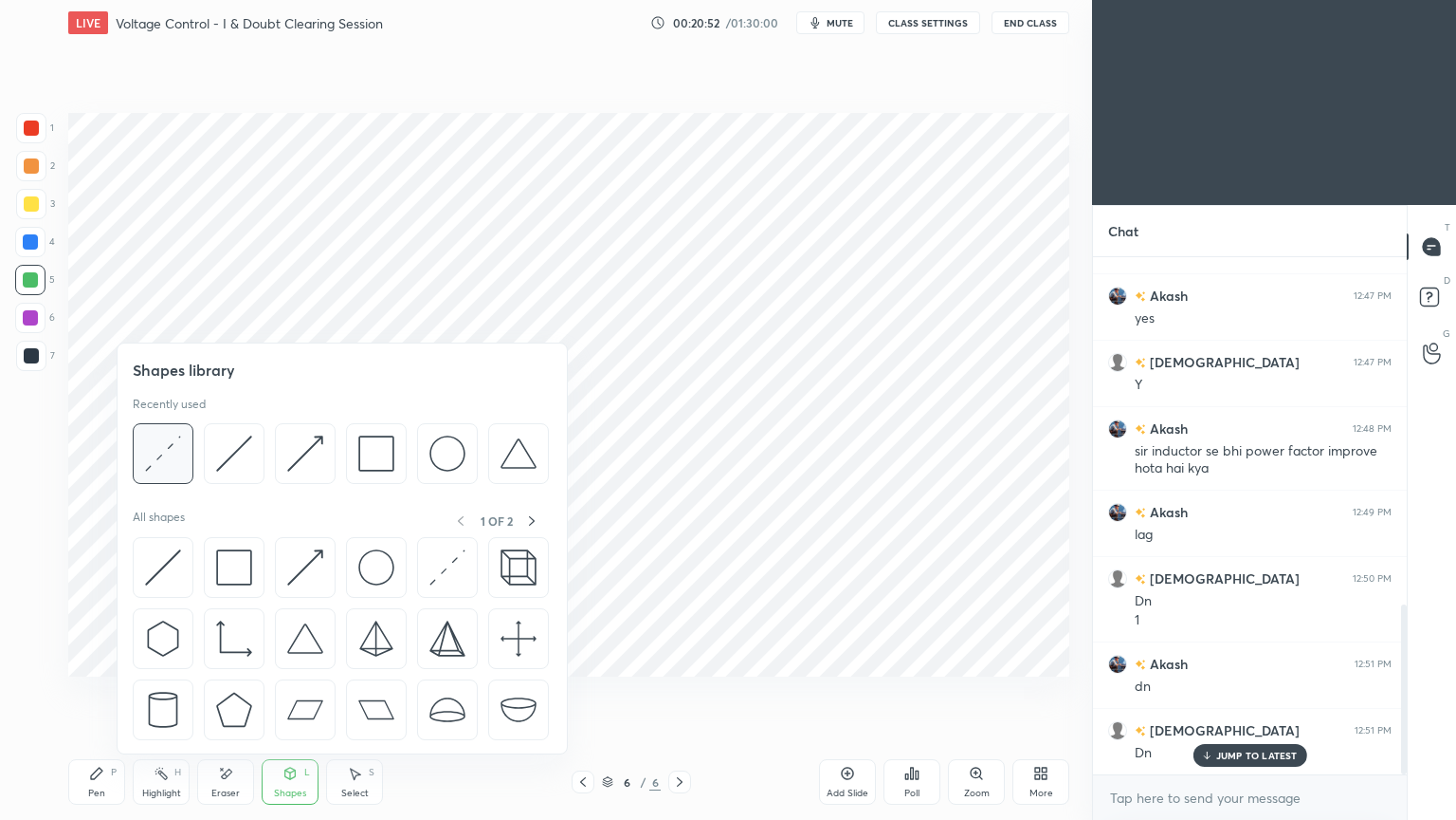
click at [178, 456] on img at bounding box center [163, 454] width 36 height 36
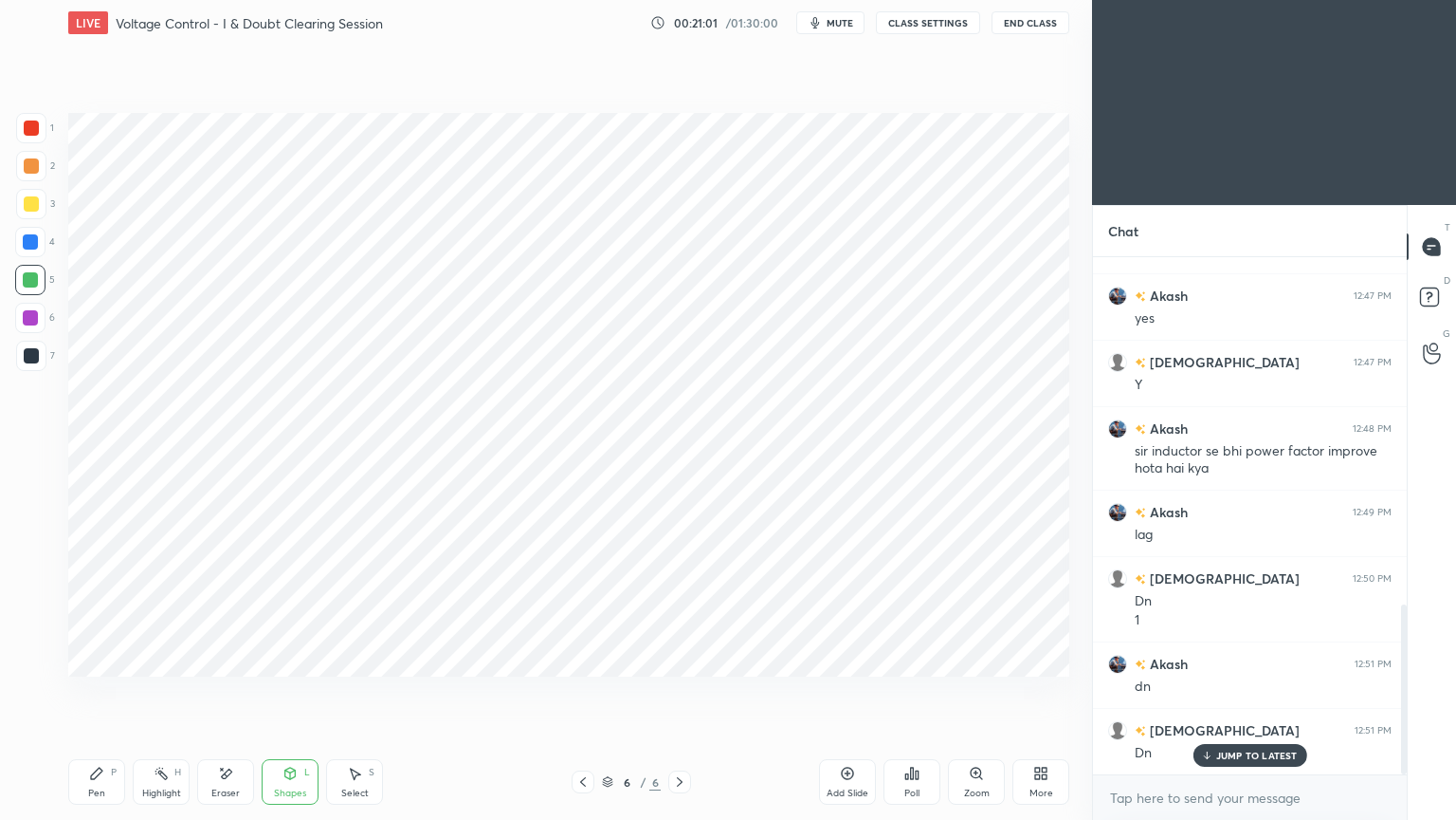
click at [27, 235] on div at bounding box center [31, 242] width 15 height 15
click at [95, 691] on div "Pen" at bounding box center [97, 793] width 17 height 10
click at [31, 246] on div at bounding box center [31, 242] width 15 height 15
click at [42, 353] on div at bounding box center [32, 356] width 31 height 31
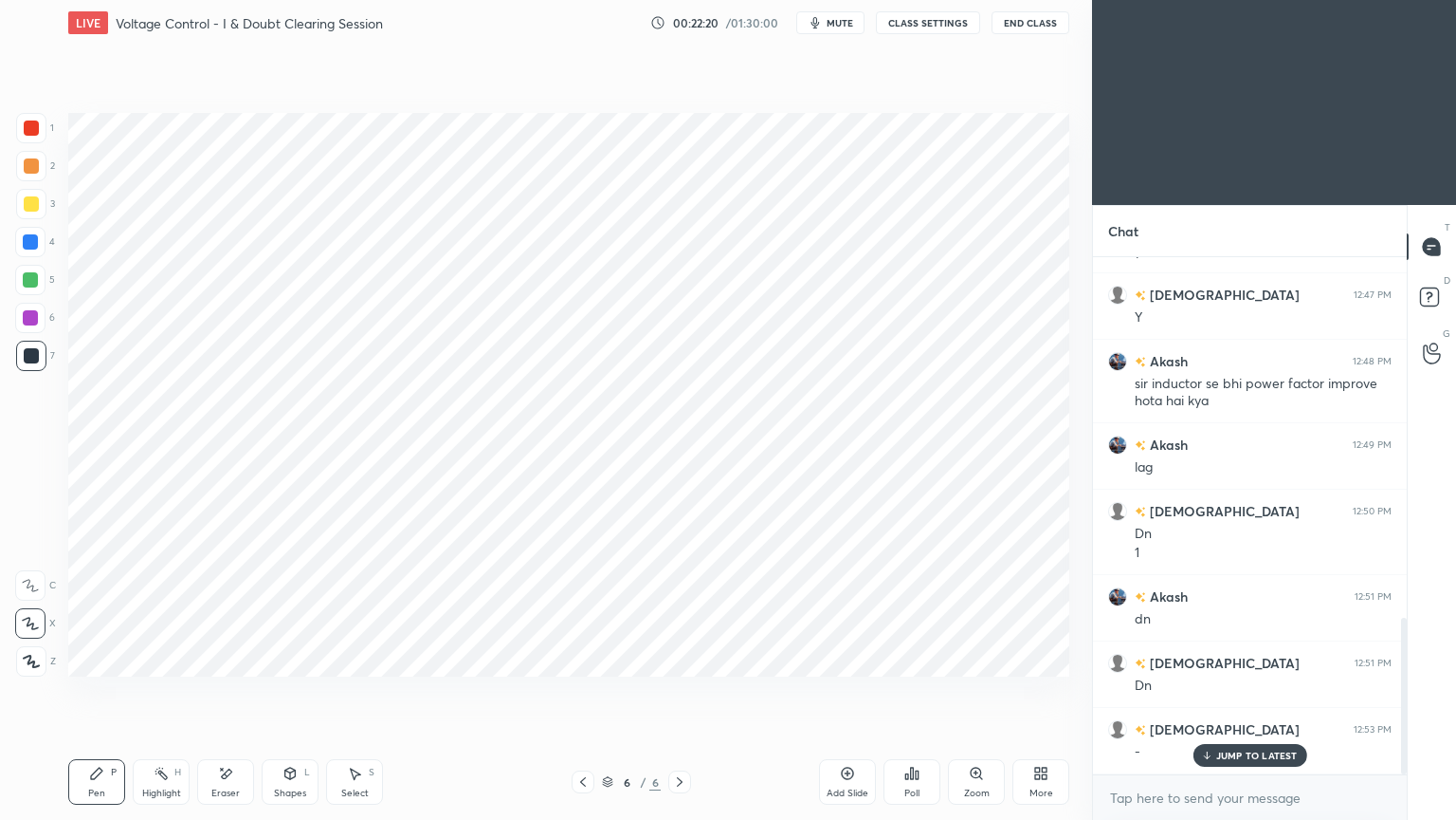
scroll to position [1187, 0]
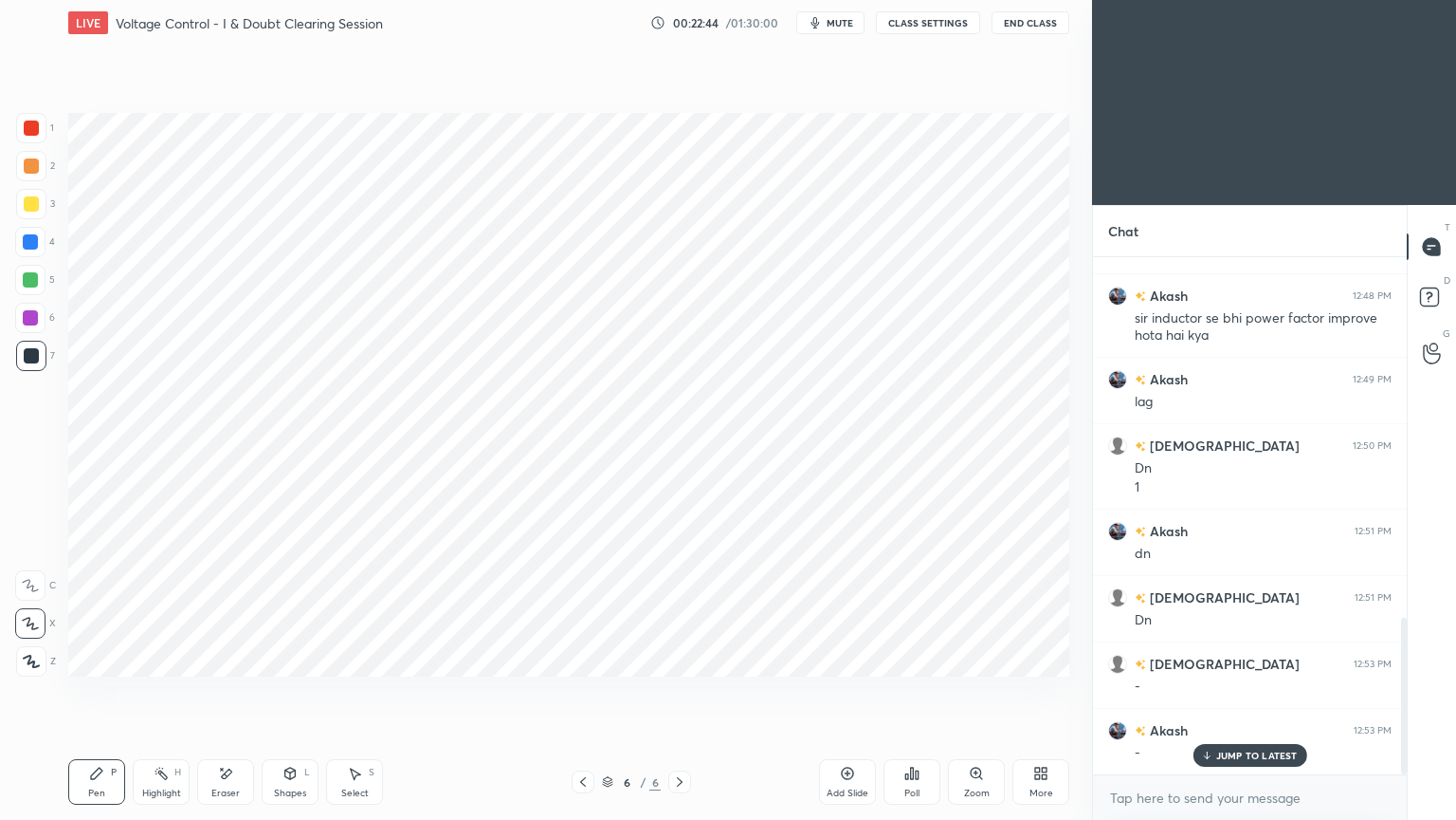
click at [47, 244] on div "4" at bounding box center [35, 242] width 40 height 31
click at [22, 317] on div at bounding box center [31, 318] width 31 height 31
click at [225, 691] on div "Eraser" at bounding box center [225, 781] width 57 height 45
click at [81, 691] on div "Pen P" at bounding box center [96, 781] width 57 height 45
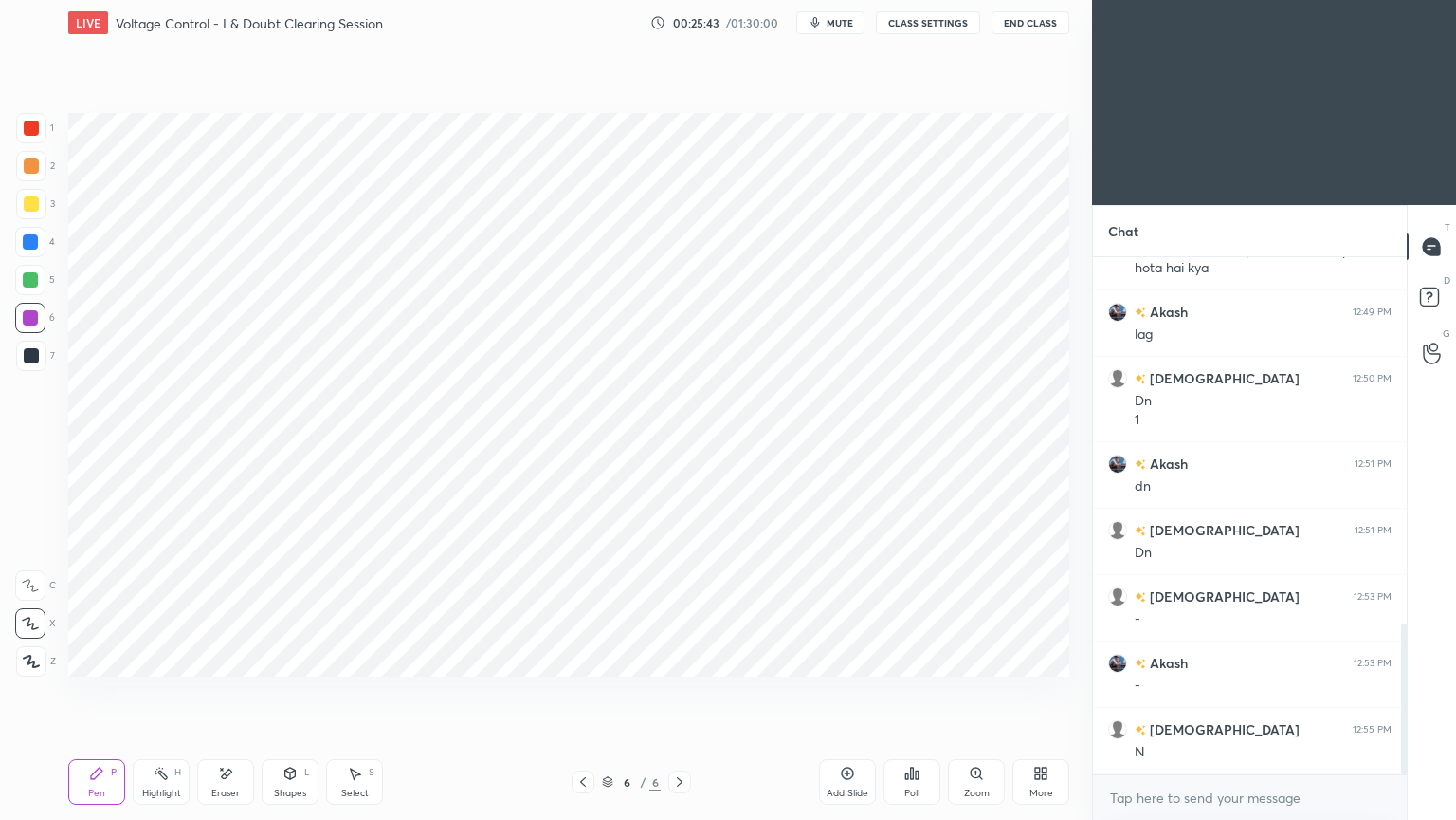
click at [843, 691] on icon at bounding box center [847, 773] width 15 height 15
click at [29, 246] on div at bounding box center [31, 242] width 15 height 15
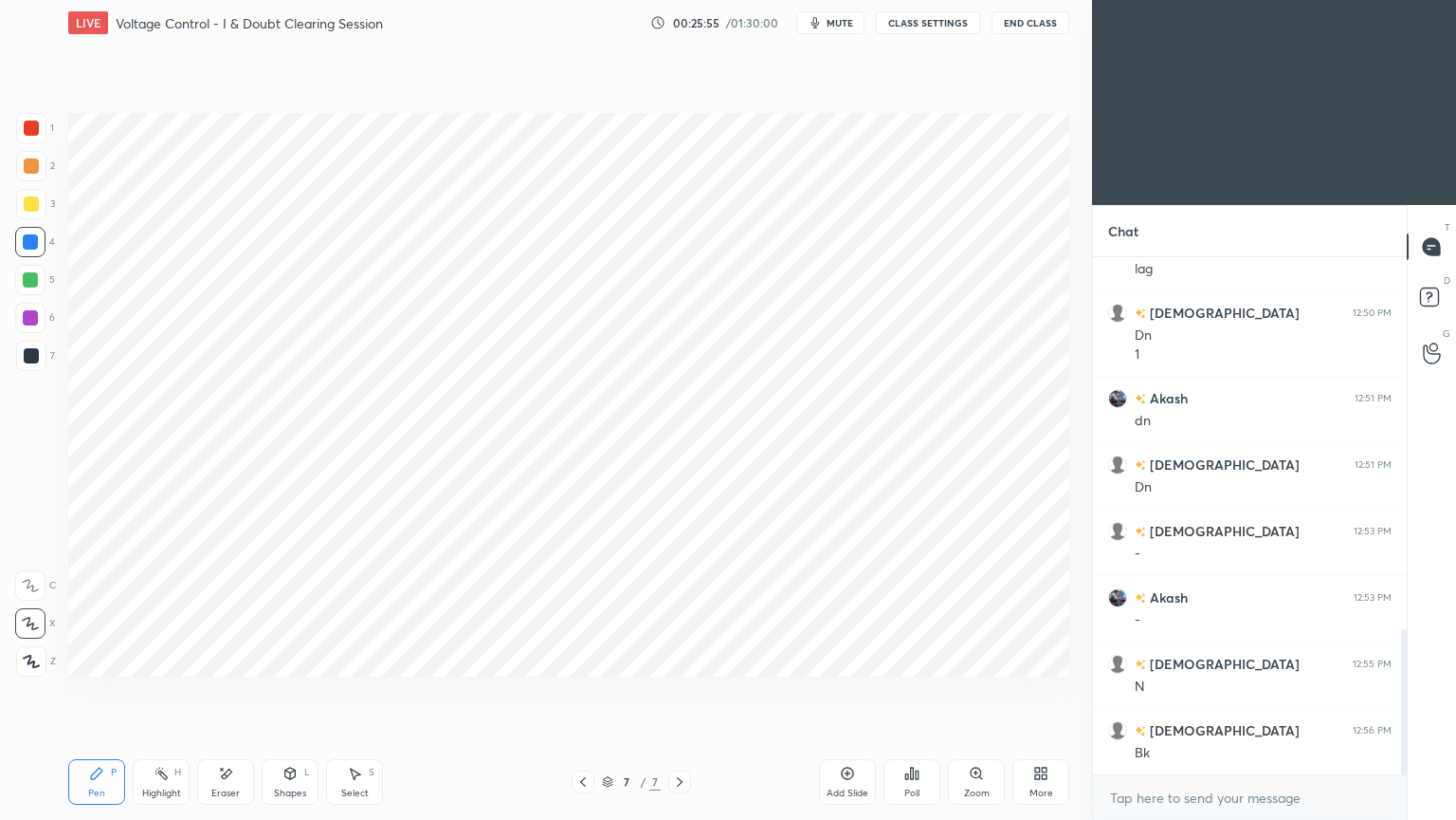
click at [585, 691] on icon at bounding box center [583, 782] width 15 height 15
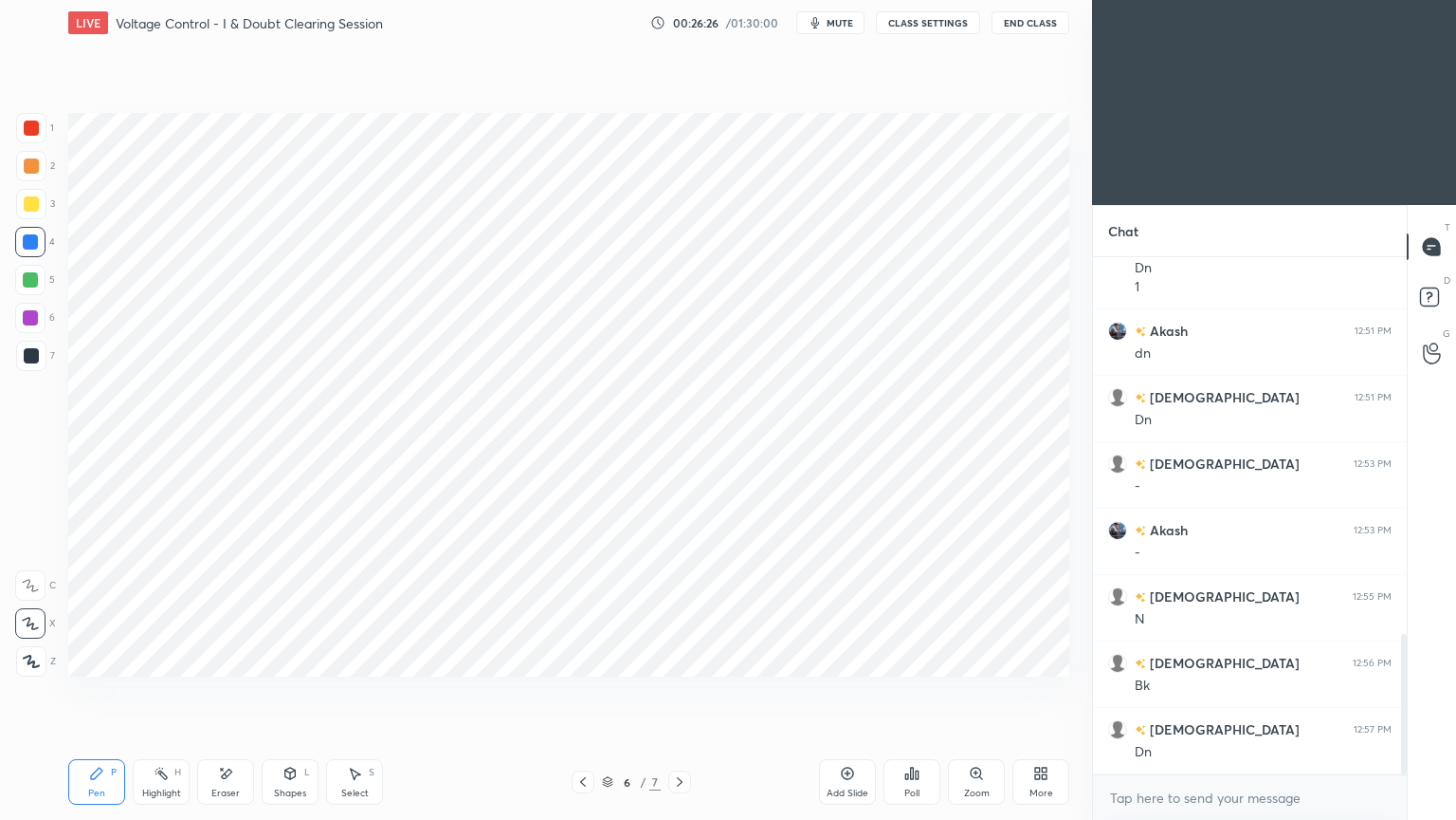
click at [679, 691] on icon at bounding box center [680, 782] width 6 height 10
click at [580, 691] on icon at bounding box center [583, 782] width 15 height 15
click at [682, 691] on icon at bounding box center [680, 782] width 15 height 15
click at [582, 691] on icon at bounding box center [583, 782] width 15 height 15
click at [675, 691] on icon at bounding box center [680, 782] width 15 height 15
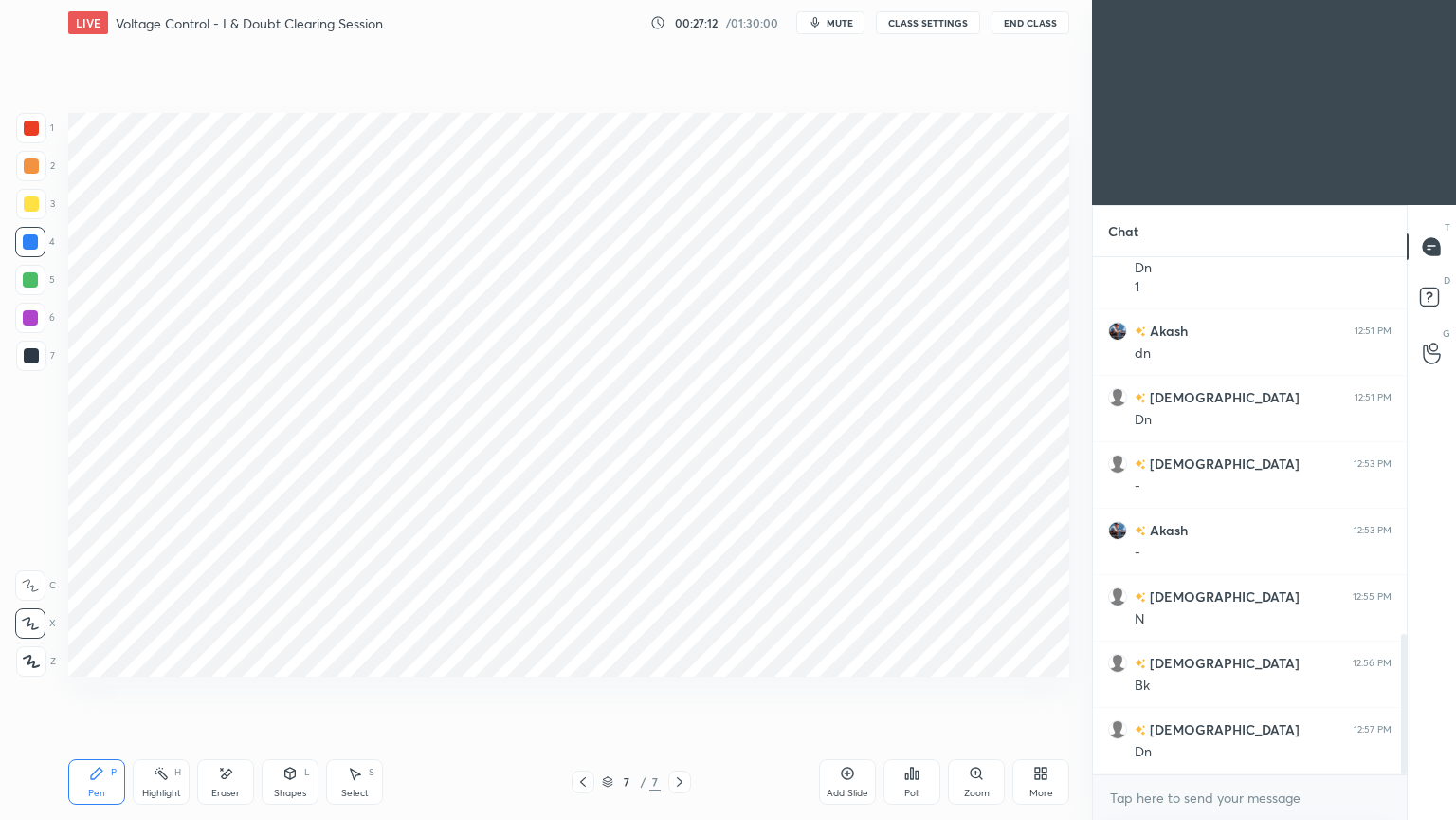
click at [580, 691] on div at bounding box center [583, 782] width 23 height 23
click at [682, 691] on icon at bounding box center [680, 782] width 15 height 15
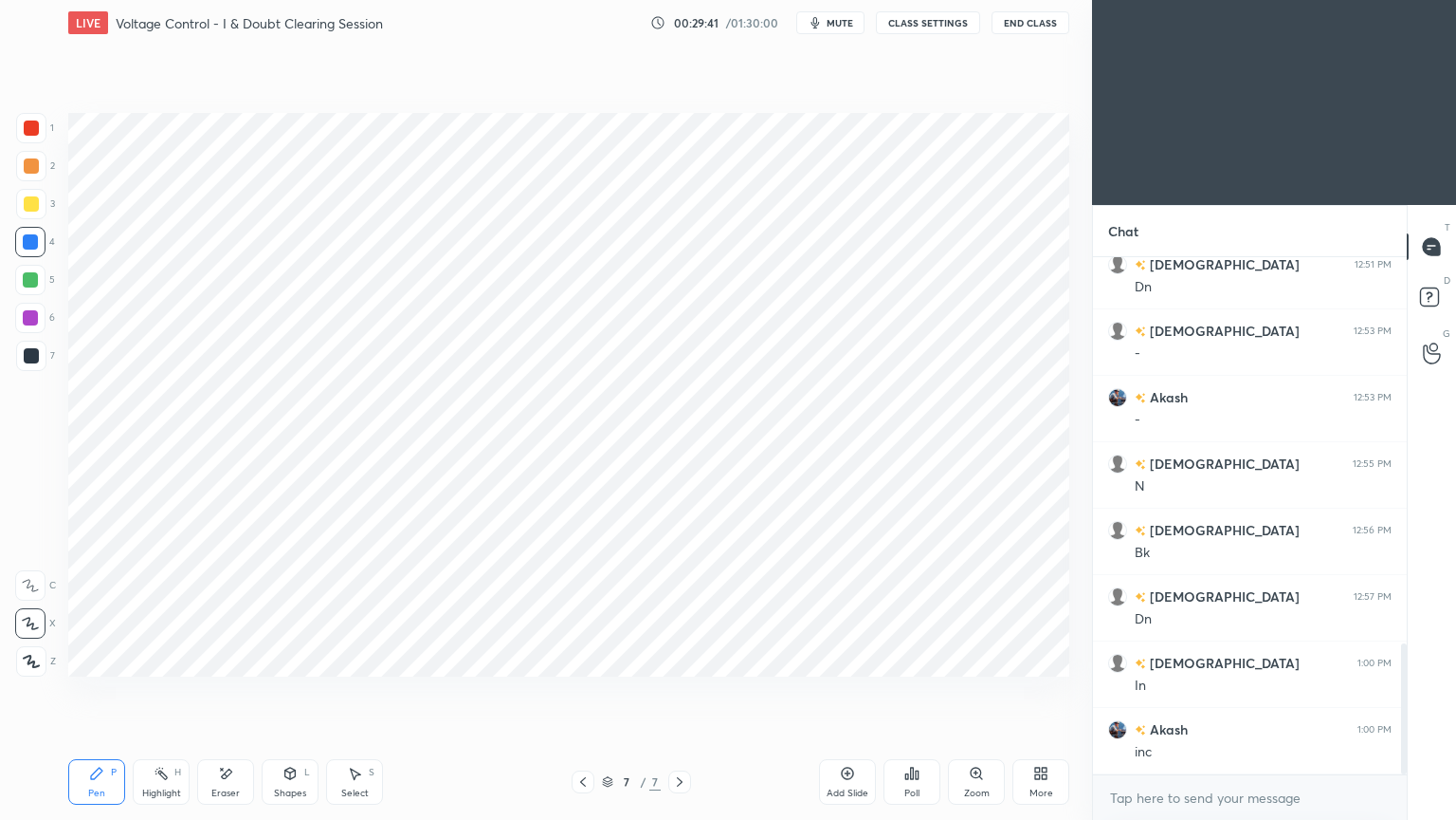
click at [31, 368] on div at bounding box center [32, 356] width 31 height 31
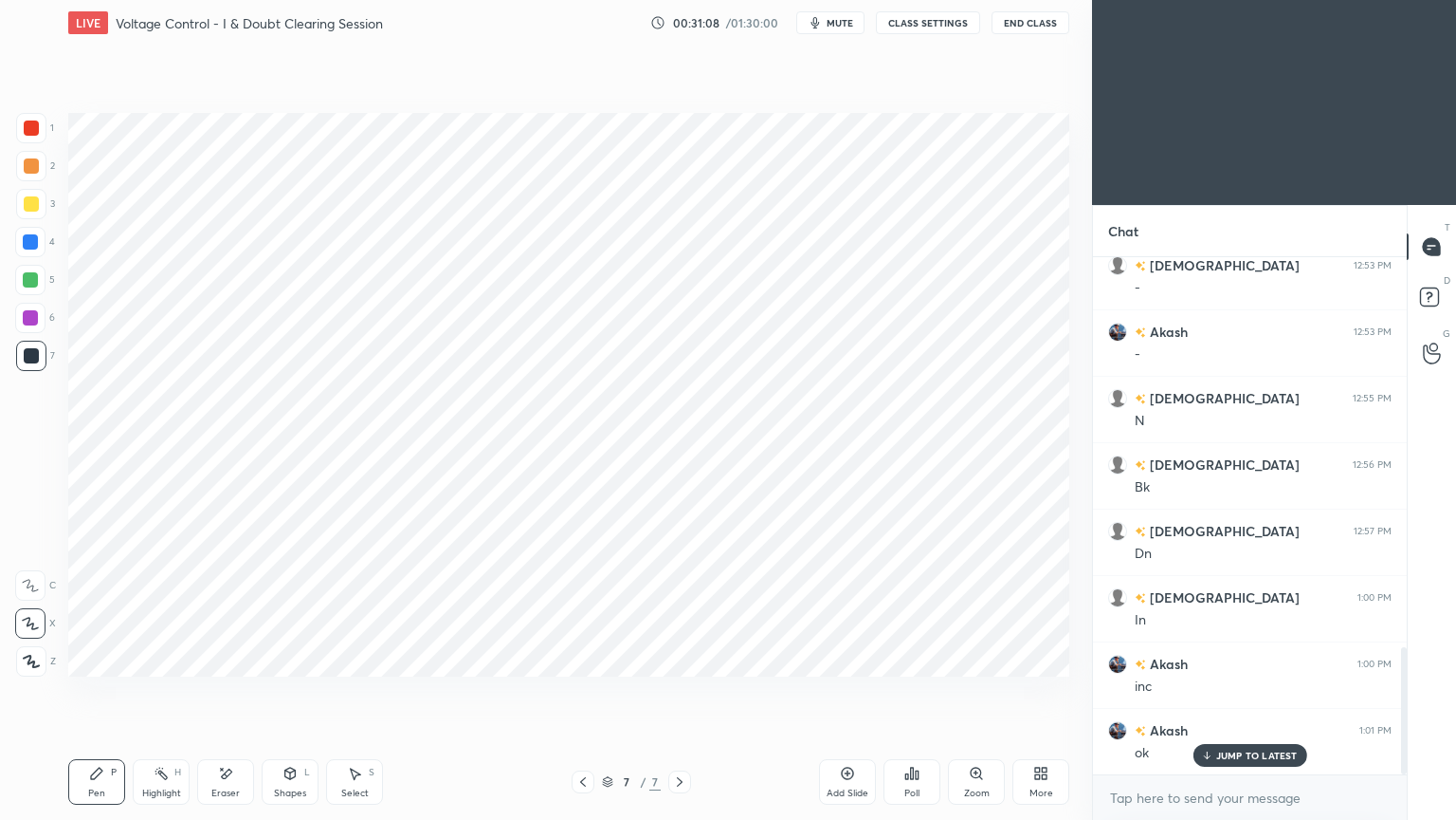
scroll to position [1653, 0]
click at [845, 691] on div "Add Slide" at bounding box center [847, 781] width 57 height 45
click at [25, 345] on div at bounding box center [32, 356] width 31 height 31
click at [25, 270] on div at bounding box center [31, 280] width 31 height 31
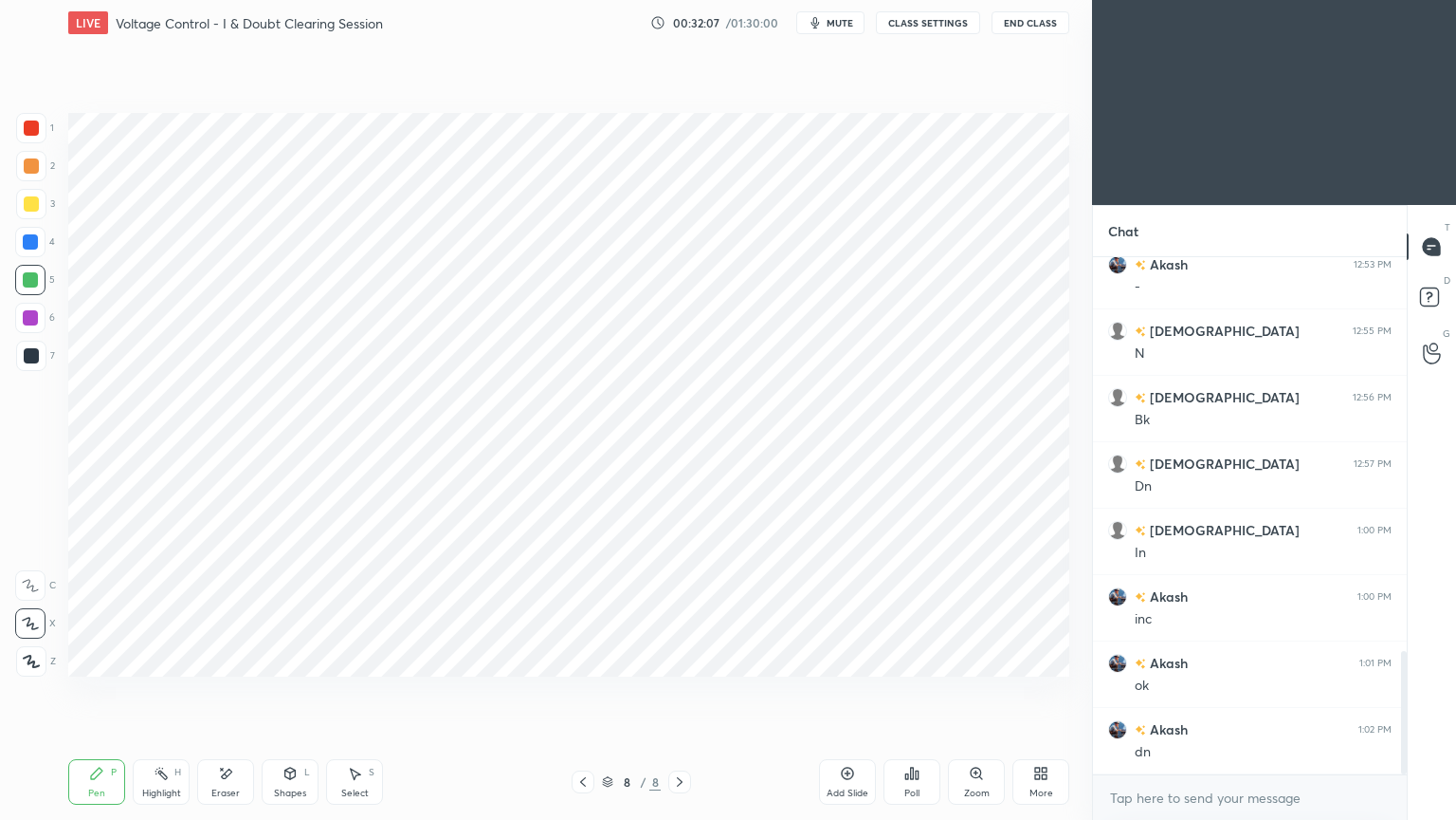
click at [302, 691] on div "Shapes" at bounding box center [290, 793] width 33 height 10
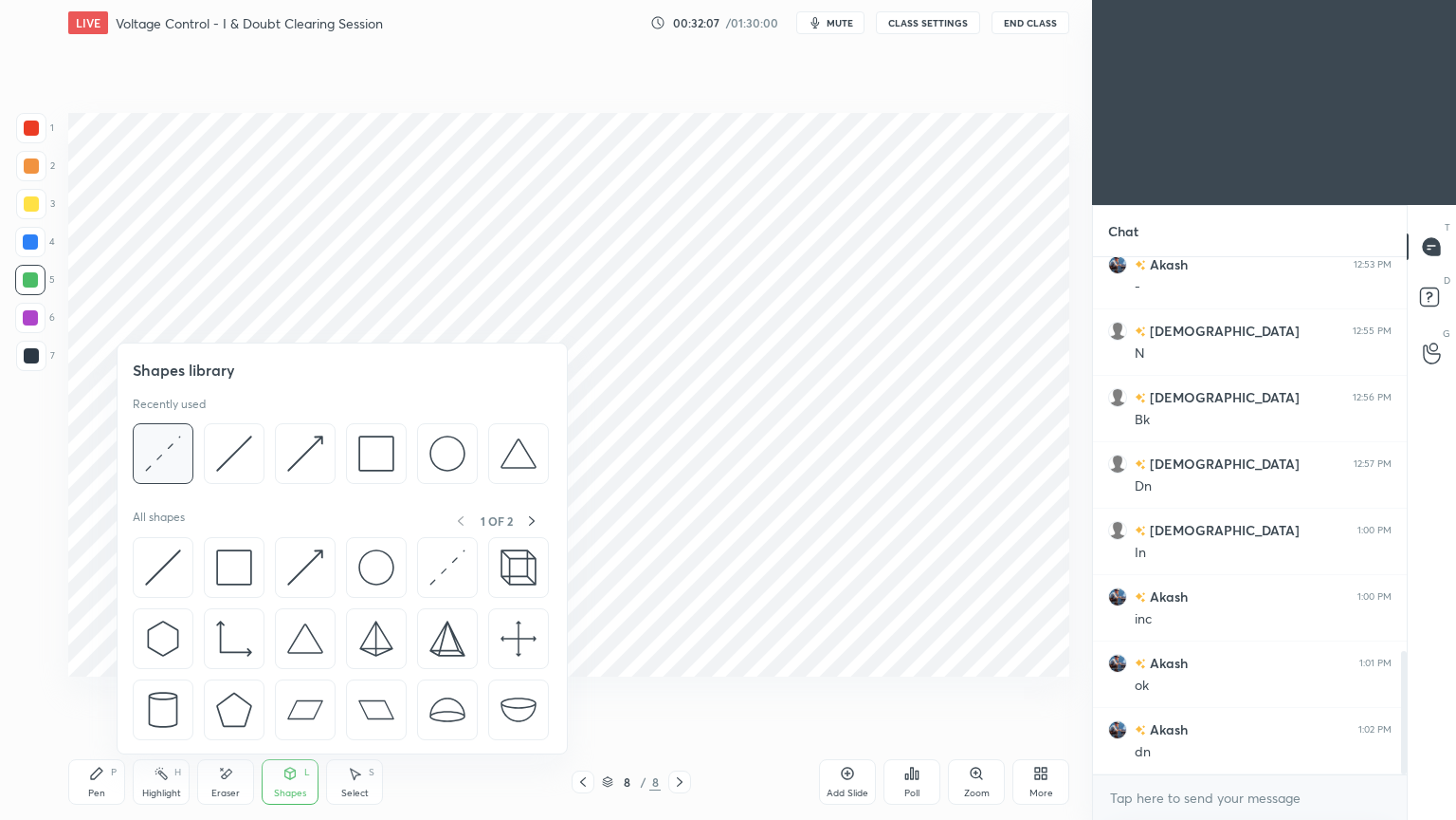
click at [161, 440] on img at bounding box center [163, 454] width 36 height 36
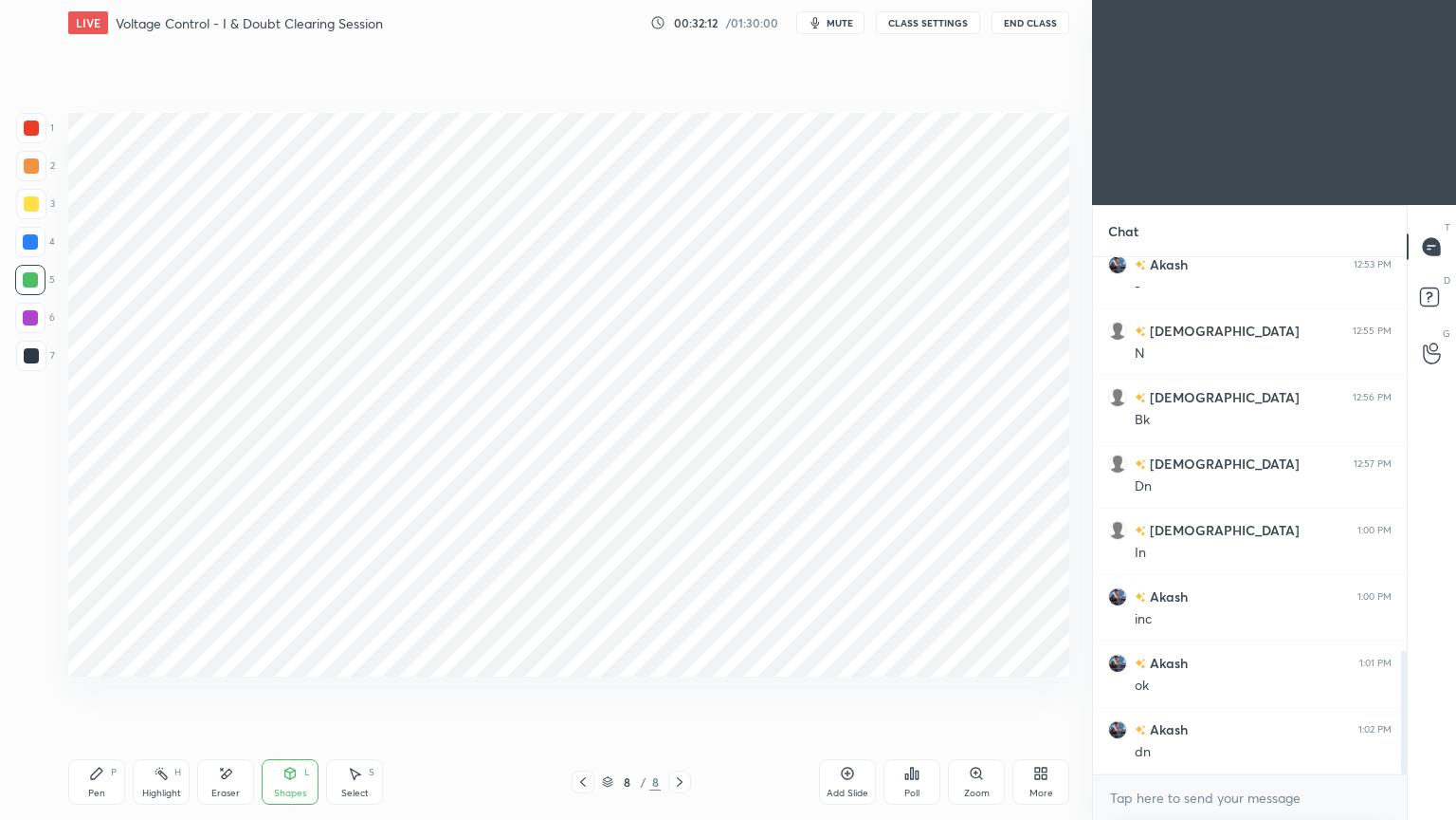
click at [35, 238] on div at bounding box center [31, 242] width 15 height 15
click at [89, 691] on icon at bounding box center [97, 773] width 15 height 15
click at [579, 691] on icon at bounding box center [583, 782] width 15 height 15
click at [588, 691] on icon at bounding box center [583, 782] width 15 height 15
click at [685, 691] on icon at bounding box center [680, 782] width 15 height 15
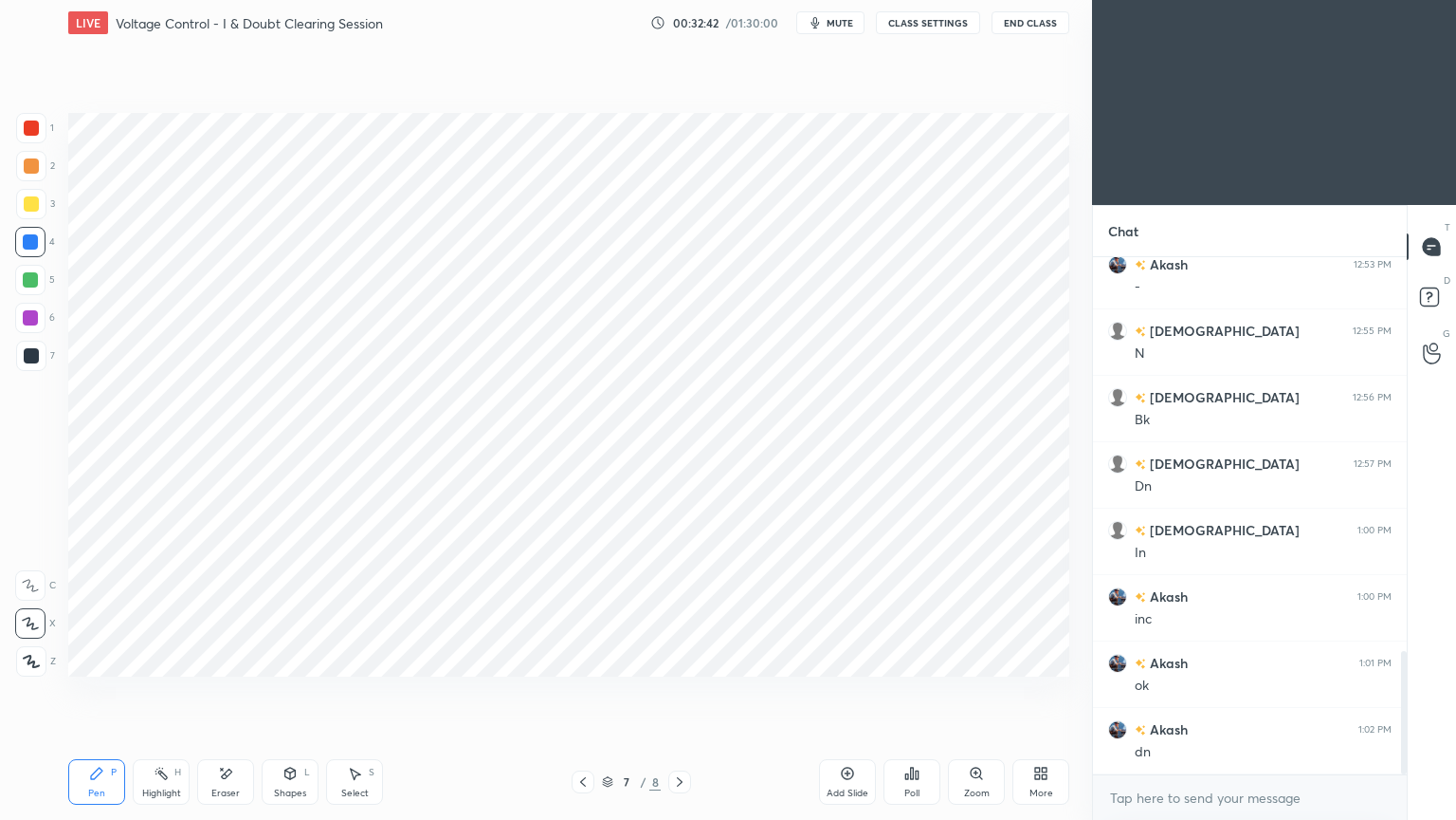
click at [677, 691] on div "Pen P Highlight H Eraser Shapes L Select S 7 / 8 Add Slide Poll Zoom More" at bounding box center [568, 781] width 1001 height 76
click at [671, 691] on div at bounding box center [680, 782] width 23 height 23
click at [45, 121] on div at bounding box center [32, 129] width 31 height 31
click at [285, 691] on icon at bounding box center [290, 773] width 15 height 15
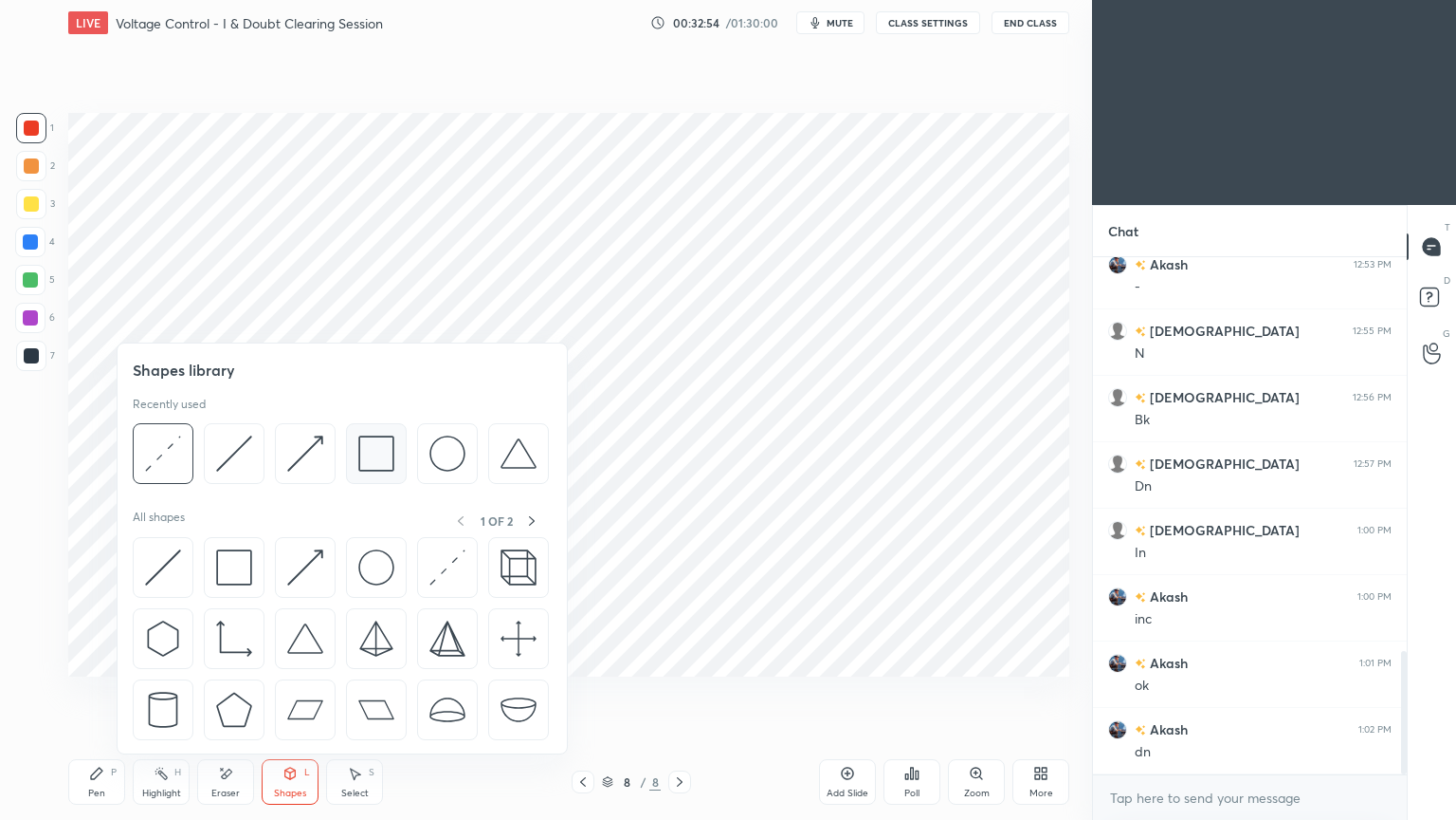
click at [346, 455] on div at bounding box center [376, 453] width 60 height 60
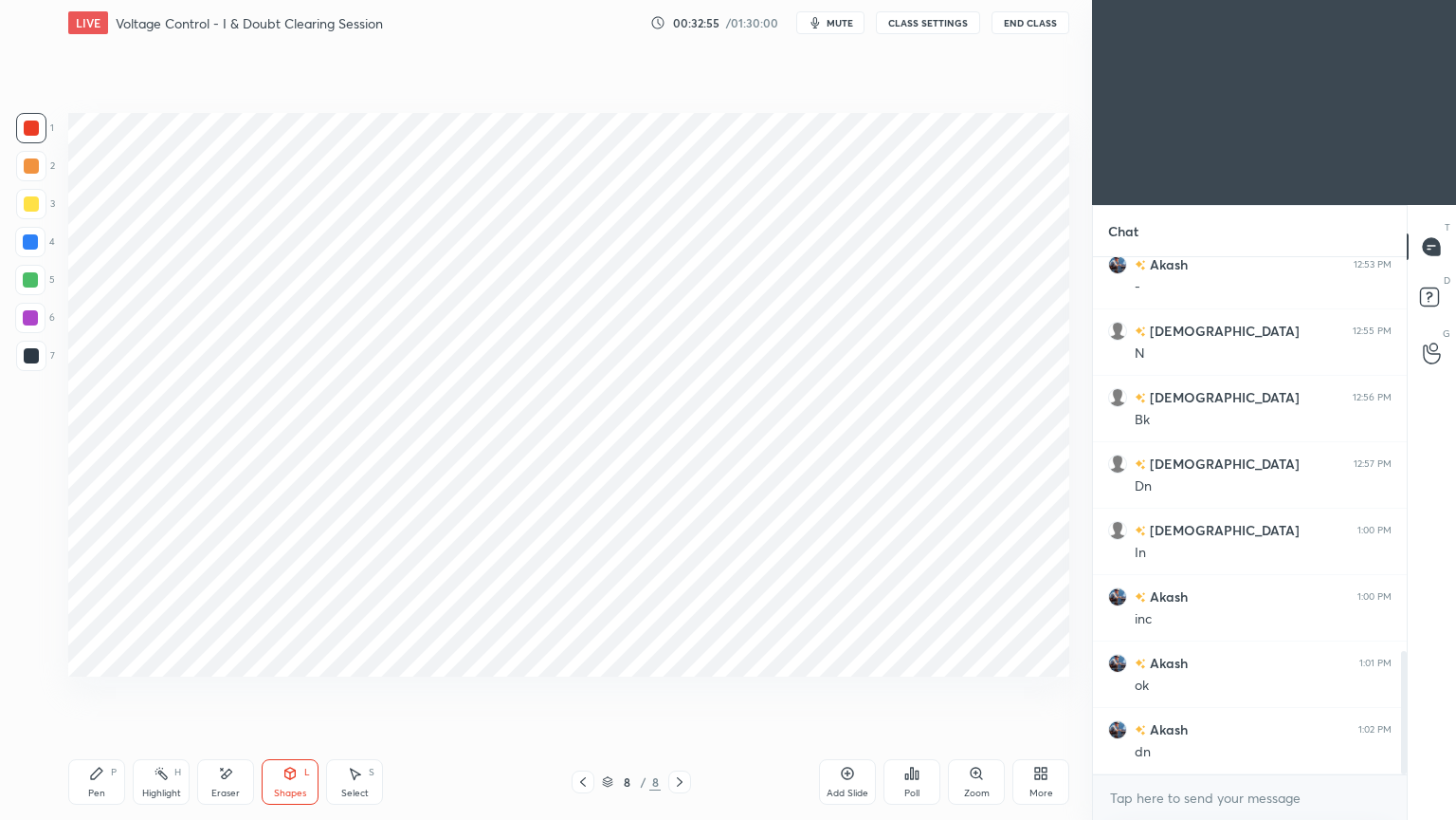
click at [275, 691] on div "Shapes" at bounding box center [290, 793] width 33 height 10
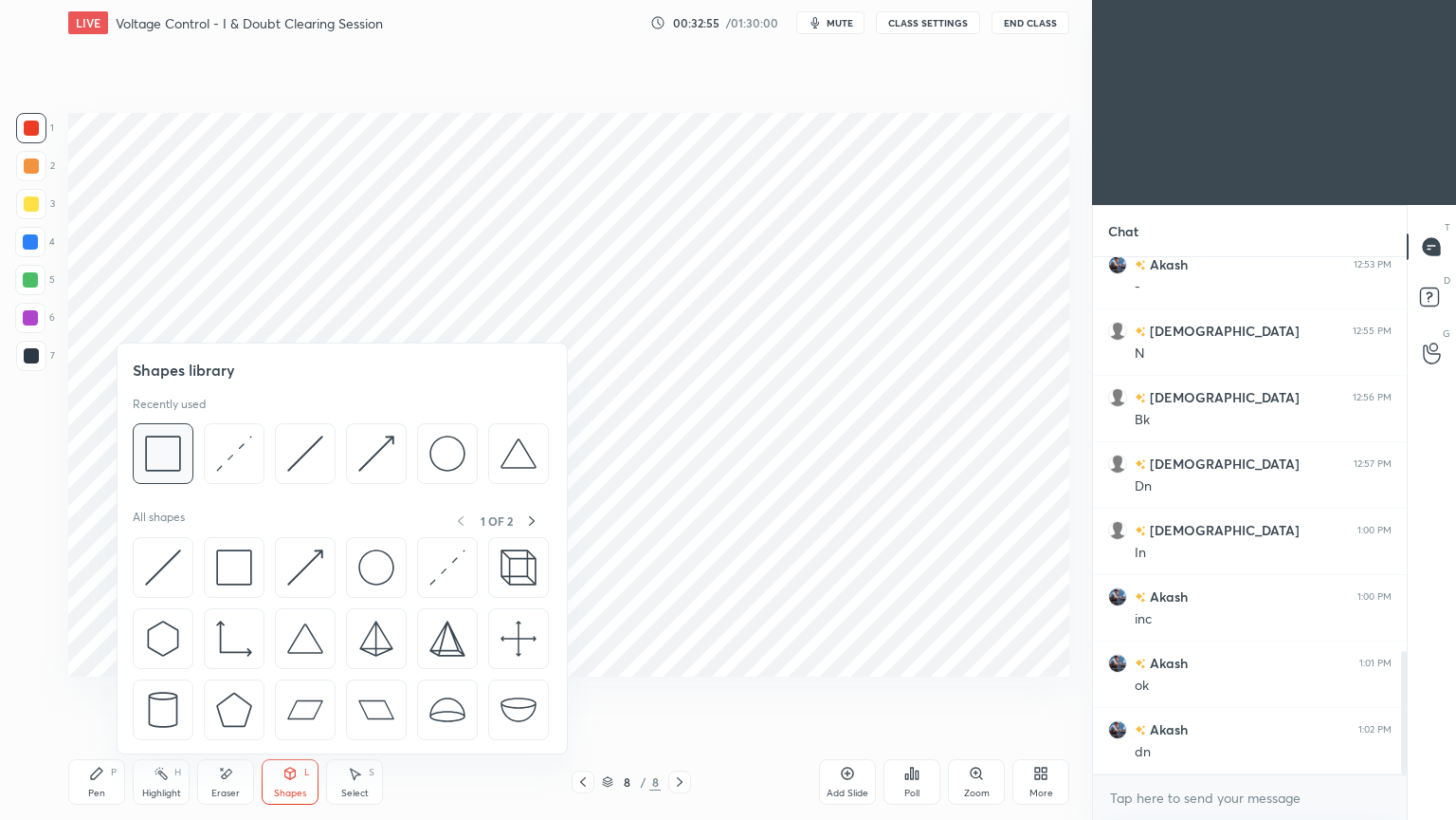
click at [176, 451] on img at bounding box center [163, 454] width 36 height 36
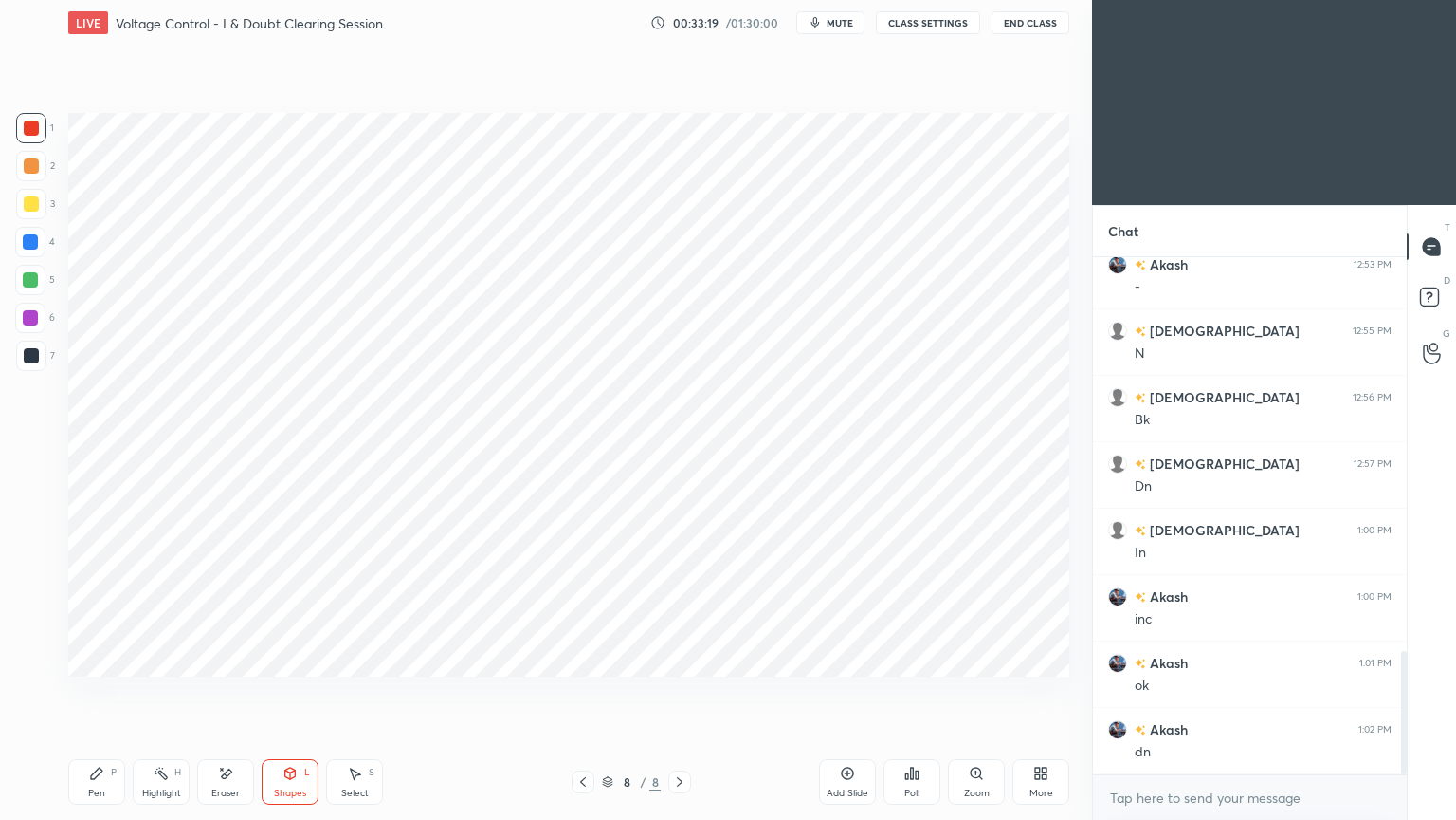
scroll to position [1719, 0]
click at [38, 117] on div at bounding box center [32, 129] width 31 height 31
click at [81, 691] on div "Pen P" at bounding box center [96, 781] width 57 height 45
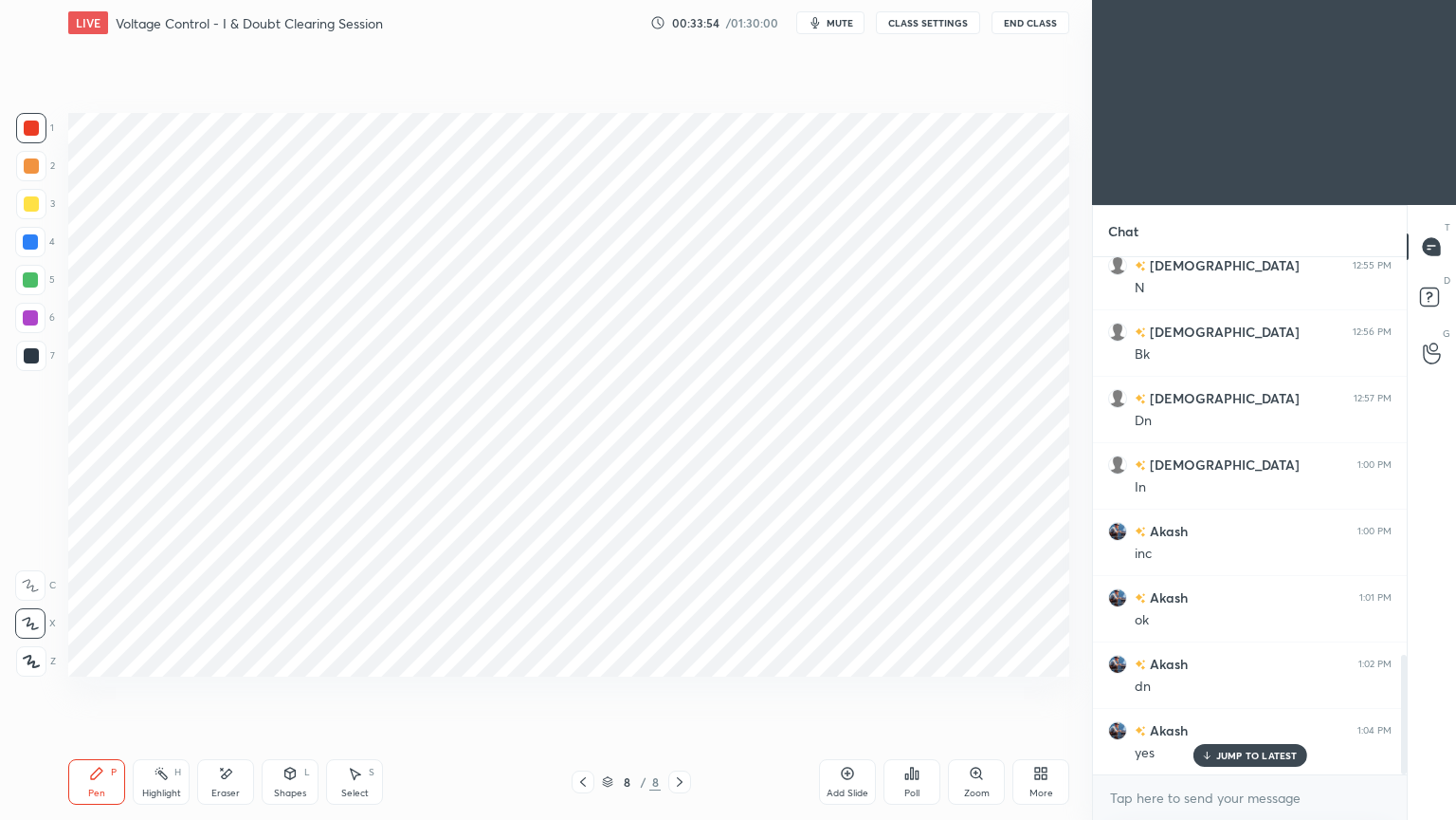
click at [28, 266] on div at bounding box center [31, 280] width 31 height 31
drag, startPoint x: 287, startPoint y: 781, endPoint x: 288, endPoint y: 771, distance: 10.0
click at [287, 691] on div "Shapes L" at bounding box center [289, 781] width 57 height 45
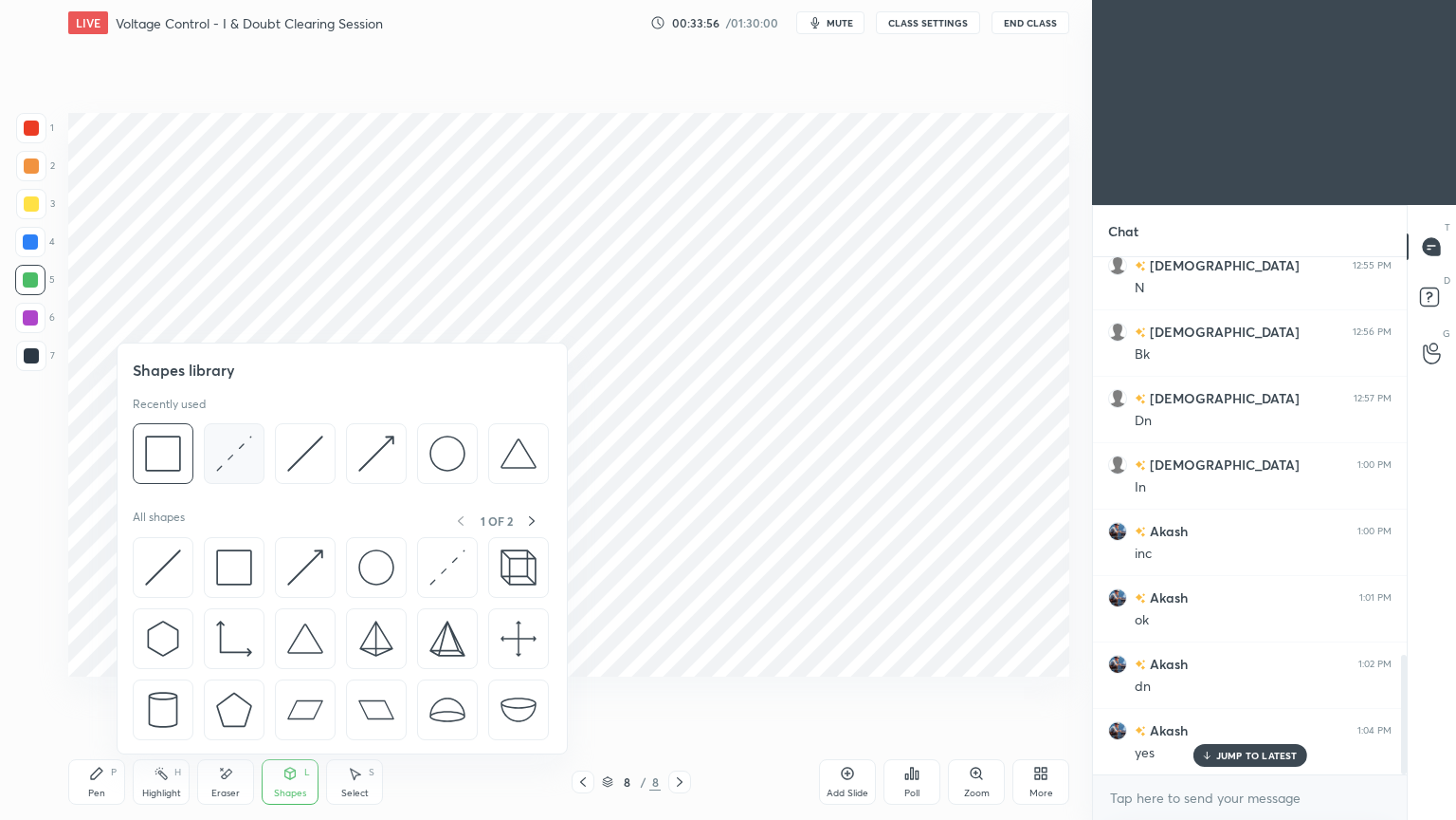
click at [214, 451] on div at bounding box center [234, 453] width 60 height 60
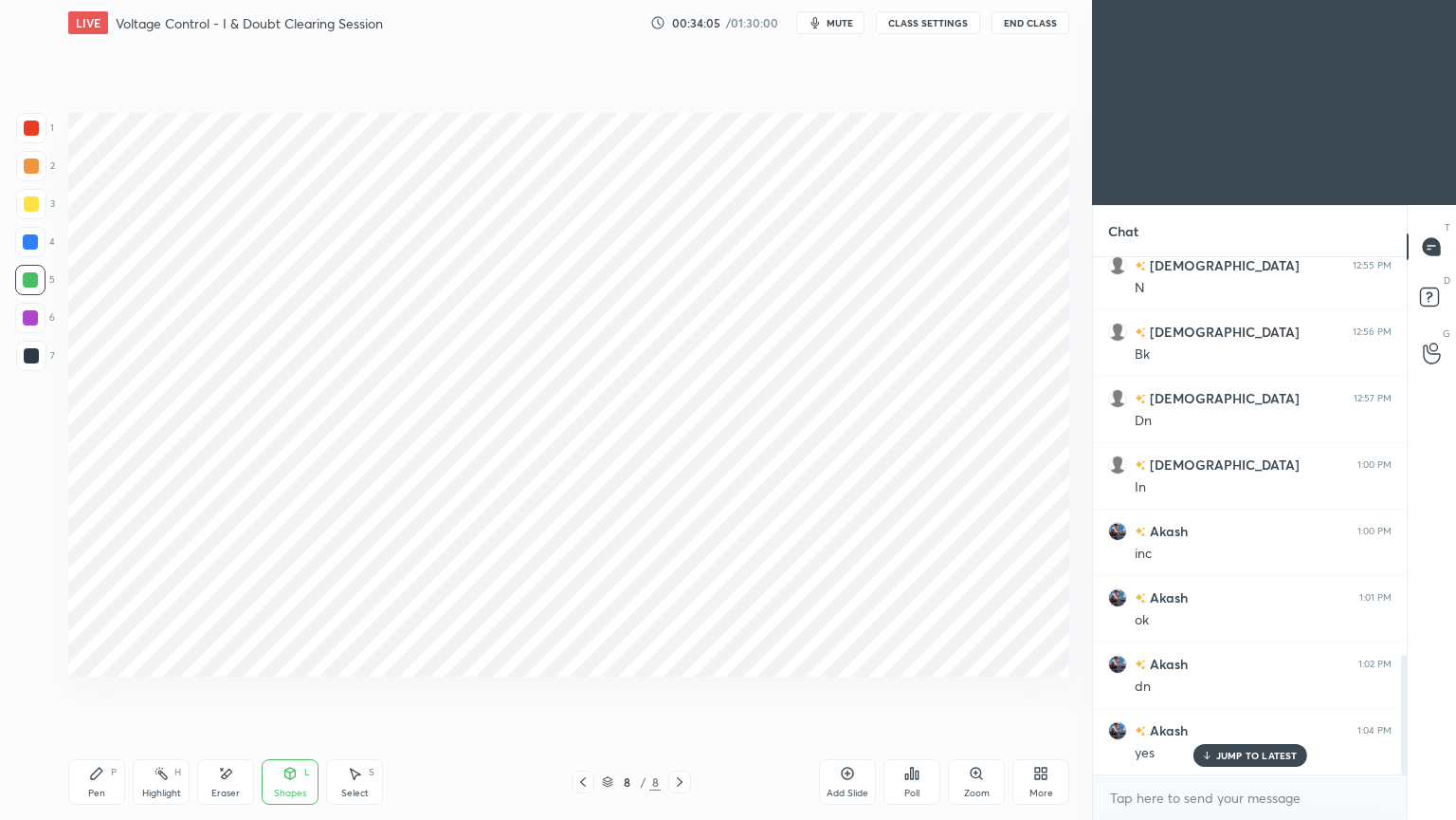
click at [33, 315] on div at bounding box center [31, 317] width 15 height 15
click at [219, 691] on div "Eraser" at bounding box center [225, 781] width 57 height 45
drag, startPoint x: 112, startPoint y: 773, endPoint x: 113, endPoint y: 763, distance: 10.0
click at [112, 691] on div "P" at bounding box center [114, 772] width 6 height 10
click at [101, 691] on icon at bounding box center [97, 773] width 15 height 15
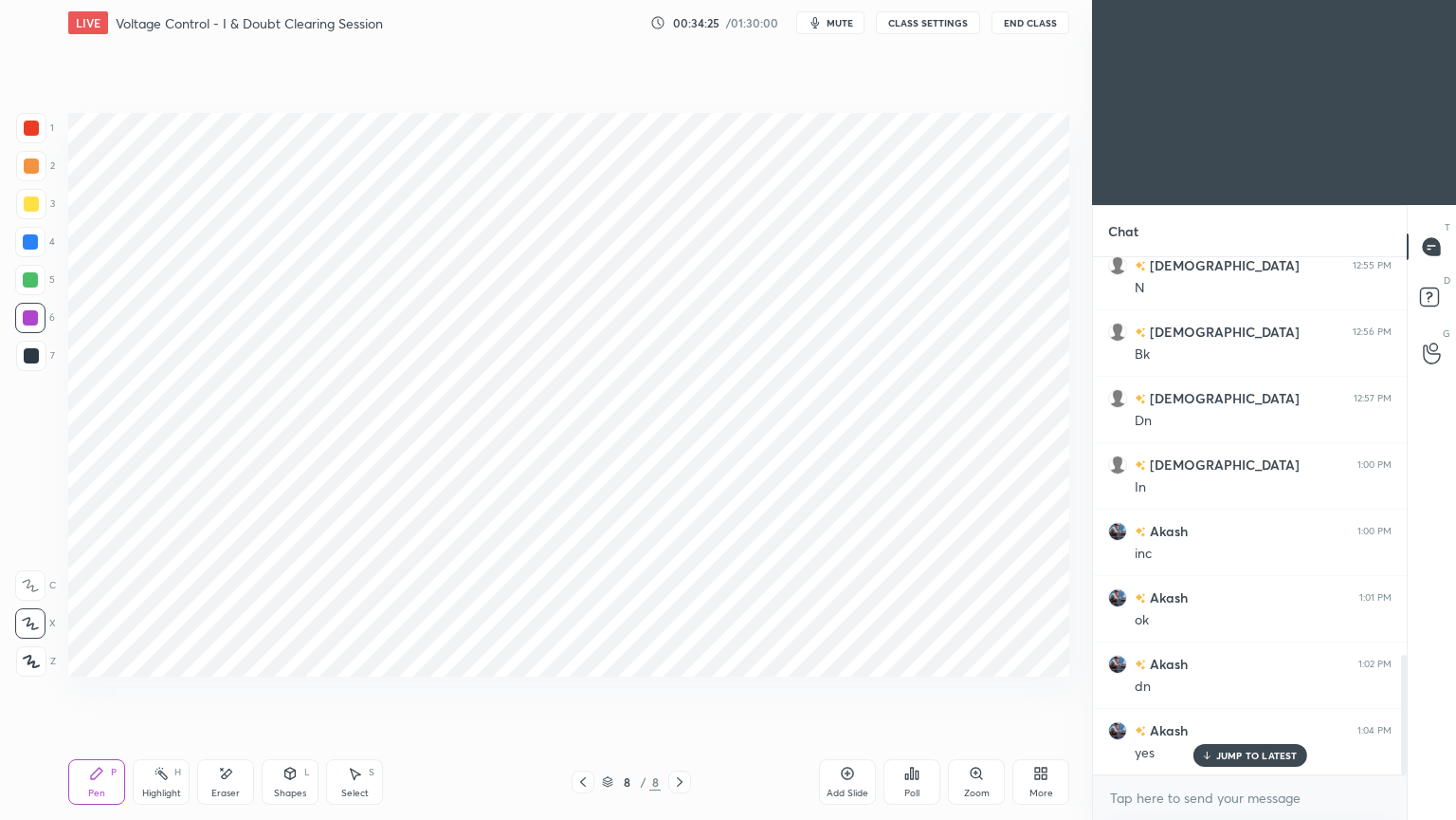
click at [229, 691] on icon at bounding box center [225, 773] width 15 height 16
click at [72, 691] on div "Pen P" at bounding box center [96, 781] width 57 height 45
click at [36, 360] on div at bounding box center [32, 356] width 15 height 15
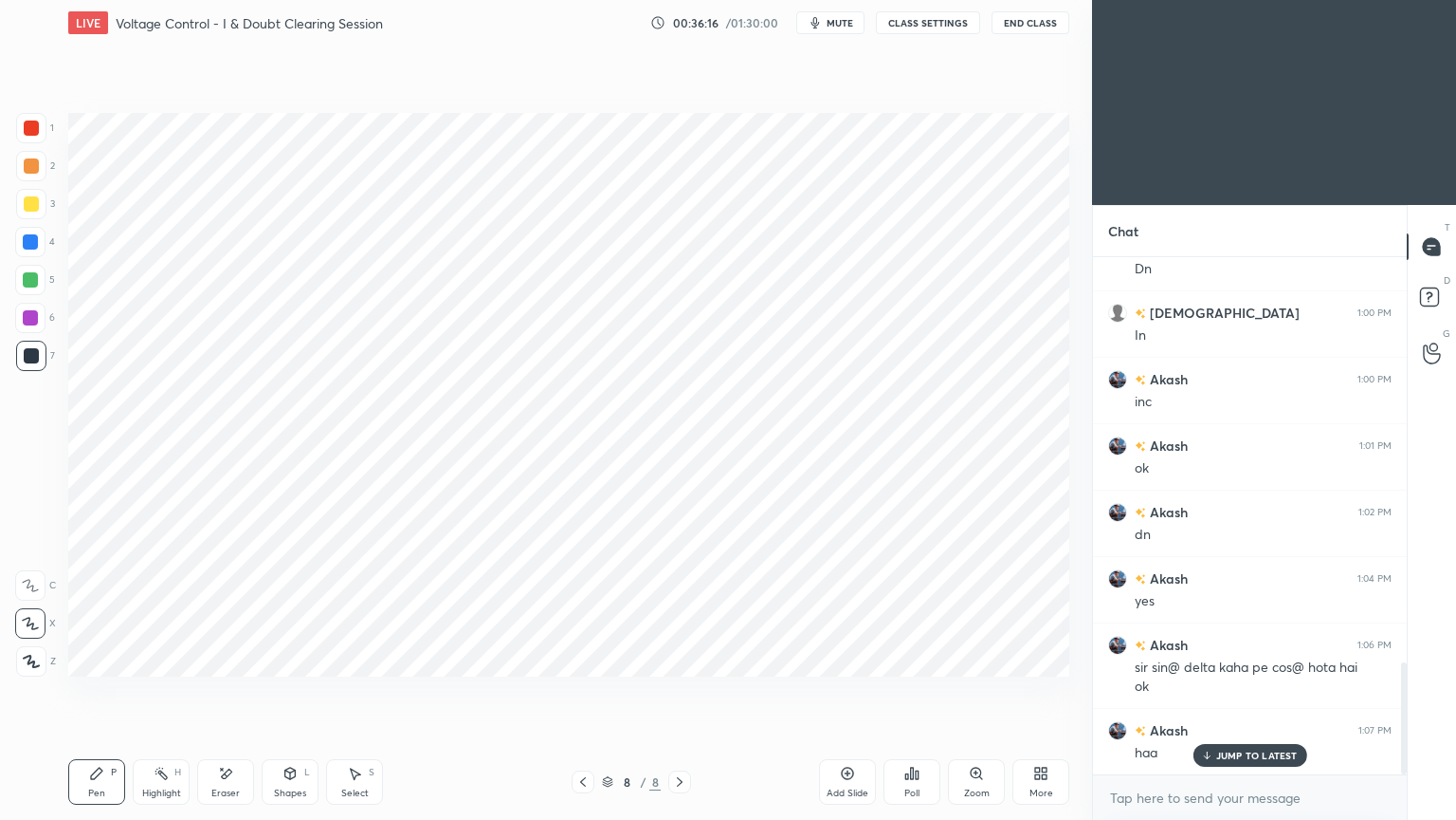
scroll to position [1889, 0]
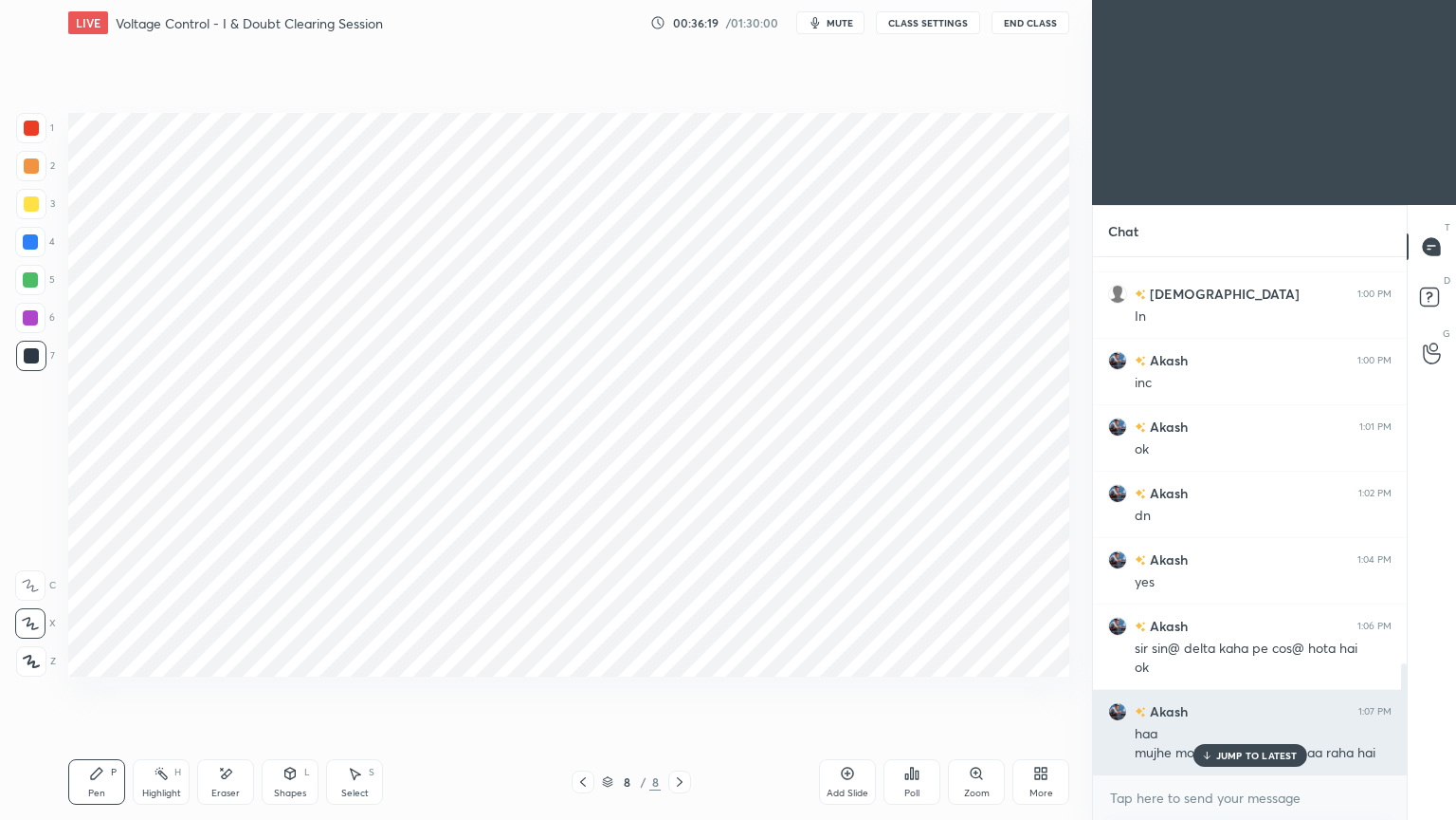
click at [1250, 691] on div "JUMP TO LATEST" at bounding box center [1249, 755] width 114 height 23
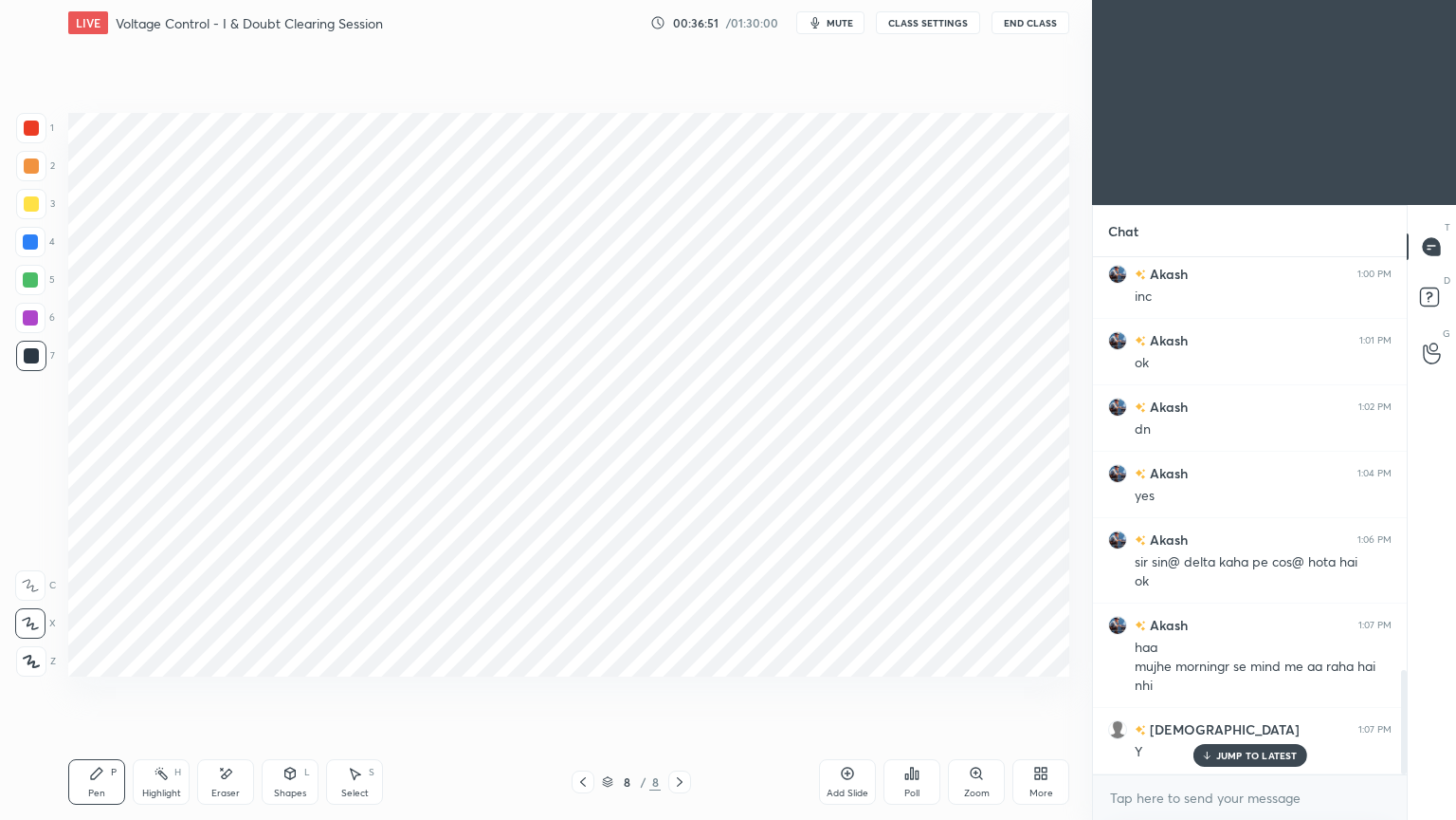
scroll to position [2042, 0]
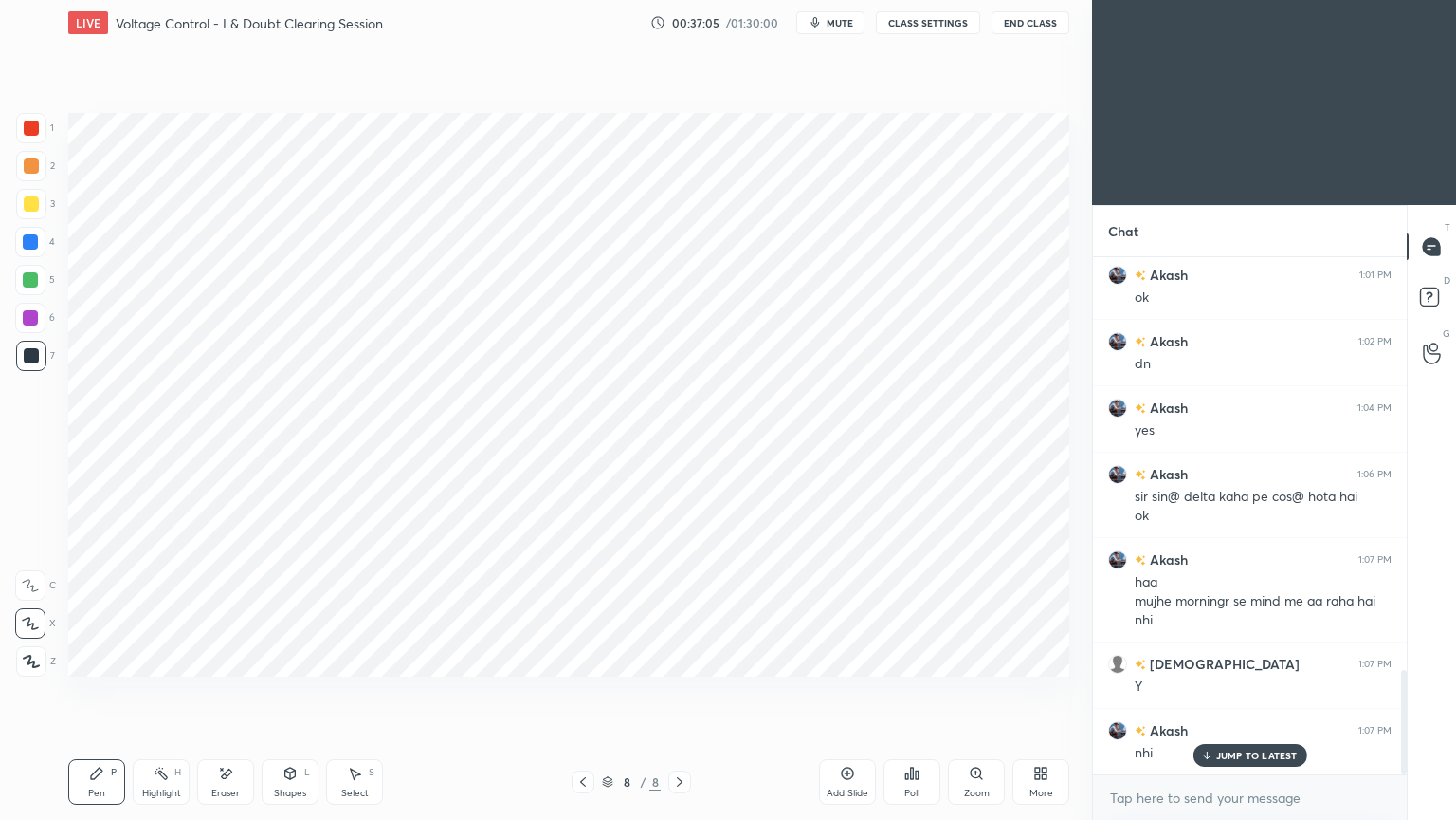
click at [29, 127] on div at bounding box center [32, 129] width 15 height 15
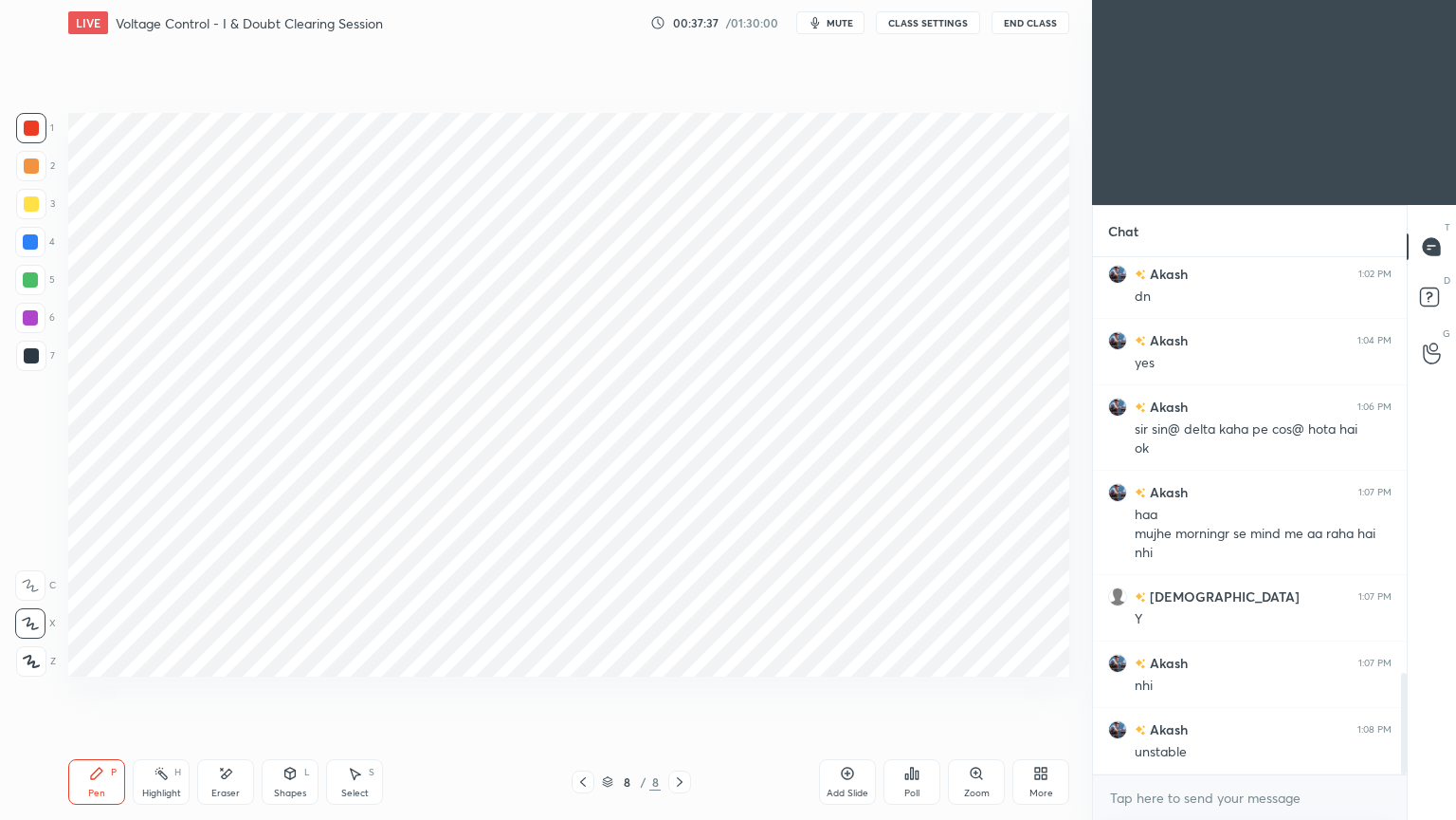
scroll to position [2128, 0]
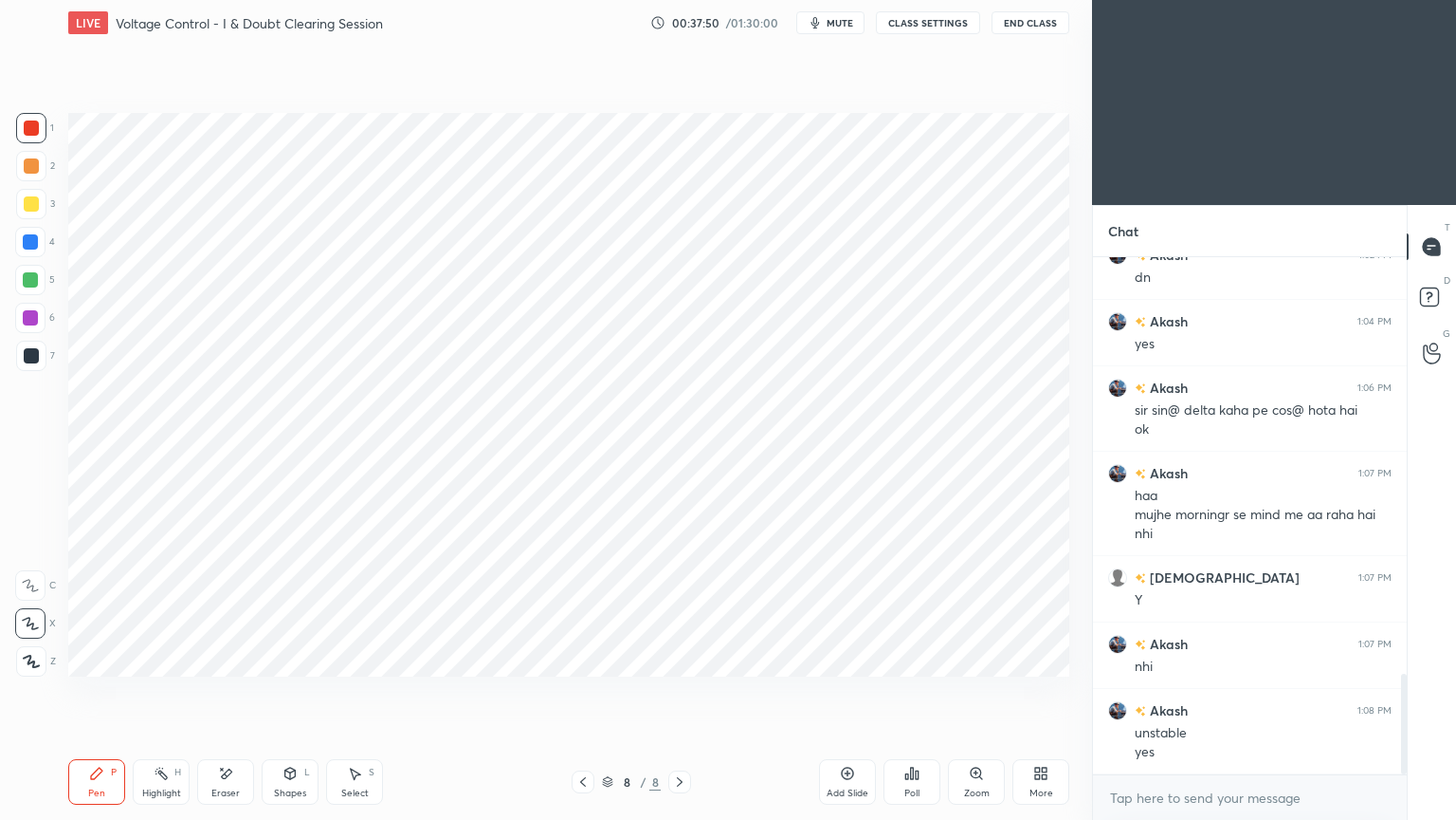
click at [845, 691] on icon at bounding box center [847, 773] width 15 height 15
click at [35, 367] on div at bounding box center [32, 356] width 31 height 31
click at [578, 691] on icon at bounding box center [583, 782] width 15 height 15
click at [685, 691] on icon at bounding box center [680, 782] width 15 height 15
click at [582, 691] on icon at bounding box center [583, 782] width 15 height 15
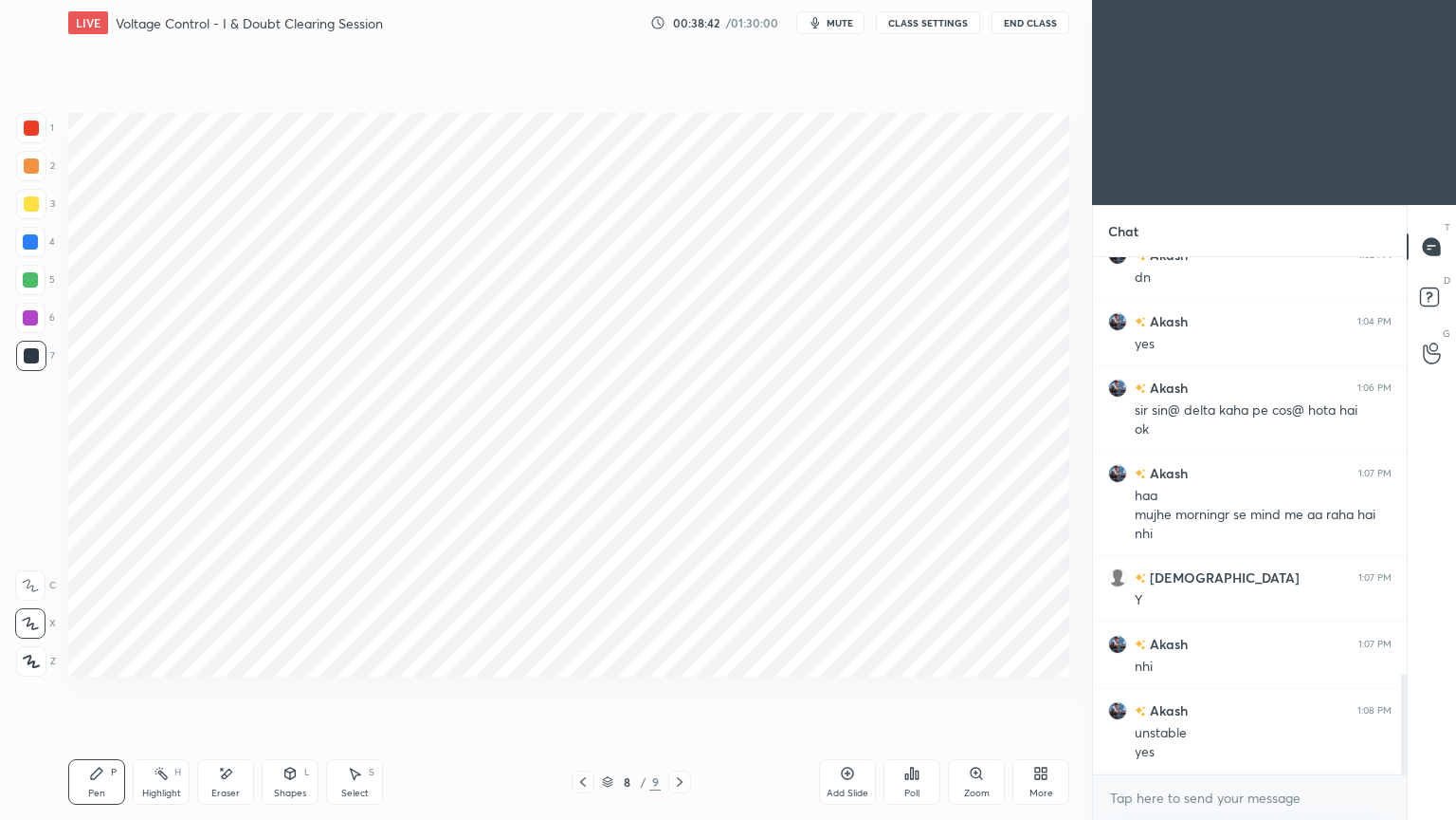
click at [33, 130] on div at bounding box center [32, 129] width 15 height 15
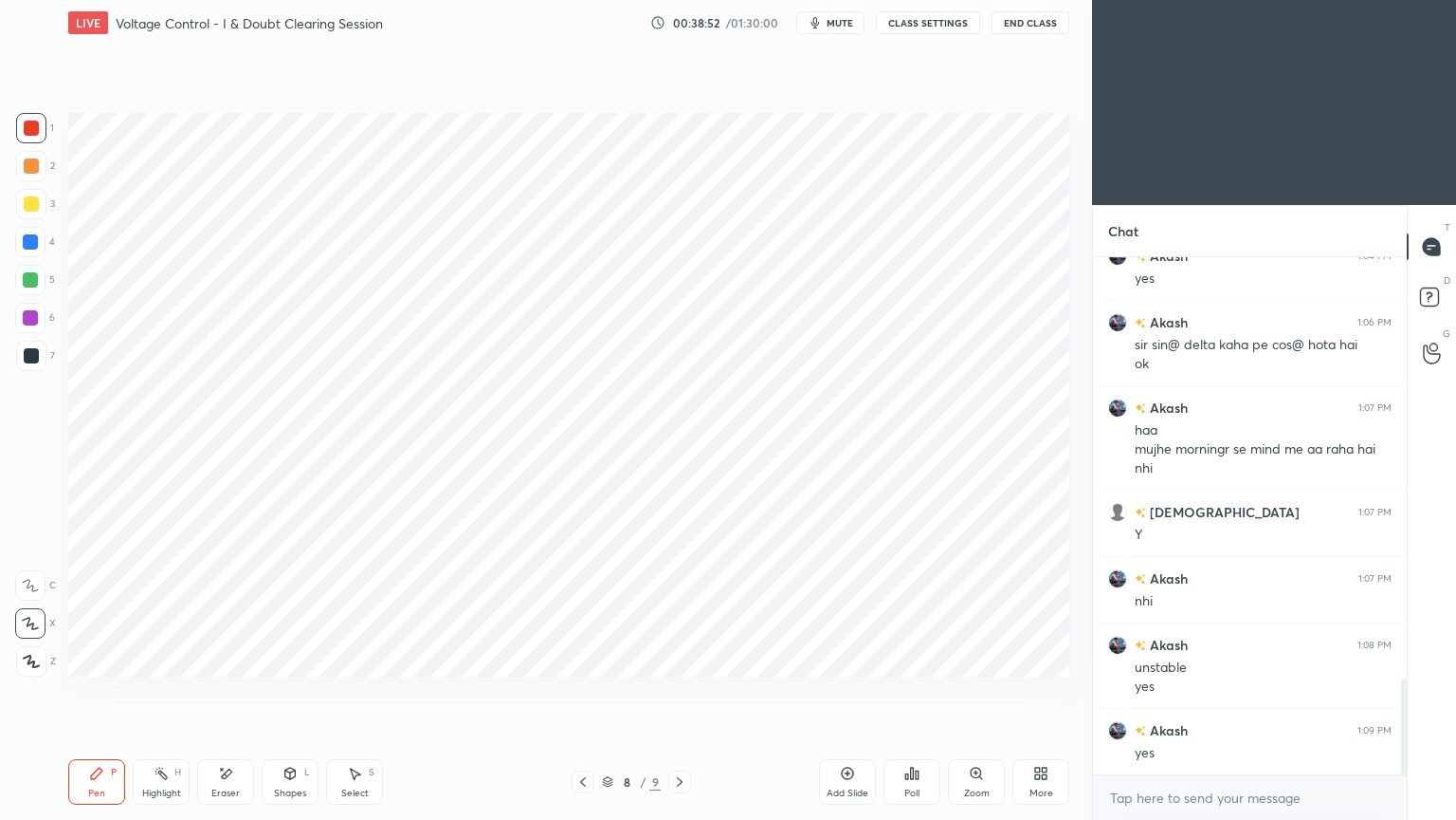
scroll to position [2261, 0]
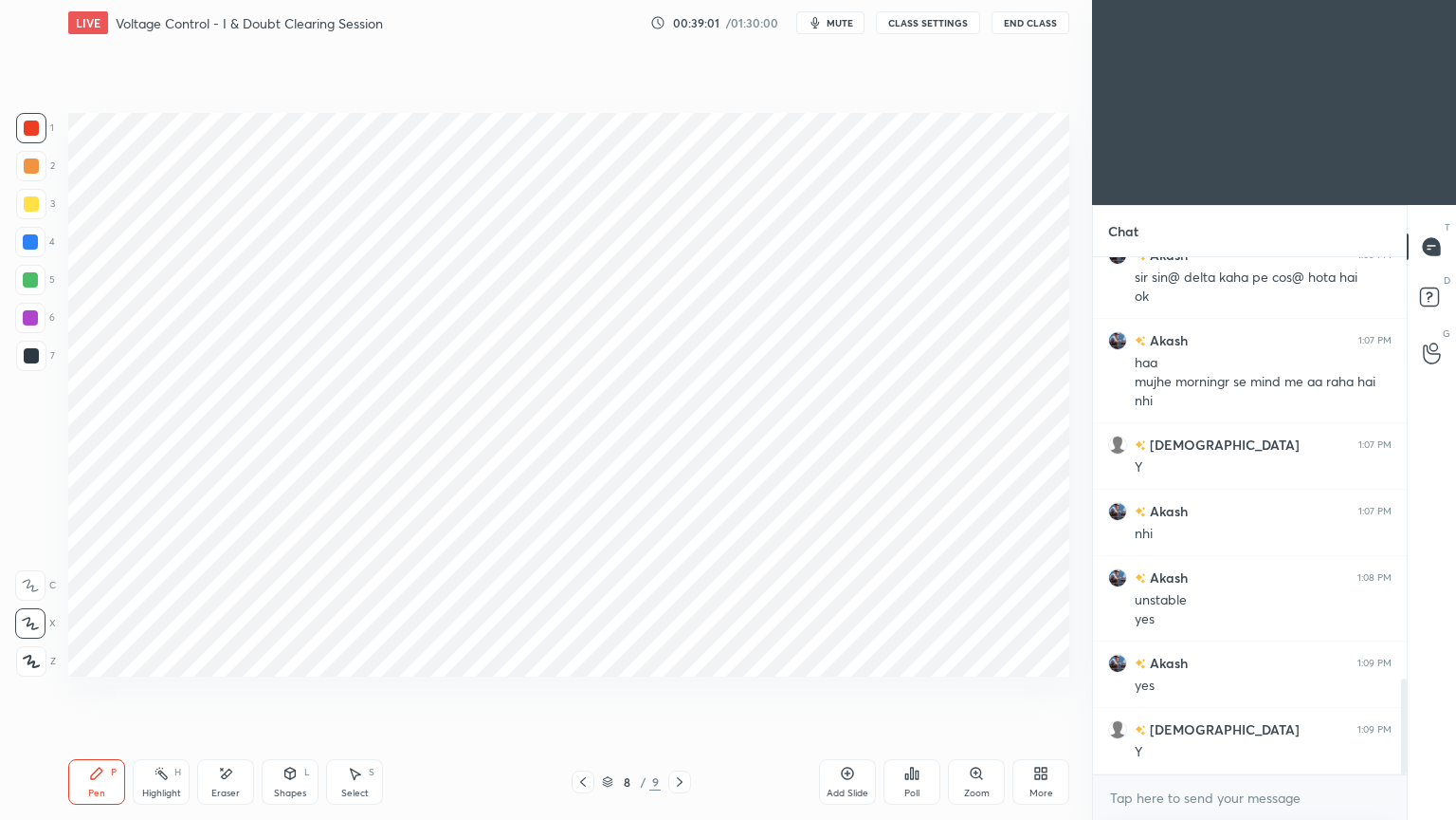
click at [677, 691] on icon at bounding box center [680, 782] width 15 height 15
click at [22, 246] on div at bounding box center [31, 242] width 31 height 31
click at [28, 360] on div at bounding box center [32, 356] width 15 height 15
click at [40, 127] on div at bounding box center [32, 129] width 31 height 31
click at [24, 361] on div at bounding box center [32, 356] width 15 height 15
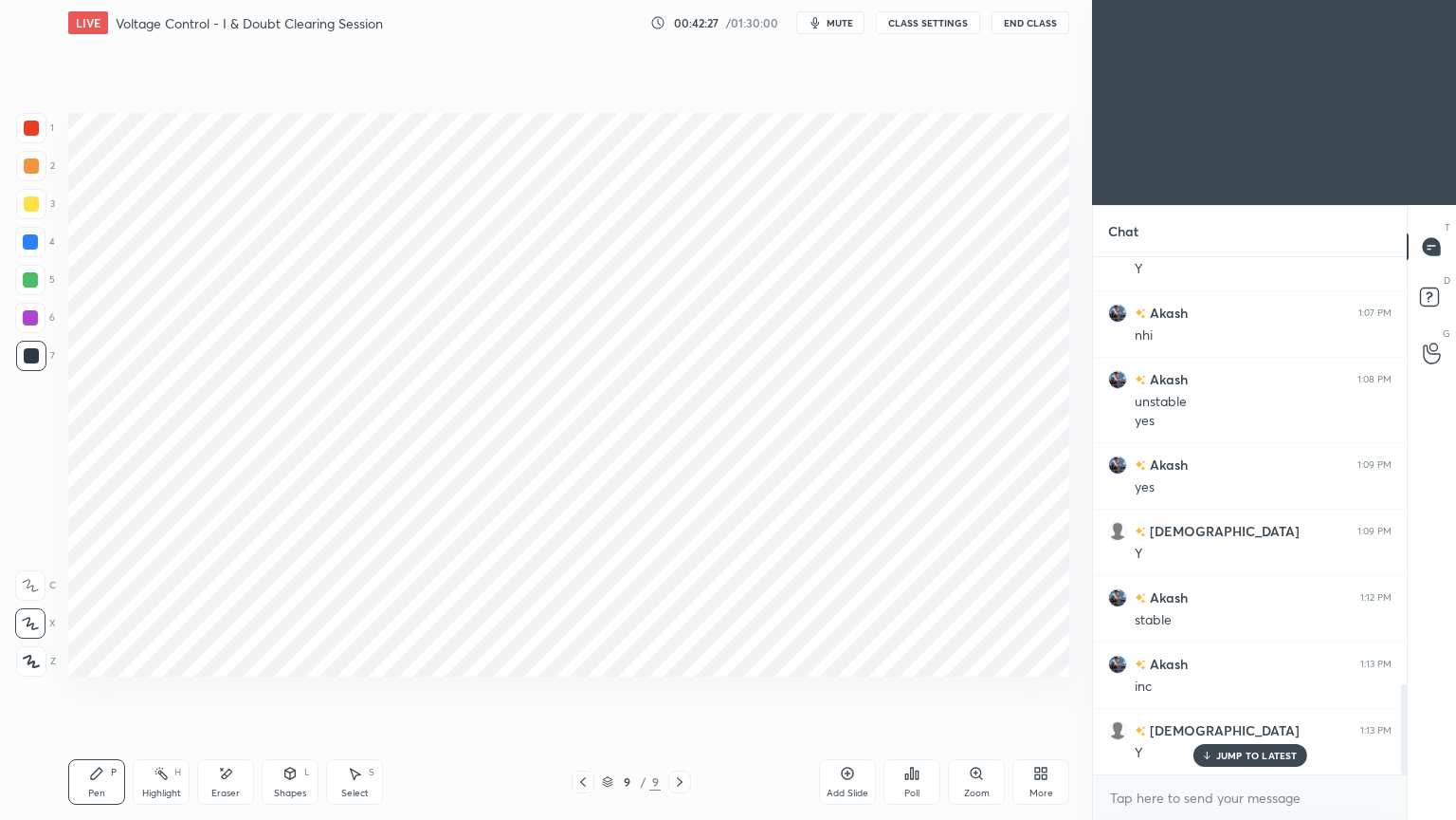
scroll to position [2526, 0]
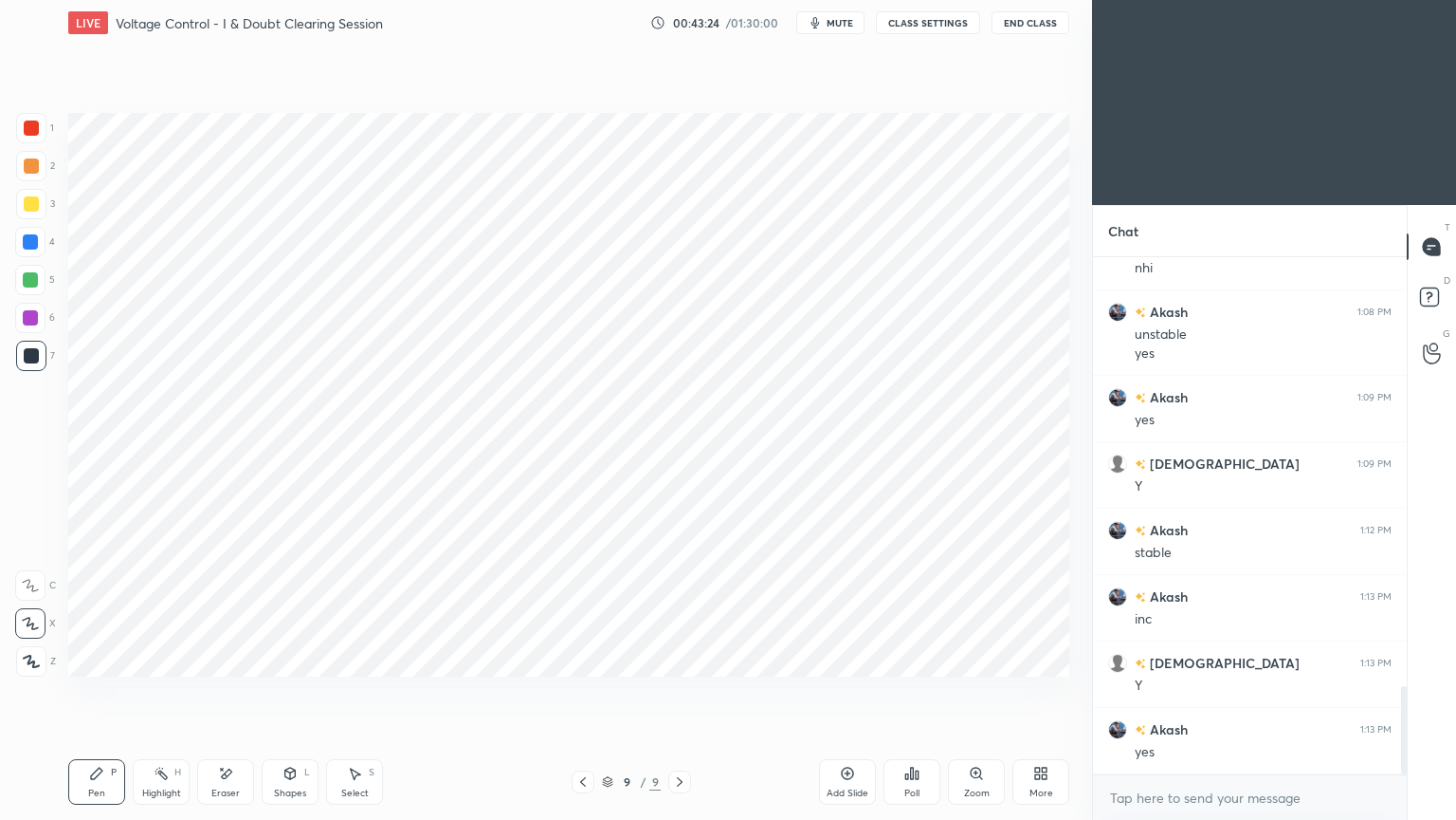
click at [847, 691] on div "Add Slide" at bounding box center [847, 793] width 42 height 10
click at [31, 131] on div at bounding box center [32, 129] width 15 height 15
click at [30, 269] on div at bounding box center [31, 280] width 31 height 31
click at [276, 691] on div "Shapes L" at bounding box center [289, 781] width 57 height 45
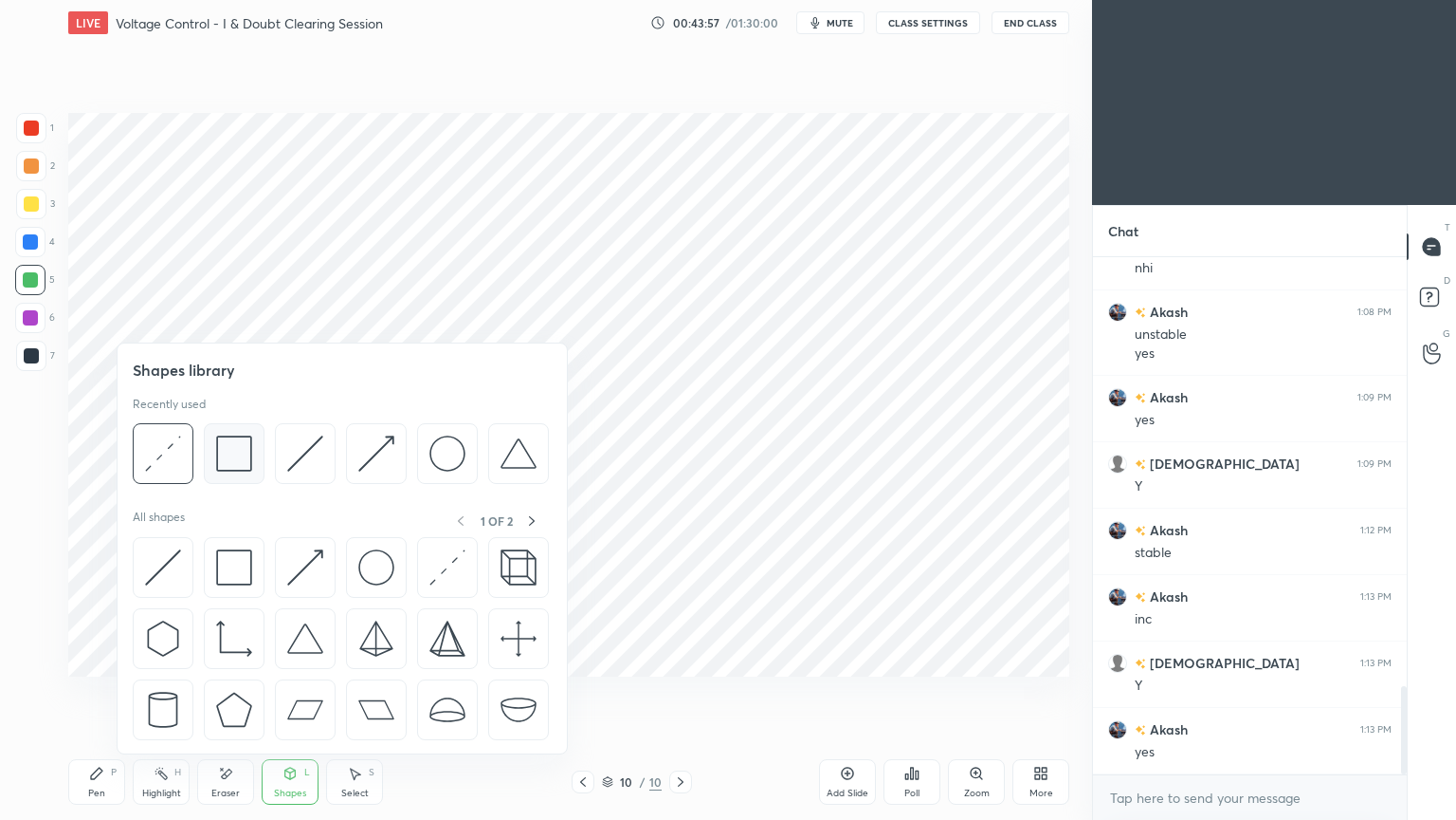
click at [199, 433] on div at bounding box center [340, 458] width 416 height 71
click at [142, 455] on div at bounding box center [162, 453] width 60 height 60
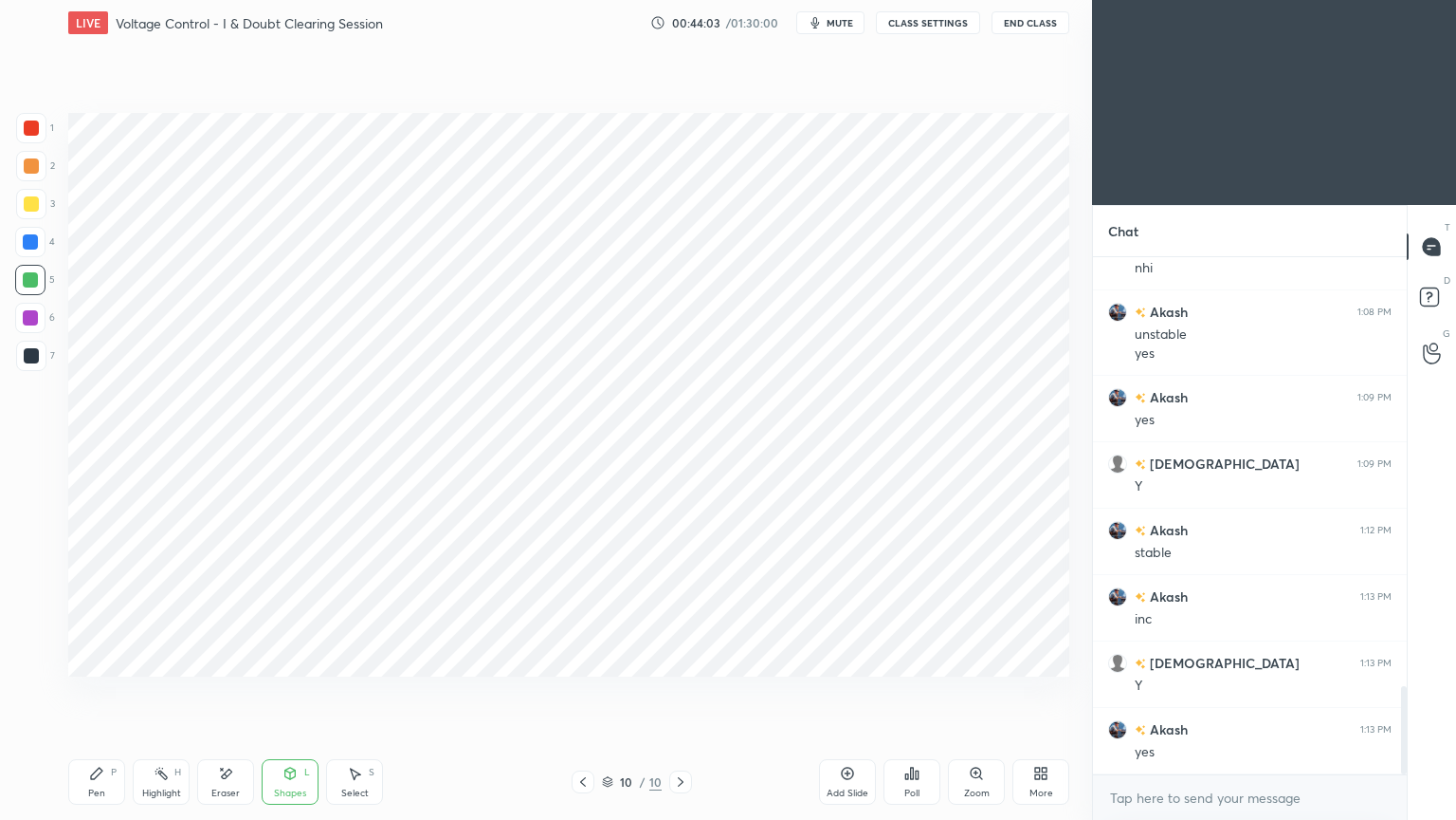
click at [39, 254] on div at bounding box center [31, 242] width 31 height 31
click at [89, 691] on icon at bounding box center [97, 773] width 15 height 15
click at [31, 318] on div at bounding box center [31, 317] width 15 height 15
click at [23, 368] on div at bounding box center [32, 356] width 31 height 31
click at [34, 131] on div at bounding box center [32, 129] width 15 height 15
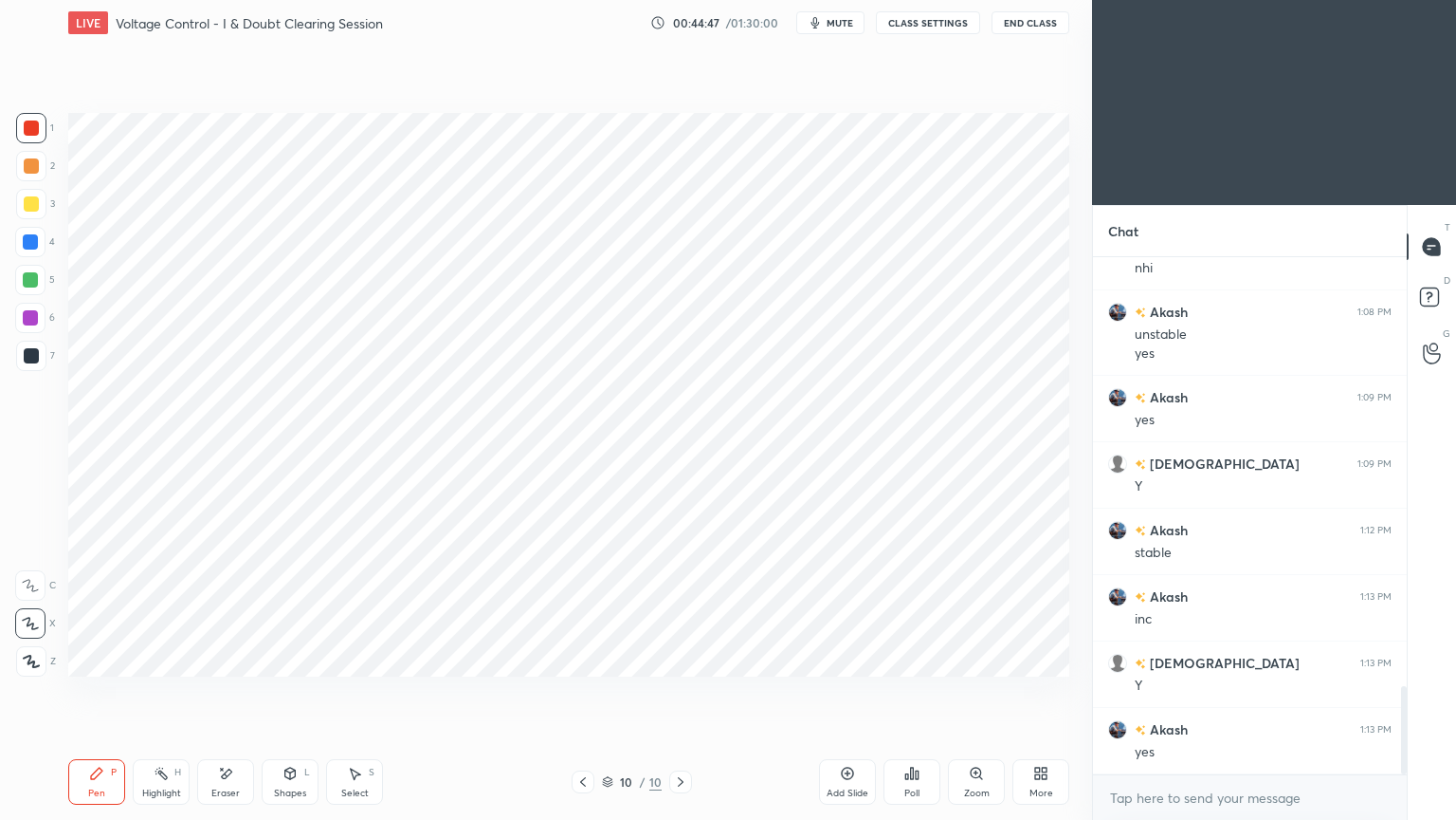
click at [10, 276] on div "1 2 3 4 5 6 7 C X Z E E Erase all H H" at bounding box center [30, 395] width 60 height 564
click at [29, 285] on div at bounding box center [31, 280] width 15 height 15
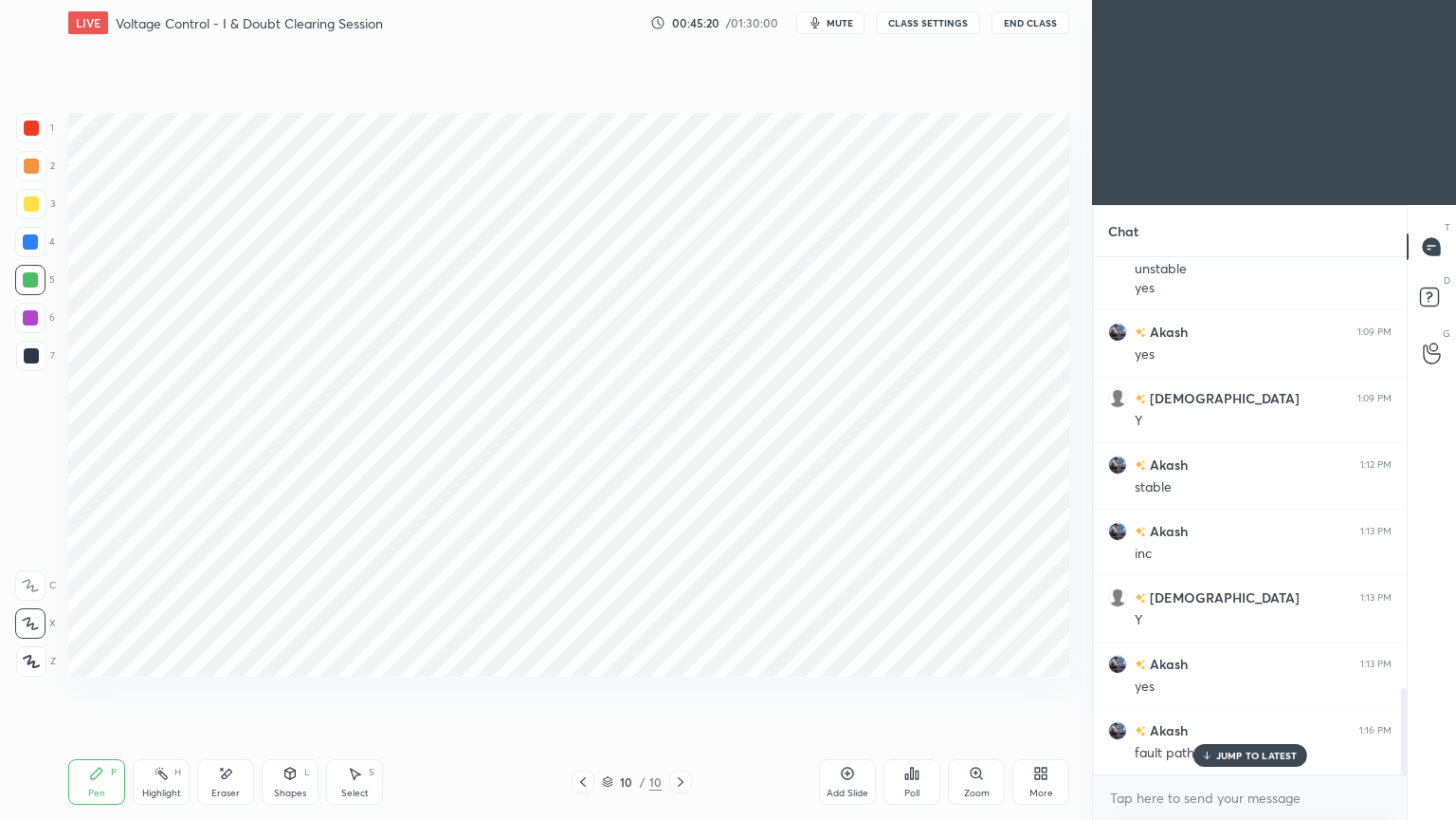
click at [30, 223] on div "3" at bounding box center [35, 208] width 39 height 38
click at [40, 249] on div at bounding box center [31, 242] width 31 height 31
click at [17, 353] on div at bounding box center [32, 356] width 31 height 31
click at [292, 691] on div "Shapes L" at bounding box center [289, 781] width 57 height 45
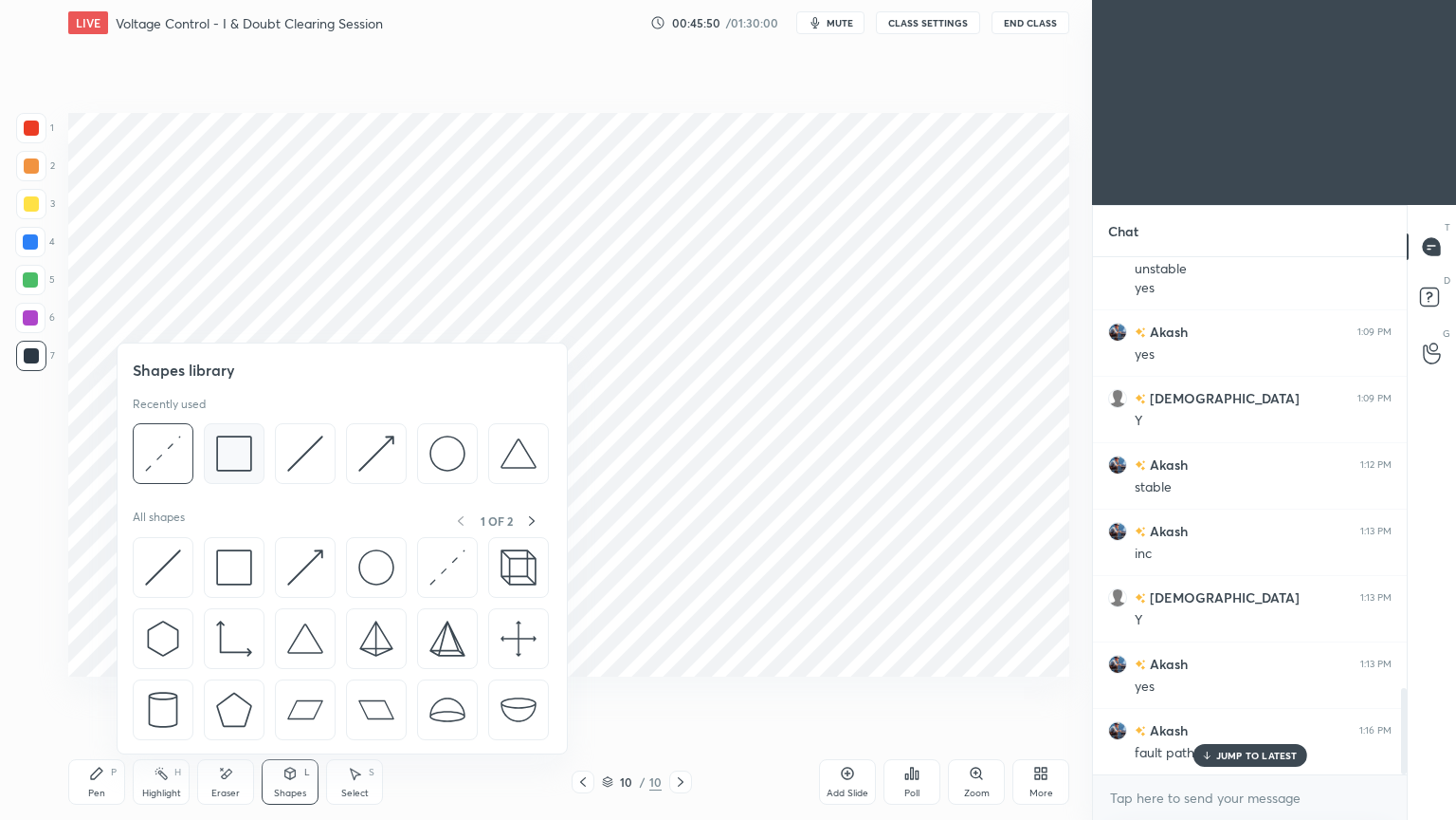
click at [240, 462] on img at bounding box center [235, 454] width 36 height 36
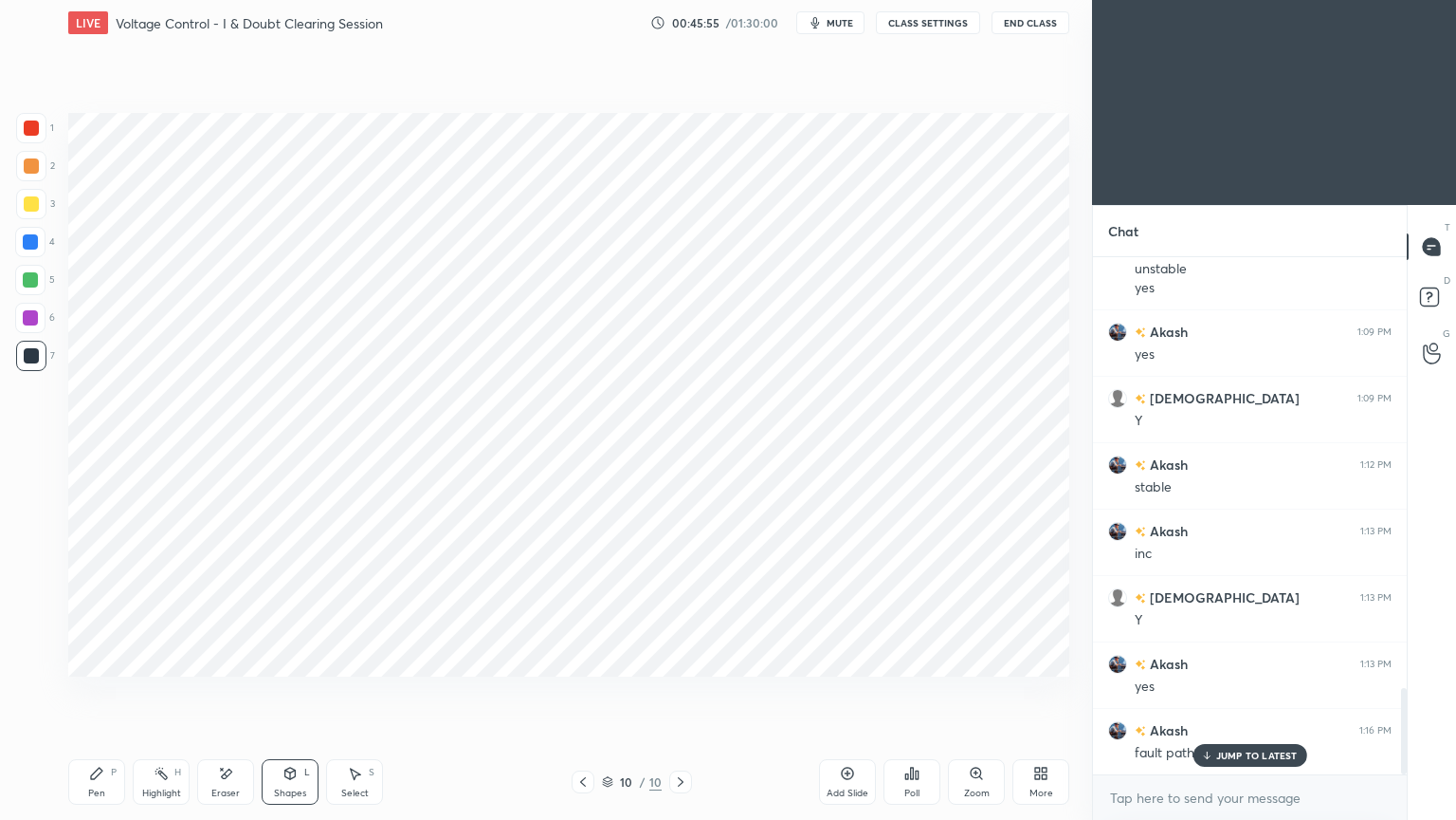
click at [42, 143] on div "1" at bounding box center [35, 132] width 38 height 38
click at [99, 691] on div "Pen P" at bounding box center [96, 781] width 57 height 45
click at [30, 314] on div at bounding box center [31, 317] width 15 height 15
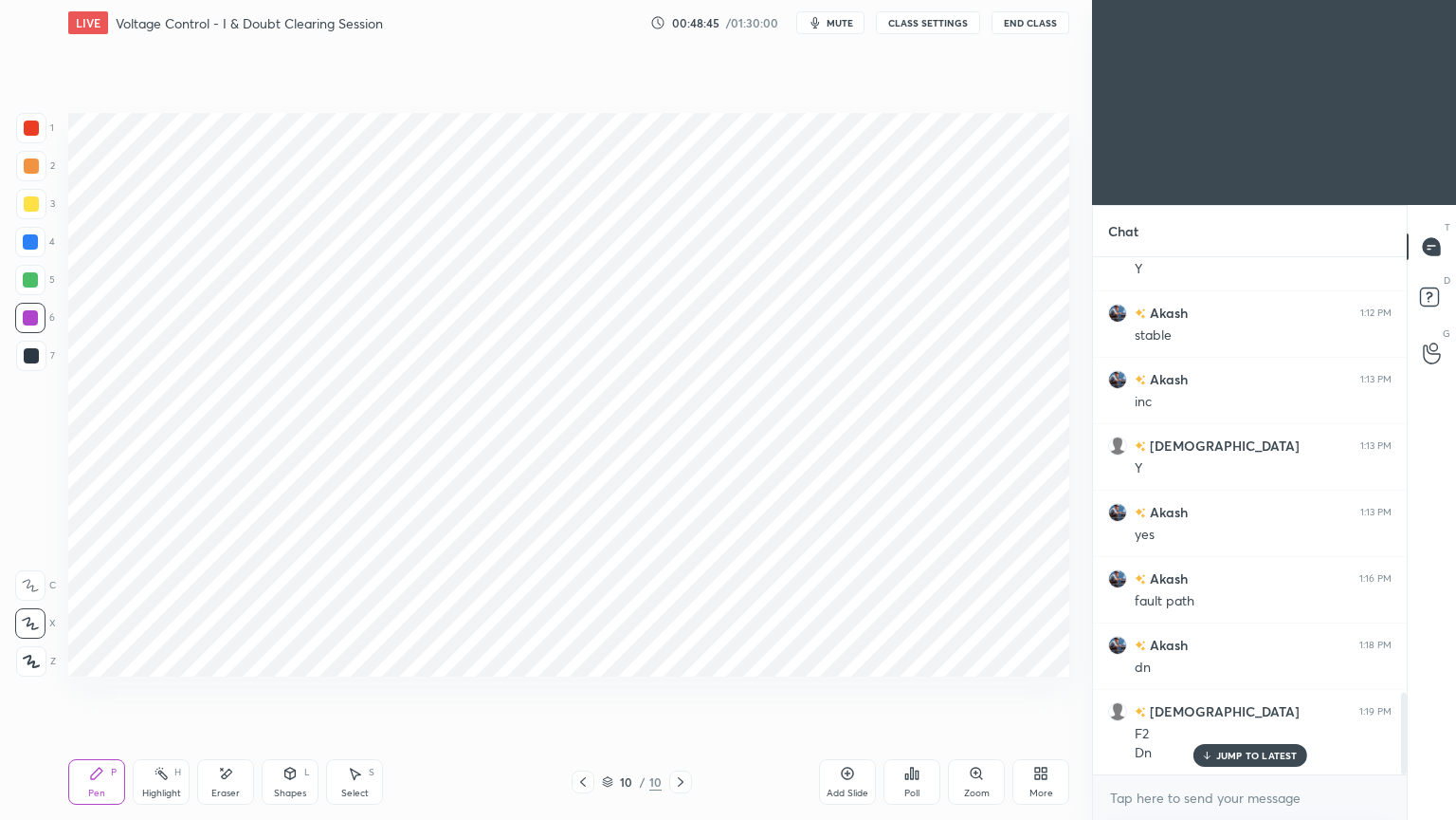
scroll to position [2811, 0]
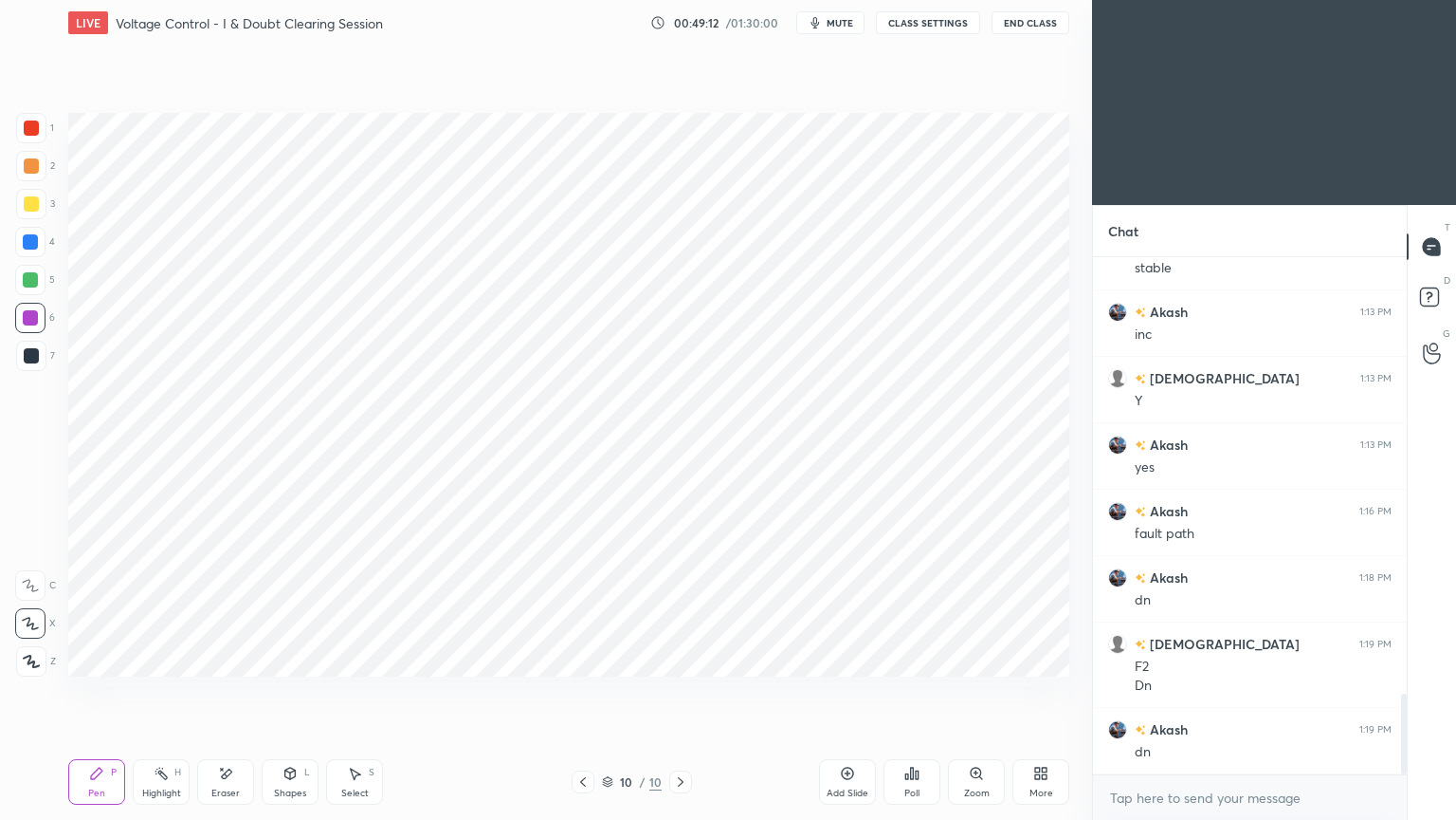
click at [855, 691] on div "Add Slide" at bounding box center [847, 781] width 57 height 45
click at [31, 249] on div at bounding box center [31, 242] width 31 height 31
click at [24, 357] on div at bounding box center [32, 356] width 15 height 15
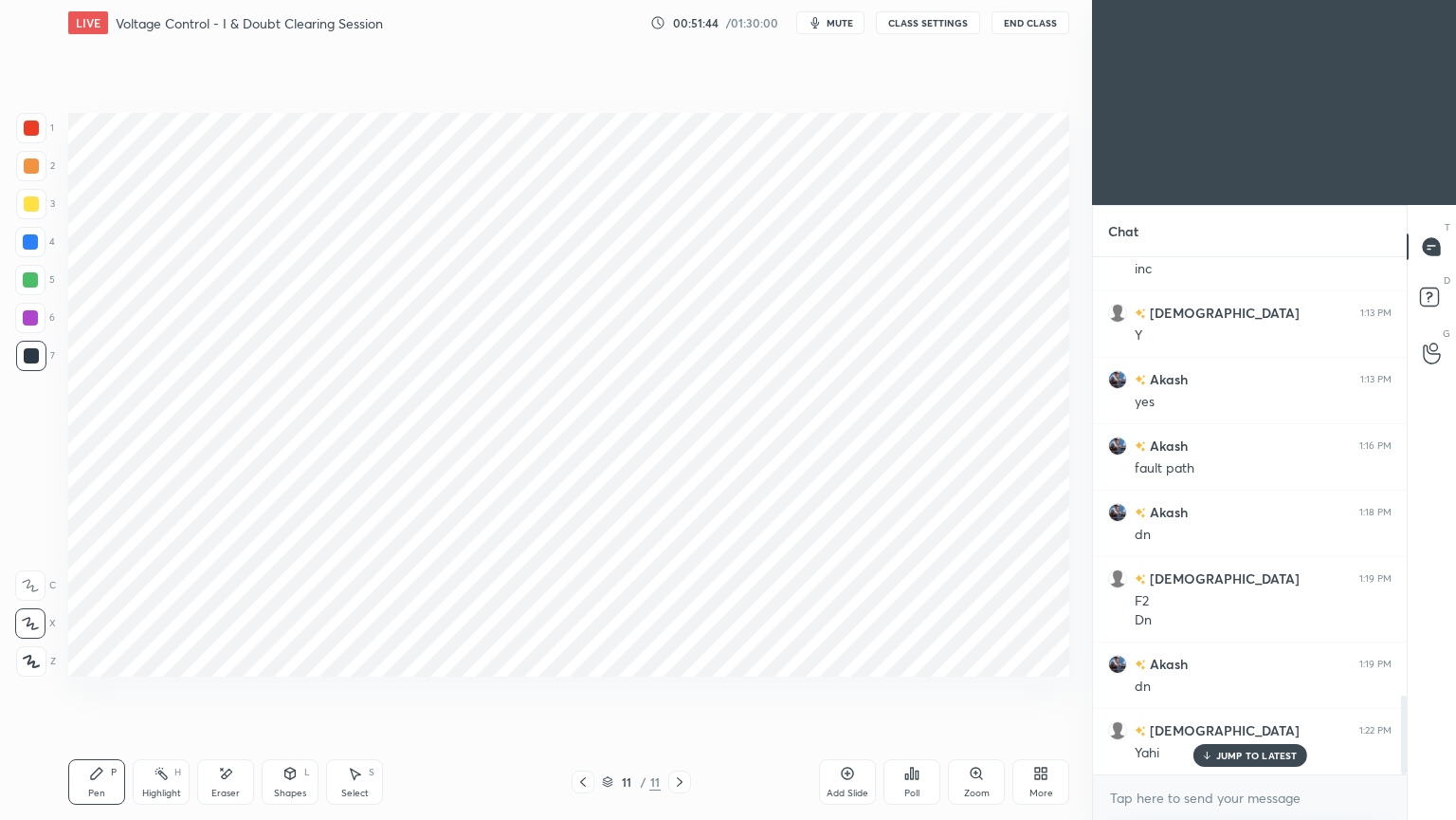
scroll to position [2943, 0]
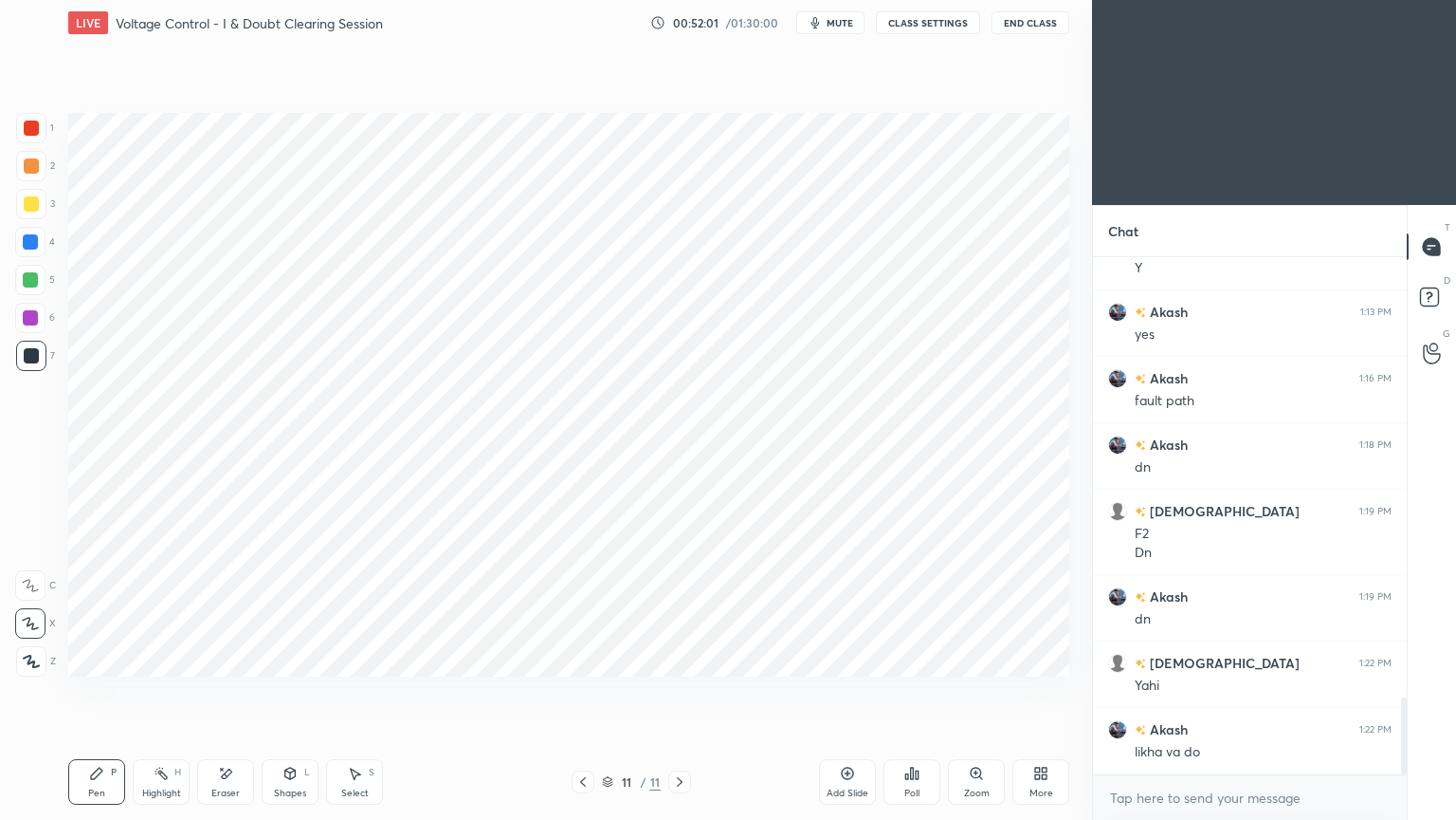
click at [33, 129] on div at bounding box center [32, 129] width 15 height 15
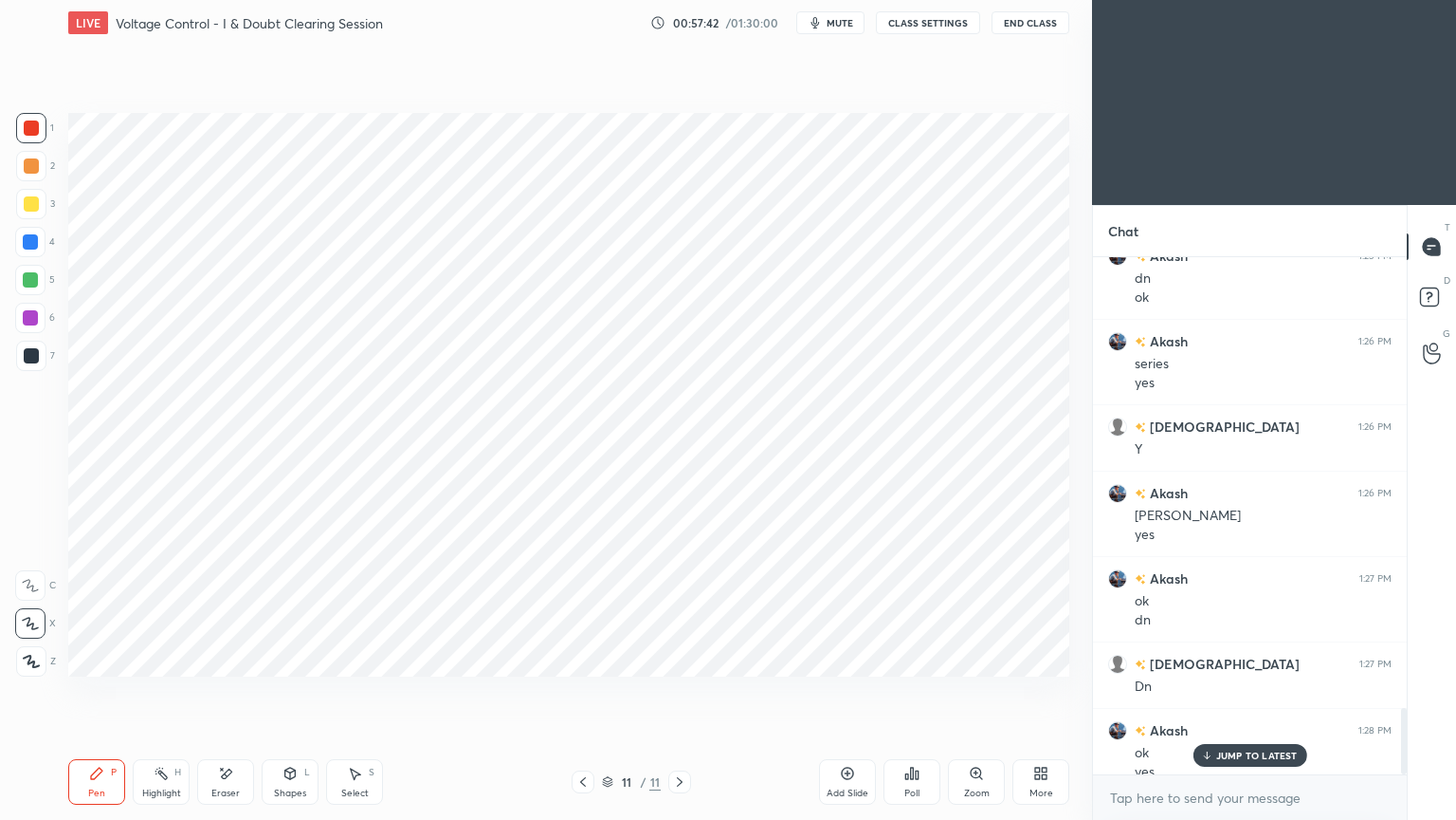
scroll to position [3503, 0]
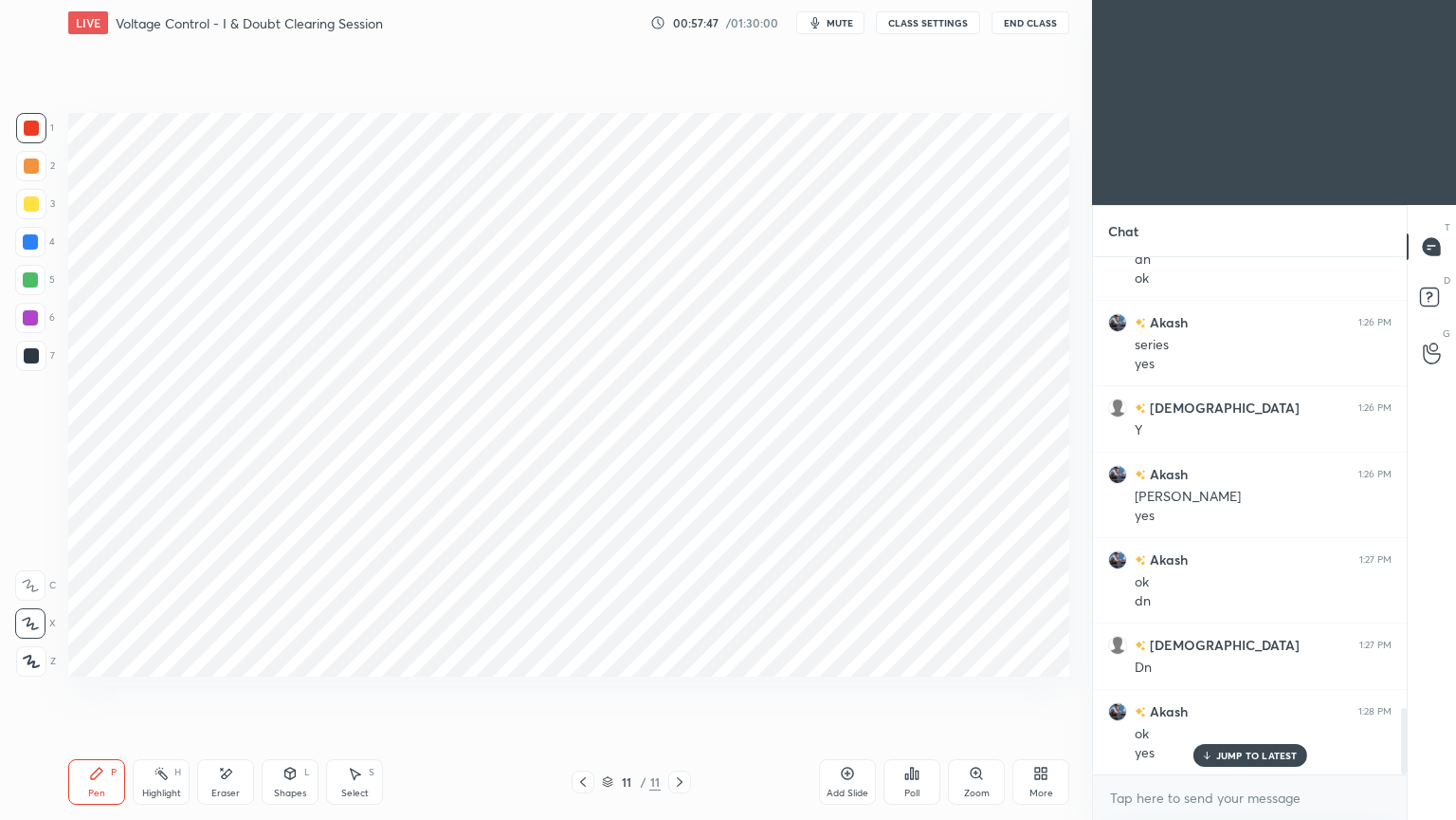
click at [588, 691] on icon at bounding box center [583, 782] width 15 height 15
click at [565, 691] on div "8 / 11" at bounding box center [632, 782] width 376 height 23
click at [580, 691] on icon at bounding box center [583, 782] width 15 height 15
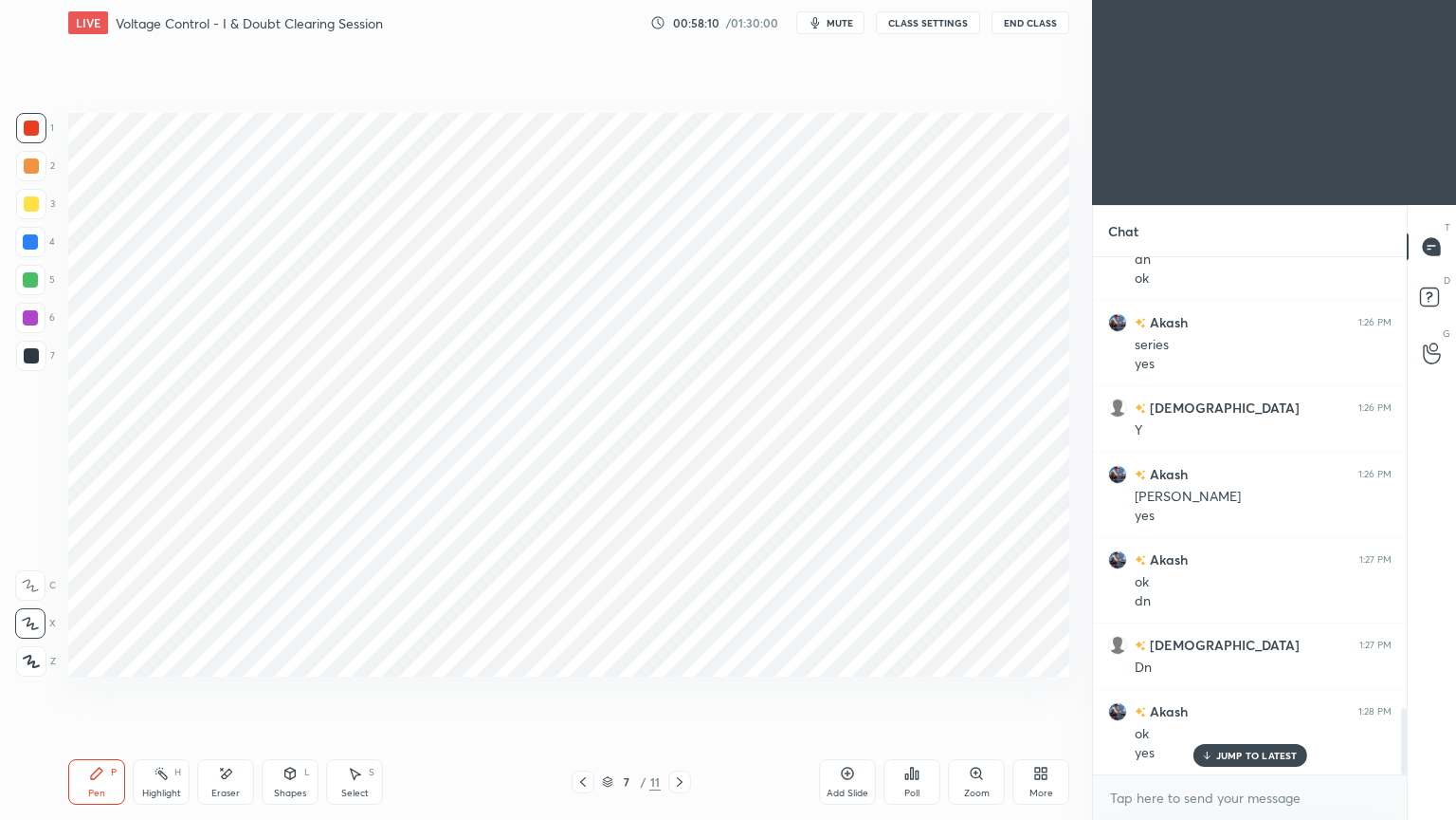
click at [688, 691] on div at bounding box center [680, 782] width 23 height 23
click at [684, 691] on div at bounding box center [680, 782] width 23 height 23
click at [684, 691] on icon at bounding box center [680, 782] width 15 height 15
click at [682, 691] on icon at bounding box center [680, 782] width 15 height 15
click at [680, 691] on icon at bounding box center [680, 782] width 15 height 15
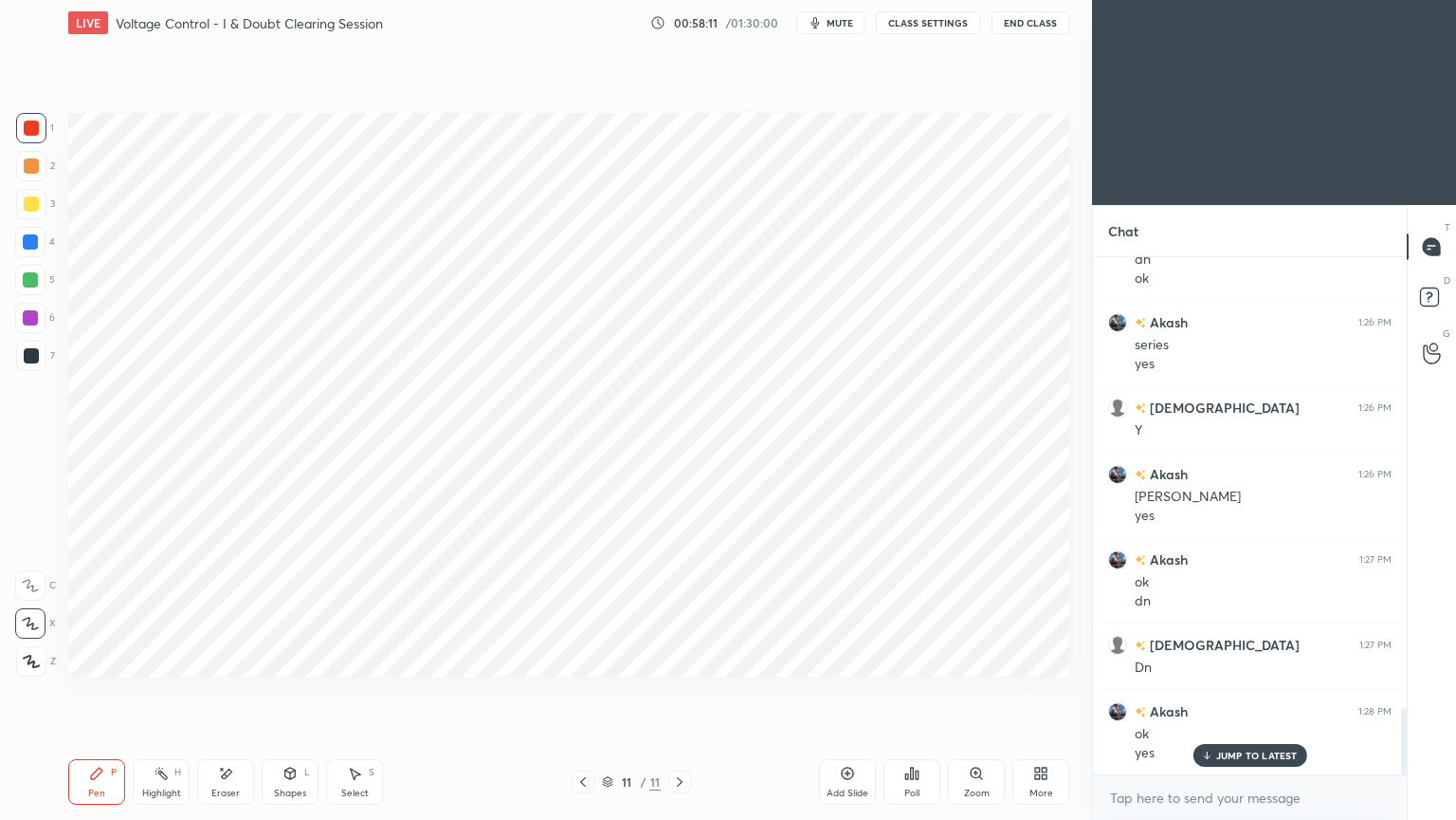
click at [679, 691] on icon at bounding box center [680, 782] width 15 height 15
click at [677, 691] on icon at bounding box center [680, 782] width 15 height 15
click at [854, 691] on div "Add Slide" at bounding box center [847, 781] width 57 height 45
click at [36, 375] on div "7" at bounding box center [35, 360] width 39 height 38
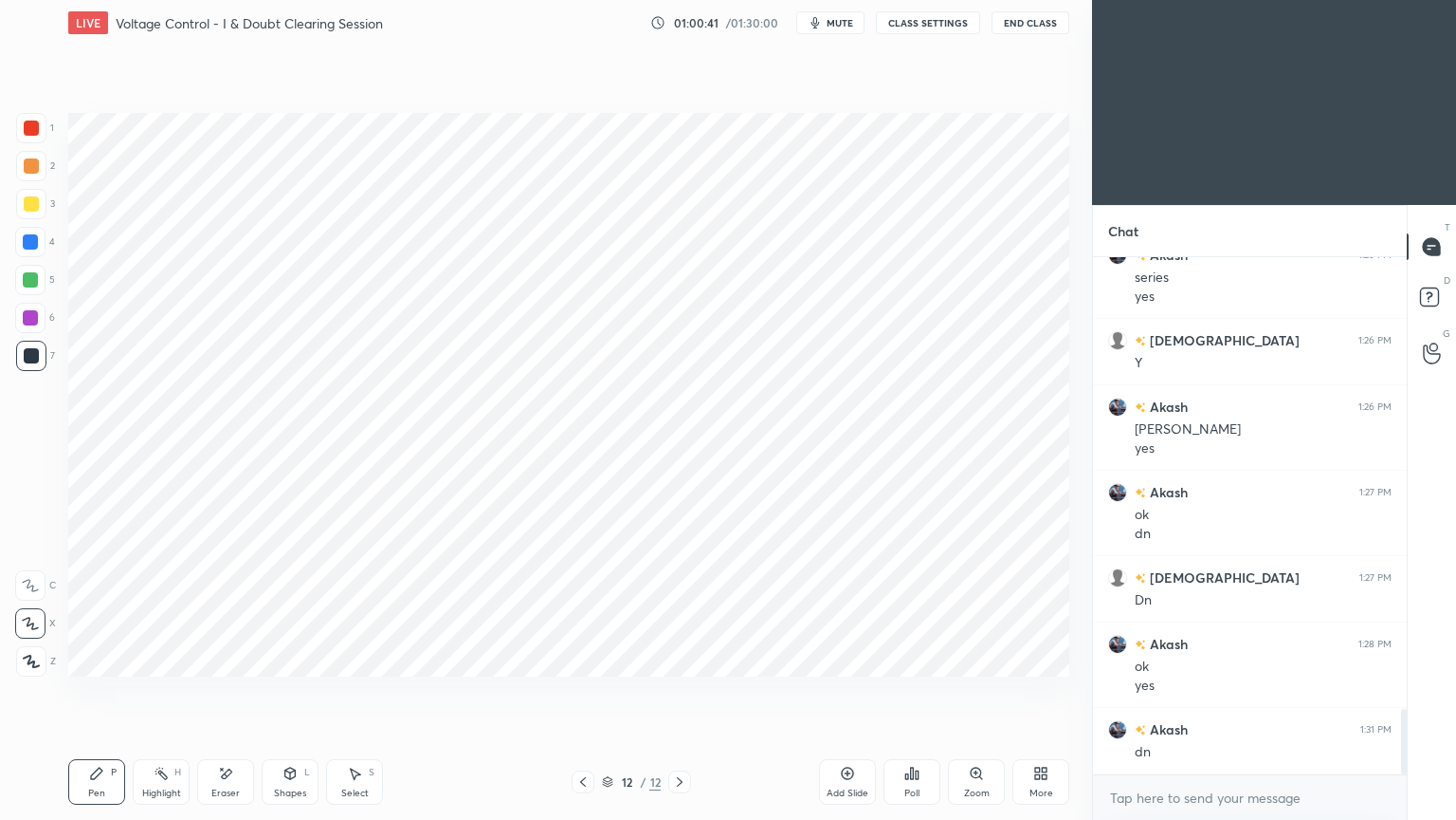
click at [23, 132] on div at bounding box center [32, 129] width 31 height 31
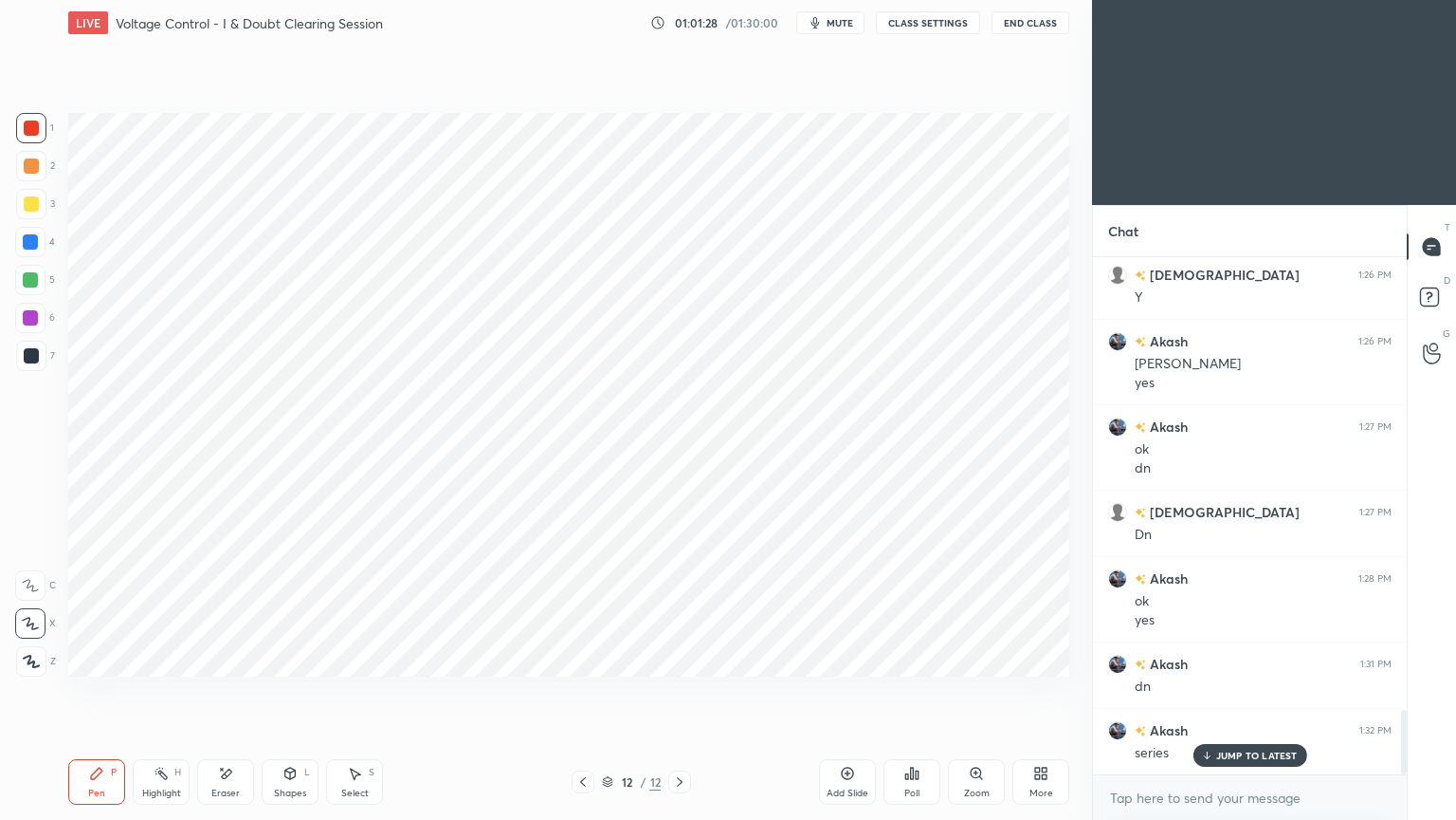
click at [224, 691] on div "Eraser" at bounding box center [226, 793] width 29 height 10
click at [104, 691] on div "Pen" at bounding box center [97, 793] width 17 height 10
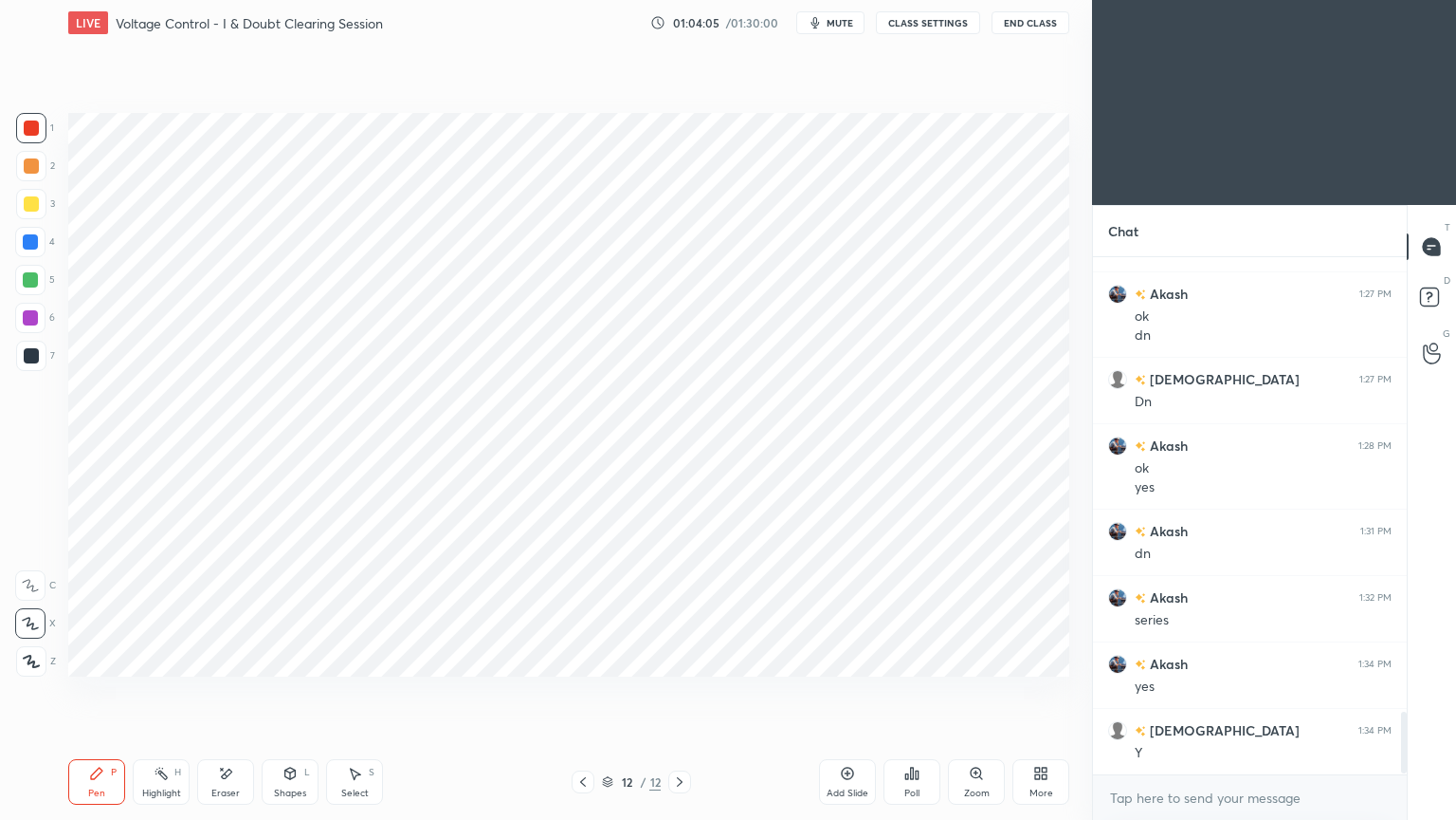
scroll to position [3835, 0]
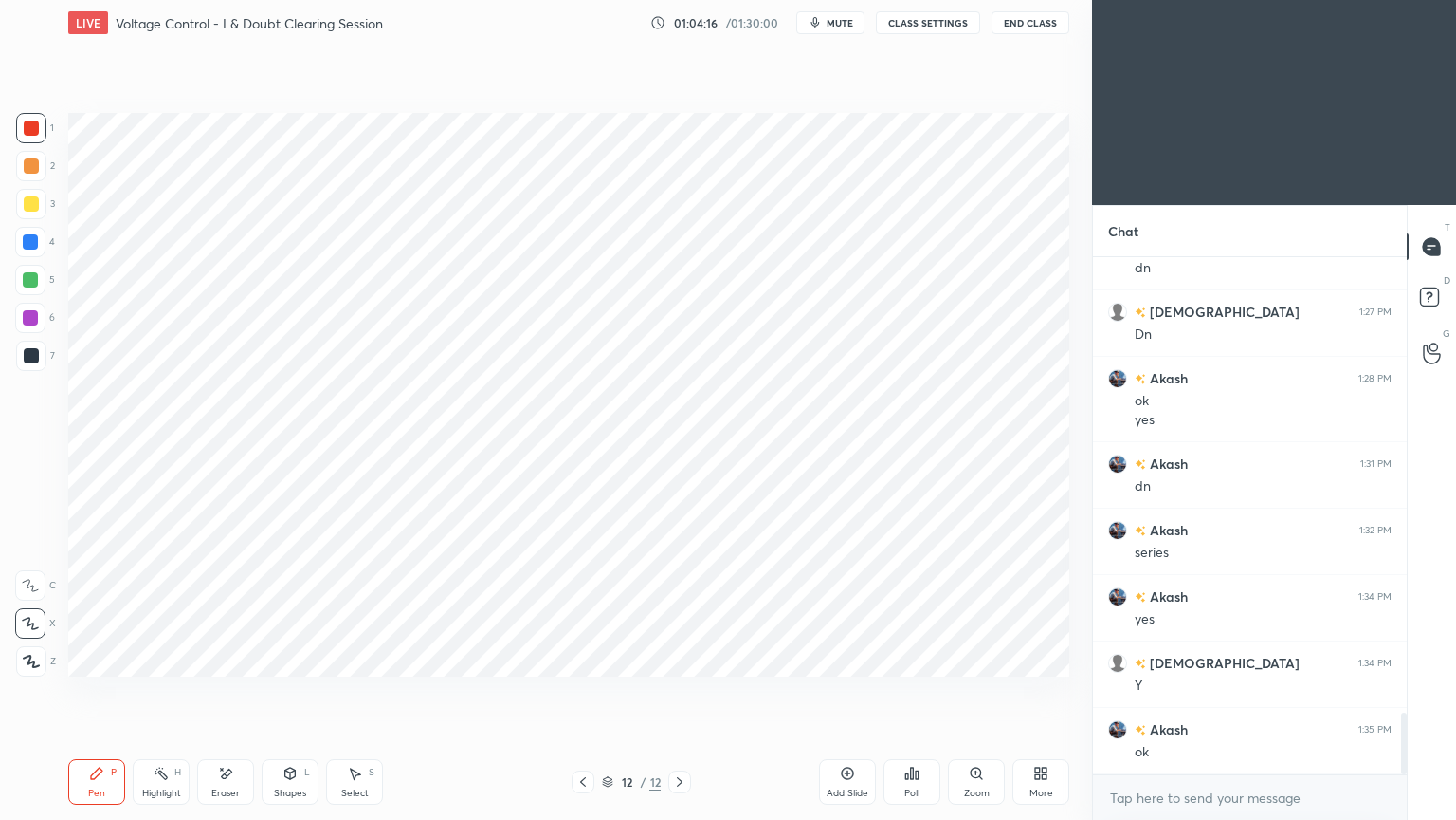
click at [611, 691] on icon at bounding box center [608, 782] width 12 height 12
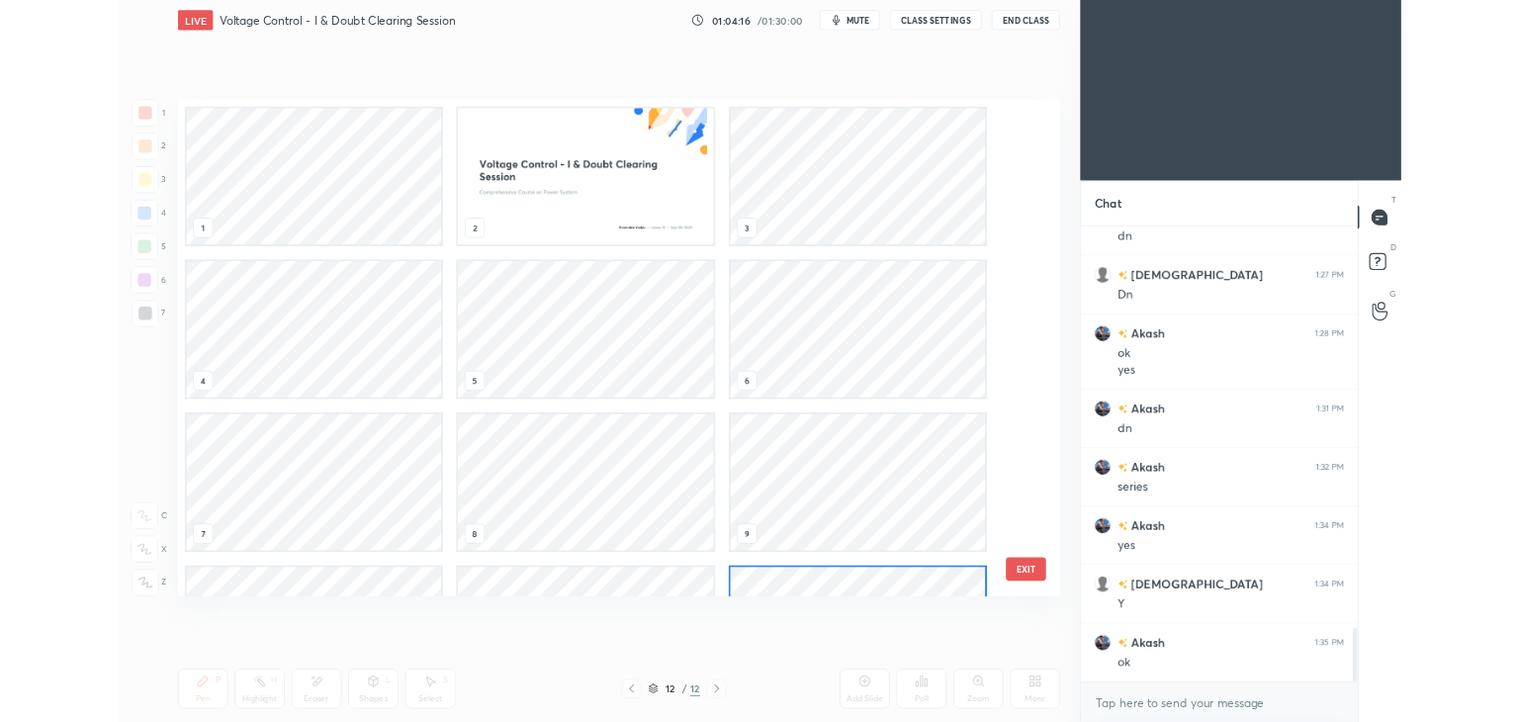
scroll to position [582, 1035]
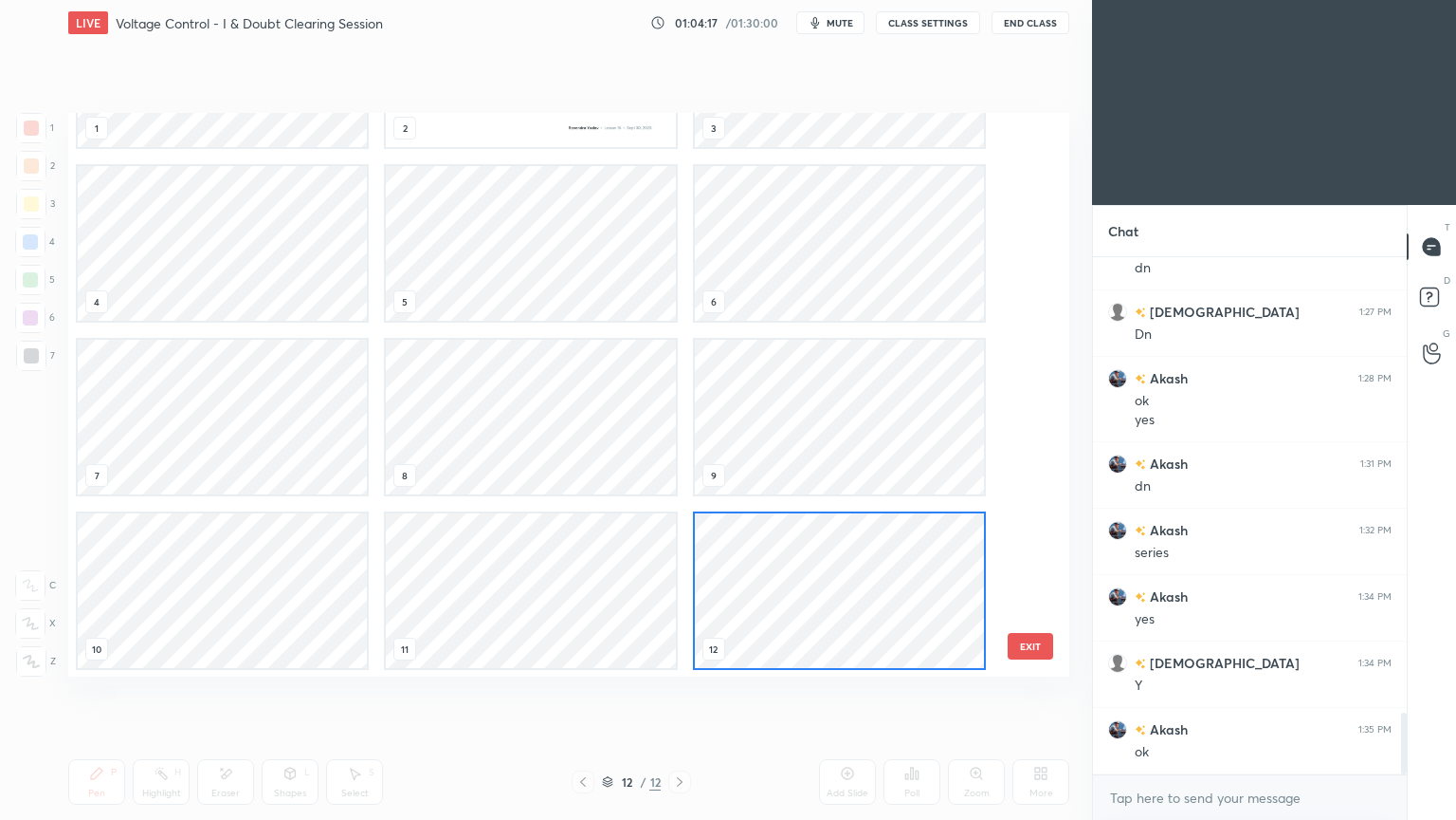
click at [606, 691] on icon at bounding box center [608, 779] width 10 height 5
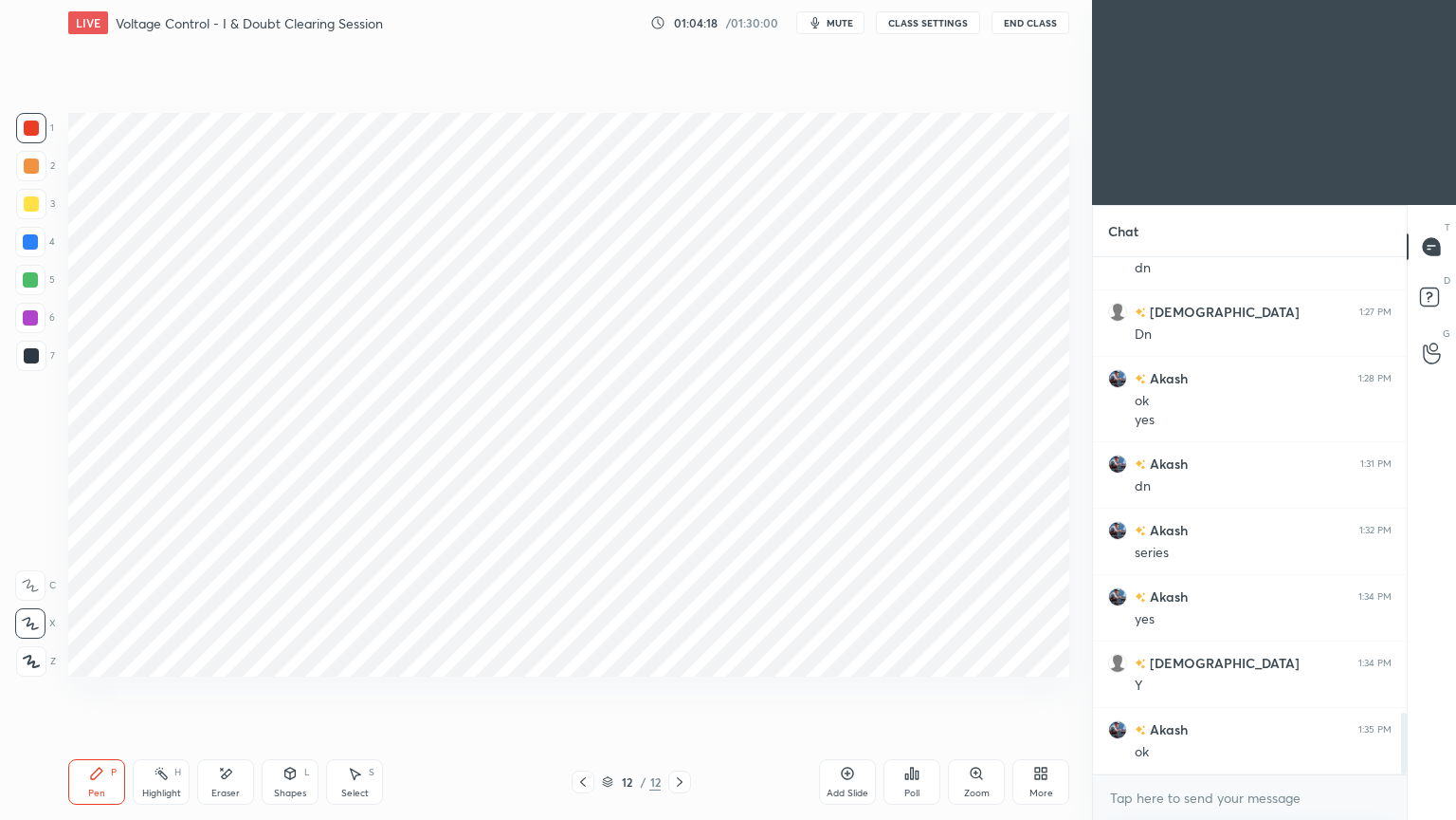
click at [830, 31] on button "mute" at bounding box center [830, 23] width 68 height 23
click at [905, 25] on button "CLASS SETTINGS" at bounding box center [928, 23] width 104 height 23
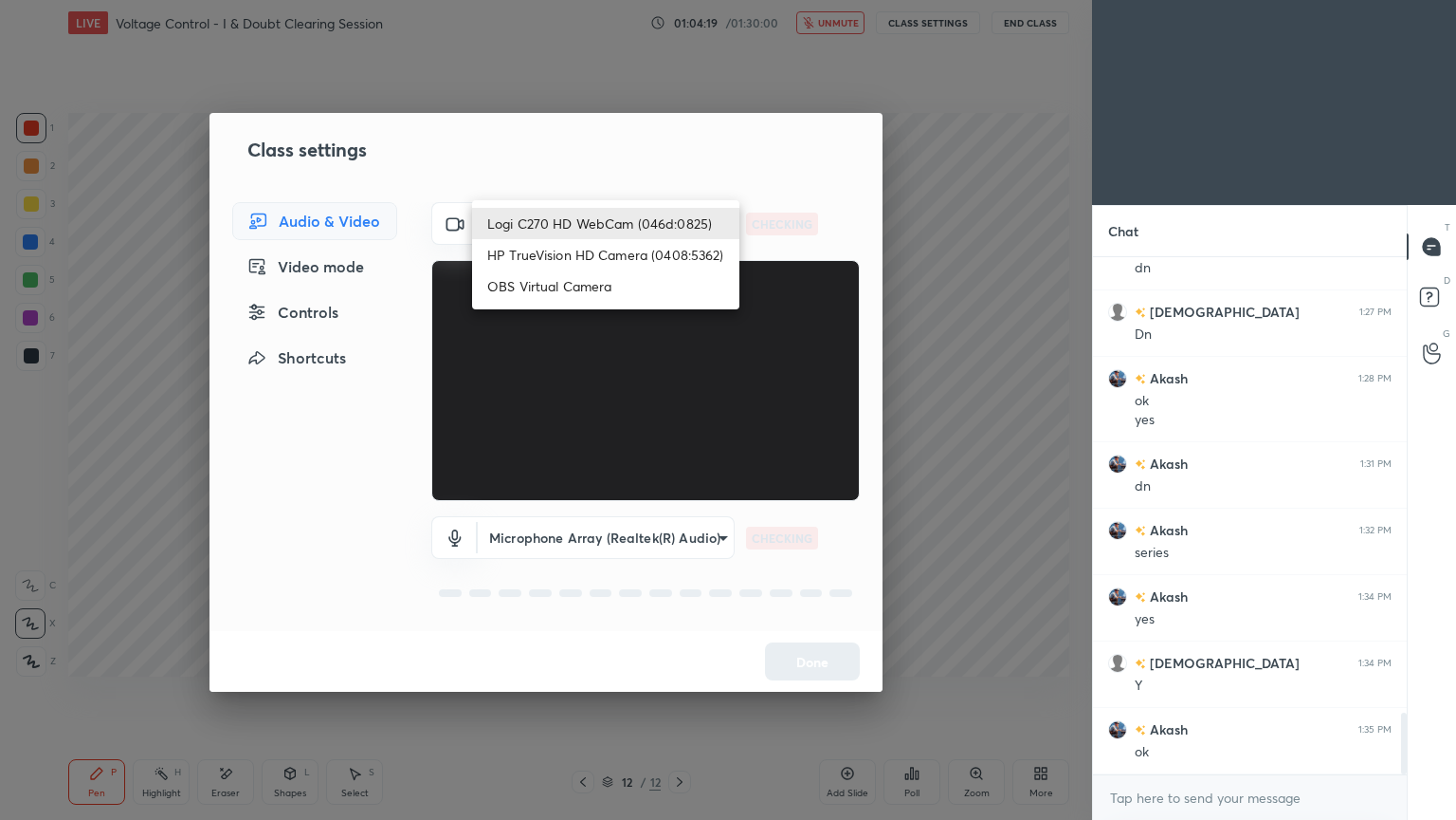
click at [612, 217] on body "1 2 3 4 5 6 7 C X Z E E Erase all H H LIVE Voltage Control - I & Doubt Clearing…" at bounding box center [728, 410] width 1456 height 820
click at [594, 259] on li "HP TrueVision HD Camera (0408:5362)" at bounding box center [606, 254] width 267 height 32
type input "6e129c3dbbea9c9f038ced86e3329b4af5251c06b4e783936748cd200869bc07"
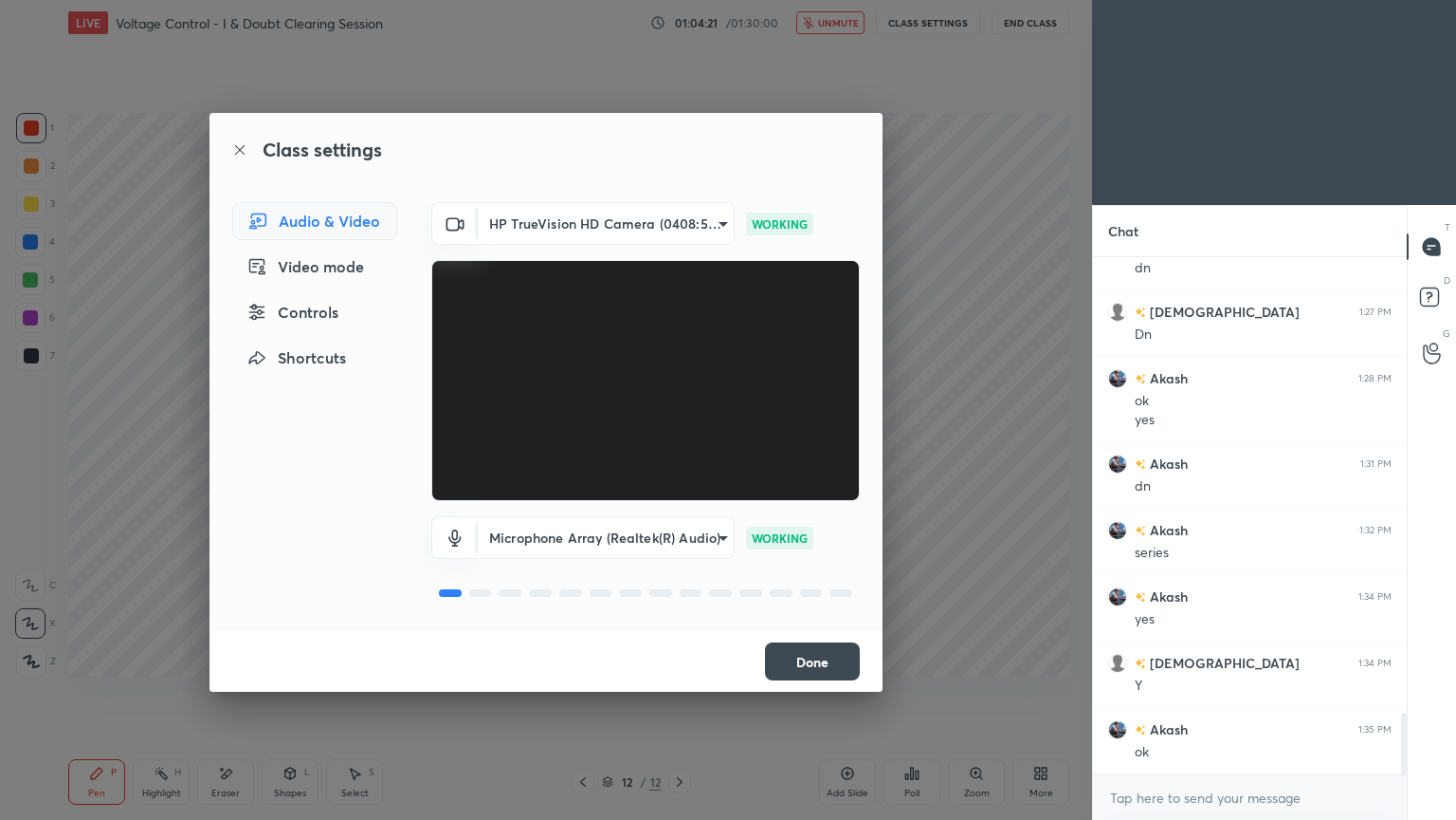
click at [806, 664] on button "Done" at bounding box center [812, 662] width 95 height 38
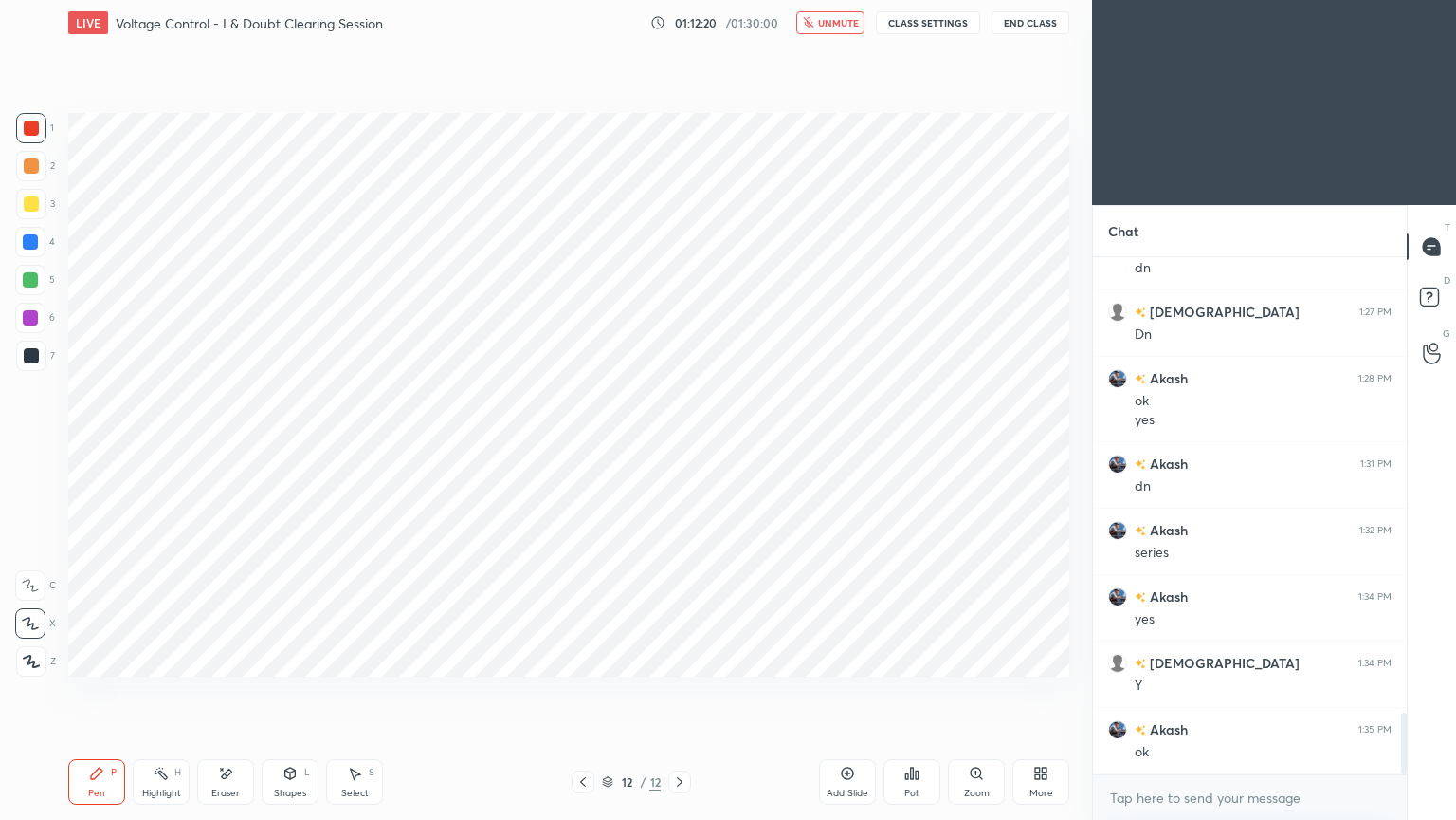
click at [832, 26] on span "unmute" at bounding box center [839, 23] width 41 height 13
click at [912, 22] on button "CLASS SETTINGS" at bounding box center [928, 23] width 104 height 23
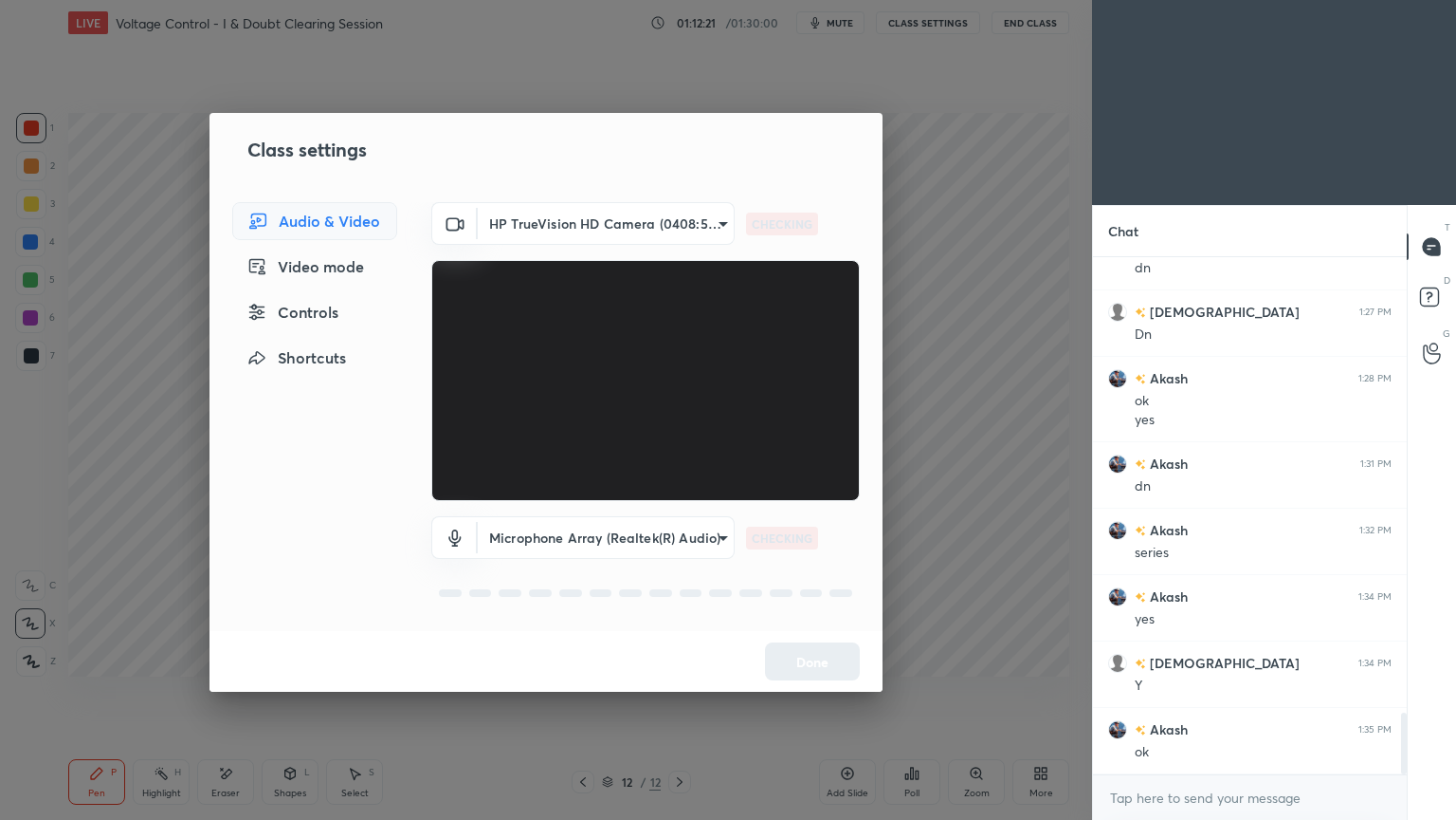
click at [524, 234] on body "1 2 3 4 5 6 7 C X Z E E Erase all H H LIVE Voltage Control - I & Doubt Clearing…" at bounding box center [728, 410] width 1456 height 820
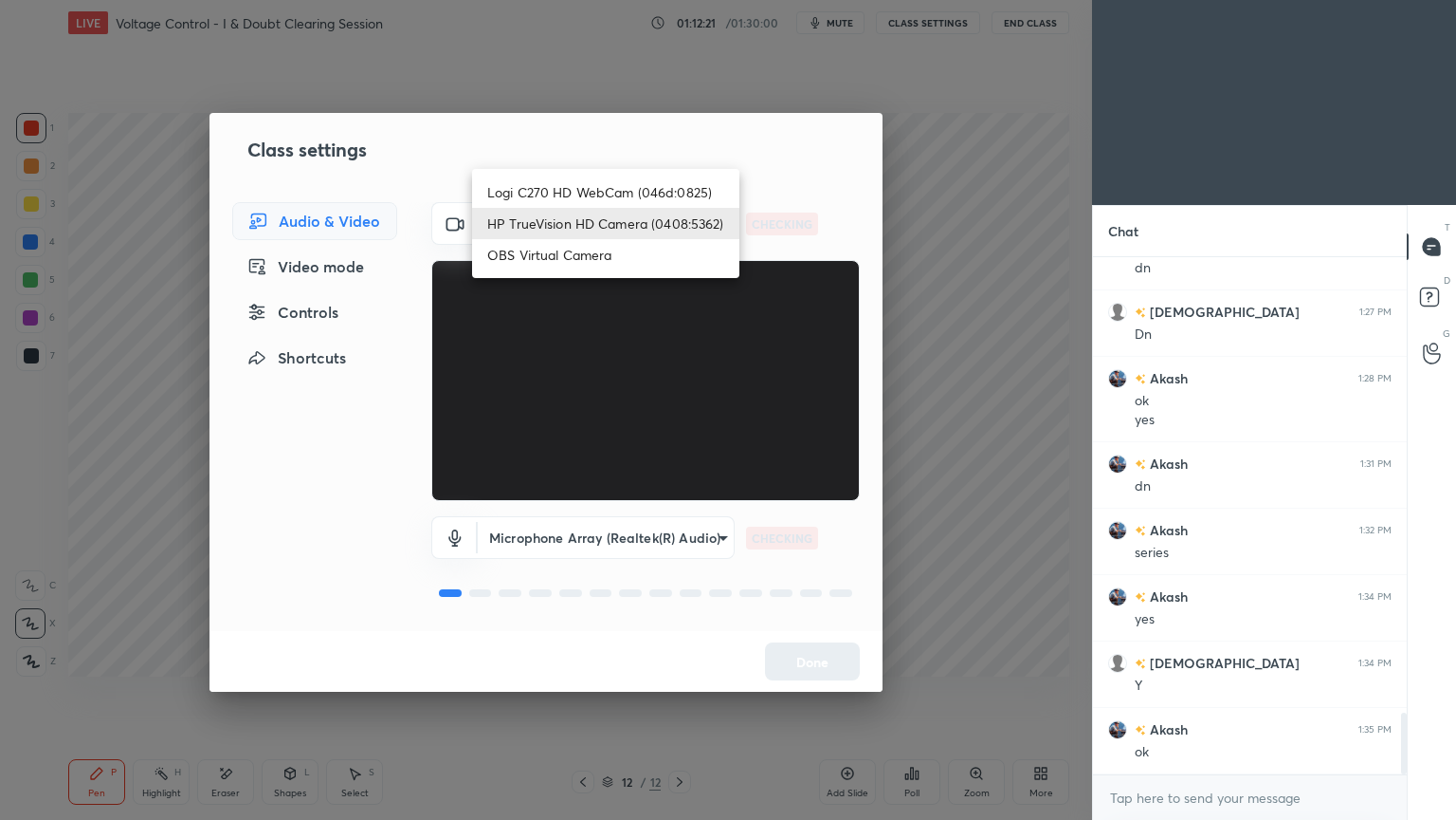
click at [556, 194] on li "Logi C270 HD WebCam (046d:0825)" at bounding box center [606, 192] width 267 height 32
type input "f7d1afb7c9de9e4a754af8163ae90a07716e8f4ac3369fe1a9090404ef363049"
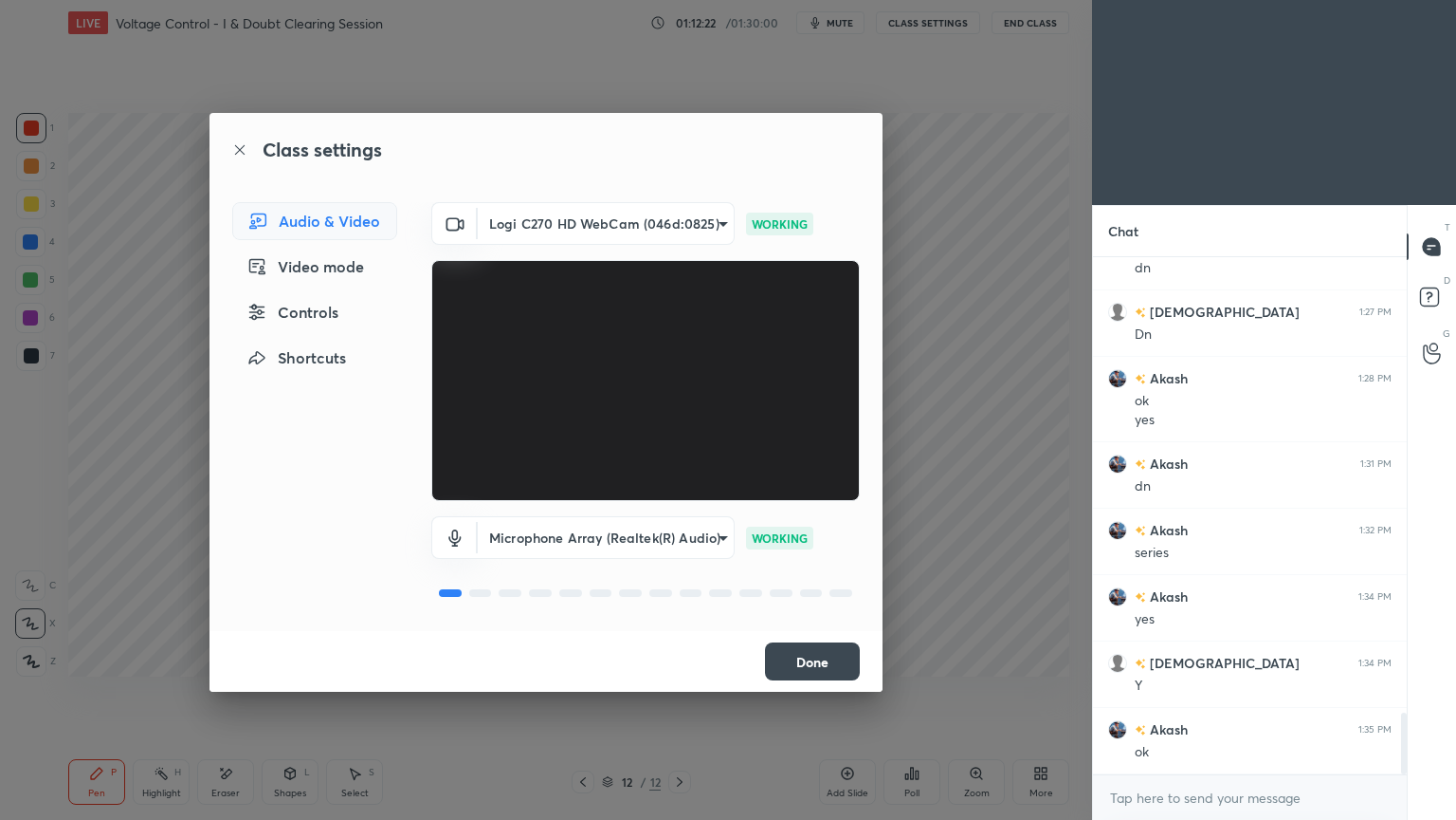
click at [842, 667] on button "Done" at bounding box center [812, 662] width 95 height 38
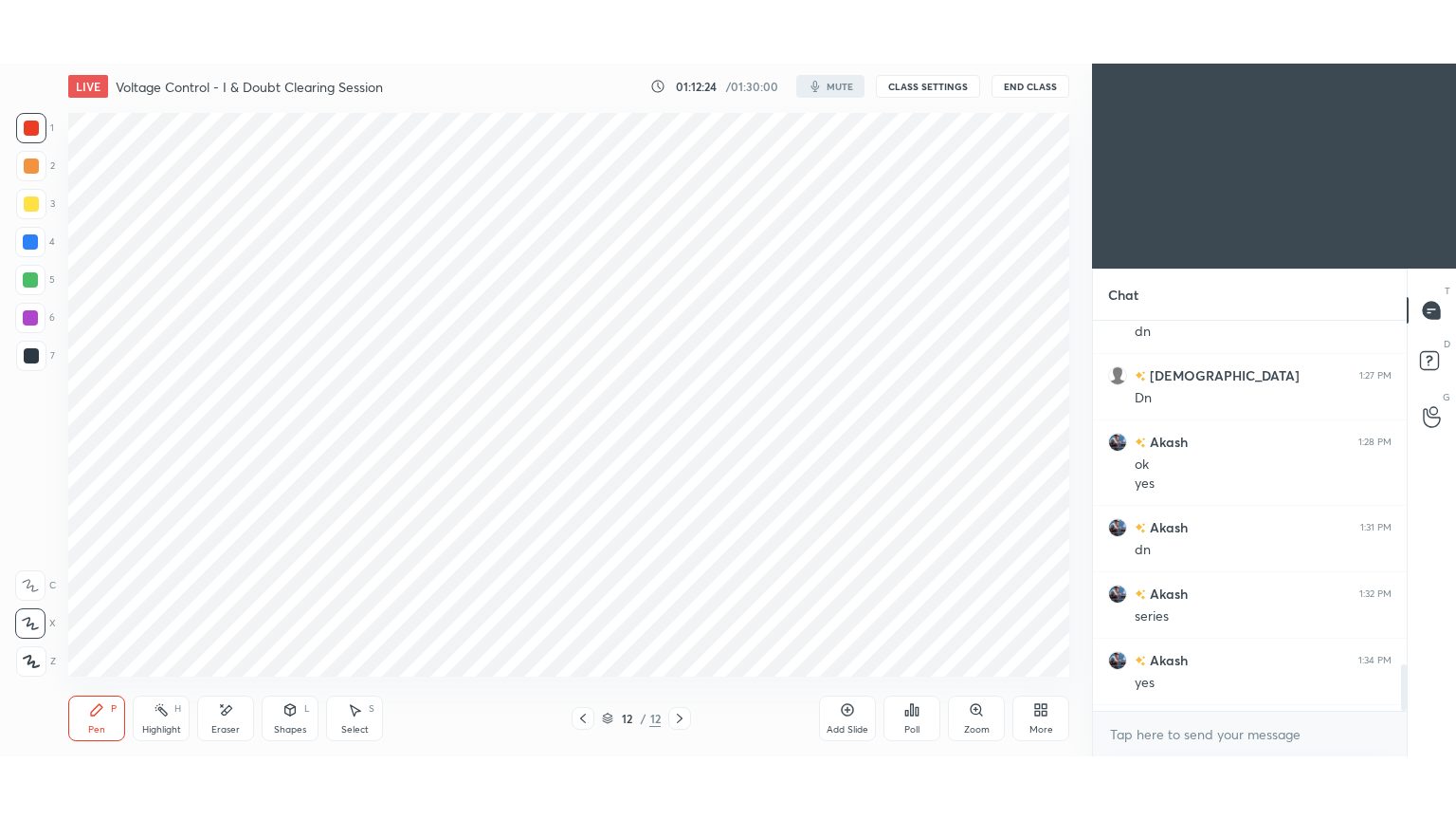
scroll to position [94289, 93792]
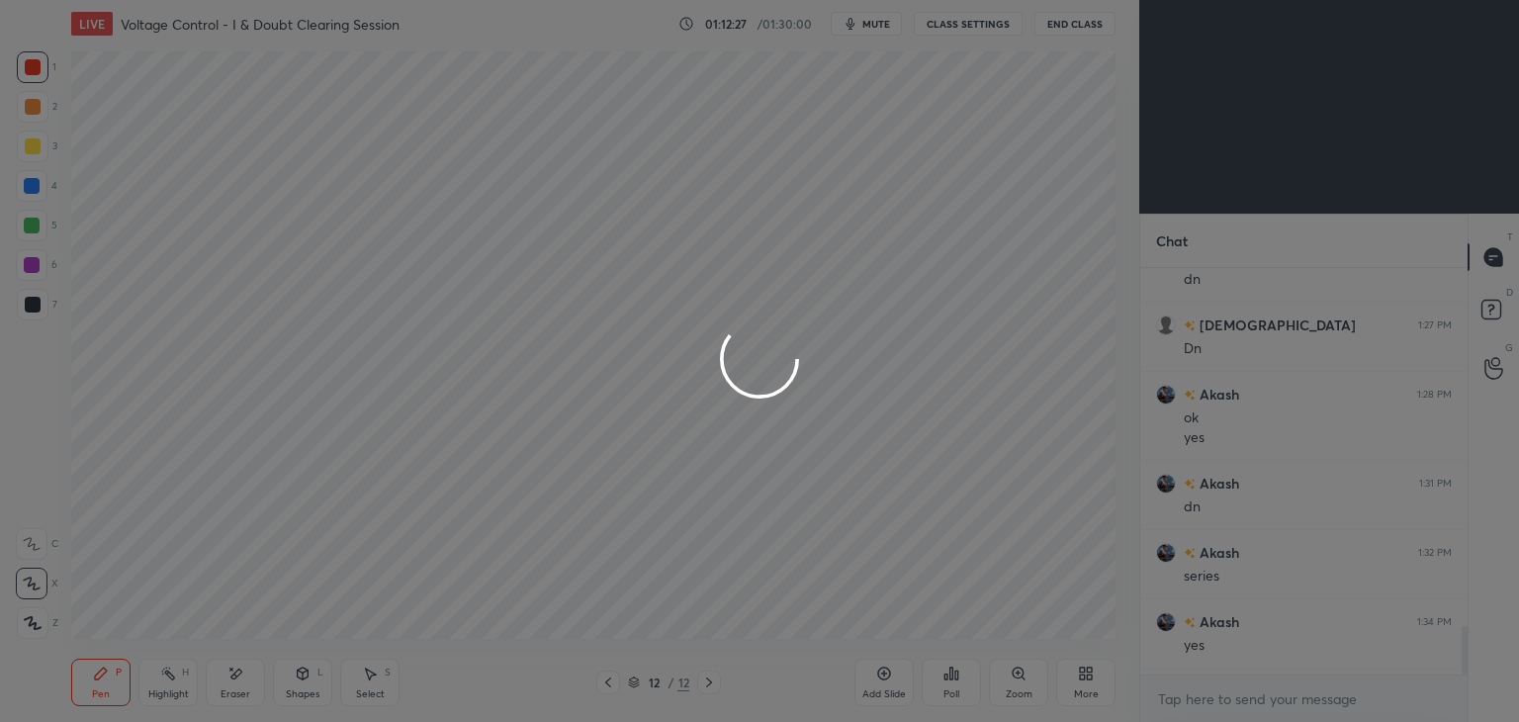
click at [24, 83] on div at bounding box center [759, 361] width 1519 height 722
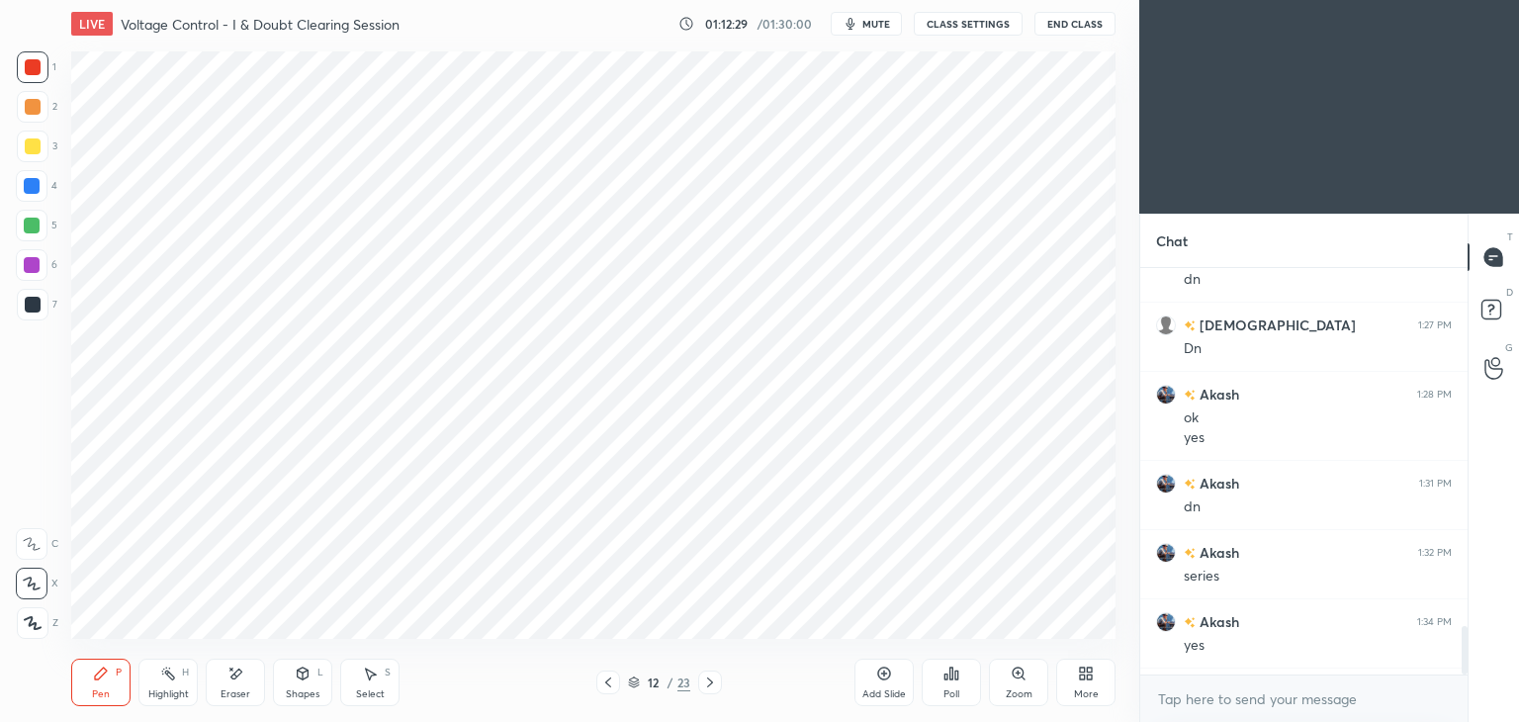
click at [229, 689] on div "Eraser" at bounding box center [236, 694] width 30 height 10
click at [101, 686] on div "Pen P" at bounding box center [100, 682] width 59 height 47
click at [1078, 686] on div "More" at bounding box center [1085, 682] width 59 height 47
click at [1066, 532] on div "Full screen F" at bounding box center [1061, 530] width 79 height 47
type textarea "x"
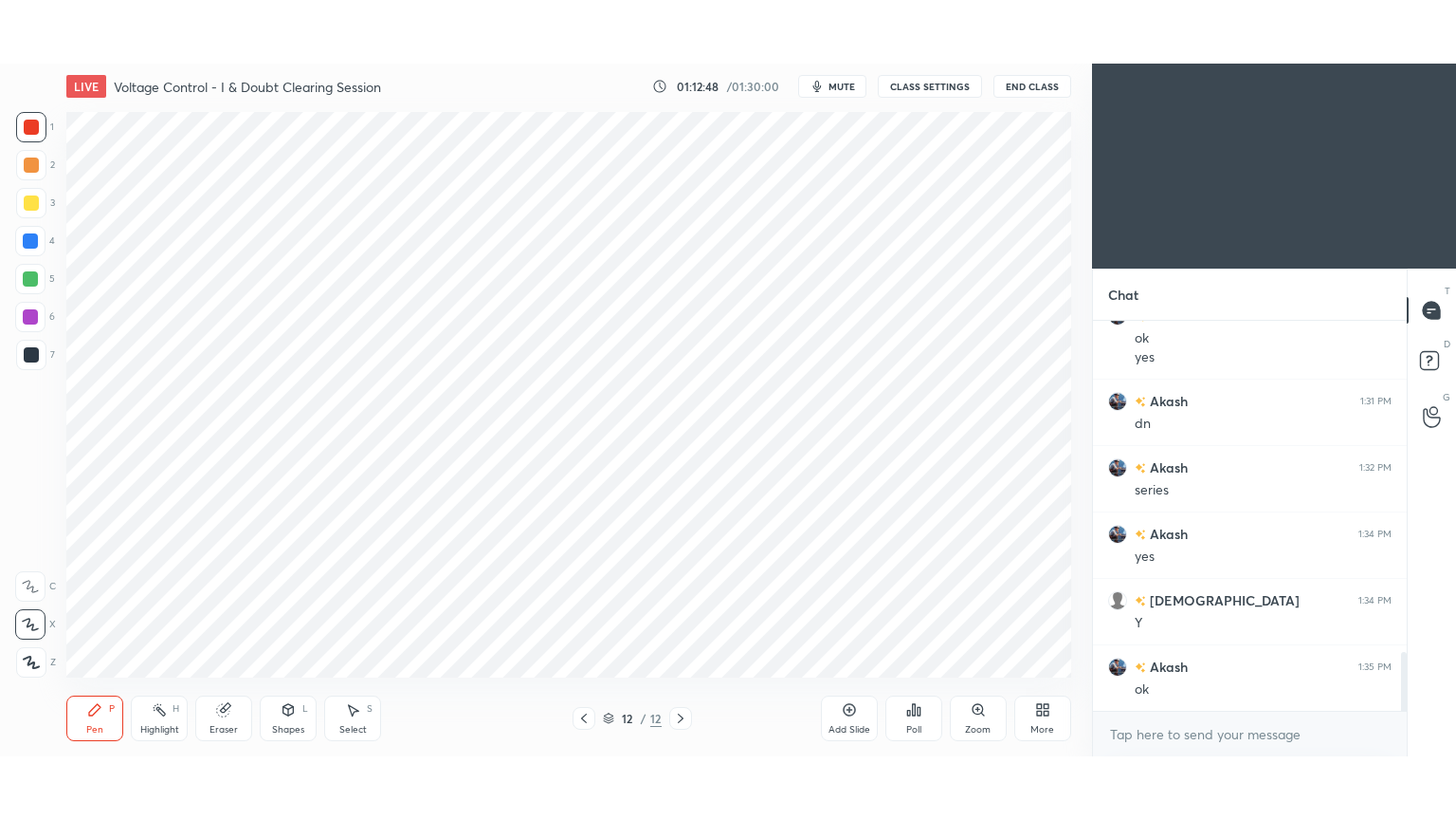
scroll to position [94289, 93792]
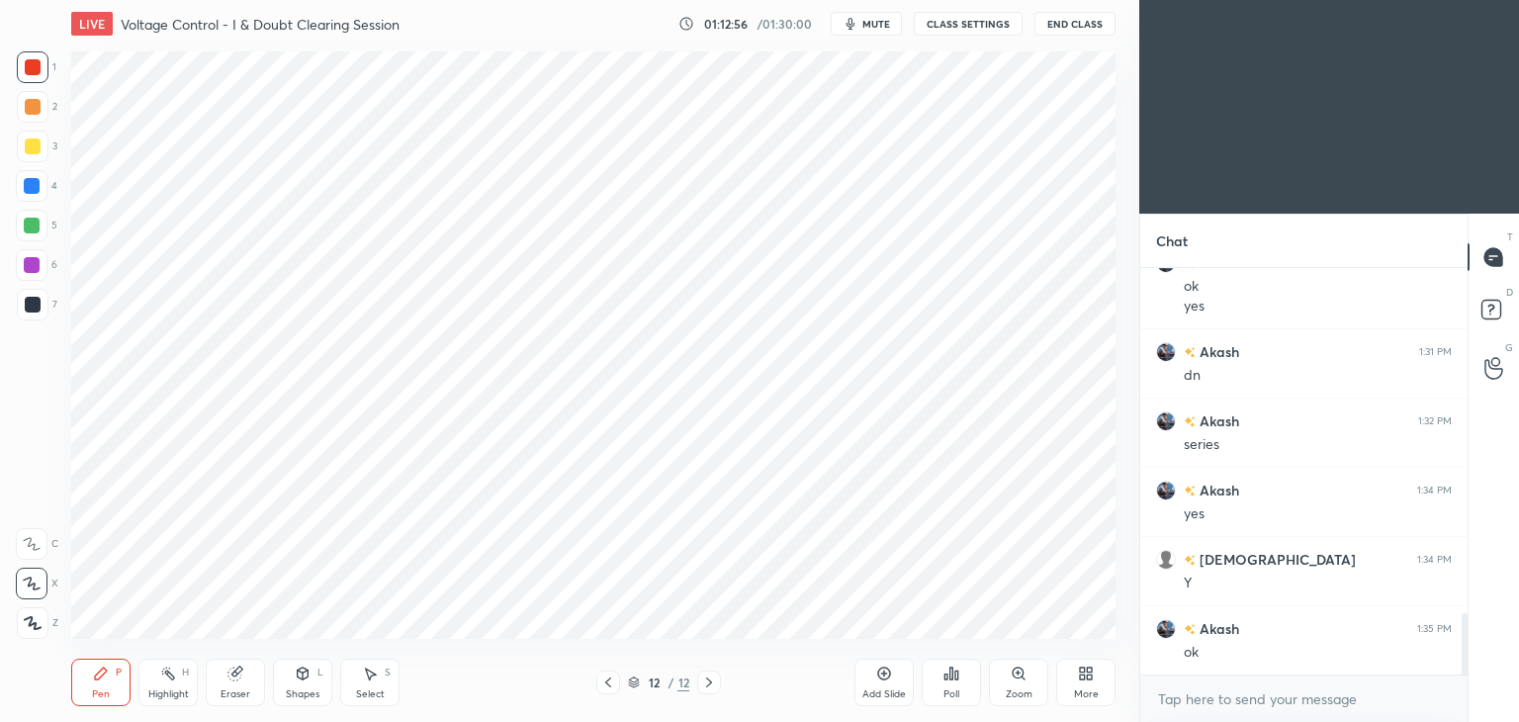
click at [707, 685] on icon at bounding box center [709, 683] width 16 height 16
click at [880, 682] on div "Add Slide" at bounding box center [884, 682] width 59 height 47
click at [1084, 689] on div "More" at bounding box center [1086, 694] width 25 height 10
click at [1072, 532] on div "Full screen F" at bounding box center [1061, 530] width 79 height 47
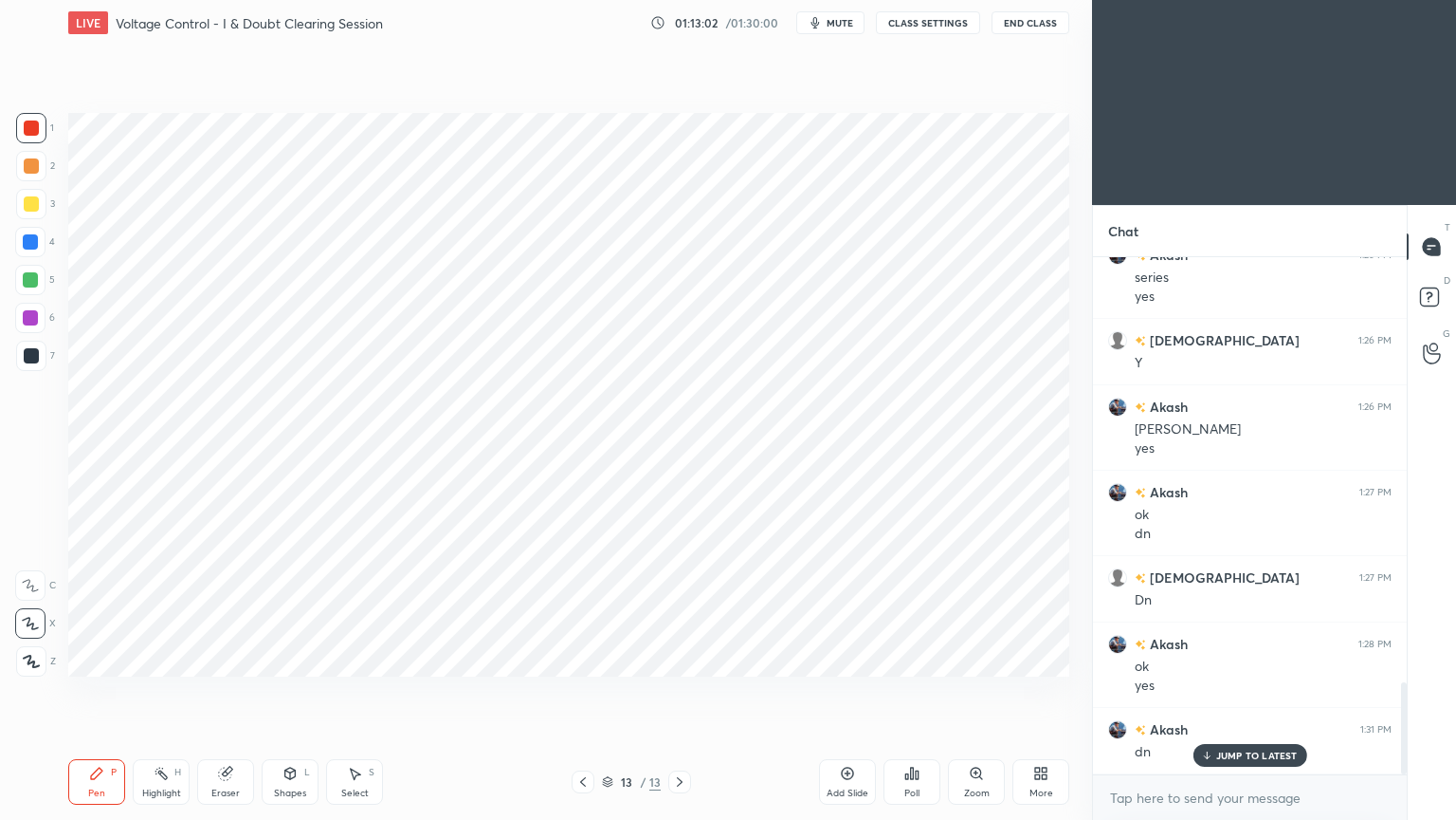
scroll to position [2394, 0]
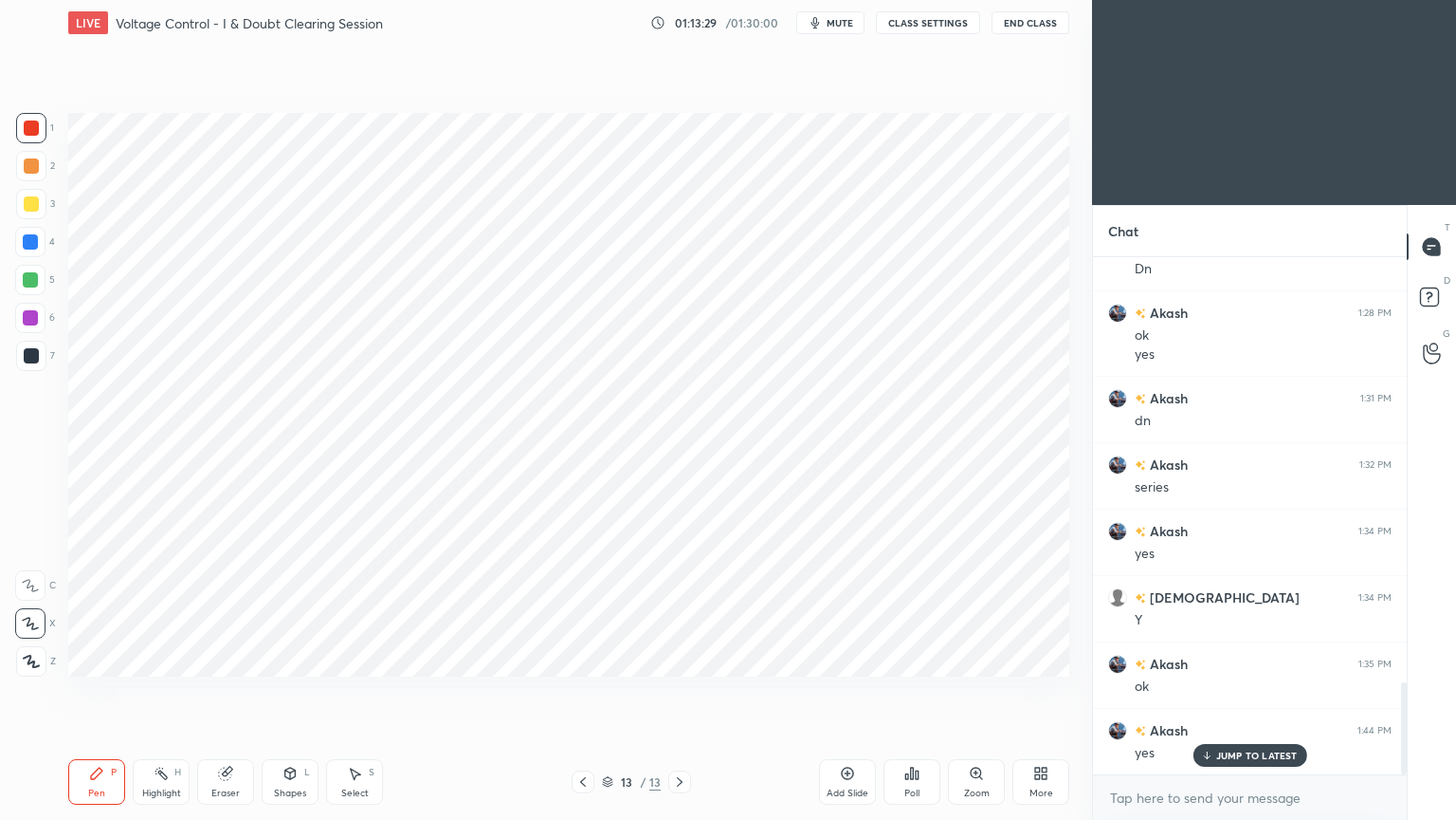
click at [220, 691] on div "Eraser" at bounding box center [225, 781] width 57 height 45
click at [25, 626] on icon at bounding box center [31, 623] width 15 height 16
click at [29, 657] on span "Erase all" at bounding box center [31, 661] width 29 height 13
click at [87, 691] on div "Pen P" at bounding box center [96, 781] width 57 height 45
click at [38, 251] on div at bounding box center [31, 242] width 31 height 31
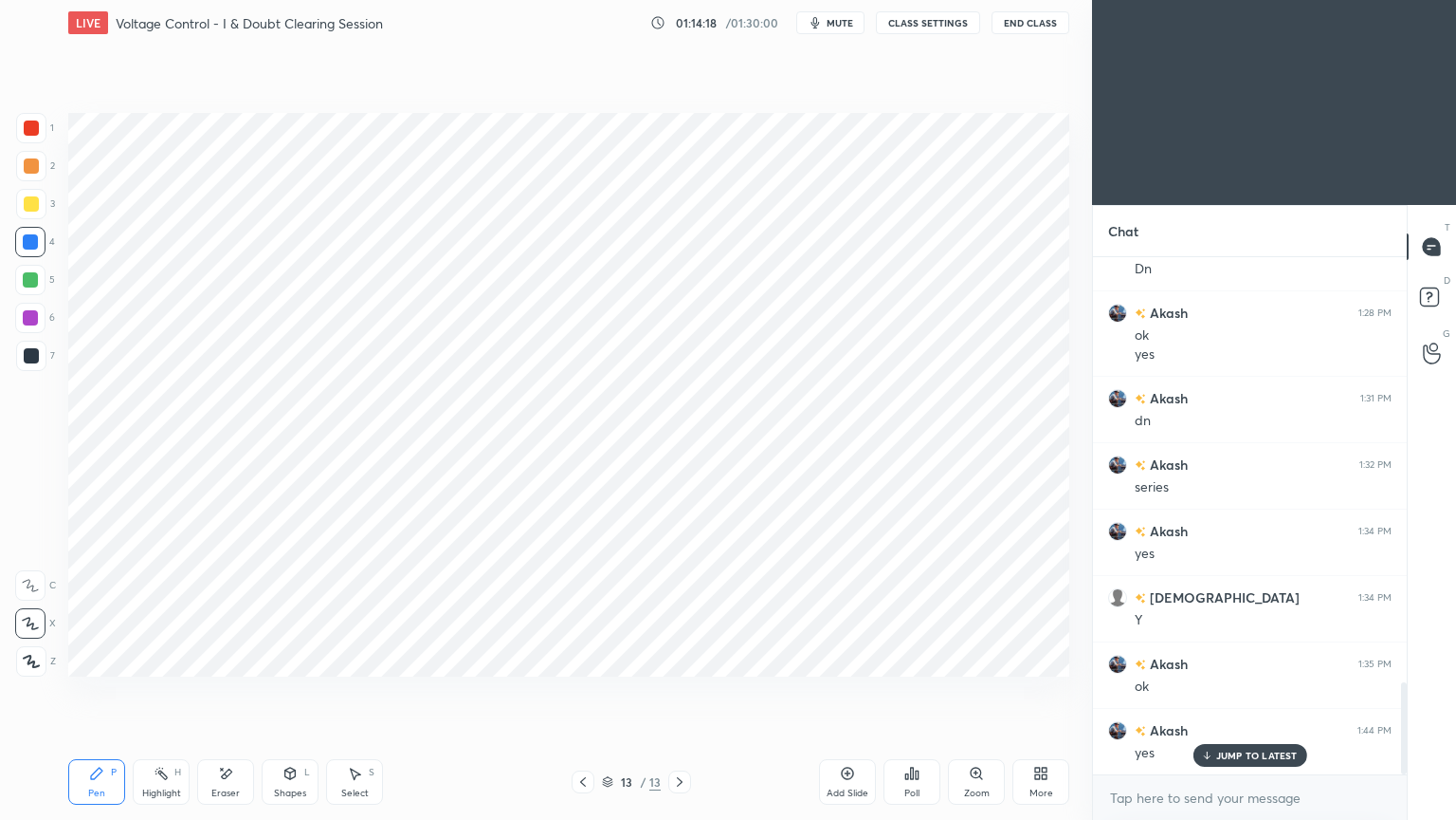
click at [29, 277] on div at bounding box center [31, 280] width 15 height 15
click at [280, 691] on div "Shapes L" at bounding box center [289, 781] width 57 height 45
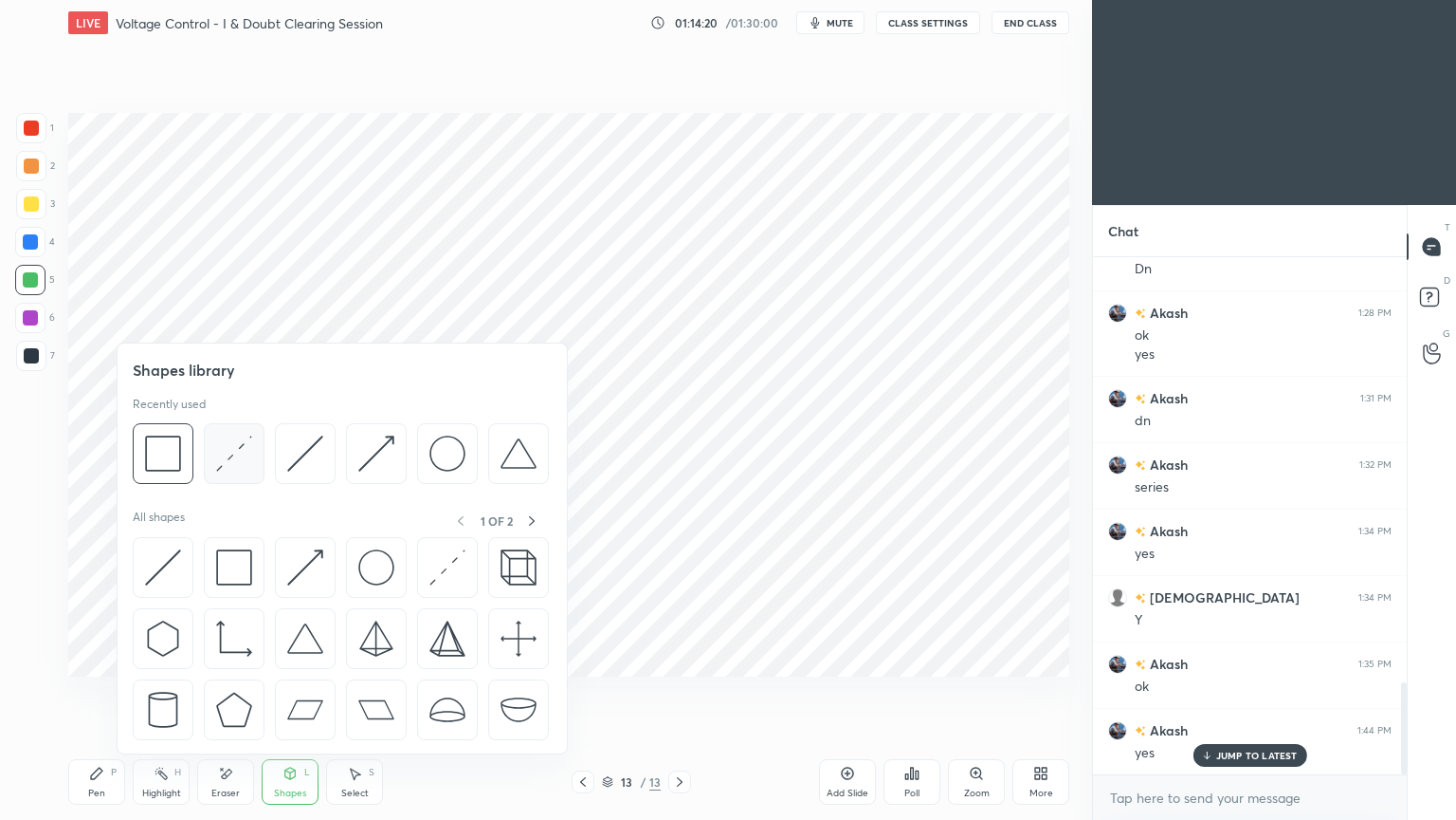
click at [237, 481] on div at bounding box center [234, 453] width 60 height 60
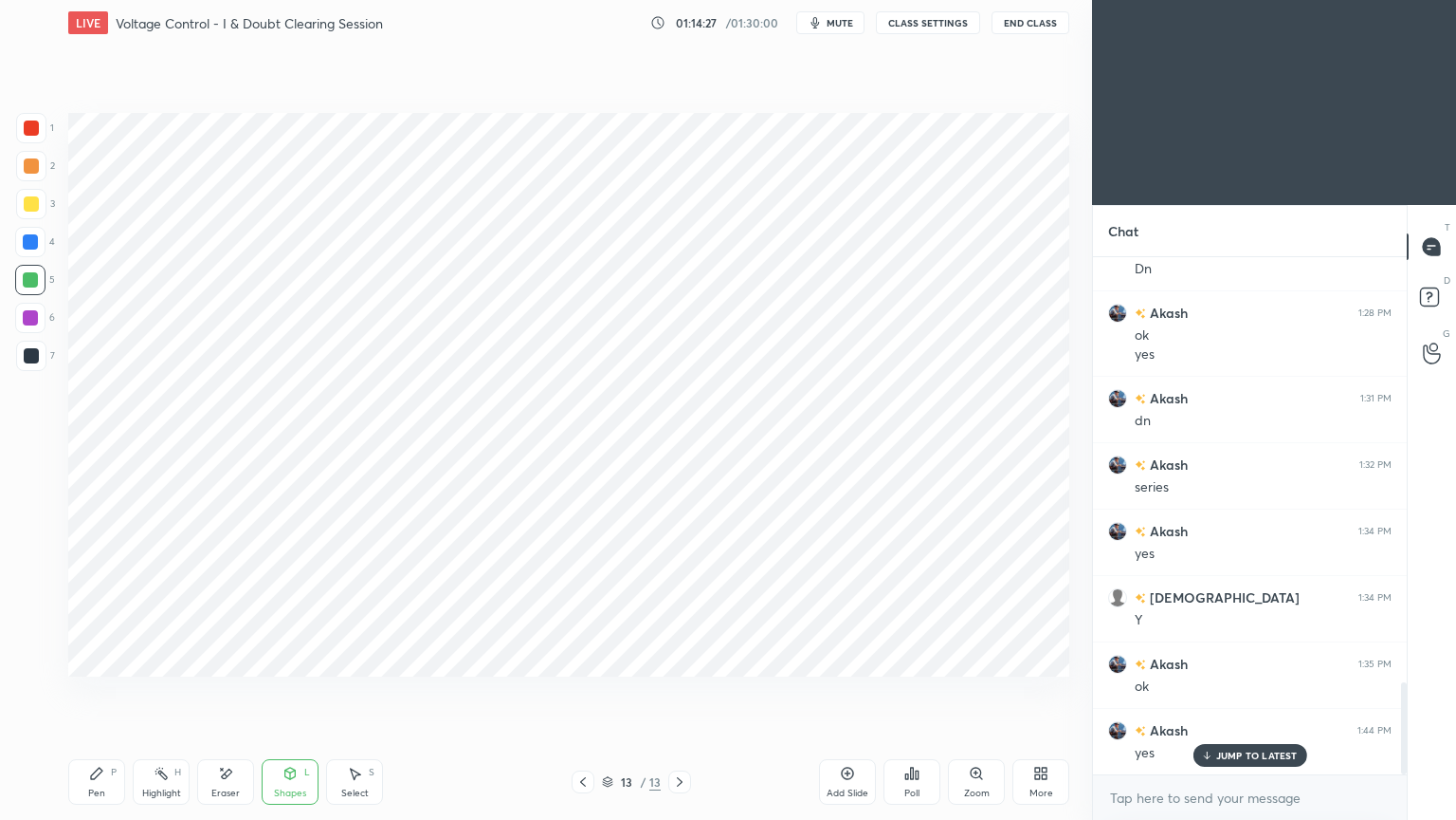
click at [18, 240] on div at bounding box center [31, 242] width 31 height 31
click at [96, 691] on div "Pen P" at bounding box center [96, 781] width 57 height 45
click at [223, 691] on div "Eraser" at bounding box center [225, 781] width 57 height 45
click at [110, 691] on div "Pen P" at bounding box center [96, 781] width 57 height 45
click at [32, 353] on div at bounding box center [32, 356] width 15 height 15
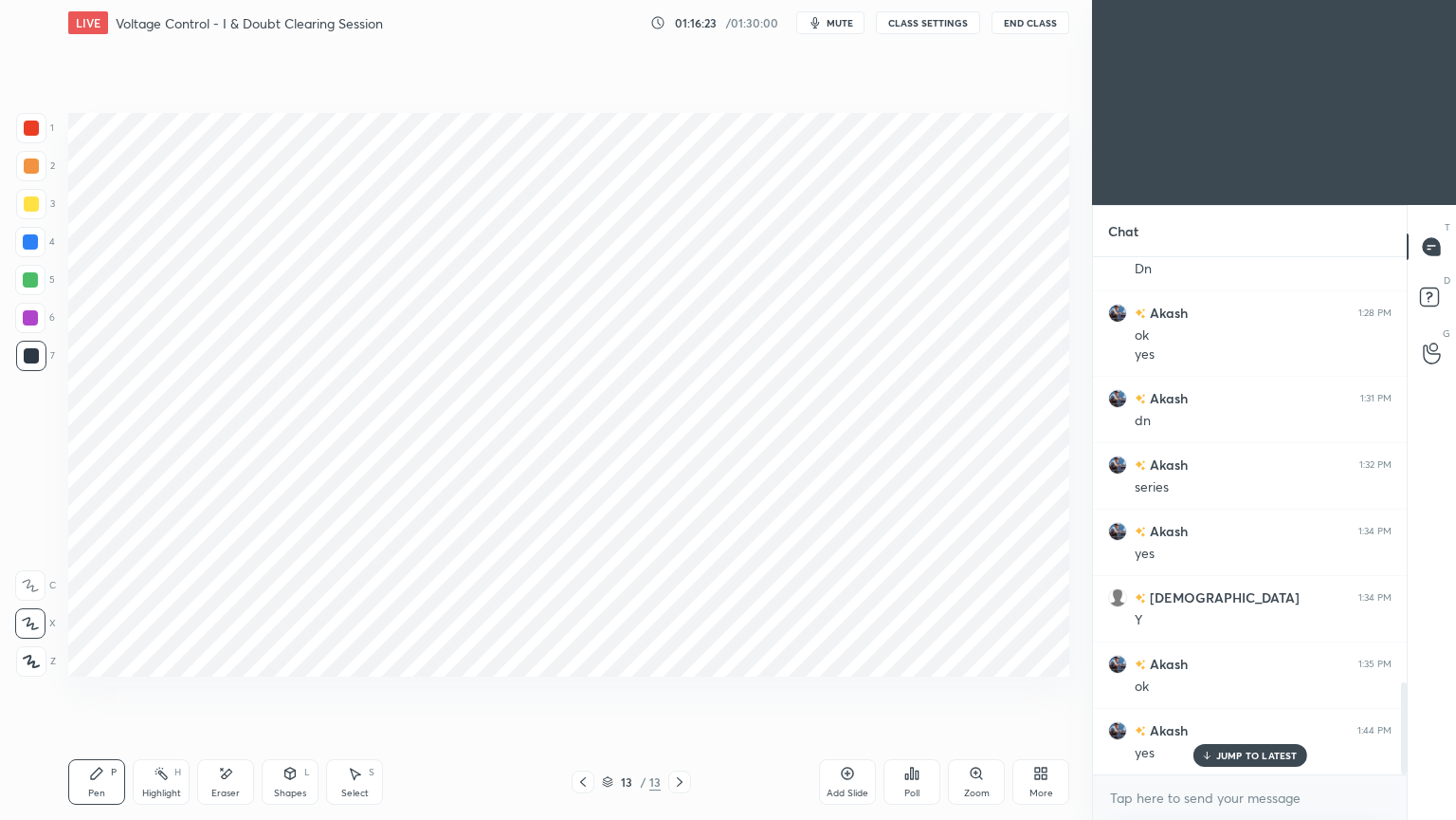
click at [32, 247] on div at bounding box center [31, 242] width 15 height 15
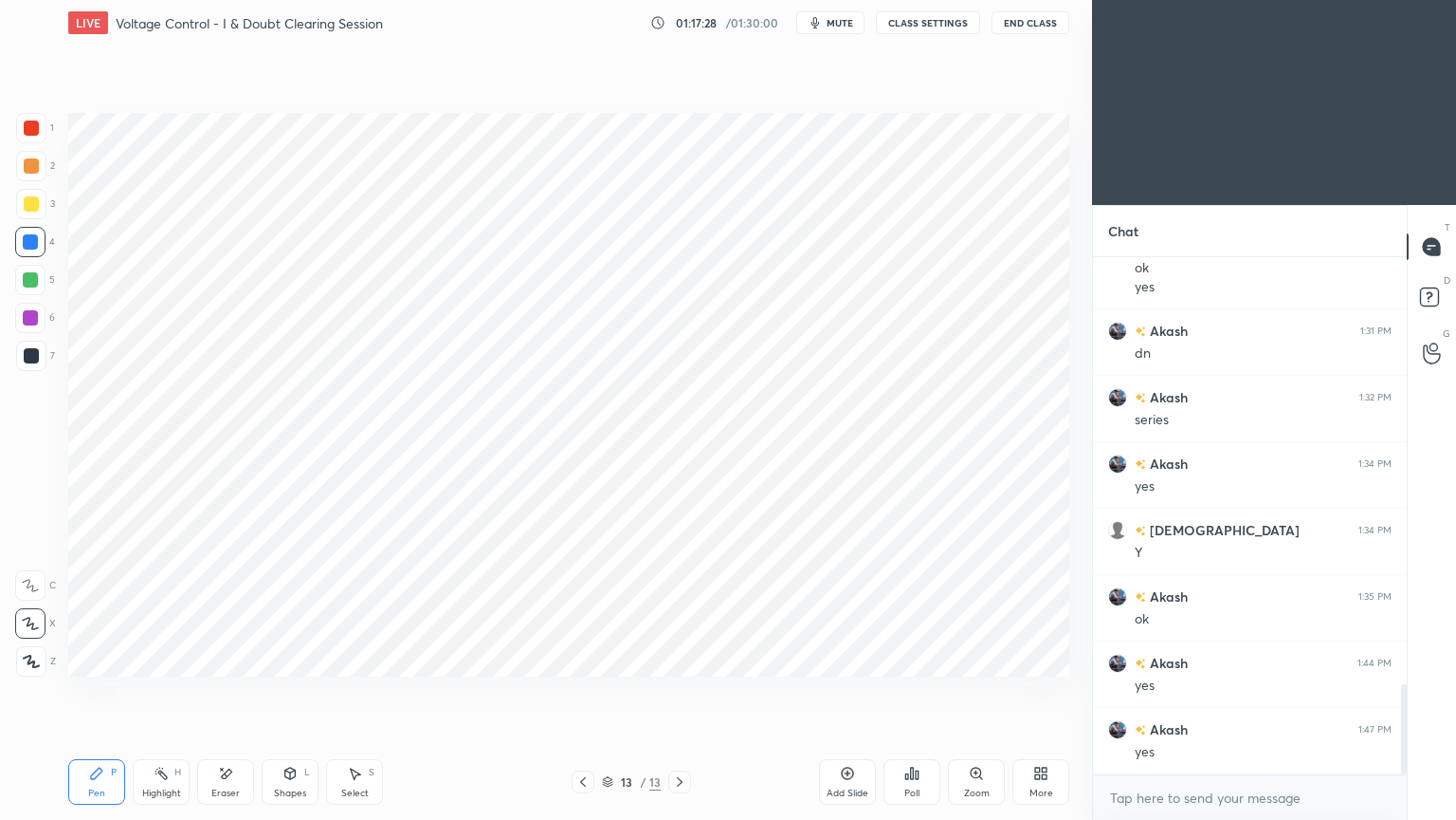
click at [27, 357] on div at bounding box center [32, 356] width 15 height 15
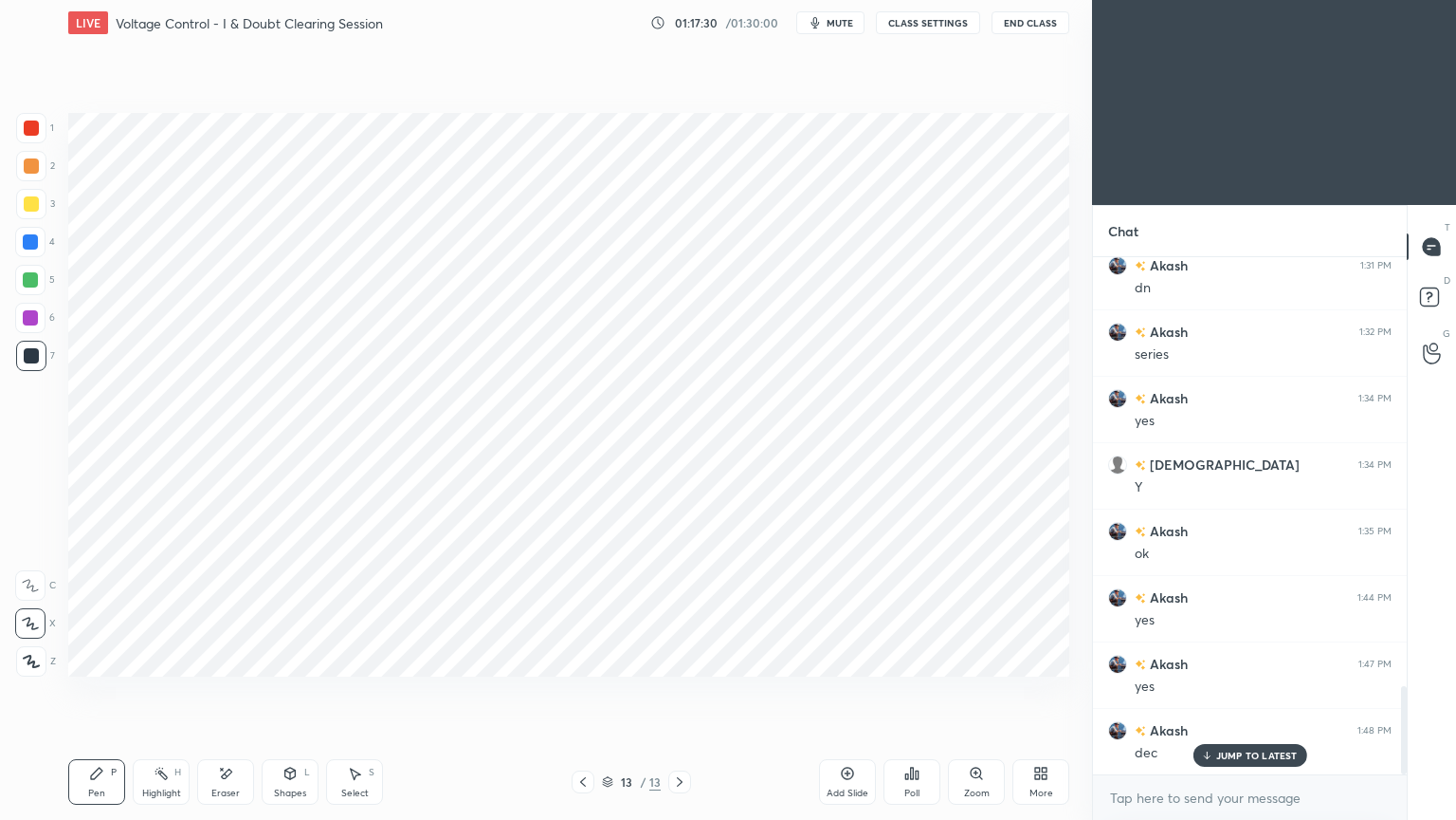
click at [32, 132] on div at bounding box center [32, 129] width 15 height 15
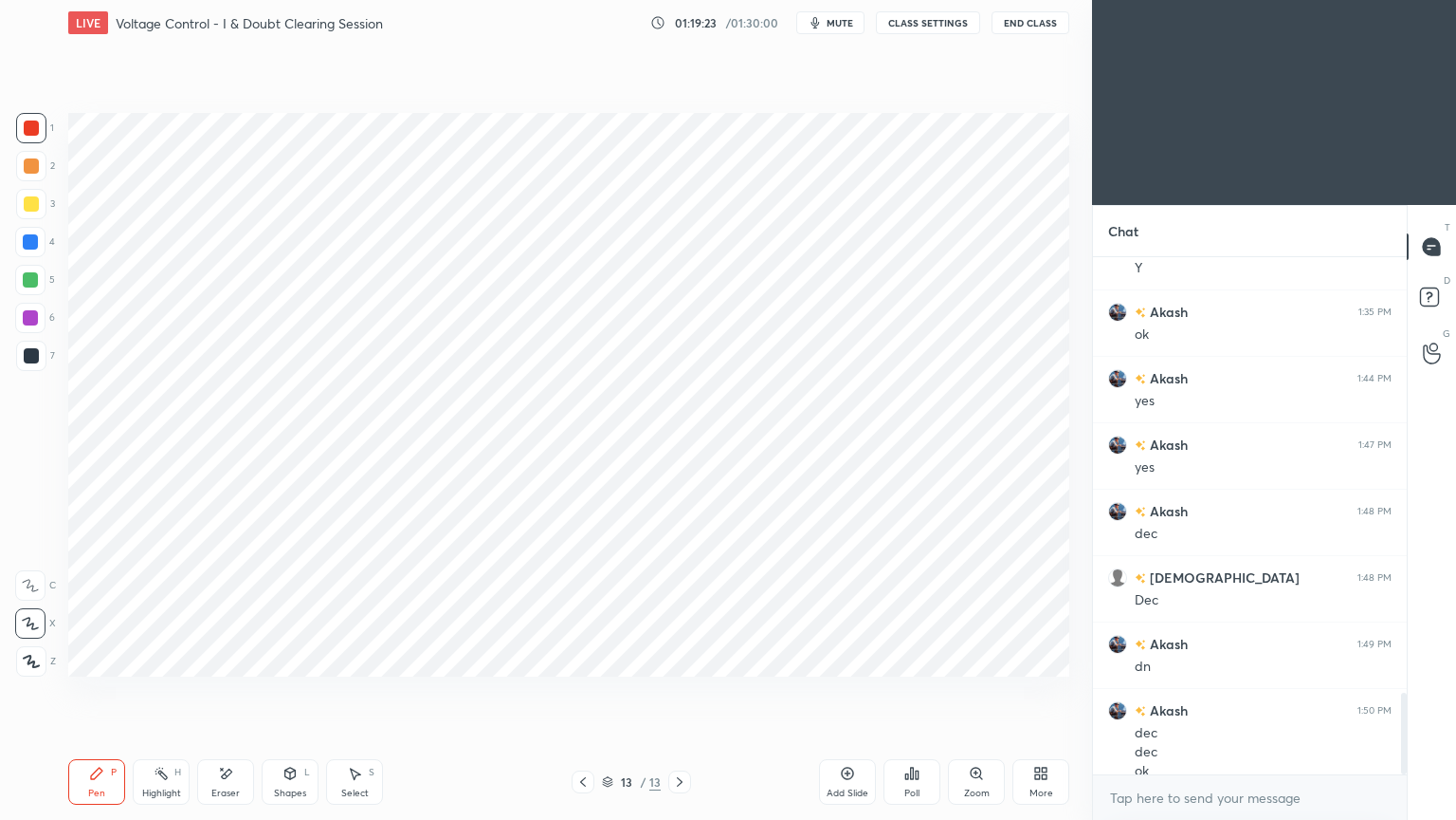
scroll to position [2765, 0]
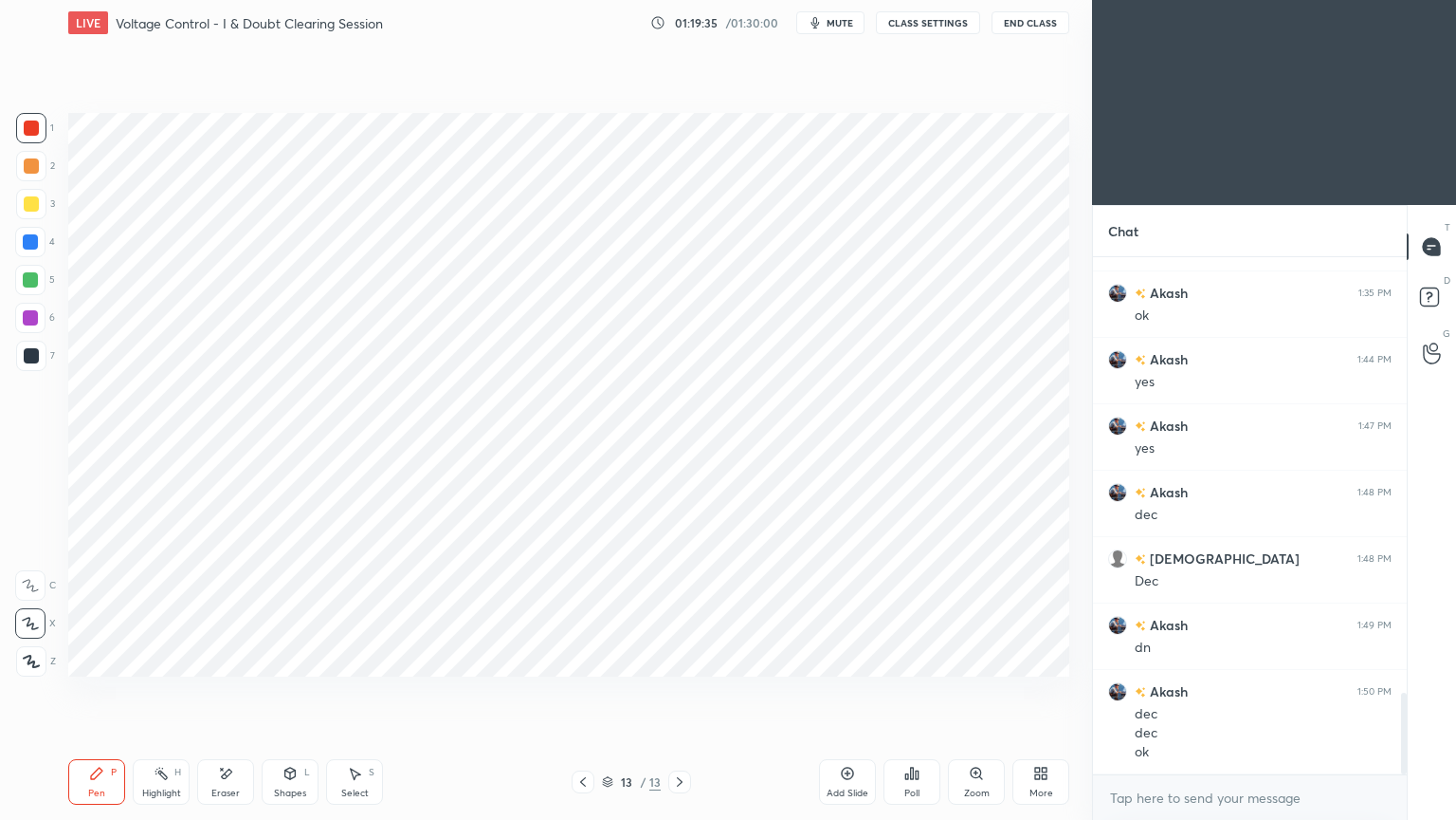
drag, startPoint x: 844, startPoint y: 782, endPoint x: 774, endPoint y: 683, distance: 121.2
click at [843, 691] on div "Add Slide" at bounding box center [847, 781] width 57 height 45
click at [27, 364] on div at bounding box center [32, 356] width 31 height 31
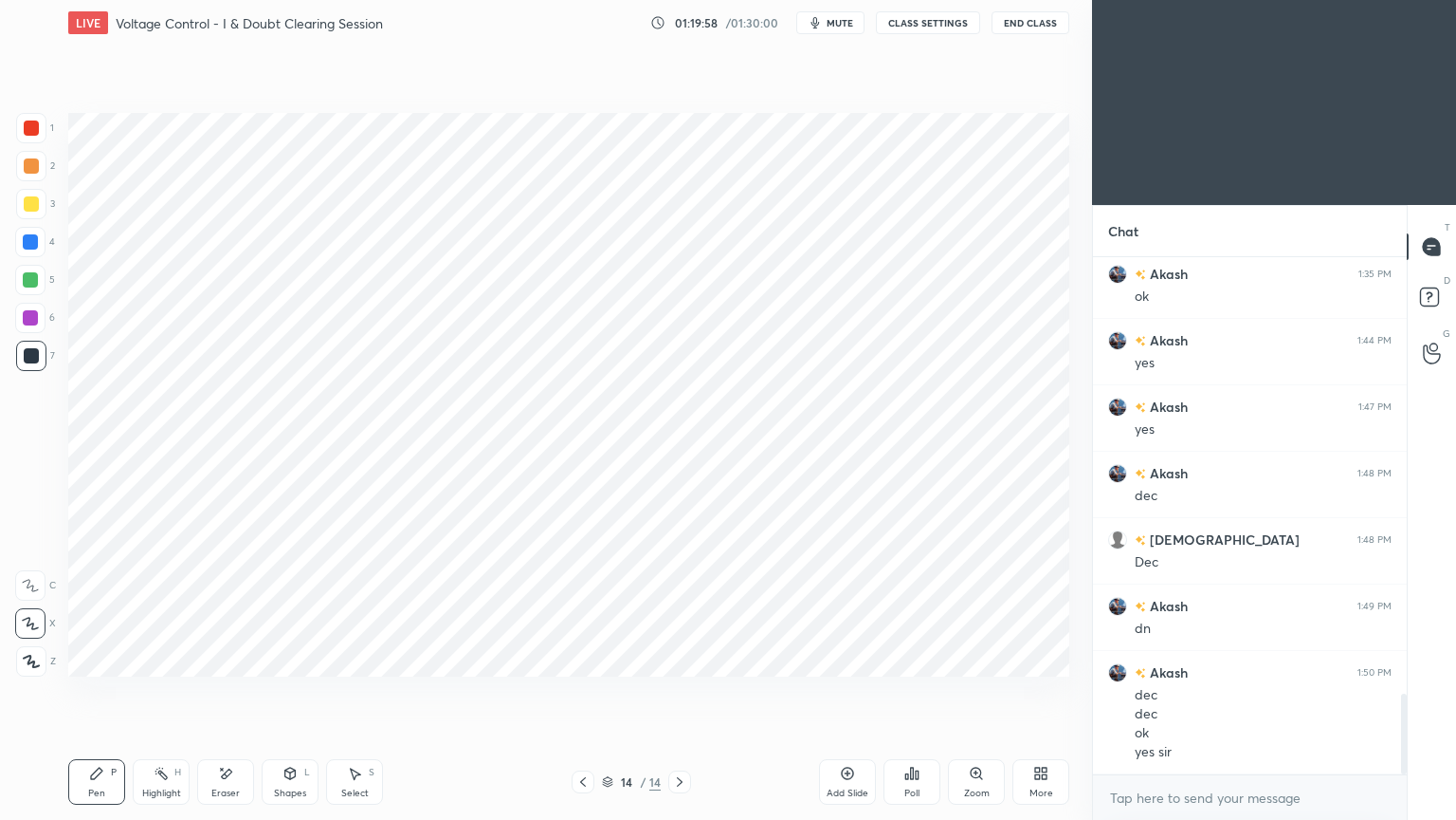
click at [57, 277] on div "1 2 3 4 5 6 7 C X Z E E Erase all H H" at bounding box center [30, 395] width 60 height 564
click at [35, 277] on div at bounding box center [31, 280] width 15 height 15
drag, startPoint x: 282, startPoint y: 793, endPoint x: 278, endPoint y: 784, distance: 9.8
click at [278, 691] on div "Shapes" at bounding box center [290, 793] width 33 height 10
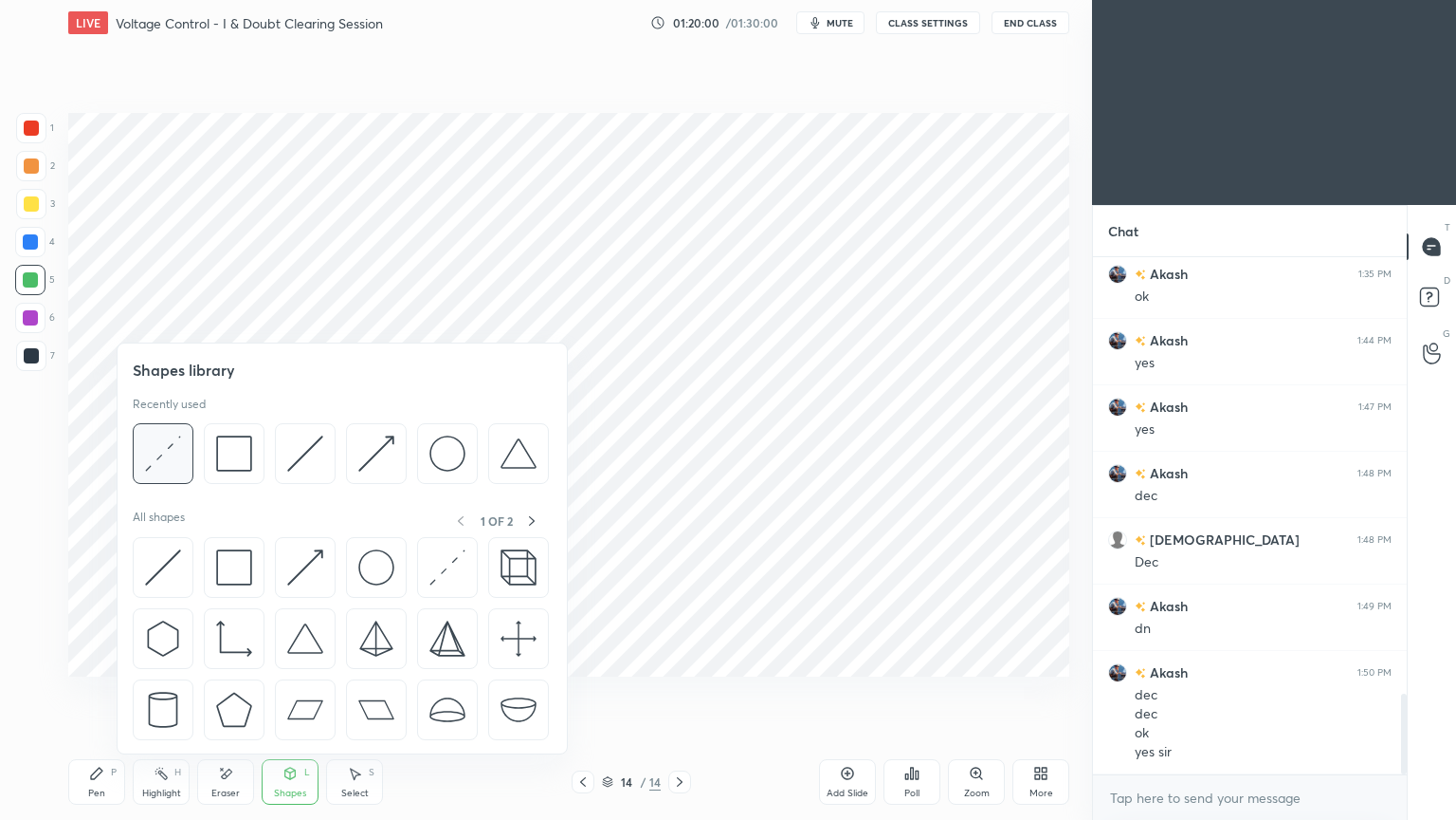
click at [155, 459] on img at bounding box center [163, 454] width 36 height 36
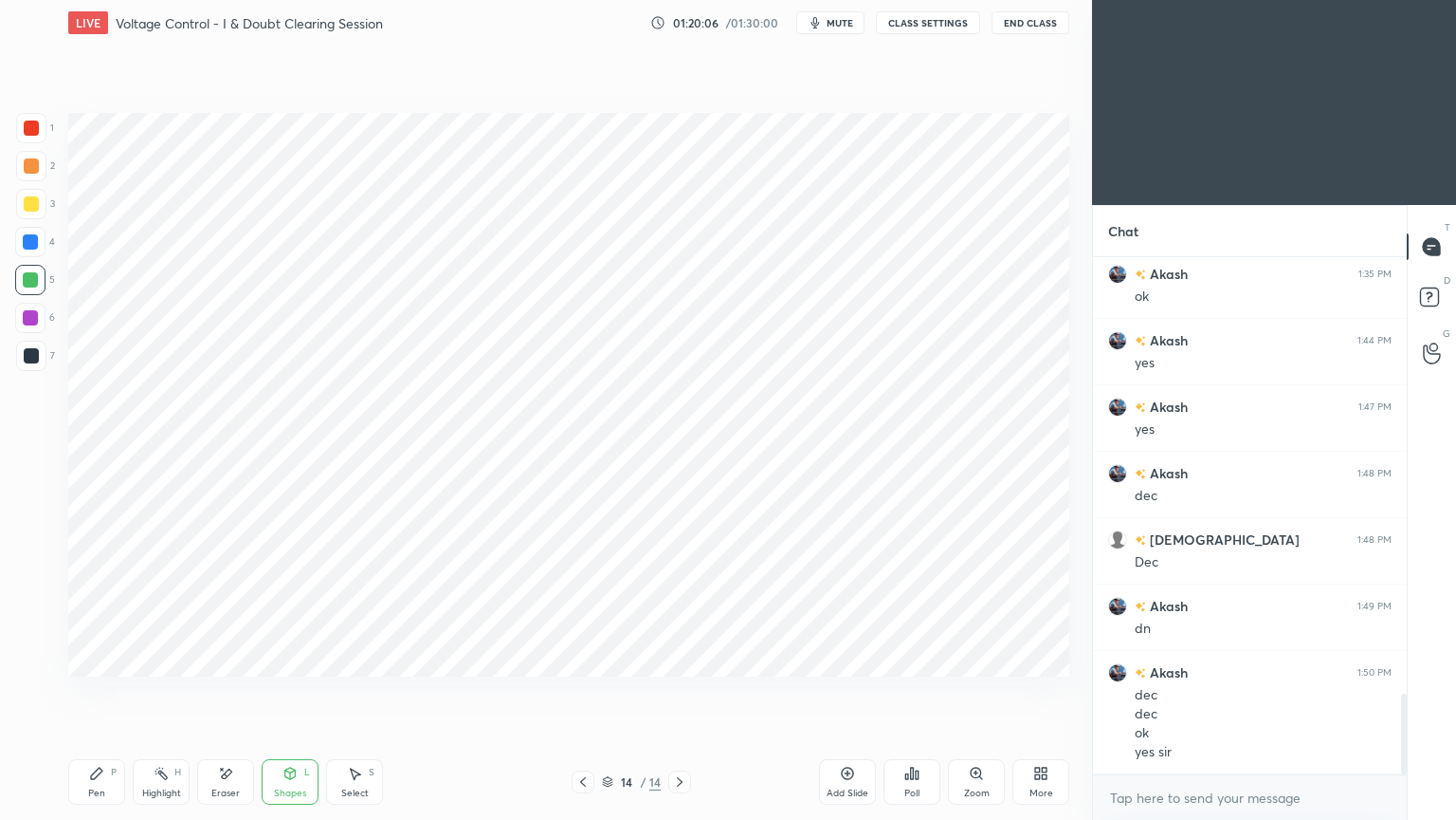
click at [20, 235] on div at bounding box center [31, 242] width 31 height 31
click at [88, 691] on div "Pen P" at bounding box center [96, 781] width 57 height 45
click at [39, 129] on div at bounding box center [32, 129] width 31 height 31
click at [42, 281] on div at bounding box center [31, 280] width 31 height 31
click at [292, 691] on div "Shapes L" at bounding box center [289, 781] width 57 height 45
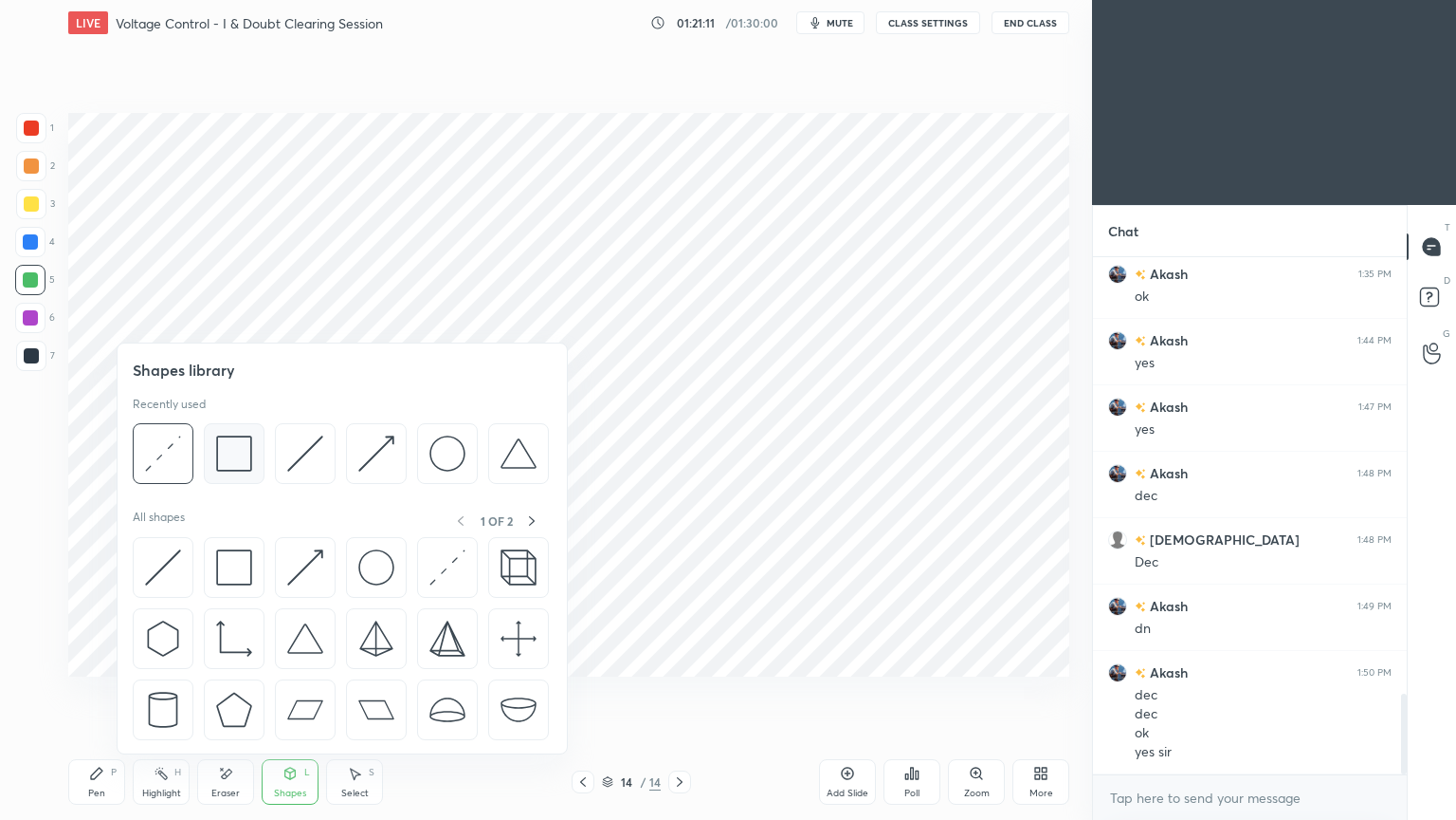
click at [240, 460] on img at bounding box center [235, 454] width 36 height 36
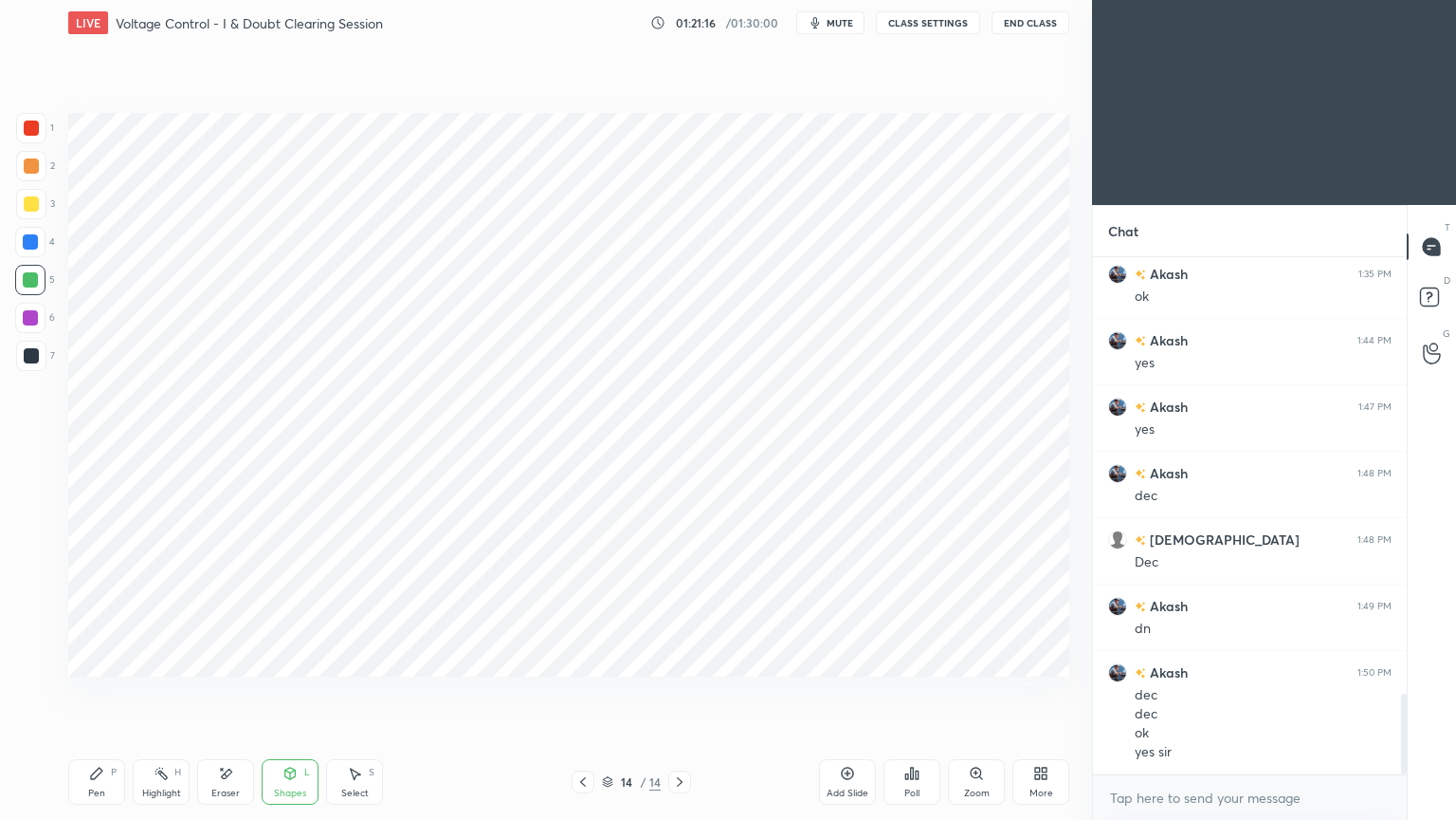
click at [32, 126] on div at bounding box center [32, 129] width 15 height 15
click at [32, 357] on div at bounding box center [32, 356] width 15 height 15
click at [92, 691] on icon at bounding box center [97, 773] width 12 height 12
click at [217, 691] on div "Eraser" at bounding box center [226, 793] width 29 height 10
click at [95, 691] on div "Pen P" at bounding box center [96, 781] width 57 height 45
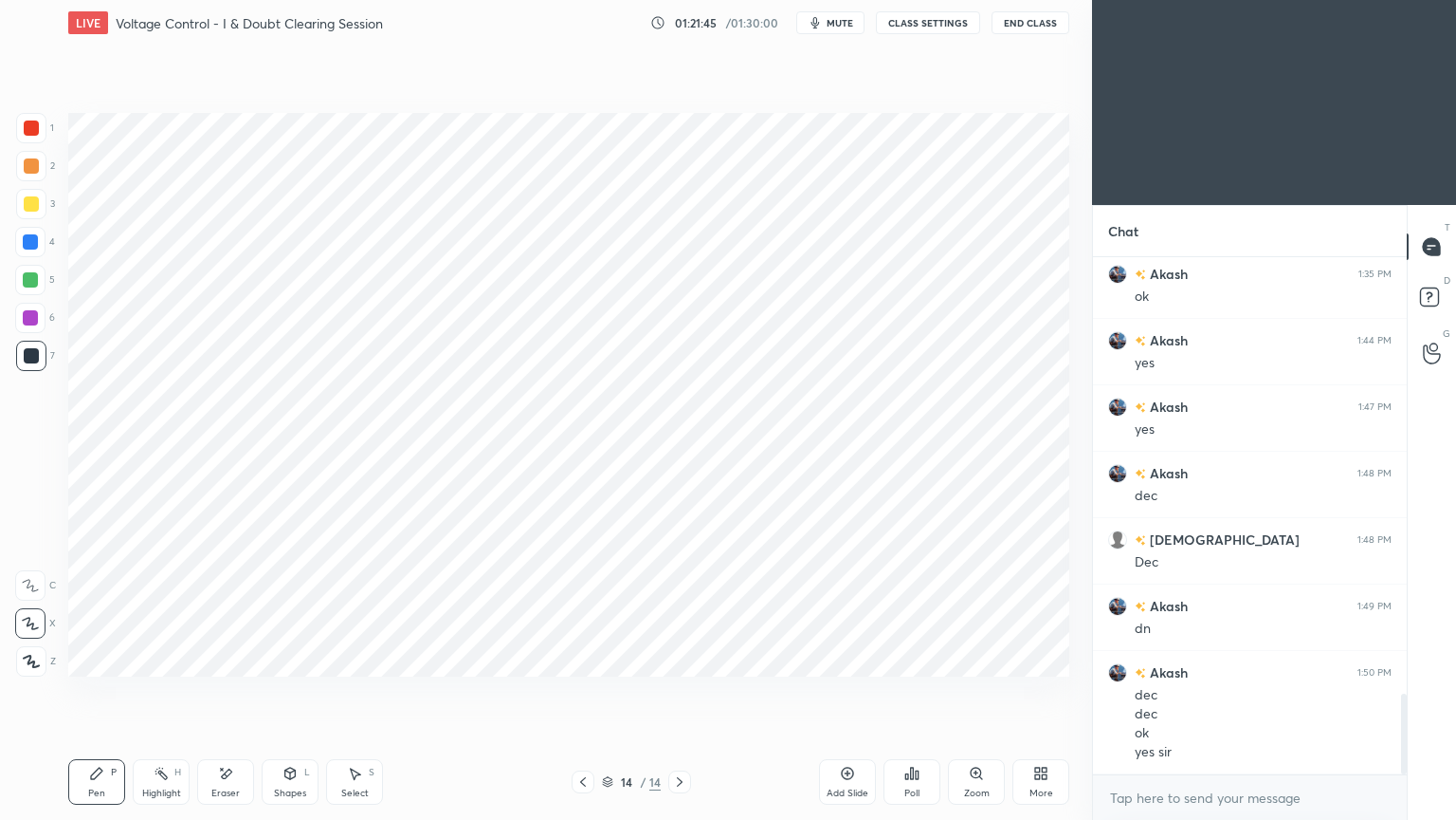
click at [584, 691] on icon at bounding box center [583, 782] width 15 height 15
click at [676, 691] on icon at bounding box center [680, 782] width 15 height 15
click at [35, 130] on div at bounding box center [32, 129] width 15 height 15
click at [35, 246] on div at bounding box center [31, 242] width 15 height 15
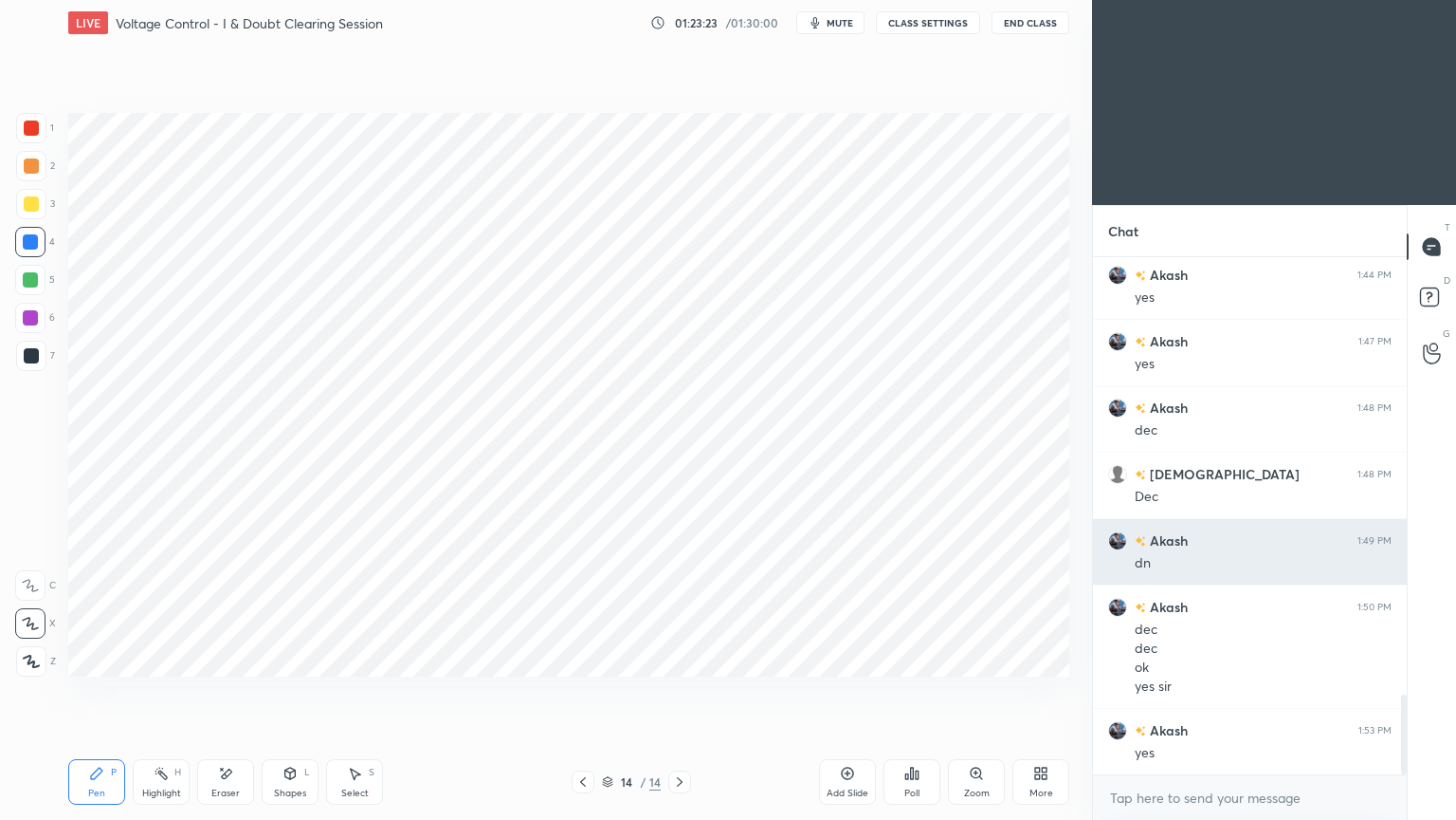
click at [1088, 551] on div "1 2 3 4 5 6 7 C X Z E E Erase all H H LIVE Voltage Control - I & Doubt Clearing…" at bounding box center [545, 410] width 1092 height 820
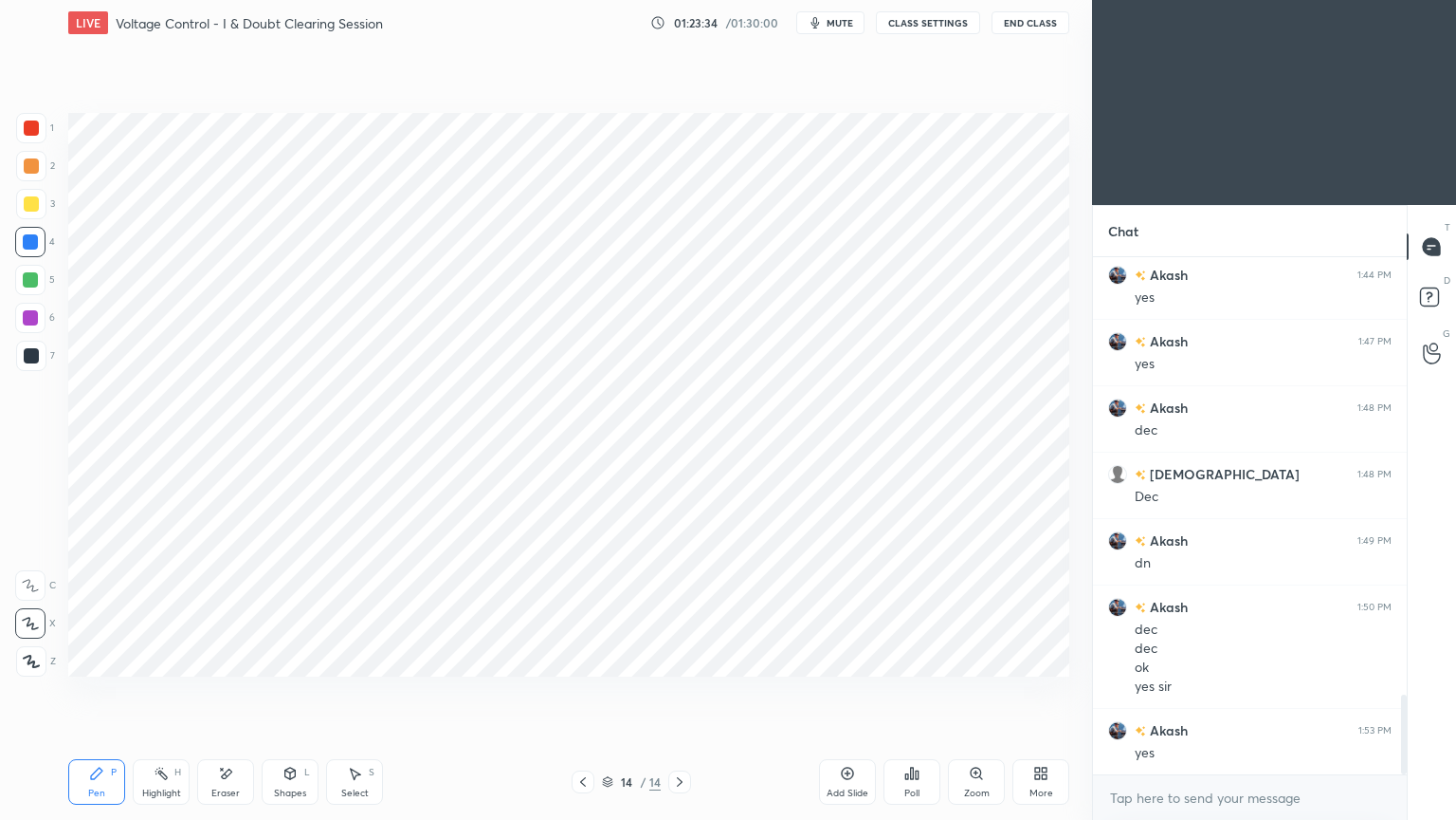
scroll to position [2917, 0]
click at [849, 691] on div "Add Slide" at bounding box center [847, 781] width 57 height 45
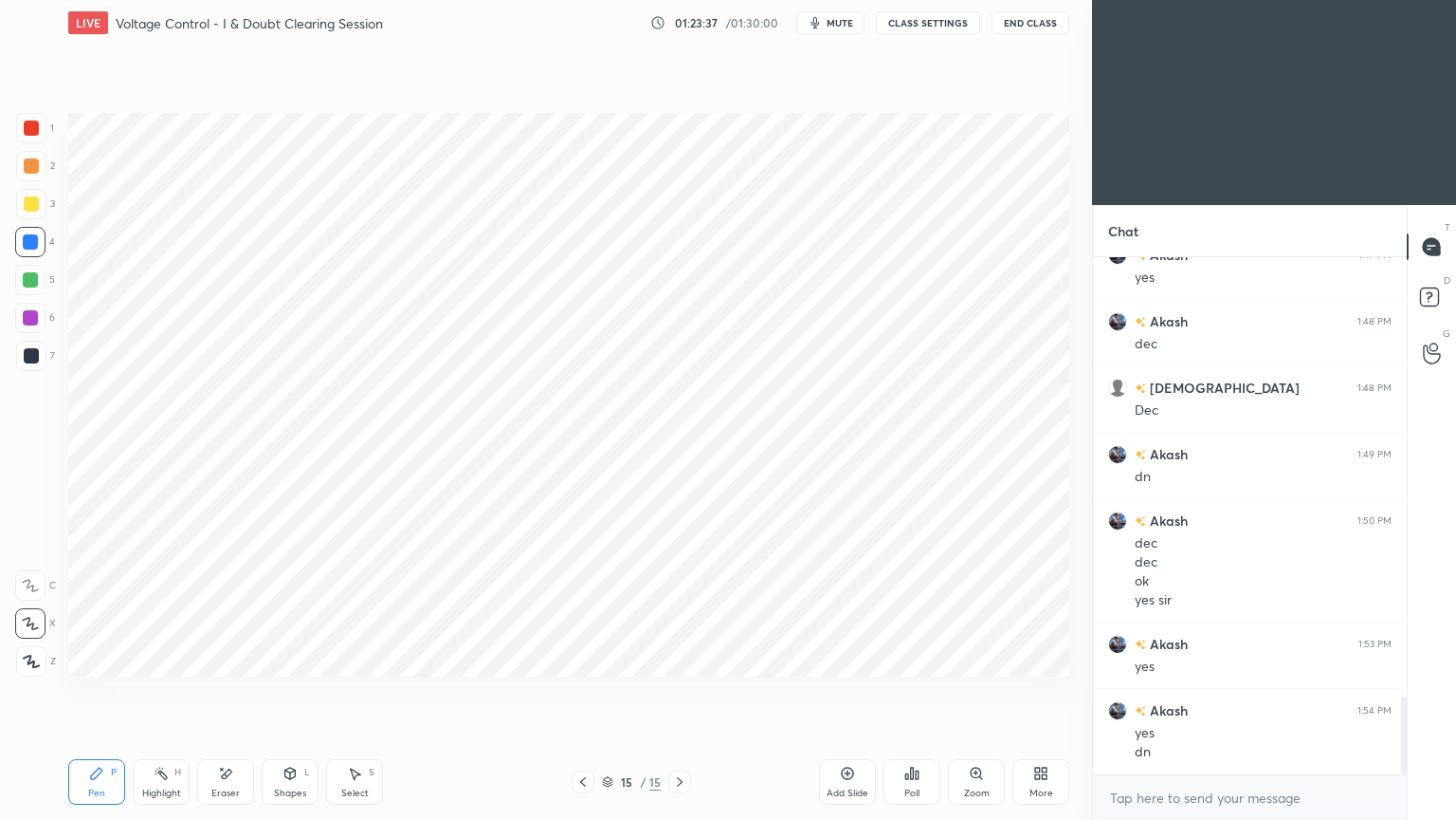
click at [28, 129] on div at bounding box center [32, 129] width 15 height 15
click at [573, 691] on div "Pen P Highlight H Eraser Shapes L Select S 15 / 15 Add Slide Poll Zoom More" at bounding box center [568, 781] width 1001 height 76
click at [577, 691] on div "Pen P Highlight H Eraser Shapes L Select S 15 / 15 Add Slide Poll Zoom More" at bounding box center [568, 781] width 1001 height 76
click at [576, 691] on icon at bounding box center [583, 782] width 15 height 15
click at [680, 691] on icon at bounding box center [680, 782] width 15 height 15
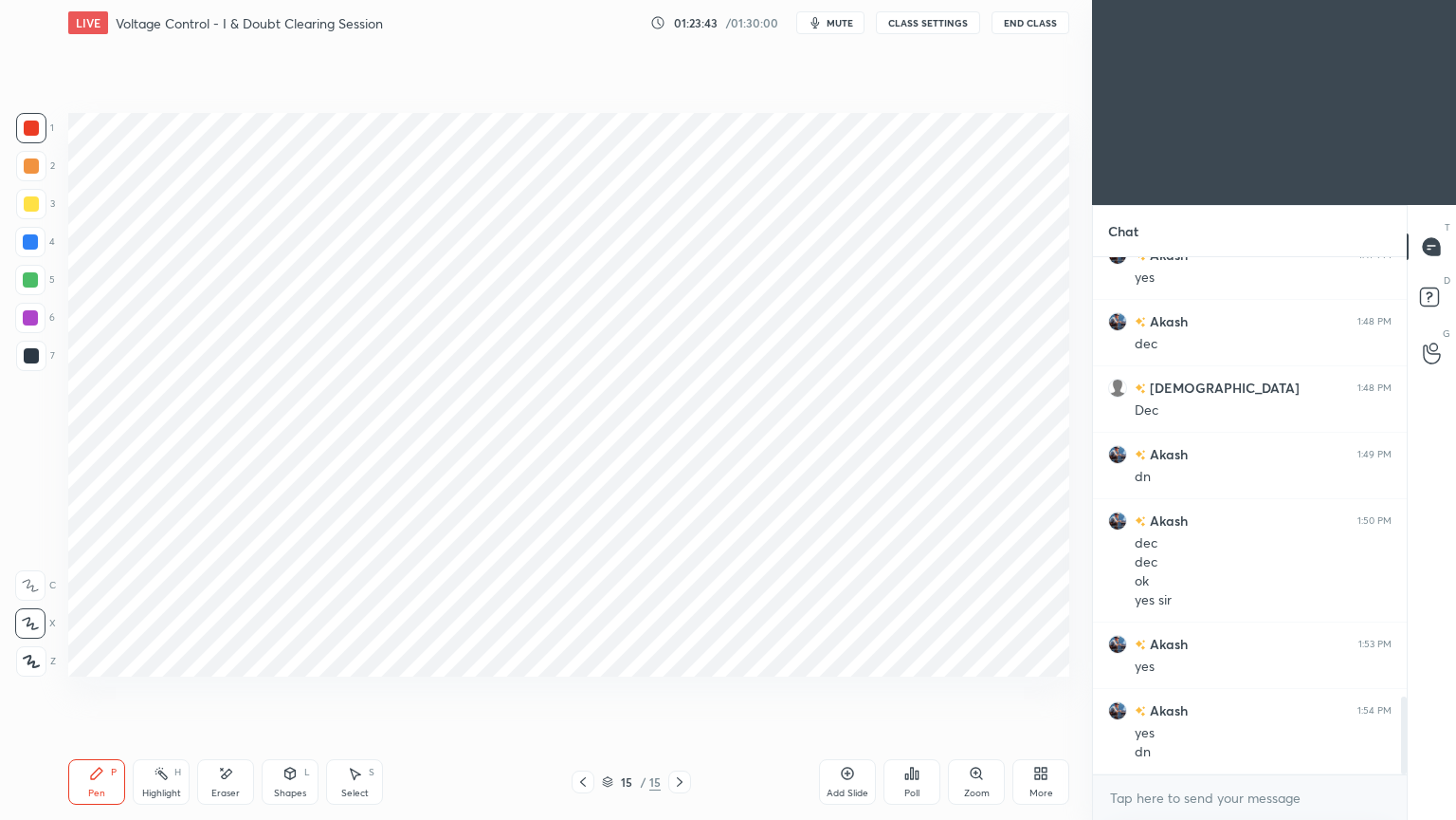
click at [43, 349] on div at bounding box center [32, 356] width 31 height 31
click at [31, 269] on div at bounding box center [31, 280] width 31 height 31
click at [281, 691] on div "Shapes L" at bounding box center [289, 781] width 57 height 45
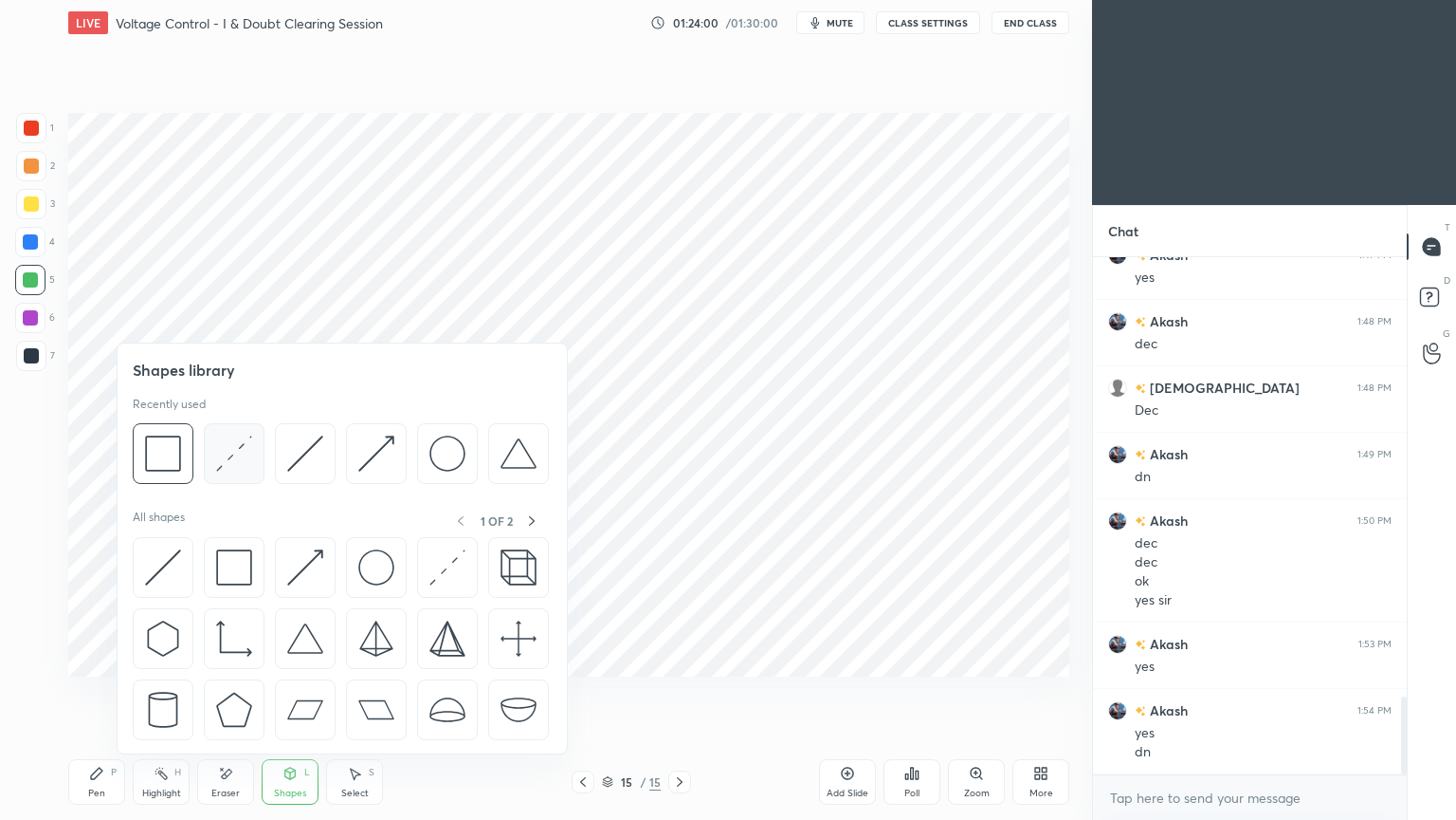
click at [228, 453] on img at bounding box center [235, 454] width 36 height 36
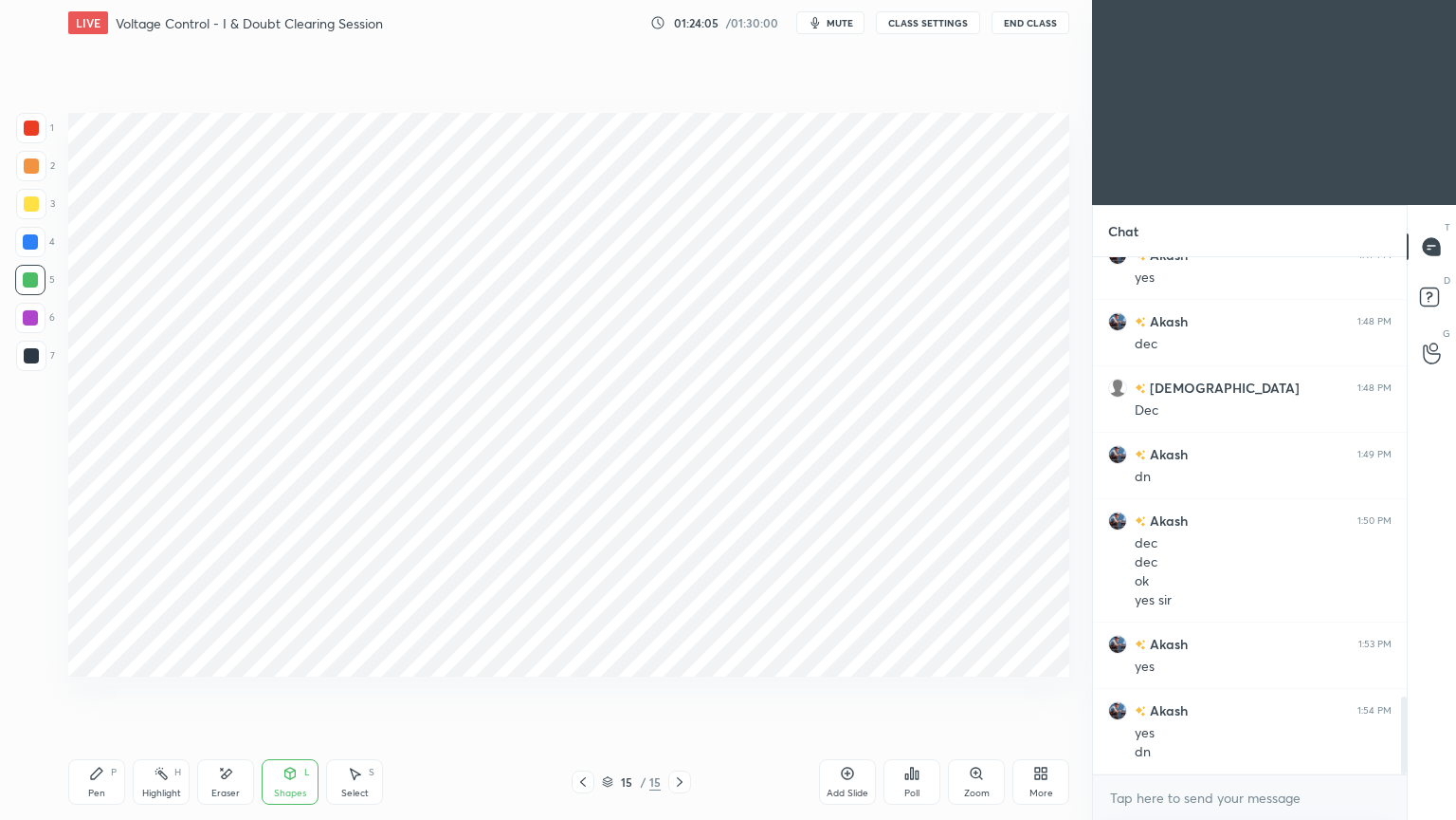
click at [8, 243] on div "1 2 3 4 5 6 7 C X Z E E Erase all H H" at bounding box center [30, 395] width 60 height 564
click at [34, 246] on div at bounding box center [31, 242] width 15 height 15
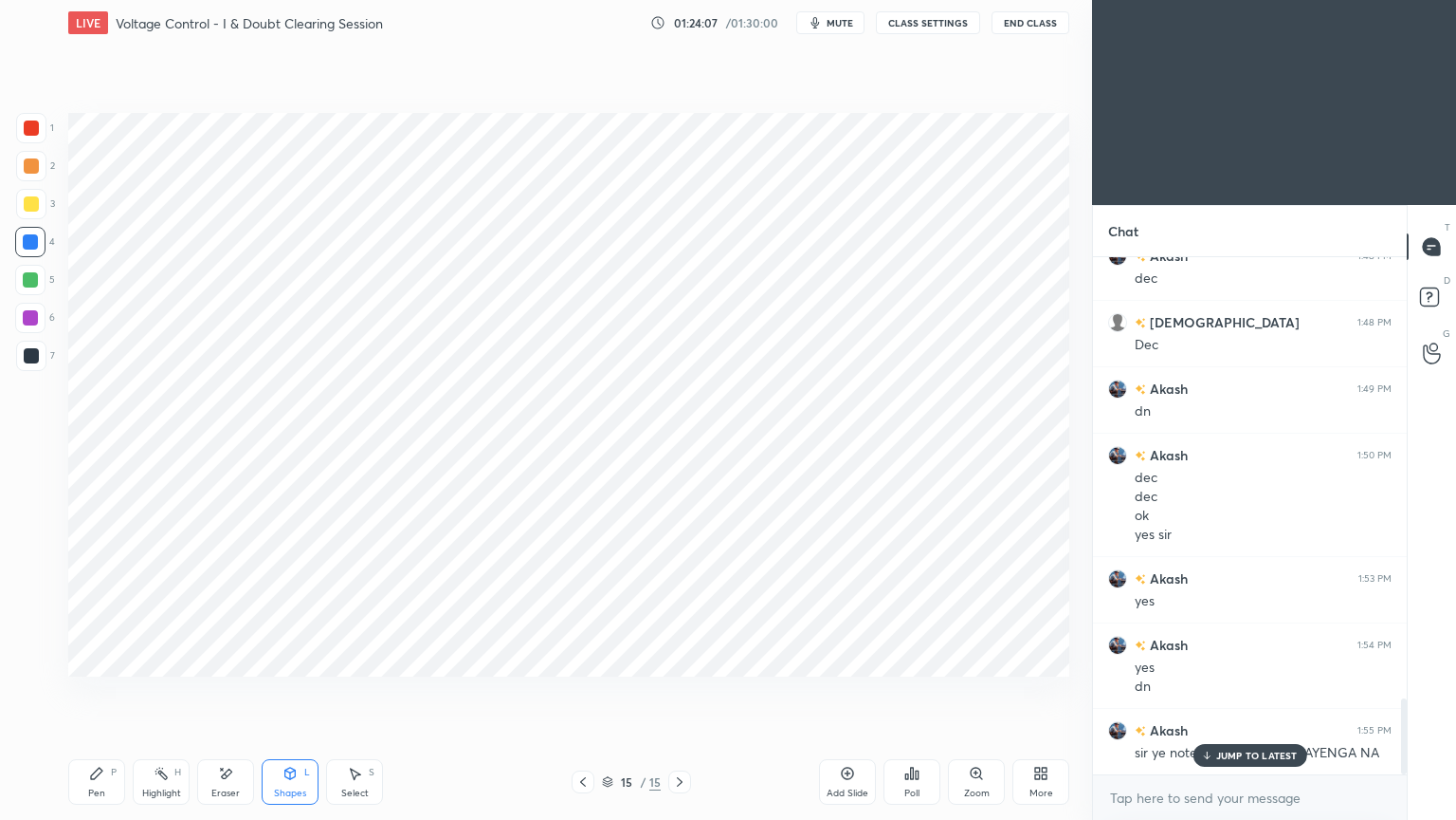
click at [96, 691] on icon at bounding box center [97, 773] width 15 height 15
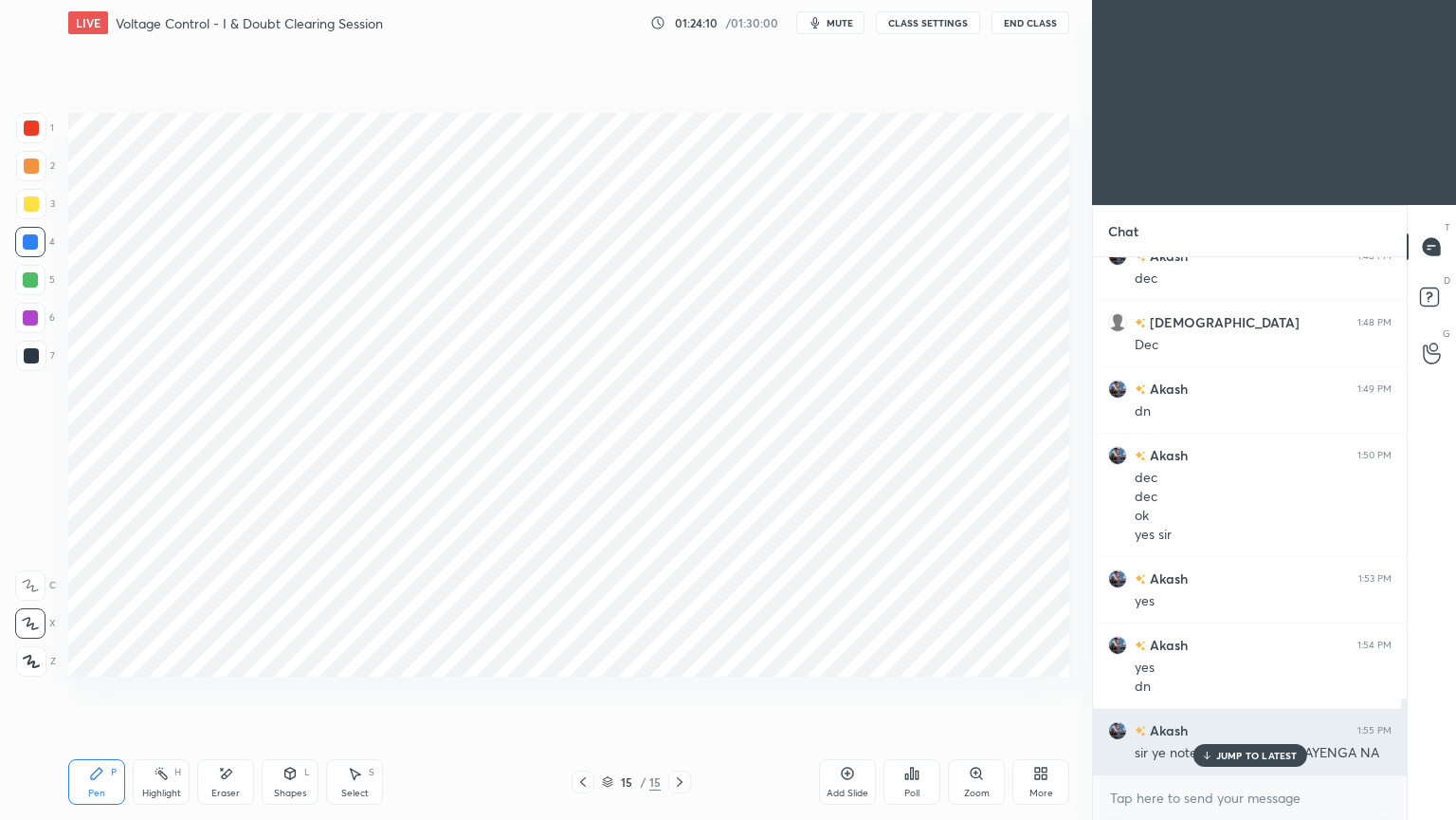
click at [1241, 691] on p "JUMP TO LATEST" at bounding box center [1257, 755] width 81 height 12
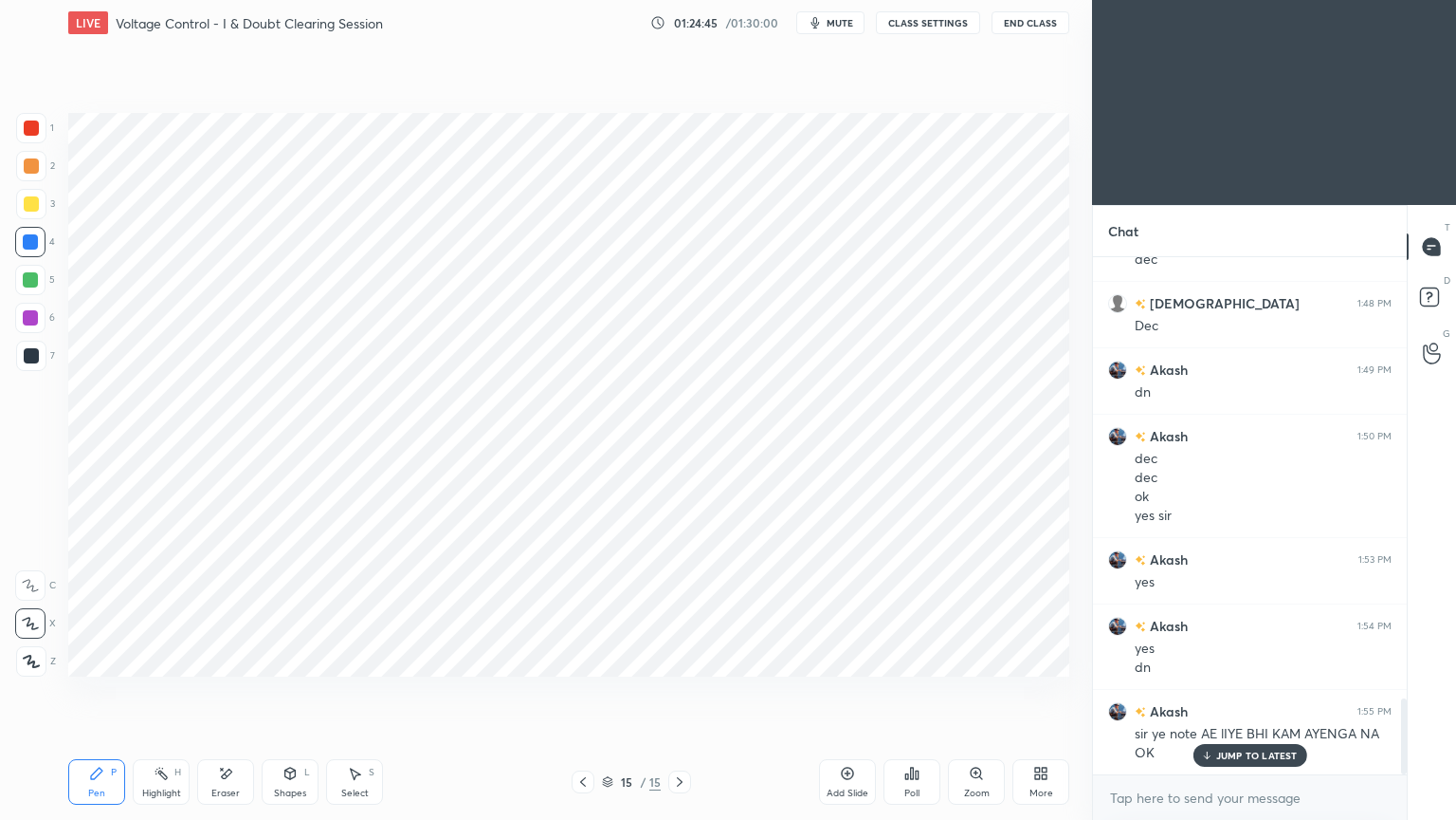
click at [39, 118] on div at bounding box center [32, 129] width 31 height 31
click at [38, 125] on div at bounding box center [32, 129] width 15 height 15
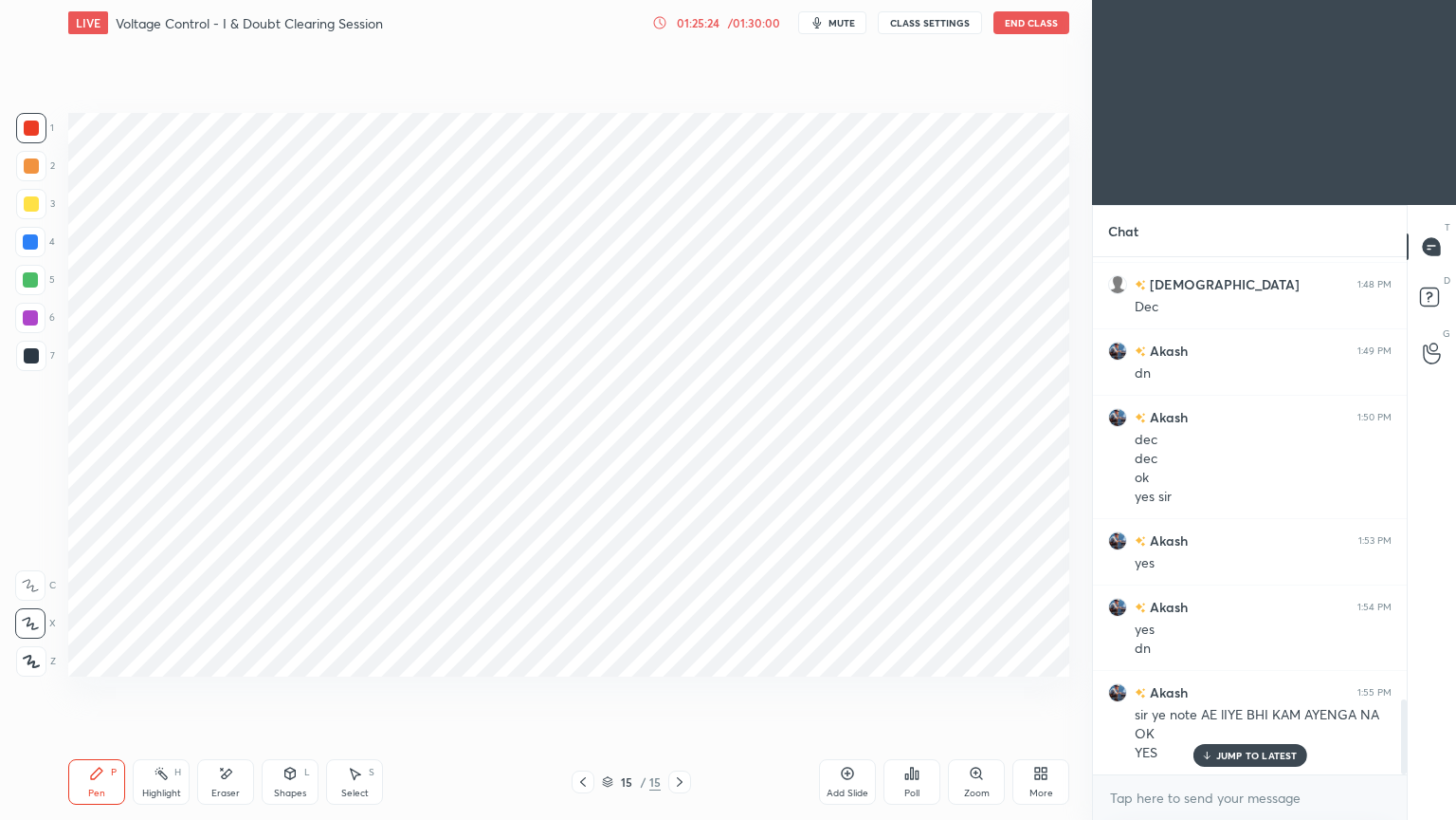
click at [35, 239] on div at bounding box center [31, 242] width 15 height 15
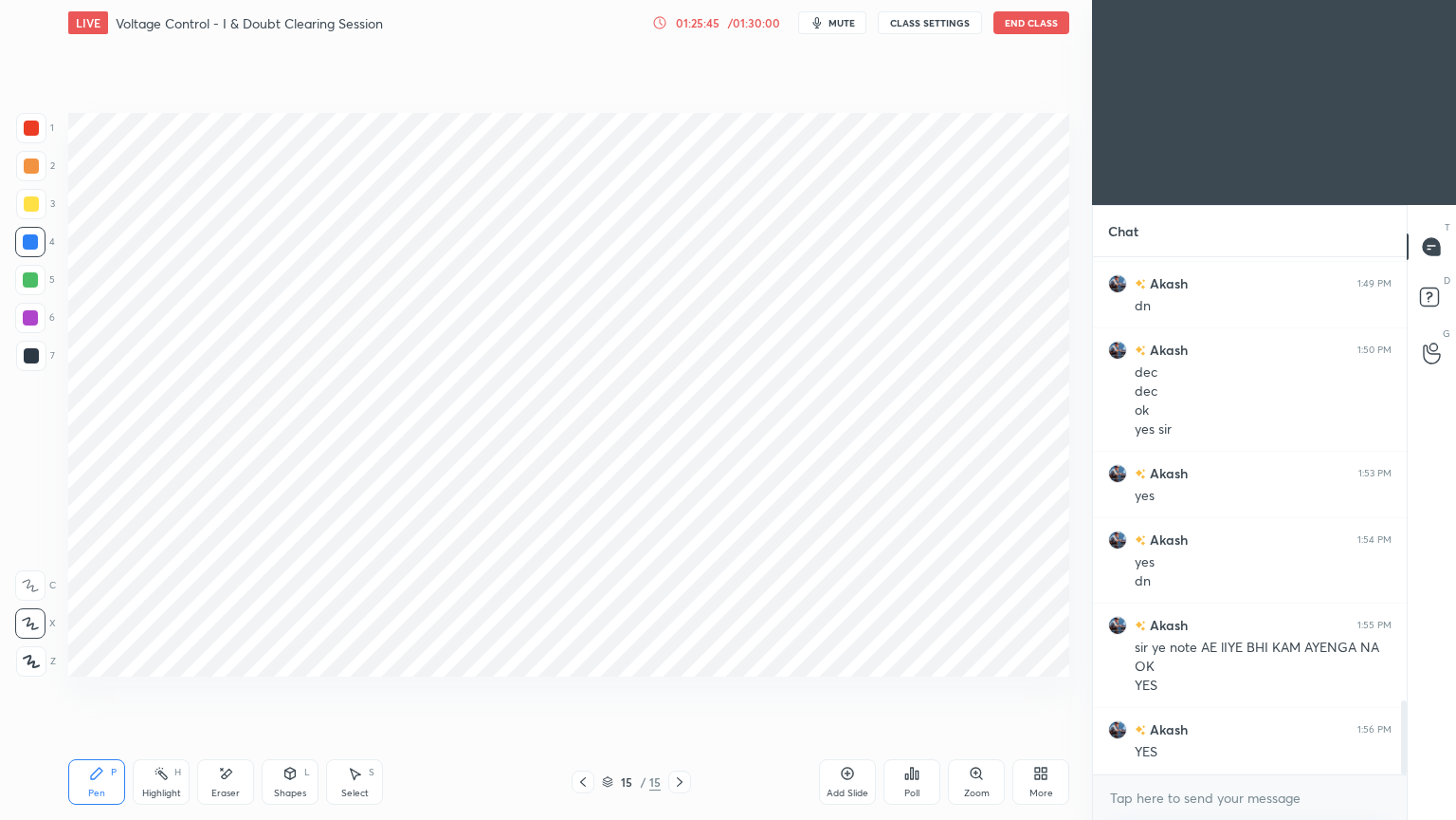
click at [217, 691] on div "Eraser" at bounding box center [225, 781] width 57 height 45
click at [96, 691] on div "Pen" at bounding box center [97, 793] width 17 height 10
click at [27, 354] on div at bounding box center [32, 356] width 15 height 15
click at [35, 267] on div at bounding box center [31, 280] width 31 height 31
click at [297, 691] on icon at bounding box center [290, 773] width 15 height 15
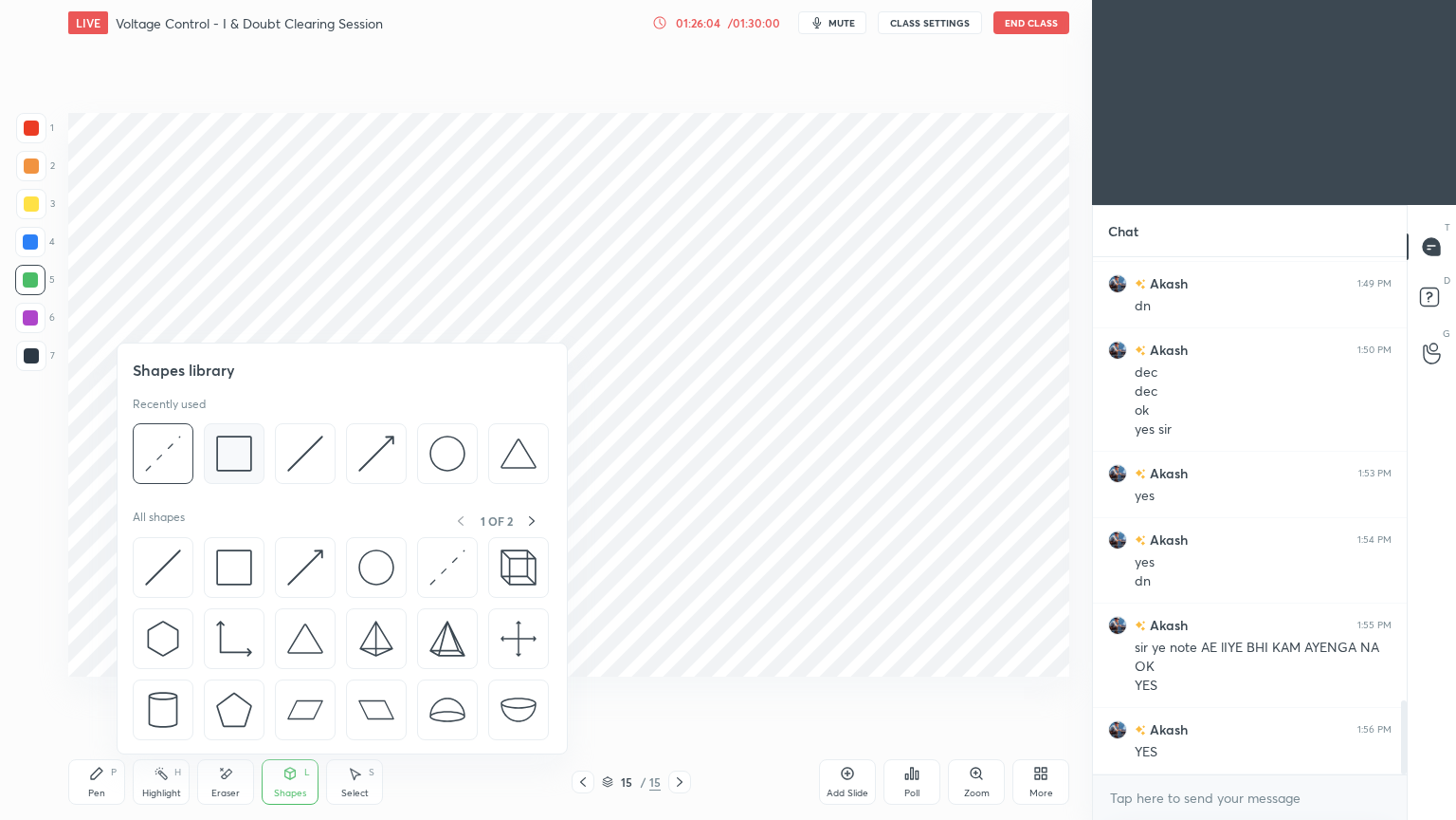
click at [232, 453] on img at bounding box center [235, 454] width 36 height 36
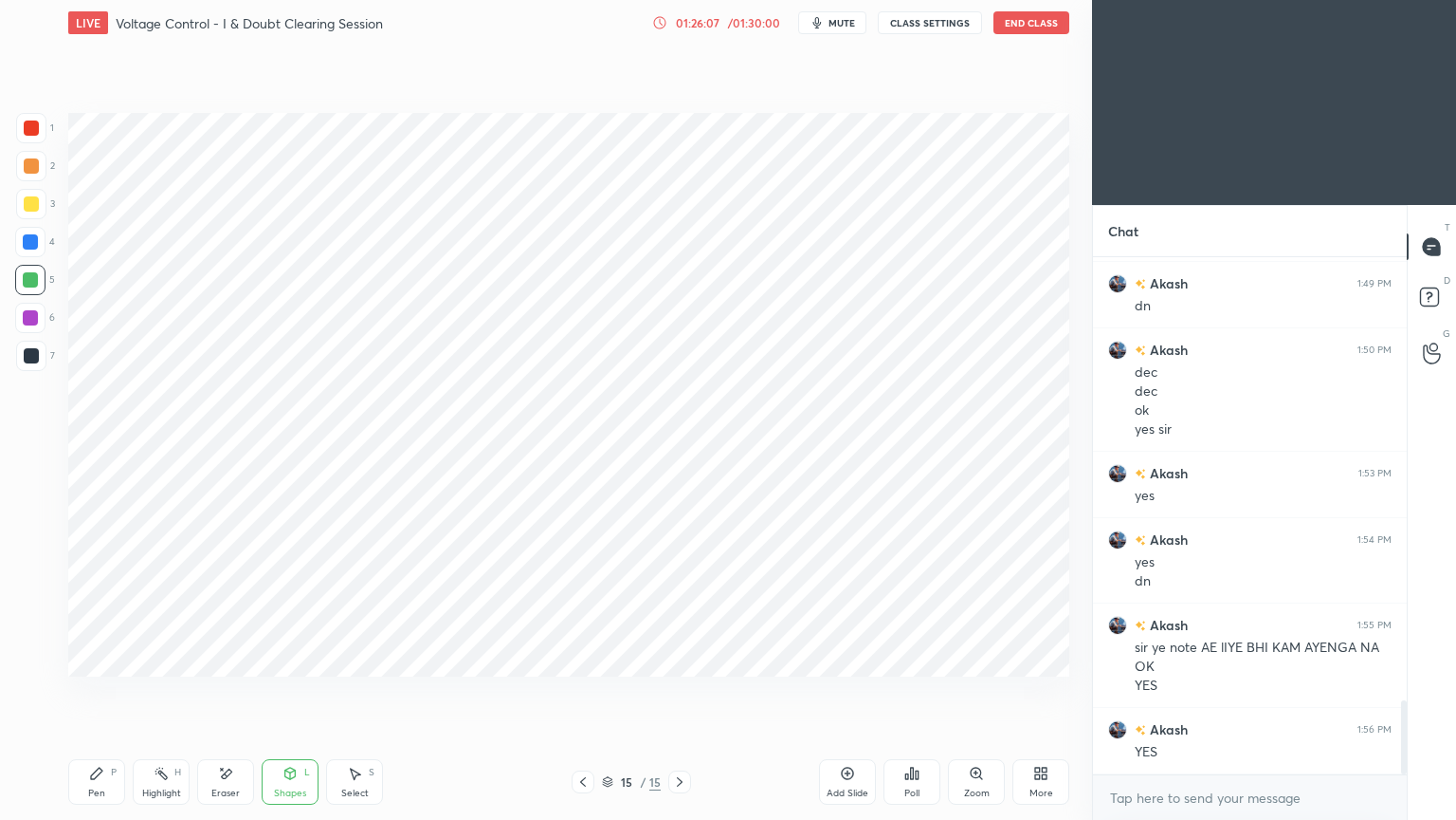
click at [31, 129] on div at bounding box center [32, 129] width 15 height 15
click at [28, 360] on div at bounding box center [32, 356] width 15 height 15
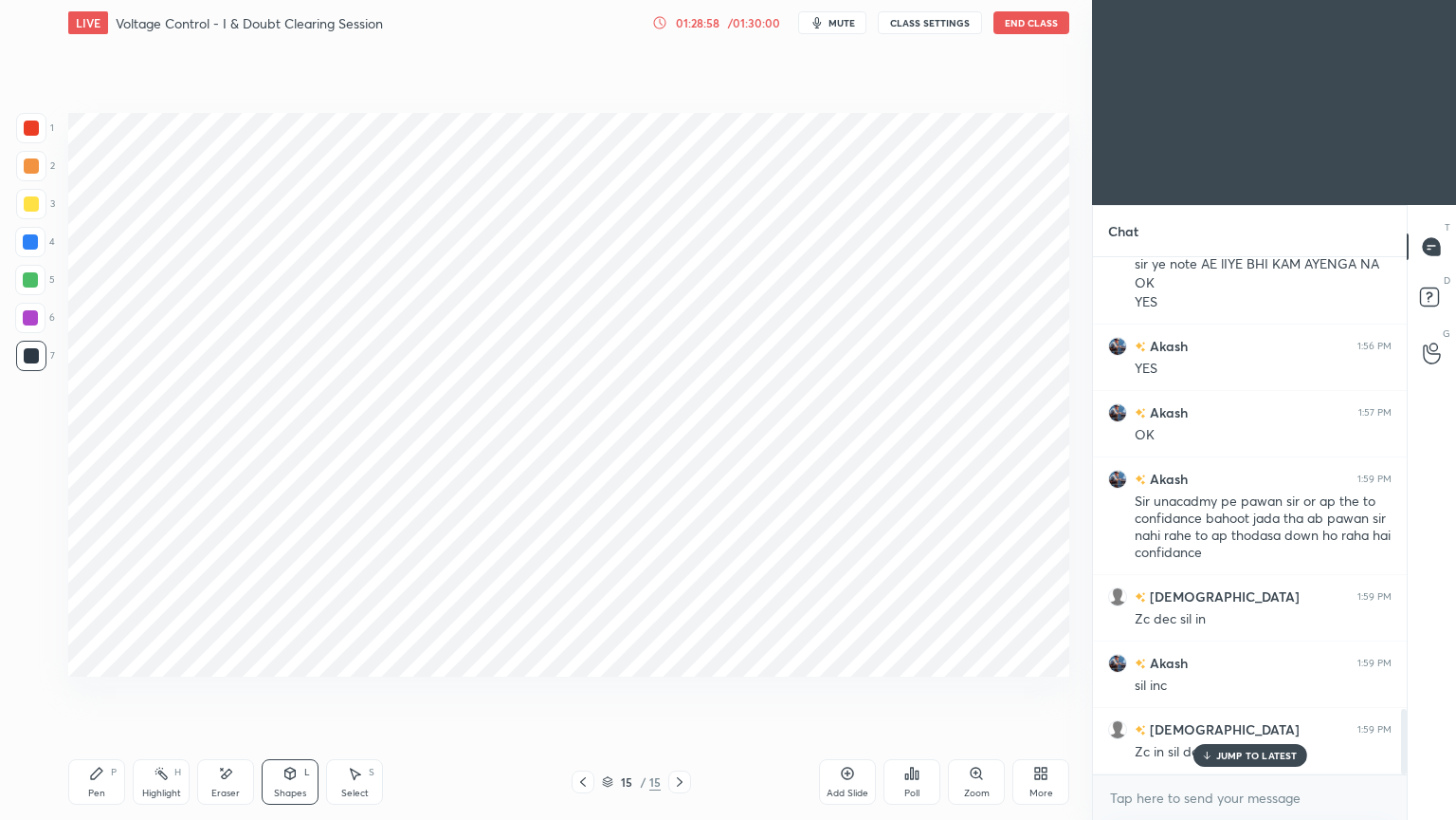
scroll to position [3555, 0]
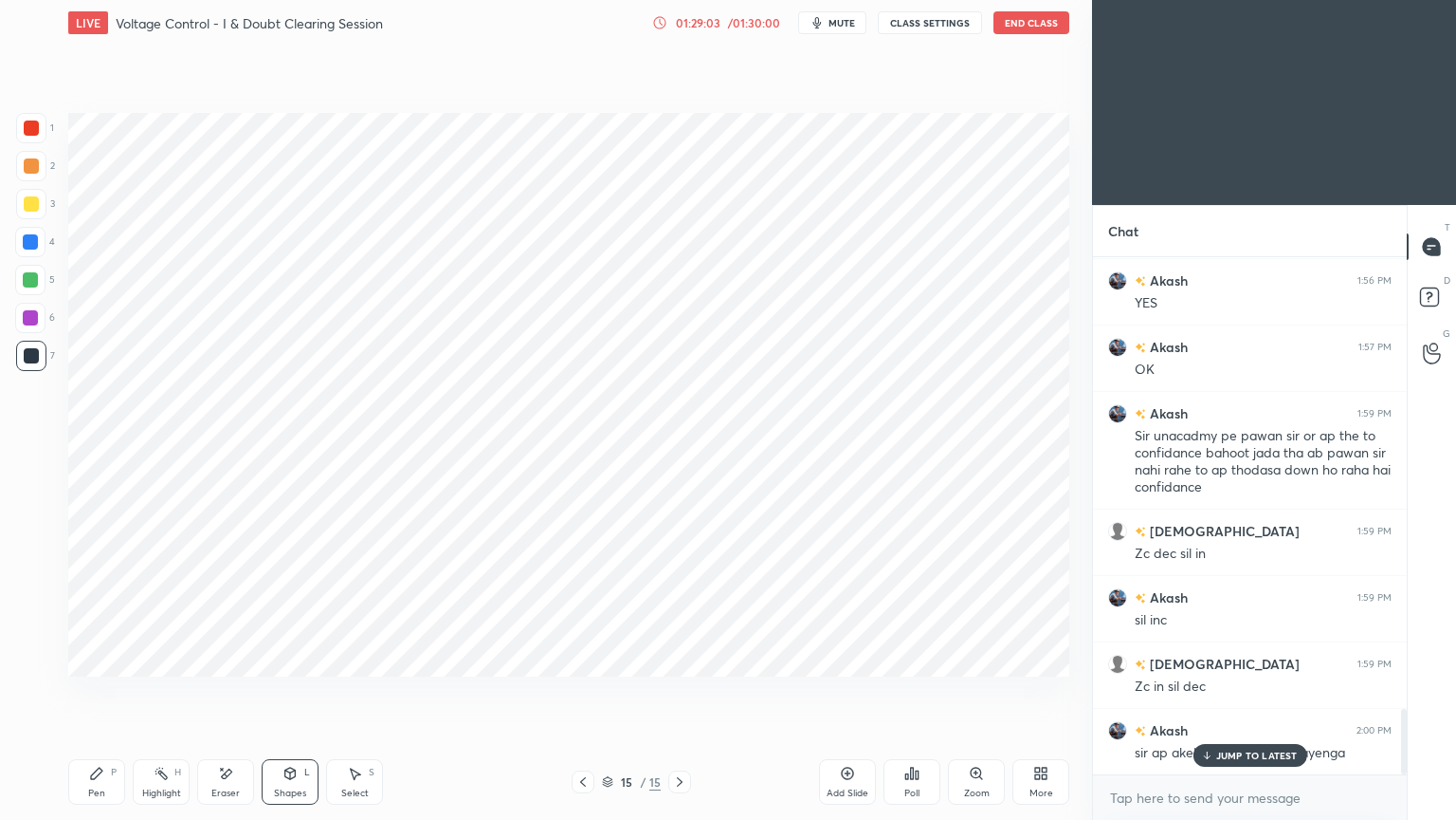
click at [1253, 691] on p "JUMP TO LATEST" at bounding box center [1257, 755] width 81 height 12
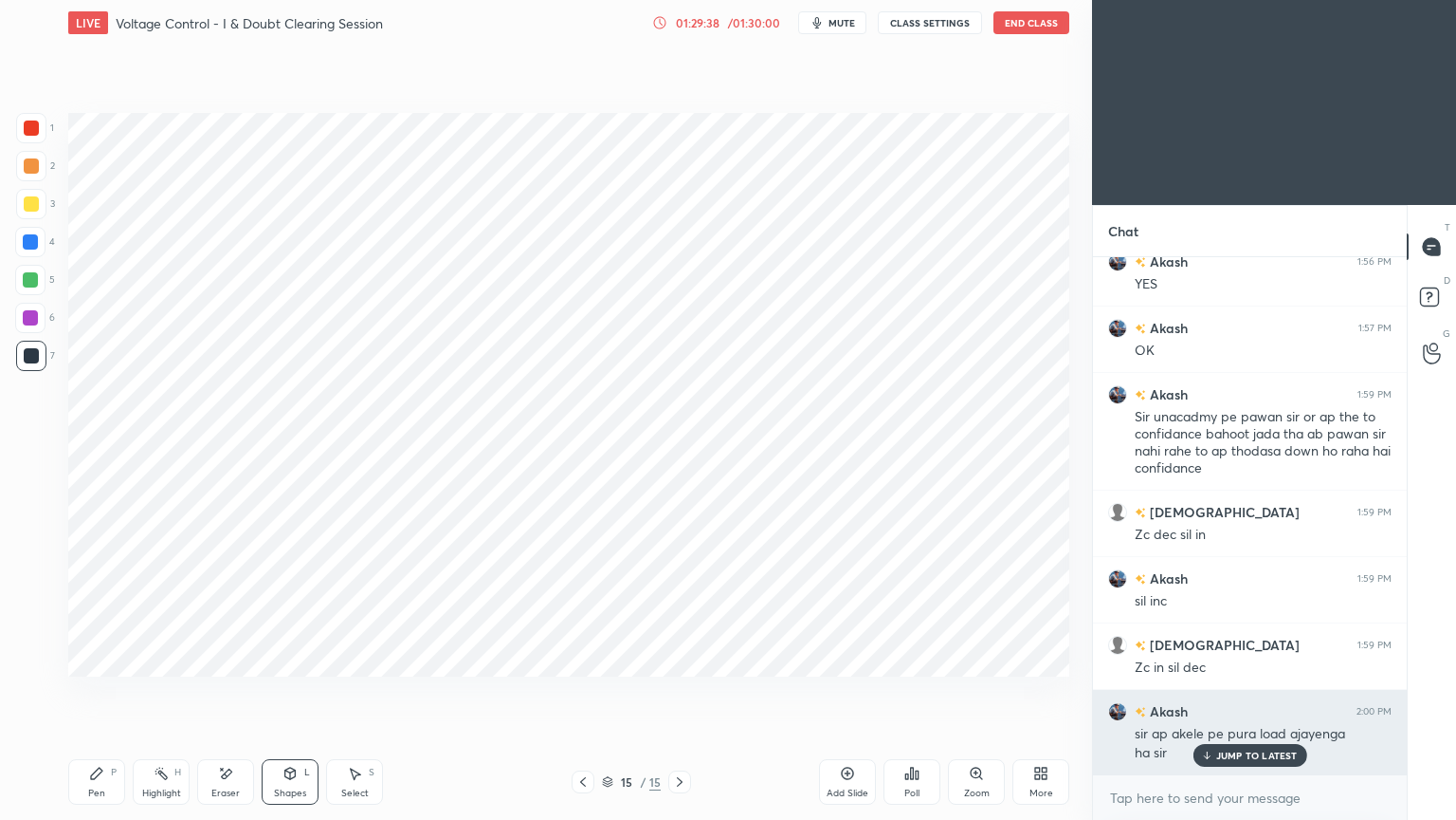
click at [1229, 691] on p "JUMP TO LATEST" at bounding box center [1257, 755] width 81 height 12
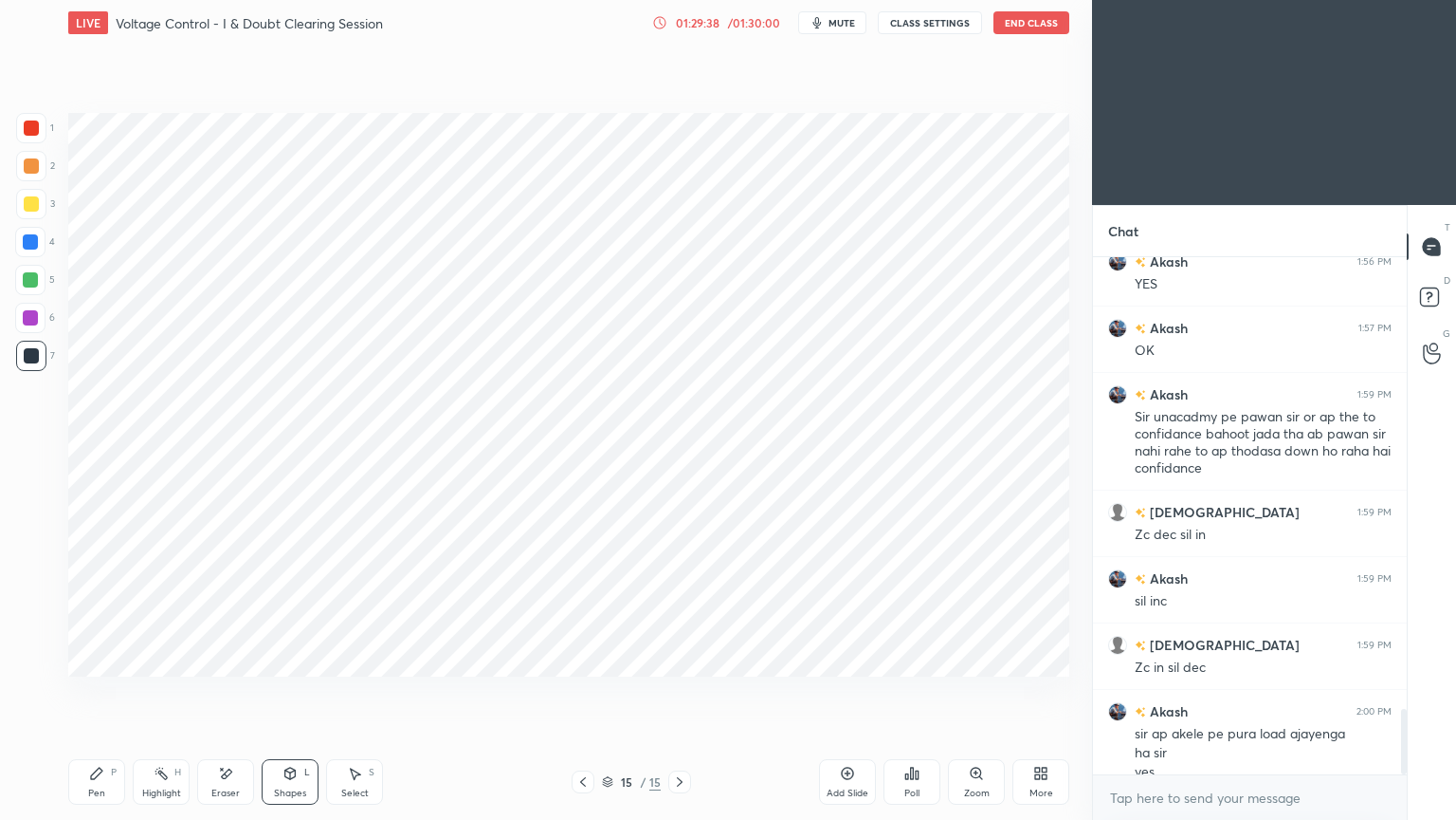
scroll to position [3594, 0]
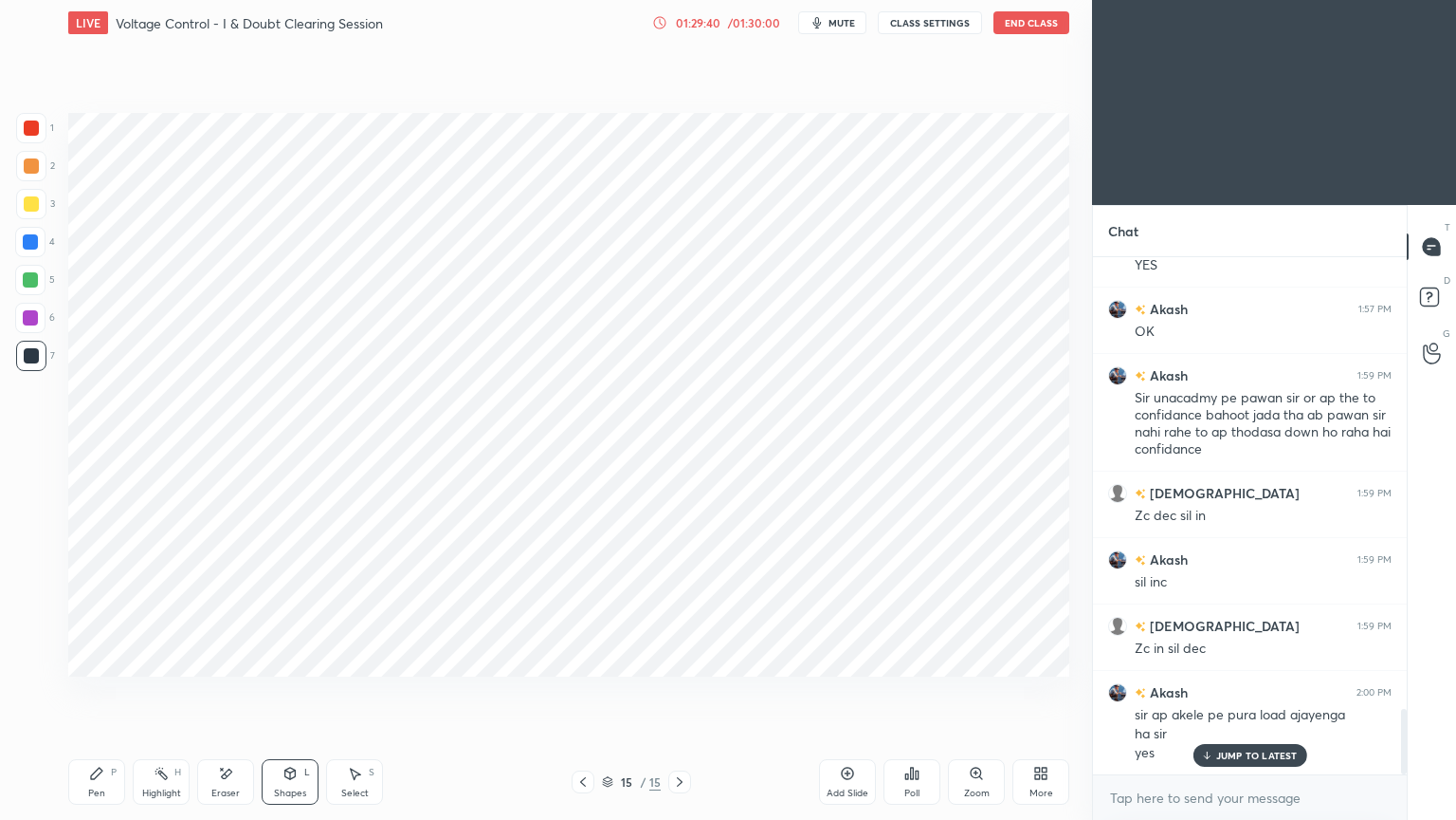
click at [580, 691] on icon at bounding box center [583, 782] width 15 height 15
click at [581, 691] on icon at bounding box center [583, 782] width 15 height 15
click at [583, 691] on icon at bounding box center [583, 782] width 15 height 15
click at [585, 691] on icon at bounding box center [583, 782] width 15 height 15
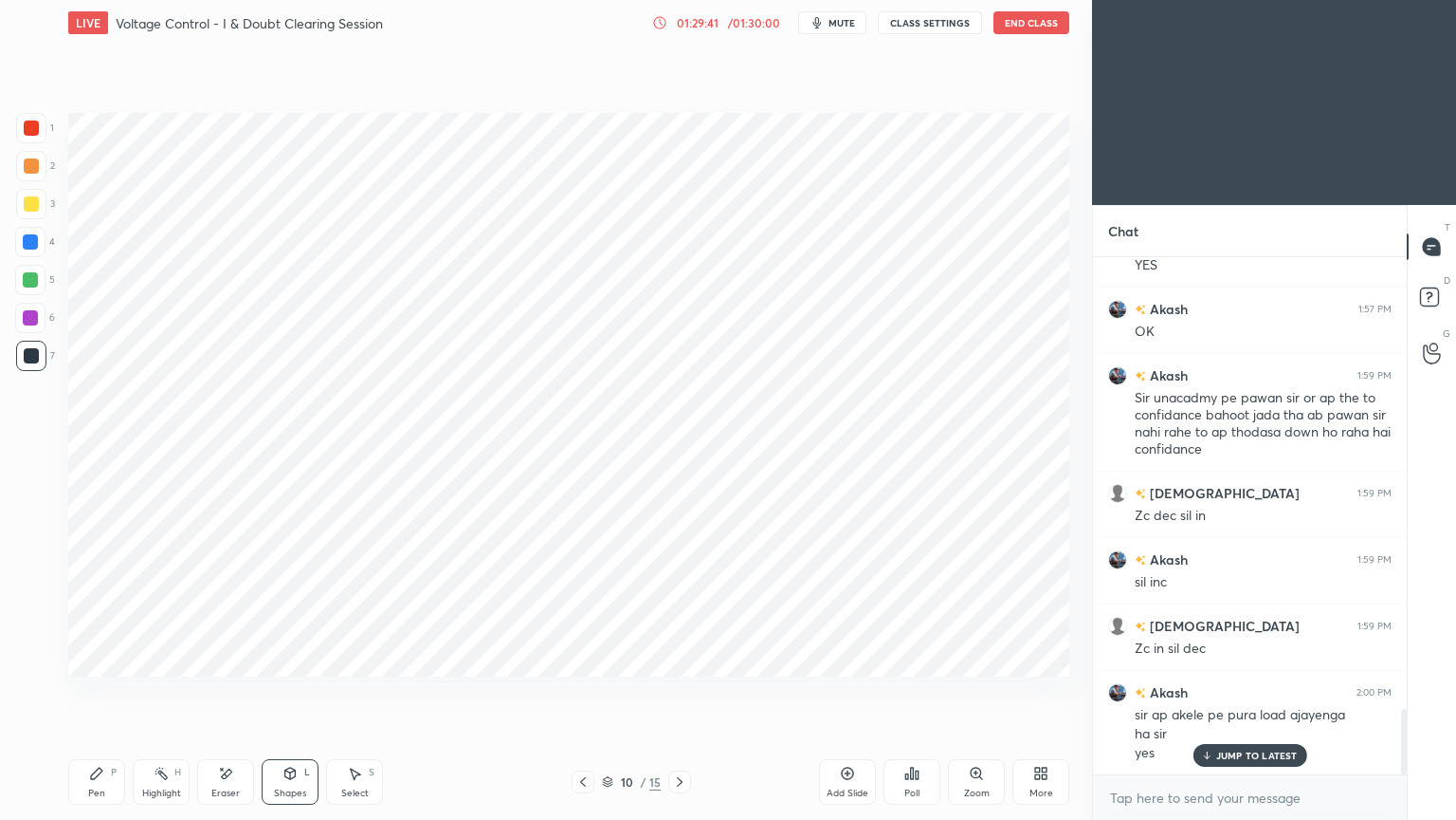
click at [587, 691] on icon at bounding box center [583, 782] width 15 height 15
click at [588, 691] on icon at bounding box center [583, 782] width 15 height 15
click at [589, 691] on icon at bounding box center [583, 782] width 15 height 15
click at [590, 691] on div at bounding box center [583, 782] width 23 height 23
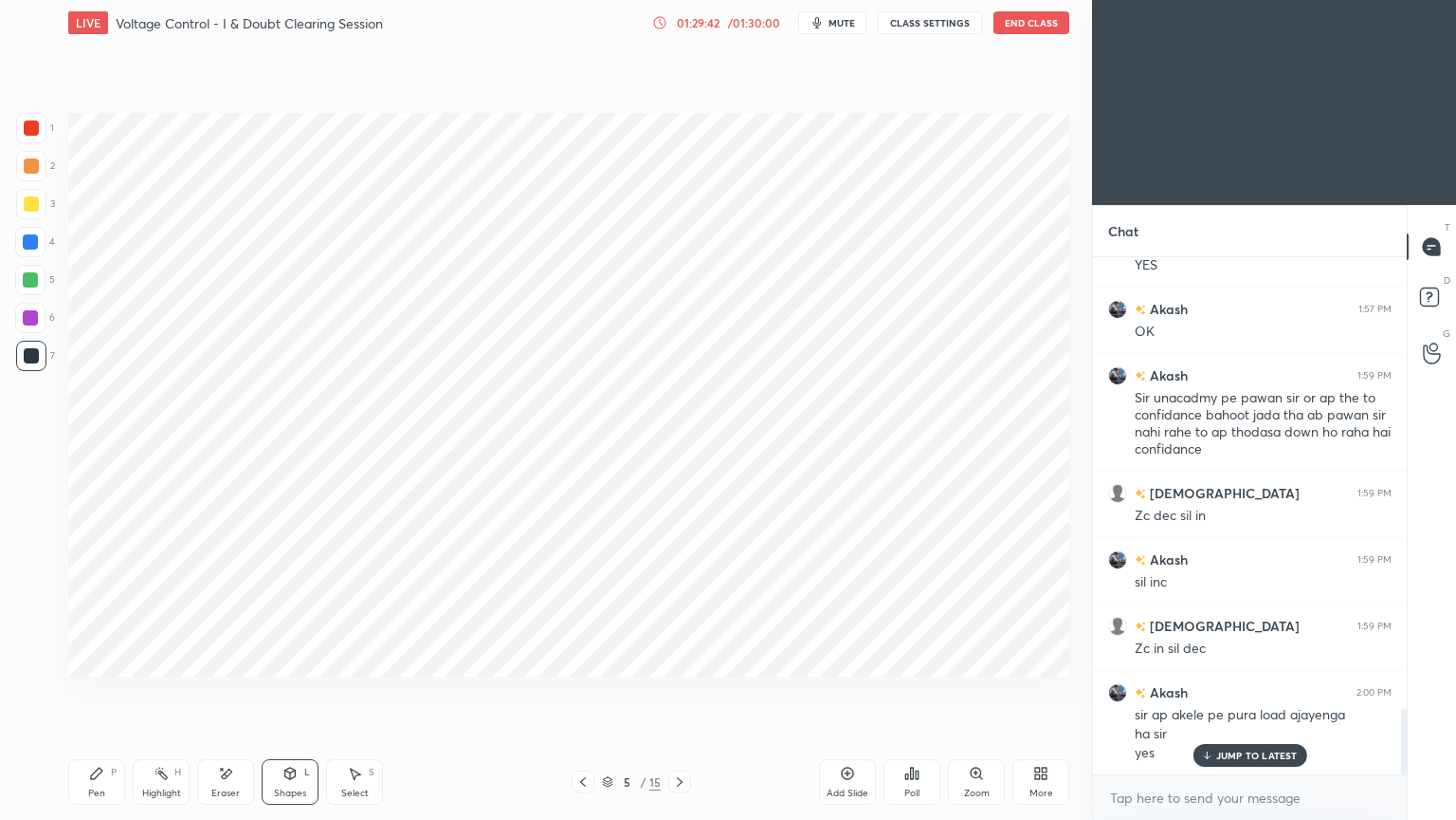
click at [591, 691] on div at bounding box center [583, 782] width 23 height 23
click at [594, 691] on div "4 / 15" at bounding box center [631, 782] width 120 height 23
click at [587, 691] on icon at bounding box center [583, 782] width 15 height 15
click at [580, 691] on icon at bounding box center [583, 782] width 15 height 15
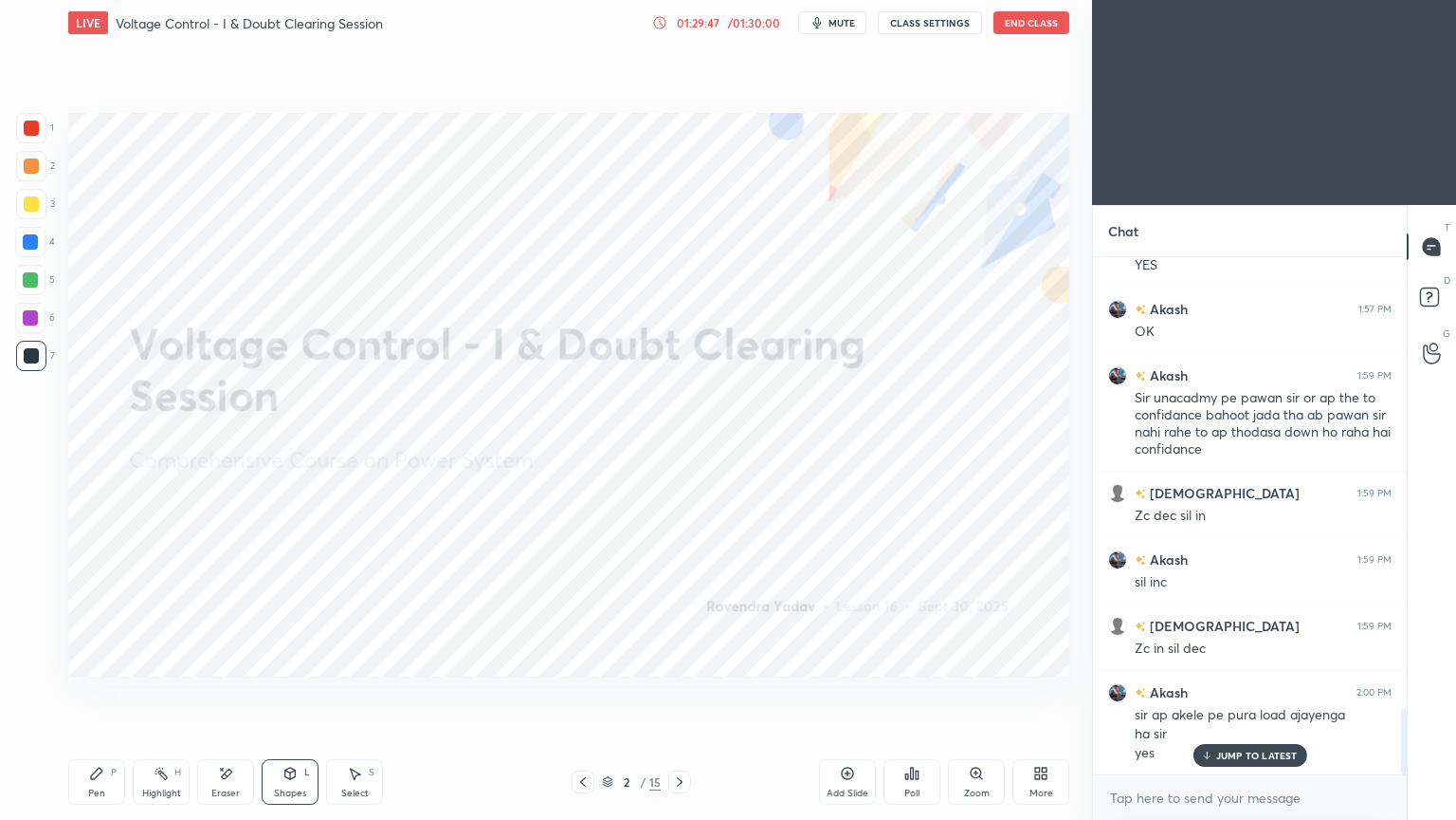
click at [580, 691] on icon at bounding box center [583, 782] width 15 height 15
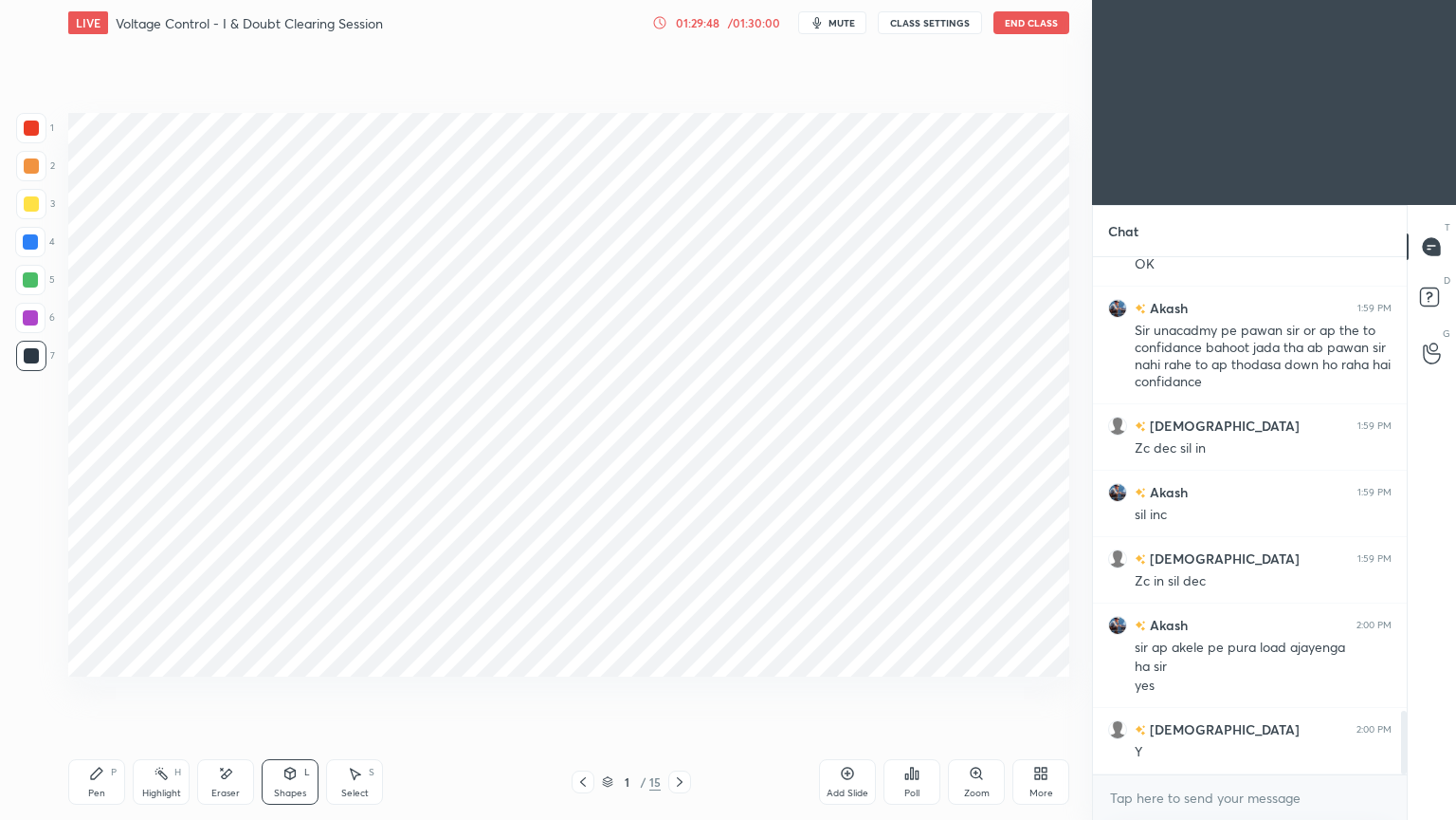
click at [675, 691] on icon at bounding box center [680, 782] width 15 height 15
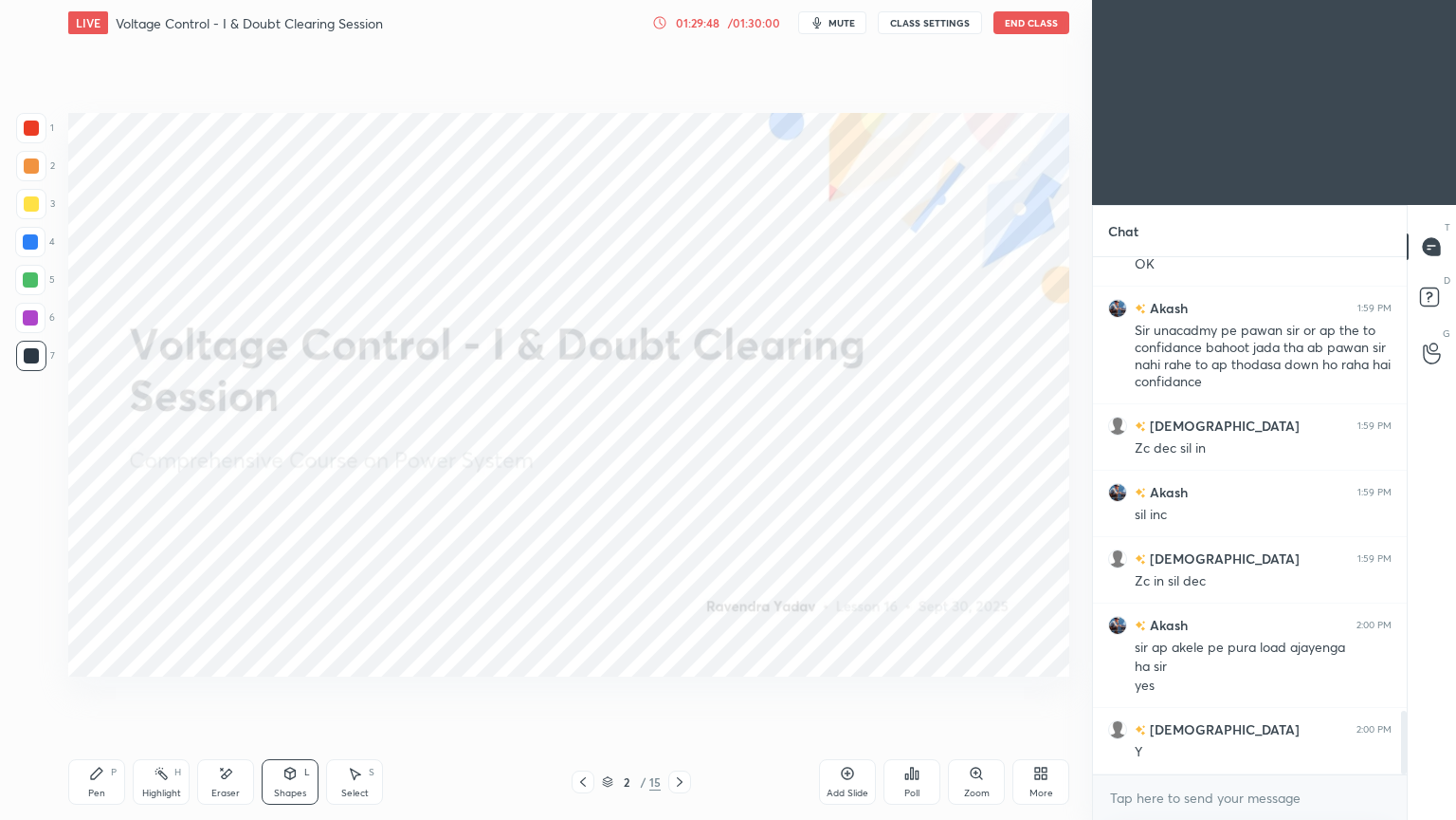
click at [678, 691] on icon at bounding box center [680, 782] width 15 height 15
click at [676, 691] on icon at bounding box center [680, 782] width 15 height 15
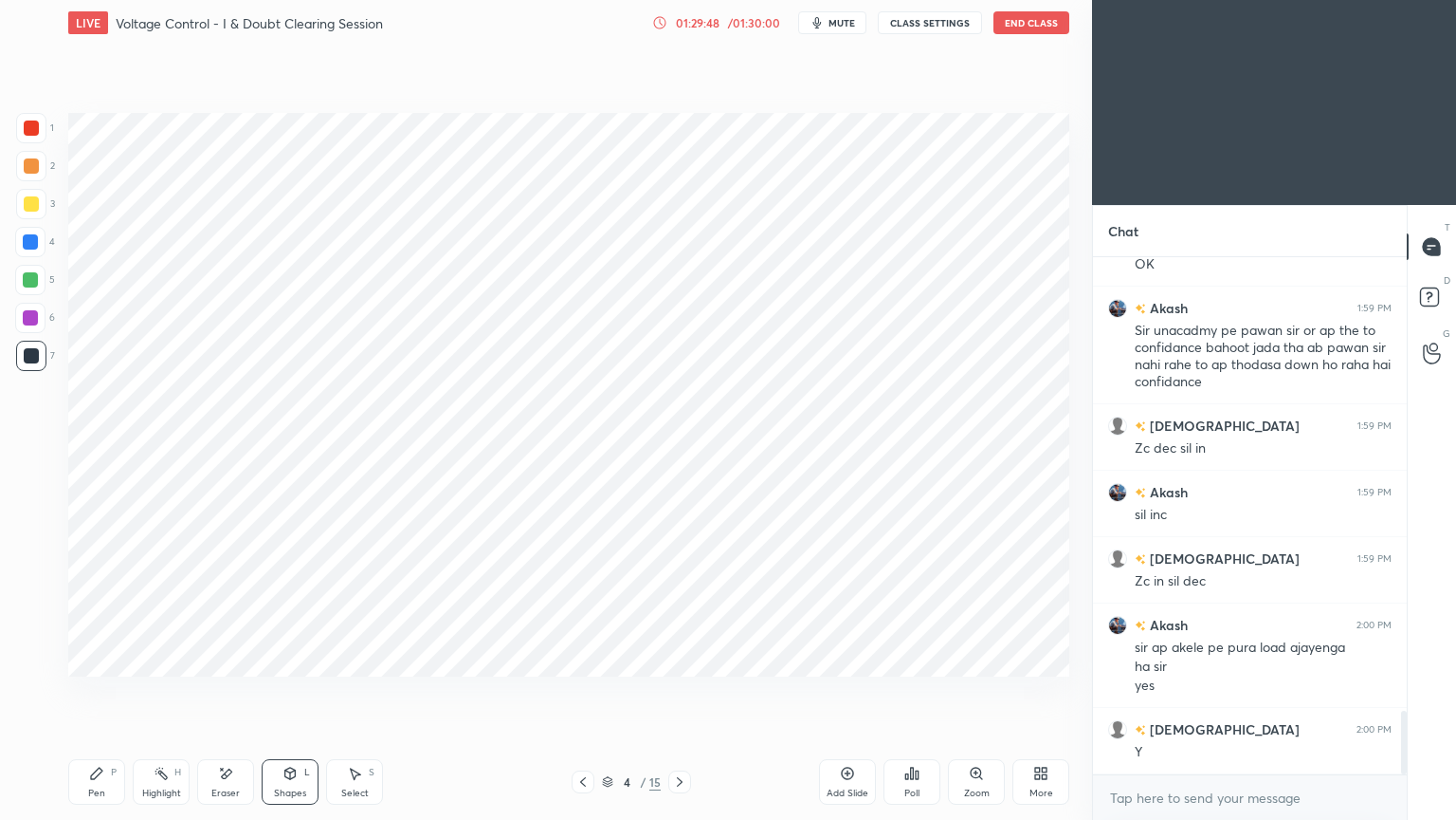
click at [676, 691] on icon at bounding box center [680, 782] width 15 height 15
click at [675, 691] on icon at bounding box center [680, 782] width 15 height 15
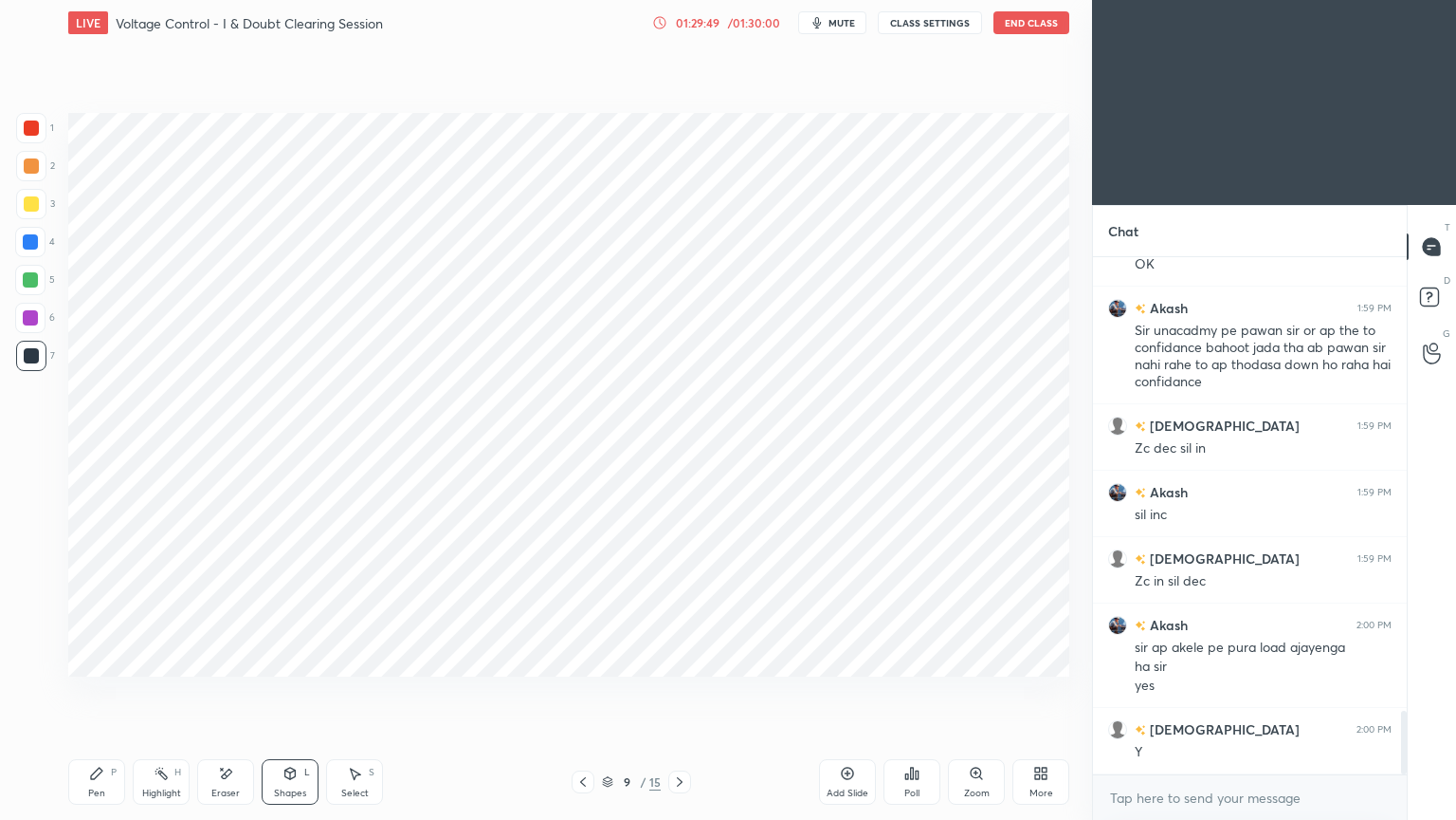
click at [675, 691] on icon at bounding box center [680, 782] width 15 height 15
click at [676, 691] on icon at bounding box center [680, 782] width 15 height 15
click at [675, 691] on div at bounding box center [680, 782] width 23 height 23
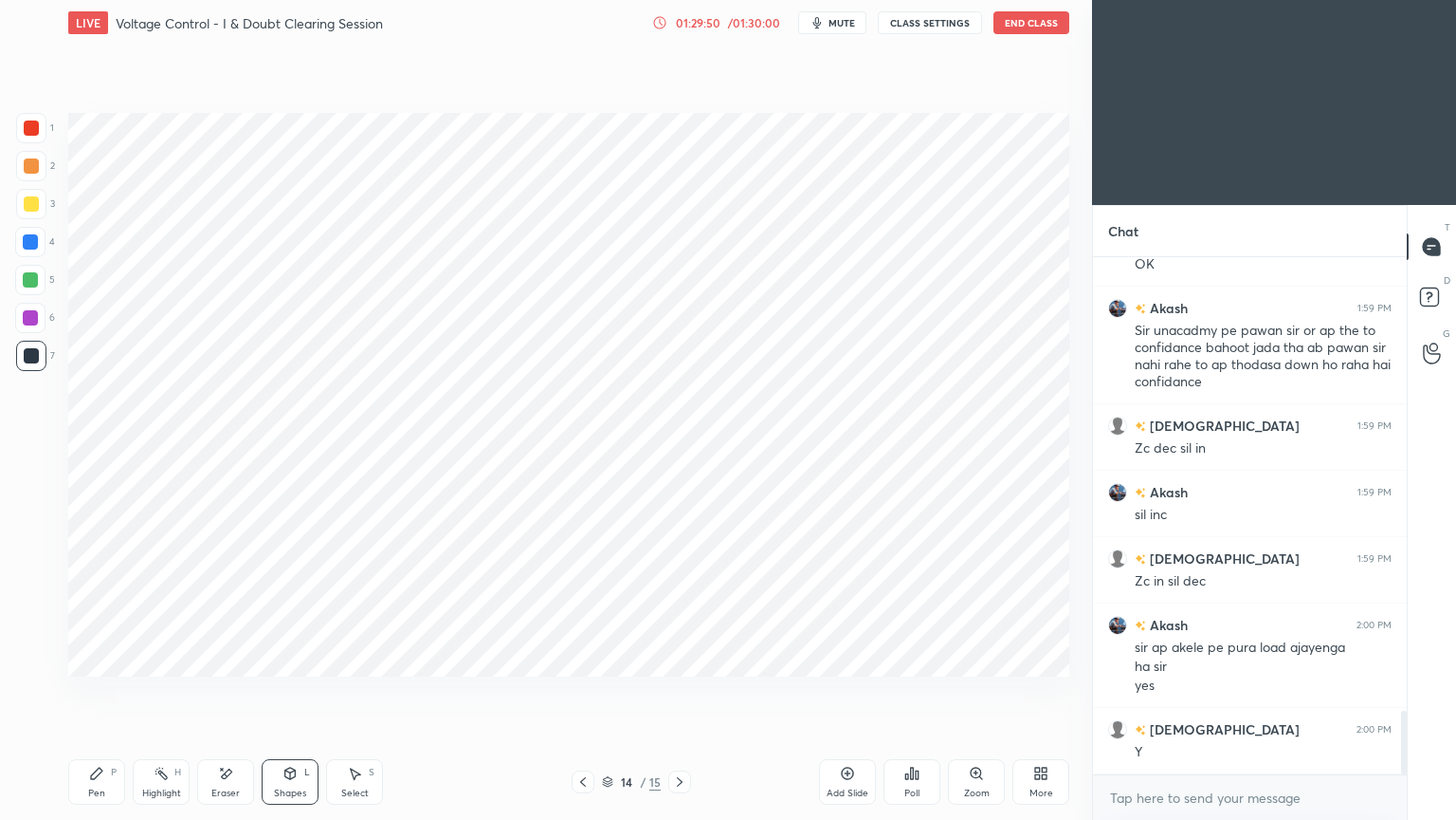
click at [675, 691] on div at bounding box center [680, 782] width 23 height 23
click at [687, 691] on div at bounding box center [680, 782] width 23 height 23
click at [679, 691] on icon at bounding box center [680, 782] width 15 height 15
click at [612, 691] on div "15 / 15" at bounding box center [631, 782] width 58 height 17
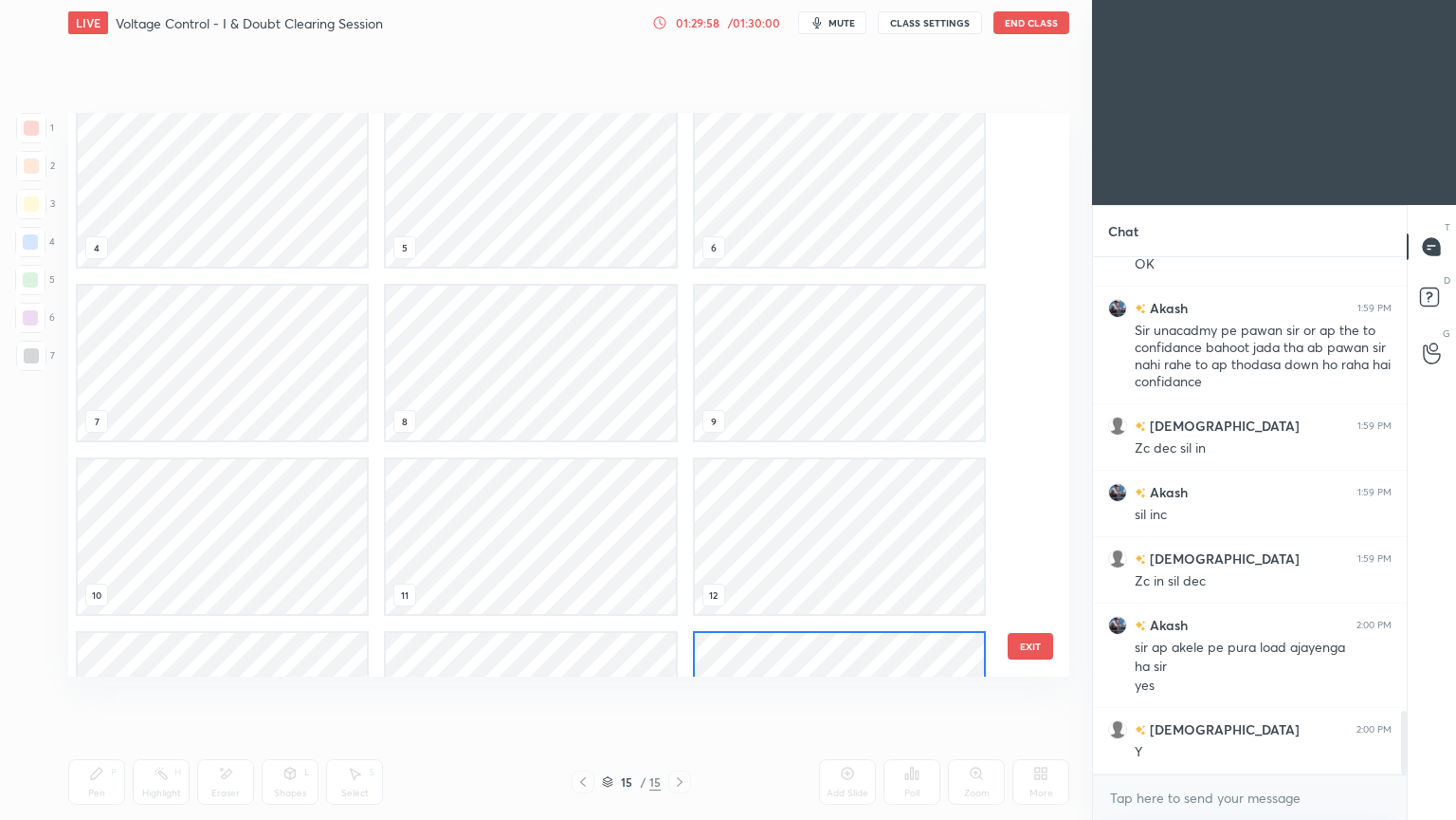
scroll to position [304, 0]
click at [668, 691] on div at bounding box center [680, 782] width 23 height 23
click at [1036, 643] on button "EXIT" at bounding box center [1029, 646] width 45 height 27
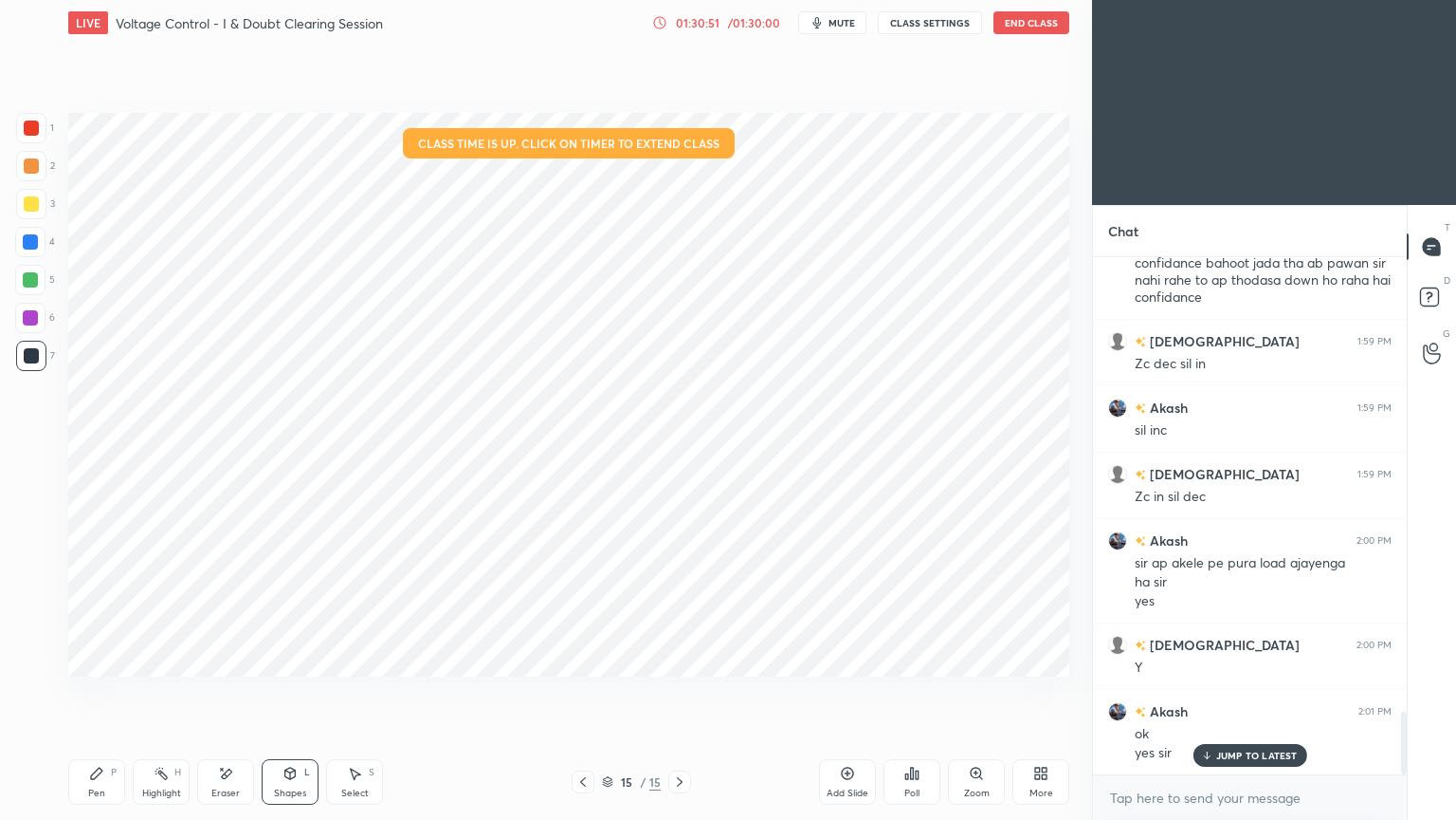
scroll to position [3764, 0]
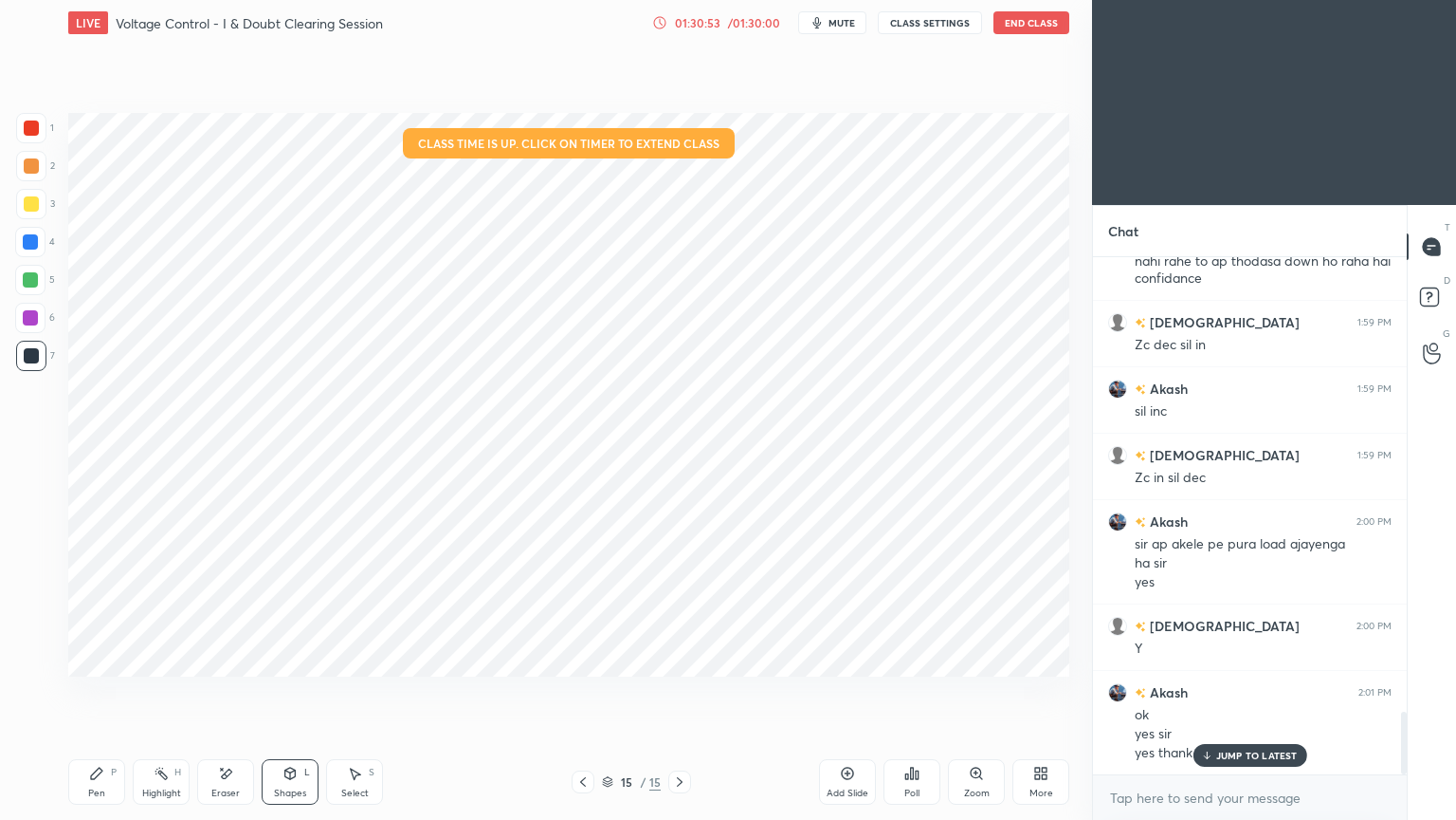
click at [1023, 22] on button "End Class" at bounding box center [1031, 23] width 76 height 23
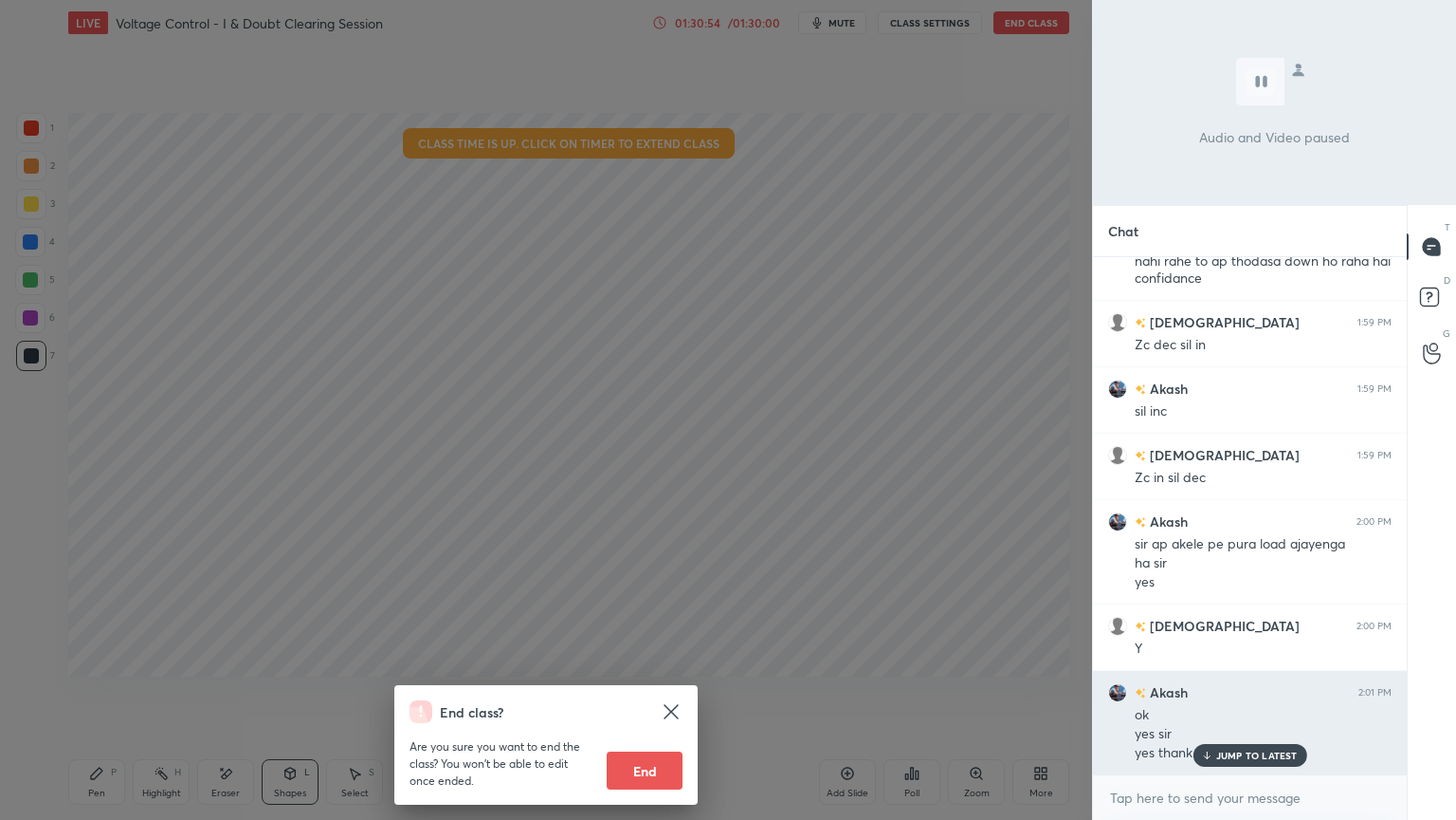
click at [1229, 691] on p "JUMP TO LATEST" at bounding box center [1257, 755] width 81 height 12
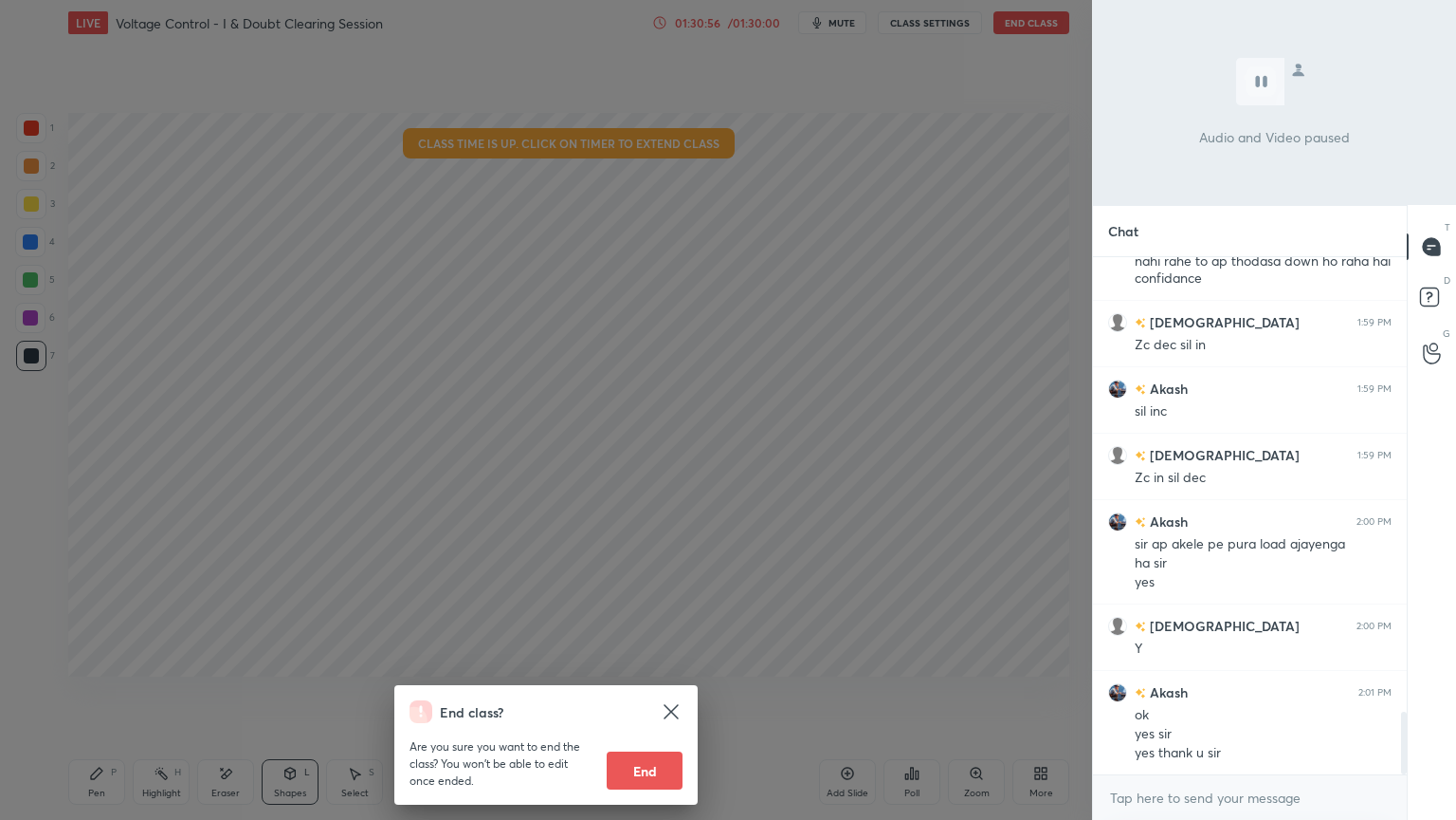
click at [645, 691] on button "End" at bounding box center [644, 770] width 76 height 38
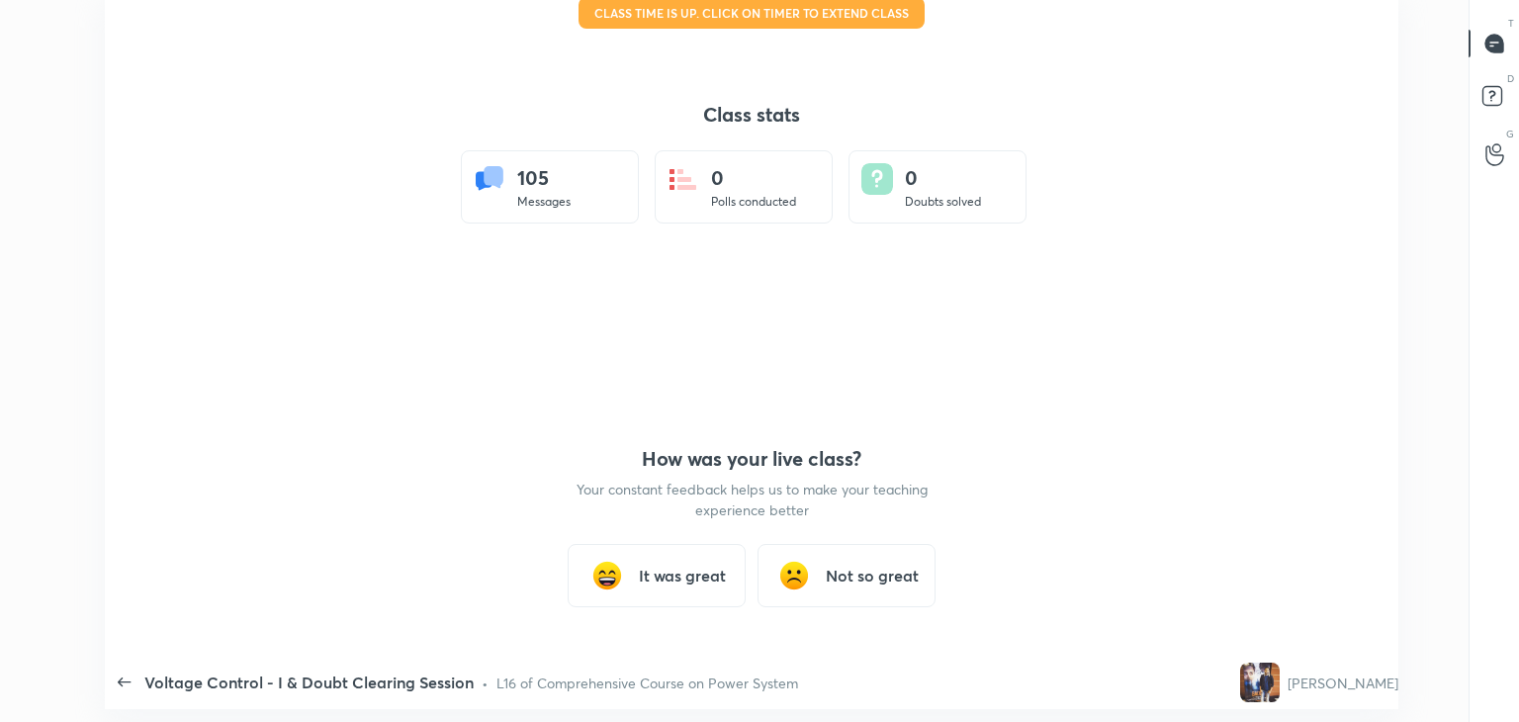
scroll to position [98314, 97407]
type textarea "x"
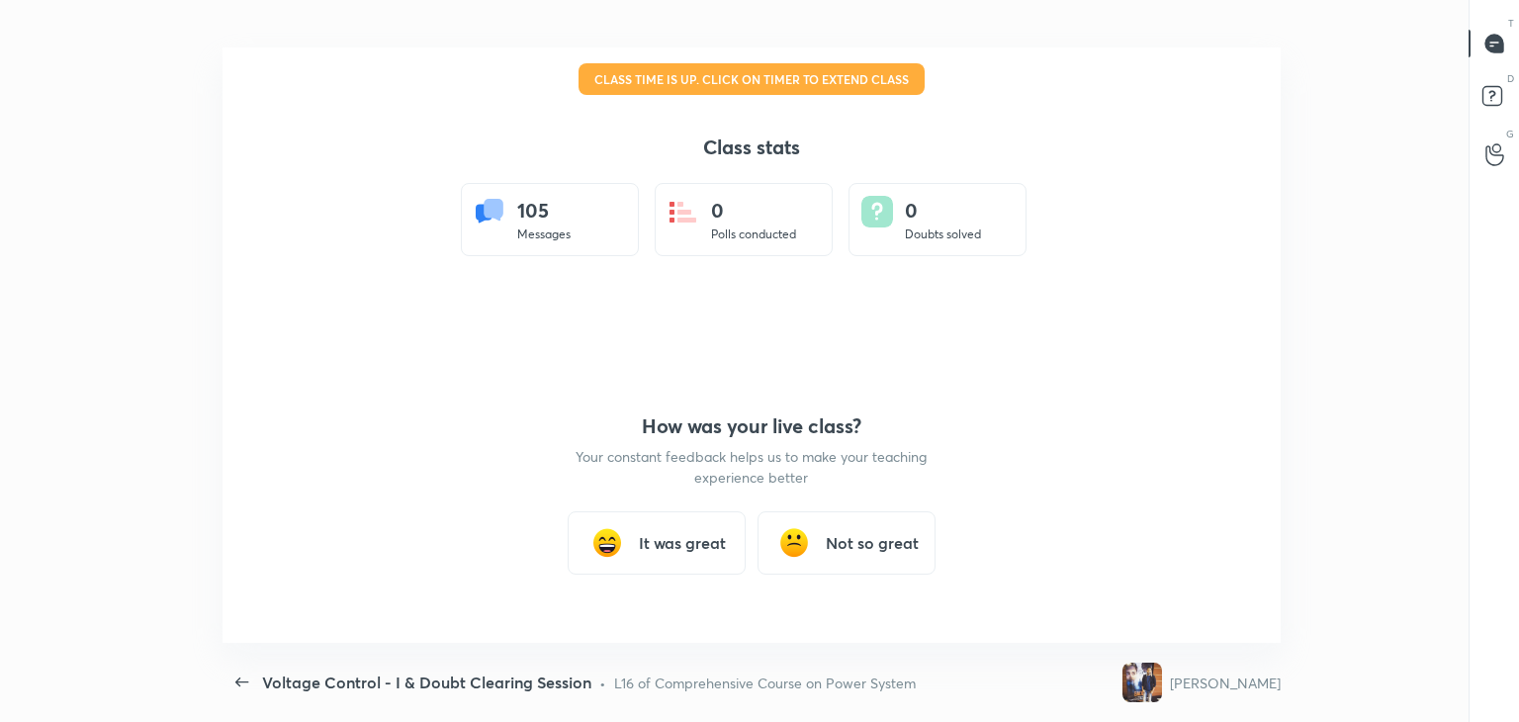
click at [657, 535] on h3 "It was great" at bounding box center [682, 543] width 87 height 24
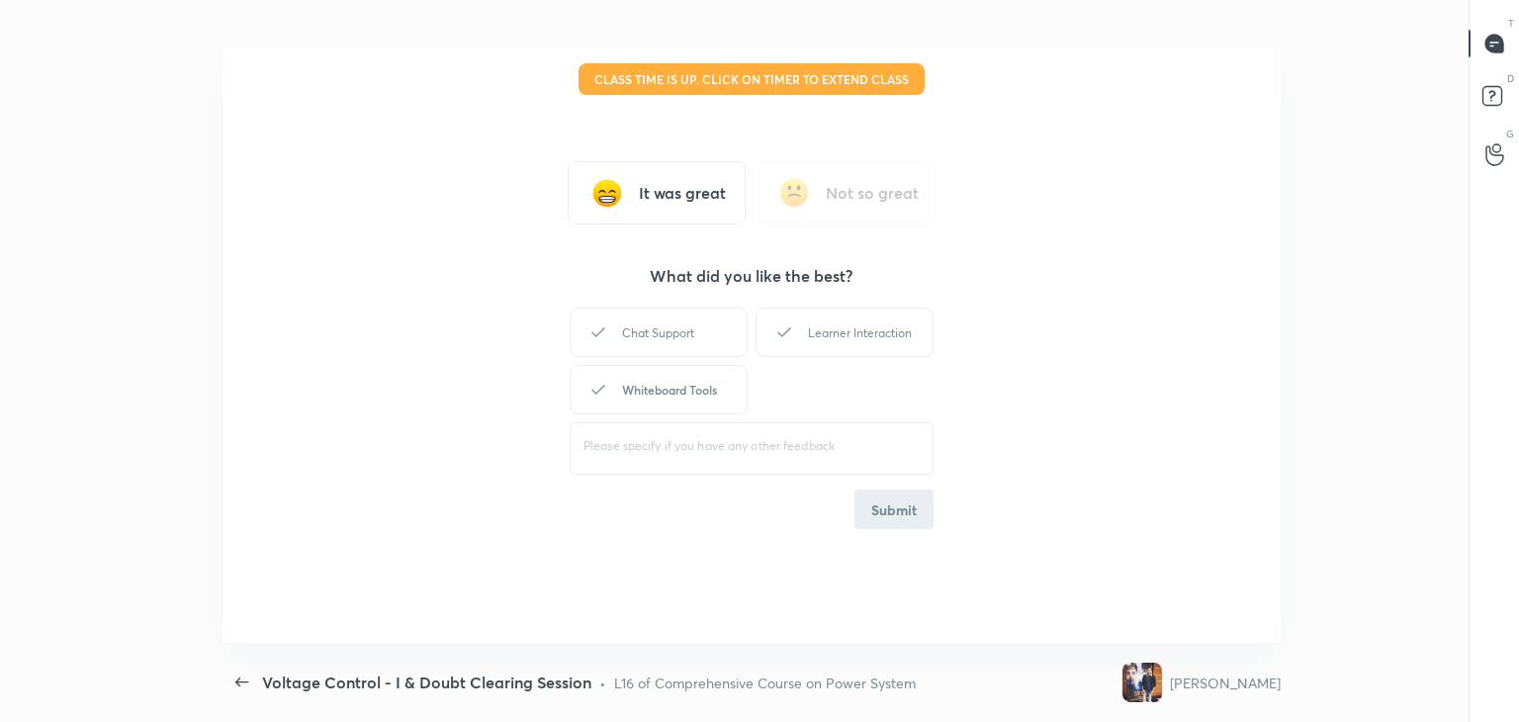
click at [701, 389] on div "Whiteboard Tools" at bounding box center [659, 389] width 178 height 49
drag, startPoint x: 870, startPoint y: 341, endPoint x: 869, endPoint y: 369, distance: 27.7
click at [866, 342] on div "Learner Interaction" at bounding box center [845, 332] width 178 height 49
click at [894, 508] on button "Submit" at bounding box center [894, 510] width 79 height 40
